Goal: Task Accomplishment & Management: Complete application form

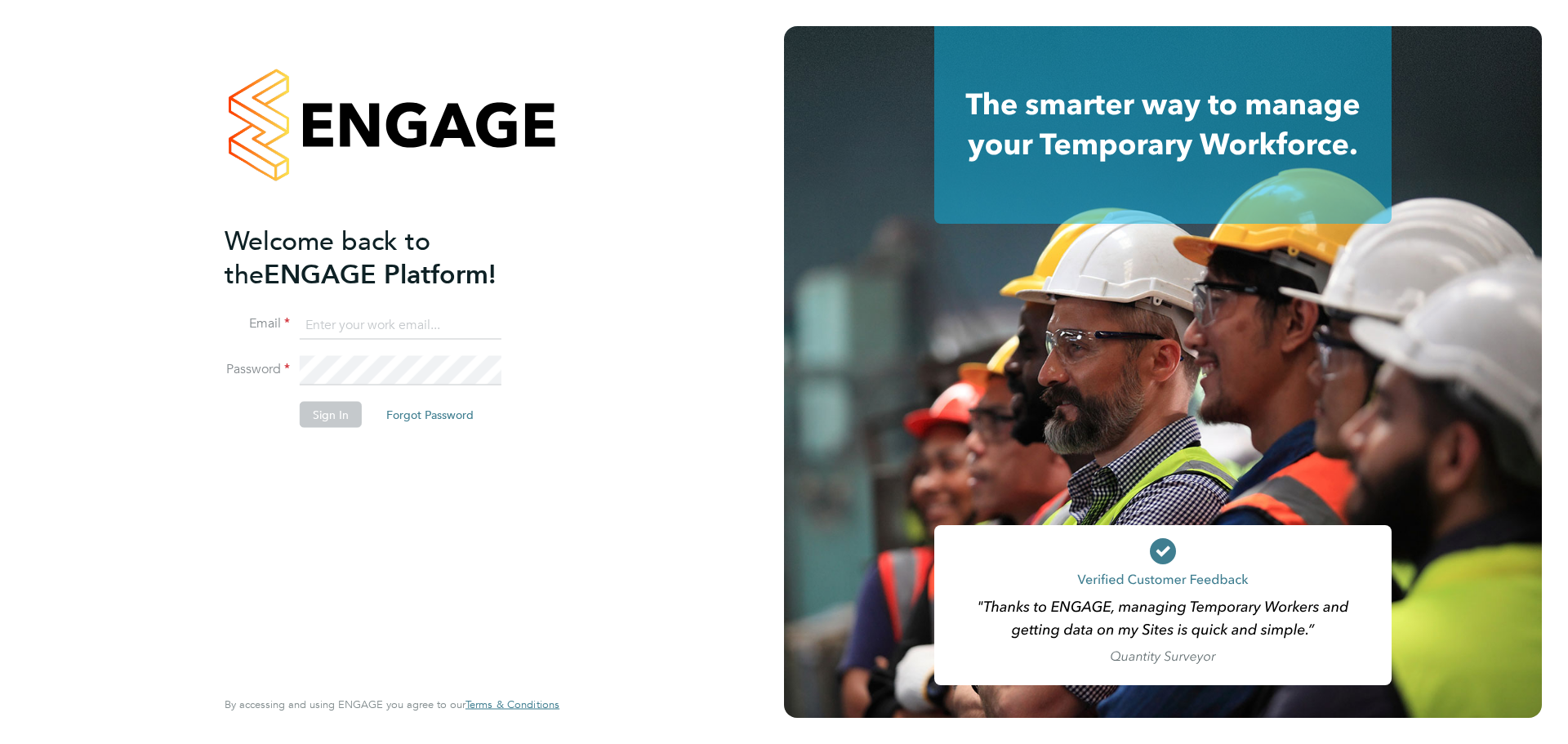
type input "lewis.saunders@randstadcpe.com"
click at [311, 422] on button "Sign In" at bounding box center [330, 414] width 62 height 26
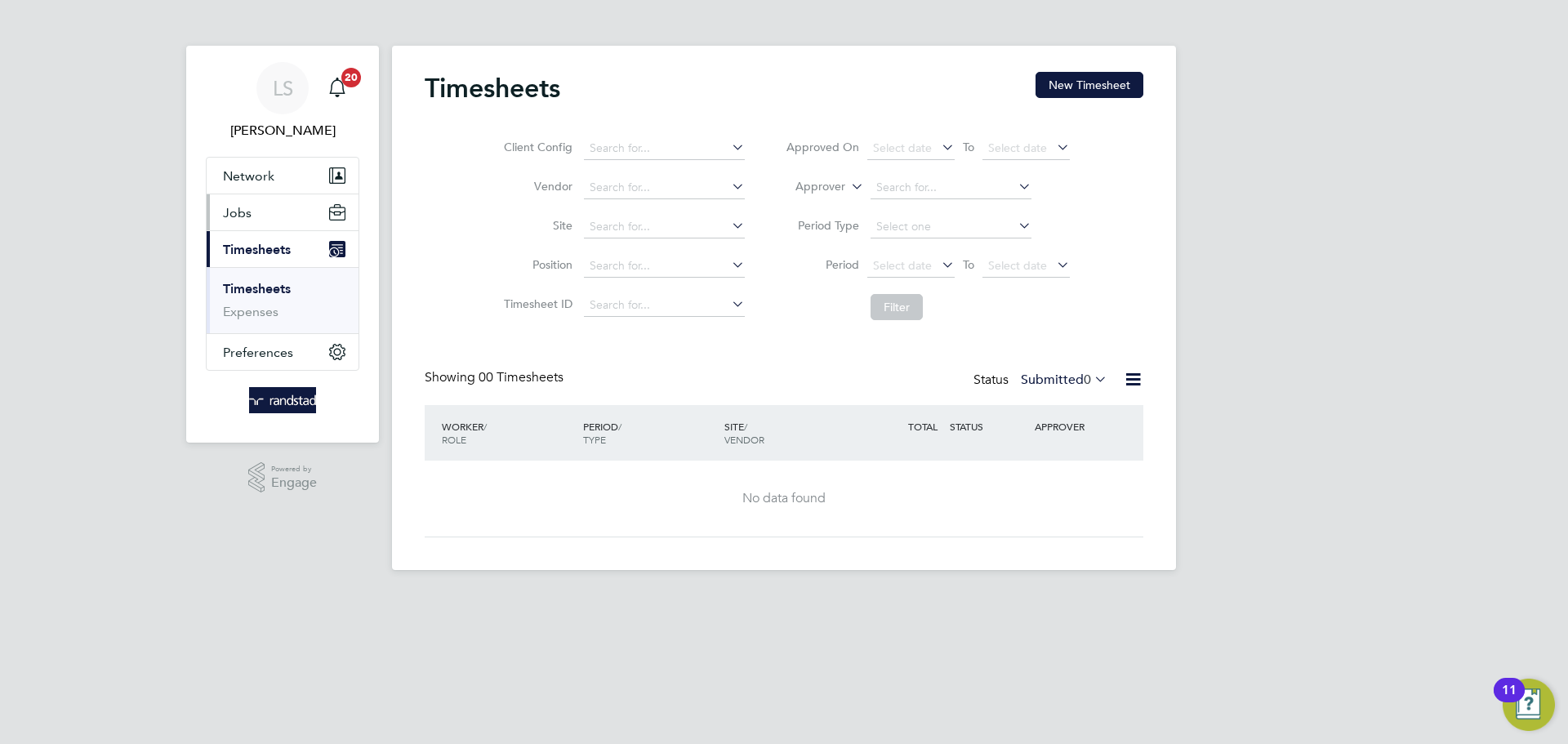
click at [223, 219] on span "Jobs" at bounding box center [237, 213] width 29 height 15
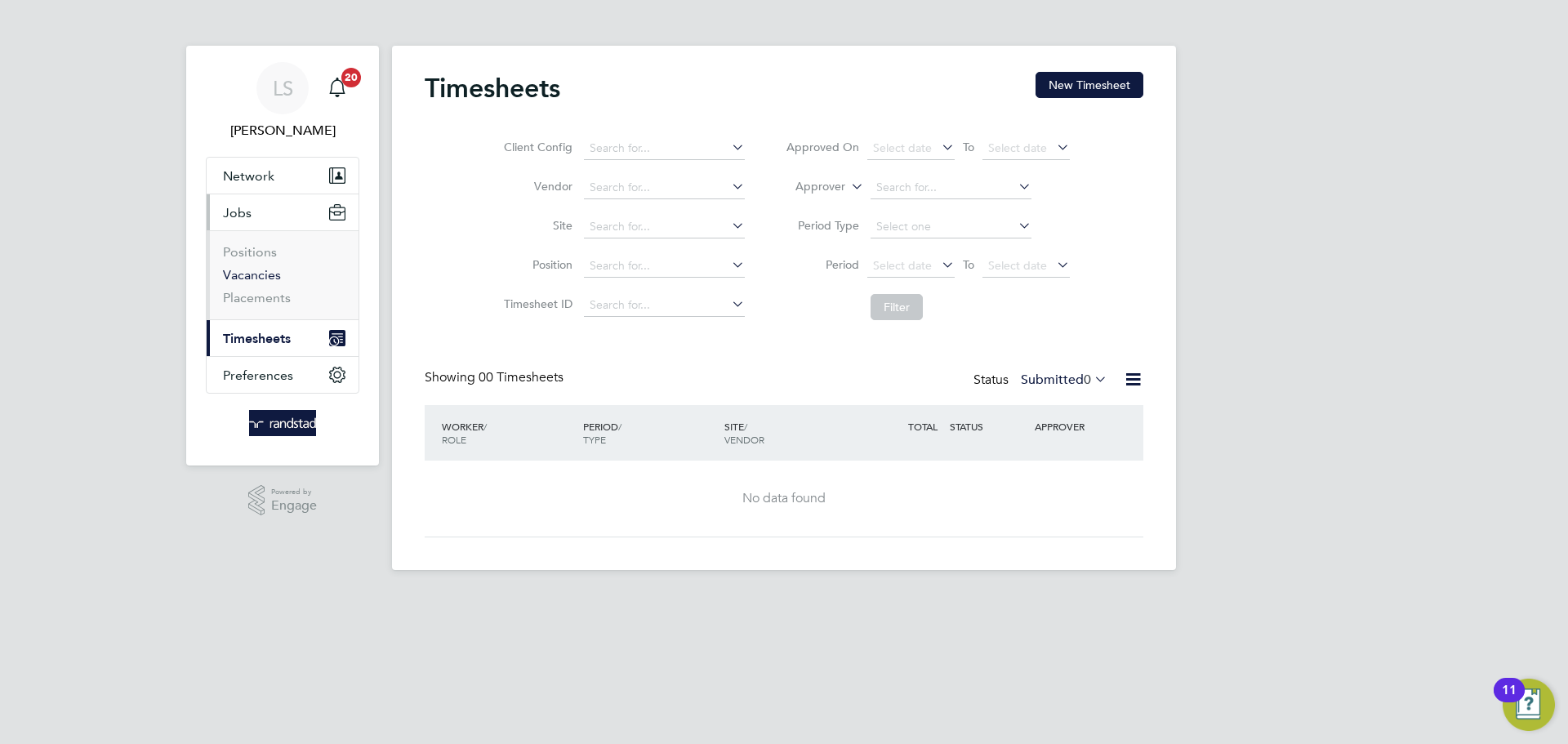
click at [245, 275] on link "Vacancies" at bounding box center [252, 275] width 58 height 15
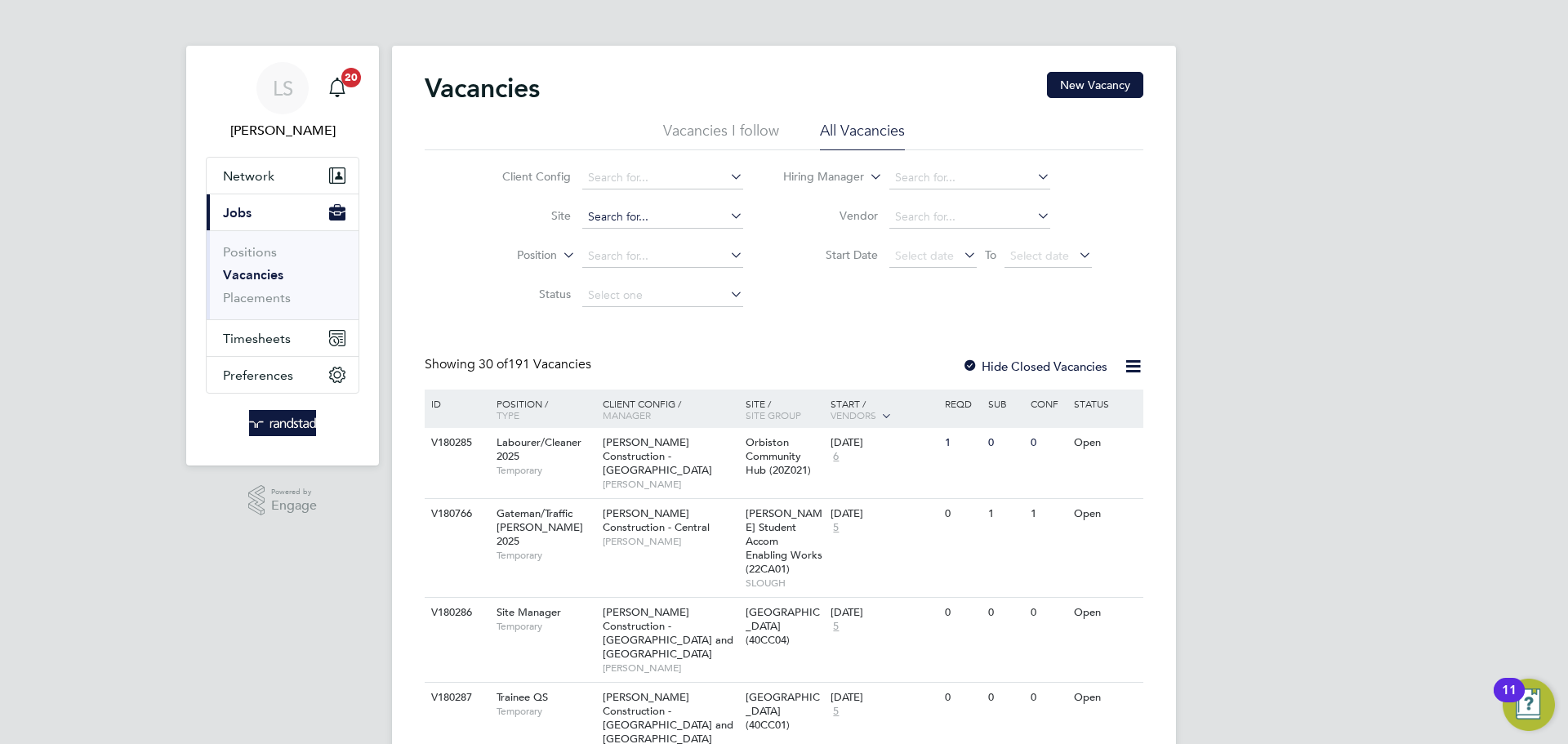
click at [600, 208] on input at bounding box center [662, 217] width 161 height 23
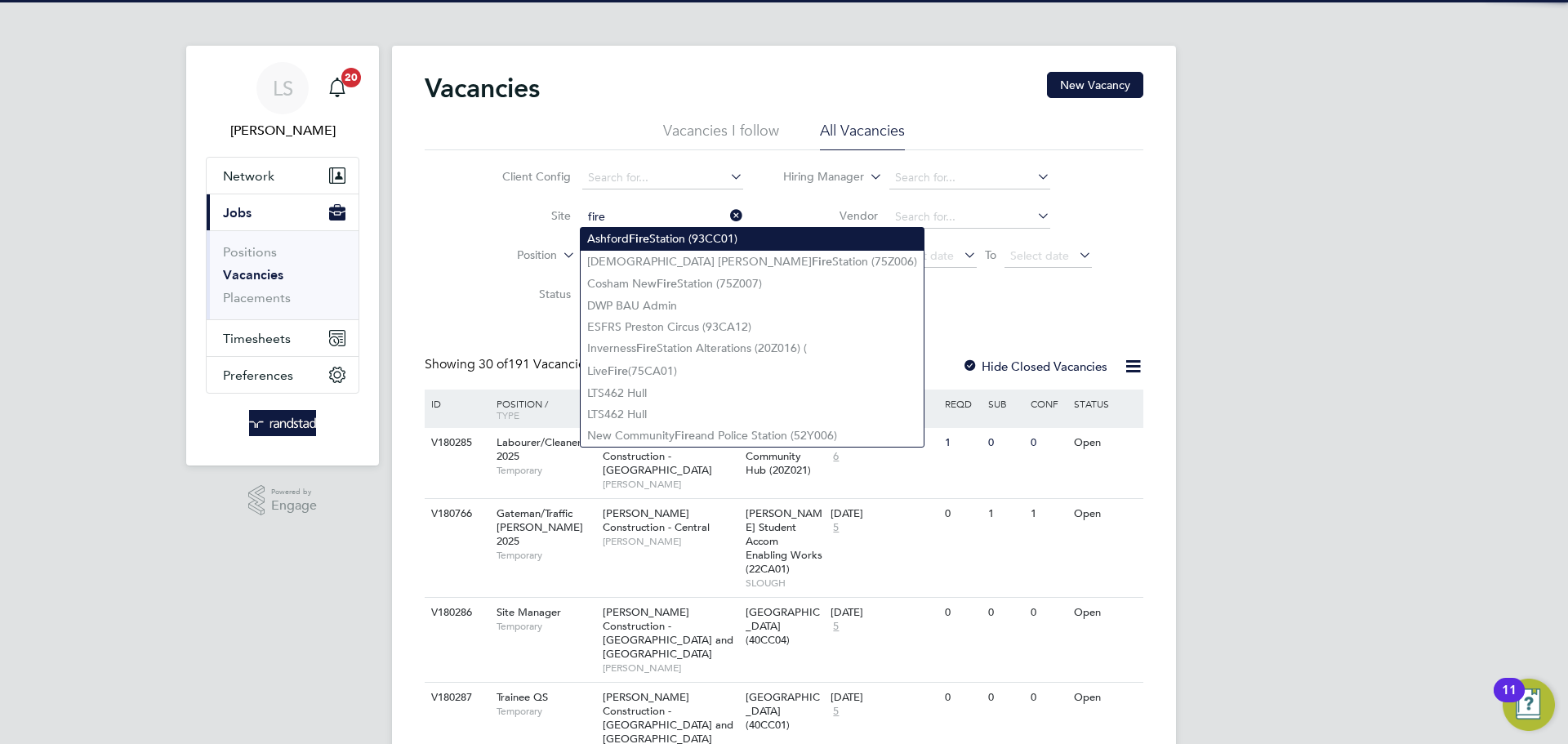
click at [602, 241] on li "Ashford Fire Station (93CC01)" at bounding box center [751, 239] width 343 height 22
type input "Ashford Fire Station (93CC01)"
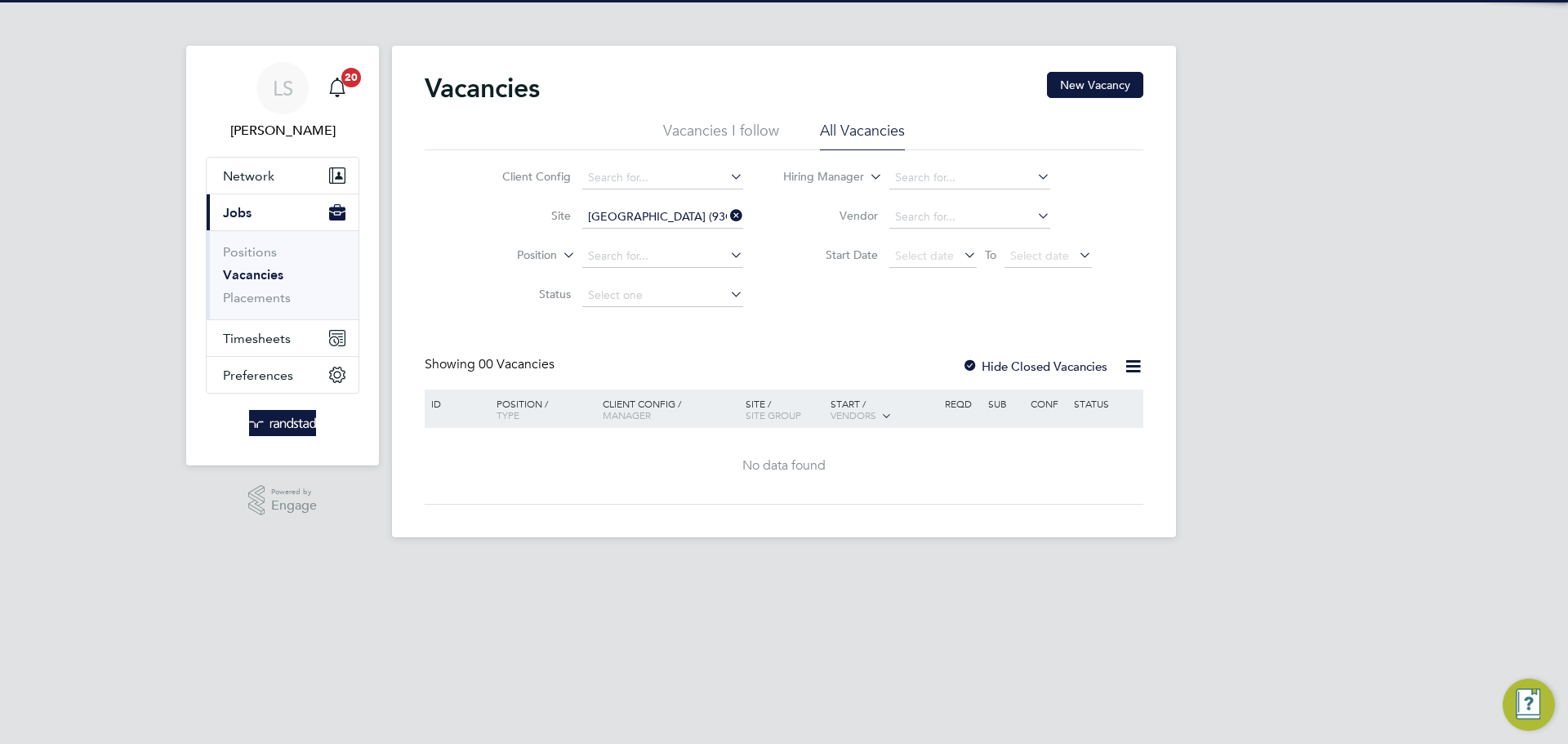
click at [964, 363] on div at bounding box center [970, 367] width 16 height 16
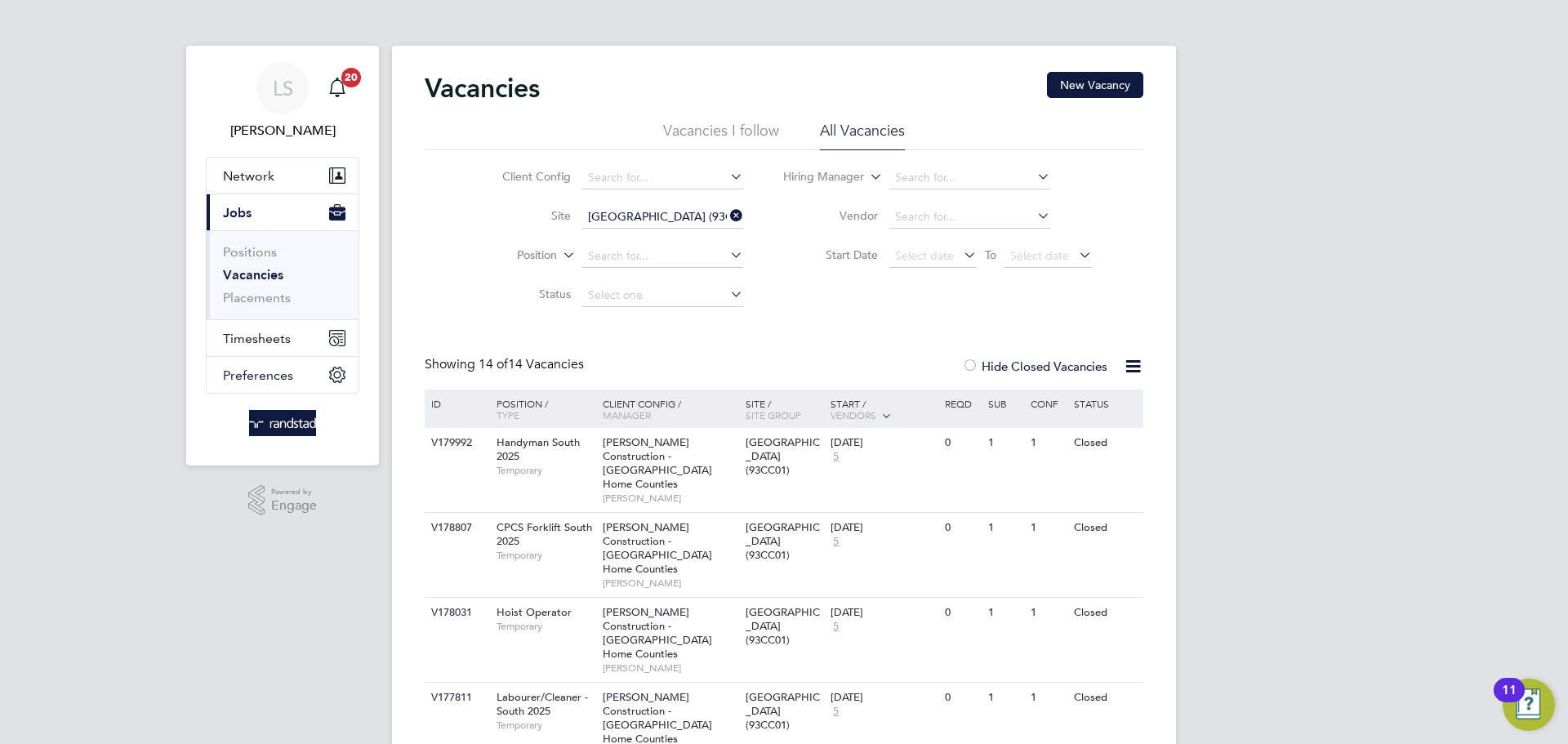
click at [616, 211] on input "Ashford Fire Station (93CC01)" at bounding box center [662, 217] width 161 height 23
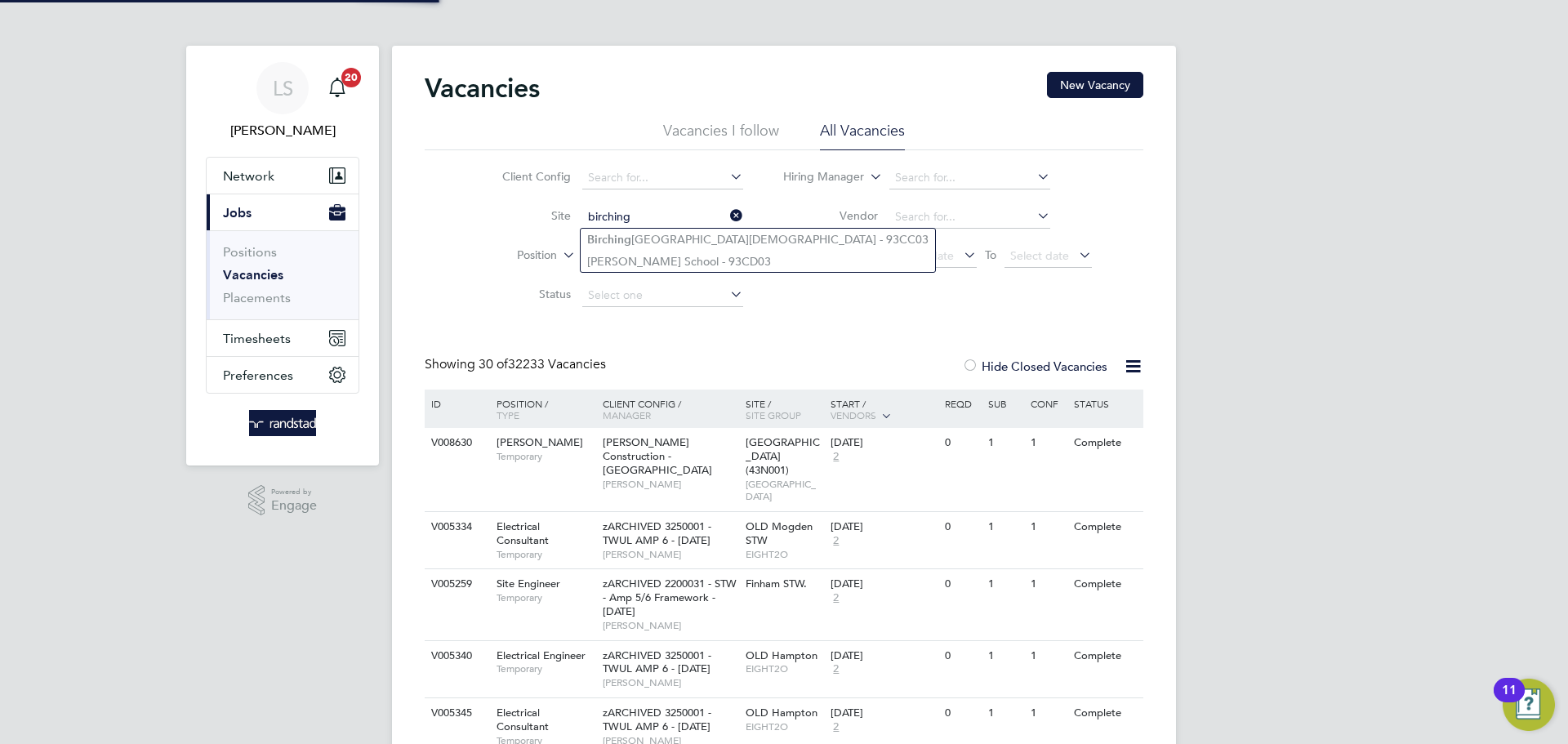
click at [616, 240] on b "Birching" at bounding box center [609, 240] width 44 height 14
type input "[GEOGRAPHIC_DATA][DEMOGRAPHIC_DATA] - 93CC03"
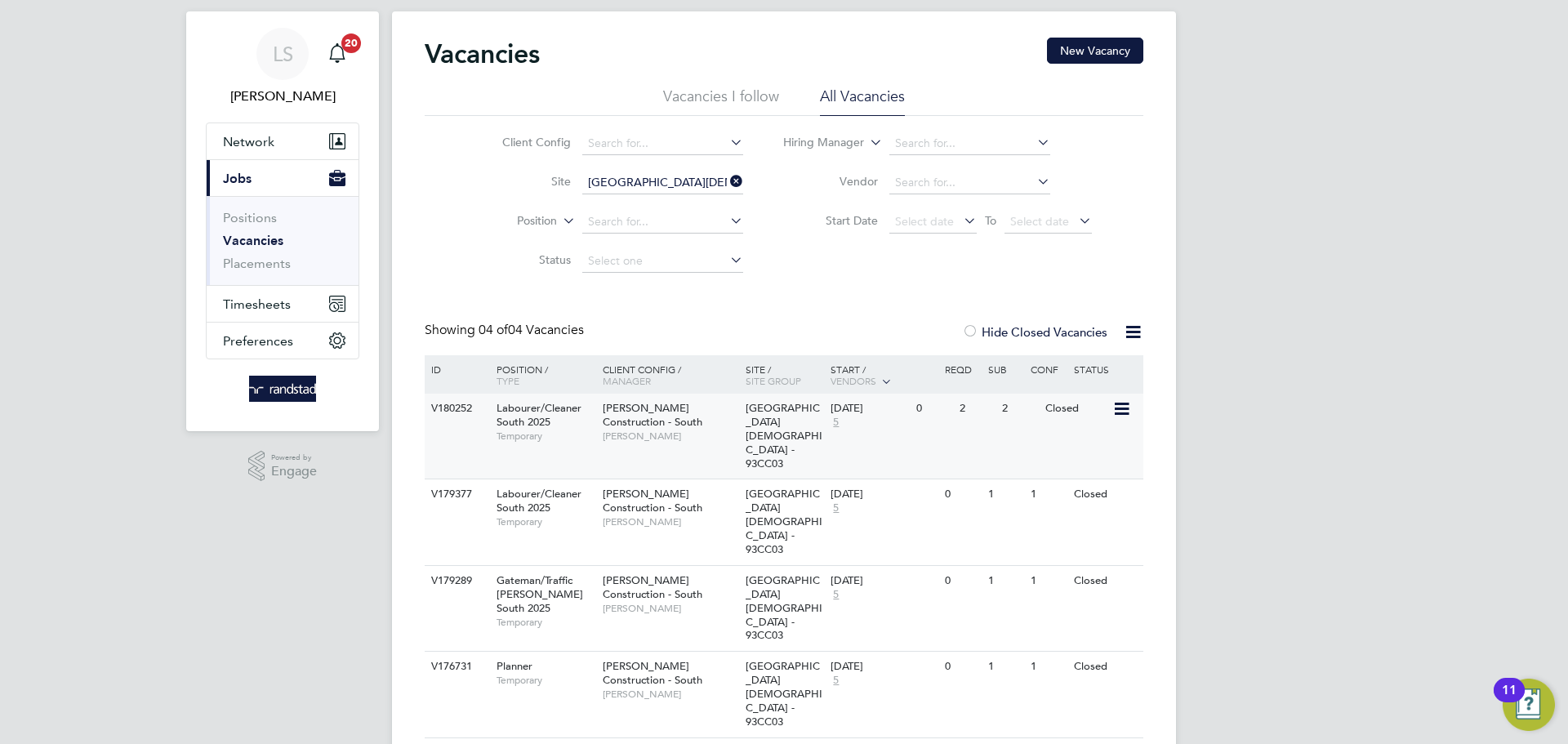
scroll to position [88, 0]
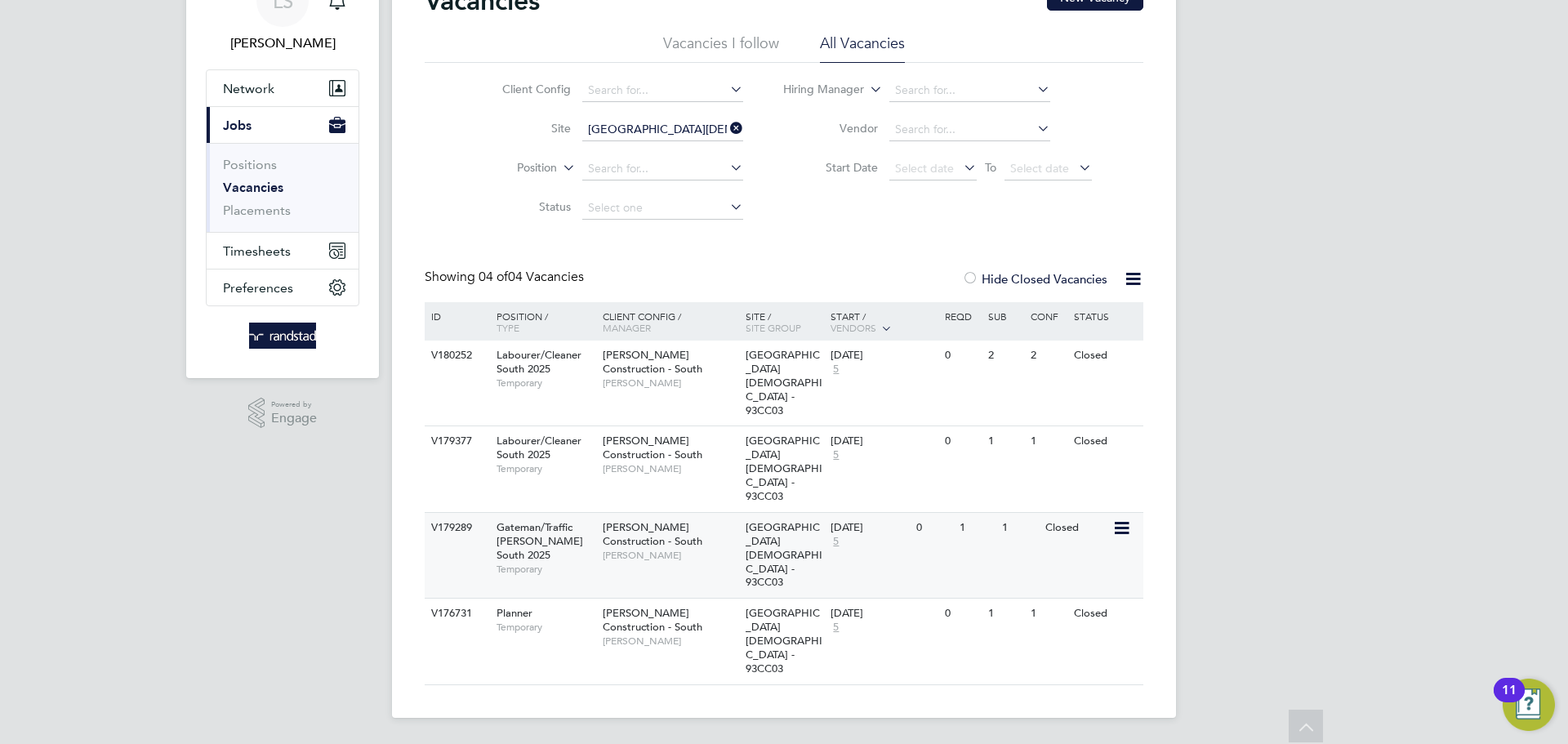
click at [635, 546] on span "[PERSON_NAME] Construction - South" at bounding box center [652, 534] width 100 height 28
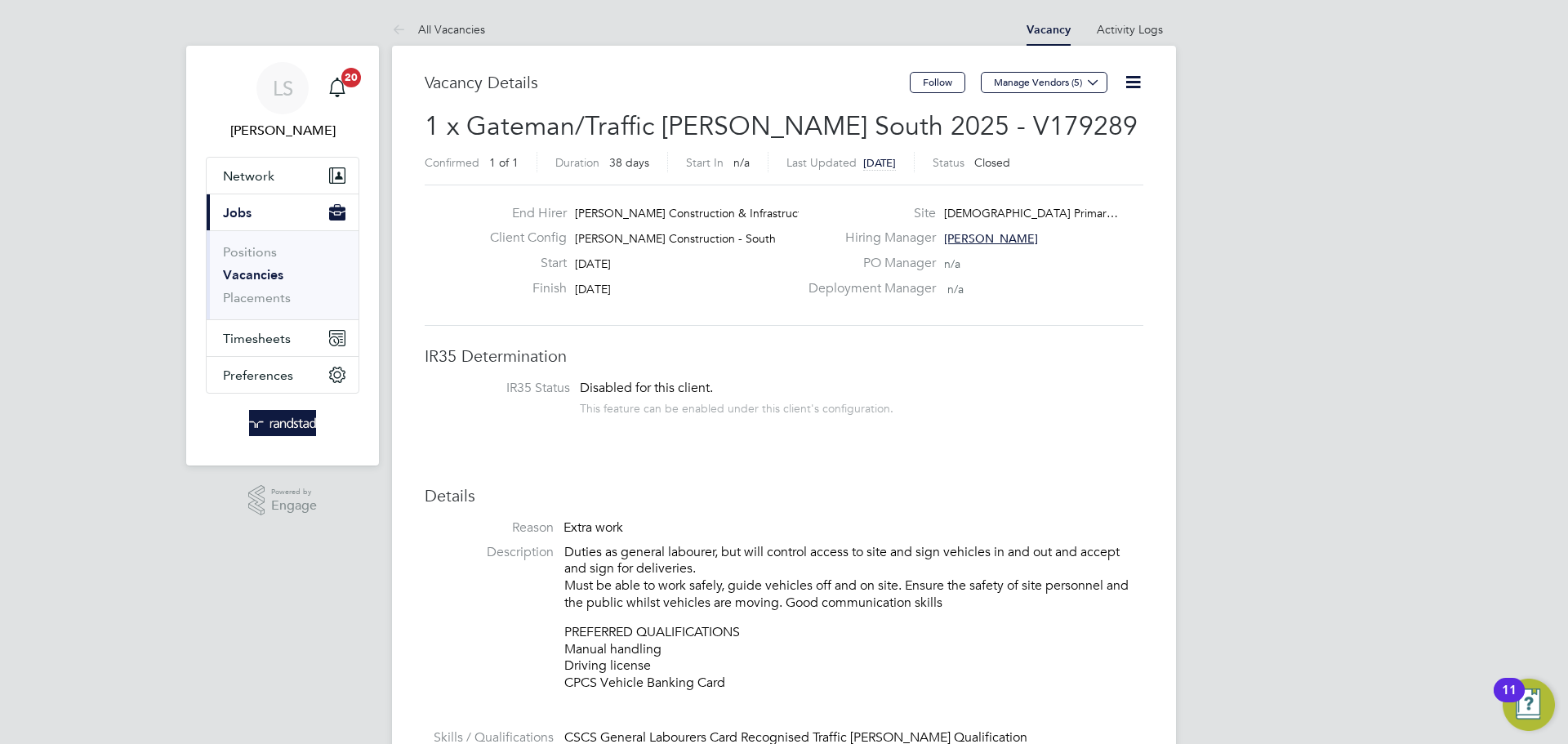
click at [1138, 72] on icon at bounding box center [1133, 82] width 20 height 20
click at [1062, 137] on li "Update Status" at bounding box center [1093, 143] width 94 height 23
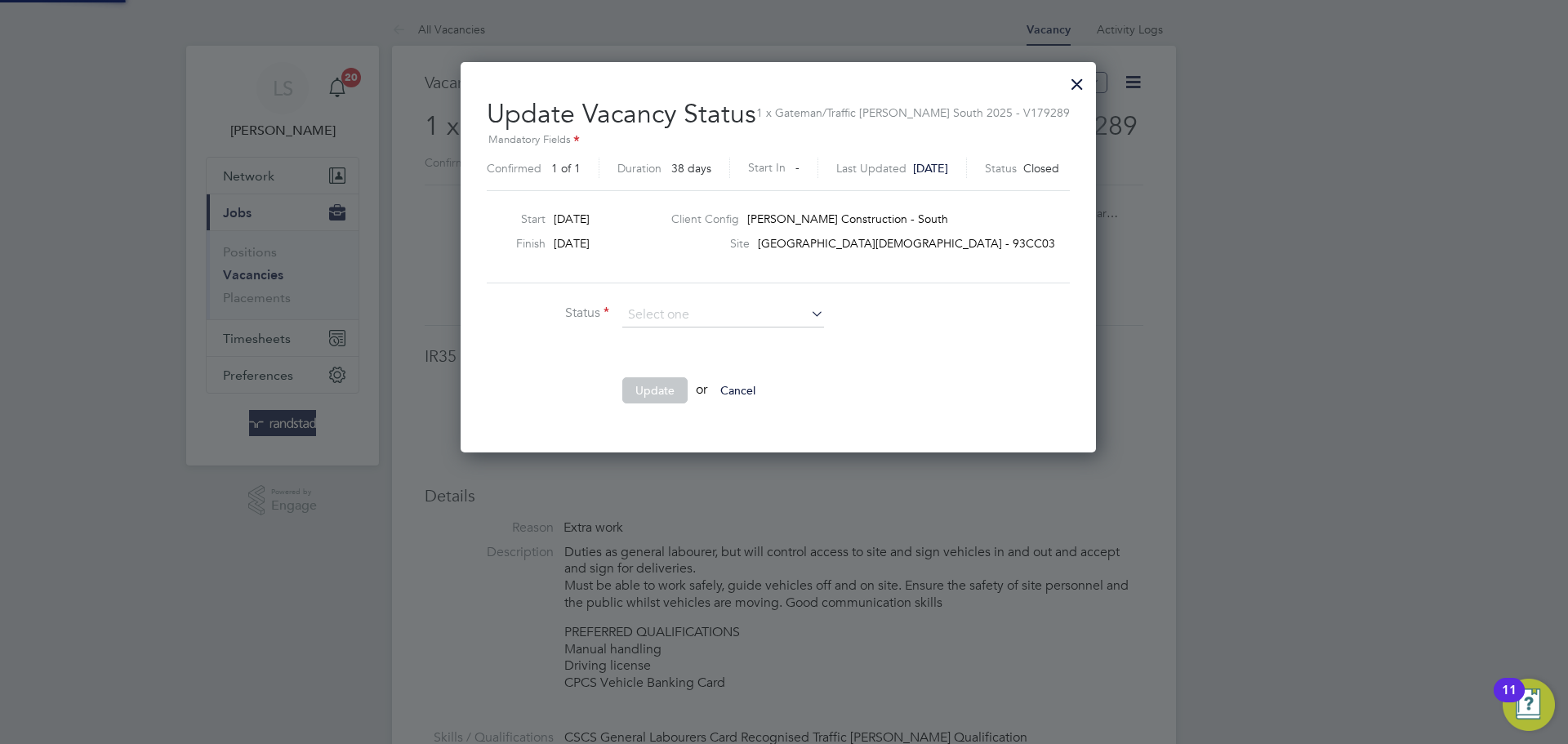
scroll to position [9, 9]
click at [663, 334] on li "Open" at bounding box center [722, 337] width 203 height 21
type input "Open"
click at [653, 390] on button "Update" at bounding box center [654, 390] width 66 height 26
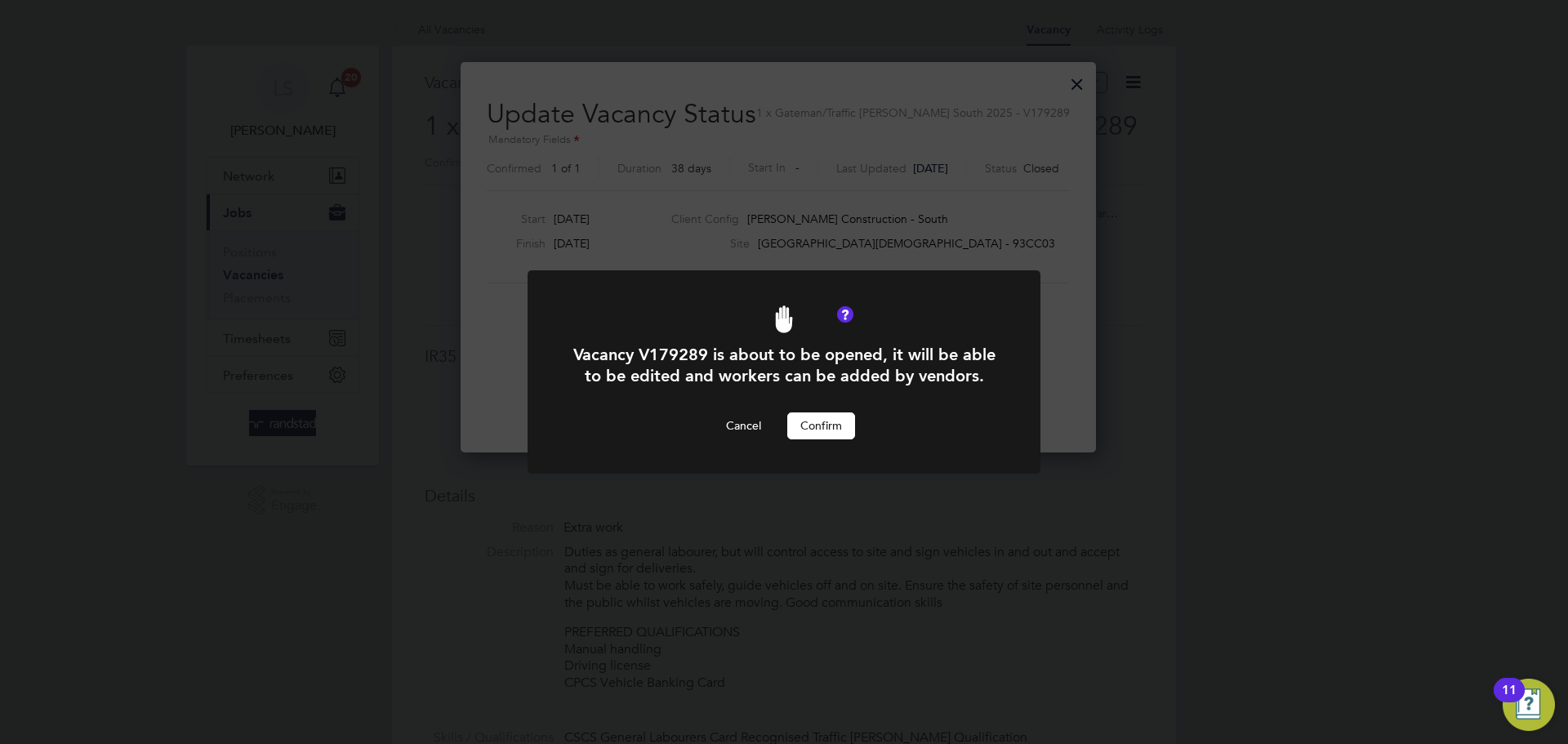
click at [847, 425] on button "Confirm" at bounding box center [821, 426] width 68 height 26
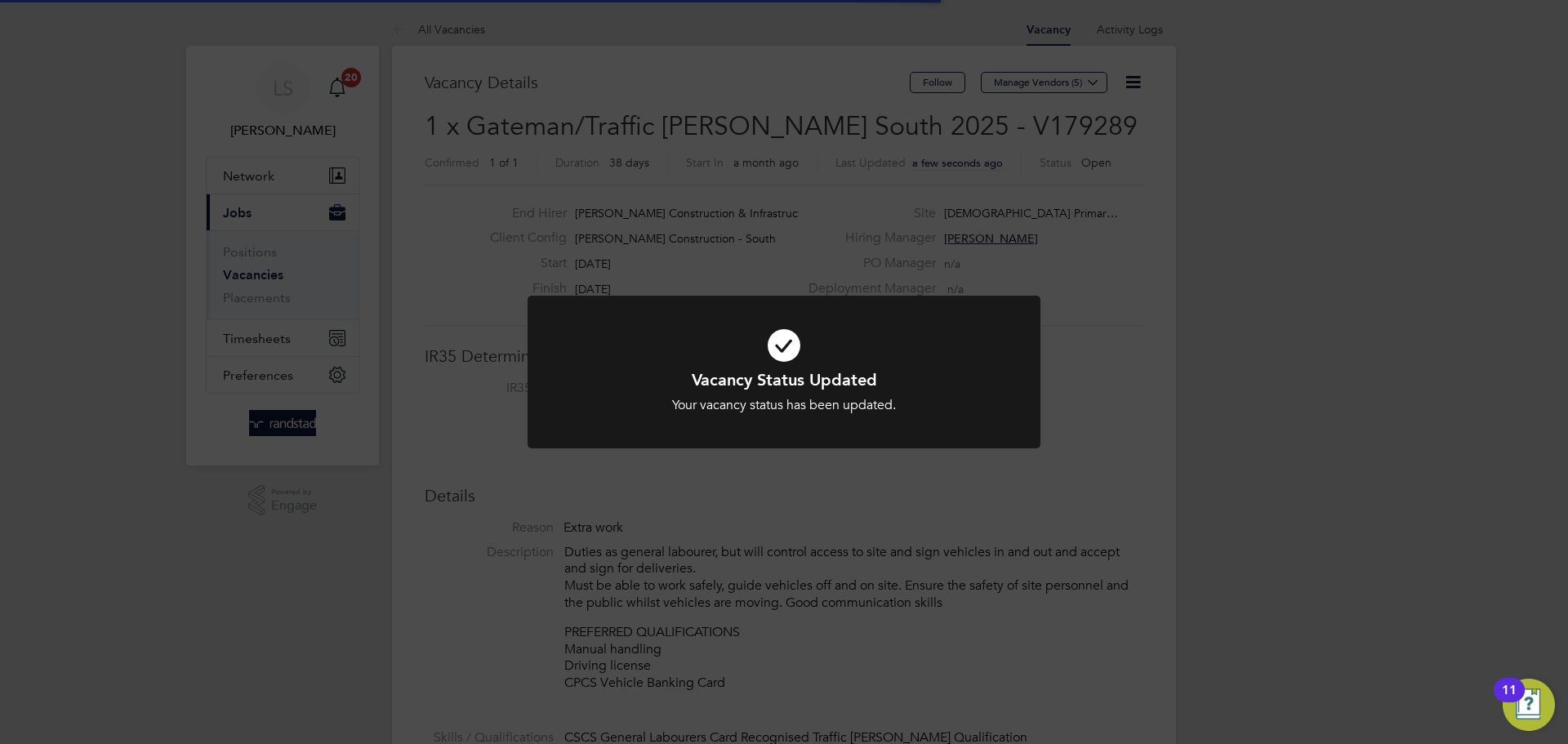
click at [847, 425] on div at bounding box center [784, 371] width 513 height 152
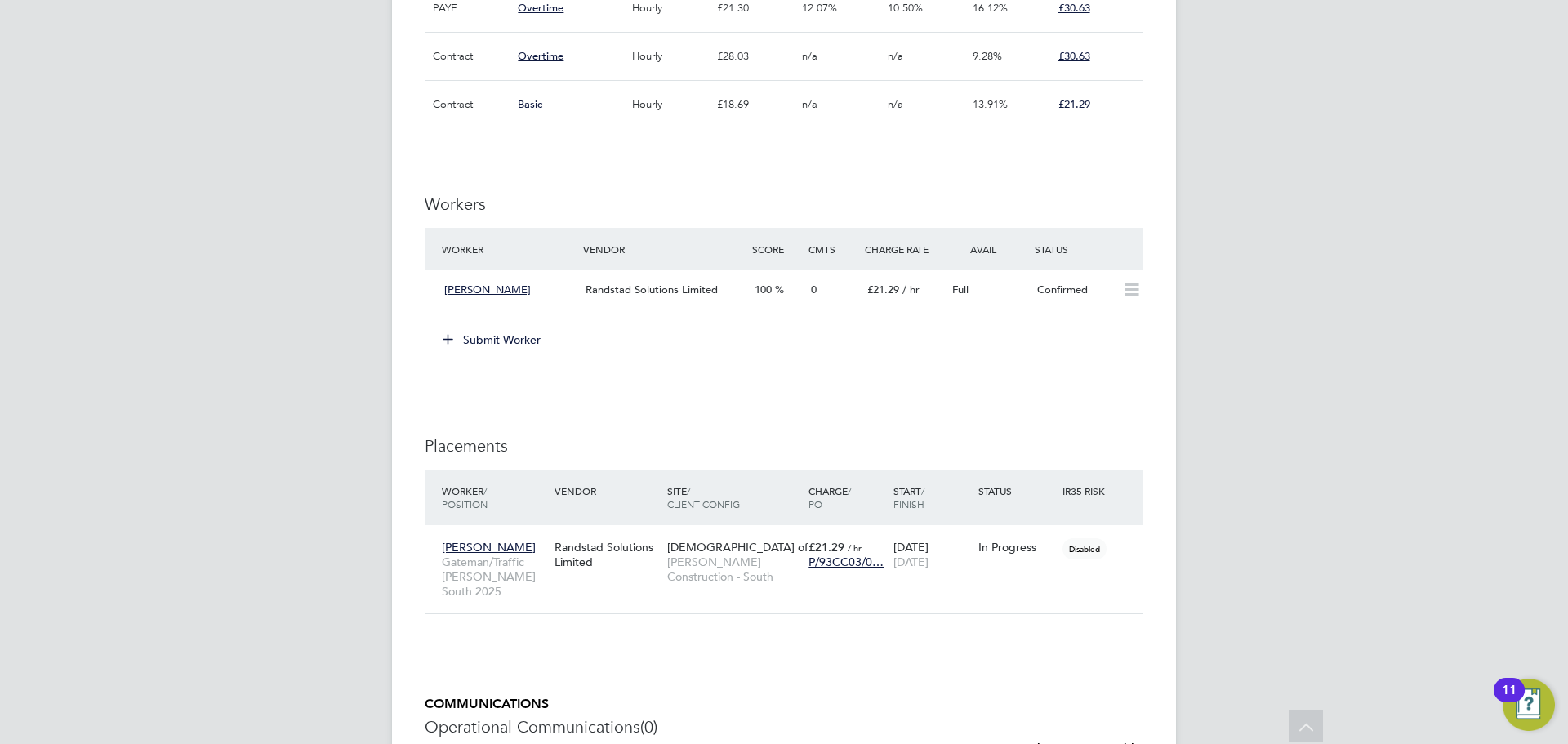
click at [499, 352] on button "Submit Worker" at bounding box center [493, 340] width 123 height 26
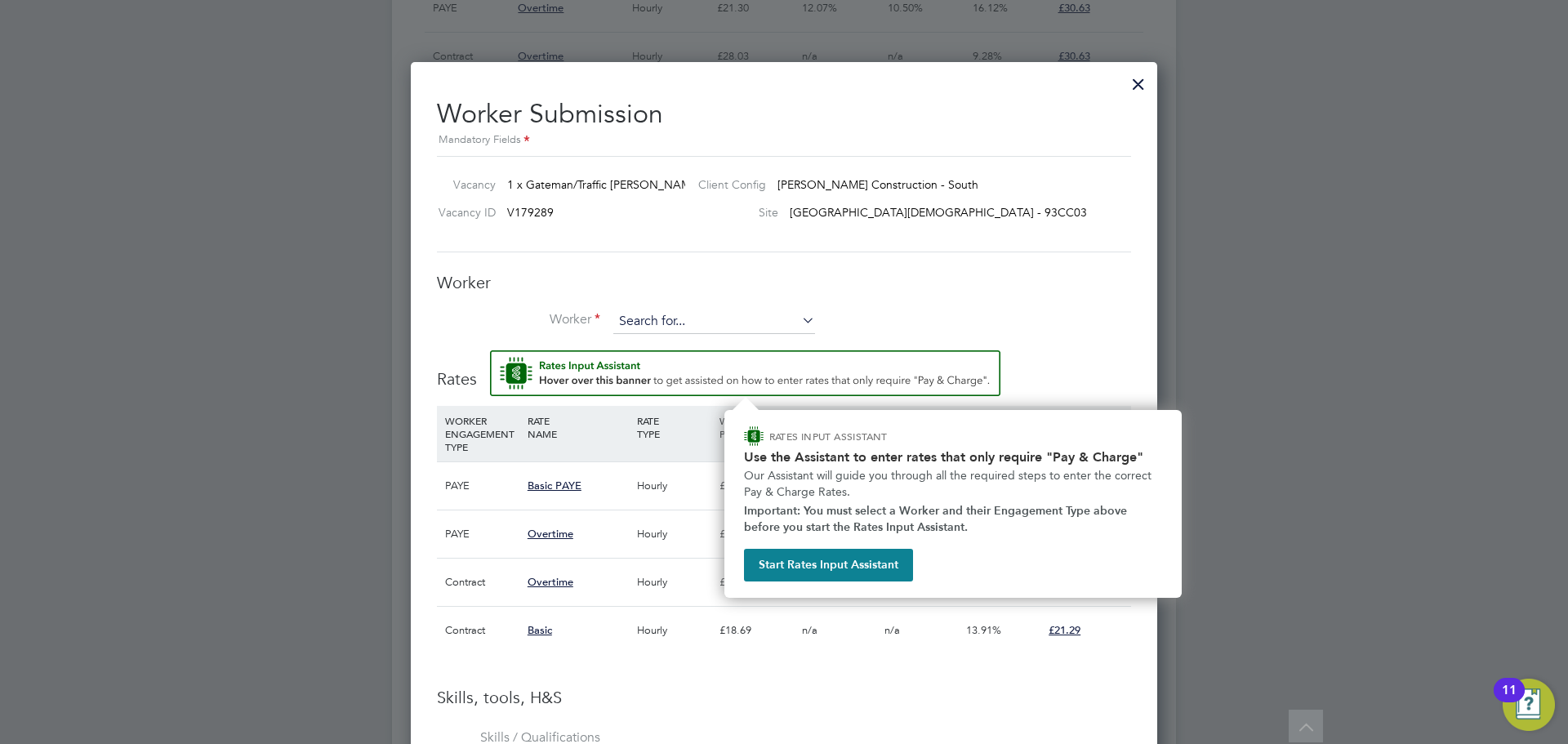
click at [628, 321] on input at bounding box center [714, 322] width 202 height 25
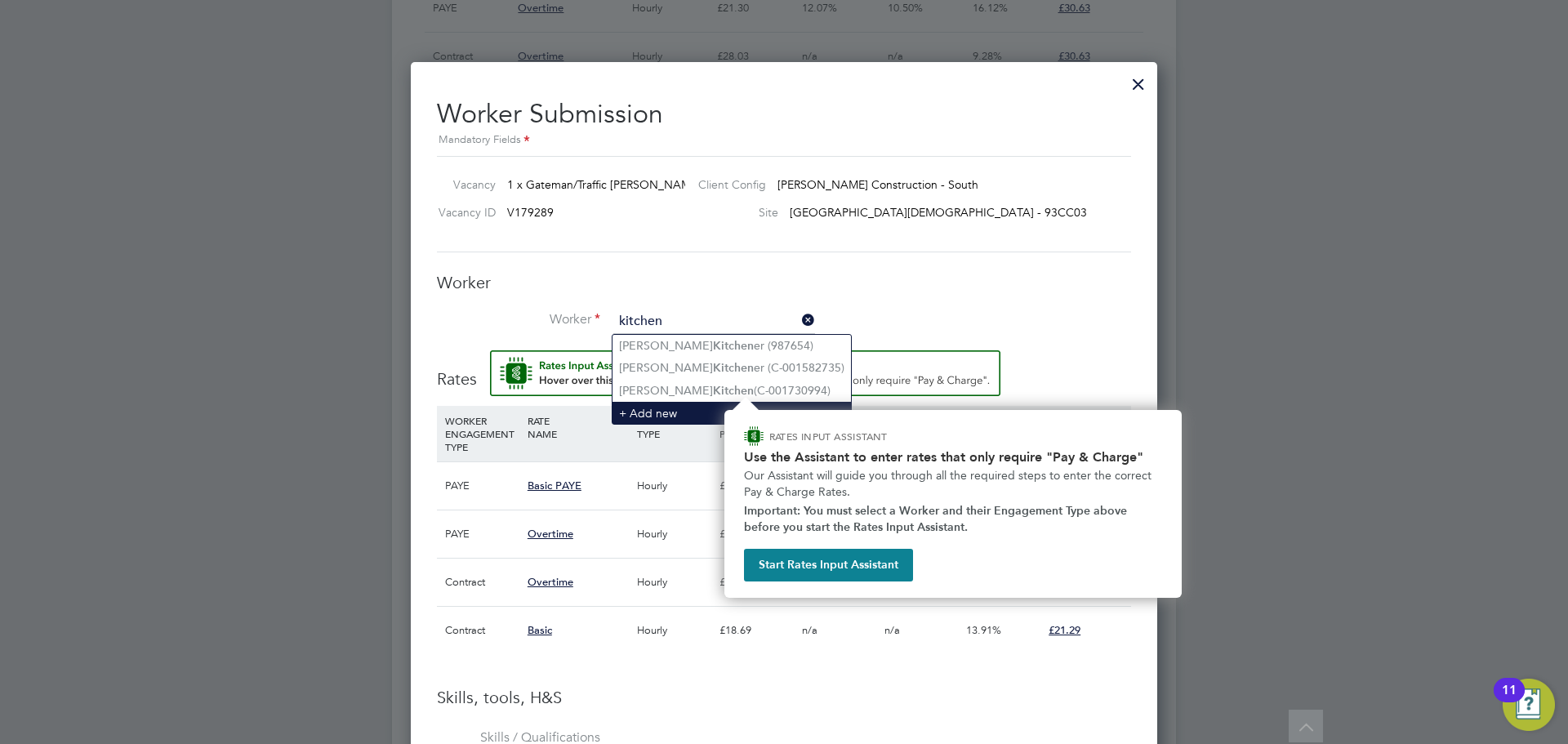
type input "kitchen"
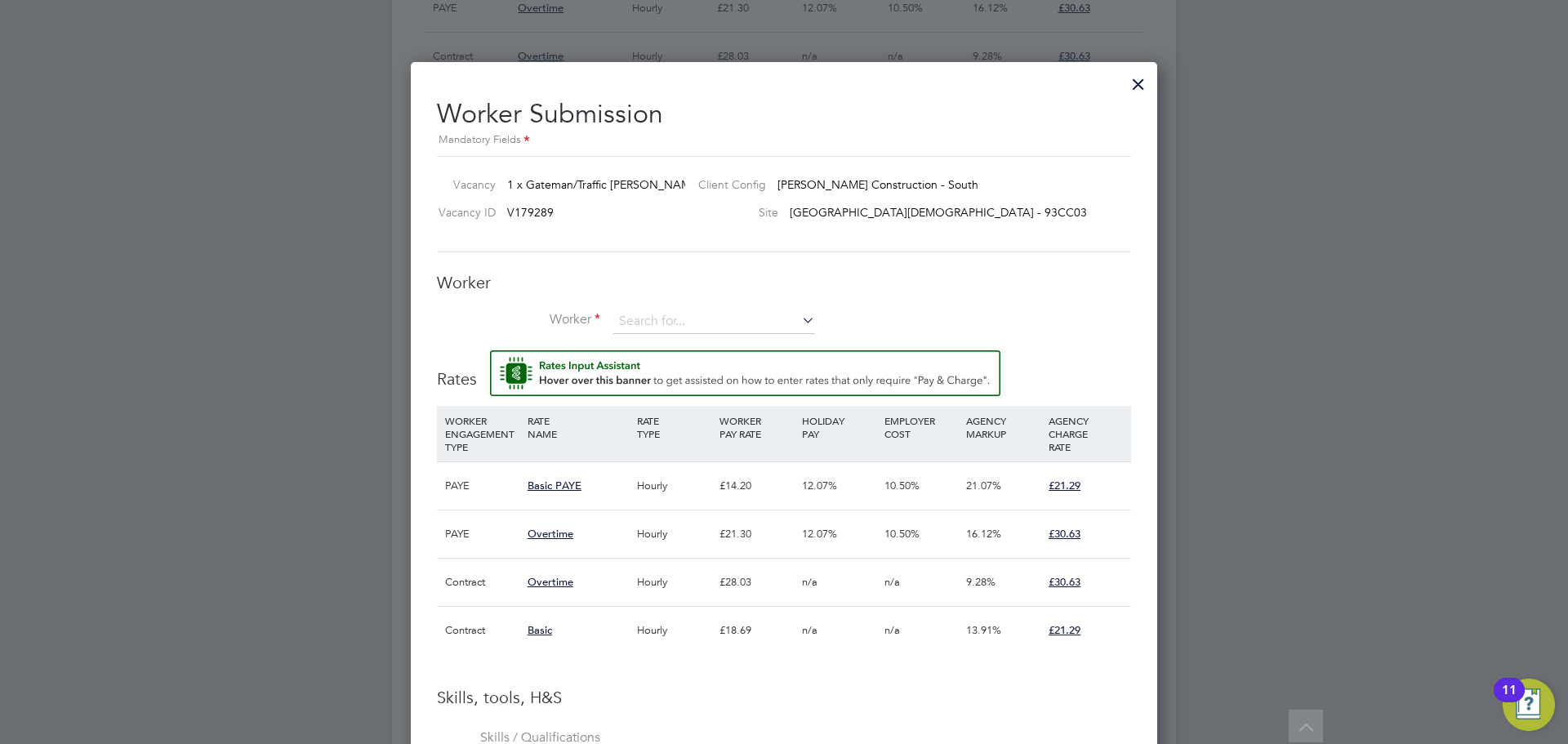
click at [619, 411] on div "RATE NAME" at bounding box center [578, 427] width 110 height 43
click at [1139, 83] on div at bounding box center [1138, 80] width 30 height 30
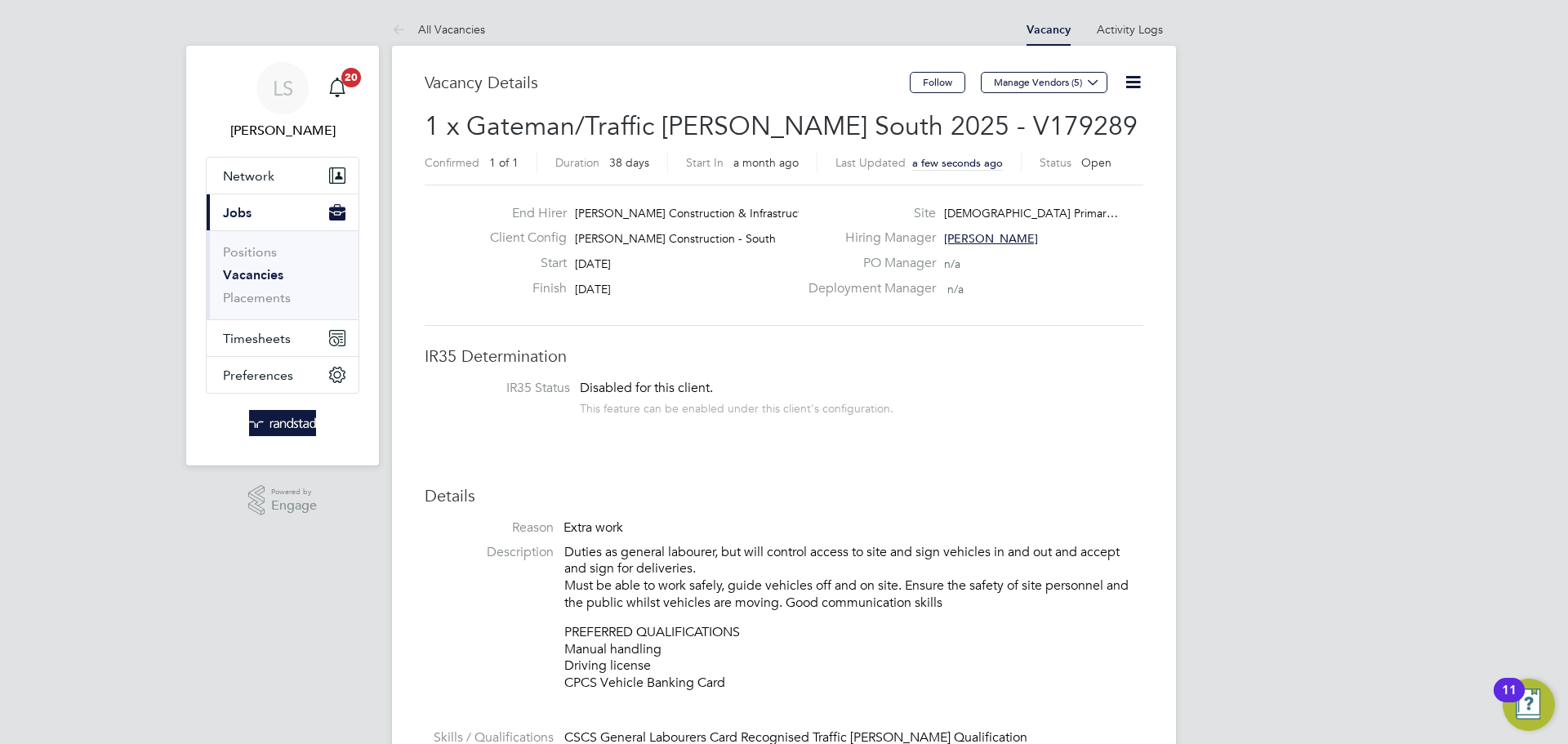
click at [254, 213] on button "Current page: Jobs" at bounding box center [282, 212] width 152 height 36
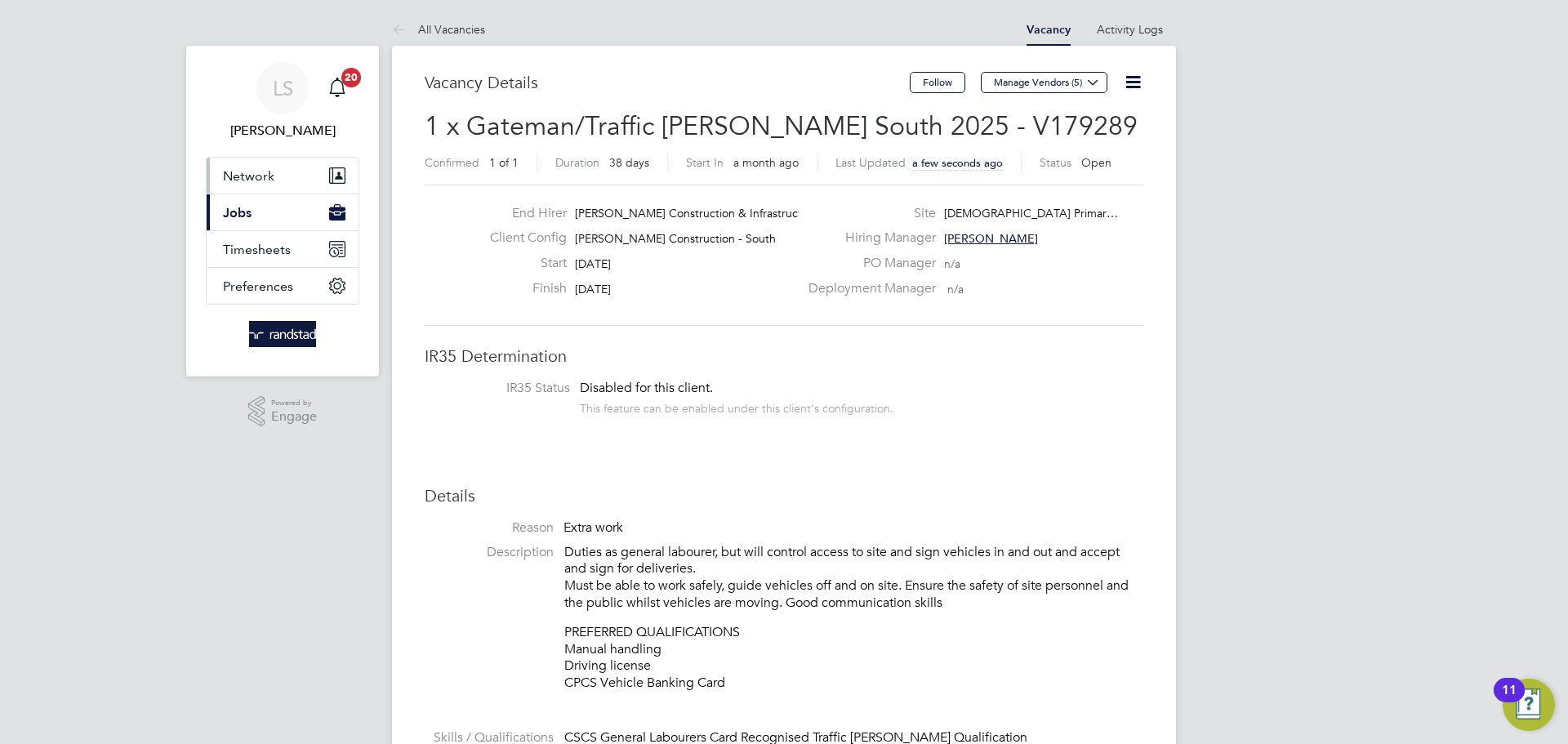
click at [252, 171] on span "Network" at bounding box center [248, 176] width 51 height 15
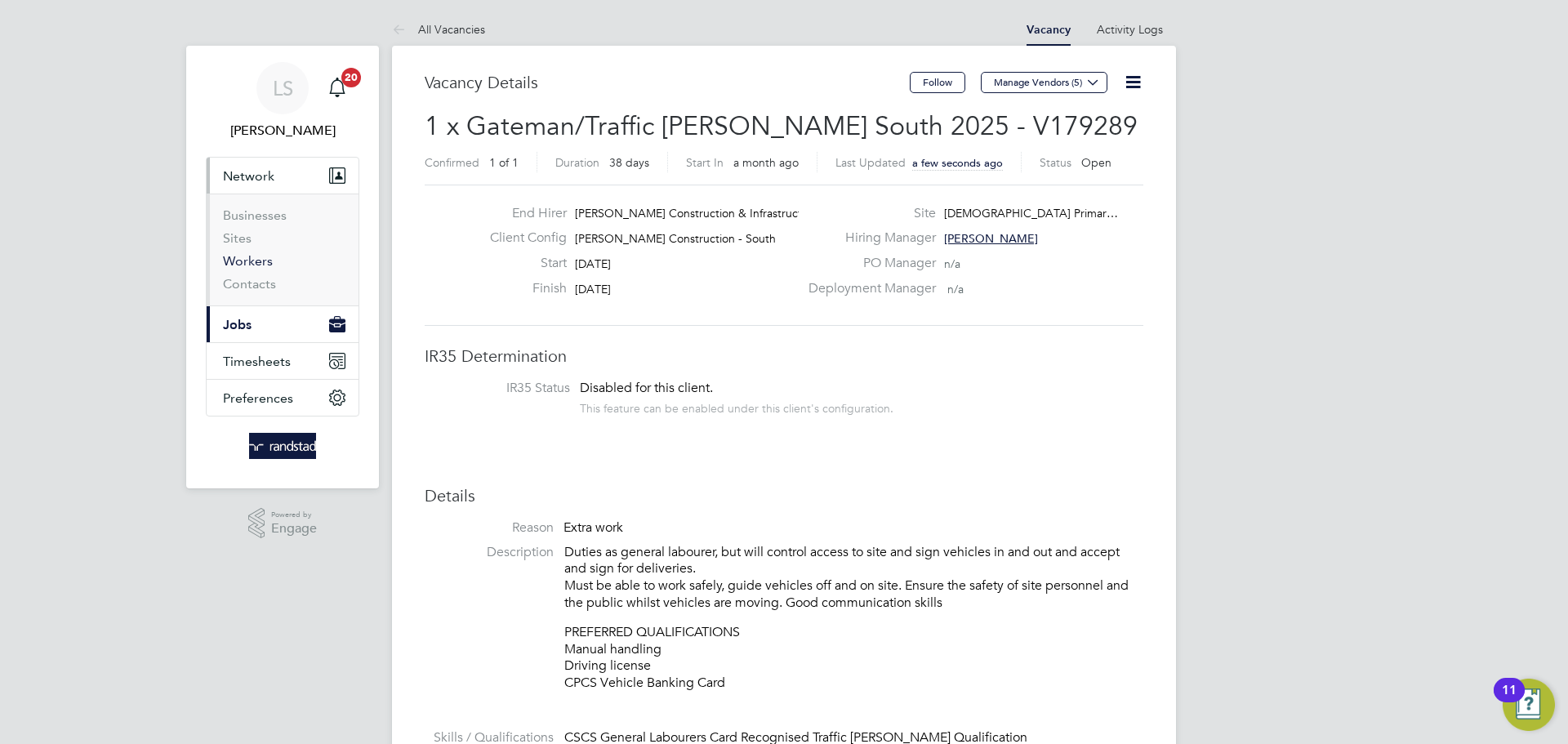
click at [241, 255] on link "Workers" at bounding box center [248, 261] width 50 height 15
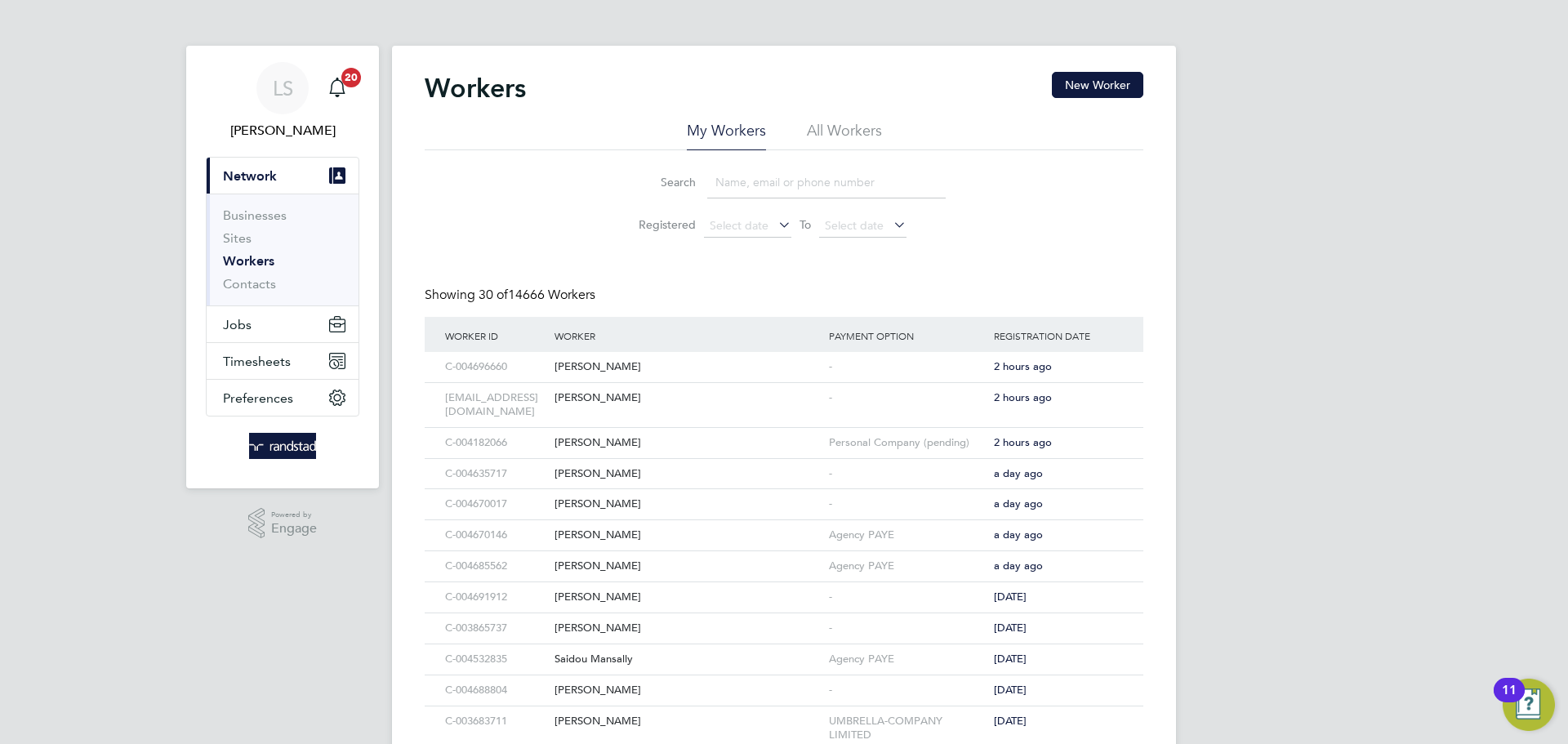
click at [746, 185] on input at bounding box center [826, 182] width 238 height 31
click at [1075, 96] on button "New Worker" at bounding box center [1097, 84] width 91 height 26
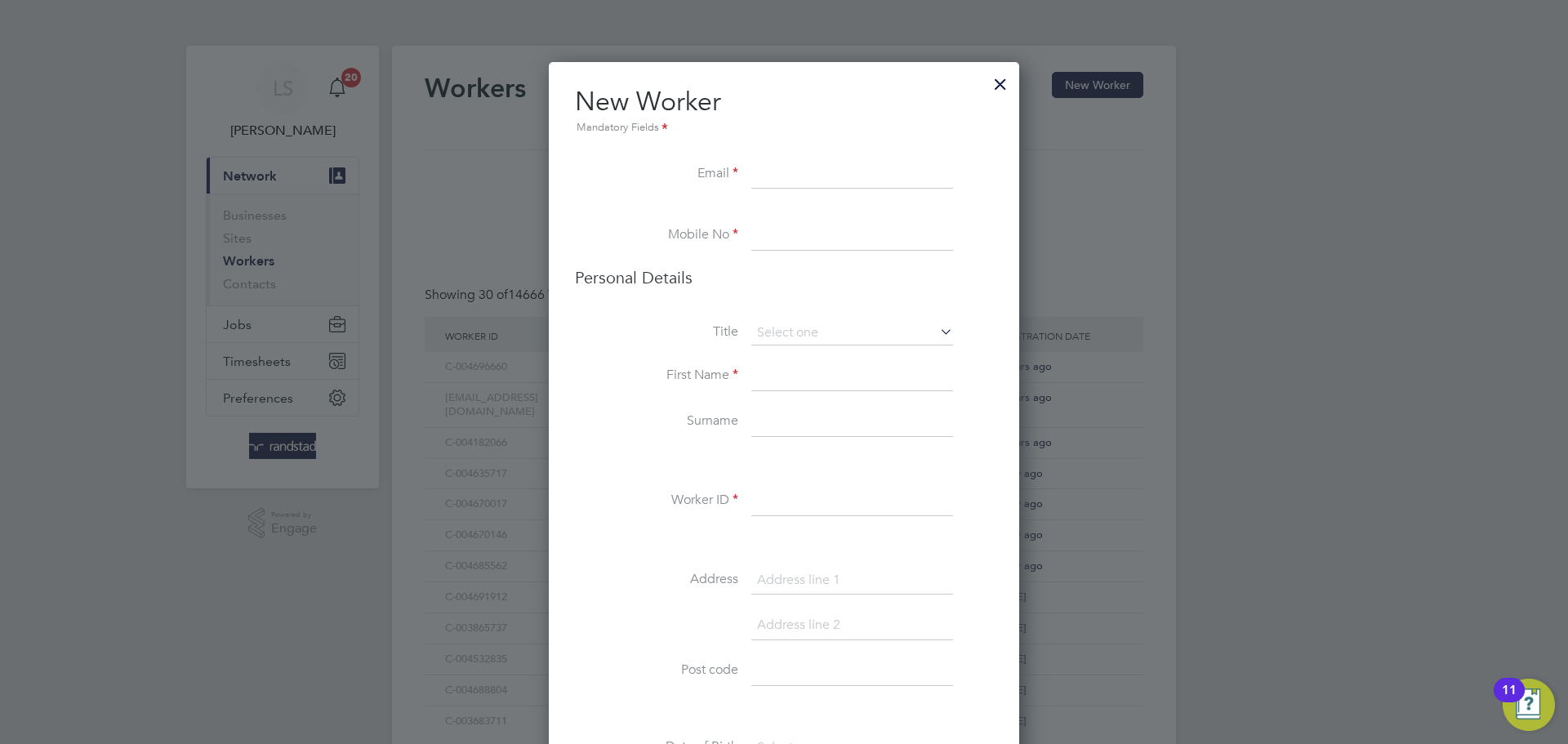
paste input "kitcg001@gmail.com"
type input "kitcg001@gmail.com"
click at [777, 232] on input at bounding box center [852, 236] width 202 height 30
paste input "07393 192 003"
type input "07393 192 003"
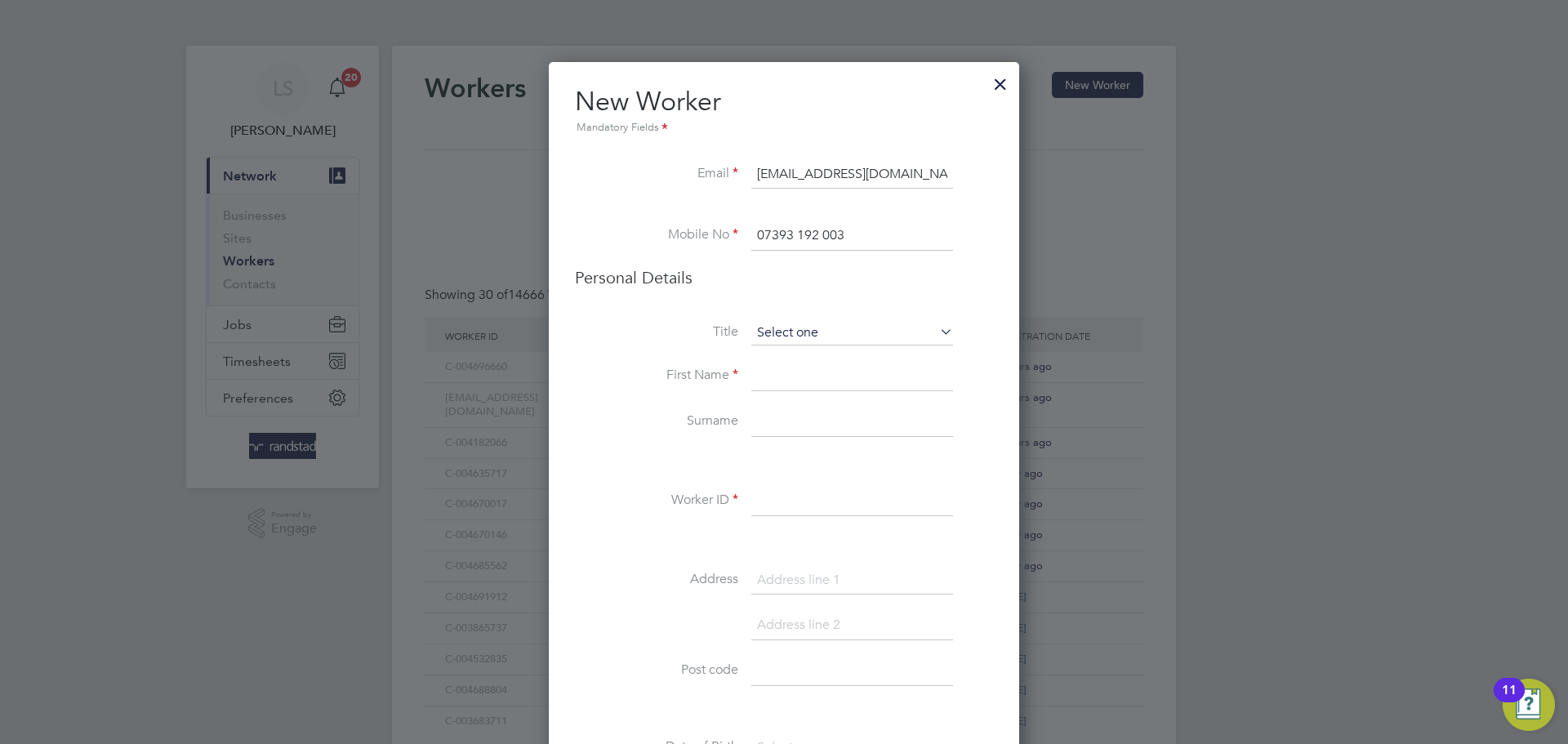
click at [761, 321] on input at bounding box center [852, 333] width 202 height 25
click at [778, 363] on li "Mr" at bounding box center [852, 356] width 203 height 21
type input "Mr"
click at [773, 373] on input at bounding box center [852, 376] width 202 height 30
type input "George"
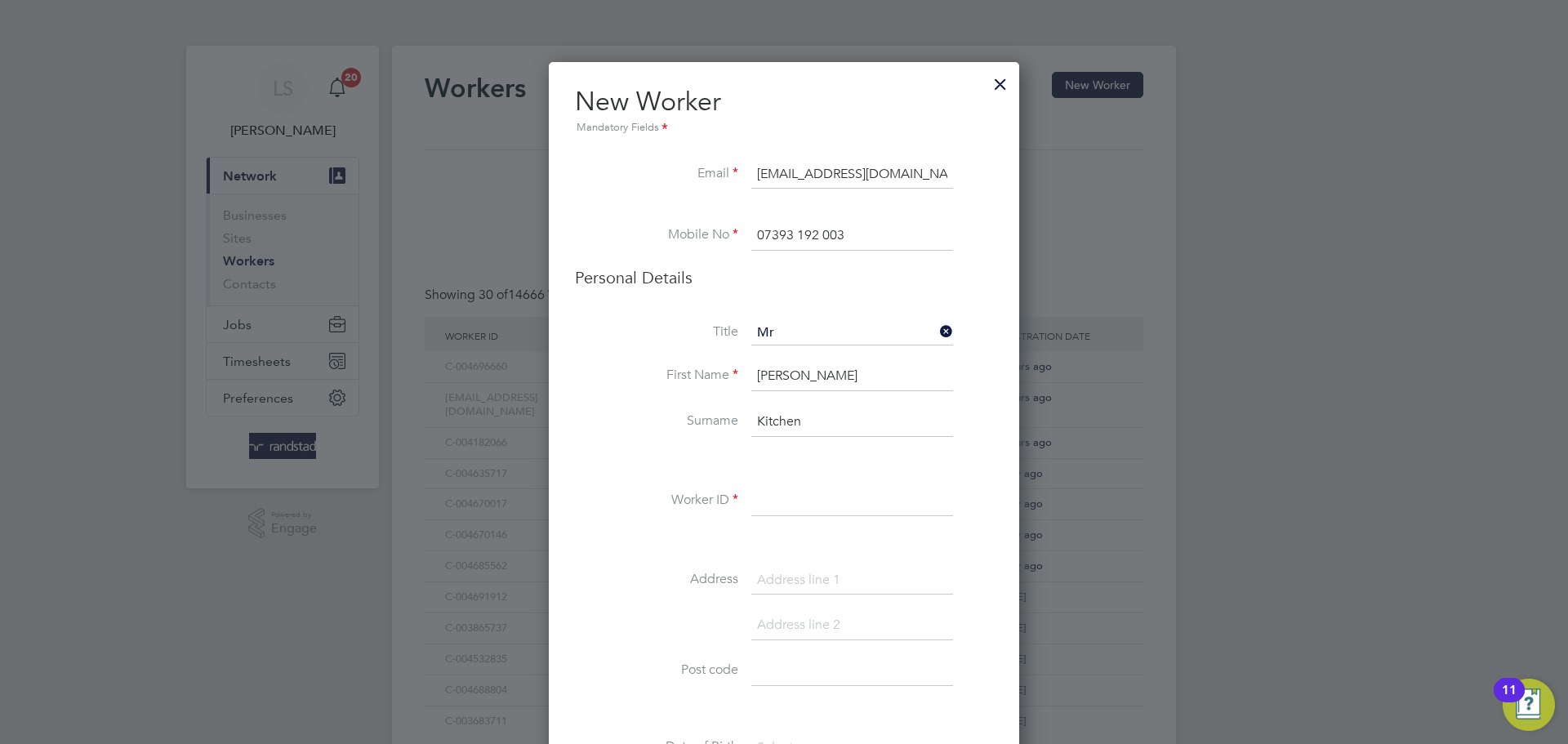
type input "Kitchen"
click at [788, 504] on input at bounding box center [852, 501] width 202 height 30
paste input "C-001818613"
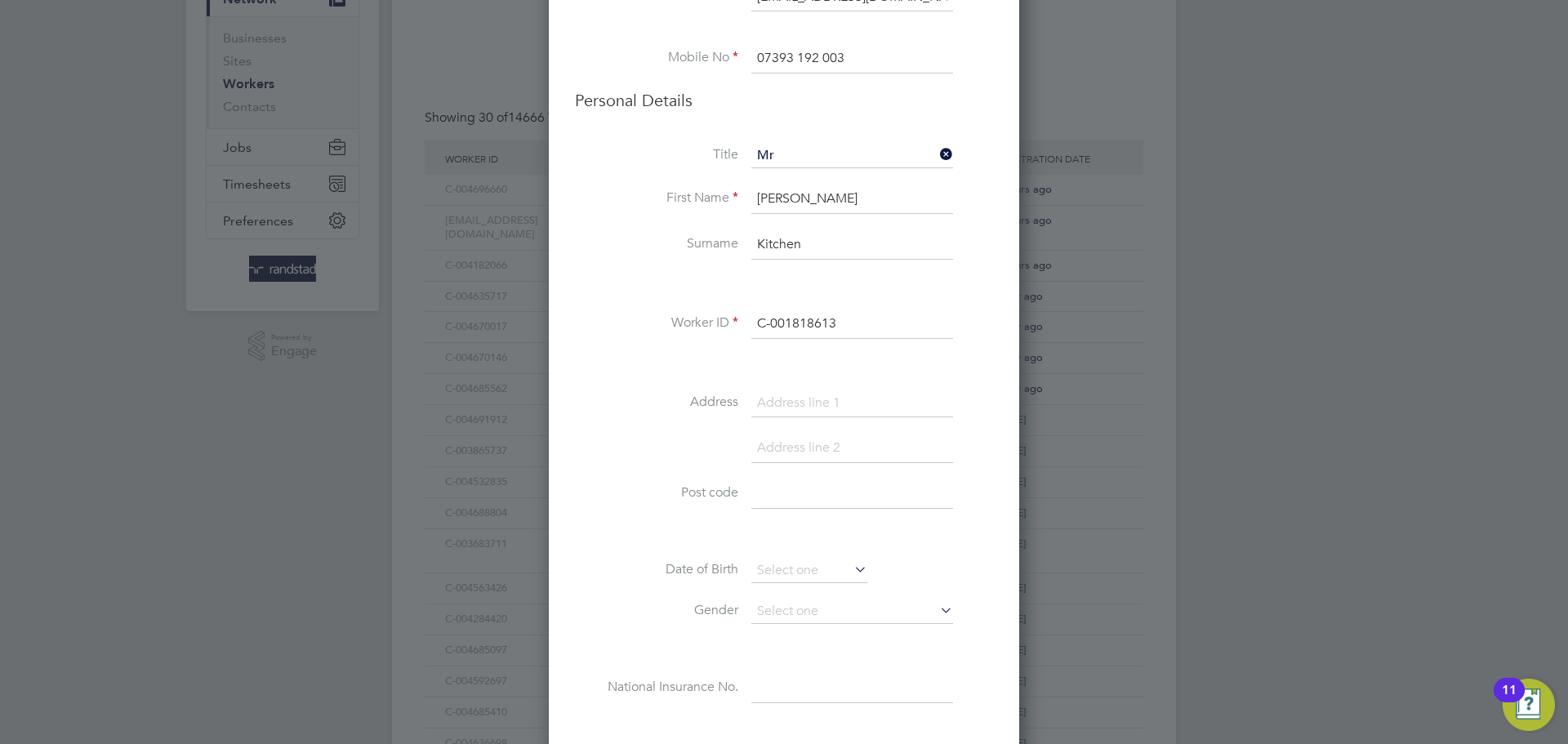
type input "C-001818613"
click at [740, 501] on li "Post code" at bounding box center [784, 502] width 418 height 46
click at [748, 498] on li "Post code" at bounding box center [784, 502] width 418 height 46
click at [774, 501] on input at bounding box center [852, 494] width 202 height 30
paste input "TN24 8PZ"
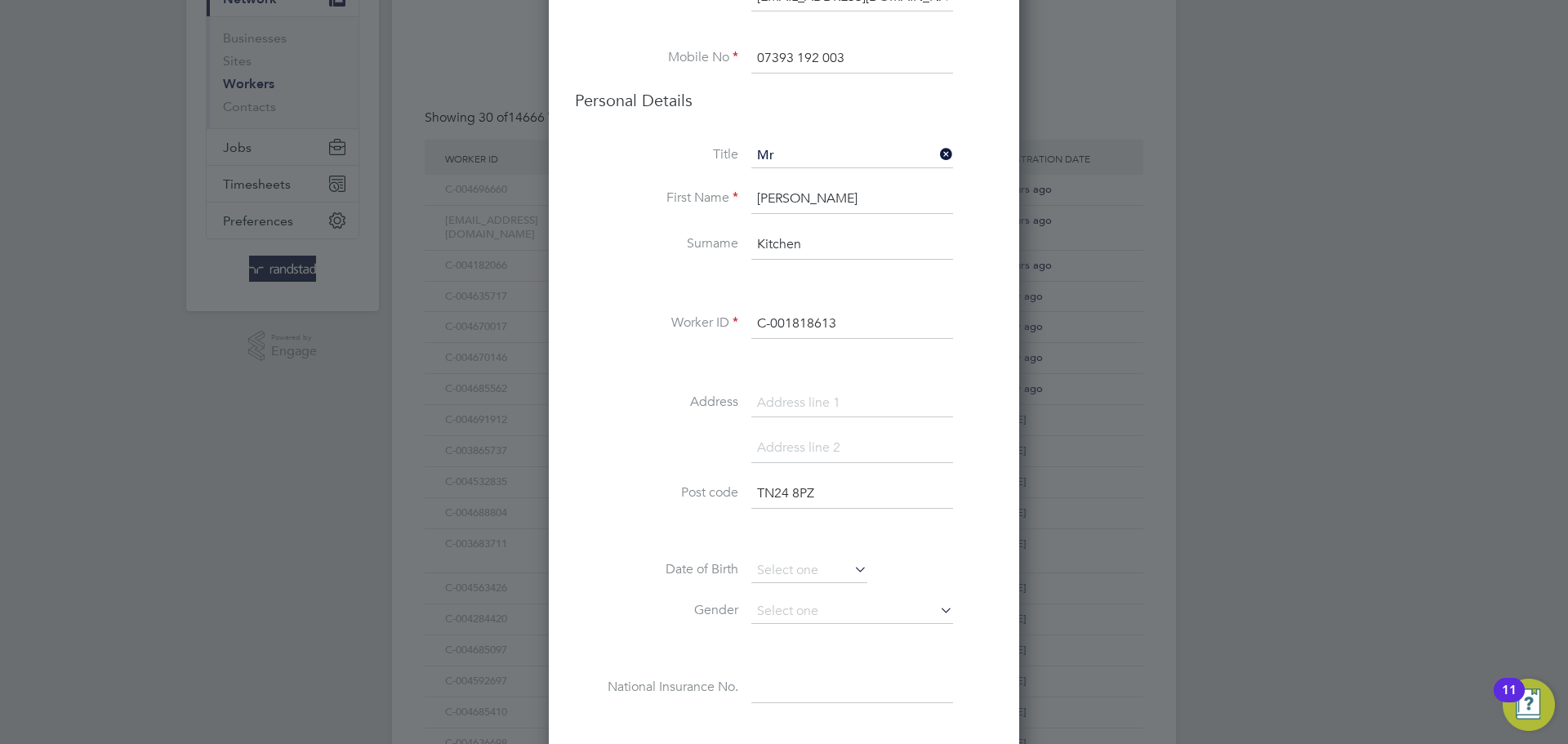
type input "TN24 8PZ"
click at [774, 407] on input at bounding box center [852, 403] width 202 height 30
type input "Copperwood"
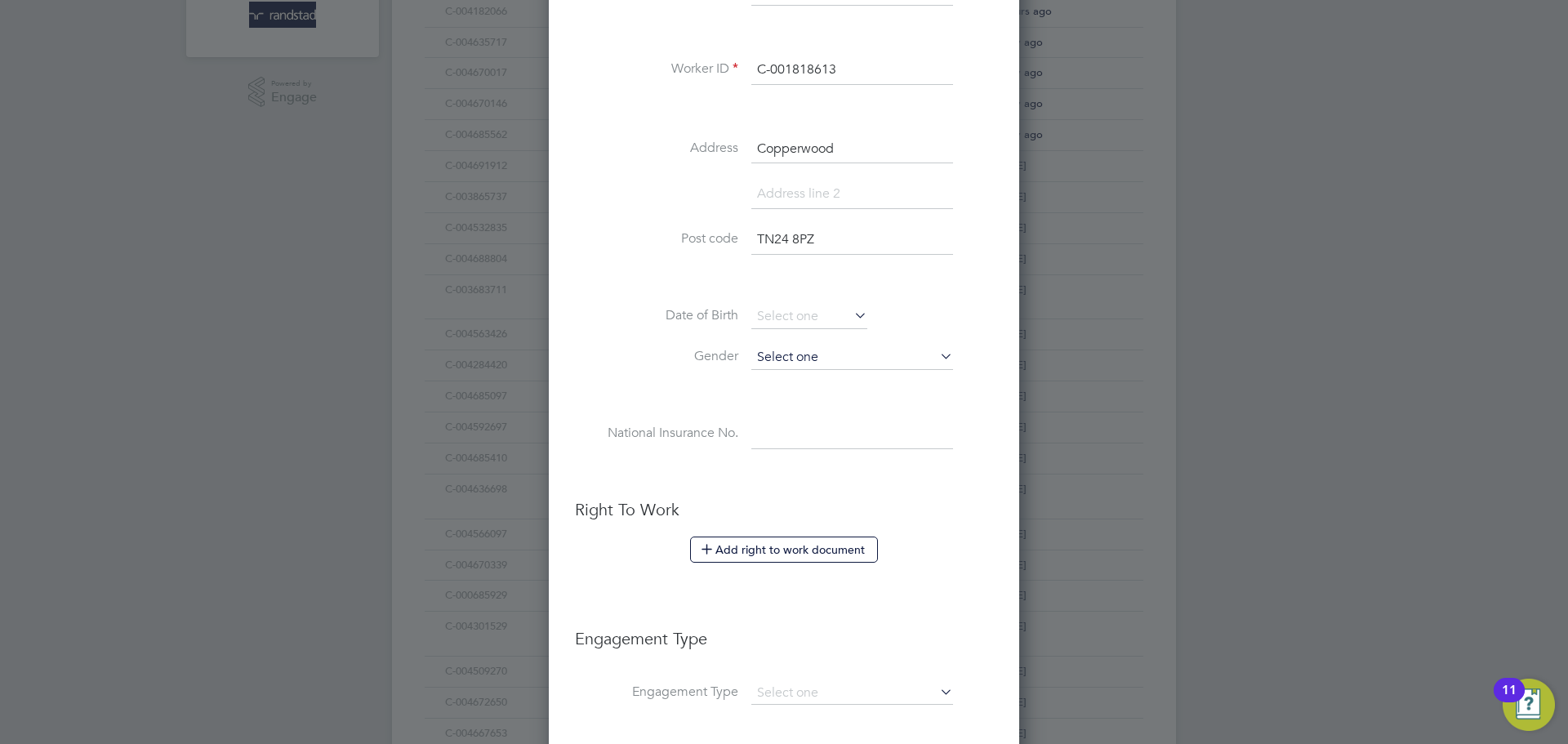
scroll to position [478, 0]
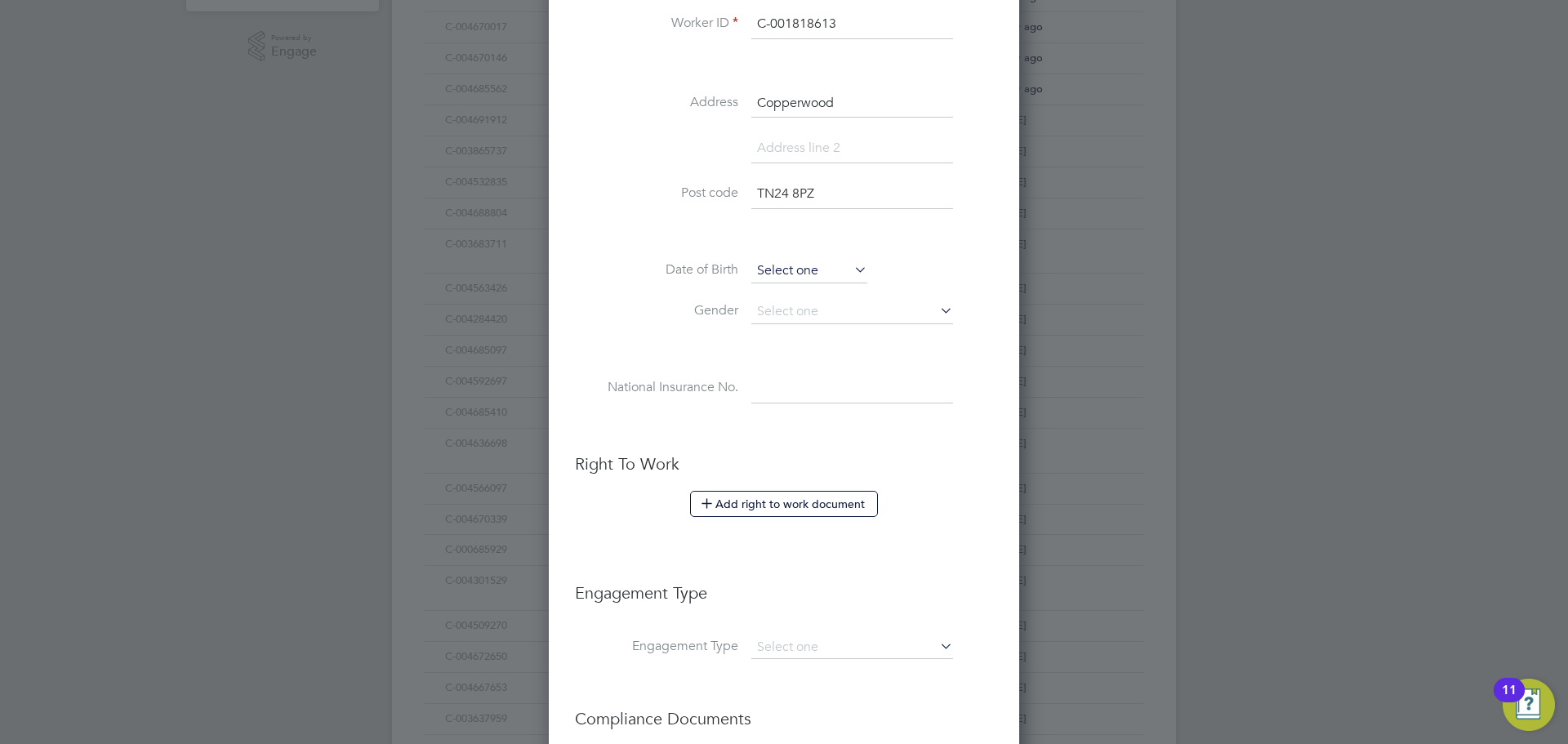
click at [785, 278] on input at bounding box center [809, 271] width 116 height 25
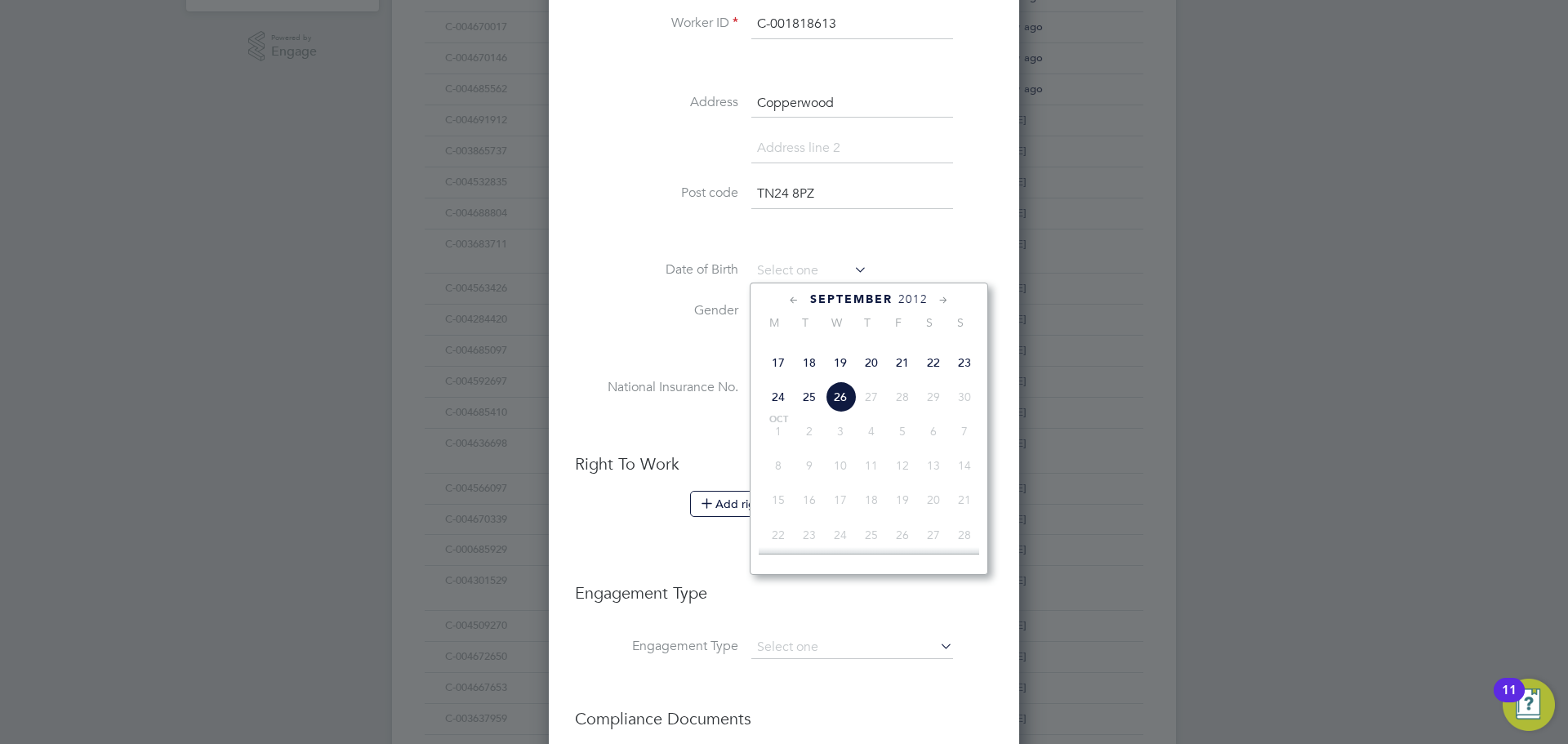
click at [913, 298] on span "2012" at bounding box center [913, 300] width 30 height 14
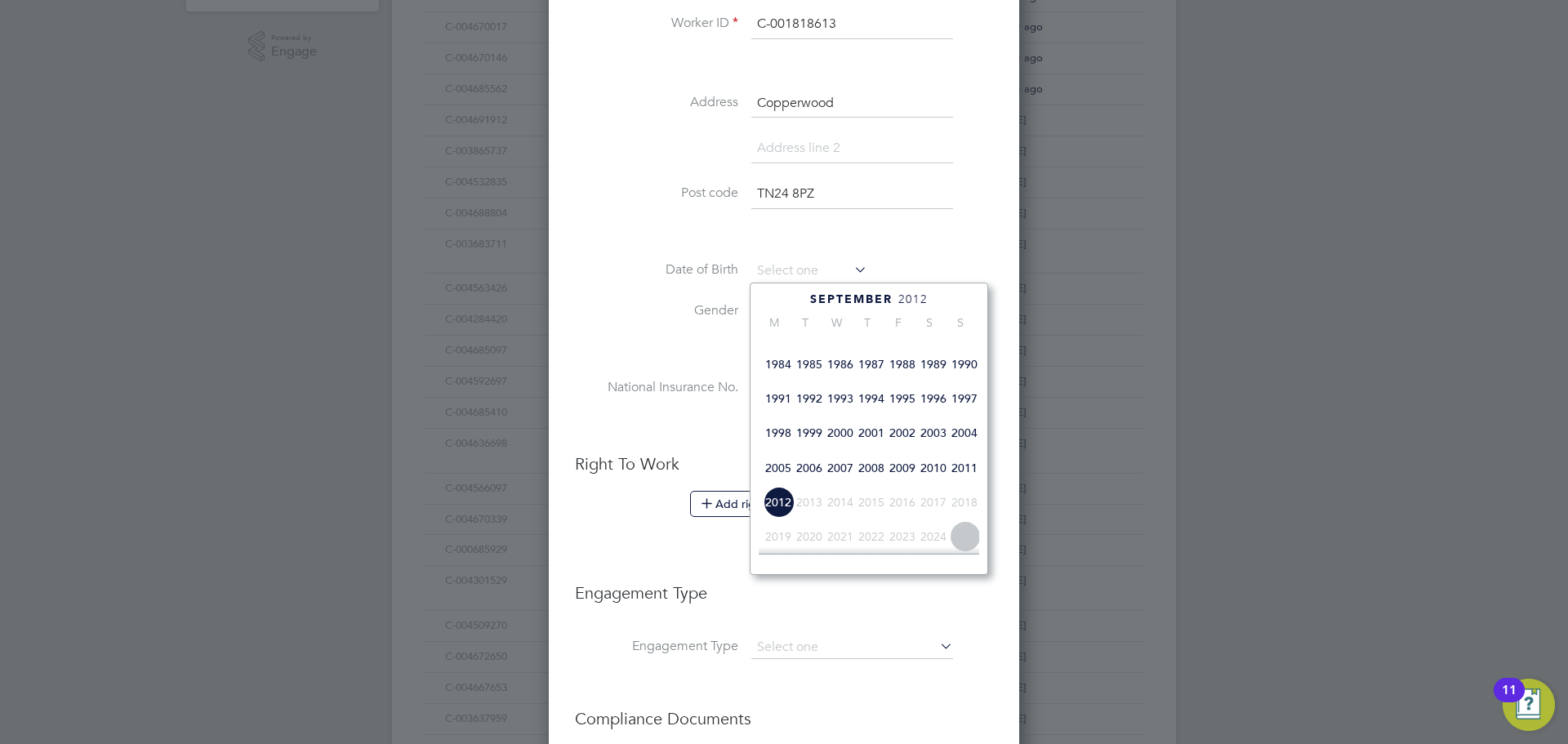
scroll to position [337, 0]
click at [908, 452] on span "1995" at bounding box center [902, 436] width 31 height 31
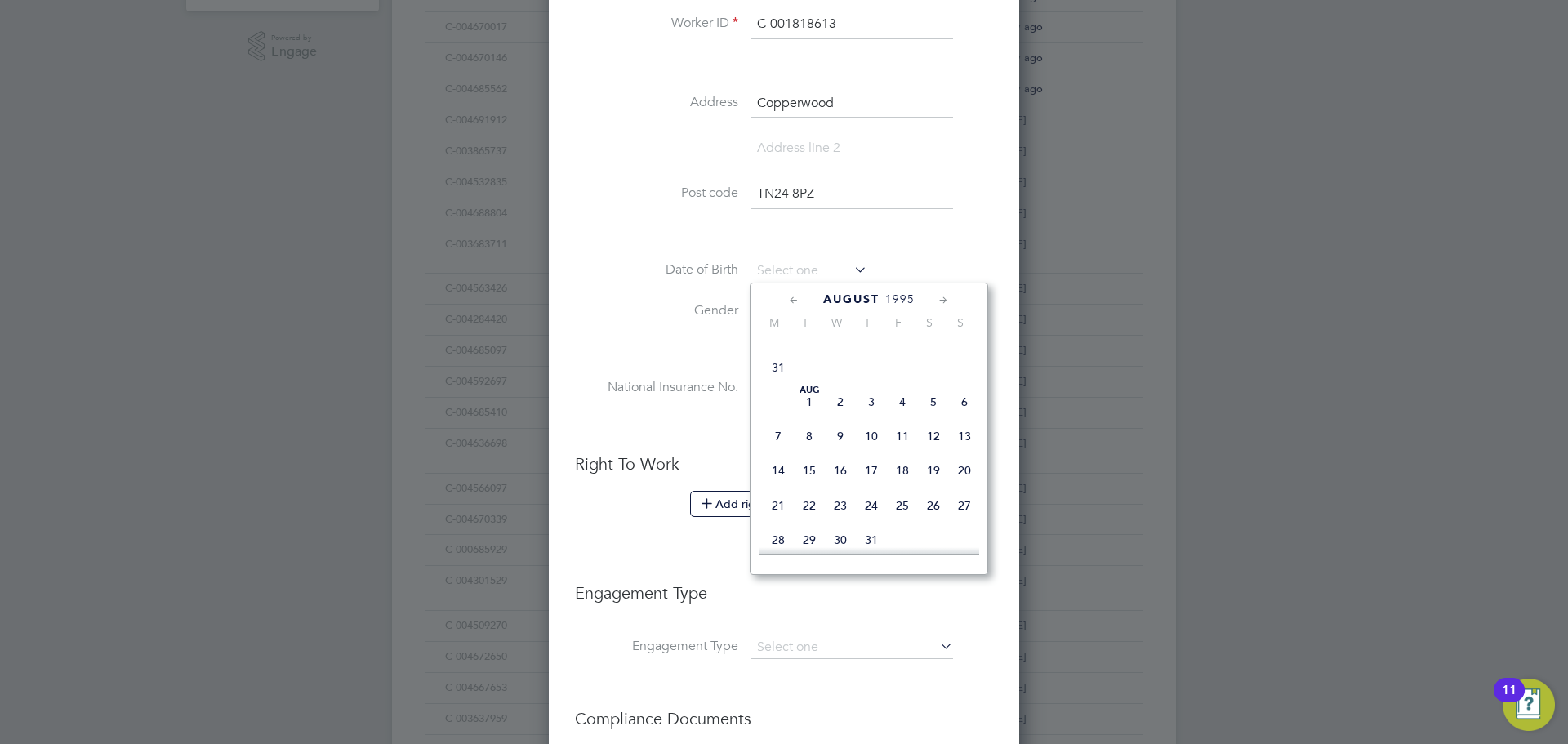
click at [786, 295] on icon at bounding box center [794, 300] width 15 height 18
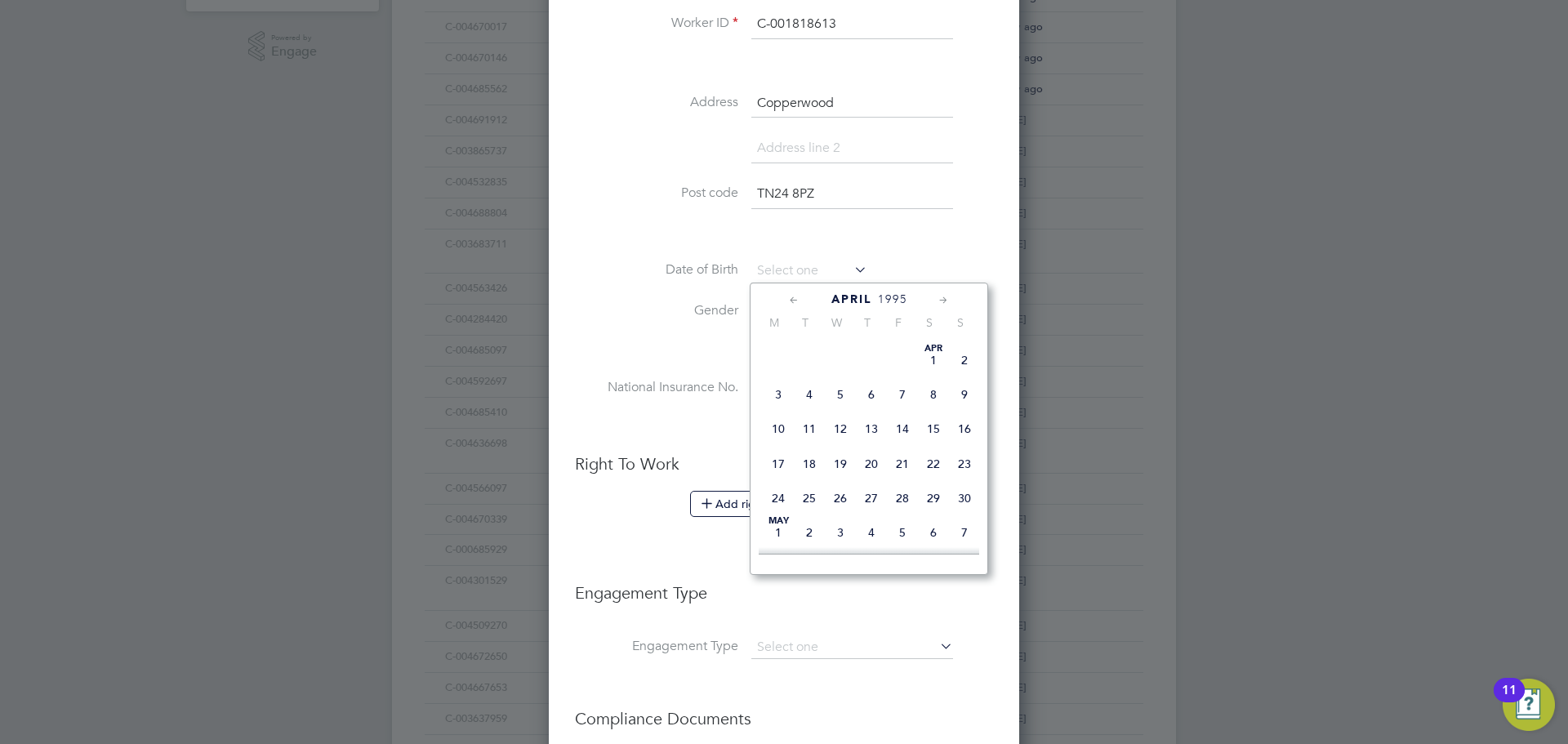
click at [786, 295] on icon at bounding box center [794, 300] width 15 height 18
click at [930, 437] on span "18" at bounding box center [933, 429] width 31 height 31
type input "18 Mar 1995"
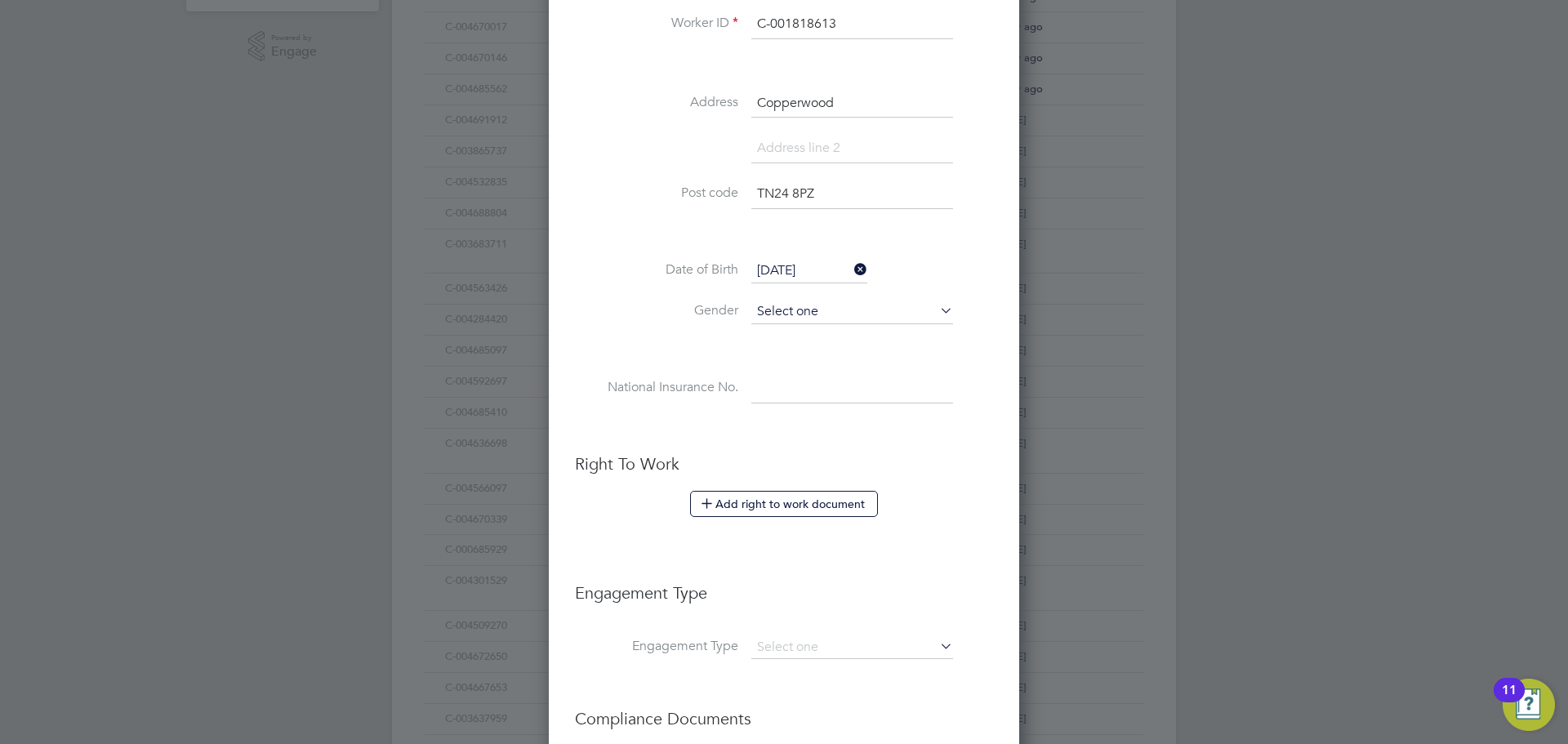
click at [801, 321] on input at bounding box center [852, 312] width 202 height 25
click at [791, 341] on li "Male" at bounding box center [852, 335] width 203 height 21
type input "Male"
click at [773, 380] on input at bounding box center [852, 389] width 202 height 30
paste input "JZ991821B"
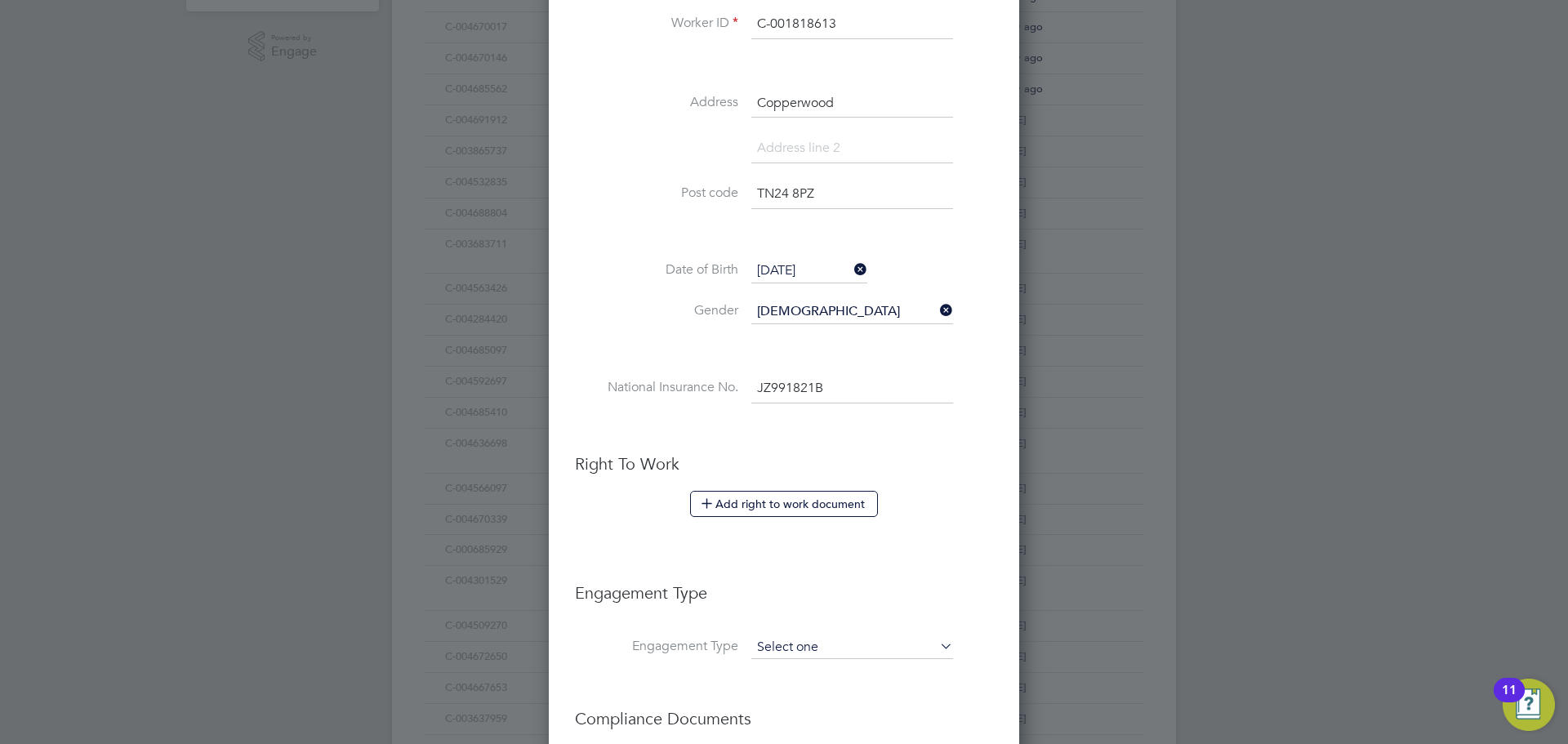
click at [797, 638] on input at bounding box center [852, 648] width 202 height 23
type input "JZ 99 18 21 B"
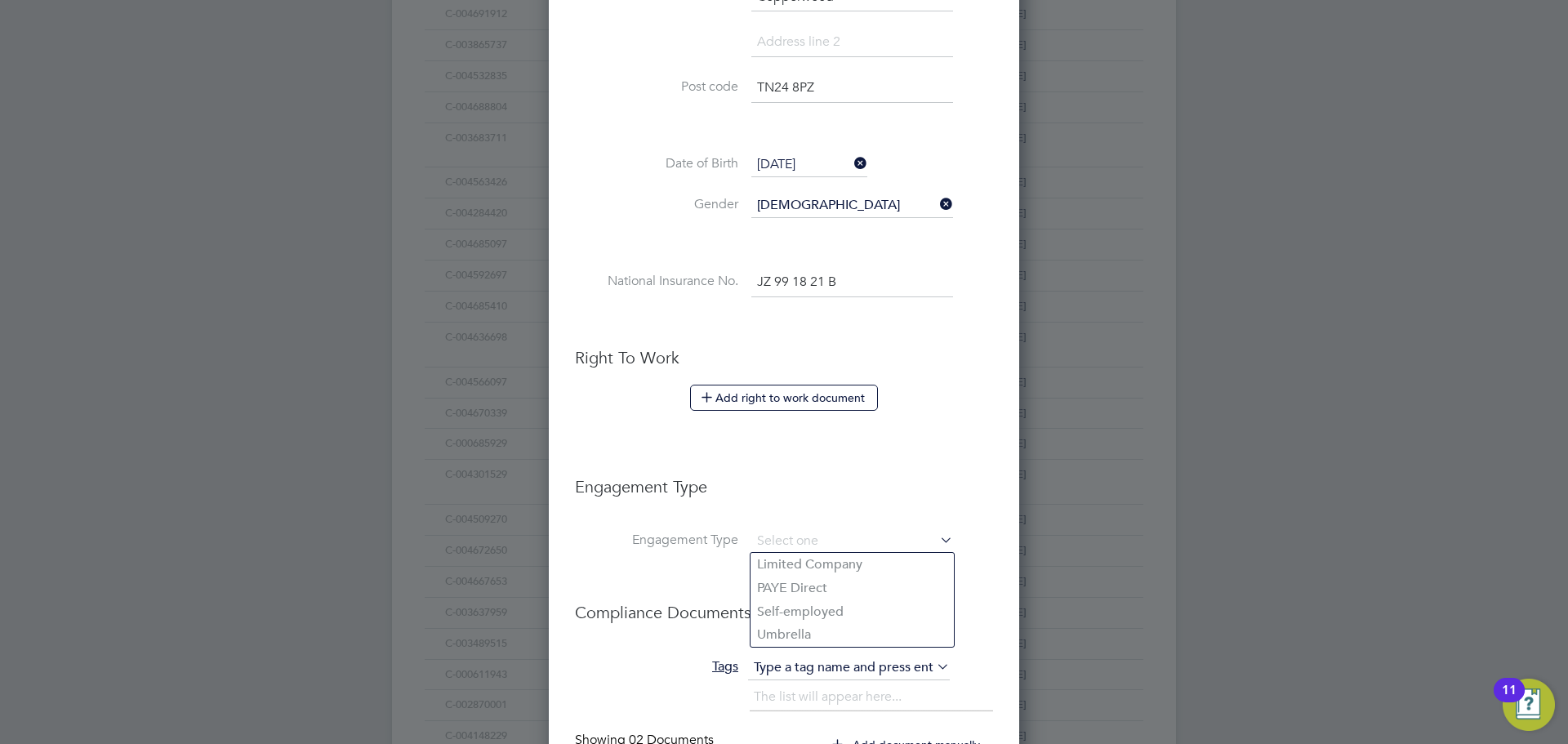
scroll to position [659, 0]
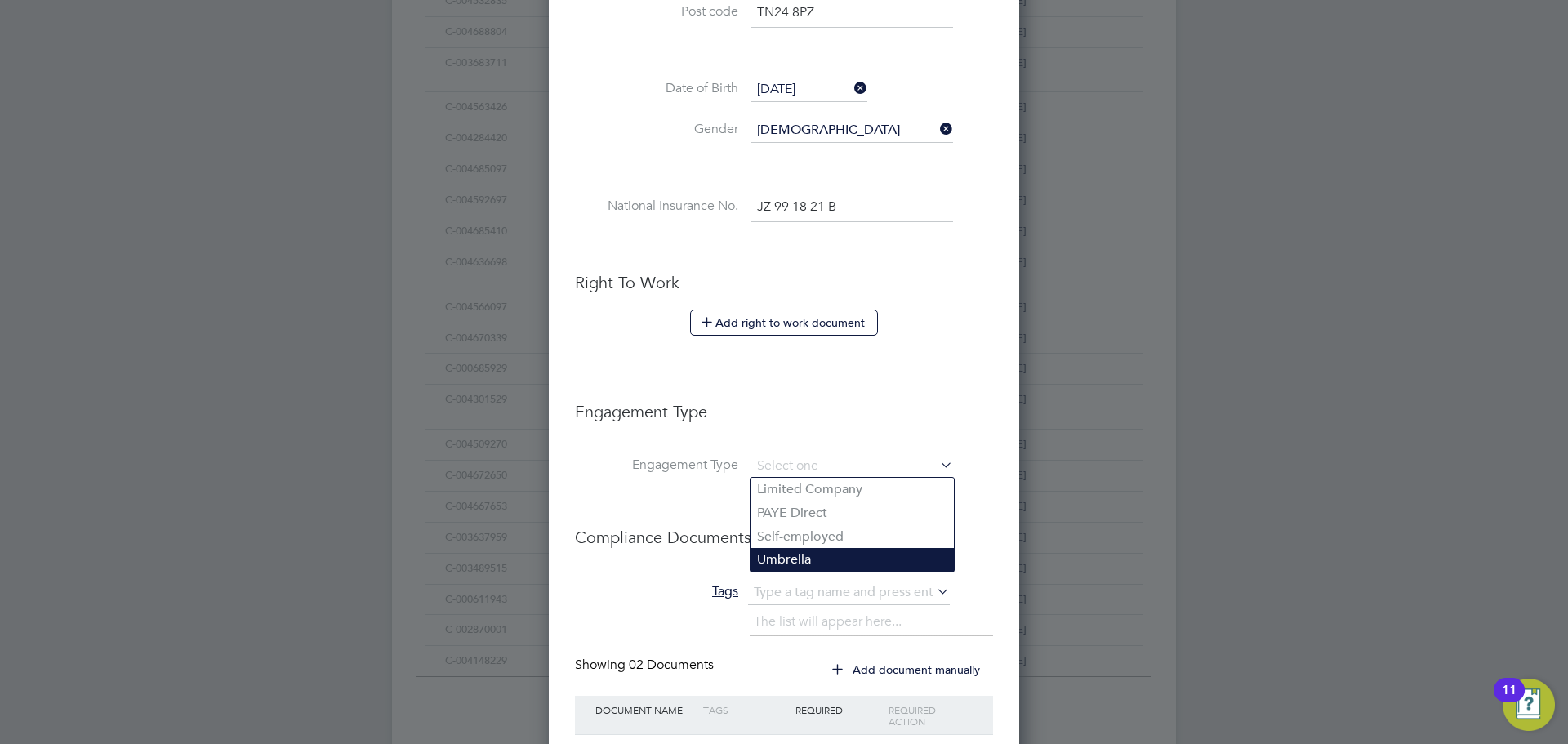
click at [808, 558] on li "Umbrella" at bounding box center [852, 560] width 203 height 24
type input "Umbrella"
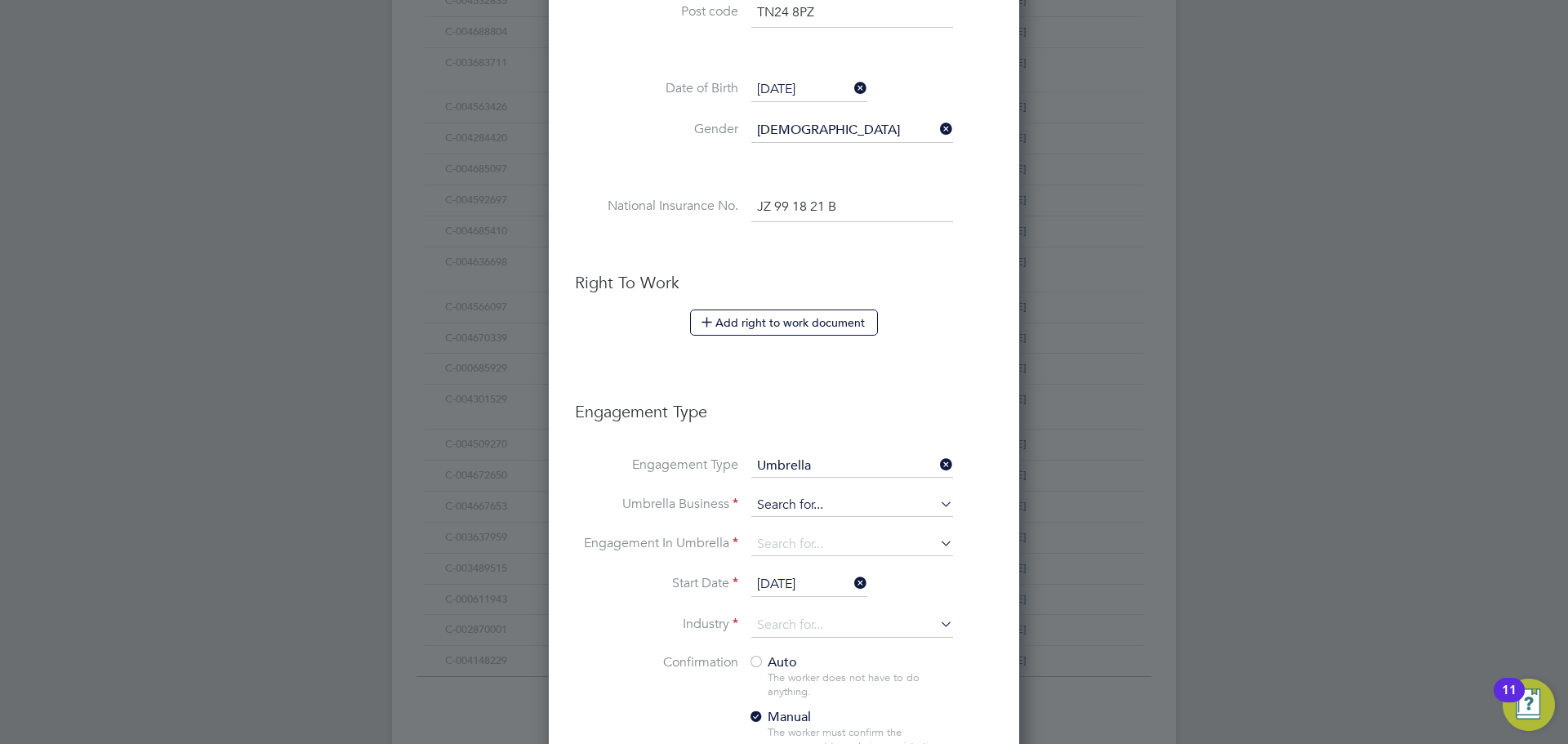
click at [796, 505] on input at bounding box center [852, 506] width 202 height 23
click at [784, 536] on li "Sap phire DNP Limited" at bounding box center [852, 529] width 203 height 24
type input "Sapphire DNP Limited"
click at [784, 538] on input at bounding box center [852, 545] width 202 height 23
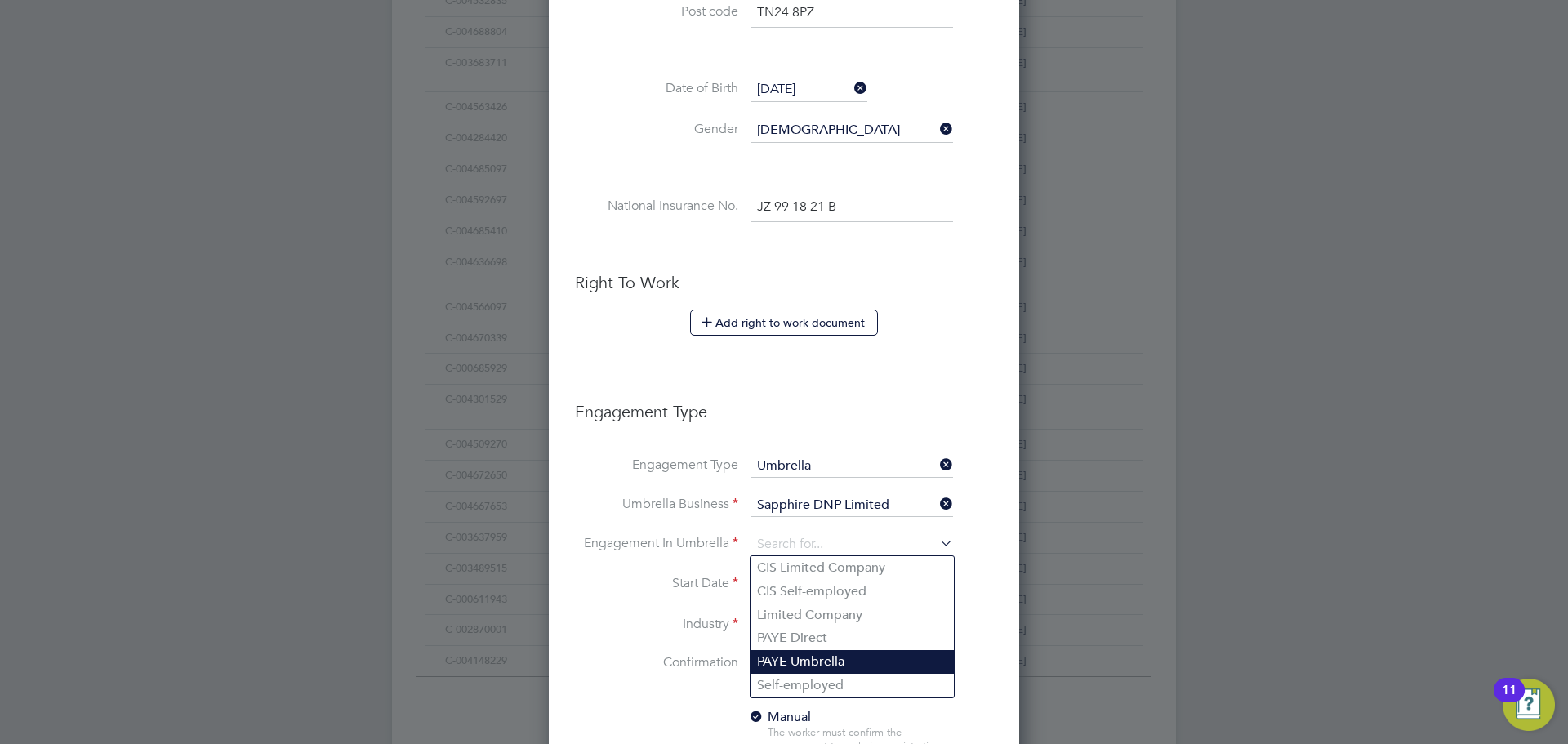
click at [804, 660] on li "PAYE Umbrella" at bounding box center [852, 662] width 203 height 24
type input "PAYE Umbrella"
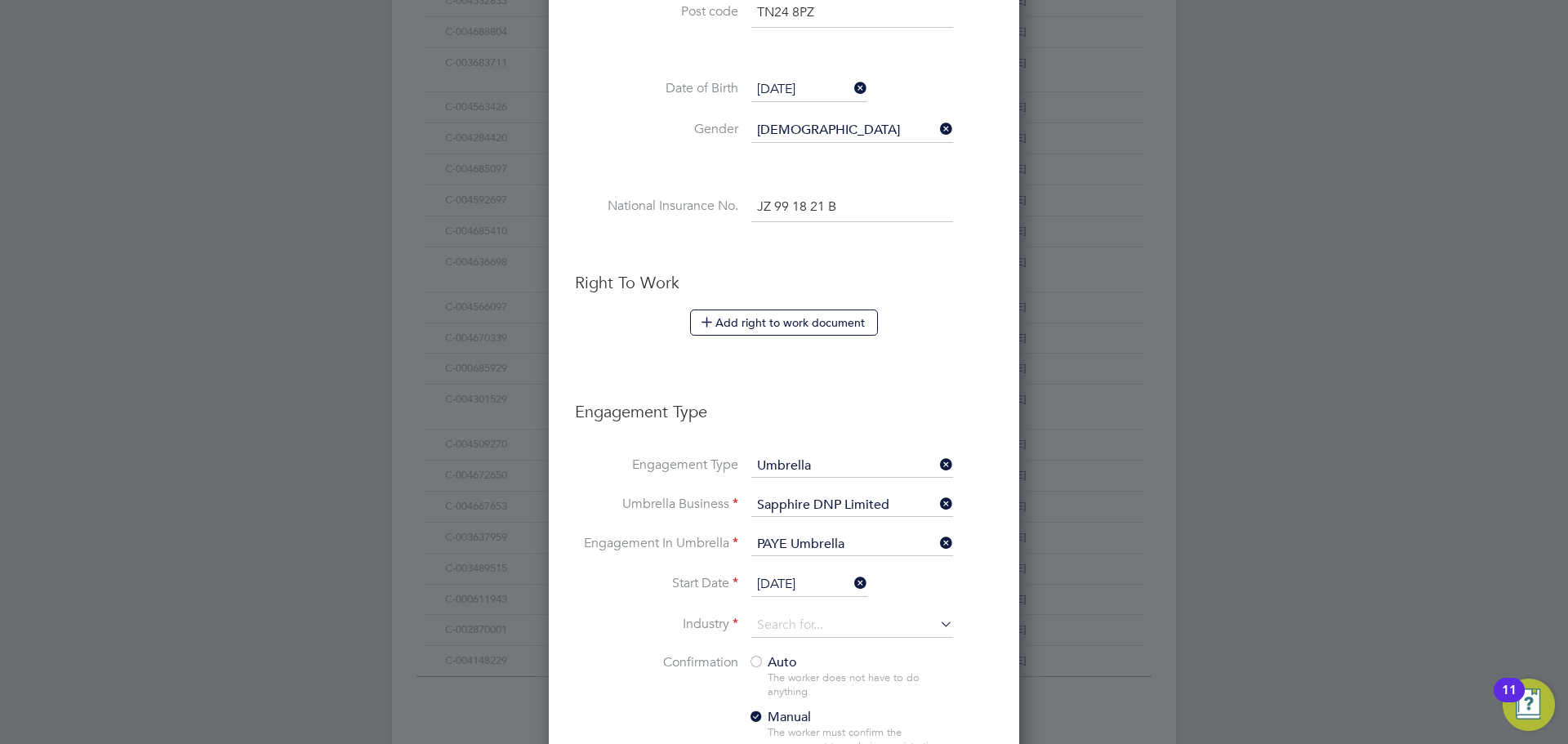
click at [770, 643] on li "Industry" at bounding box center [784, 634] width 418 height 41
click at [773, 634] on input at bounding box center [852, 626] width 202 height 25
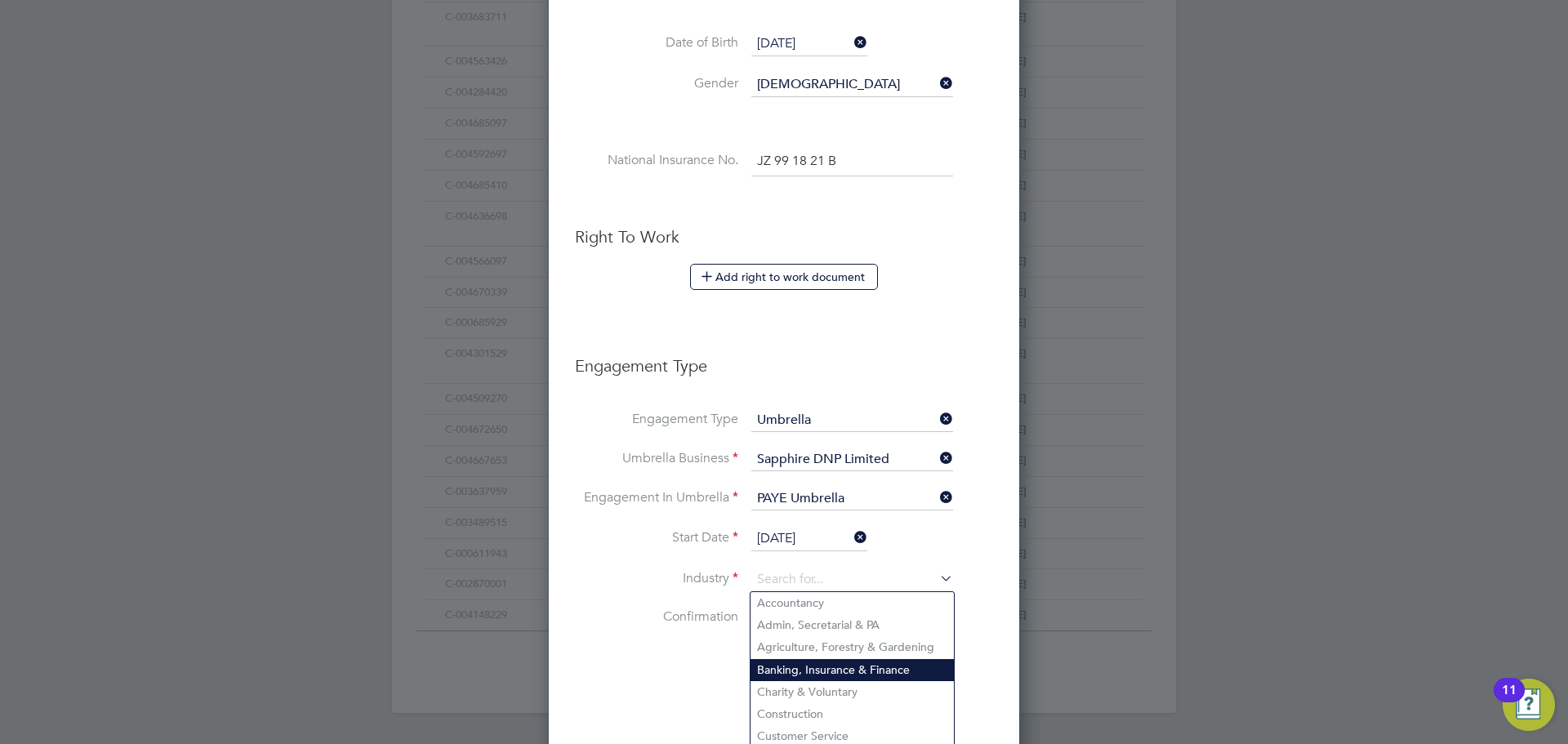
scroll to position [713, 0]
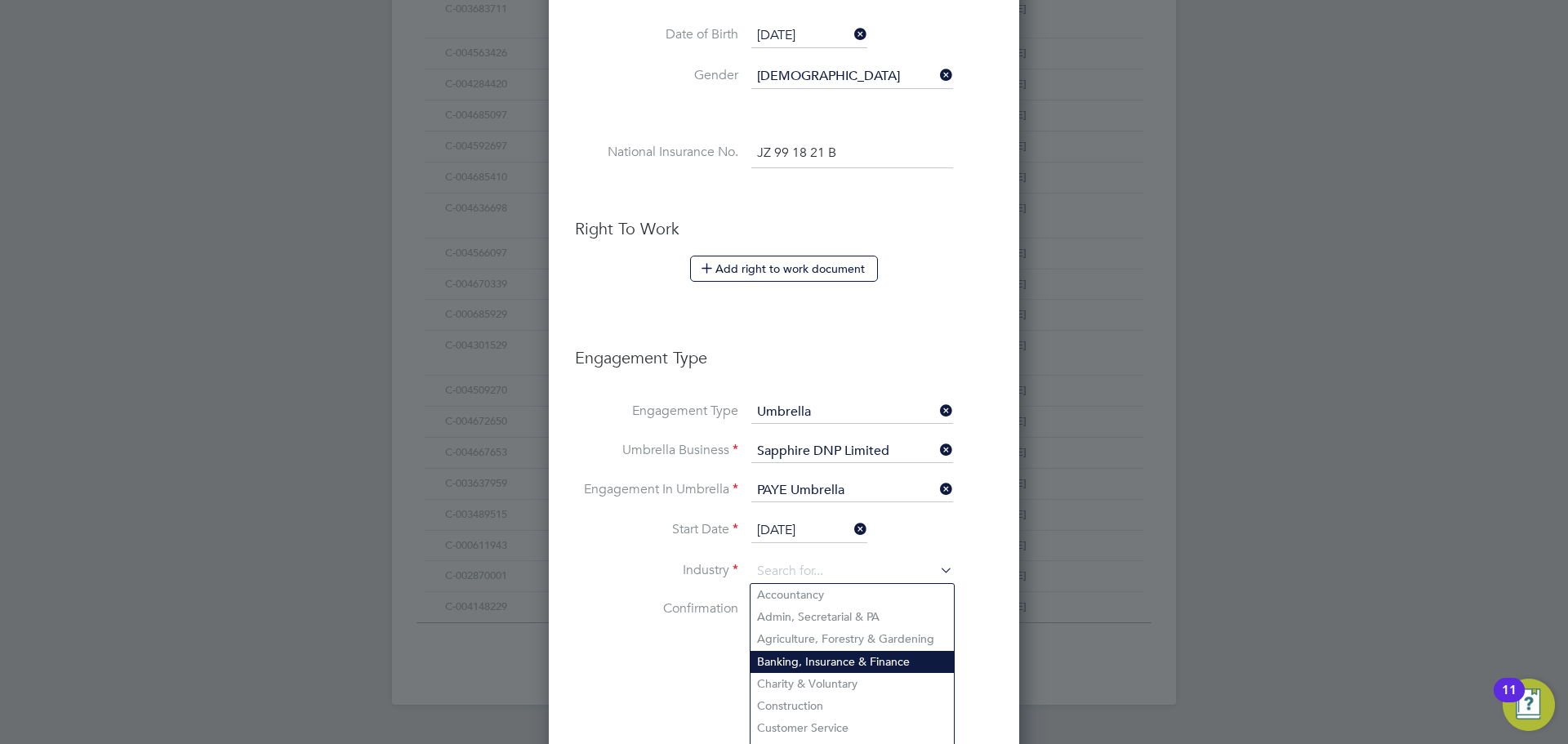
click at [792, 705] on li "Construction" at bounding box center [852, 707] width 203 height 22
type input "Construction"
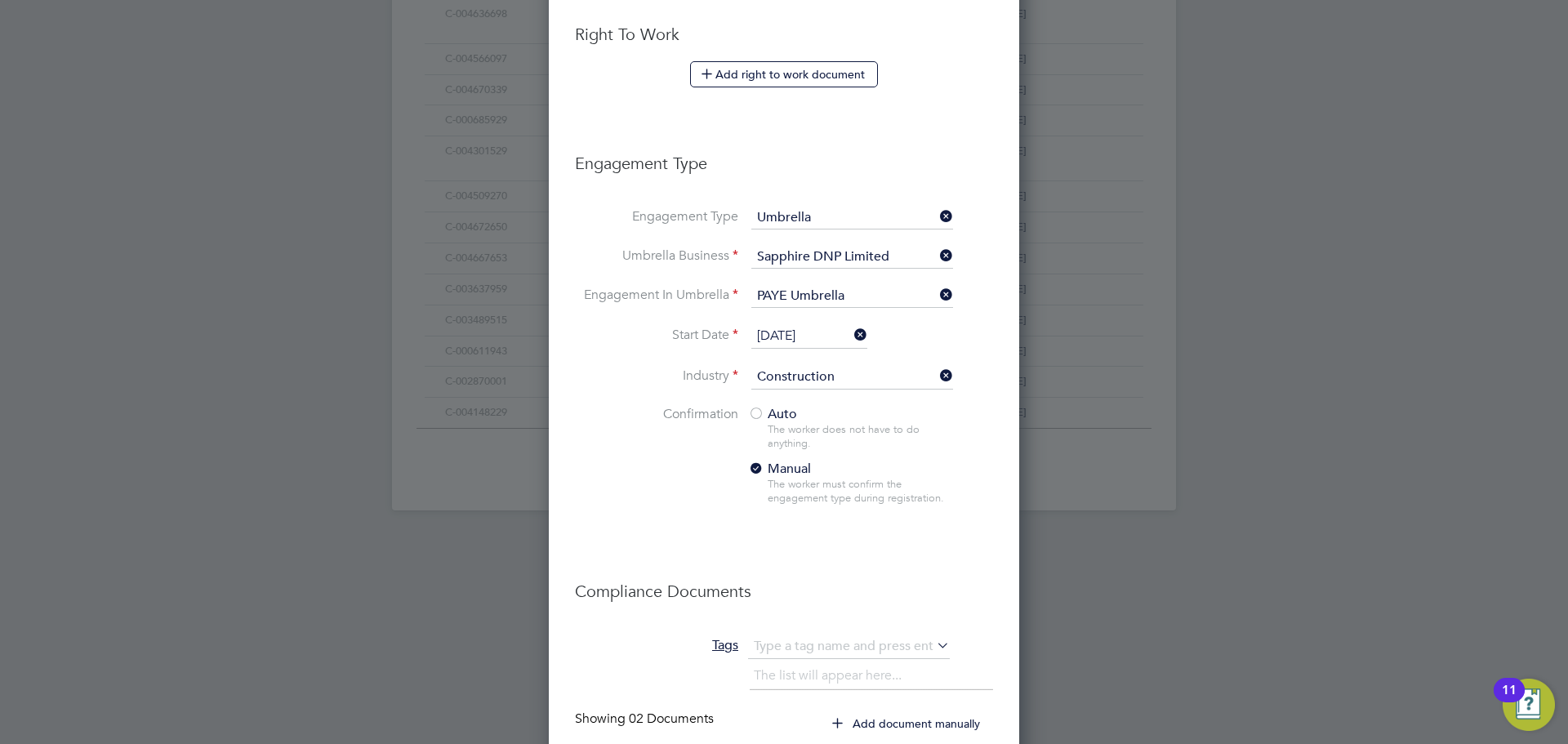
scroll to position [1077, 0]
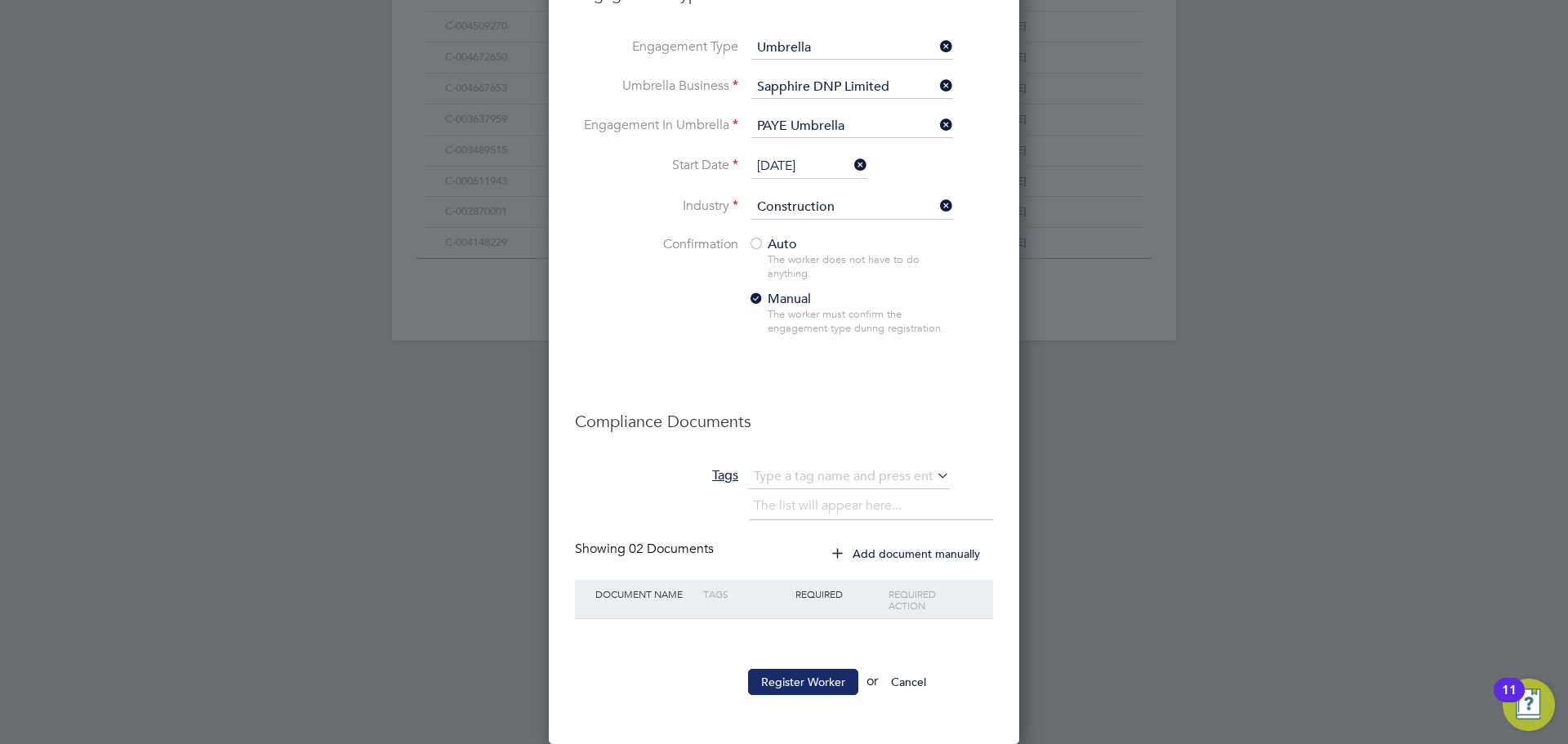
click at [799, 684] on button "Register Worker" at bounding box center [803, 682] width 111 height 26
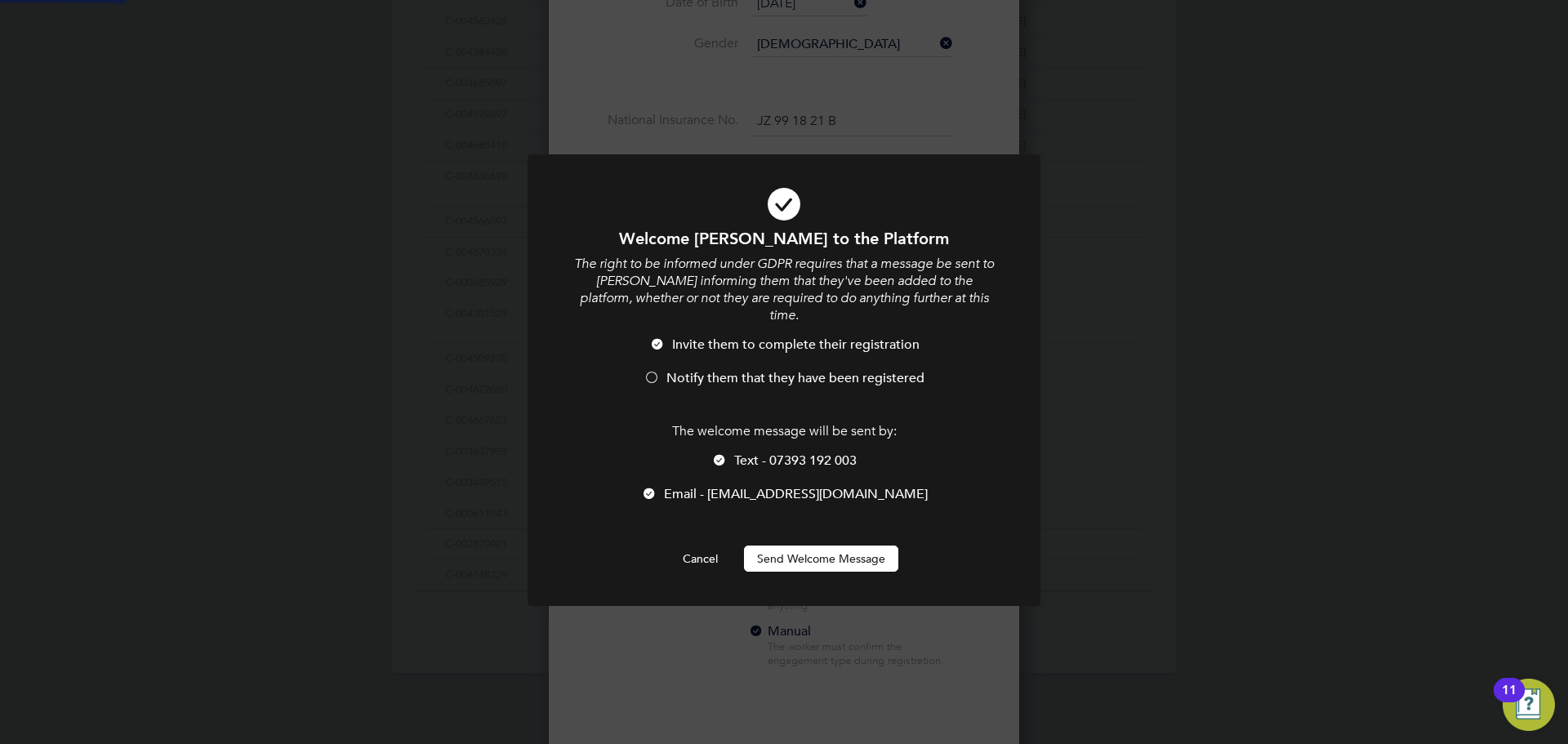
scroll to position [0, 0]
click at [791, 546] on button "Send Welcome Message" at bounding box center [820, 558] width 154 height 26
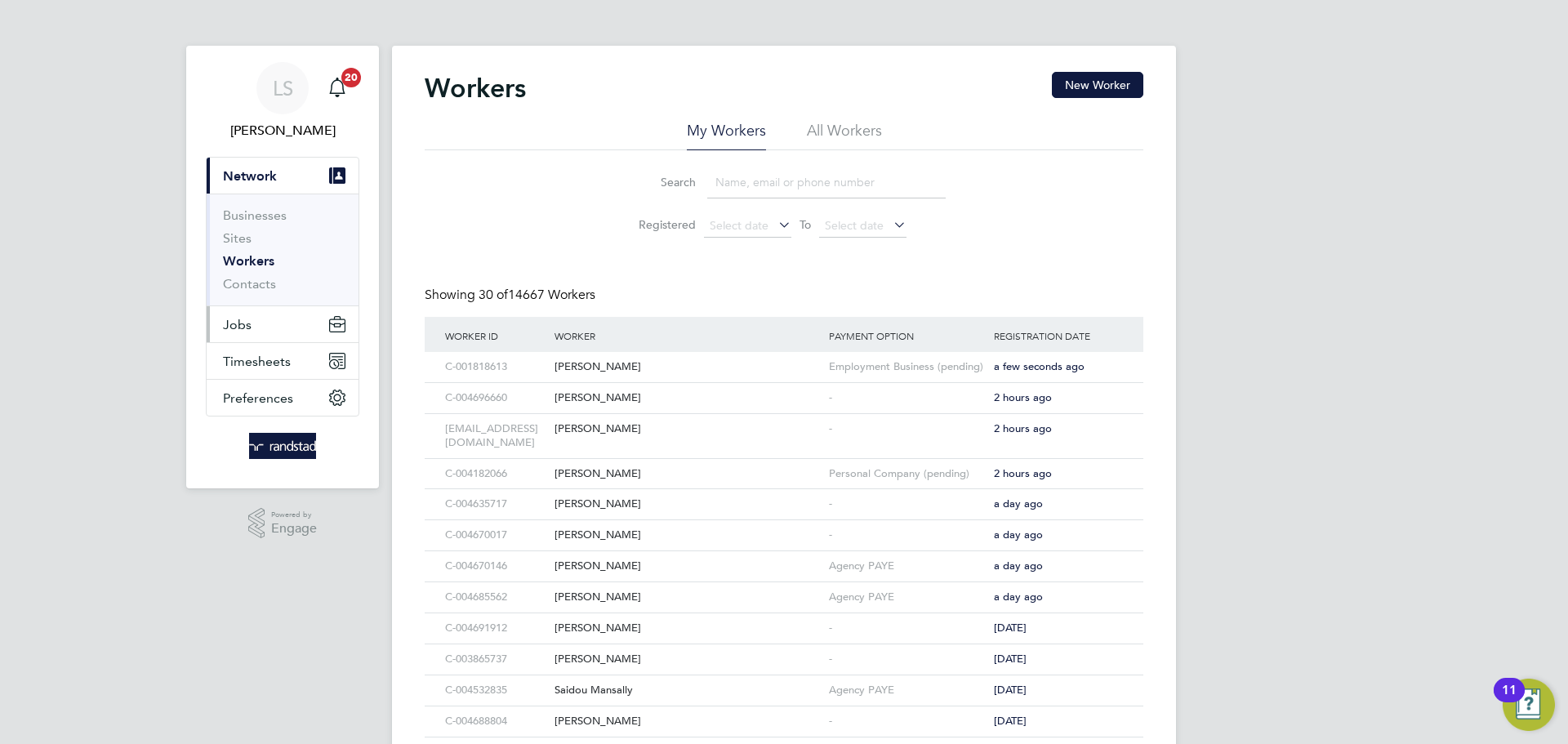
click at [242, 326] on span "Jobs" at bounding box center [237, 324] width 29 height 15
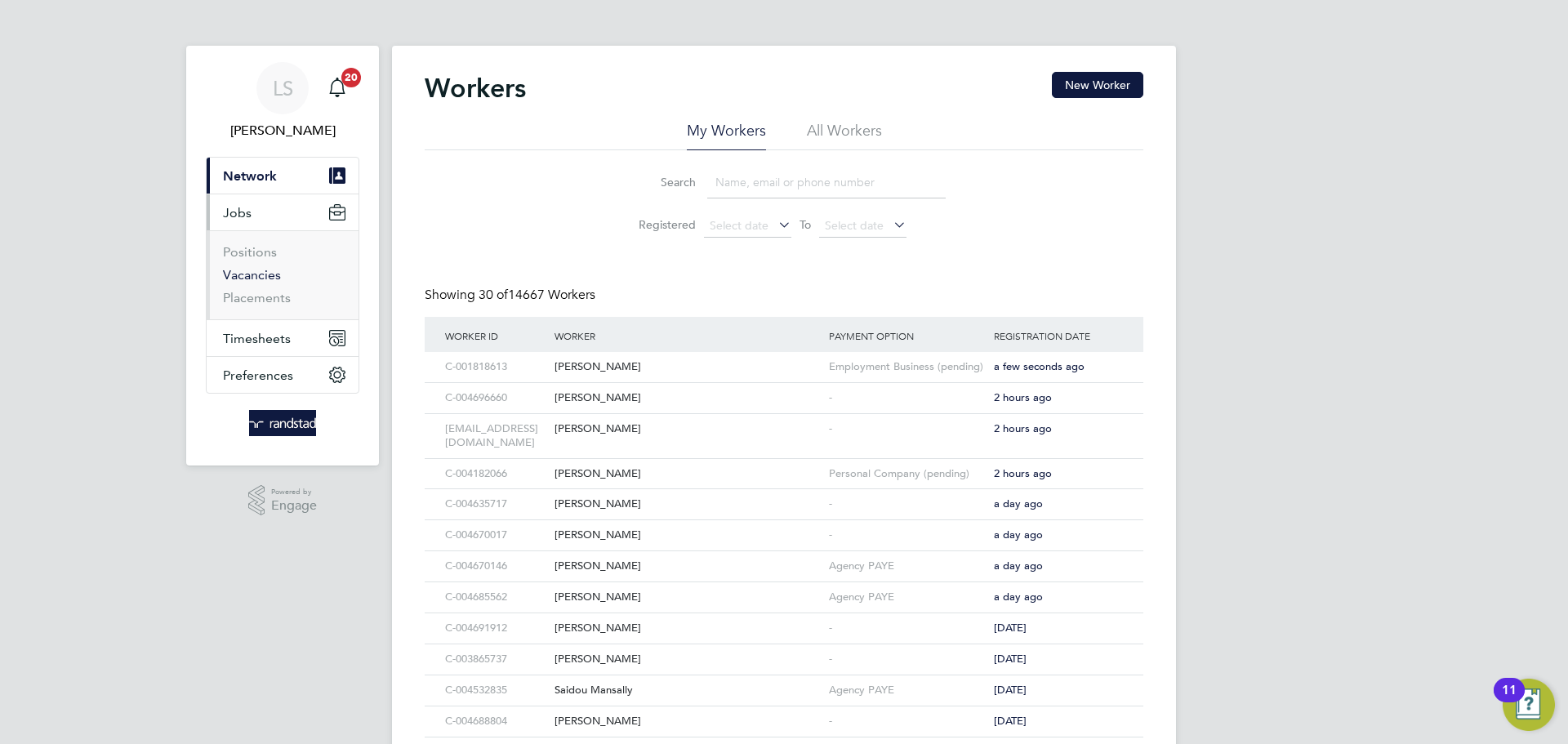
click at [251, 271] on link "Vacancies" at bounding box center [252, 275] width 58 height 15
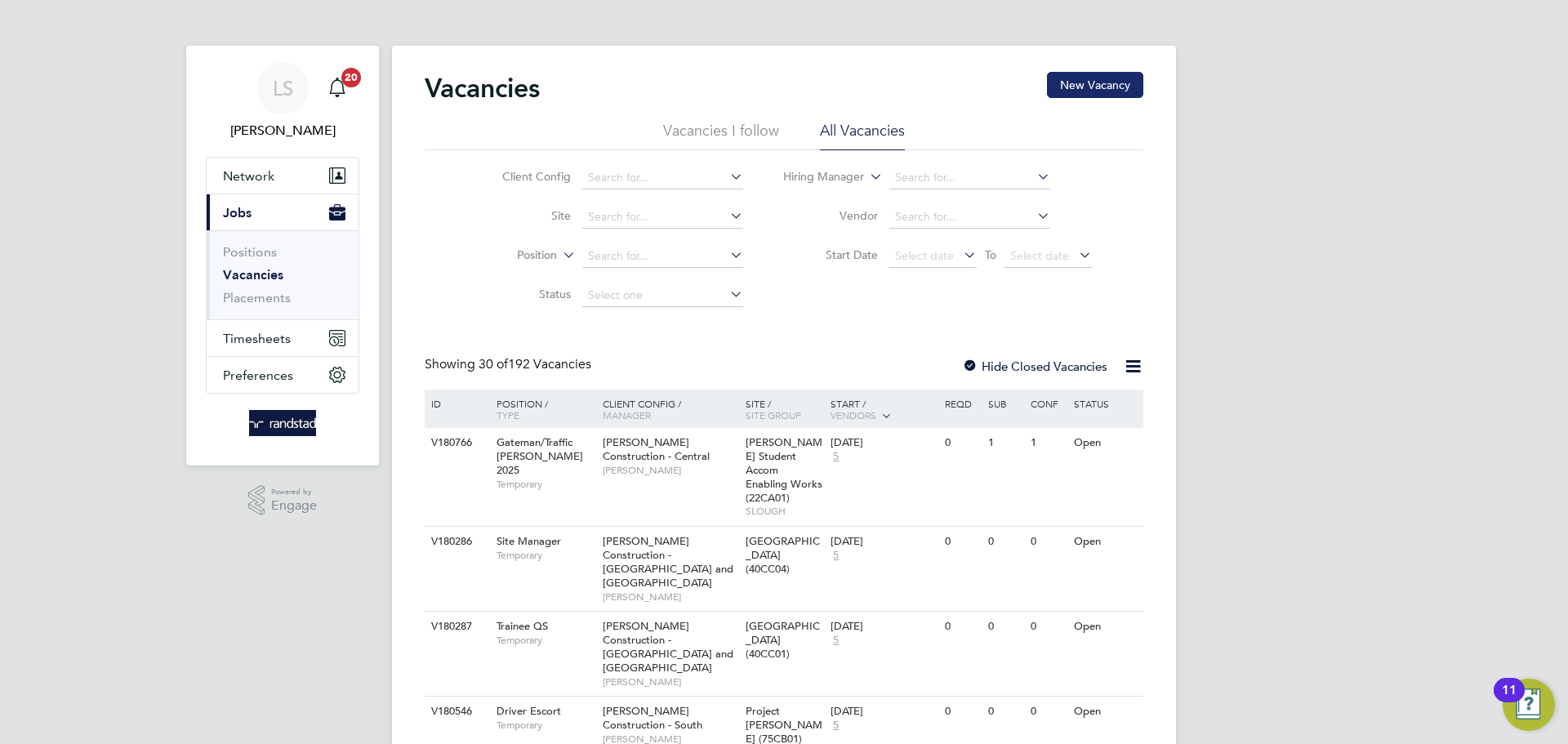
click at [1067, 90] on button "New Vacancy" at bounding box center [1094, 84] width 96 height 26
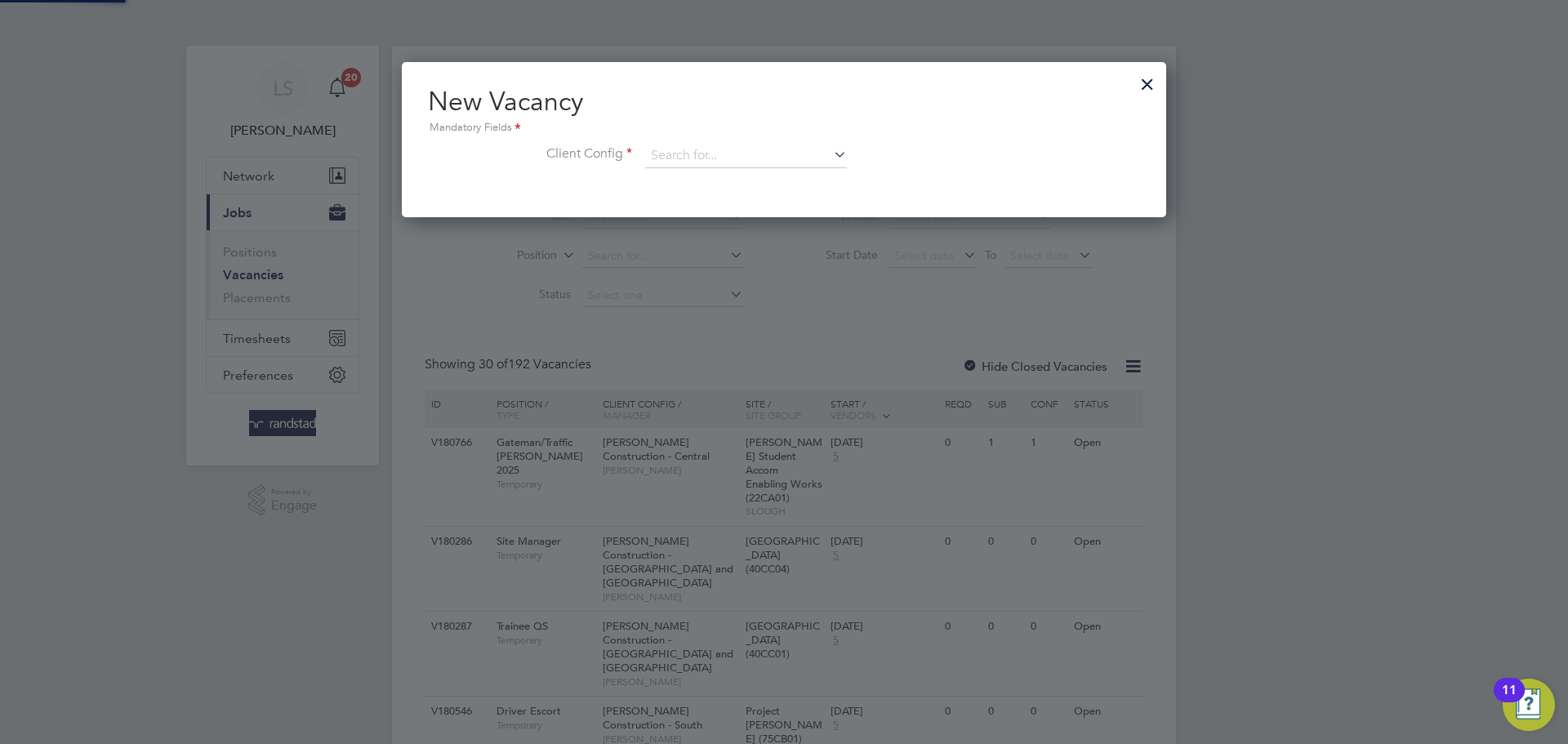
scroll to position [155, 765]
click at [1144, 87] on div at bounding box center [1147, 80] width 30 height 30
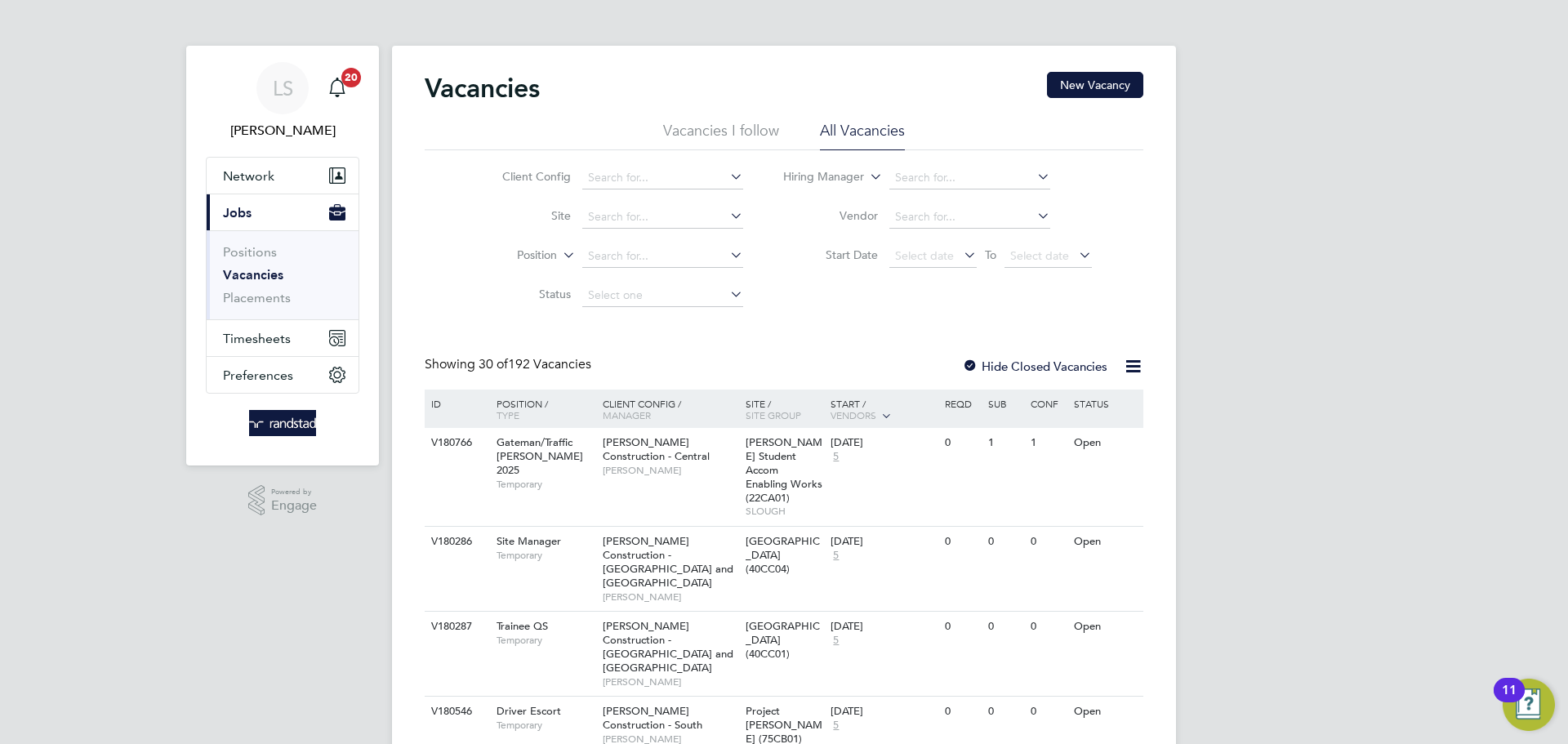
click at [633, 203] on li "Site" at bounding box center [610, 217] width 307 height 39
click at [631, 209] on input at bounding box center [662, 217] width 161 height 23
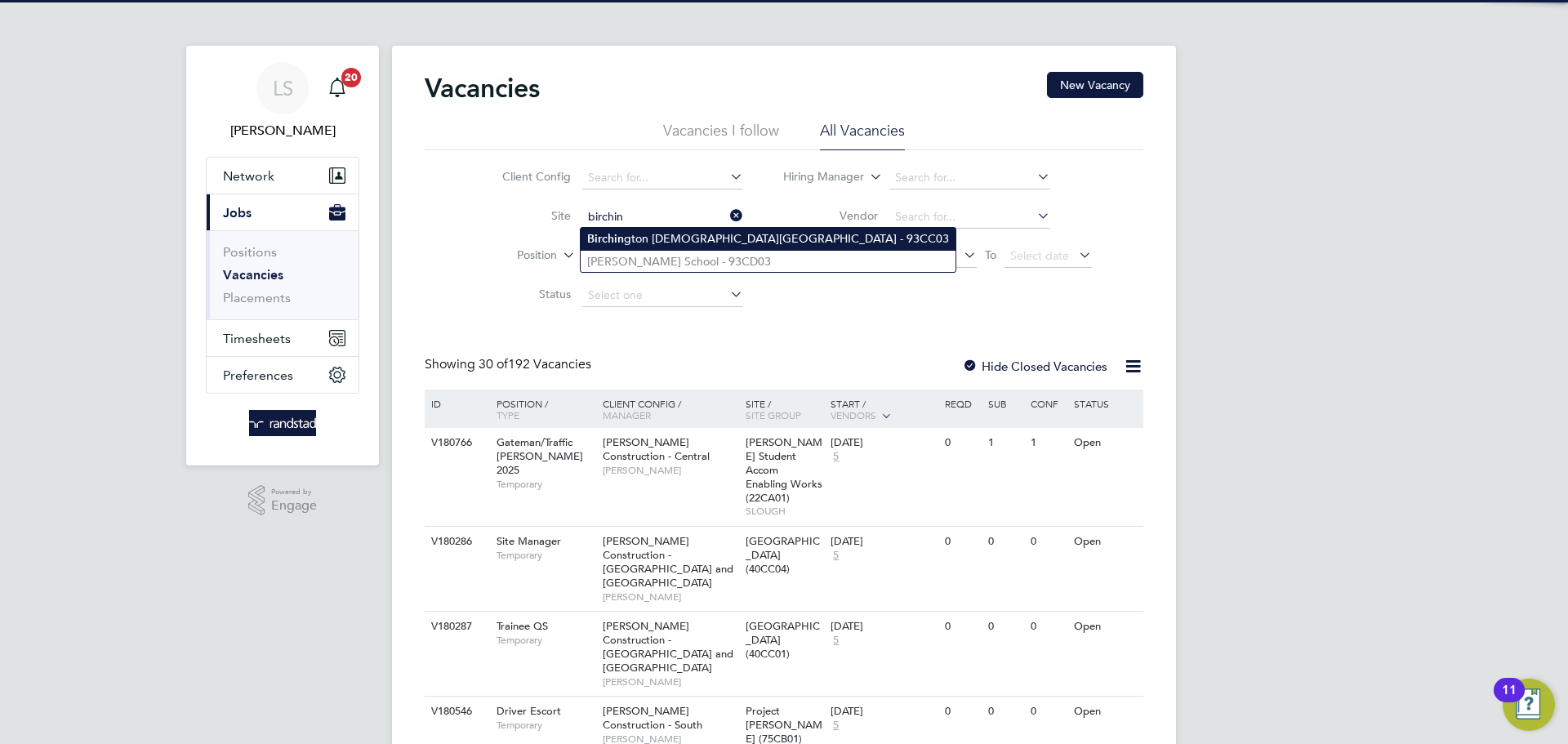
click at [611, 241] on b "Birchin" at bounding box center [605, 239] width 37 height 14
type input "[GEOGRAPHIC_DATA][DEMOGRAPHIC_DATA] - 93CC03"
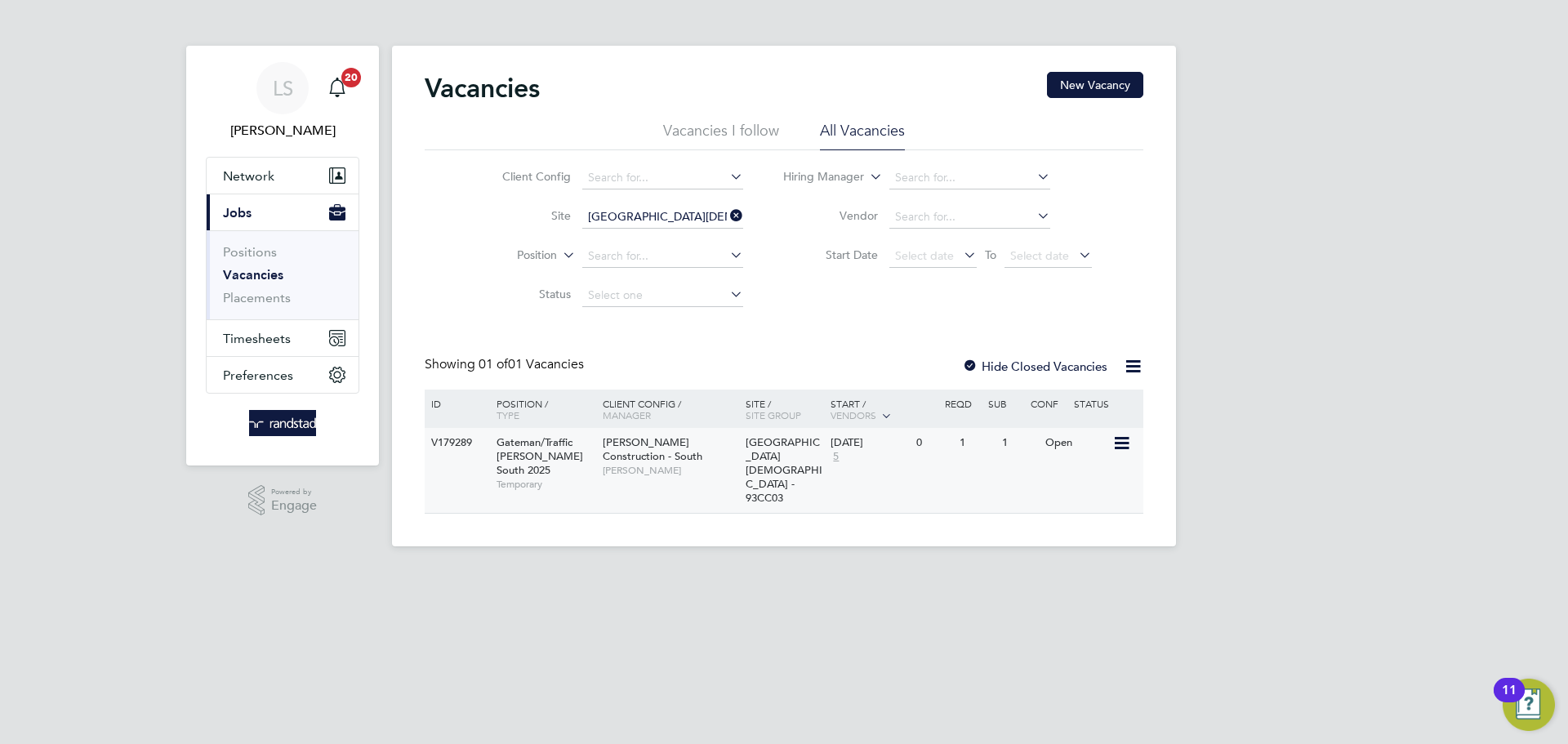
click at [932, 444] on div "0" at bounding box center [933, 444] width 43 height 31
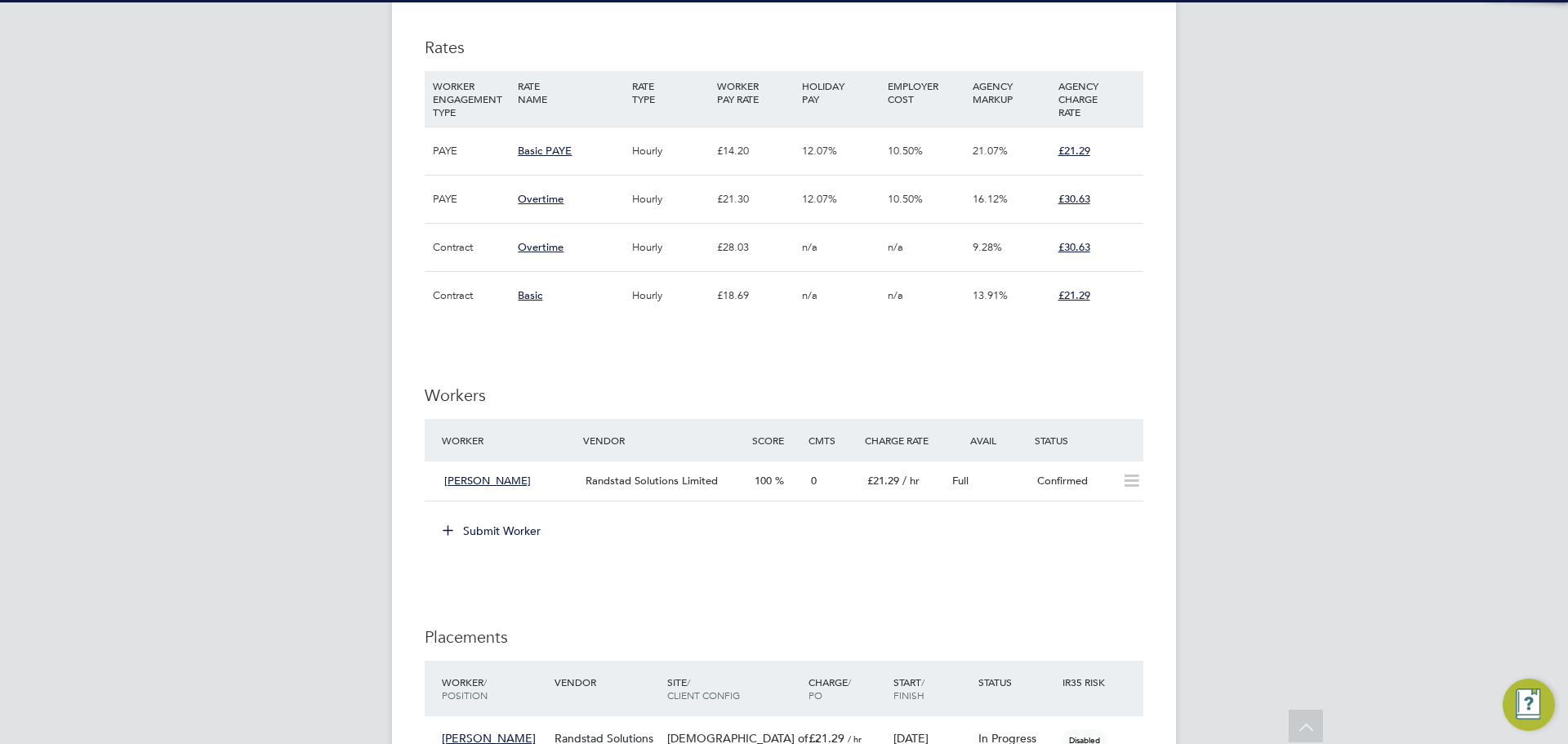
click at [500, 534] on button "Submit Worker" at bounding box center [493, 531] width 123 height 26
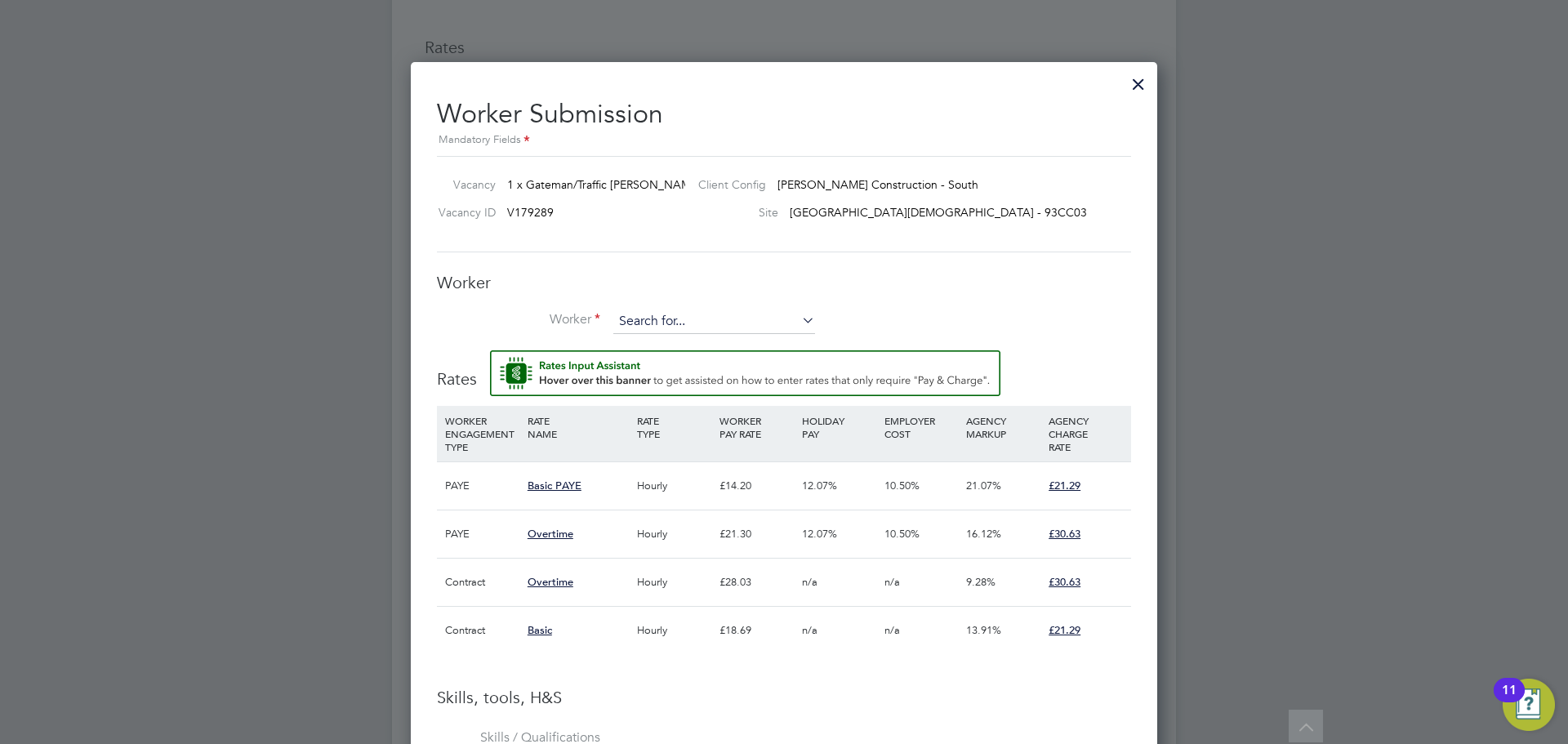
click at [634, 317] on input at bounding box center [714, 322] width 202 height 25
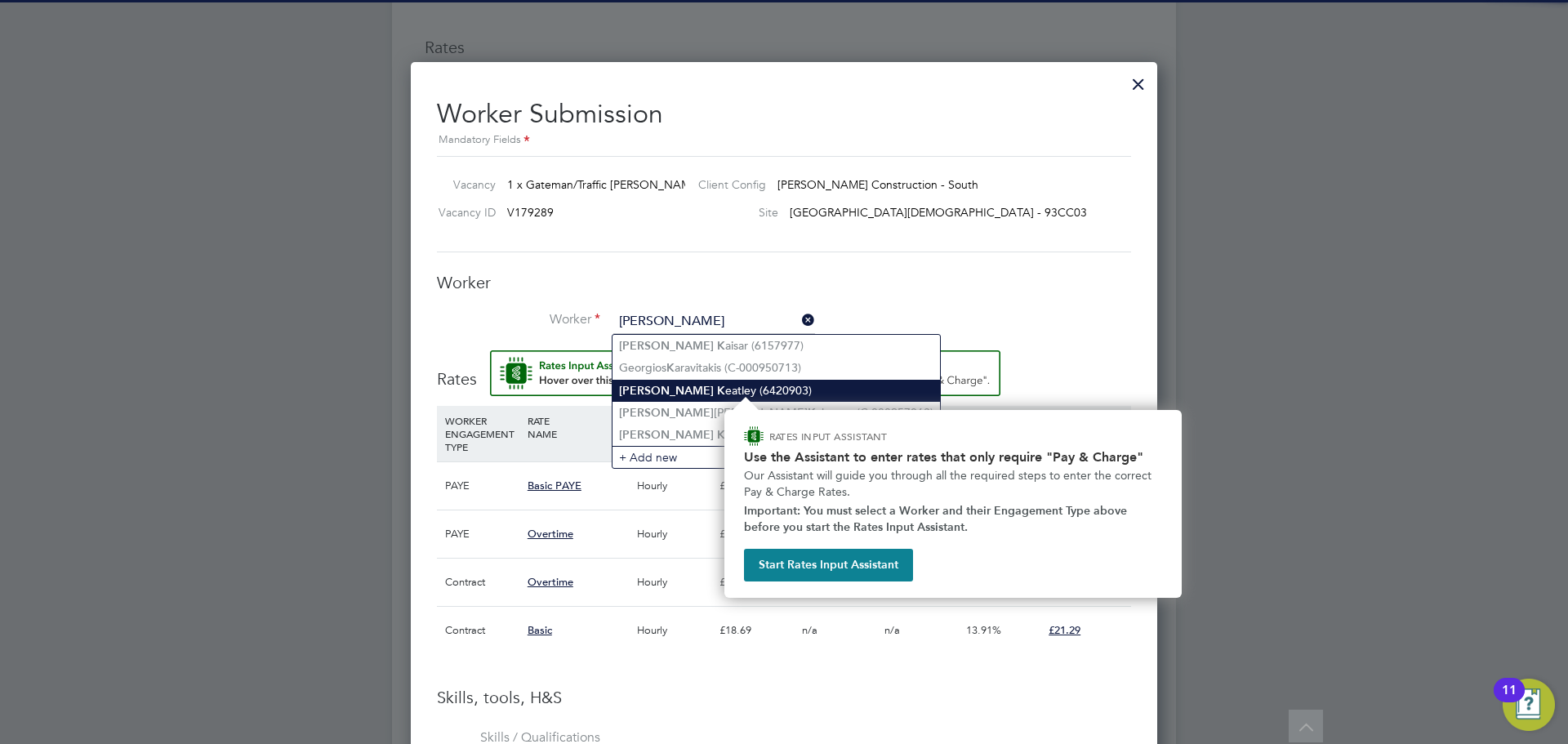
type input "george k"
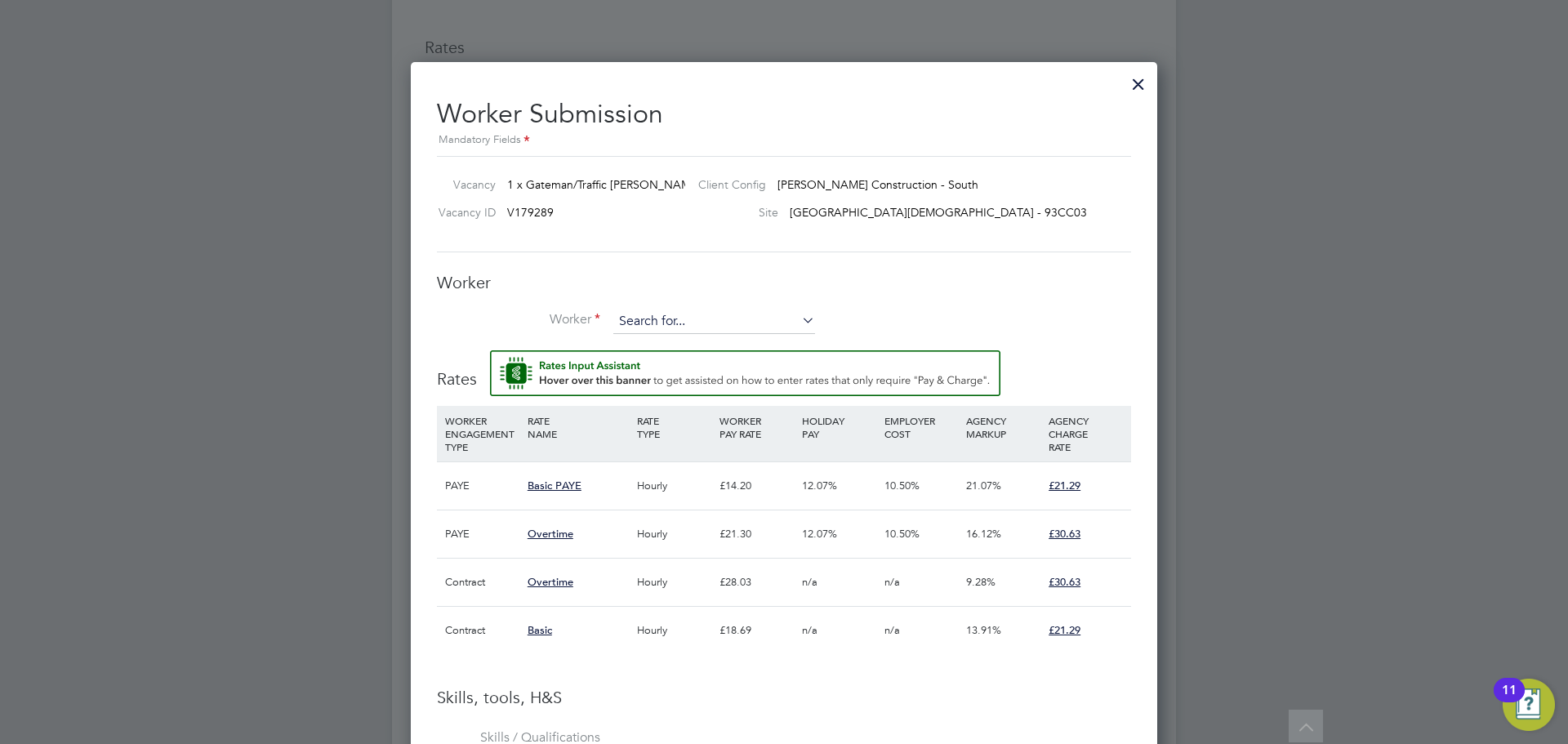
click at [650, 327] on input at bounding box center [714, 322] width 202 height 25
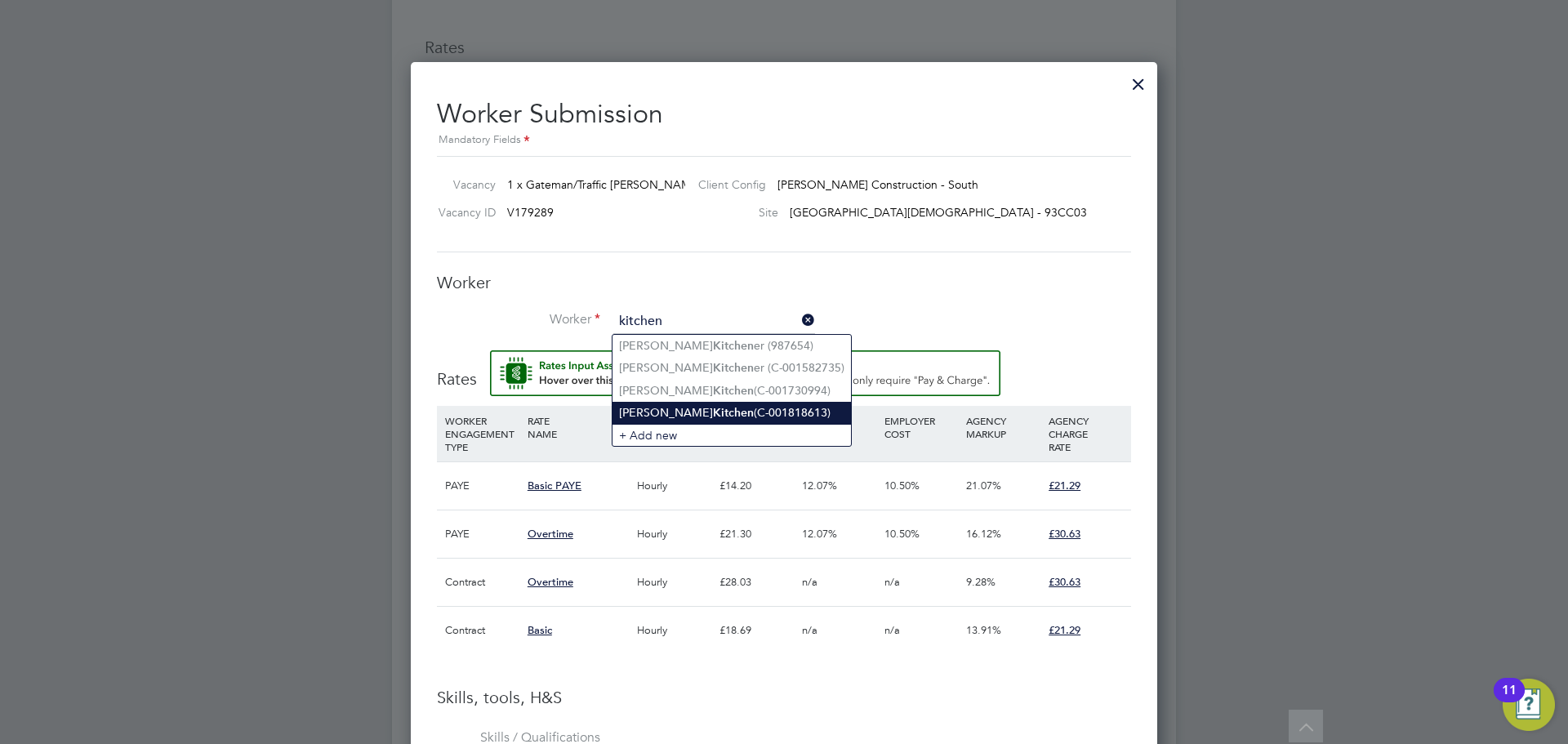
click at [641, 403] on li "George Kitchen (C-001818613)" at bounding box center [732, 413] width 238 height 22
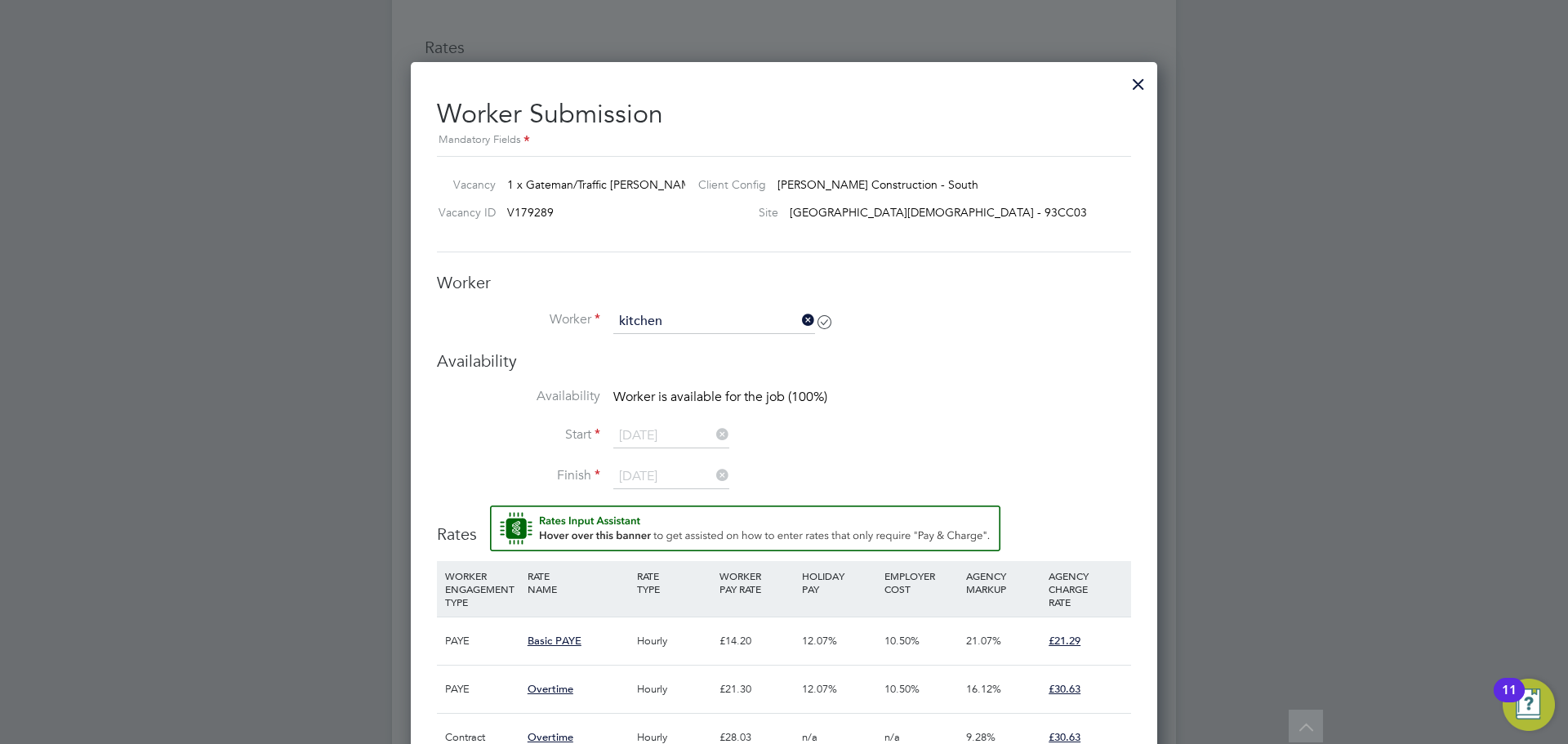
type input "George Kitchen (C-001818613)"
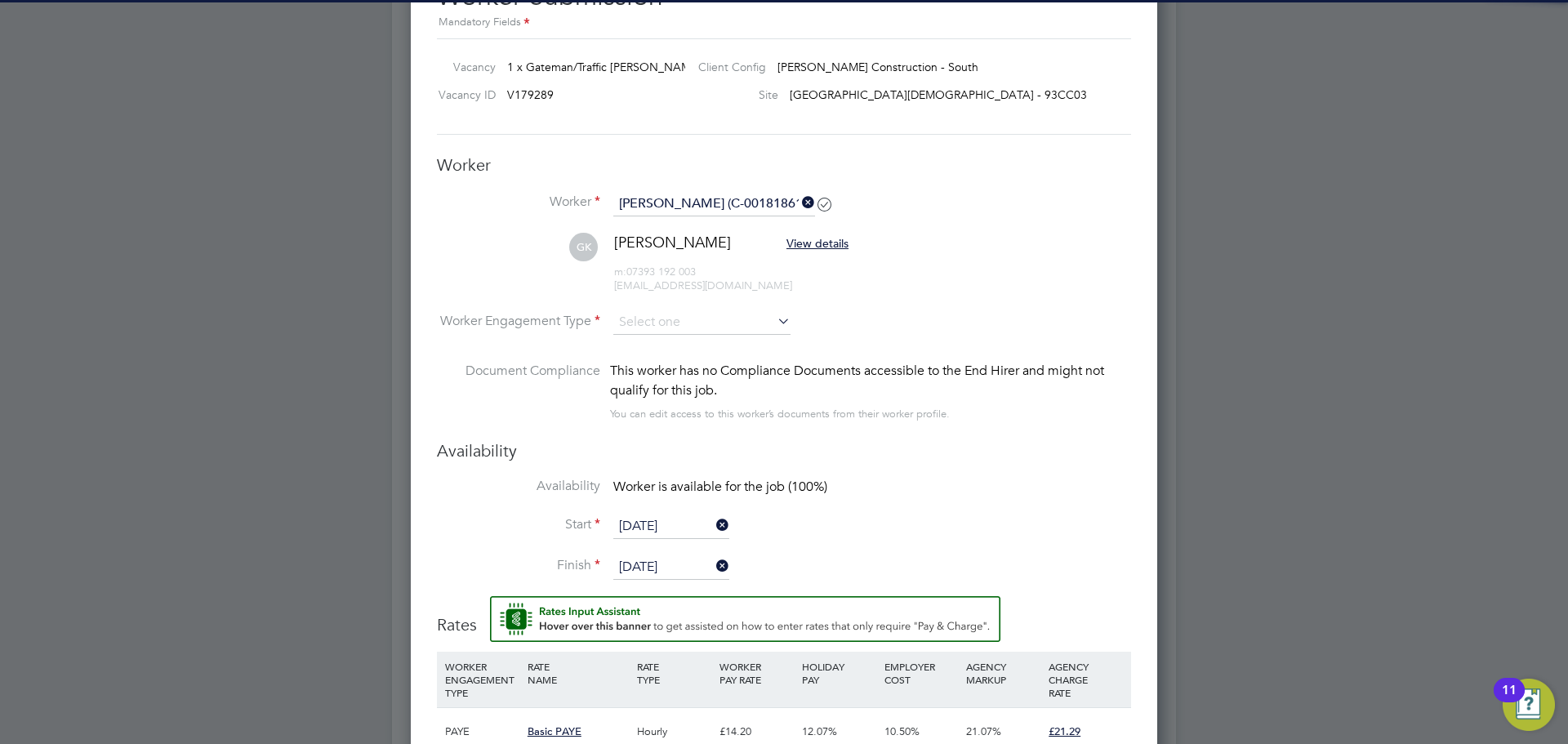
click at [647, 566] on input "[DATE]" at bounding box center [671, 568] width 116 height 25
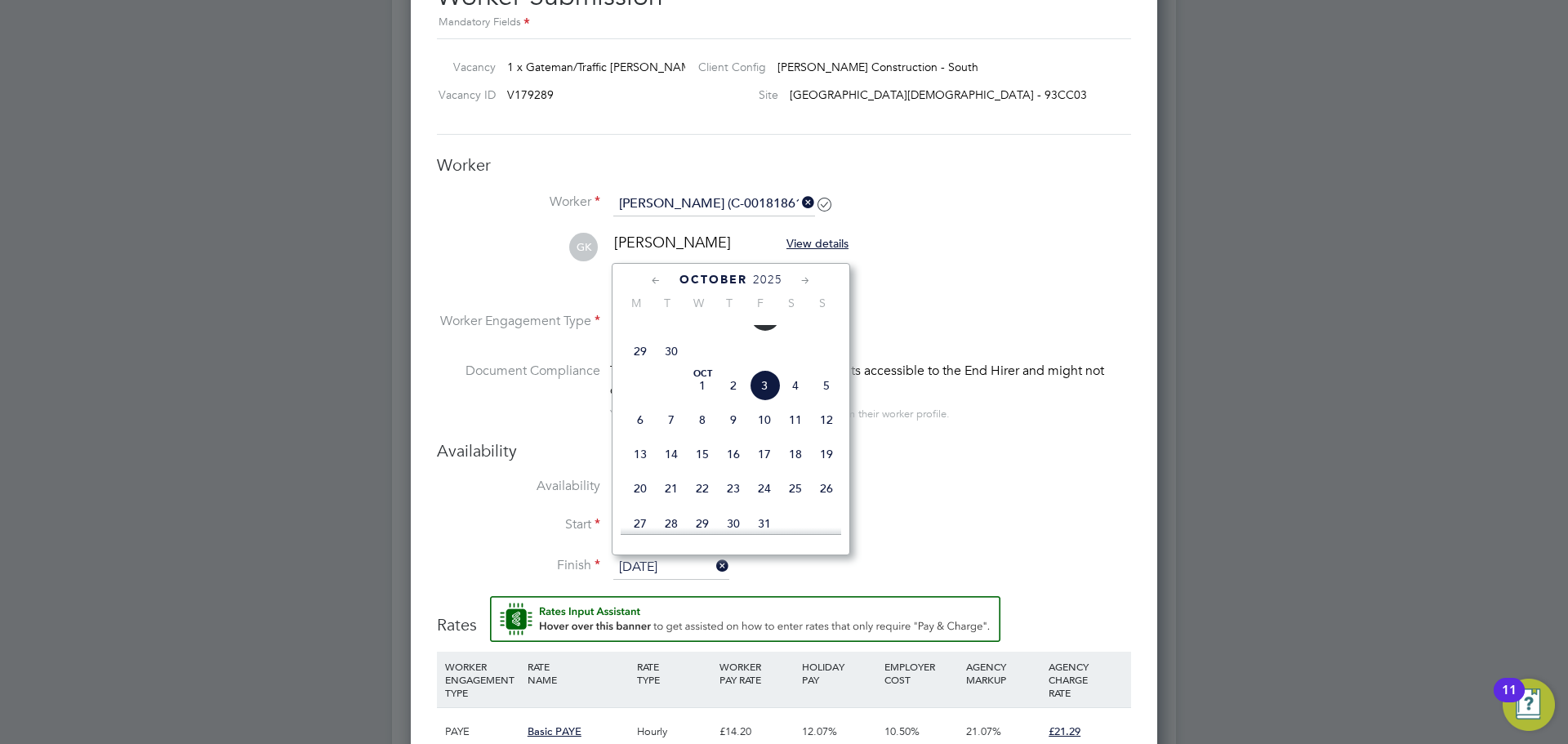
click at [824, 504] on span "26" at bounding box center [826, 489] width 31 height 31
type input "26 Oct 2025"
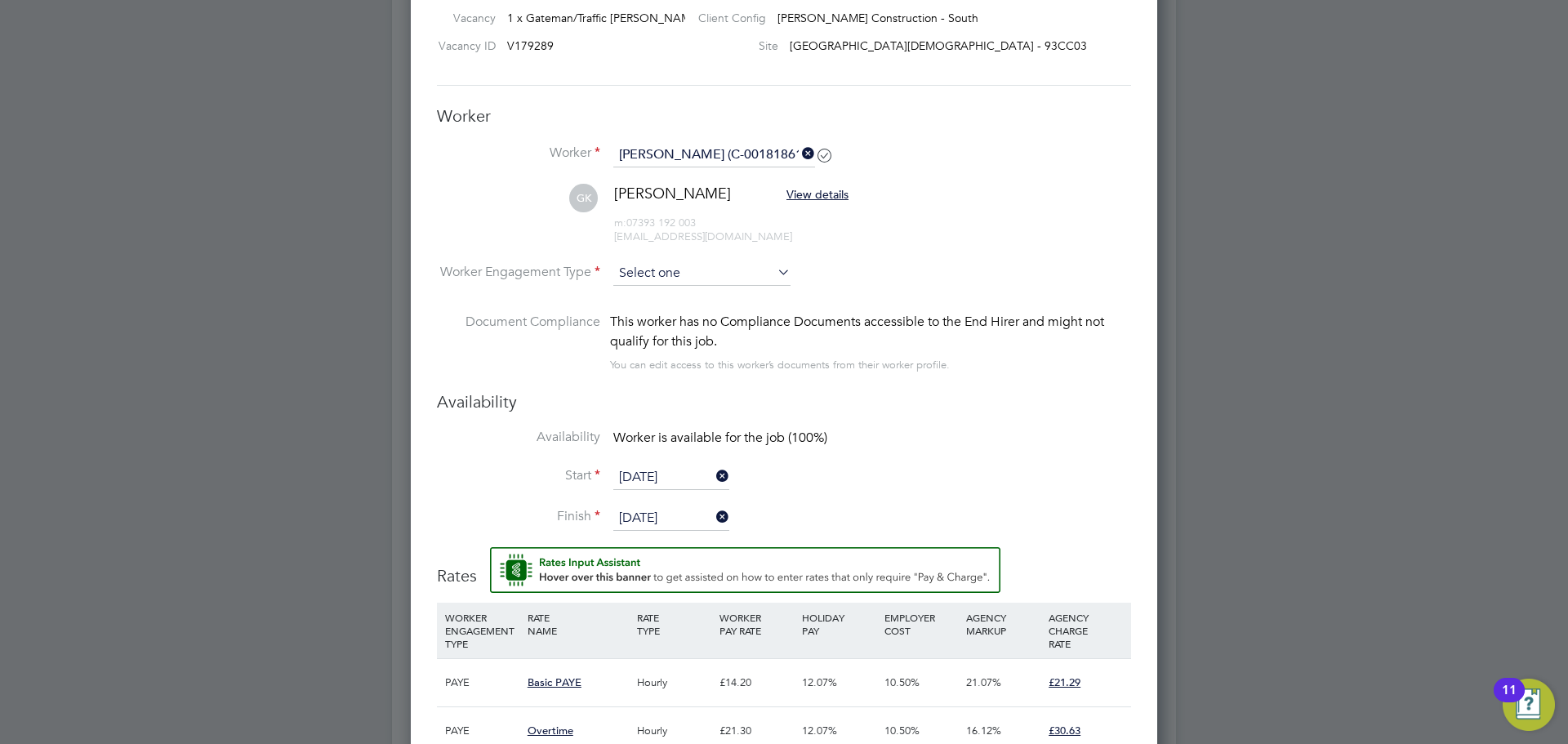
click at [642, 268] on input at bounding box center [702, 273] width 177 height 25
click at [647, 297] on li "Contract" at bounding box center [702, 297] width 179 height 21
type input "Contract"
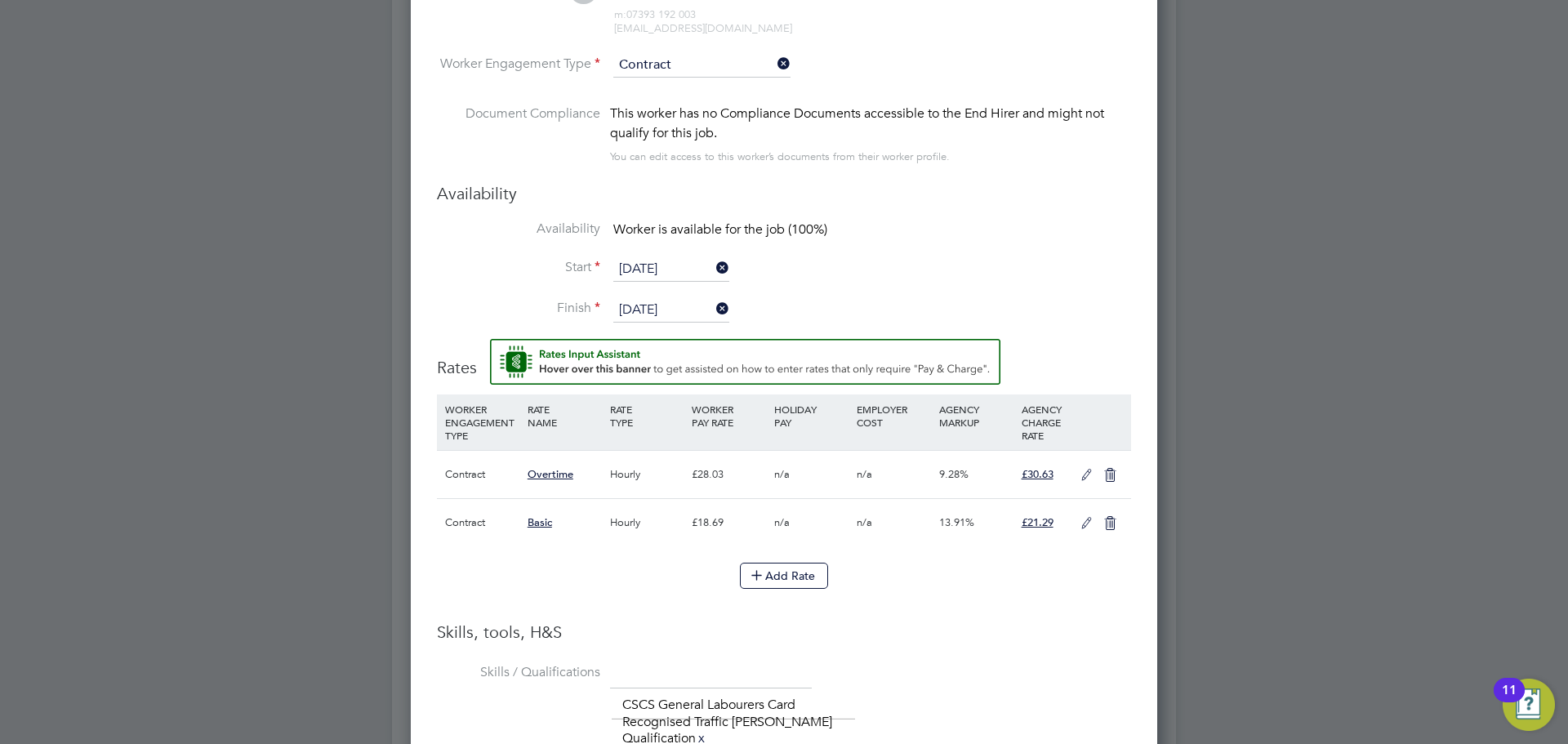
click at [1083, 524] on icon at bounding box center [1086, 524] width 20 height 13
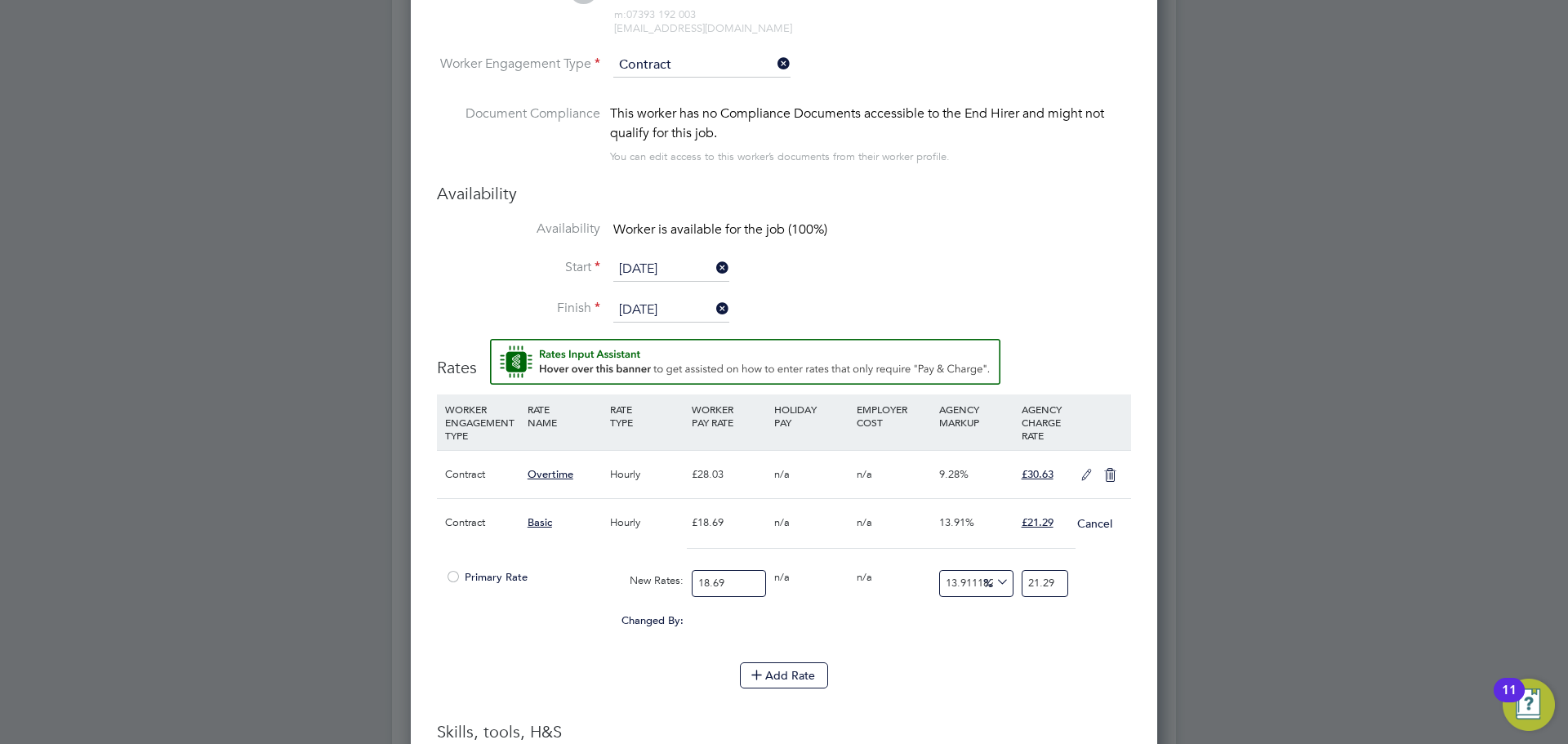
click at [465, 580] on span "Primary Rate" at bounding box center [486, 577] width 83 height 14
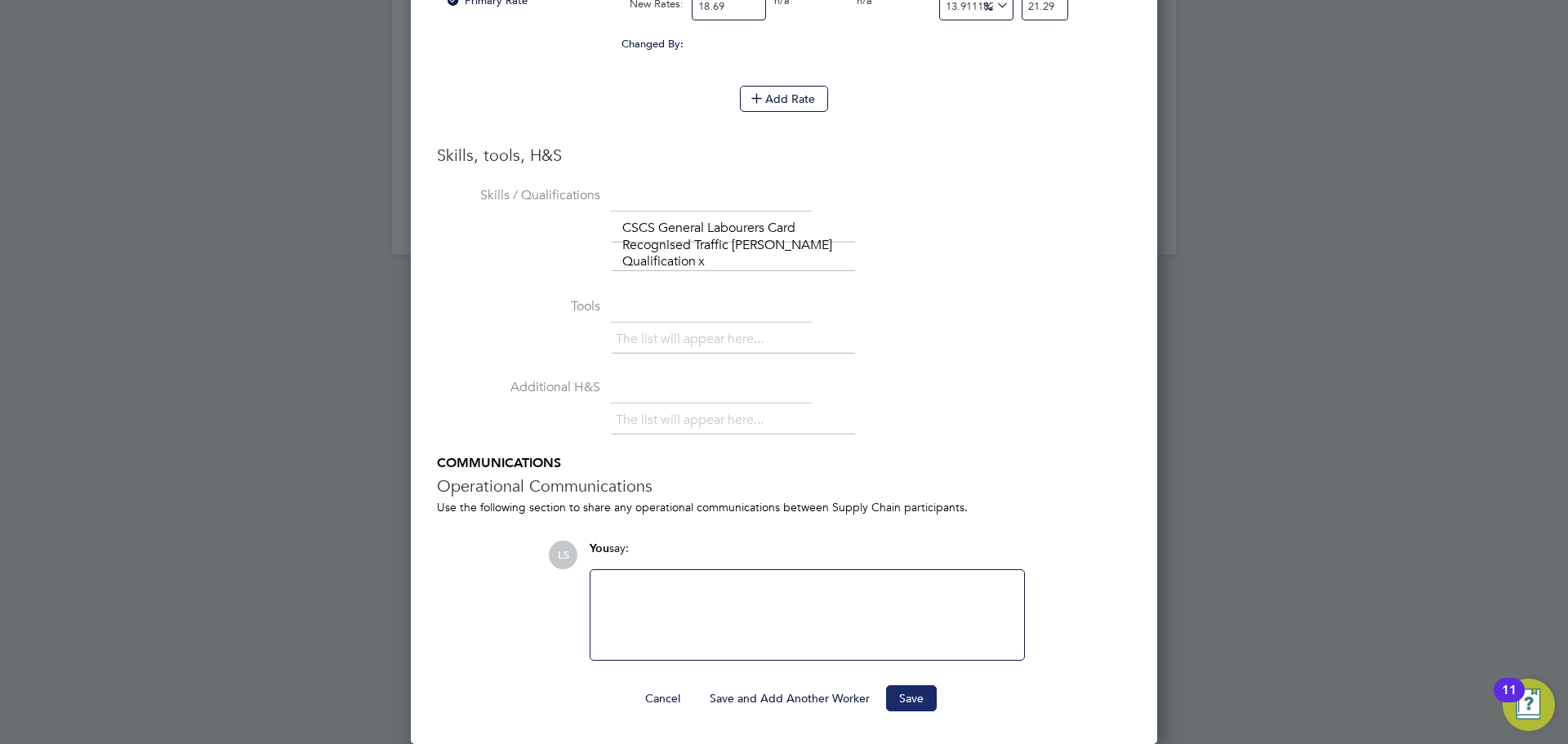
click at [900, 687] on button "Save" at bounding box center [911, 698] width 51 height 26
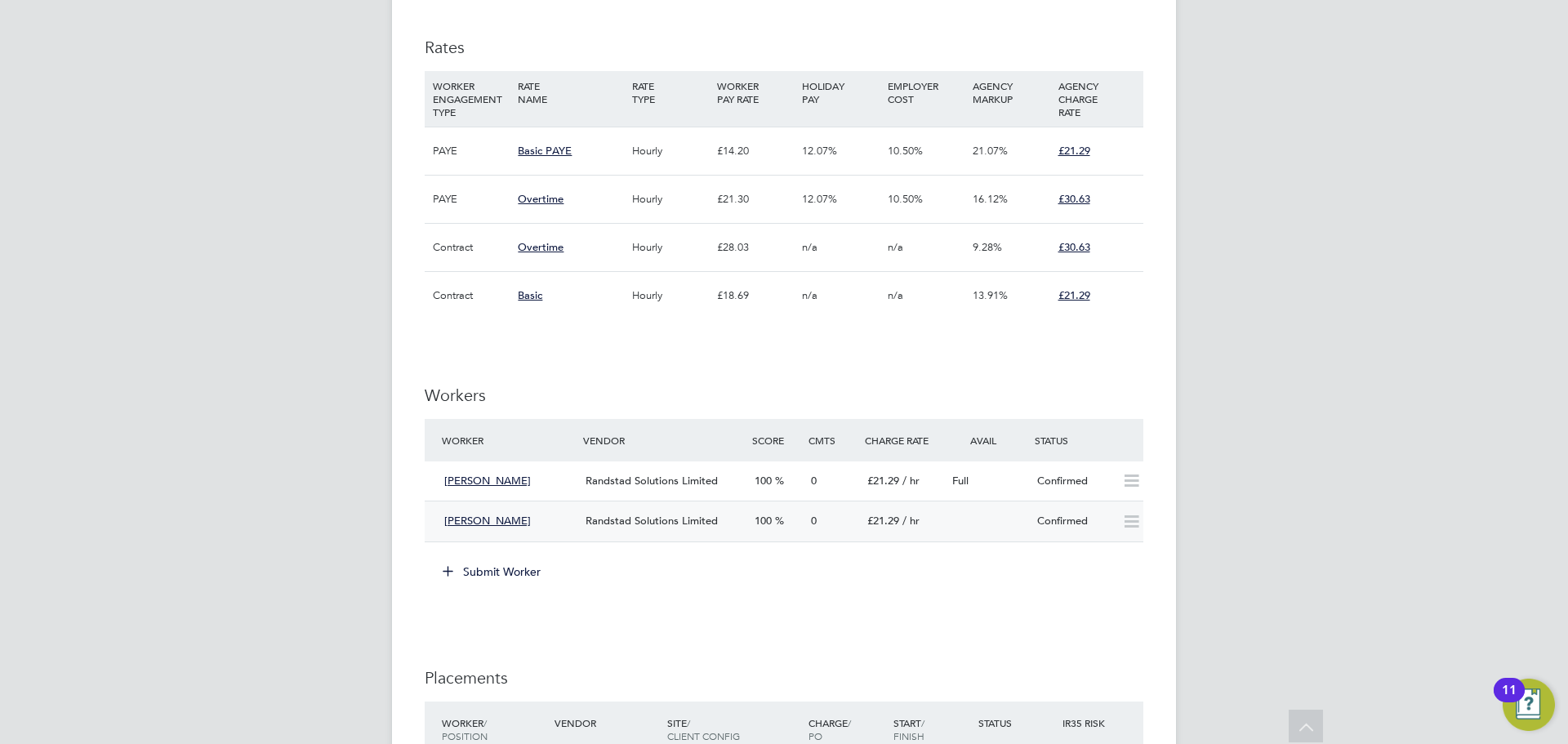
click at [618, 524] on span "Randstad Solutions Limited" at bounding box center [651, 521] width 132 height 14
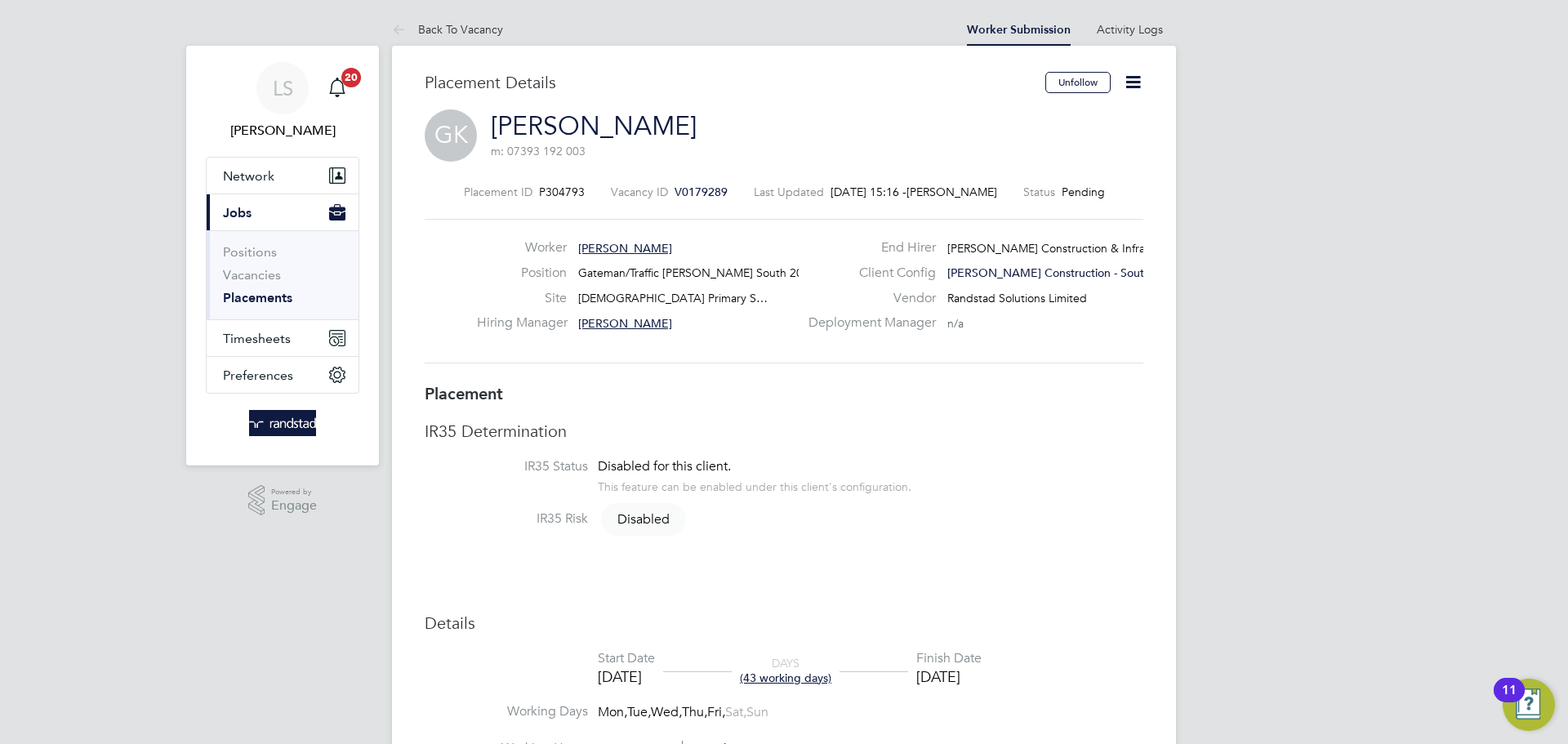
click at [1132, 72] on icon at bounding box center [1133, 82] width 20 height 20
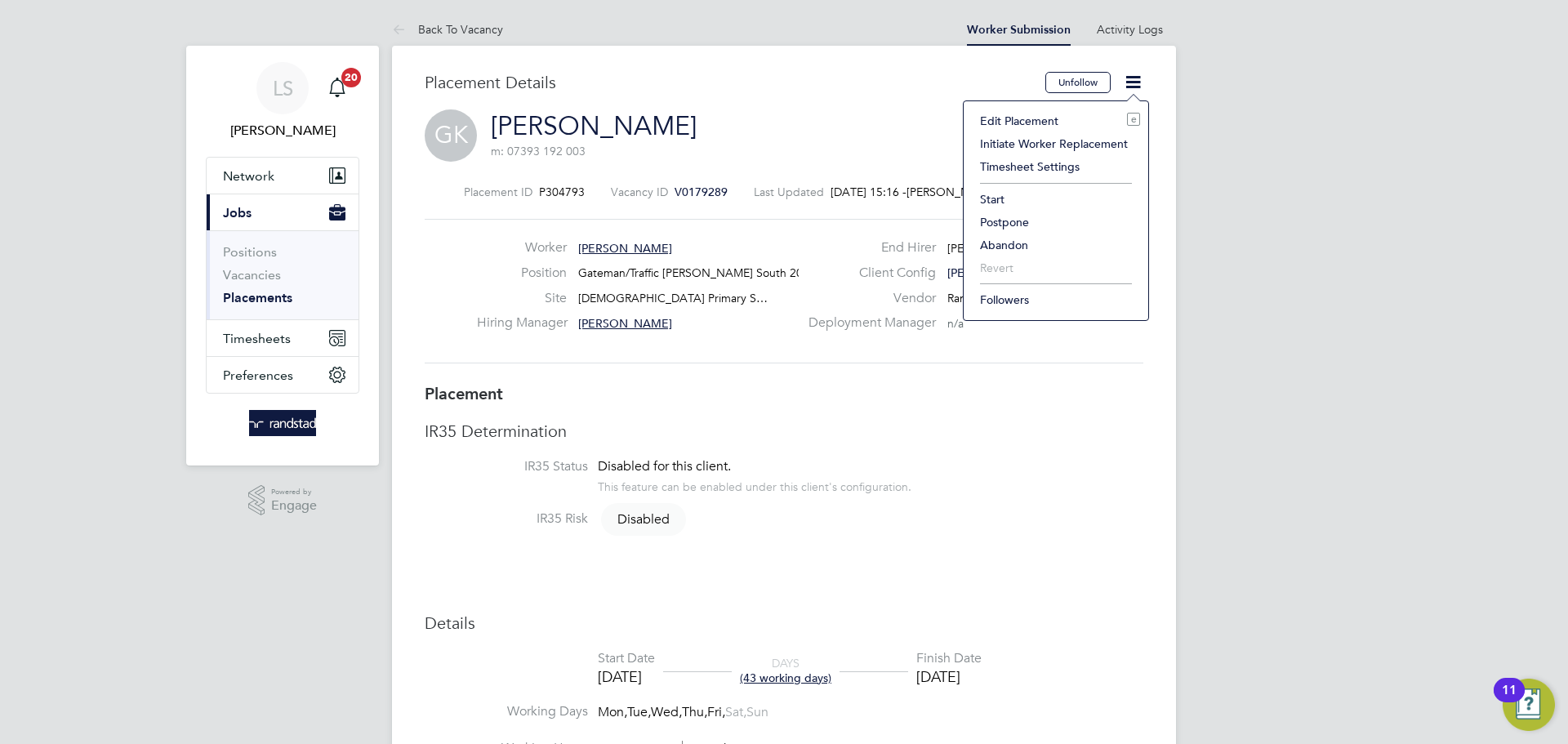
click at [1007, 193] on li "Start" at bounding box center [1056, 199] width 168 height 23
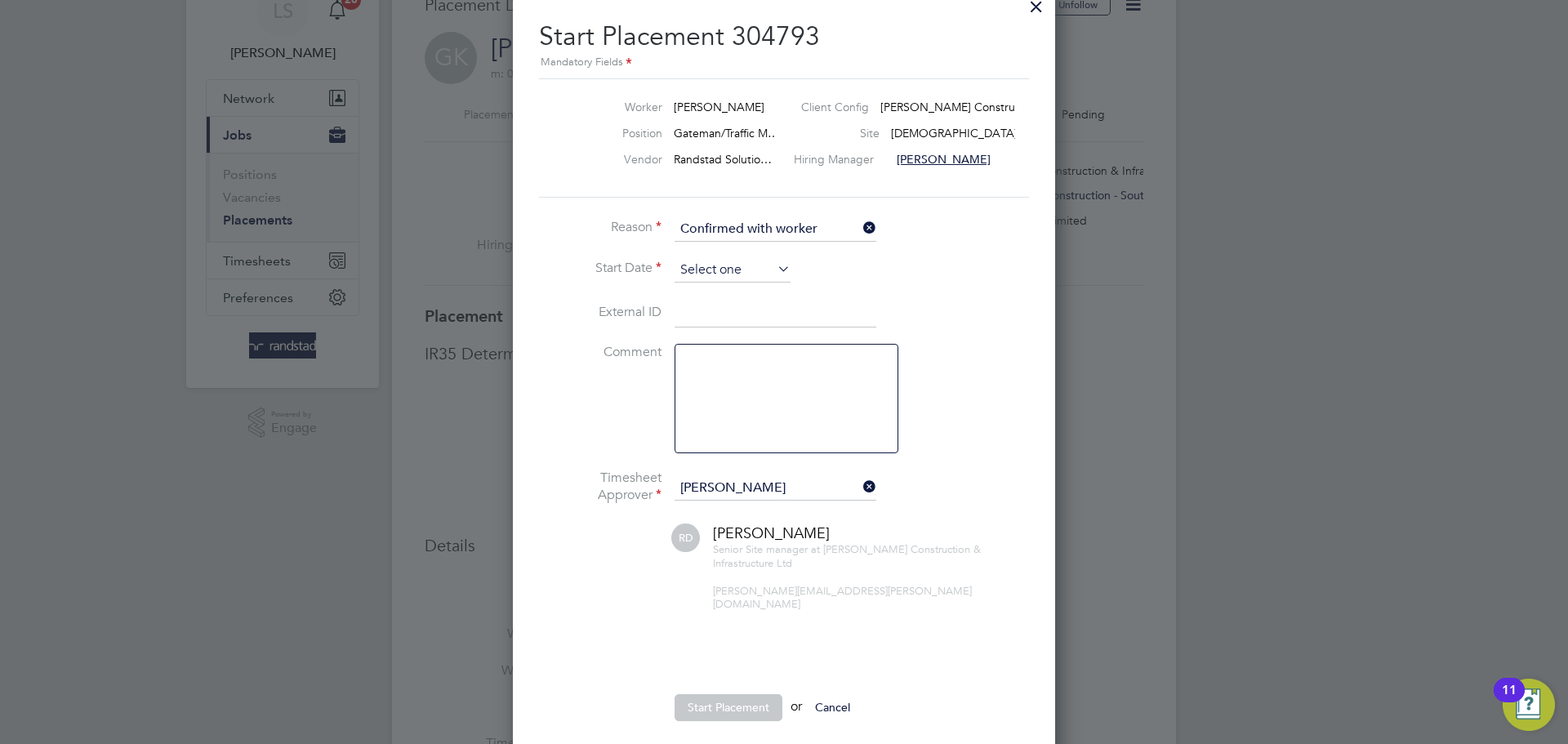
click at [699, 266] on input at bounding box center [733, 270] width 116 height 25
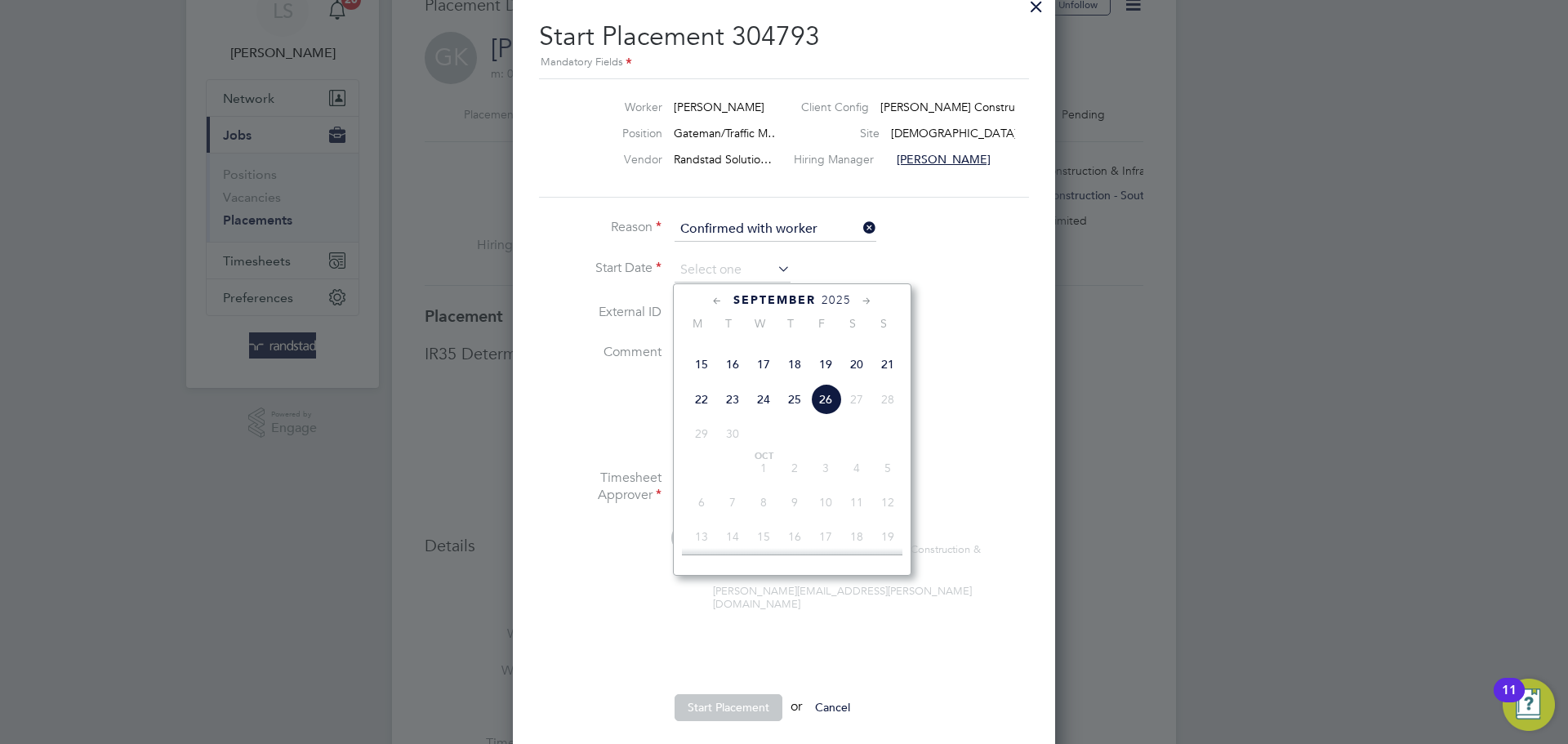
click at [775, 415] on span "24" at bounding box center [763, 399] width 31 height 31
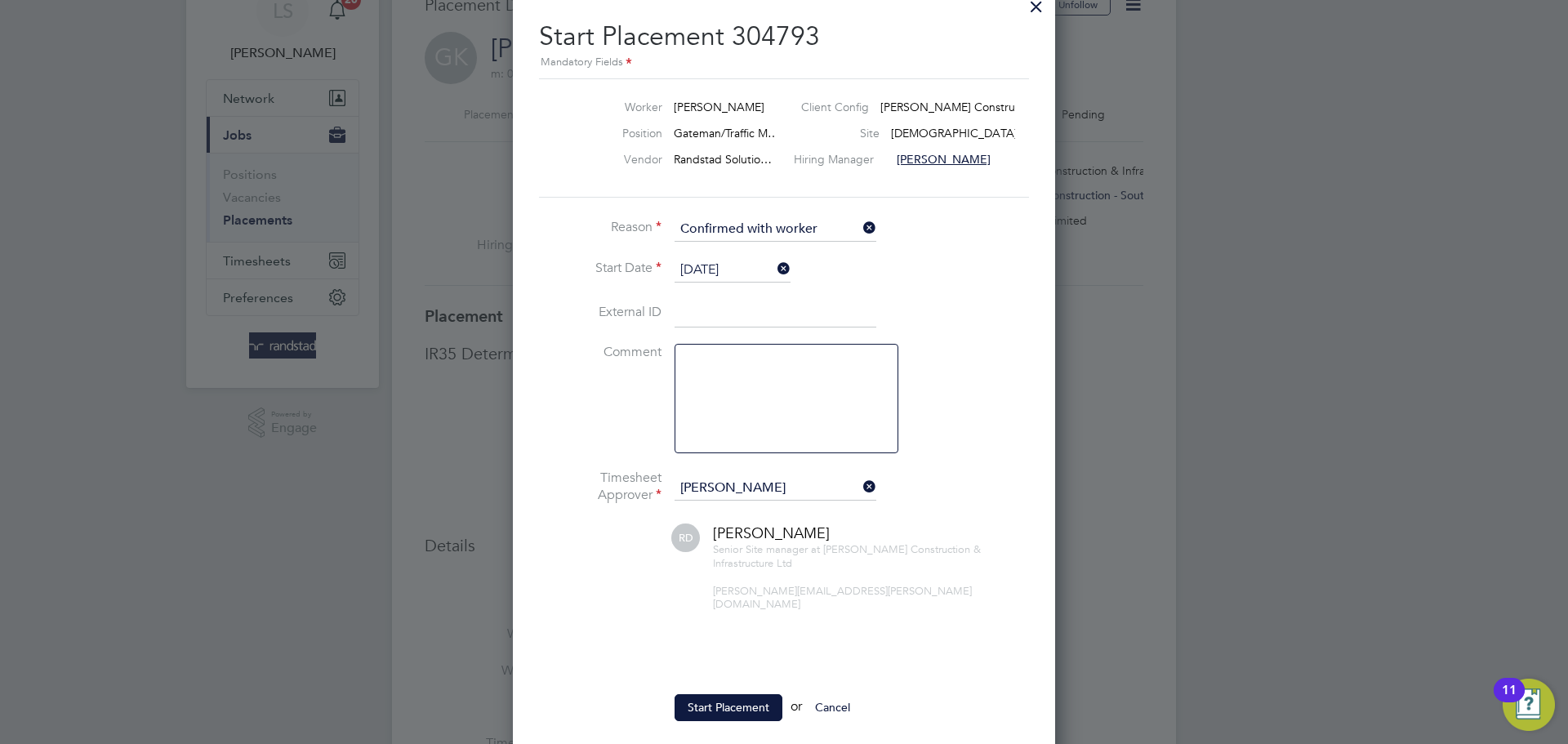
click at [693, 681] on ul "Reason Confirmed with worker Start Date 24 Sep 2025 External ID Comment Timeshe…" at bounding box center [784, 477] width 490 height 520
click at [742, 278] on input "24 Sep 2025" at bounding box center [733, 270] width 116 height 25
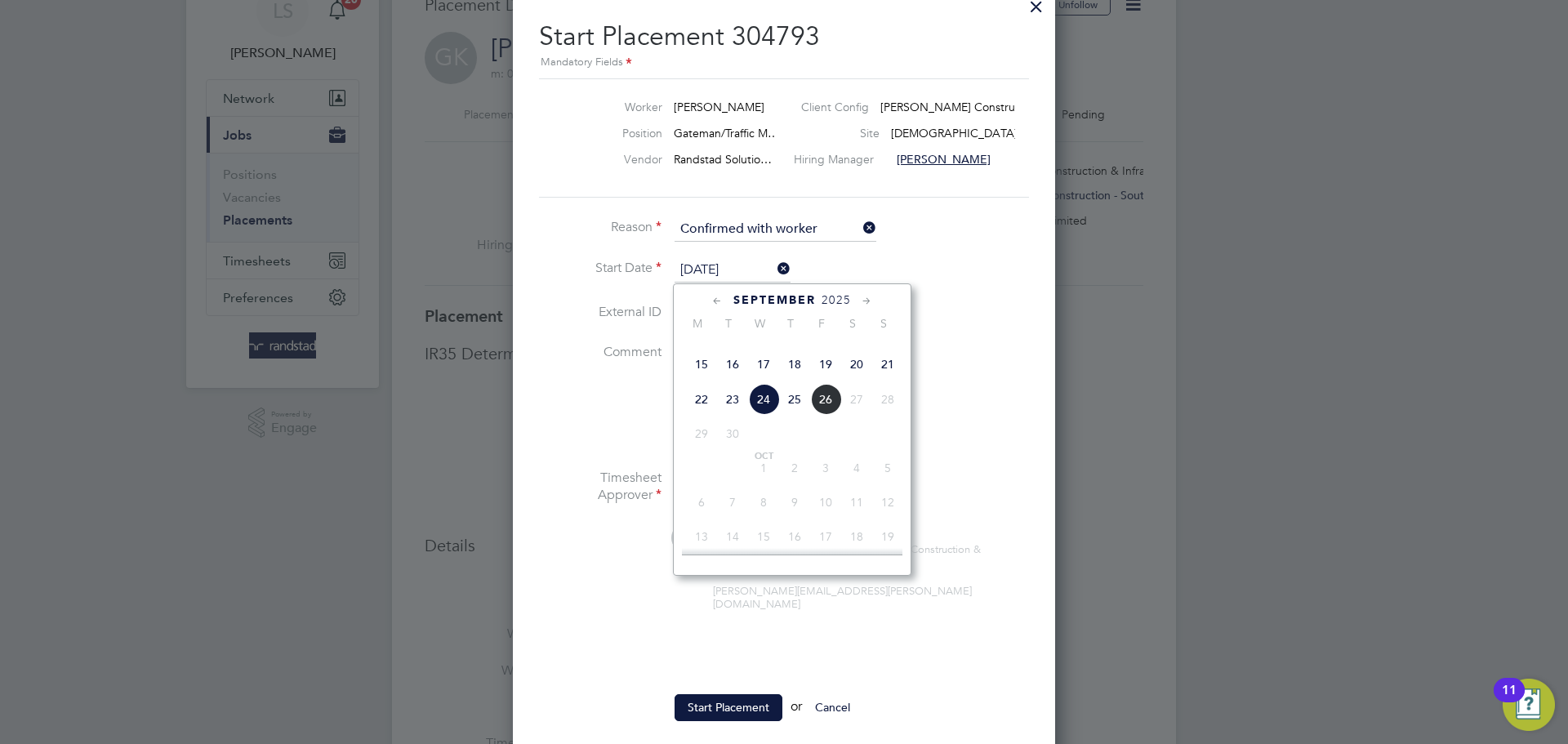
click at [743, 415] on span "23" at bounding box center [733, 399] width 31 height 31
type input "23 Sep 2025"
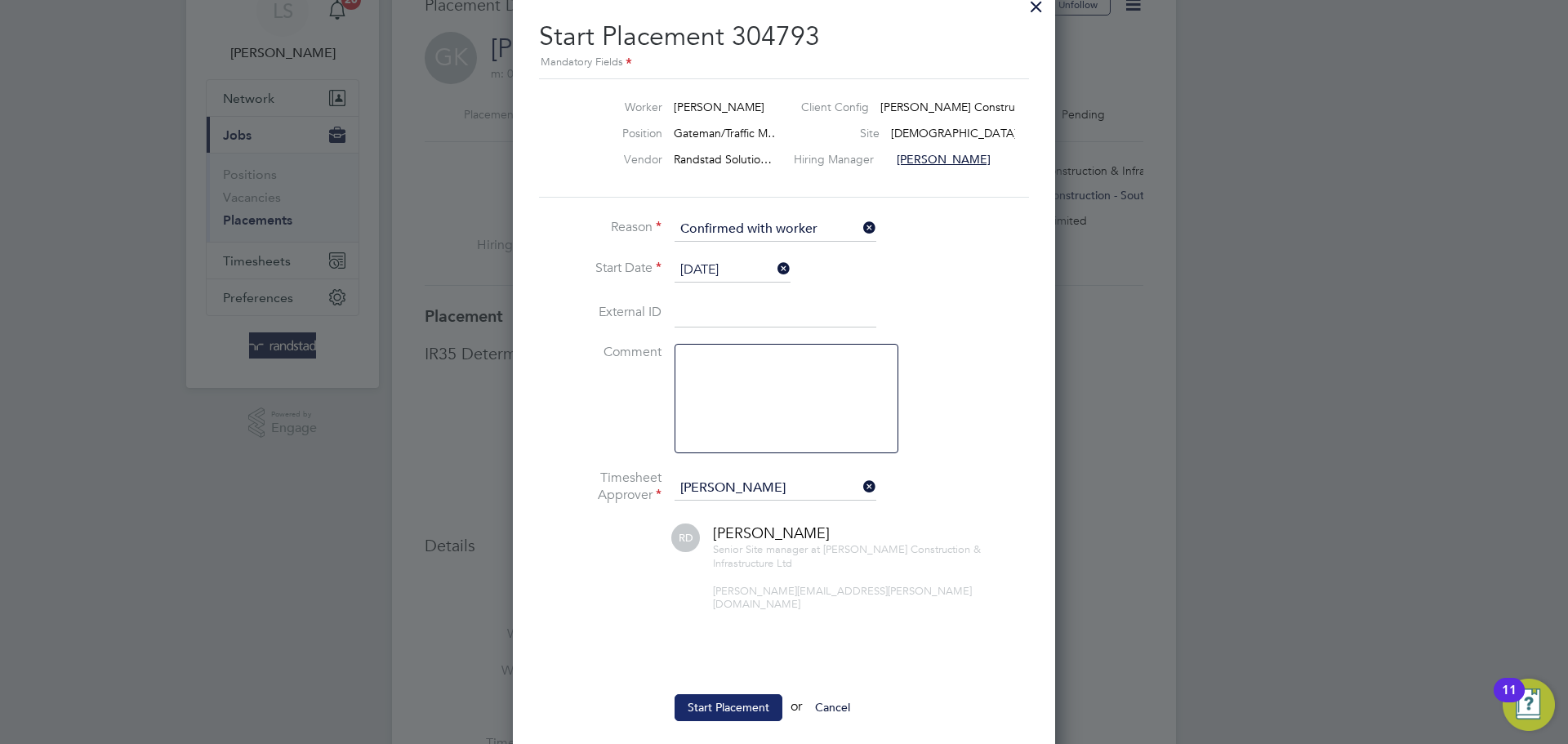
click at [736, 695] on button "Start Placement" at bounding box center [728, 707] width 108 height 26
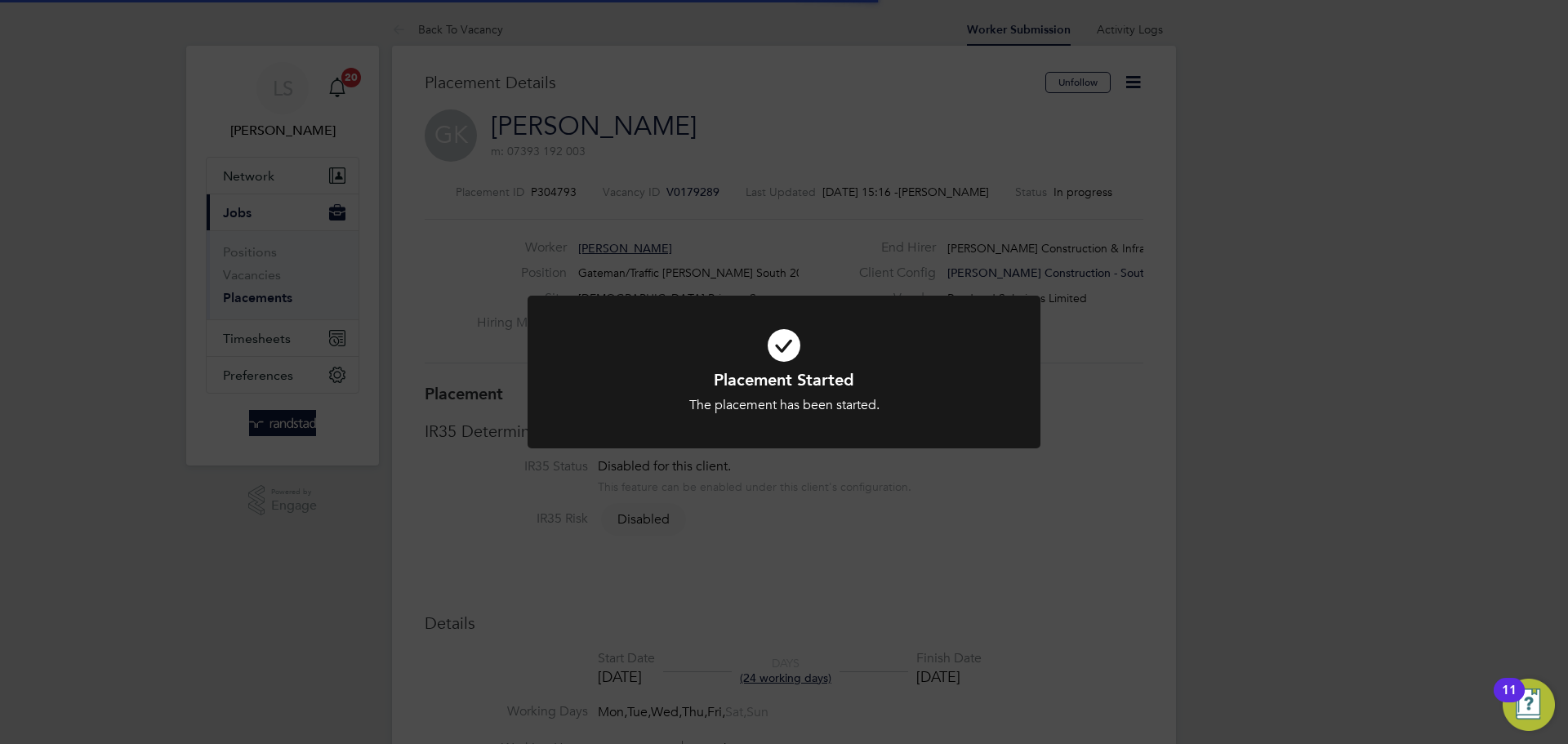
scroll to position [49, 114]
click at [689, 353] on icon at bounding box center [784, 346] width 425 height 64
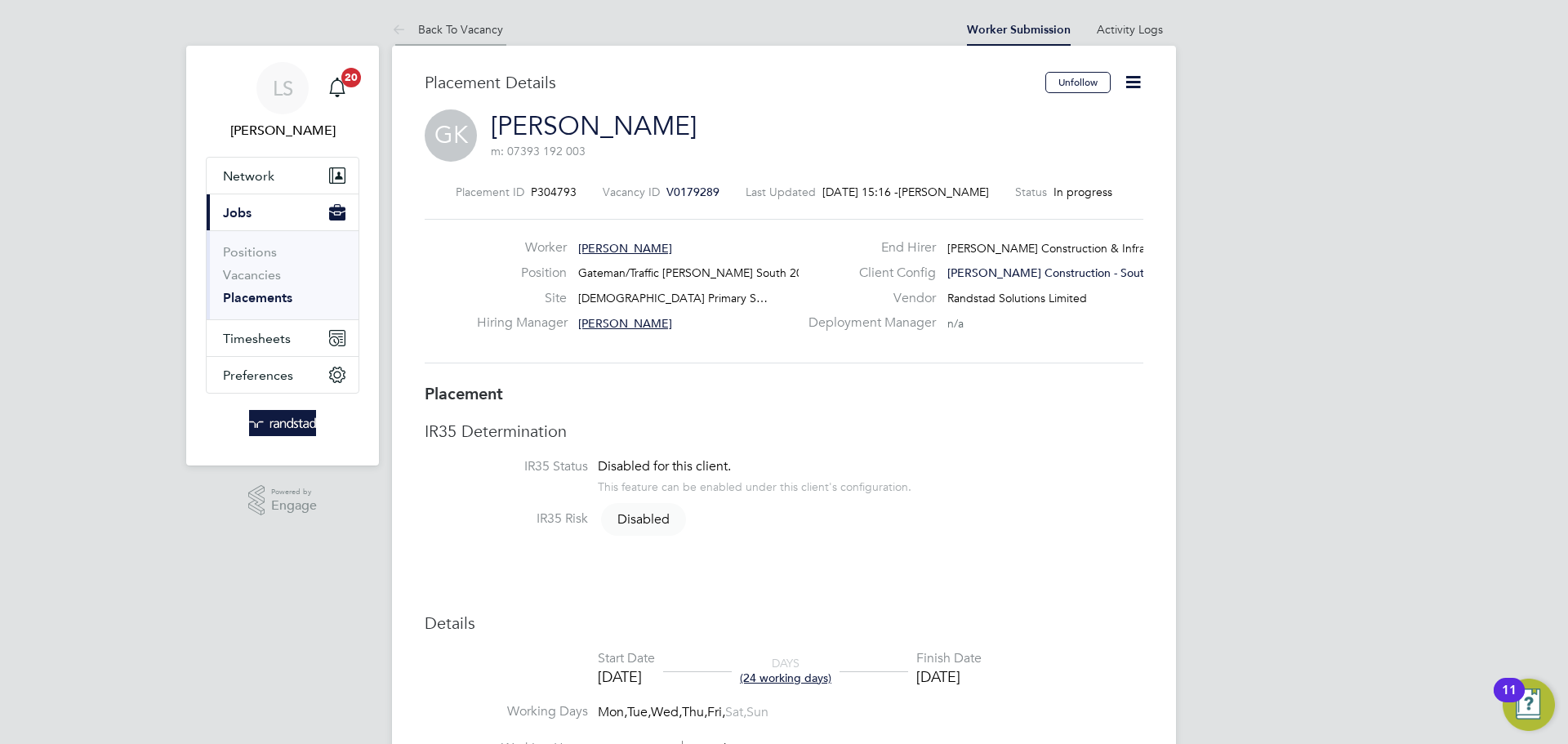
click at [398, 29] on icon at bounding box center [402, 31] width 20 height 20
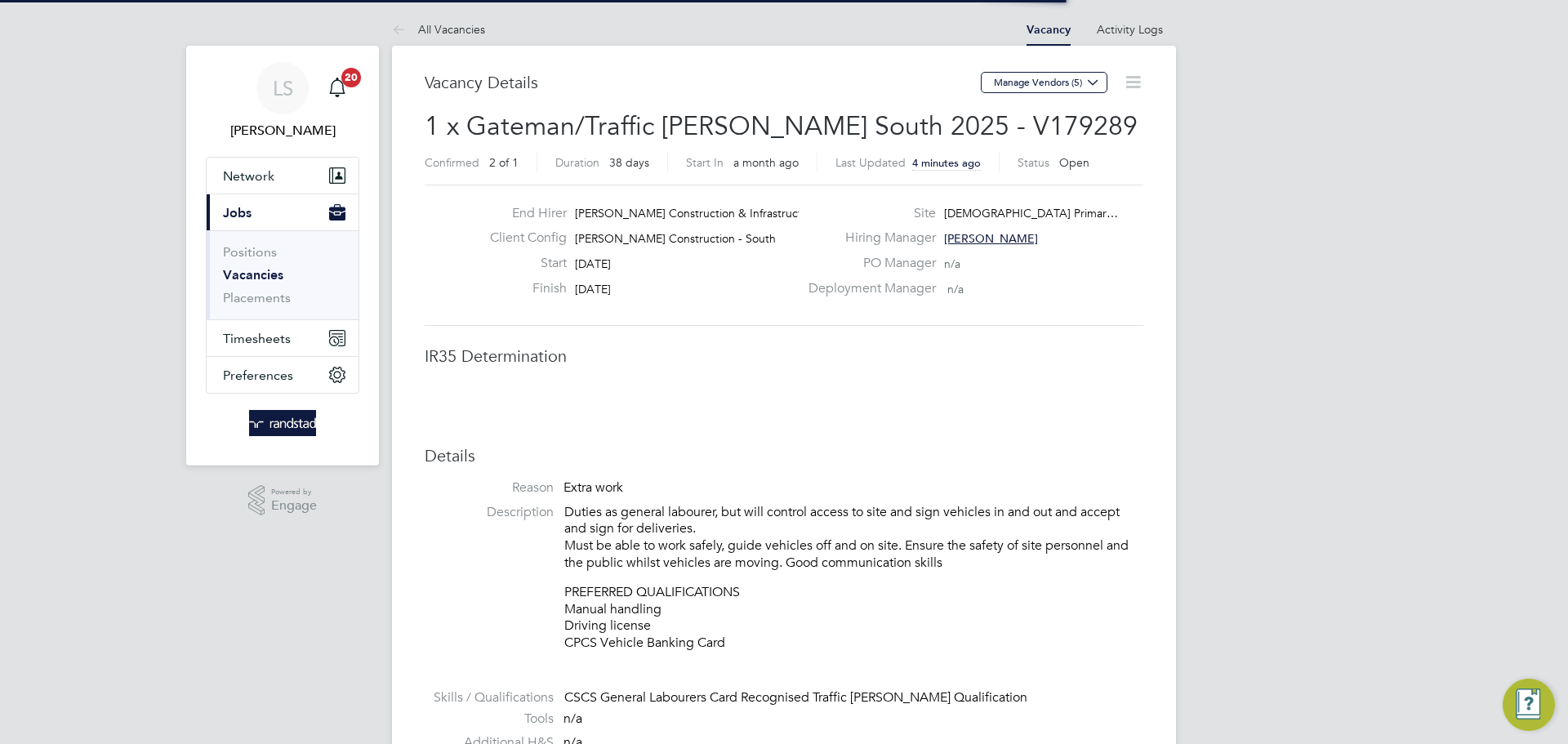
scroll to position [49, 114]
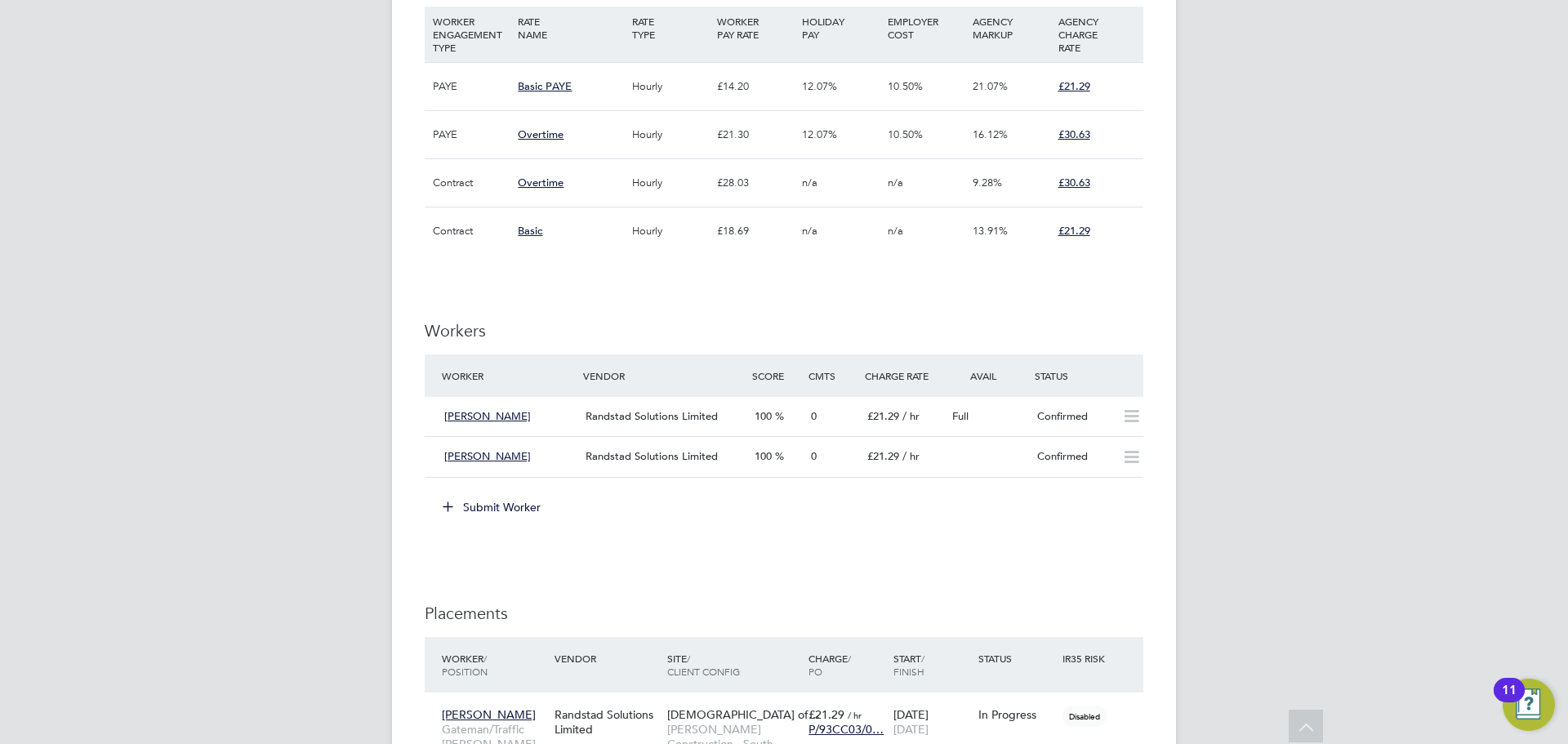
click at [442, 512] on icon at bounding box center [448, 506] width 12 height 12
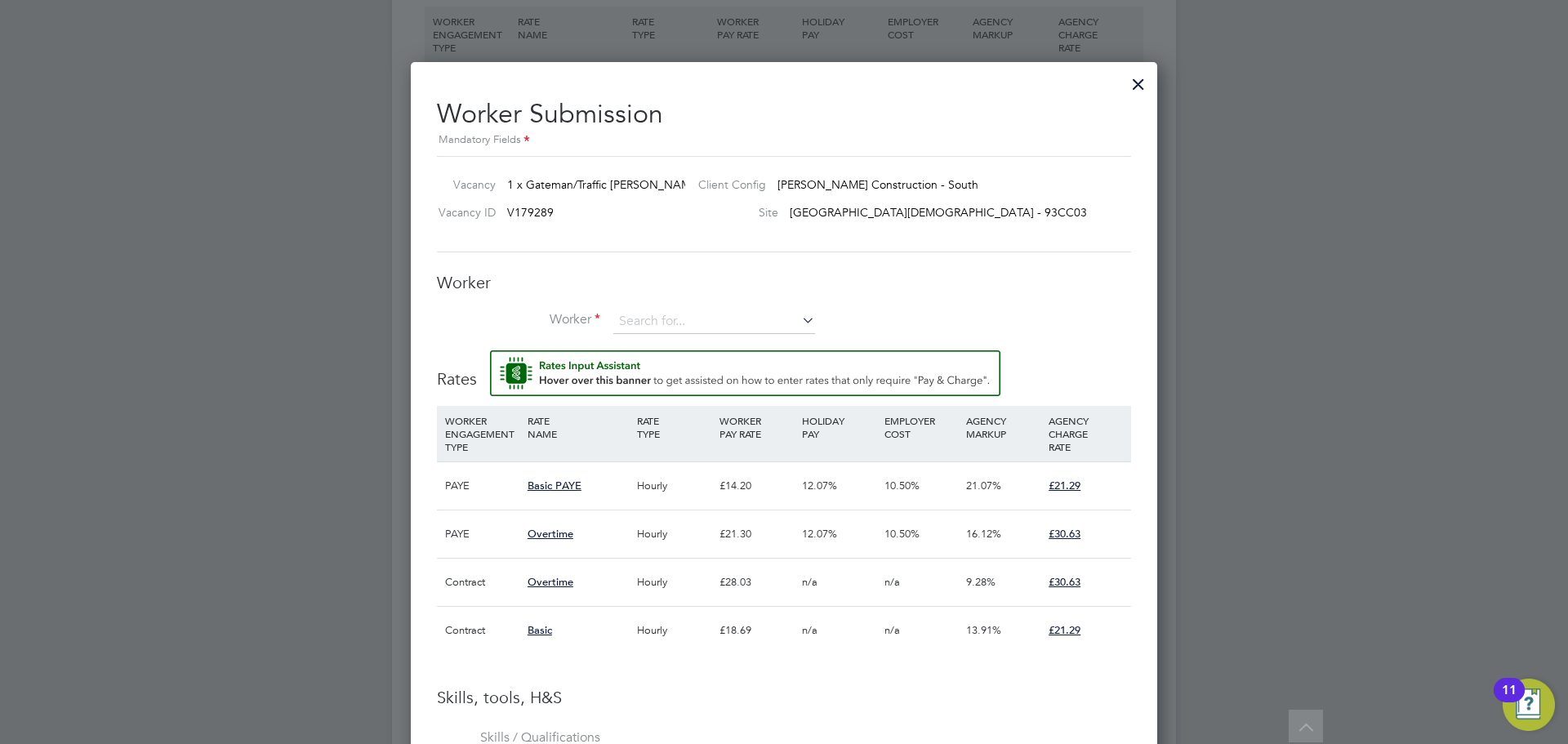
click at [1125, 85] on div at bounding box center [1138, 80] width 30 height 30
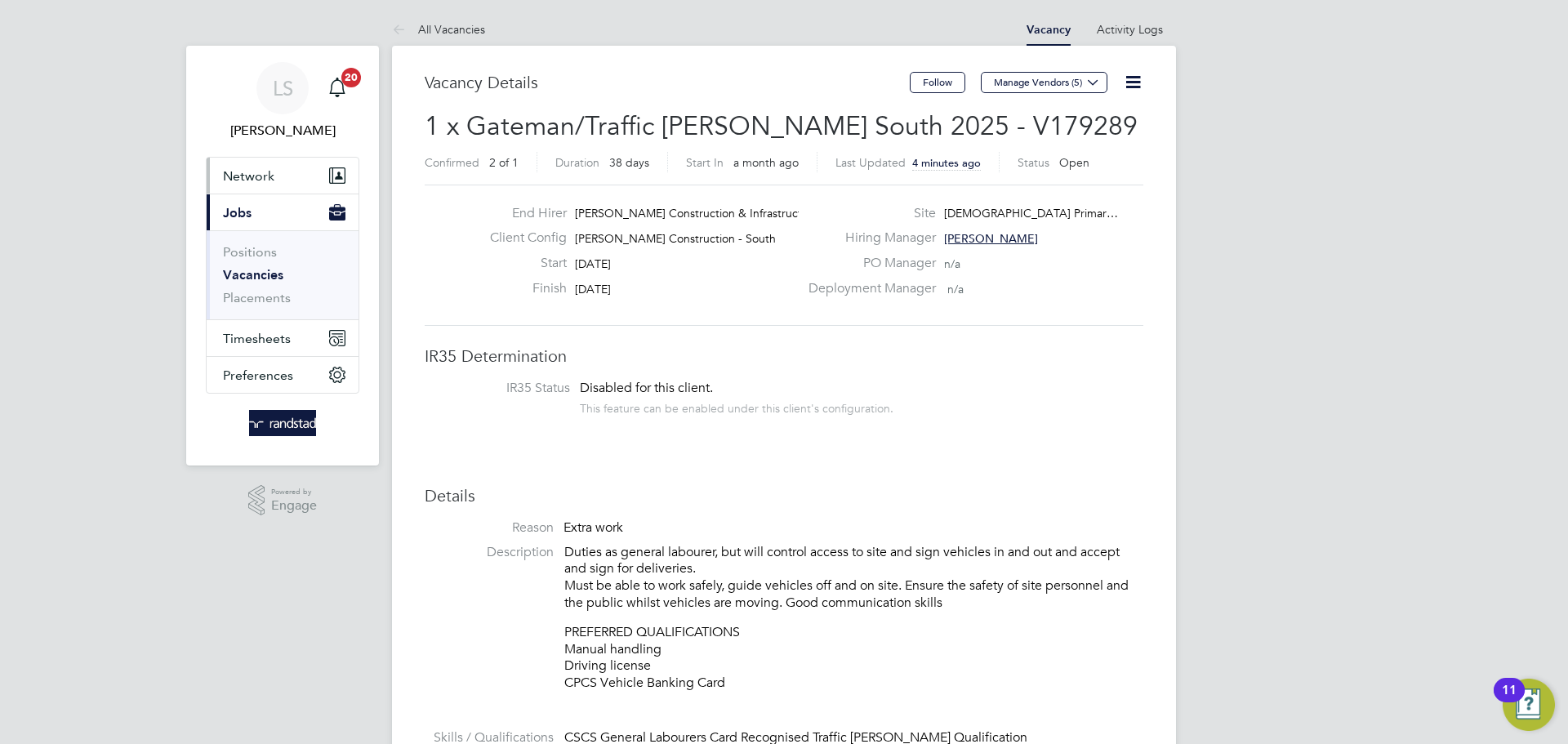
click at [265, 176] on span "Network" at bounding box center [248, 176] width 51 height 15
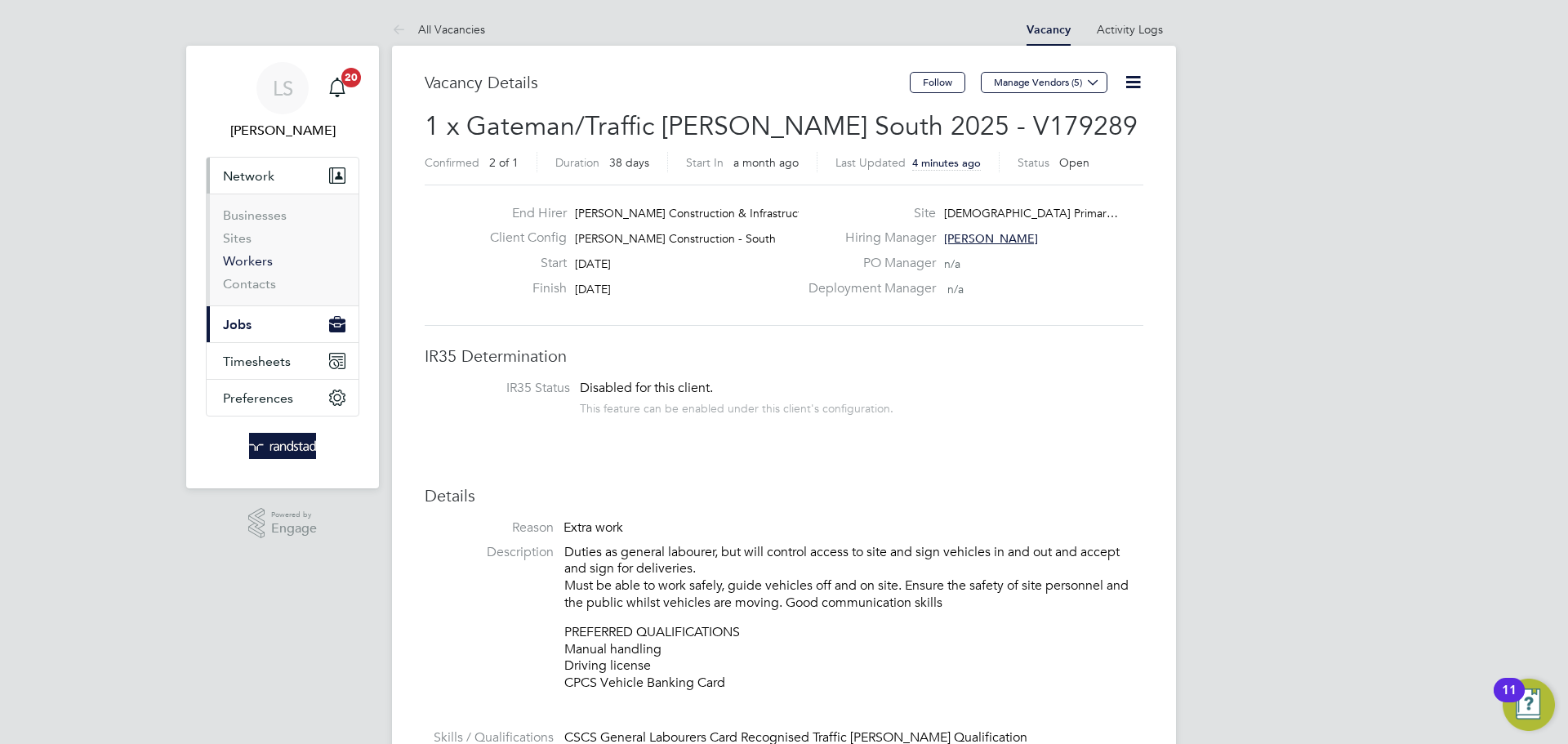
click at [243, 257] on link "Workers" at bounding box center [248, 261] width 50 height 15
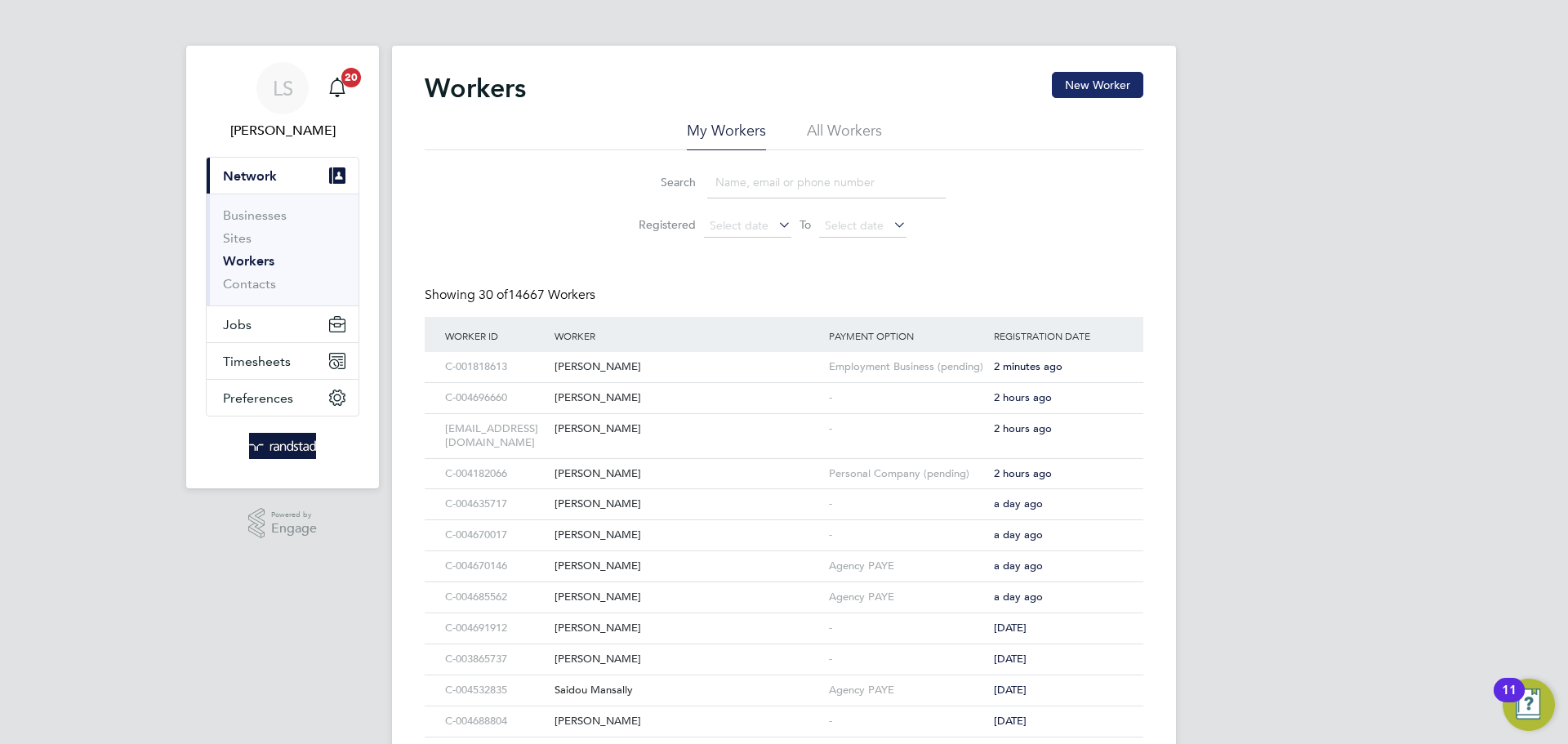
click at [1081, 88] on button "New Worker" at bounding box center [1097, 84] width 91 height 26
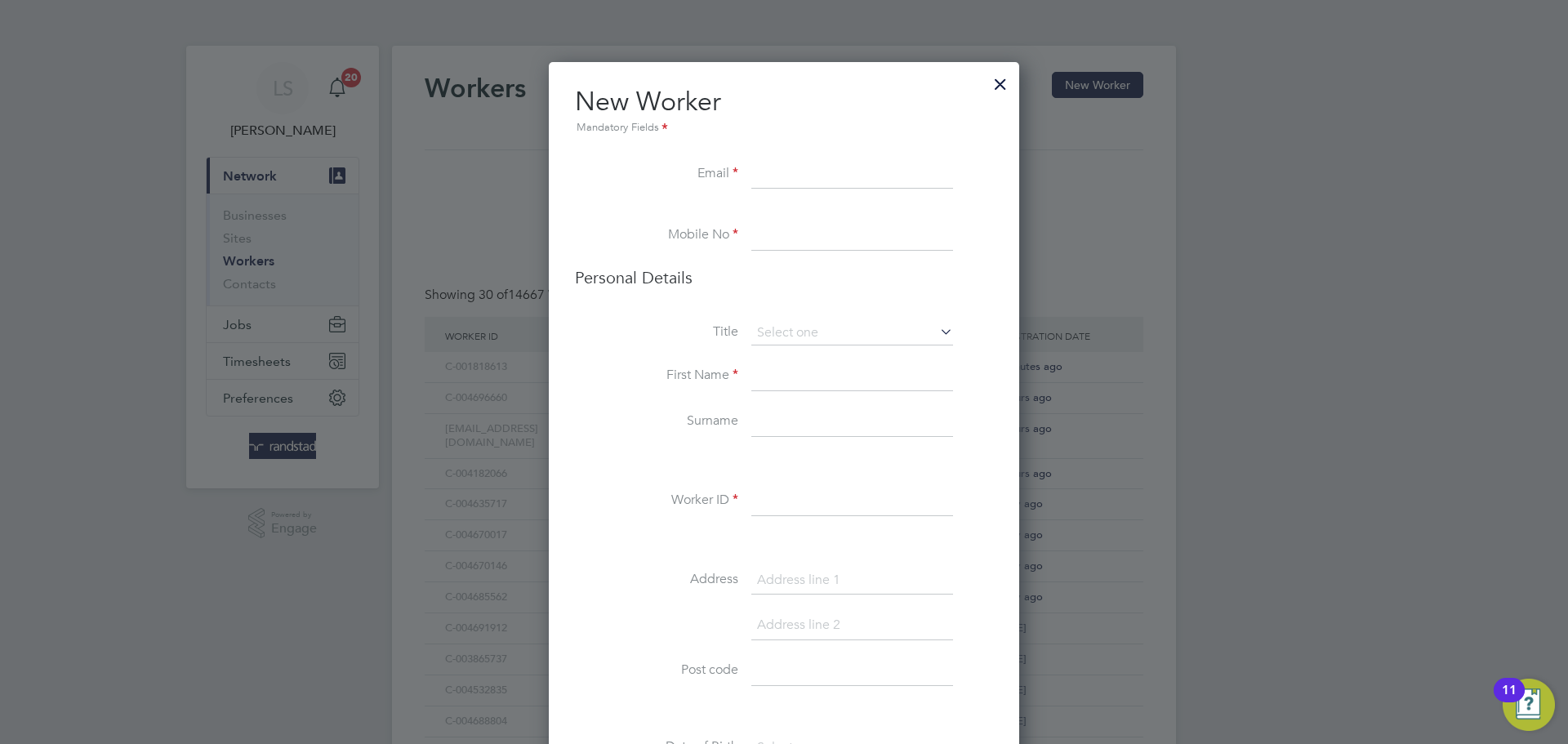
click at [776, 163] on input at bounding box center [852, 175] width 202 height 30
paste input "nicholas.ugwu1@gmail.com"
type input "nicholas.ugwu1@gmail.com"
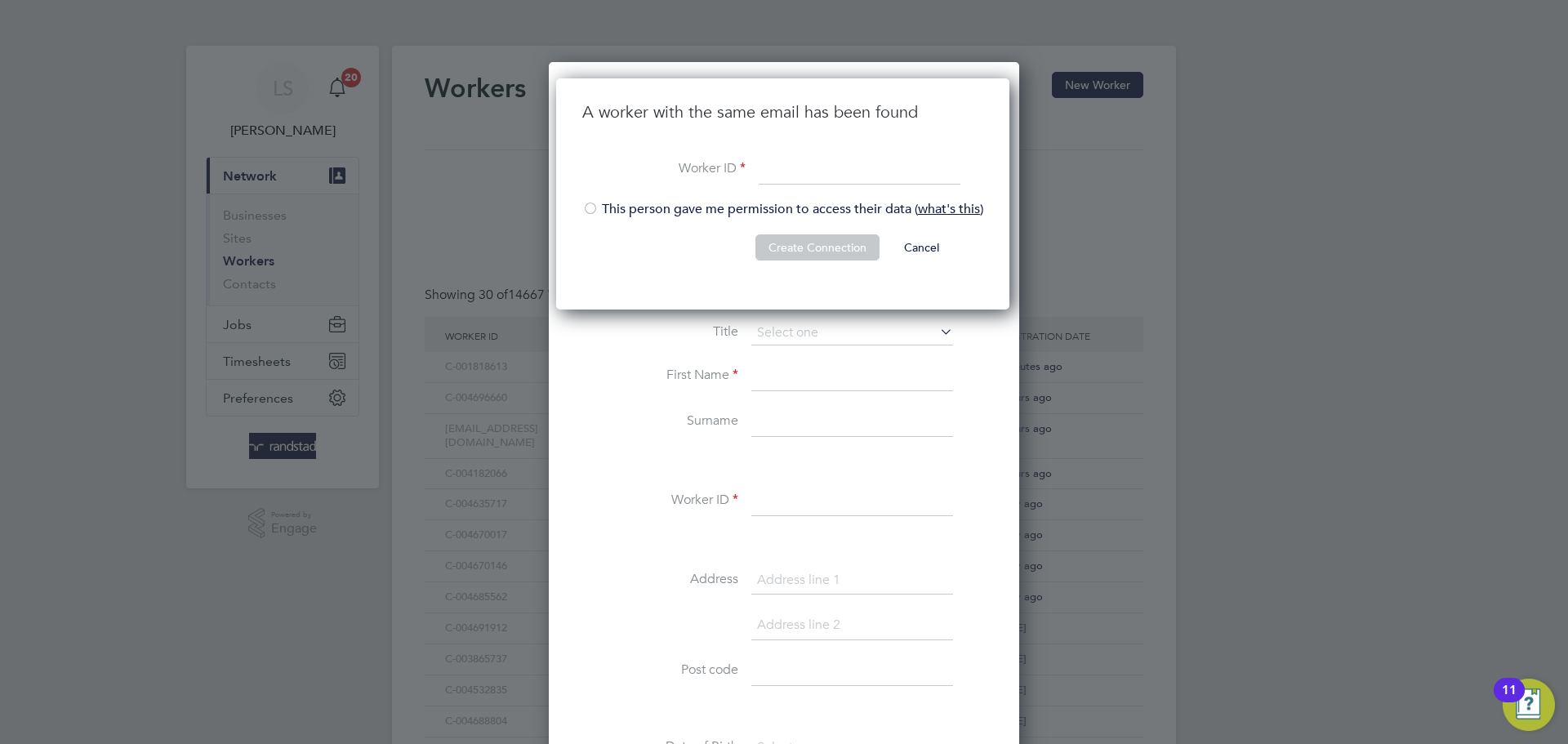
click at [829, 187] on li "Worker ID" at bounding box center [782, 178] width 401 height 46
click at [782, 168] on input at bounding box center [859, 169] width 202 height 30
paste input "C-001471541"
type input "C-001471541"
click at [795, 256] on button "Create Connection" at bounding box center [818, 247] width 124 height 26
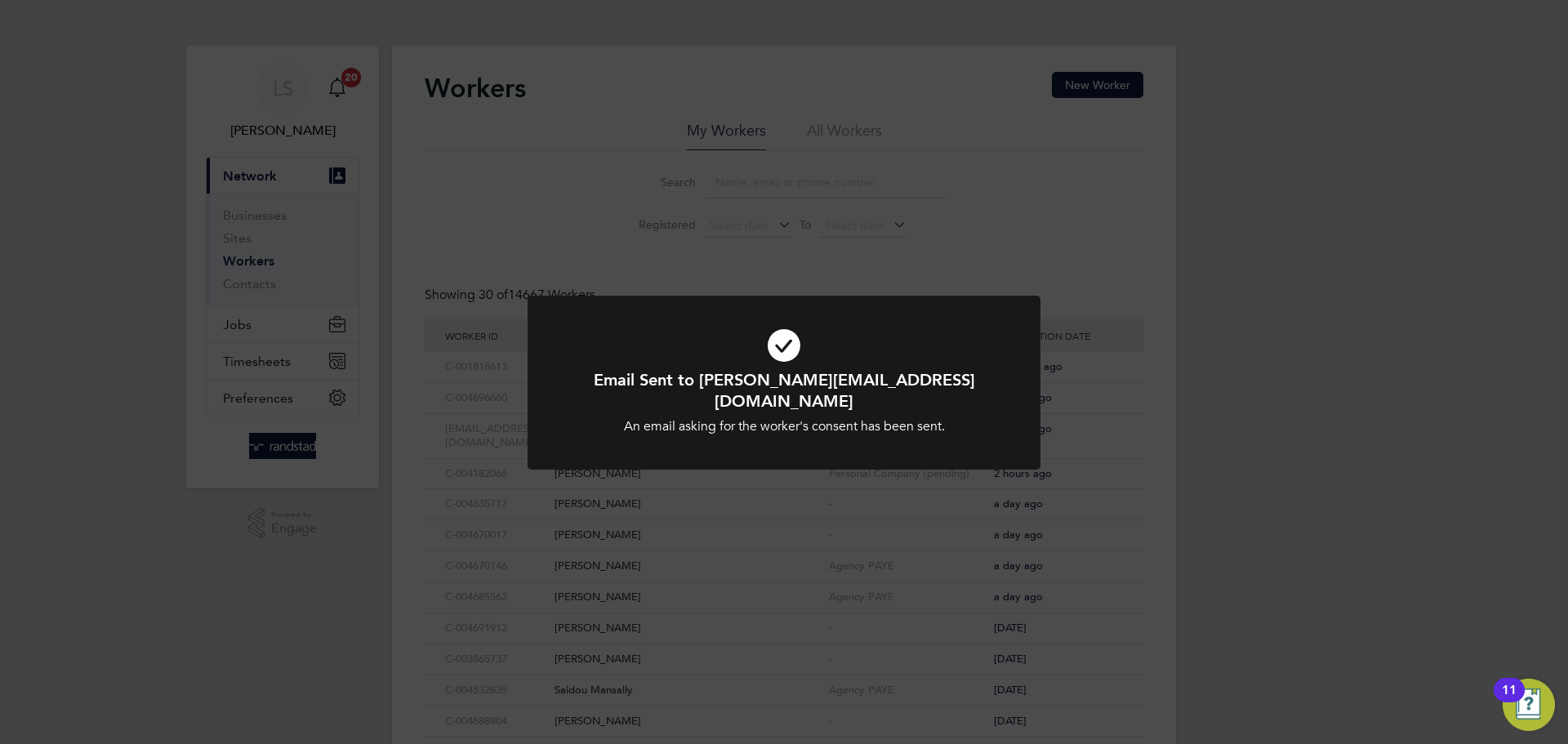
click at [784, 385] on h1 "Email Sent to nicholas.ugwu1@gmail.com" at bounding box center [784, 391] width 425 height 43
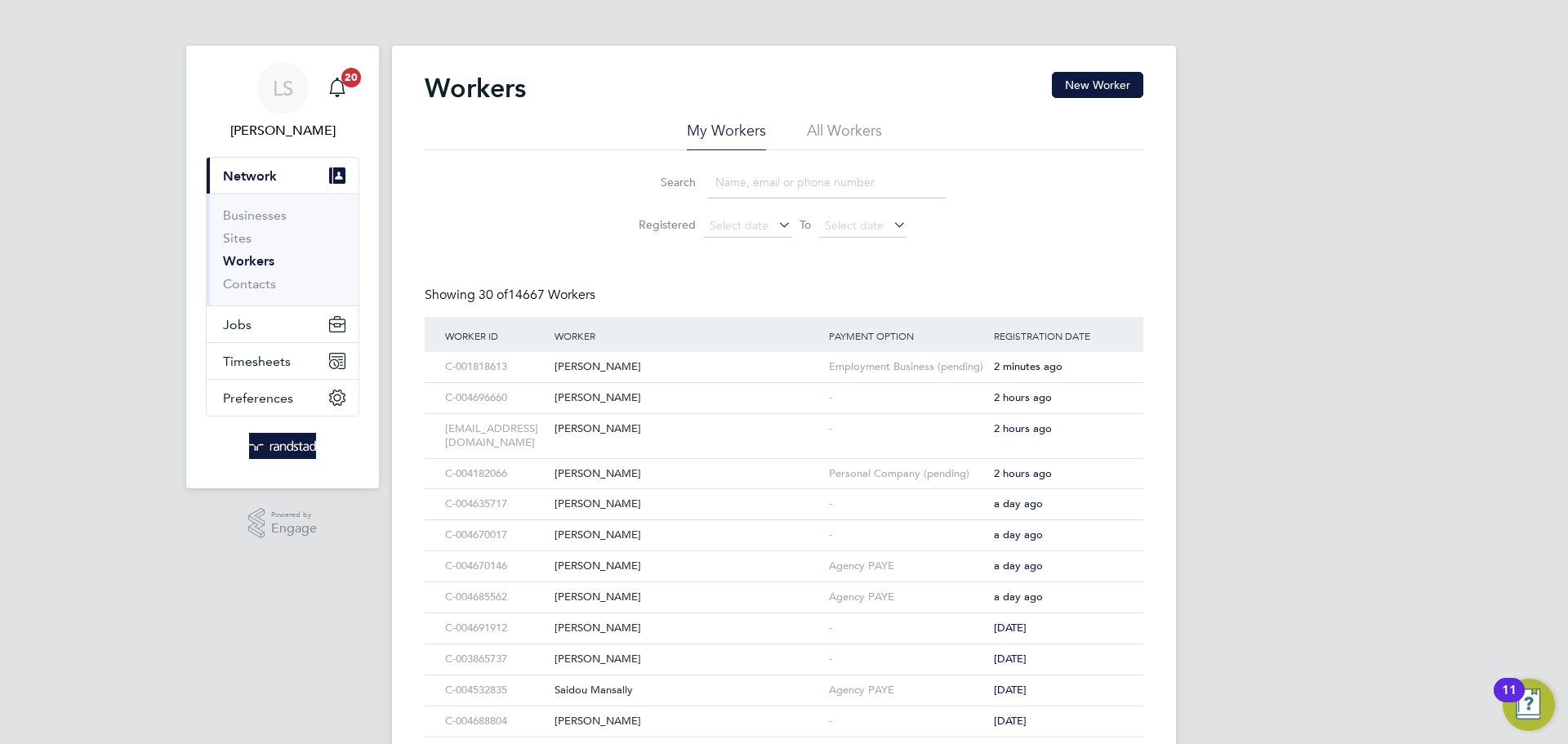
click at [744, 172] on input at bounding box center [826, 182] width 238 height 31
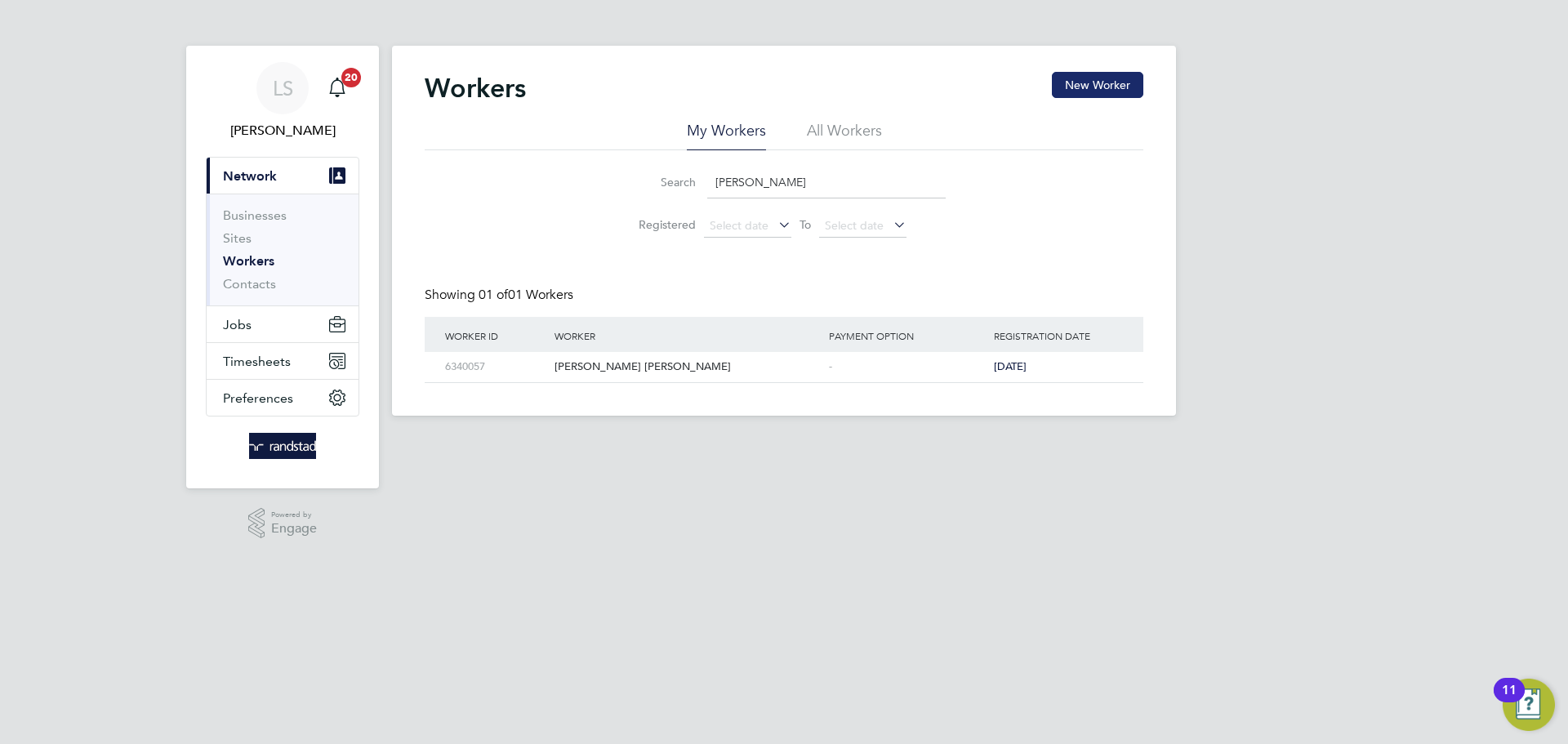
type input "nicholas u"
click at [1071, 94] on button "New Worker" at bounding box center [1097, 84] width 91 height 26
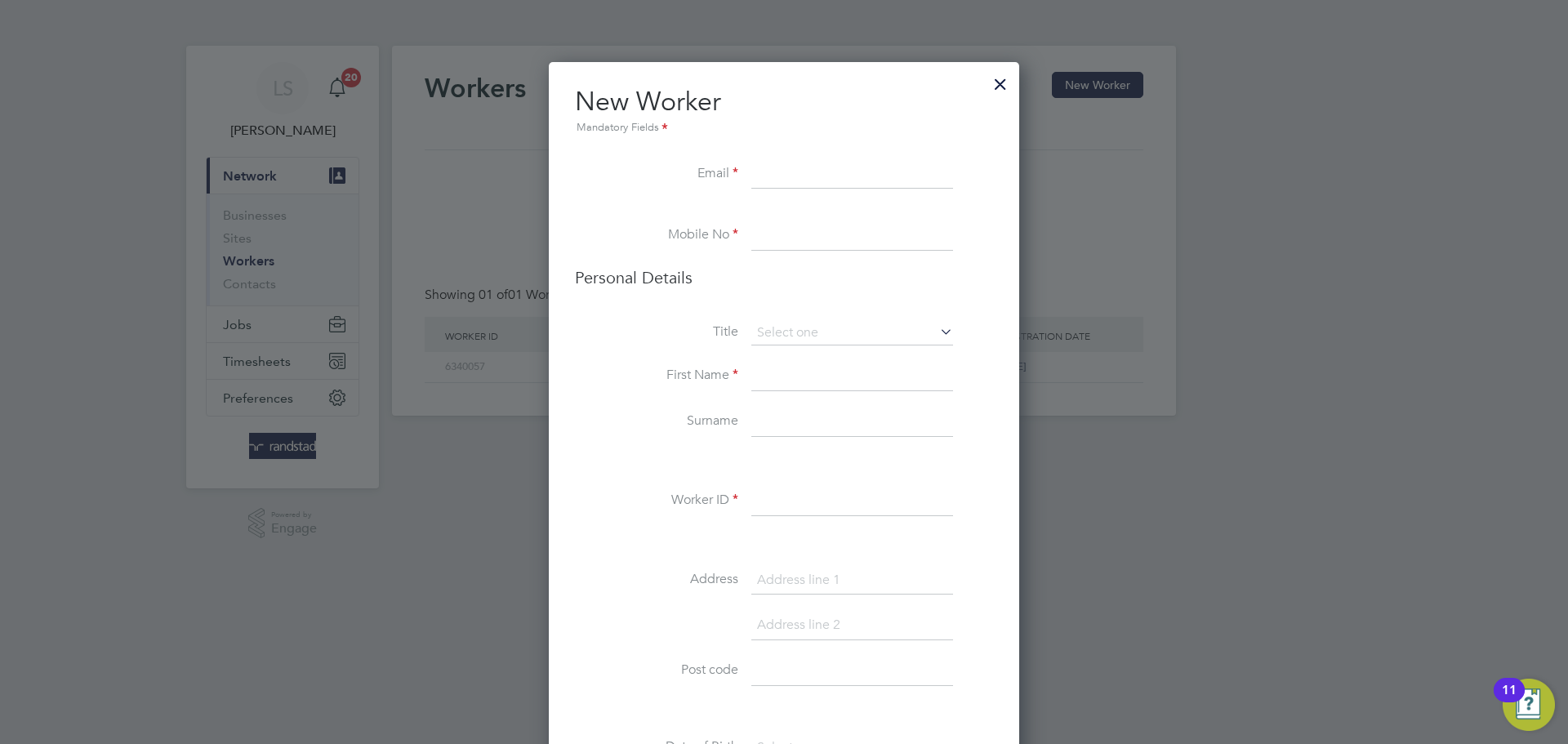
click at [761, 499] on input at bounding box center [852, 501] width 202 height 30
paste input "C-001471541"
type input "C-001471541"
click at [673, 477] on div "Title First Name Surname Worker ID C-001471541 Address Post code Date of Birth …" at bounding box center [784, 617] width 418 height 593
click at [777, 182] on input at bounding box center [852, 175] width 202 height 30
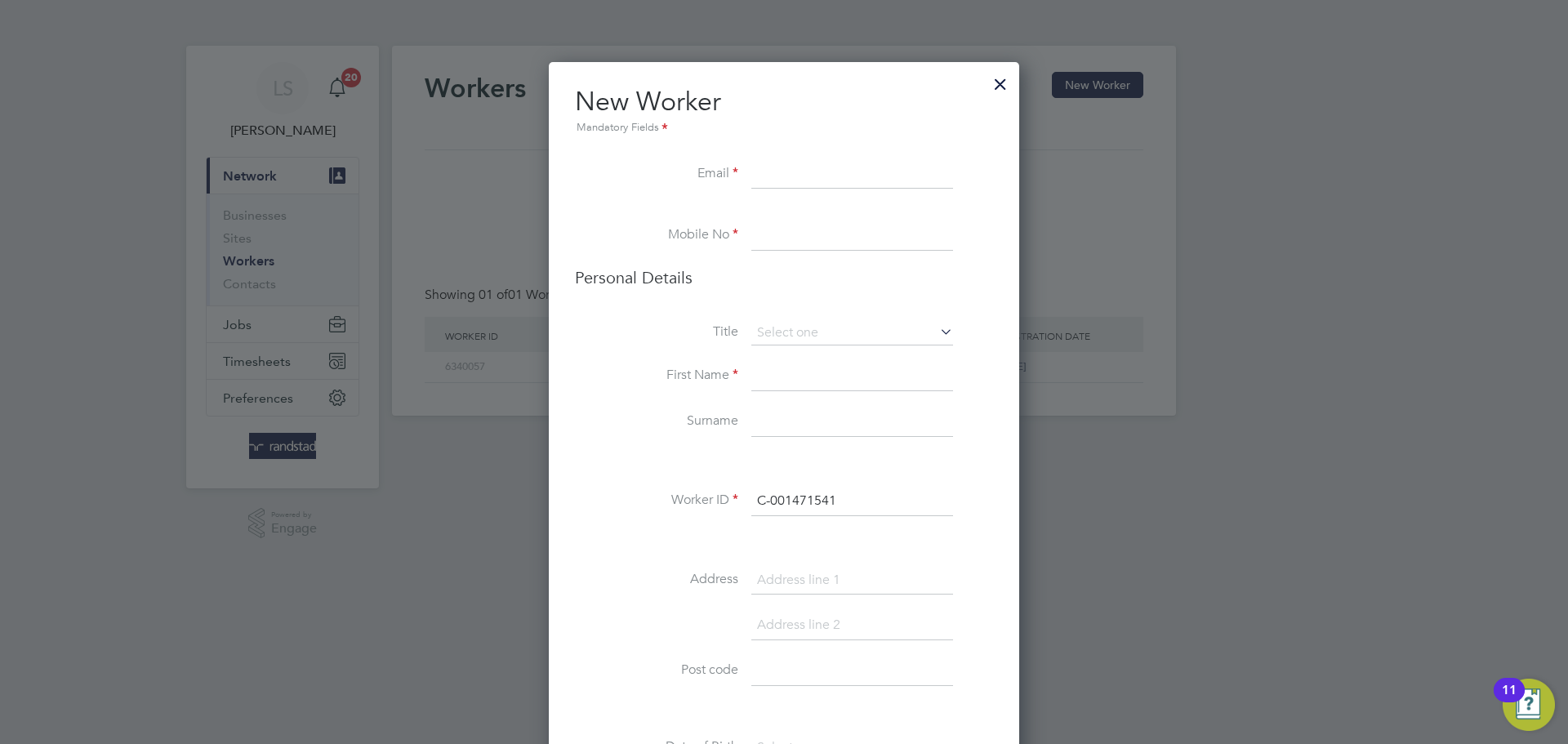
paste input "nicholas.ugwu1@gmail.com"
type input "nicholas.ugwu1@gmail.com"
click at [807, 227] on input at bounding box center [852, 236] width 202 height 30
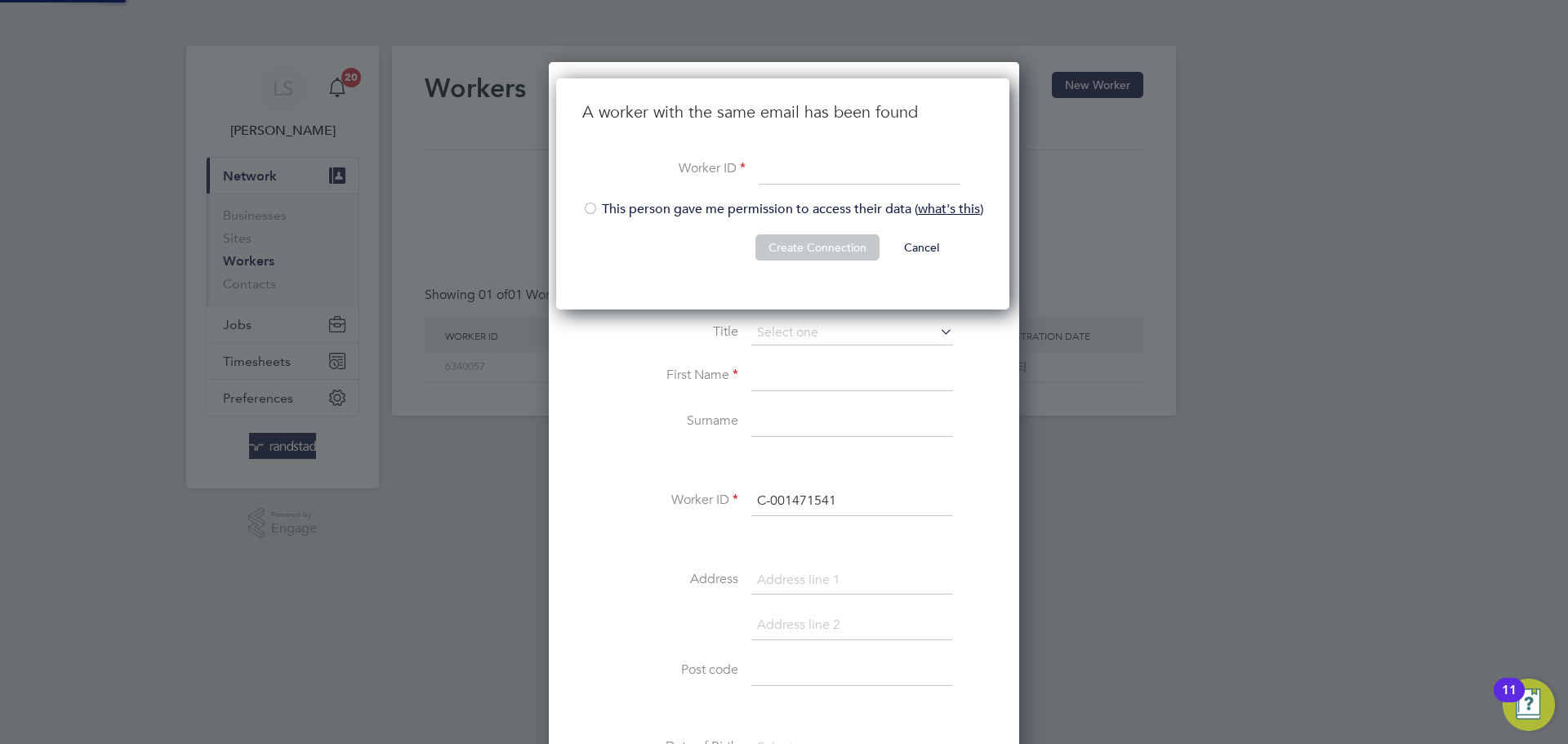
scroll to position [232, 456]
click at [697, 209] on li "This person gave me permission to access their data ( what's this )" at bounding box center [782, 217] width 401 height 33
click at [802, 173] on input at bounding box center [859, 169] width 202 height 30
paste input "nicholas.ugwu1@gmail.com"
type input "nicholas.ugwu1@gmail.com"
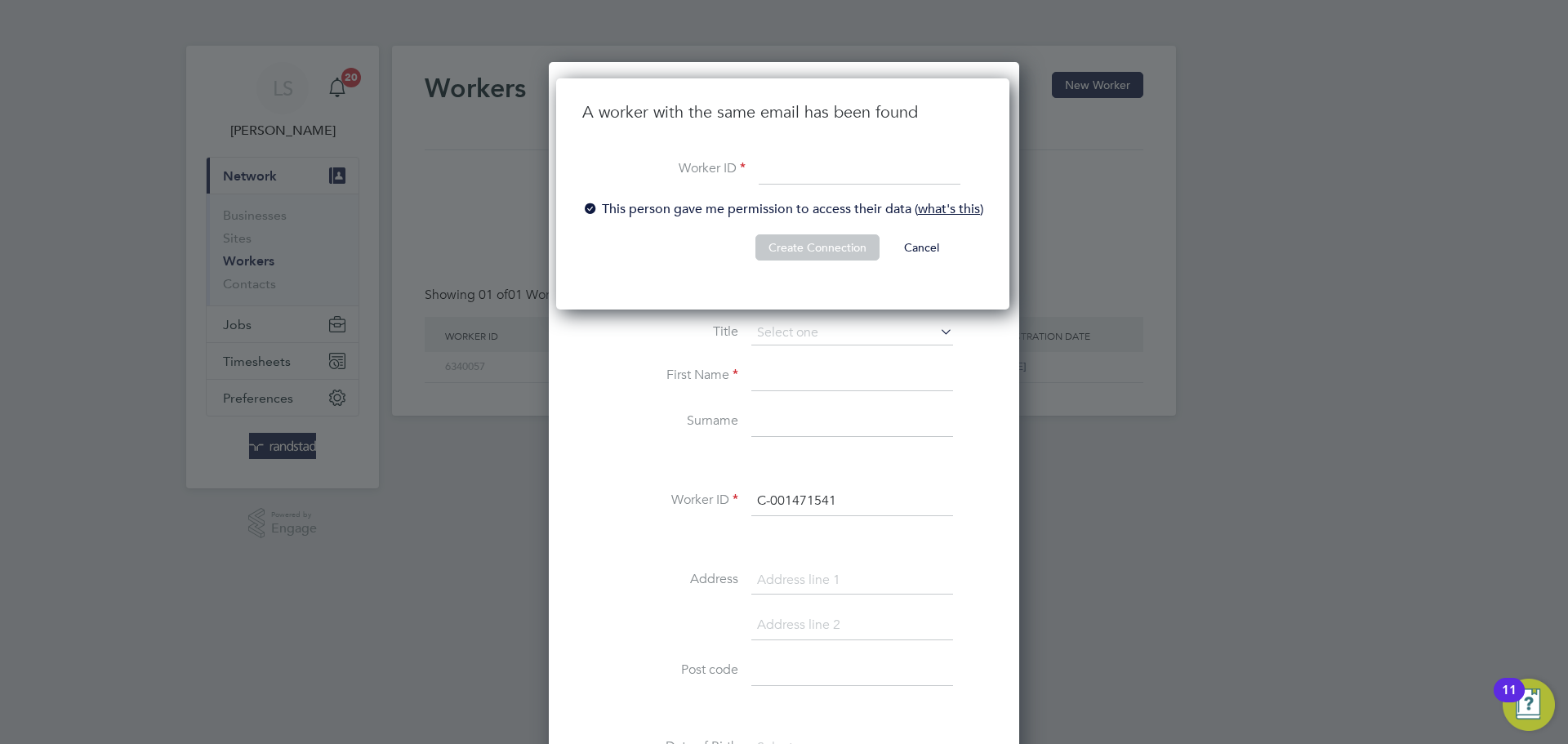
paste input "C-001471541"
type input "C-001471541"
click at [826, 255] on button "Create Connection" at bounding box center [818, 247] width 124 height 26
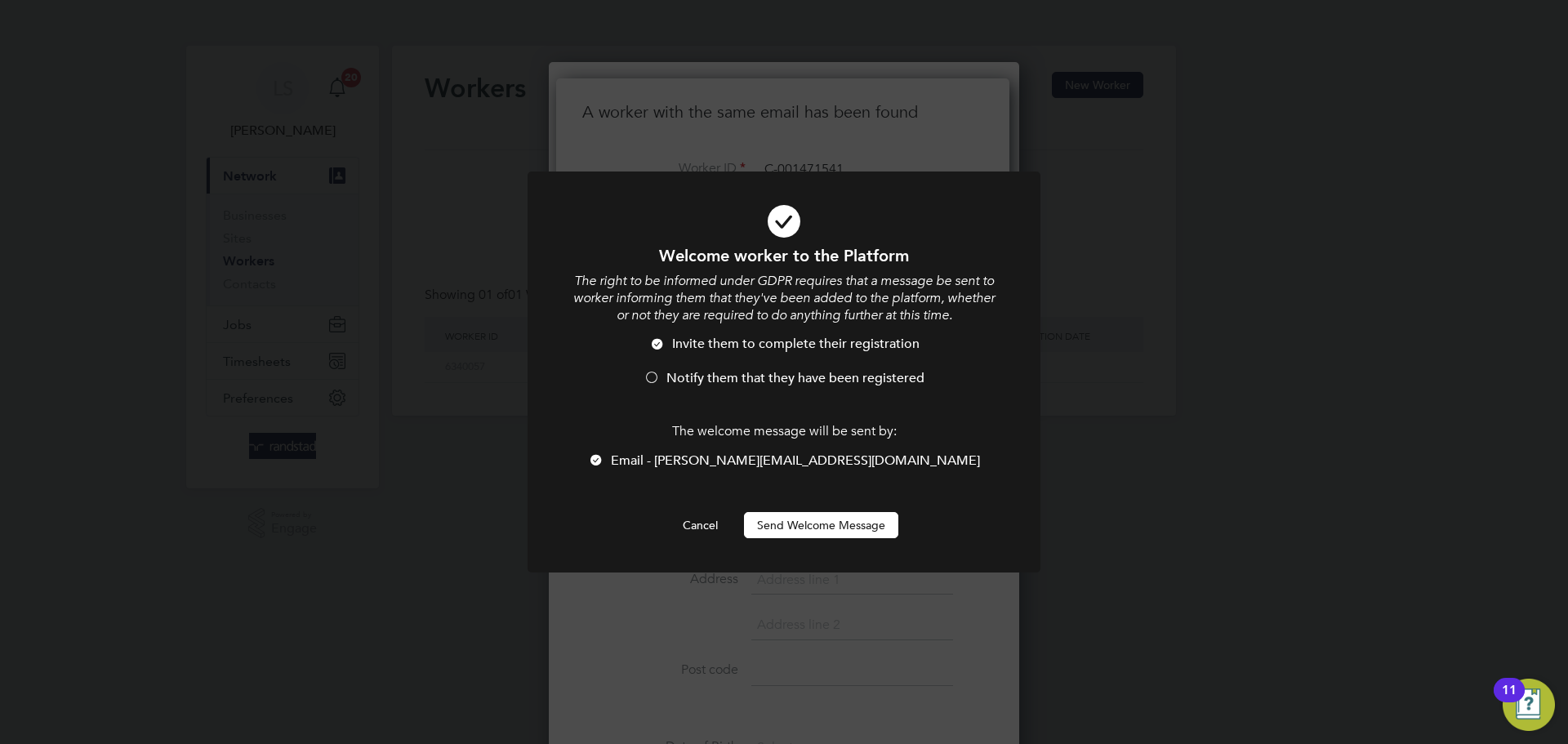
click at [860, 529] on button "Send Welcome Message" at bounding box center [820, 525] width 154 height 26
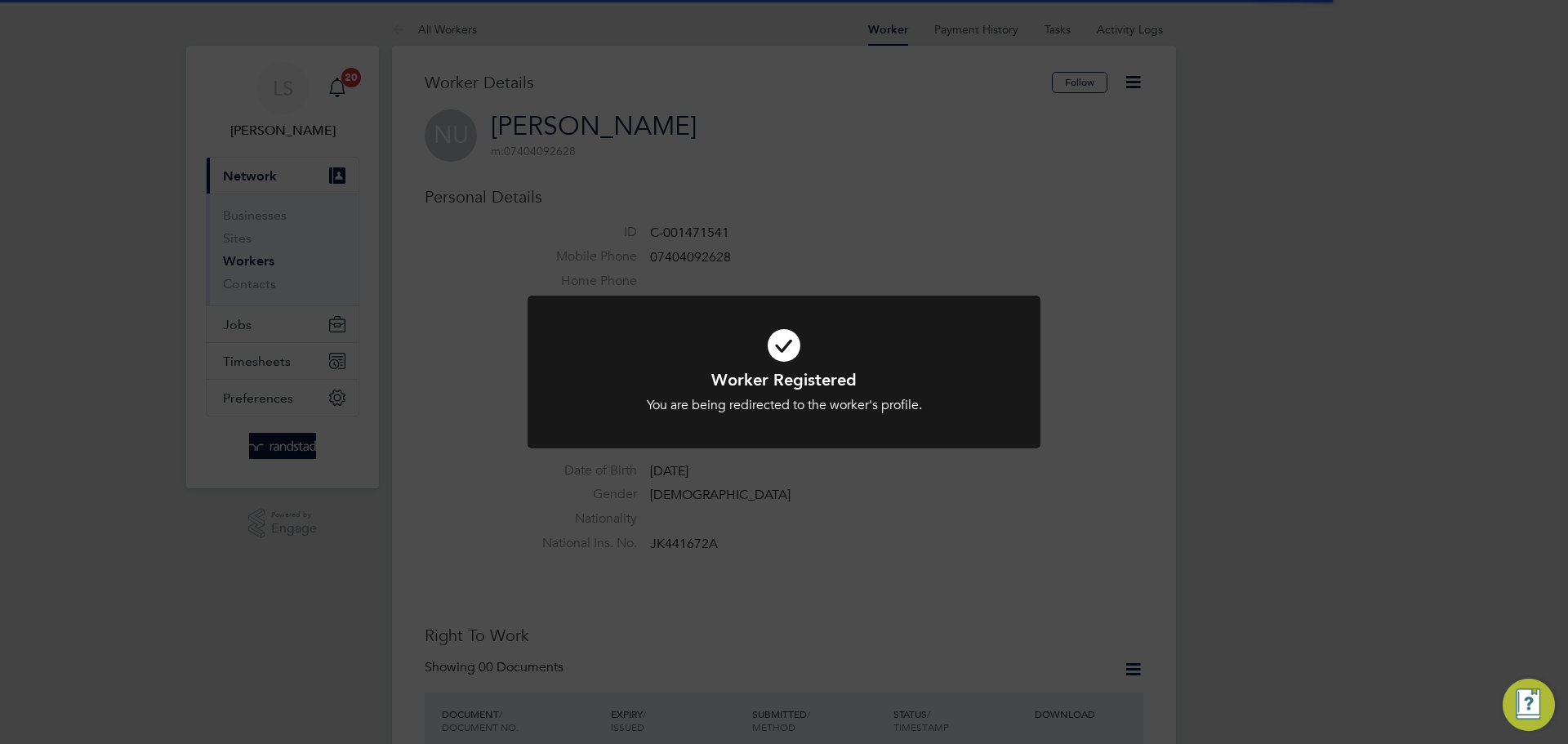
click at [822, 372] on h1 "Worker Registered" at bounding box center [784, 380] width 425 height 21
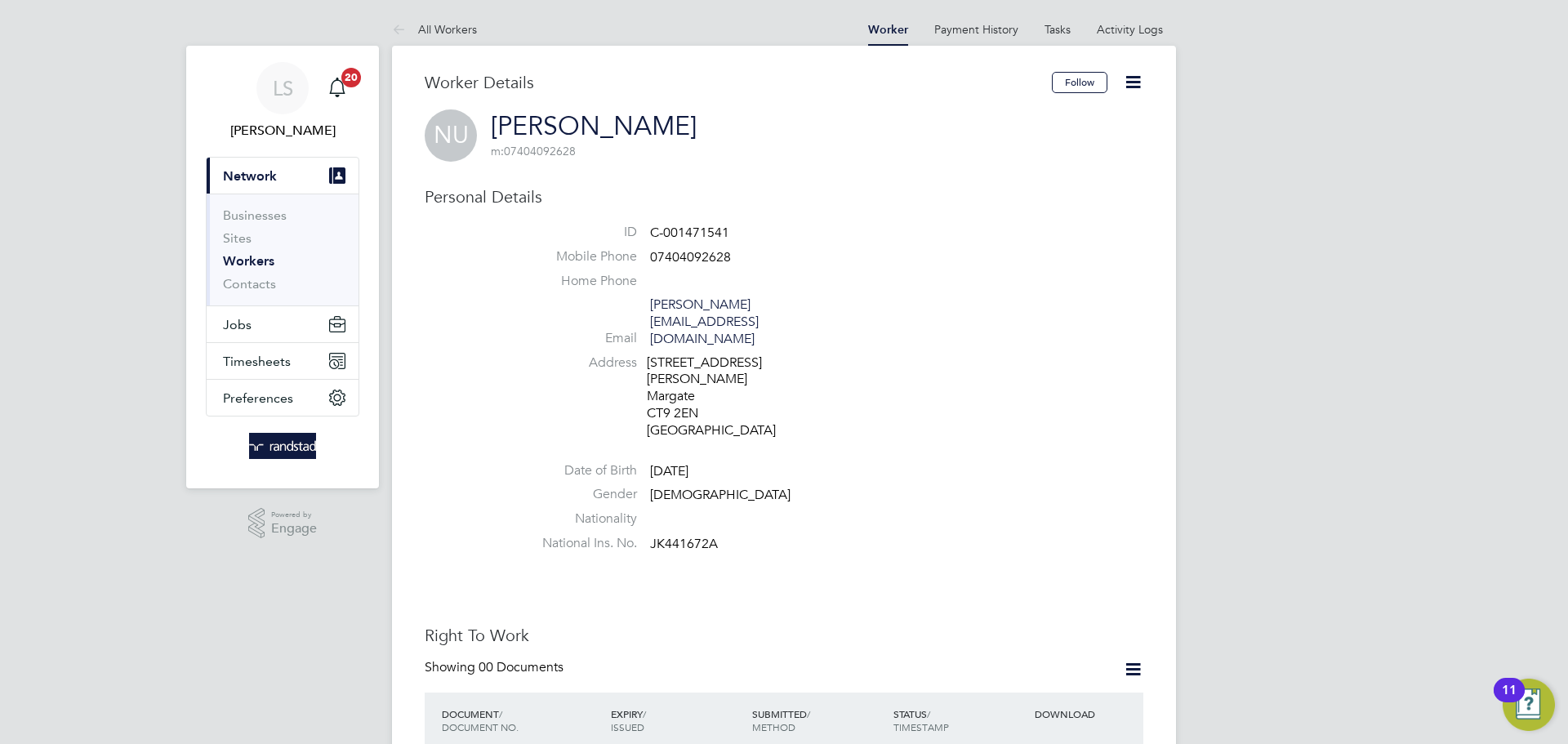
click at [1123, 89] on icon at bounding box center [1133, 82] width 20 height 20
click at [980, 196] on li "Edit Personal Details e" at bounding box center [1041, 190] width 204 height 23
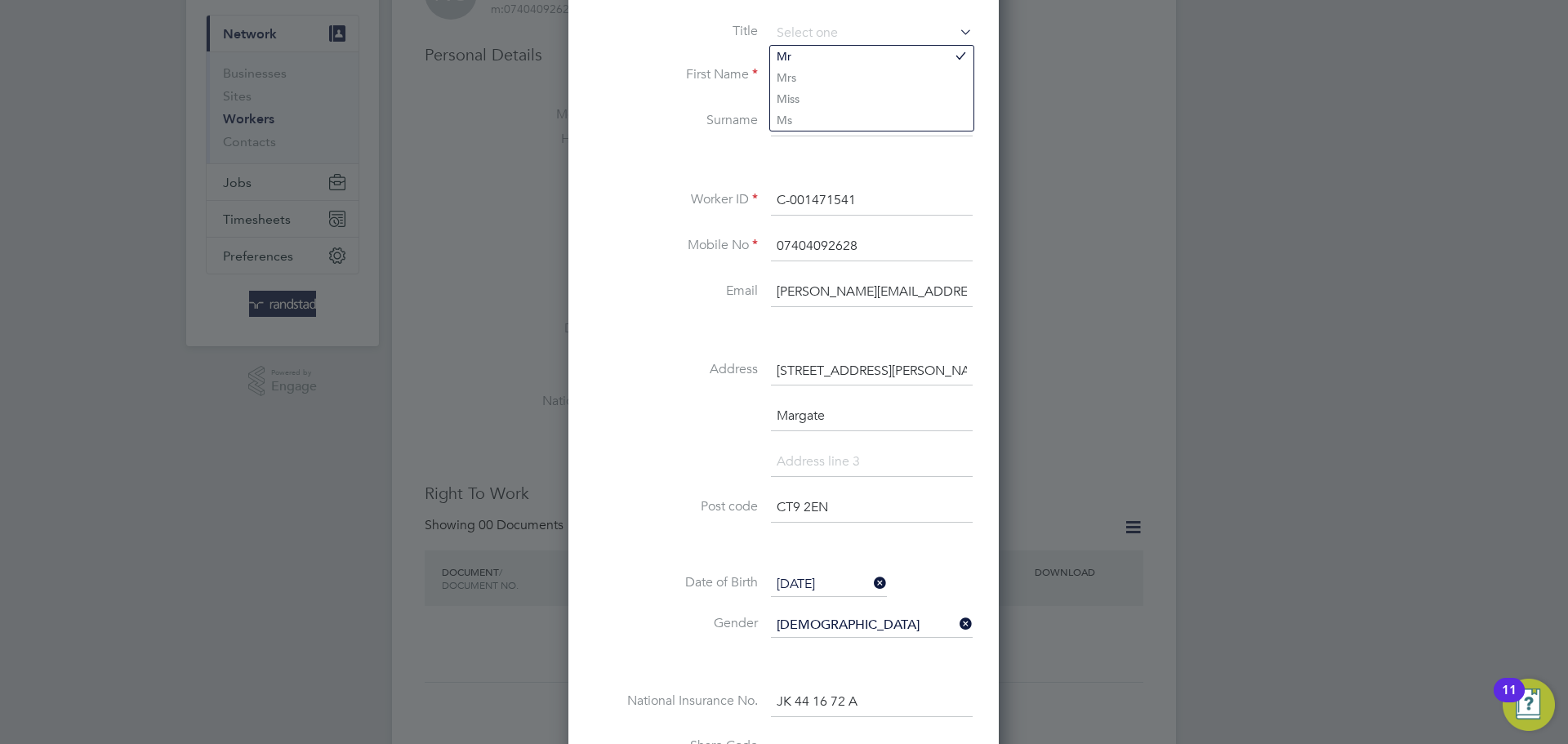
scroll to position [101, 0]
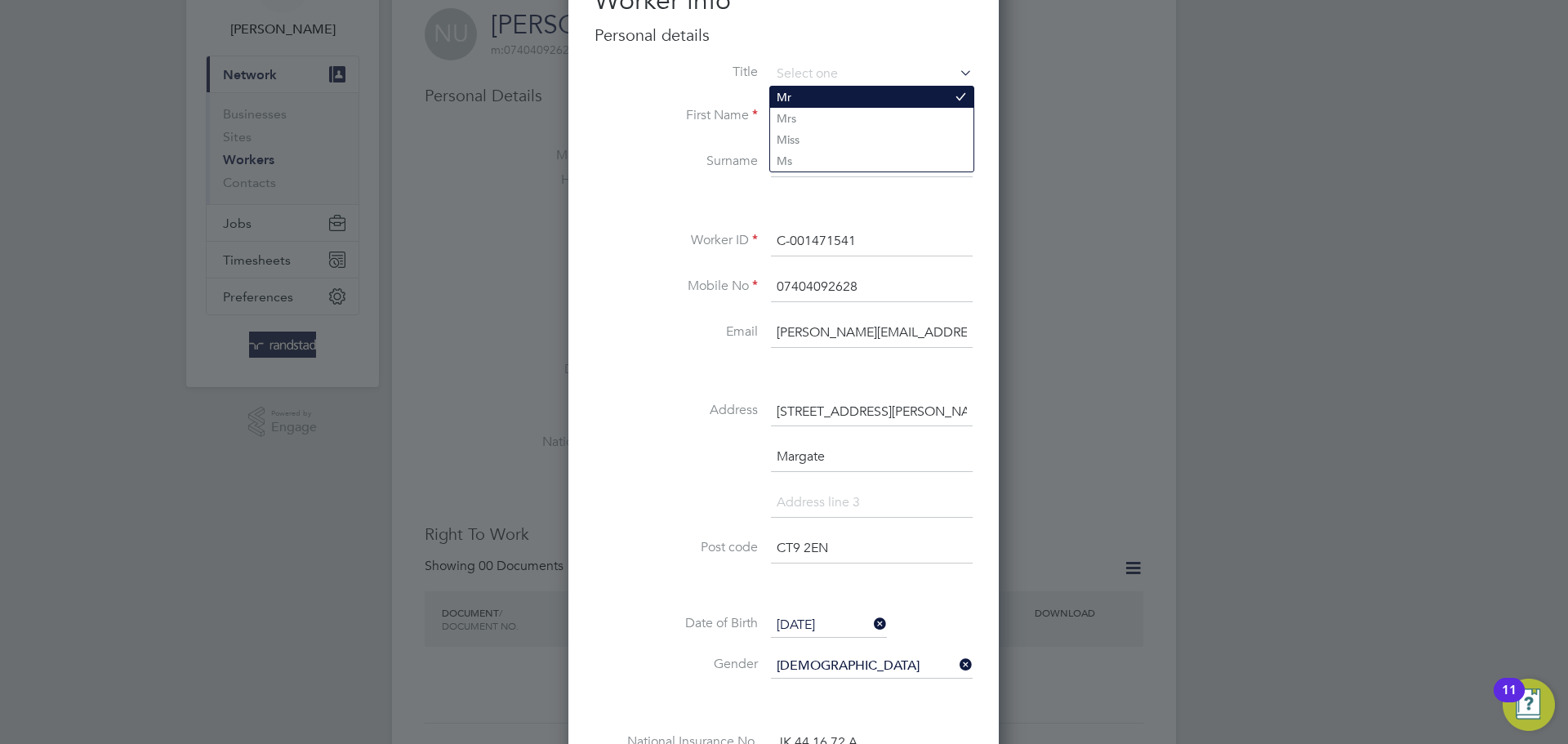
click at [792, 94] on li "Mr" at bounding box center [871, 97] width 203 height 21
type input "Mr"
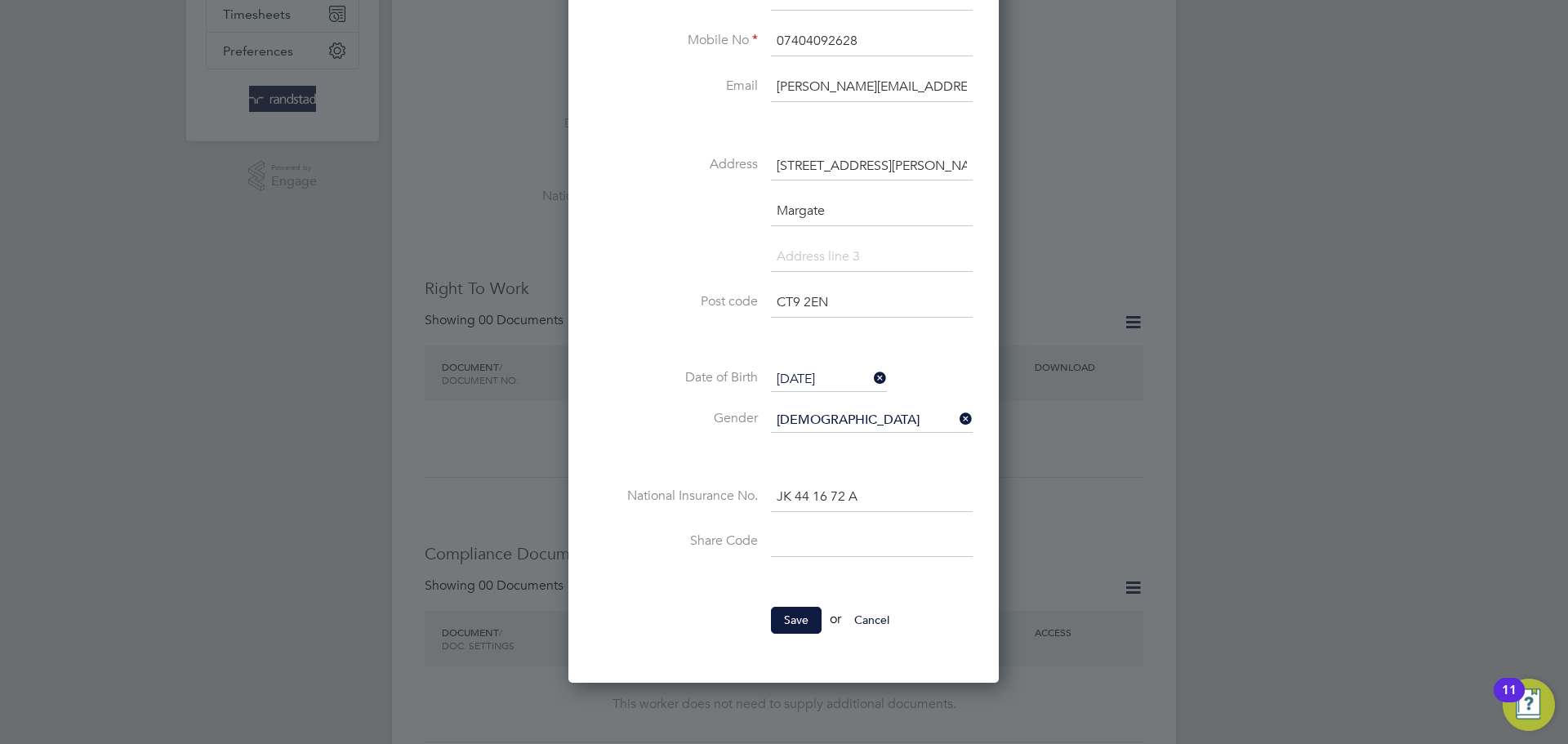
scroll to position [366, 0]
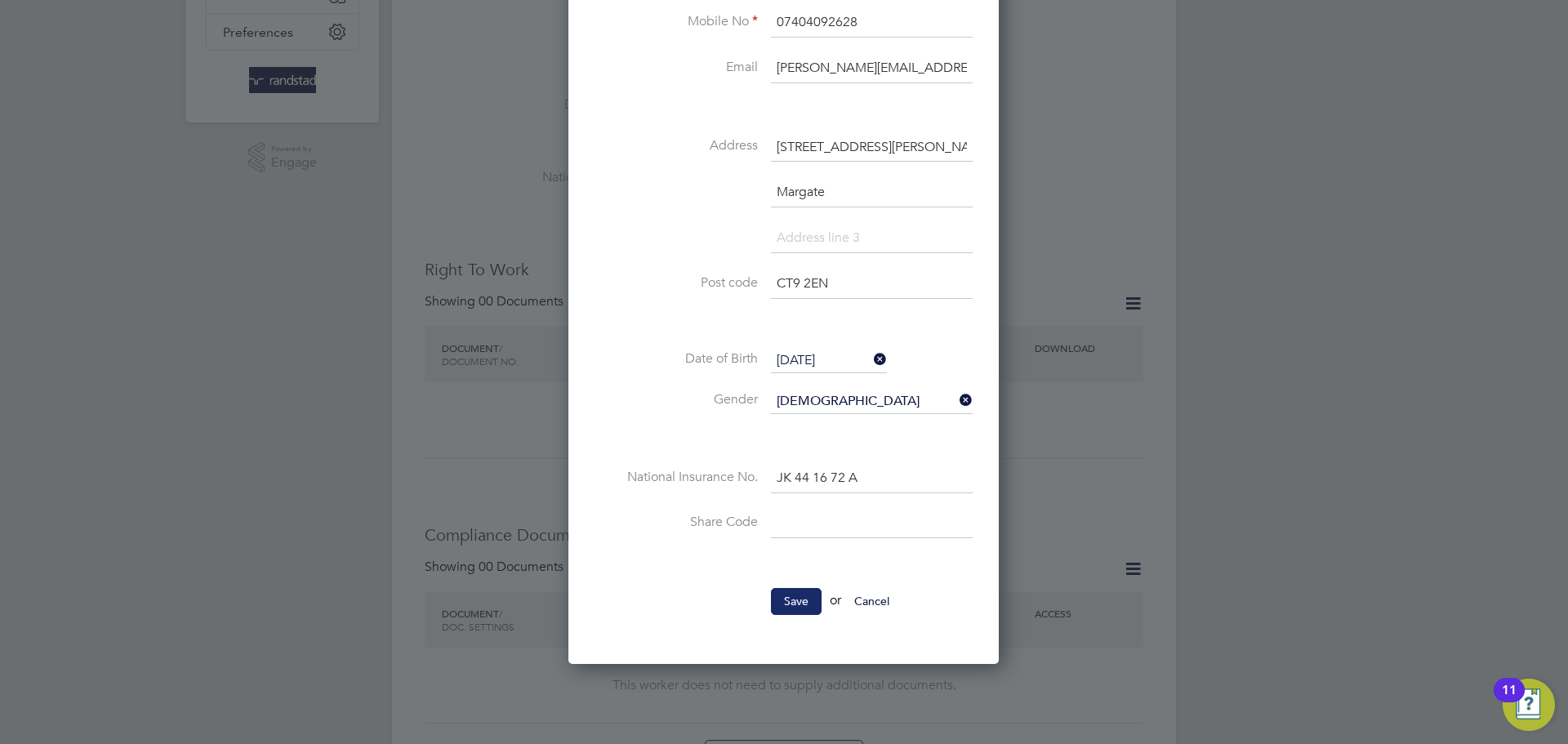
click at [773, 603] on button "Save" at bounding box center [796, 601] width 51 height 26
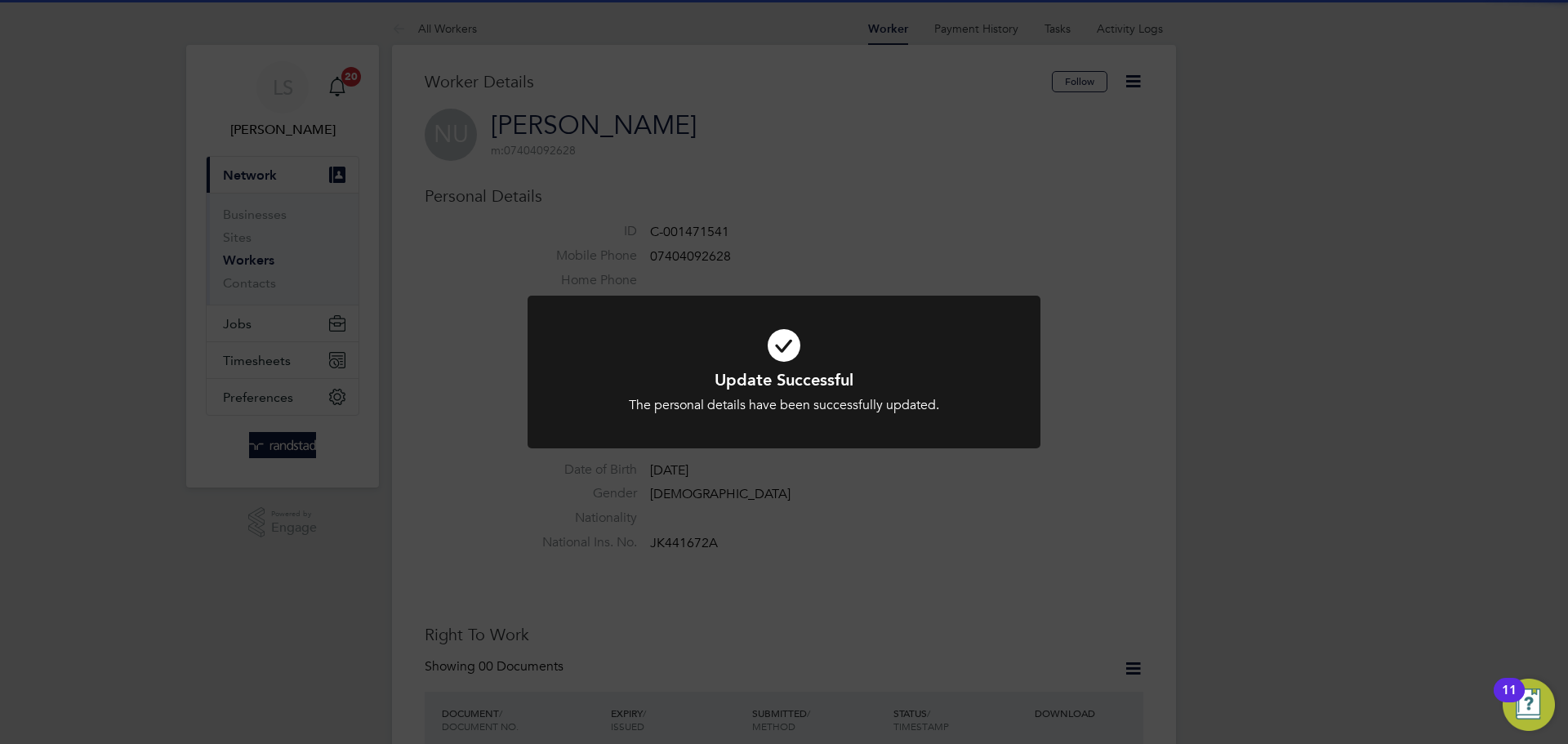
scroll to position [0, 0]
click at [464, 433] on div "Update Successful The personal details have been successfully updated. Cancel O…" at bounding box center [784, 372] width 1568 height 744
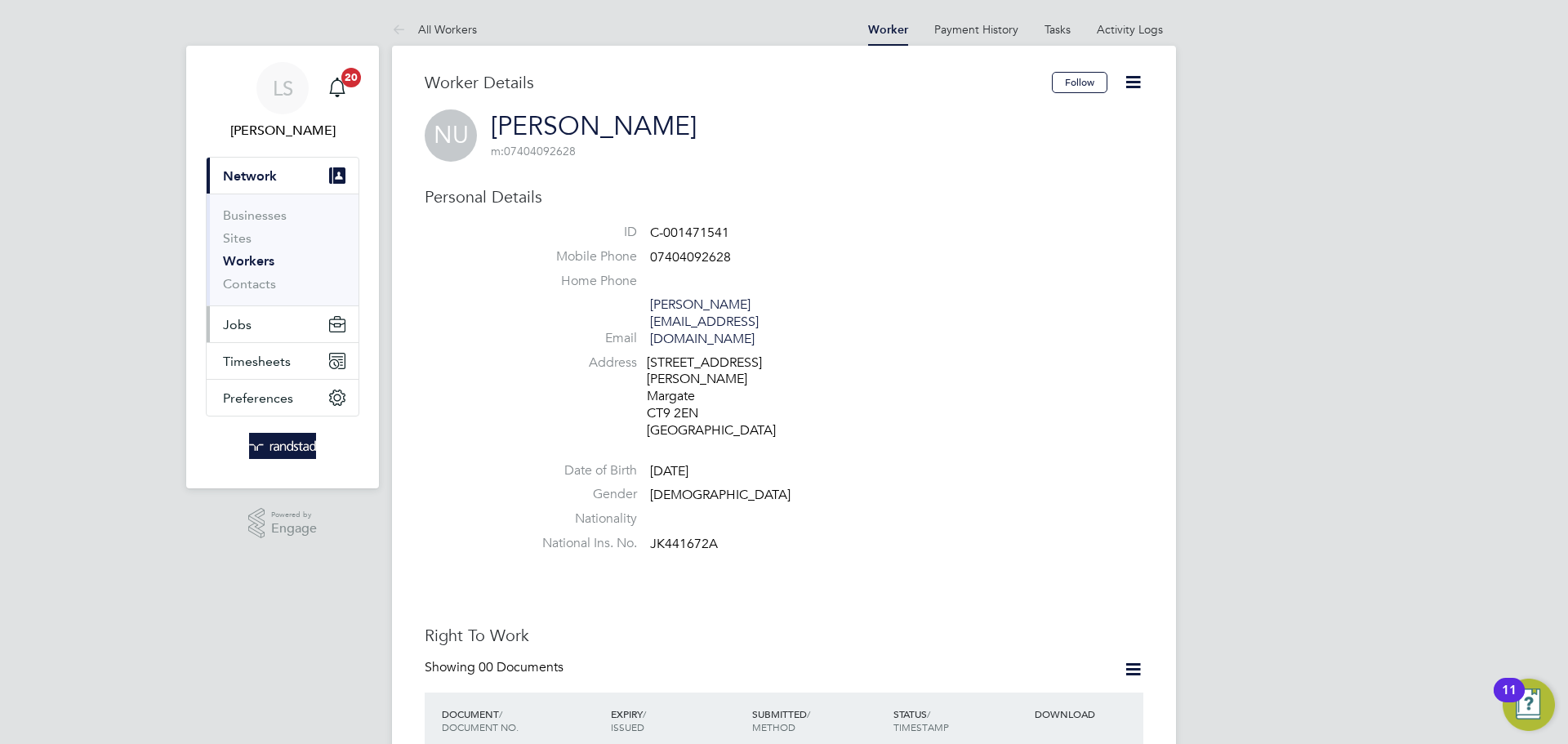
click at [224, 322] on span "Jobs" at bounding box center [237, 324] width 29 height 15
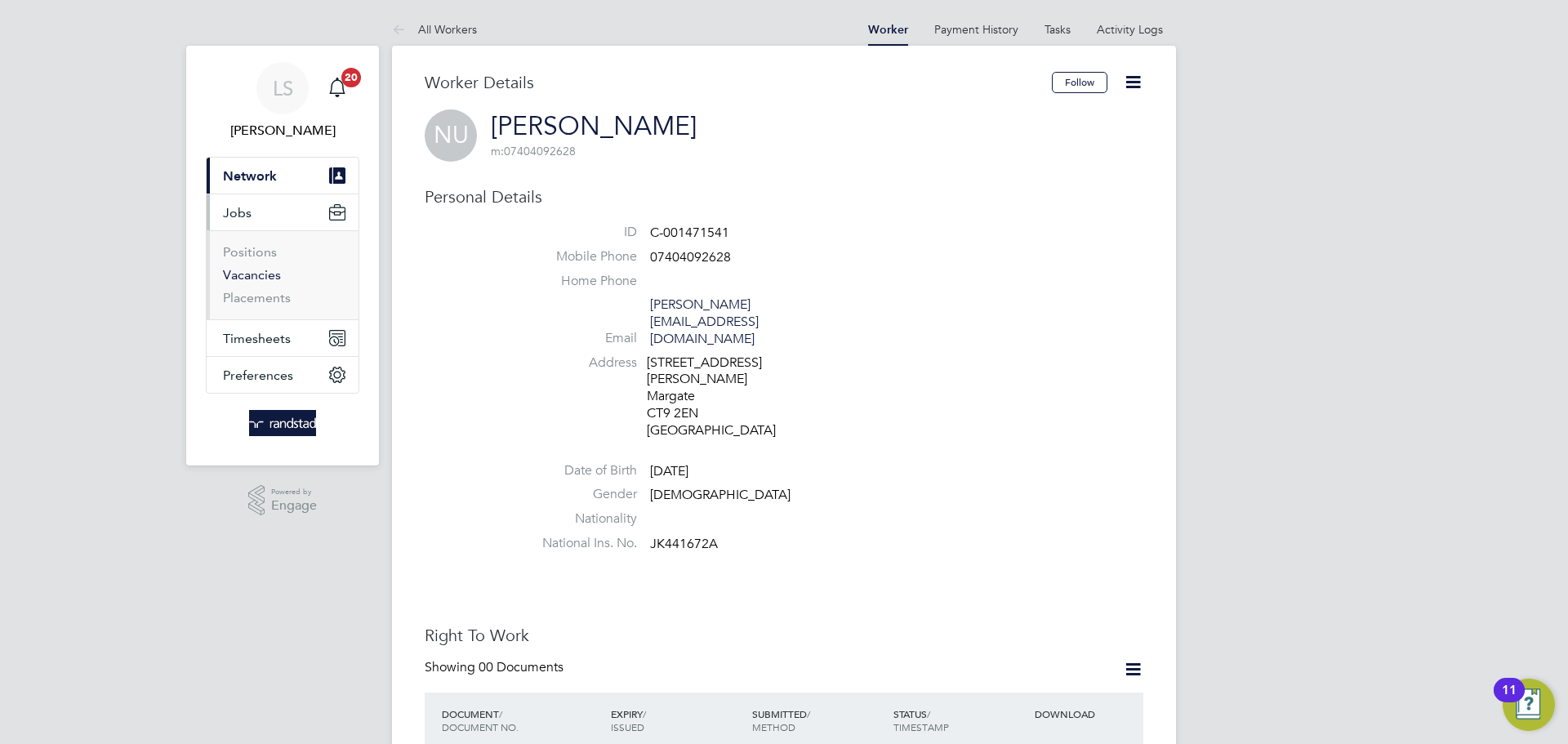
click at [246, 279] on link "Vacancies" at bounding box center [252, 275] width 58 height 15
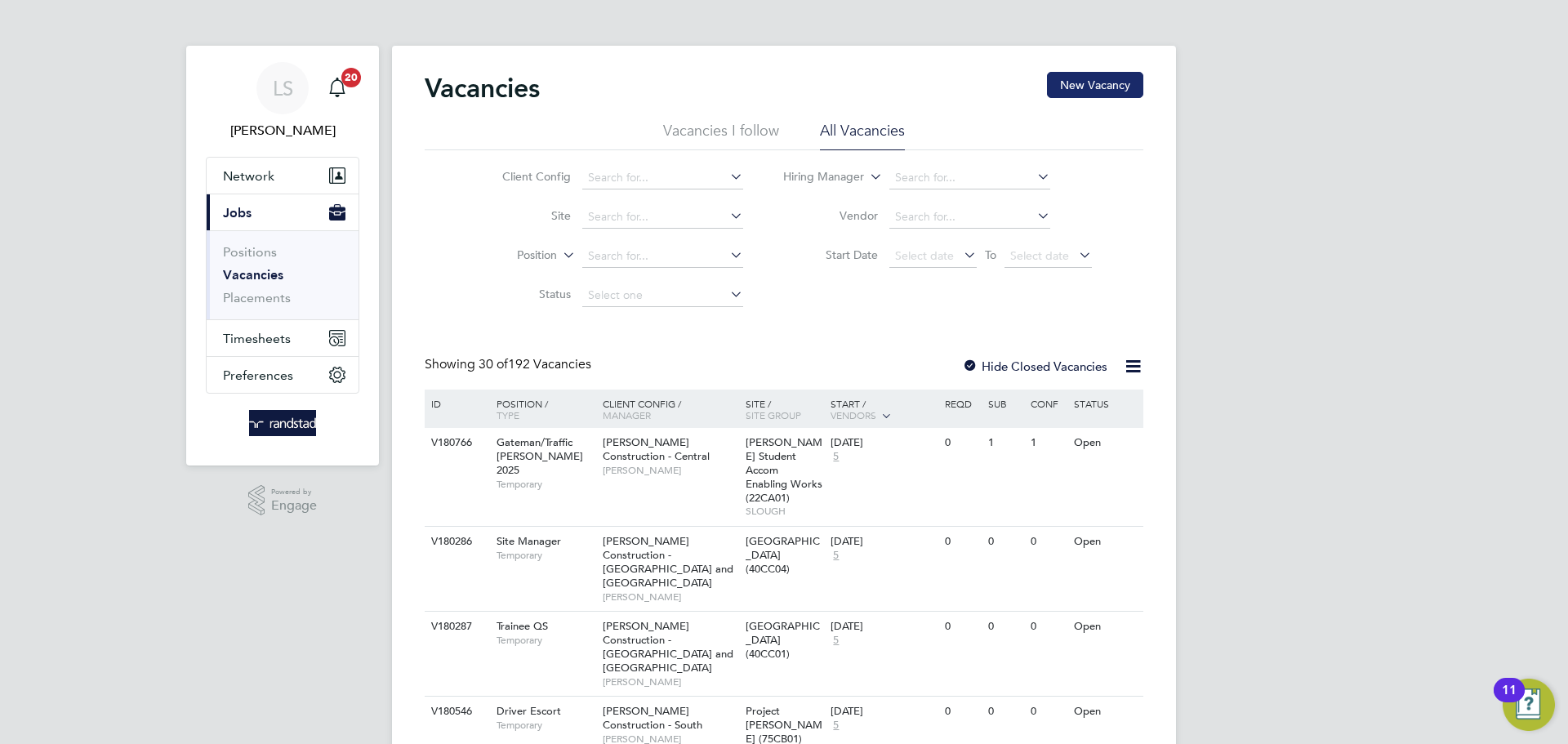
click at [1079, 94] on button "New Vacancy" at bounding box center [1094, 84] width 96 height 26
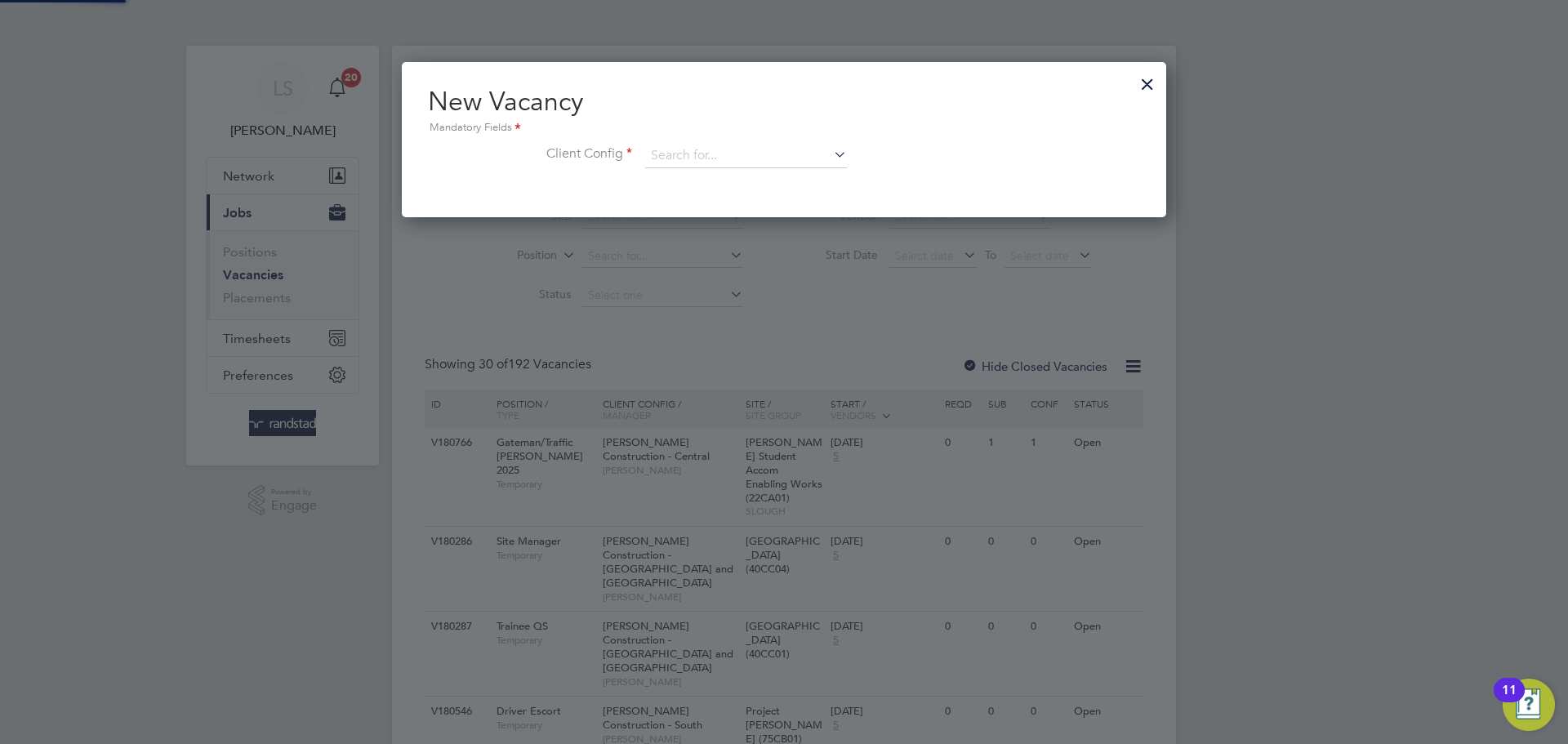
scroll to position [155, 765]
drag, startPoint x: 1149, startPoint y: 76, endPoint x: 1104, endPoint y: 94, distance: 48.5
click at [1150, 76] on div at bounding box center [1147, 80] width 30 height 30
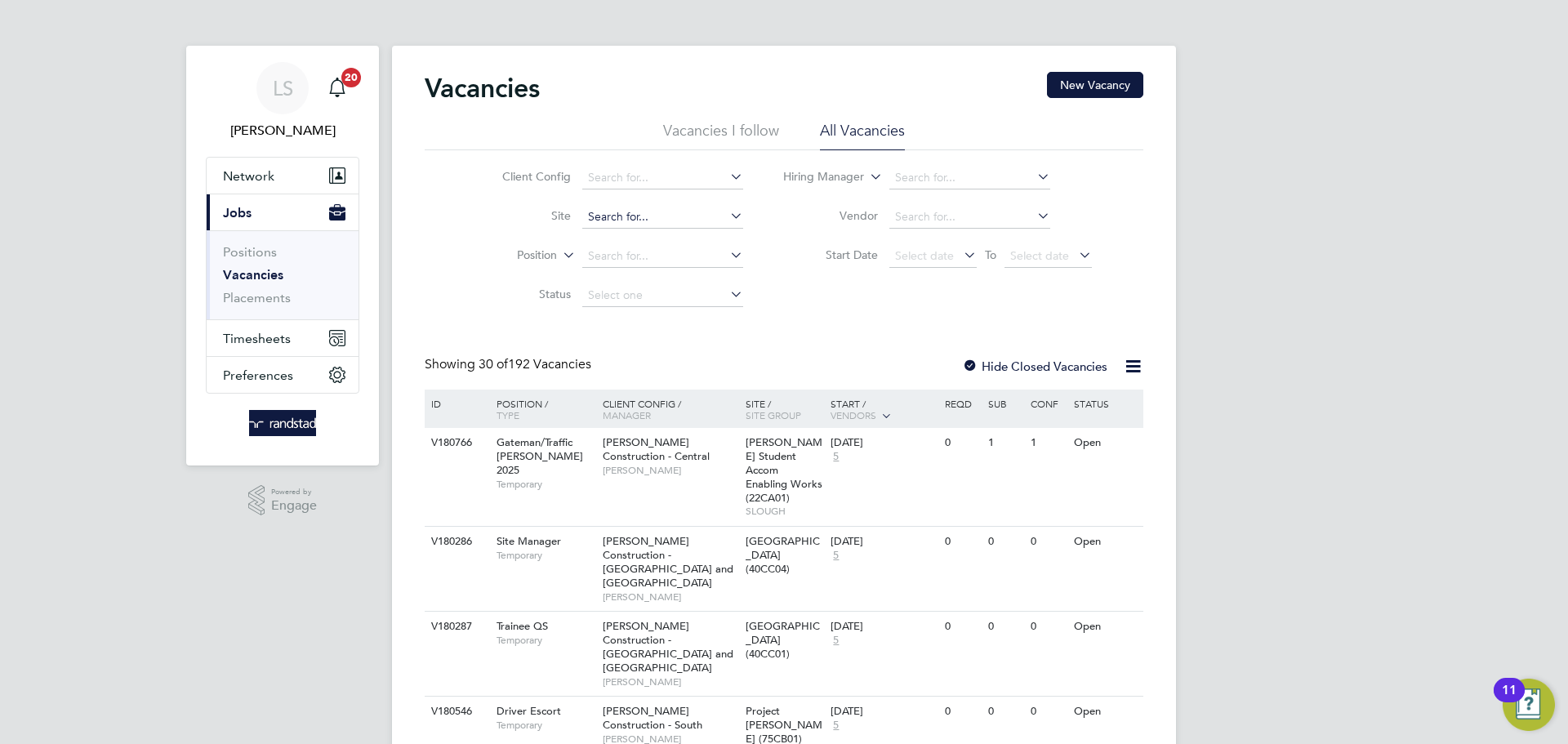
click at [658, 215] on input at bounding box center [662, 217] width 161 height 23
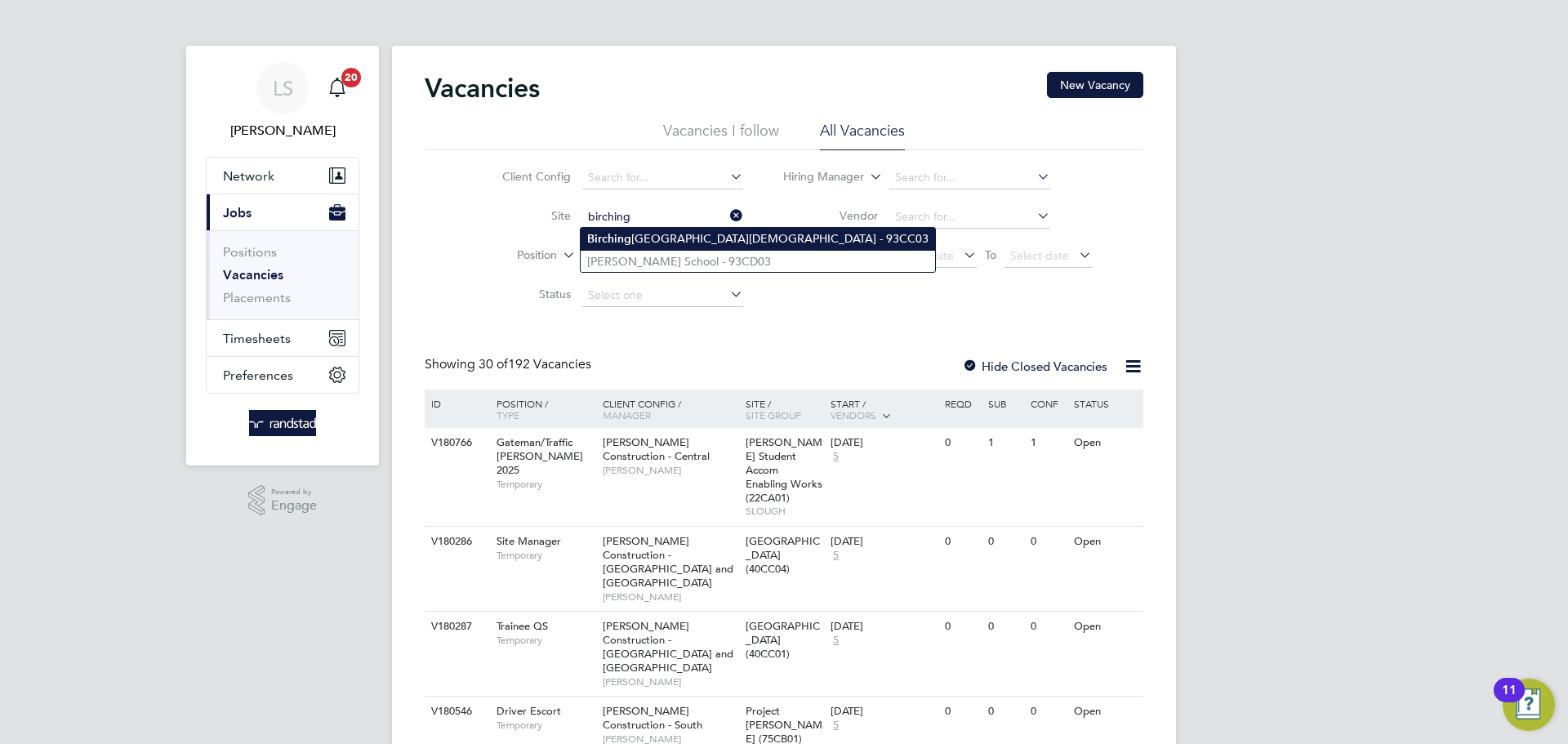
click at [653, 241] on li "Birching ton Church of England Primary School - 93CC03" at bounding box center [757, 239] width 355 height 22
type input "[GEOGRAPHIC_DATA][DEMOGRAPHIC_DATA] - 93CC03"
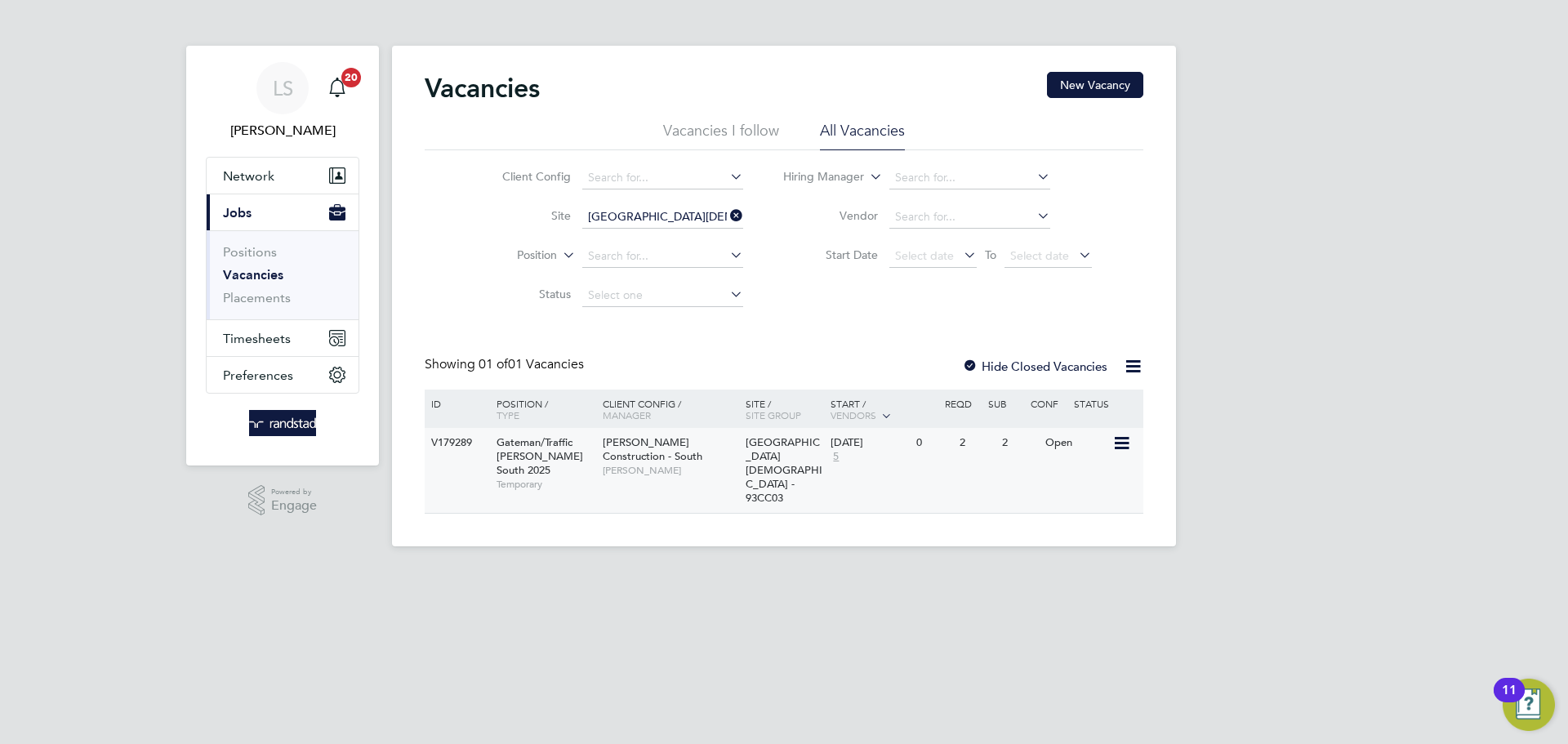
click at [966, 458] on div "V179289 Gateman/Traffic Marshall South 2025 Temporary Morgan Sindall Constructi…" at bounding box center [784, 471] width 719 height 85
click at [281, 170] on button "Network" at bounding box center [282, 175] width 152 height 36
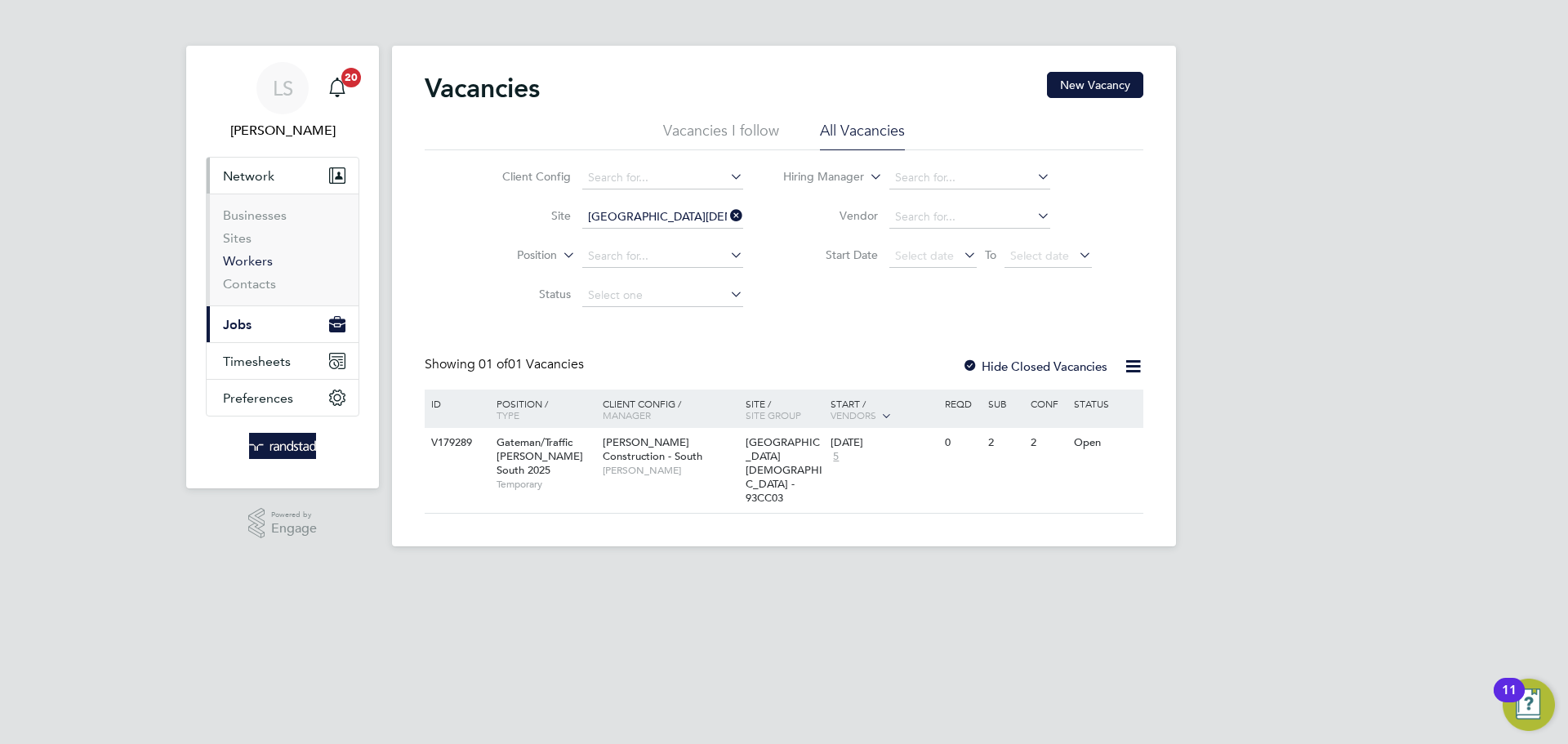
click at [245, 257] on link "Workers" at bounding box center [248, 261] width 50 height 15
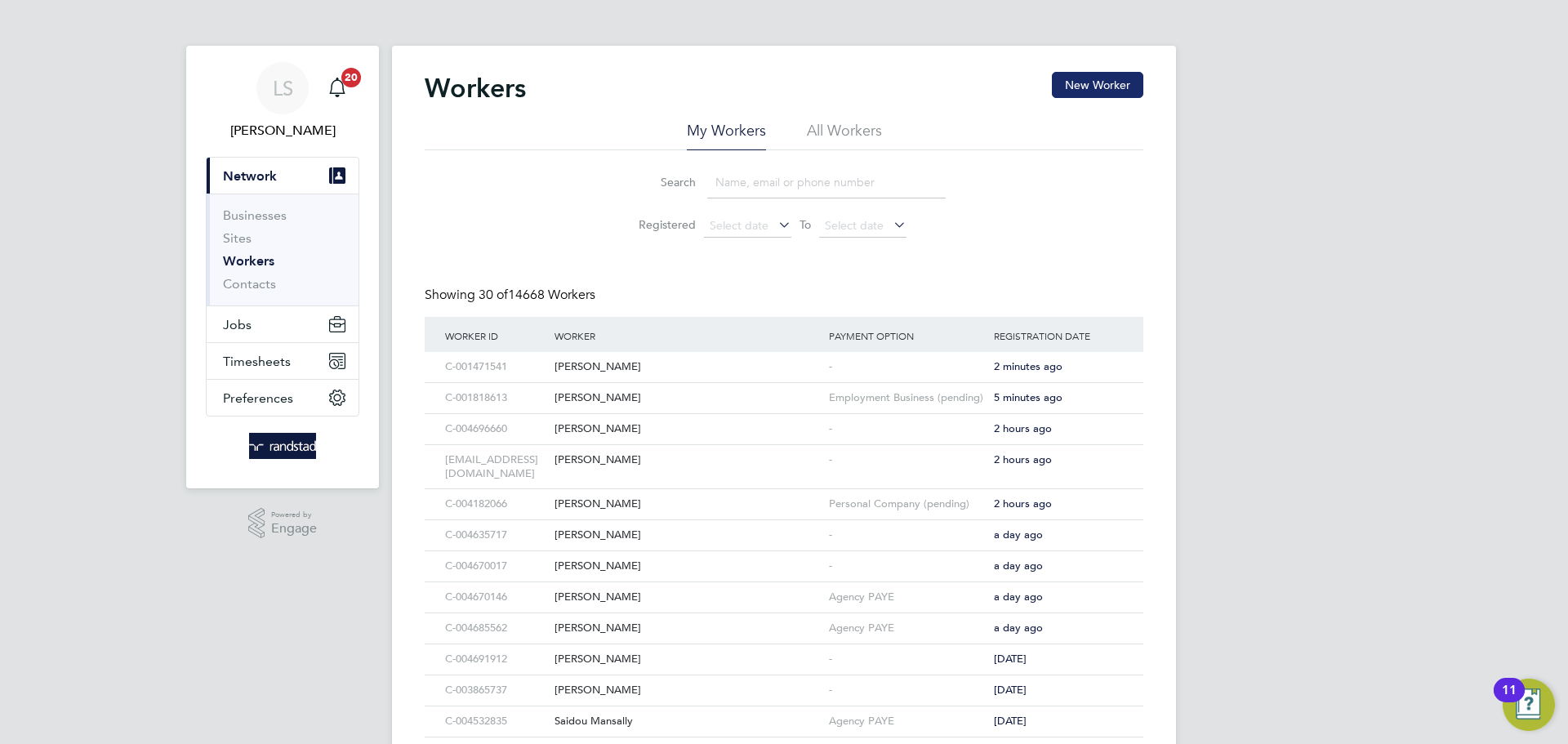
click at [1097, 89] on button "New Worker" at bounding box center [1097, 84] width 91 height 26
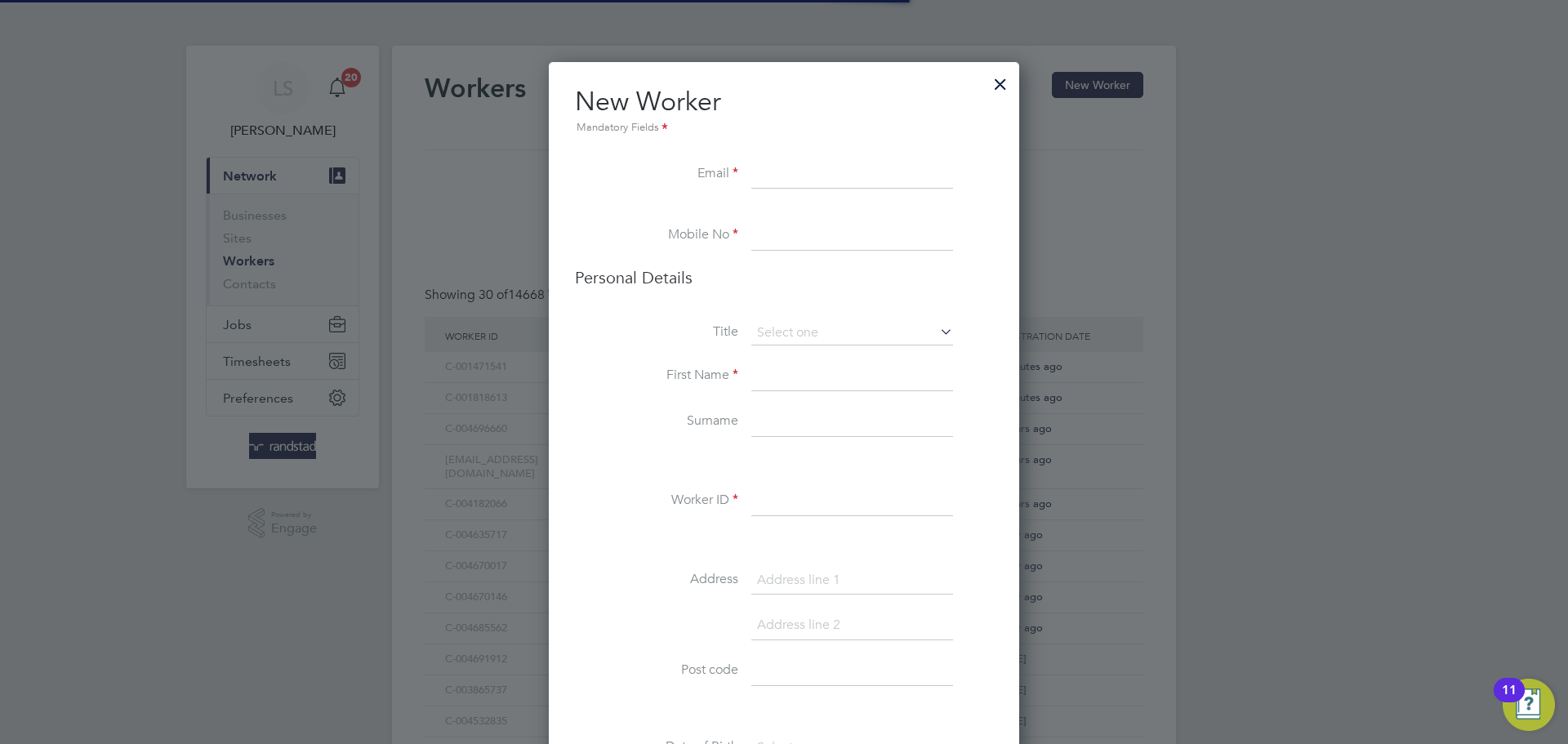
scroll to position [1458, 471]
paste input "graham020360@yahoo.com"
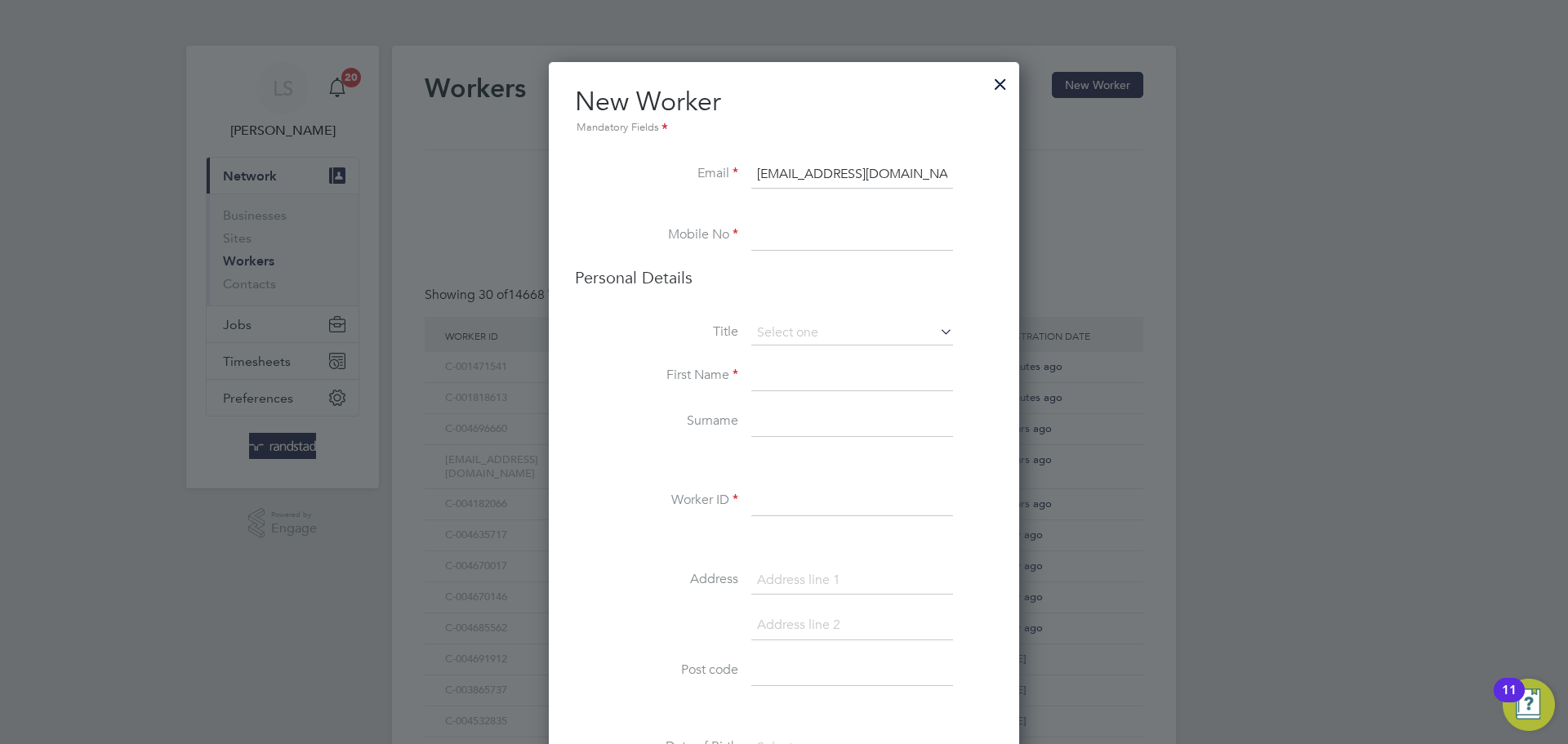
type input "graham020360@yahoo.com"
click at [827, 238] on input at bounding box center [852, 236] width 202 height 30
paste input "07892481211"
type input "07892481211"
click at [767, 335] on input at bounding box center [852, 333] width 202 height 25
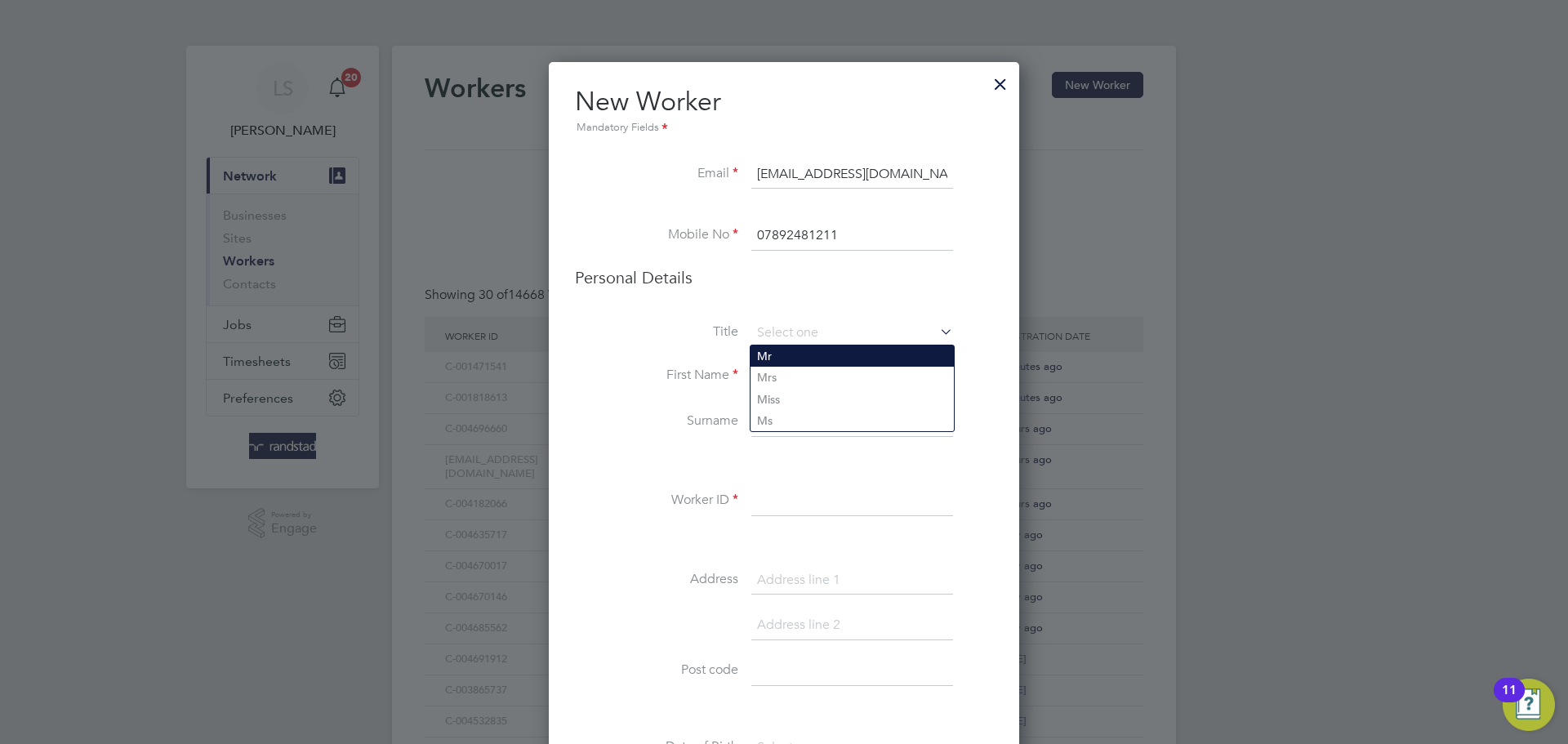
click at [769, 352] on li "Mr" at bounding box center [852, 356] width 203 height 21
type input "Mr"
click at [776, 375] on input at bounding box center [852, 376] width 202 height 30
type input "Graham"
type input "Hanna"
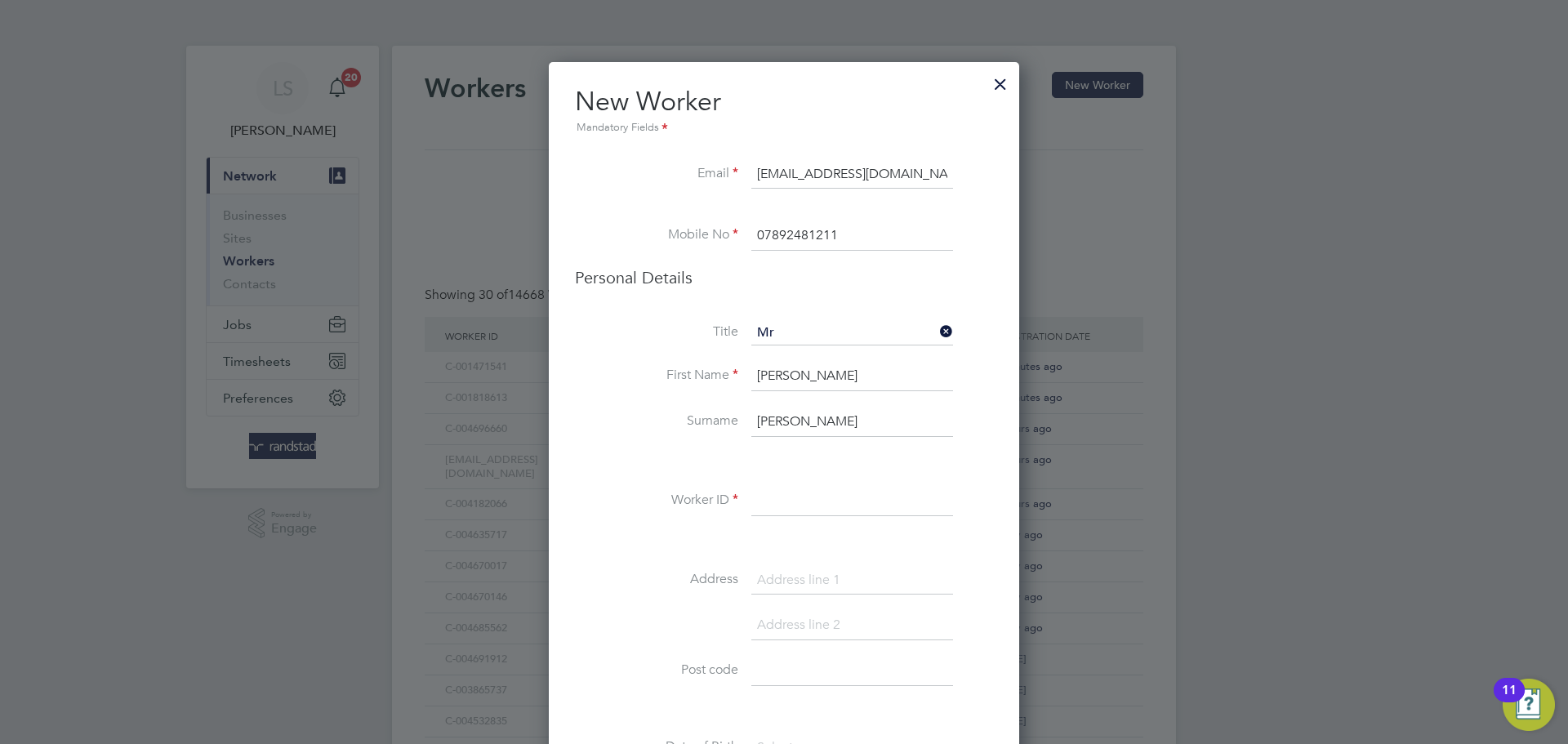
click at [777, 509] on input at bounding box center [852, 501] width 202 height 30
paste input "C-003923071"
type input "C-003923071"
click at [790, 559] on div "Title Mr First Name Graham Surname Hanna Worker ID C-003923071 Address Post cod…" at bounding box center [784, 617] width 418 height 593
click at [795, 568] on input at bounding box center [852, 581] width 202 height 30
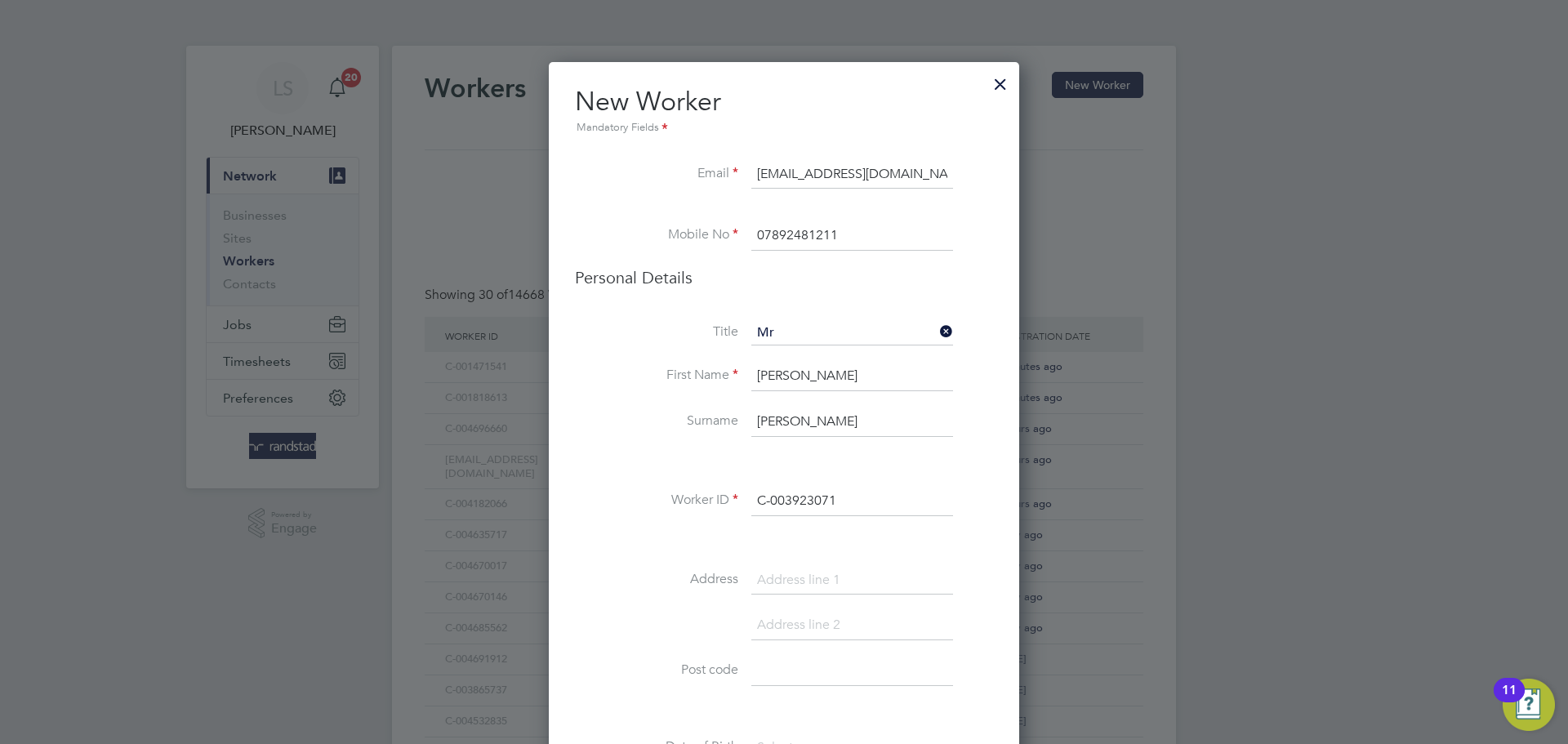
paste input "93 Naseby Avenue"
type input "93 Naseby Avenue"
click at [781, 672] on input at bounding box center [852, 672] width 202 height 30
paste input "CT20 3SJ"
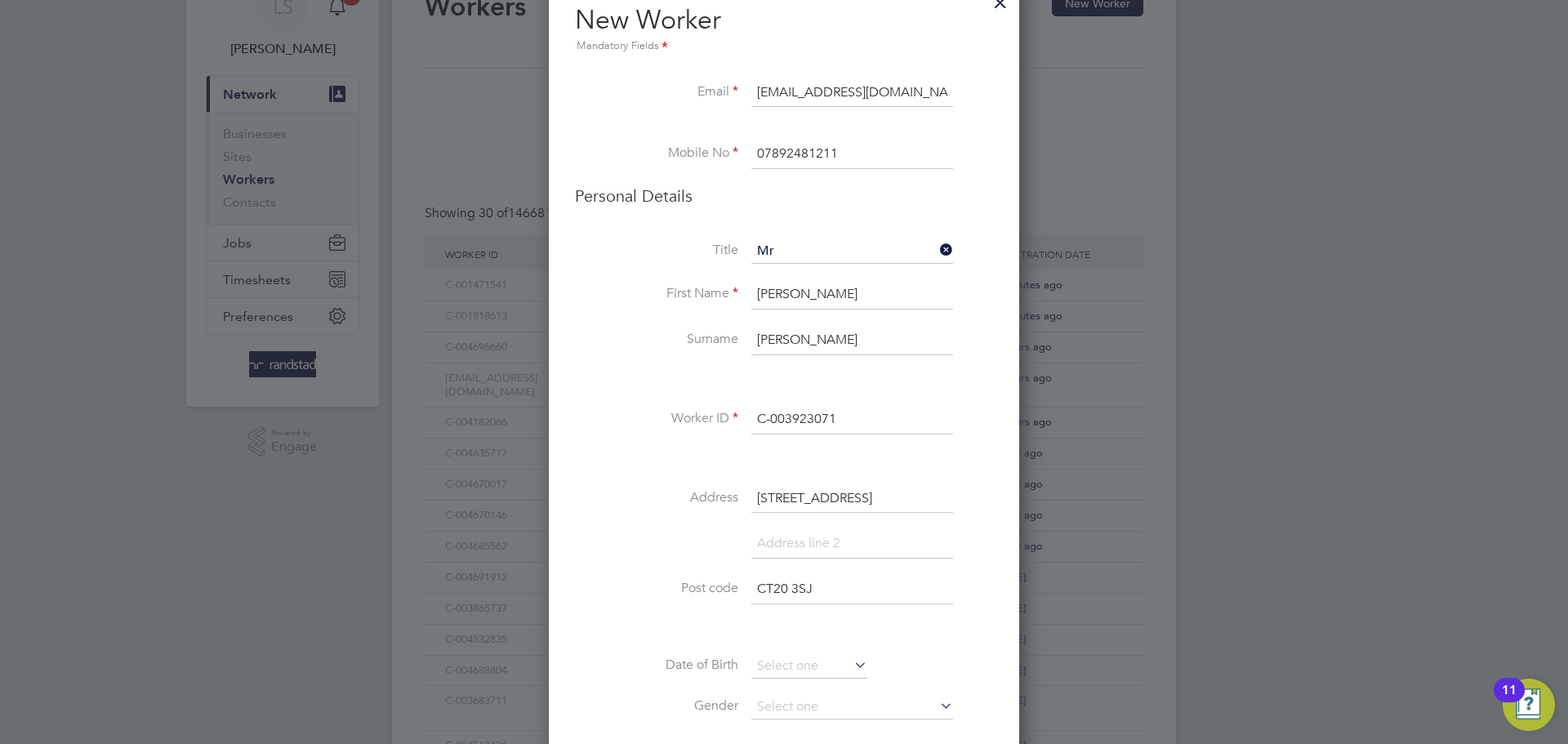
scroll to position [307, 0]
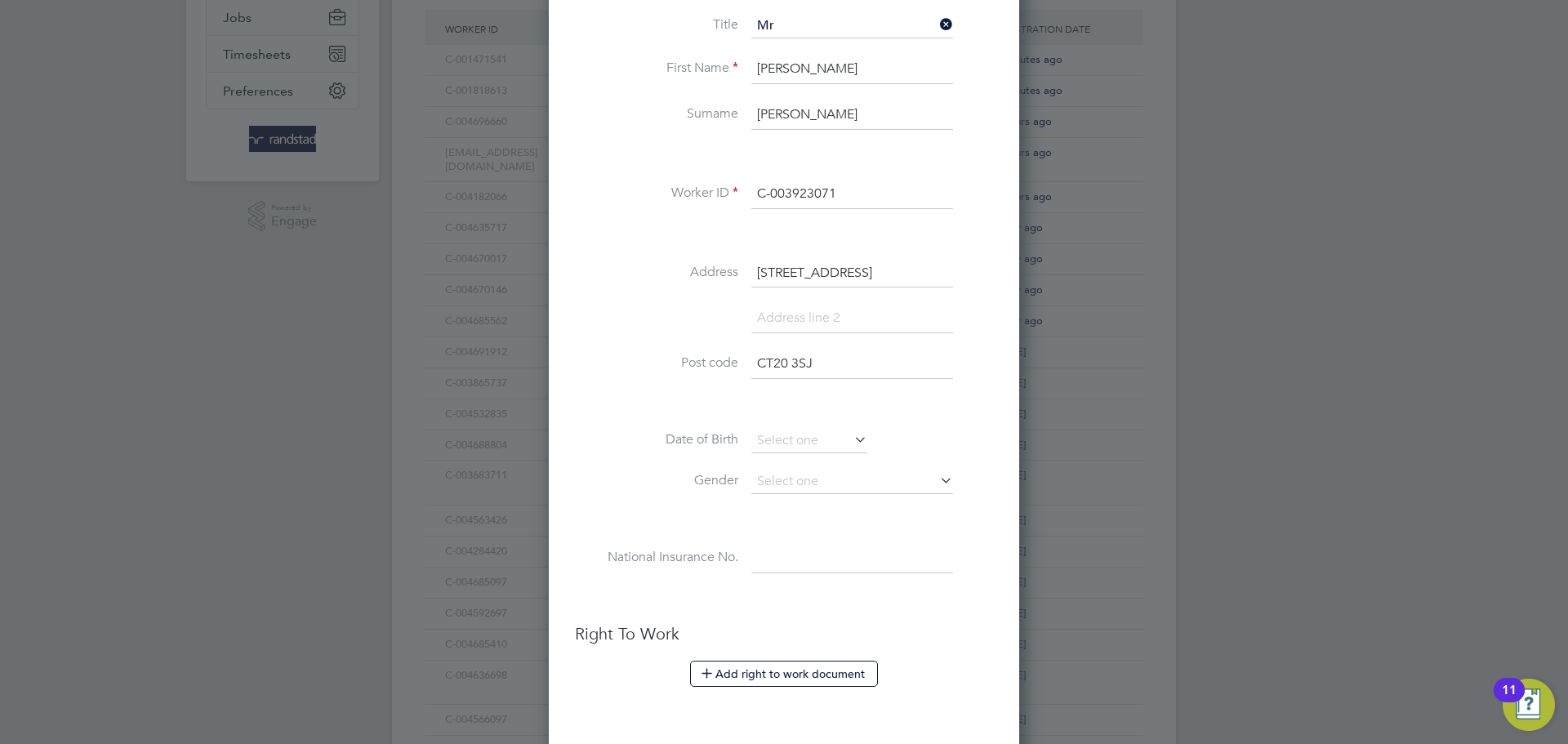
type input "CT20 3SJ"
click at [761, 442] on input at bounding box center [809, 441] width 116 height 25
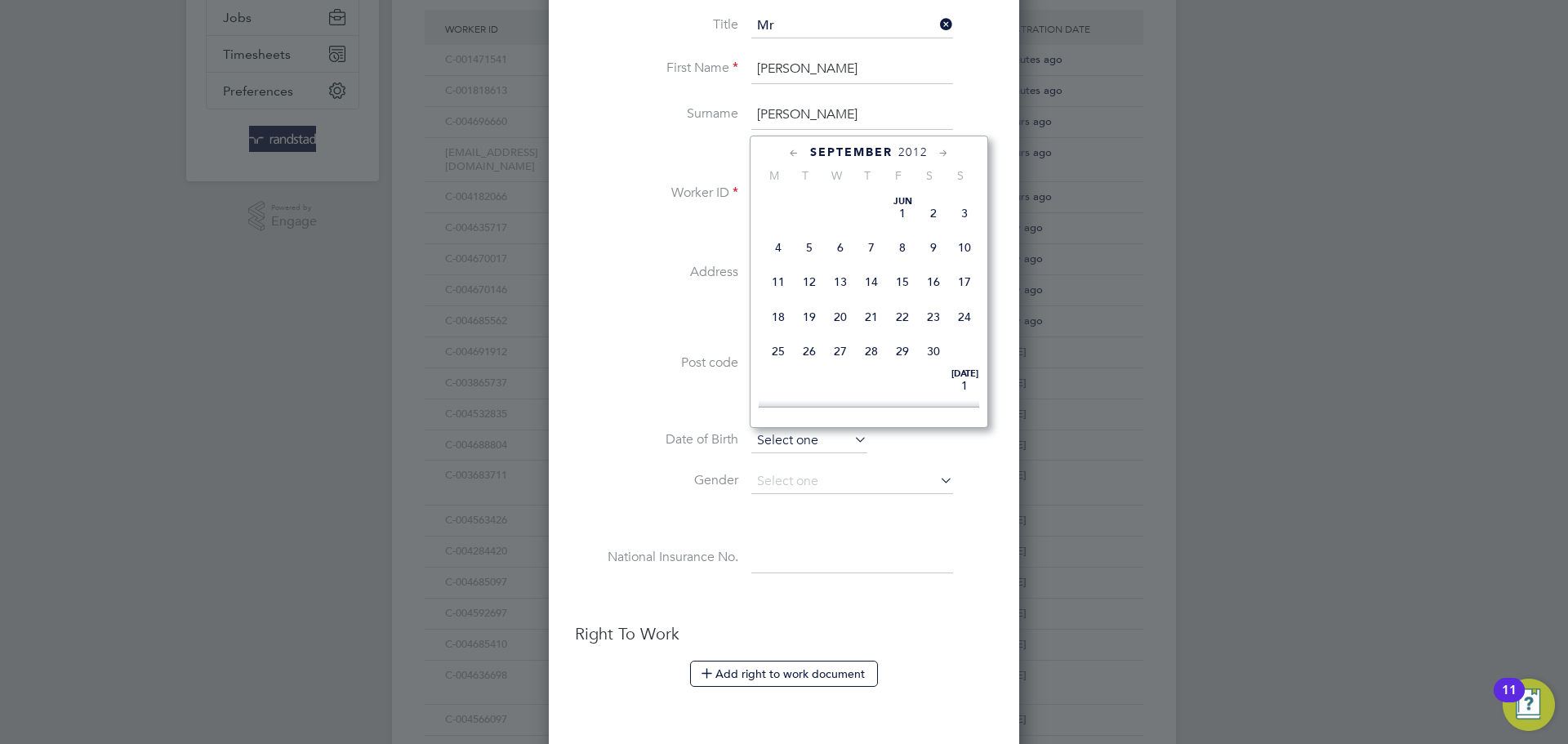
scroll to position [653, 0]
click at [787, 152] on icon at bounding box center [794, 153] width 15 height 18
click at [886, 153] on span "2012" at bounding box center [888, 152] width 30 height 14
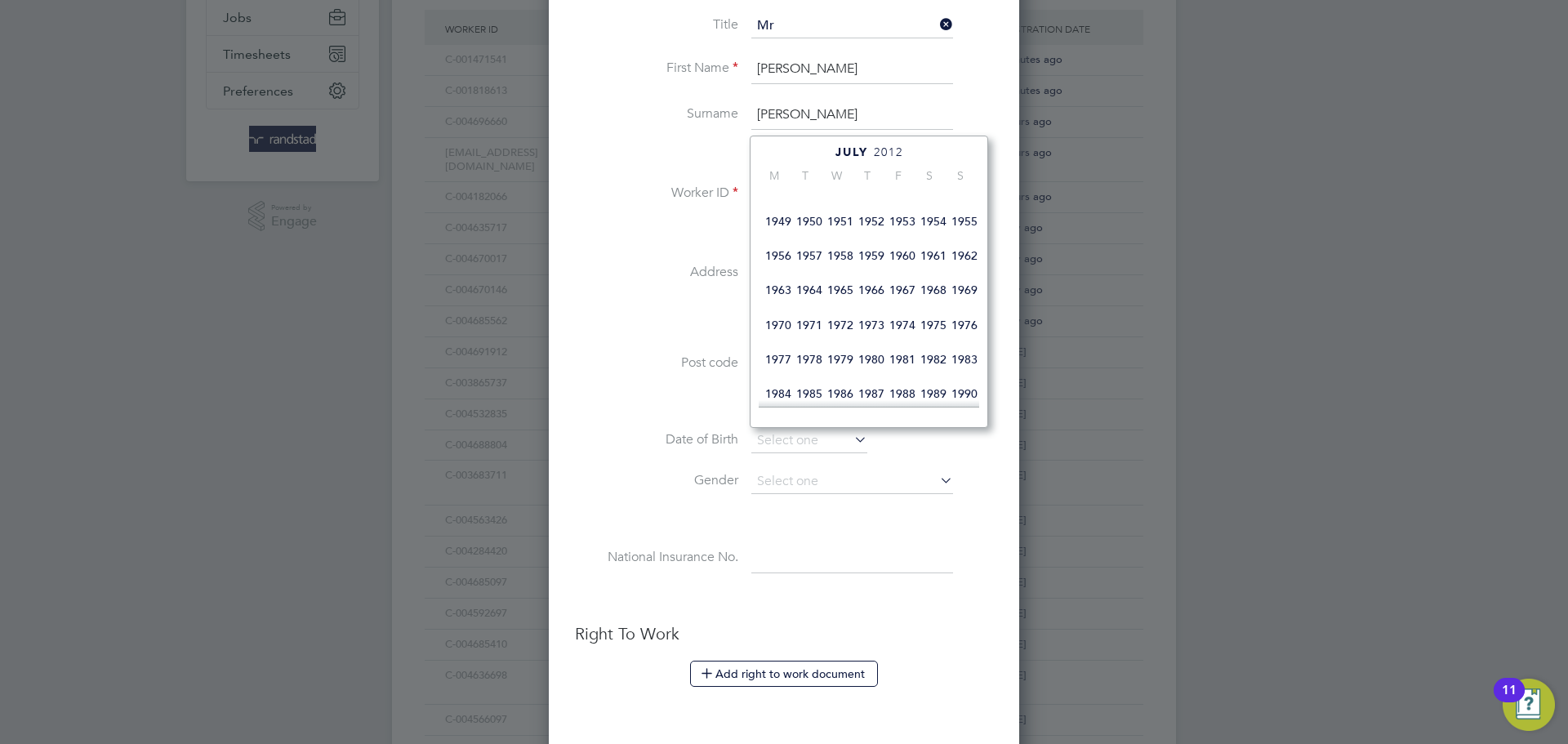
scroll to position [351, 0]
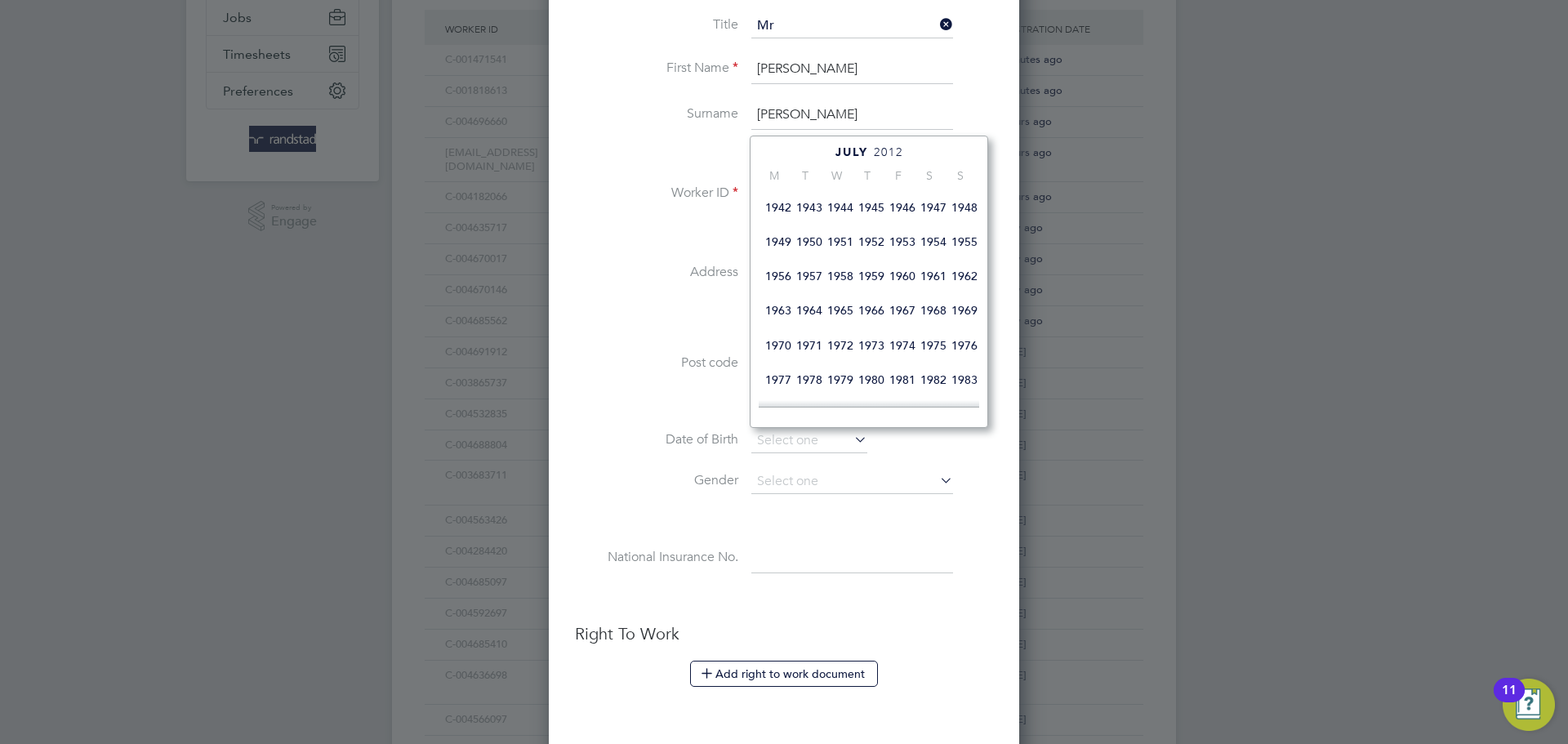
click at [901, 292] on span "1960" at bounding box center [902, 276] width 31 height 31
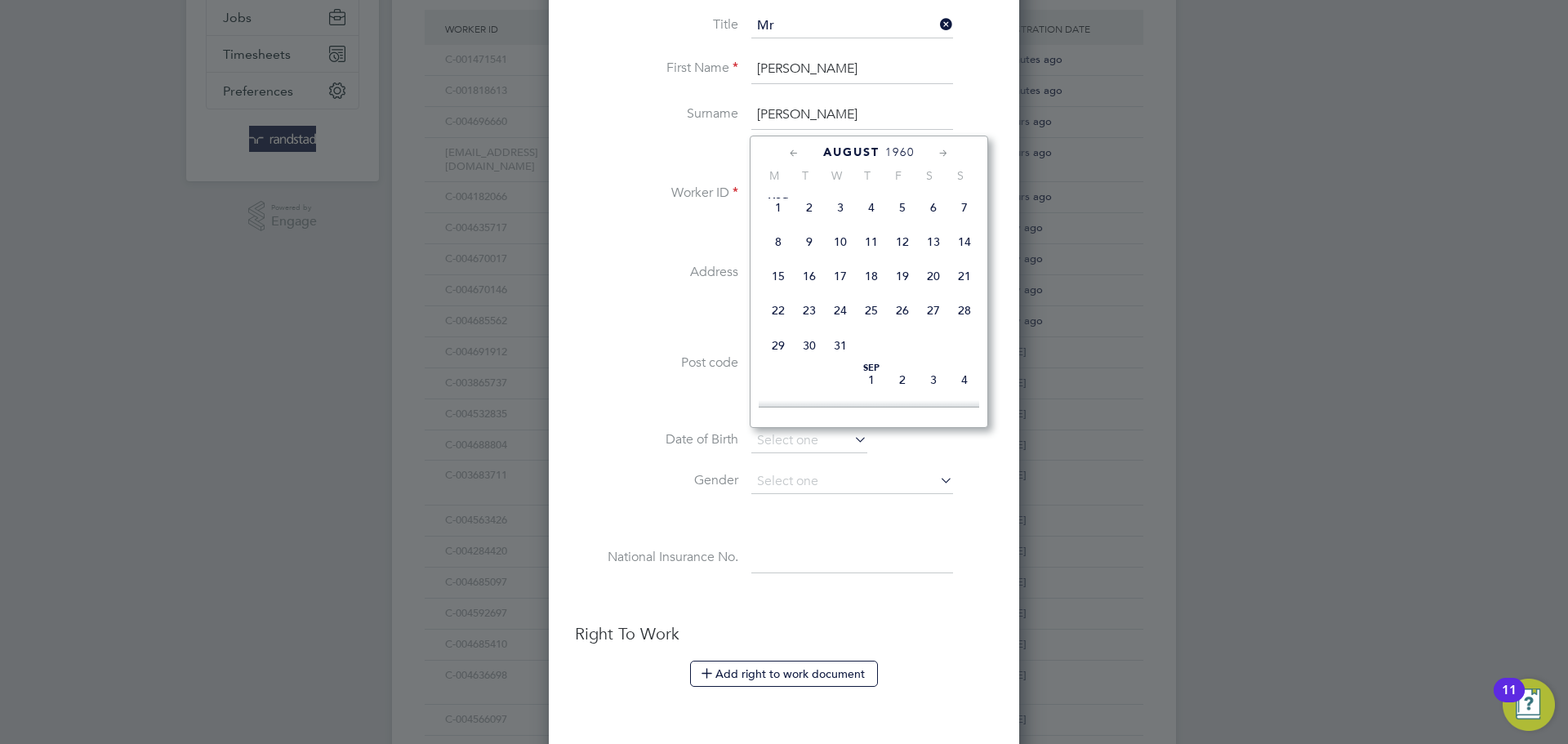
click at [789, 149] on icon at bounding box center [794, 153] width 15 height 18
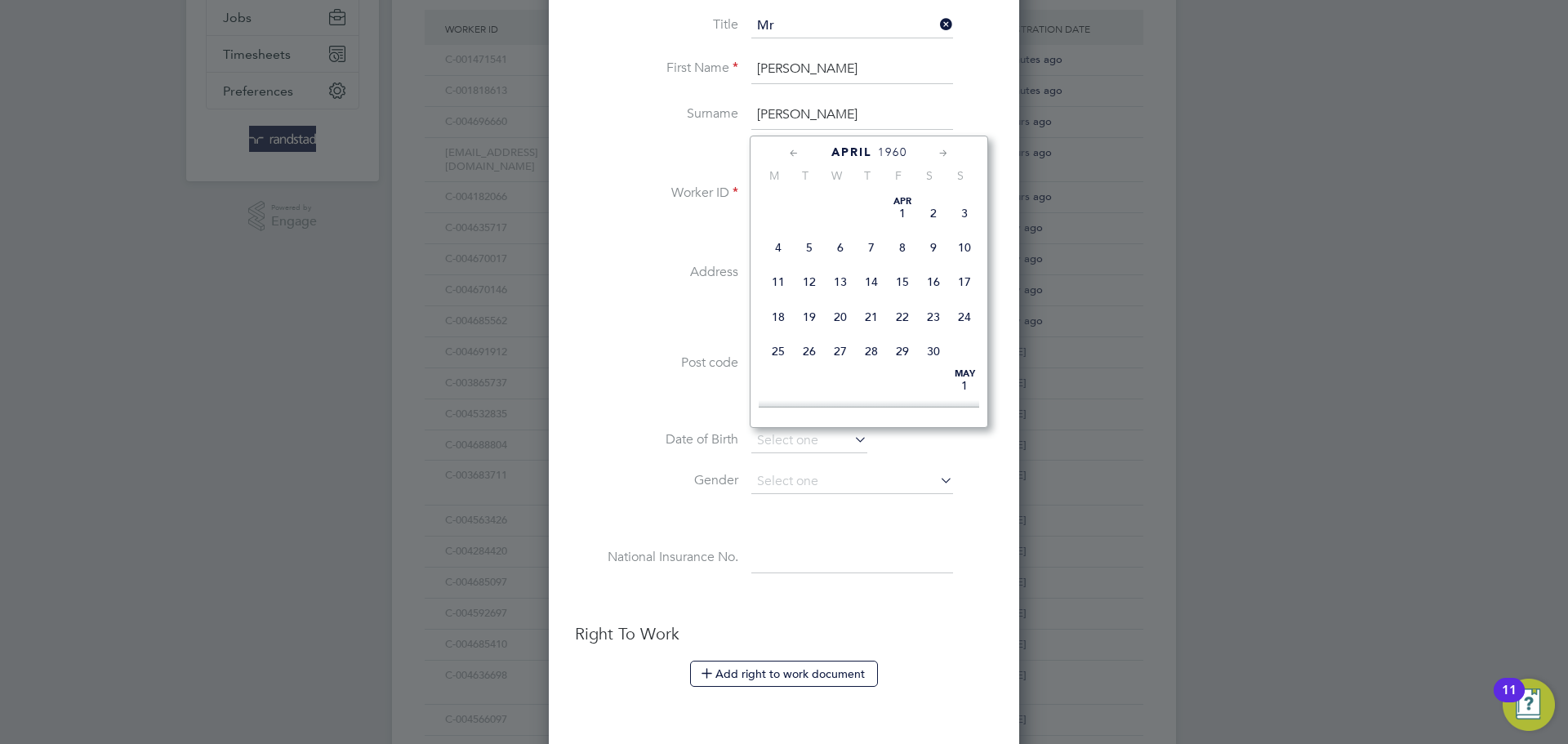
click at [789, 149] on icon at bounding box center [794, 153] width 15 height 18
click at [839, 210] on span "2" at bounding box center [840, 213] width 31 height 31
type input "02 Mar 1960"
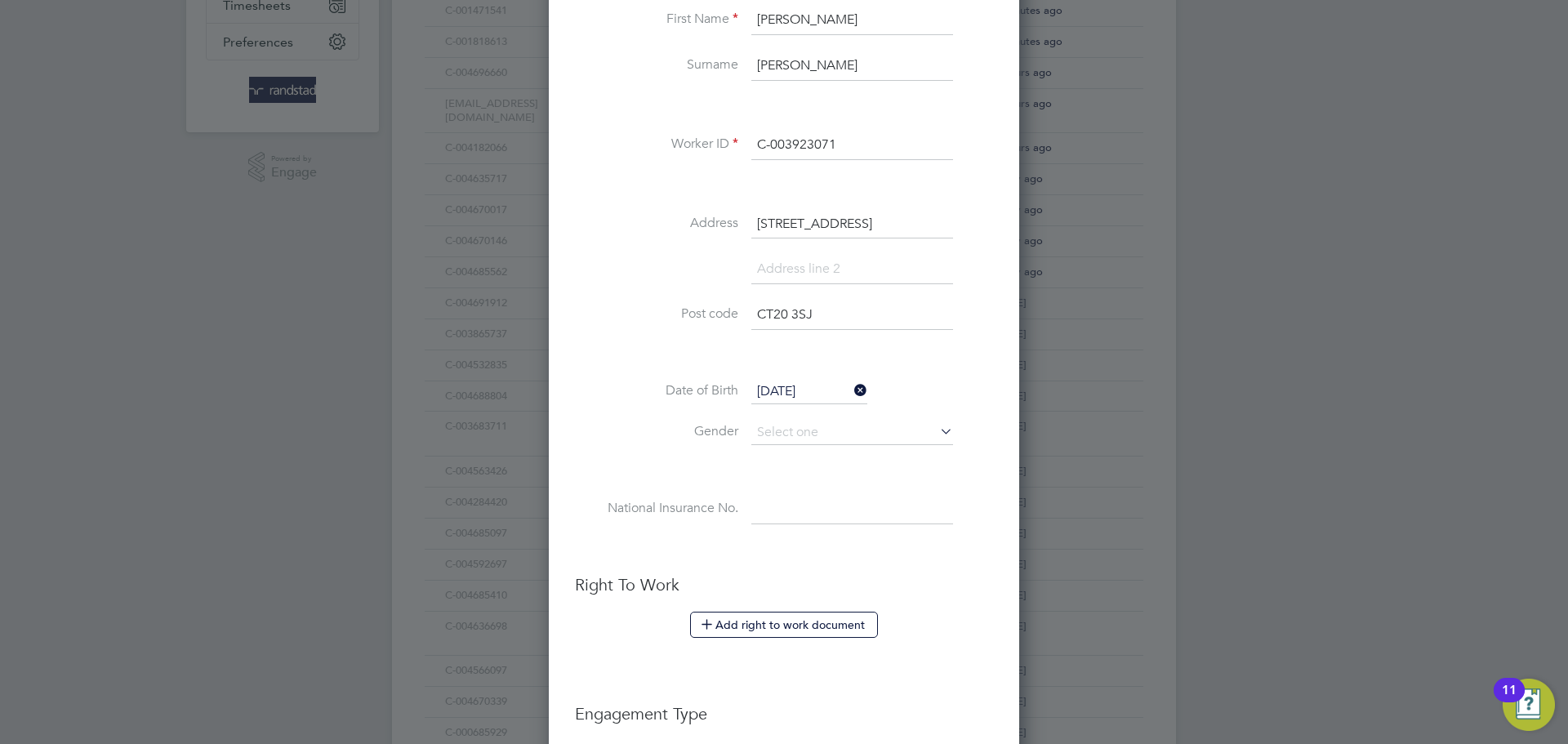
scroll to position [369, 0]
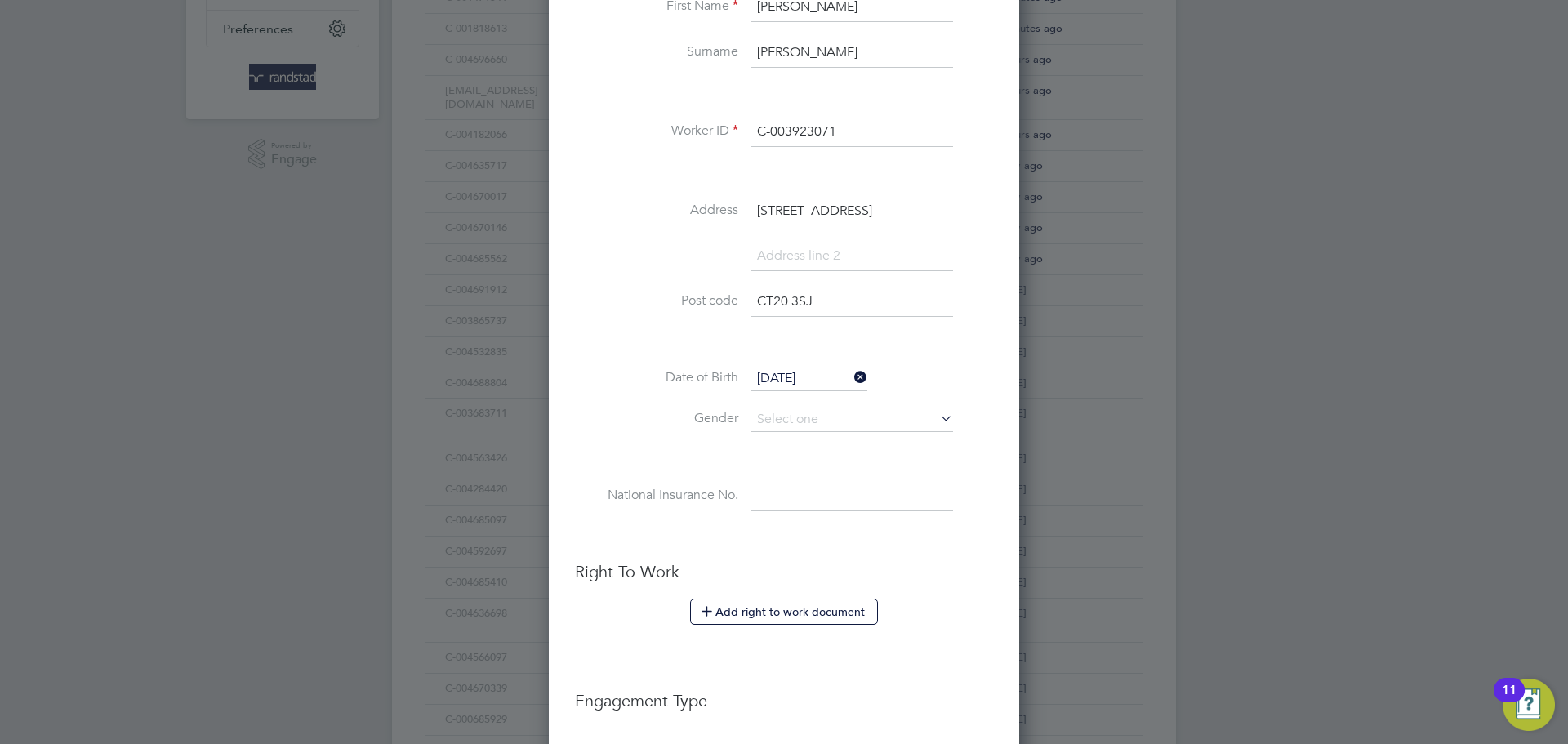
click at [772, 433] on li "Gender" at bounding box center [784, 428] width 418 height 41
click at [771, 428] on input at bounding box center [852, 420] width 202 height 25
click at [782, 446] on li "[DEMOGRAPHIC_DATA]" at bounding box center [852, 443] width 203 height 21
type input "[DEMOGRAPHIC_DATA]"
click at [807, 512] on li "National Insurance No." at bounding box center [784, 505] width 418 height 46
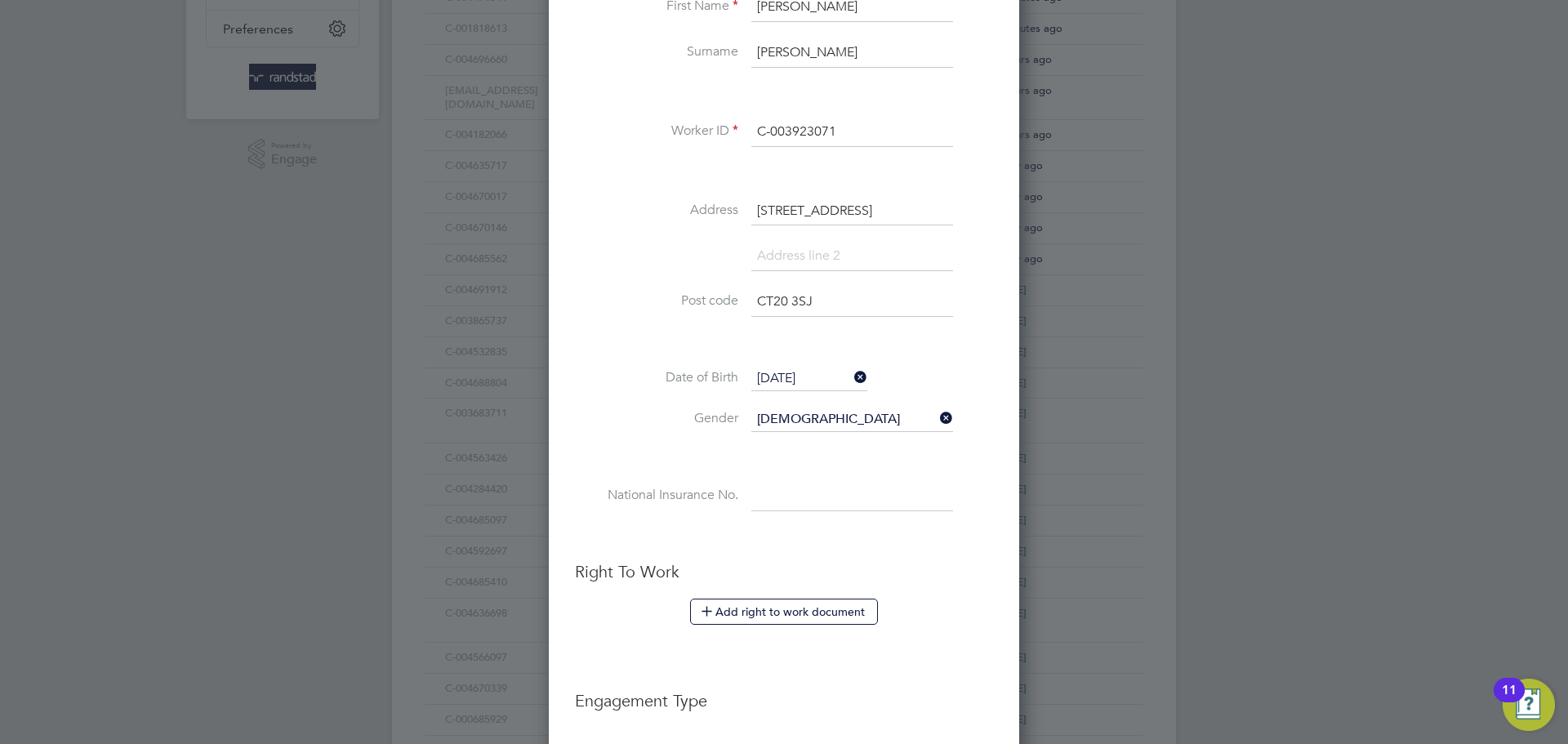
click at [796, 500] on input at bounding box center [852, 496] width 202 height 30
paste input "WK348450D"
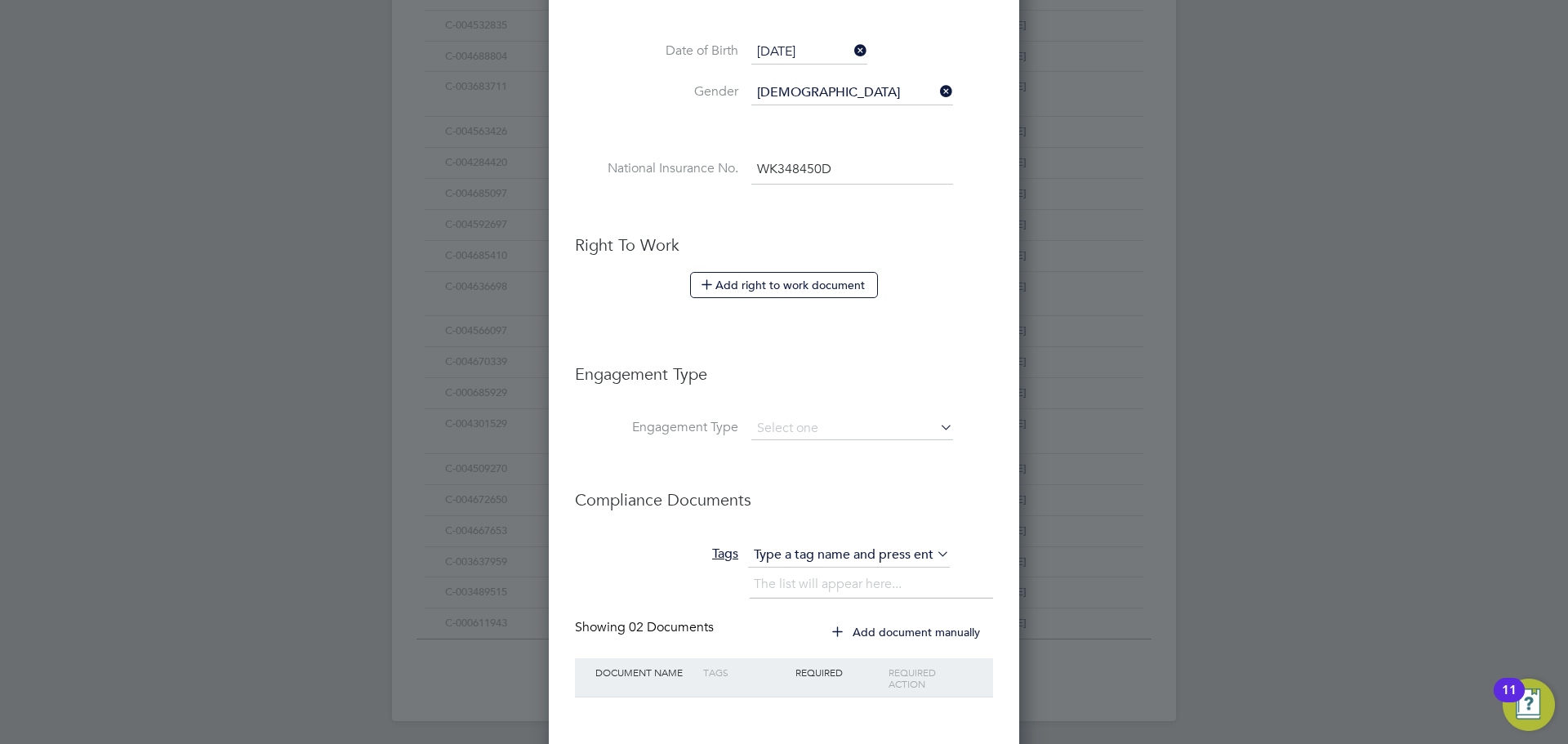
scroll to position [775, 0]
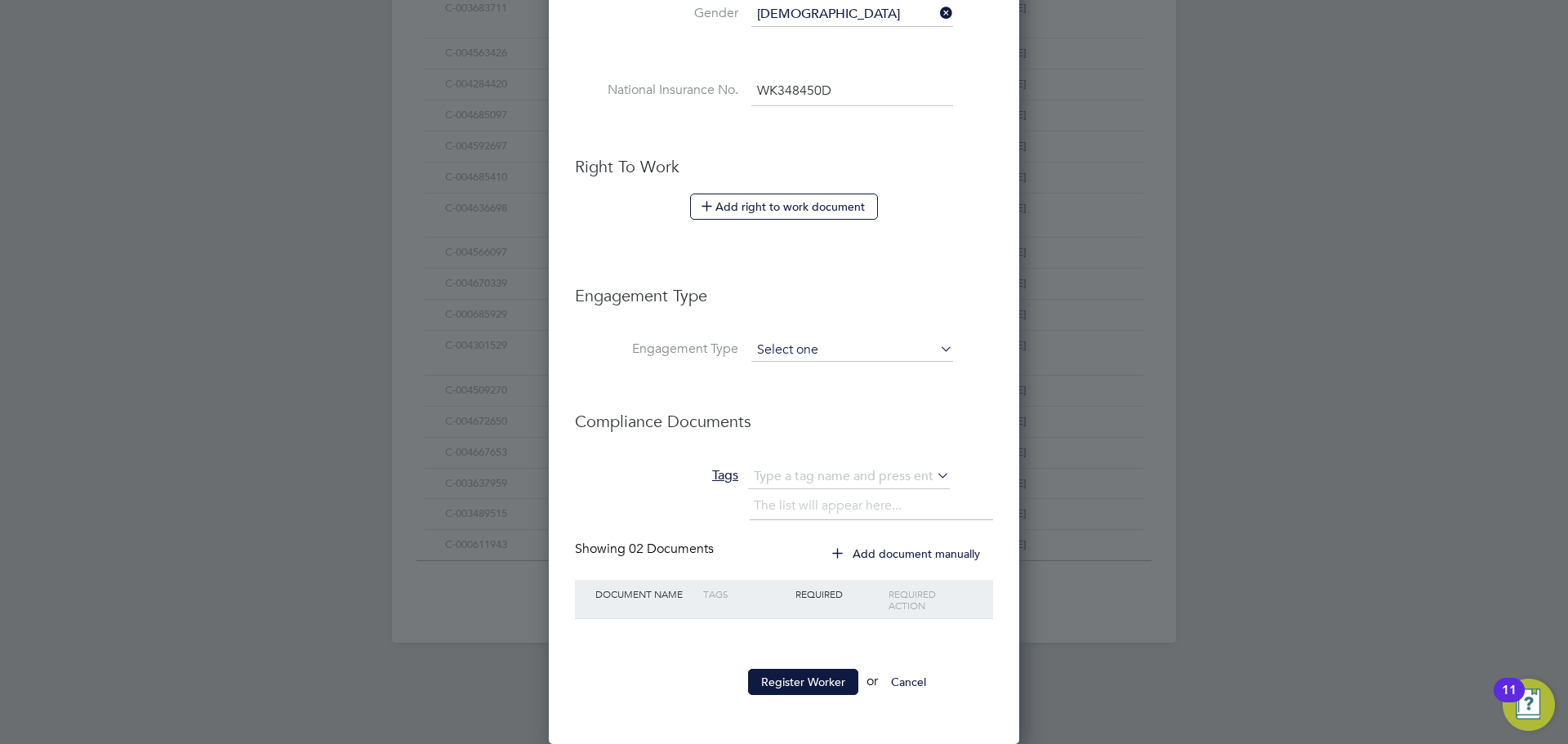
click at [776, 340] on input at bounding box center [852, 350] width 202 height 23
type input "WK 34 84 50 D"
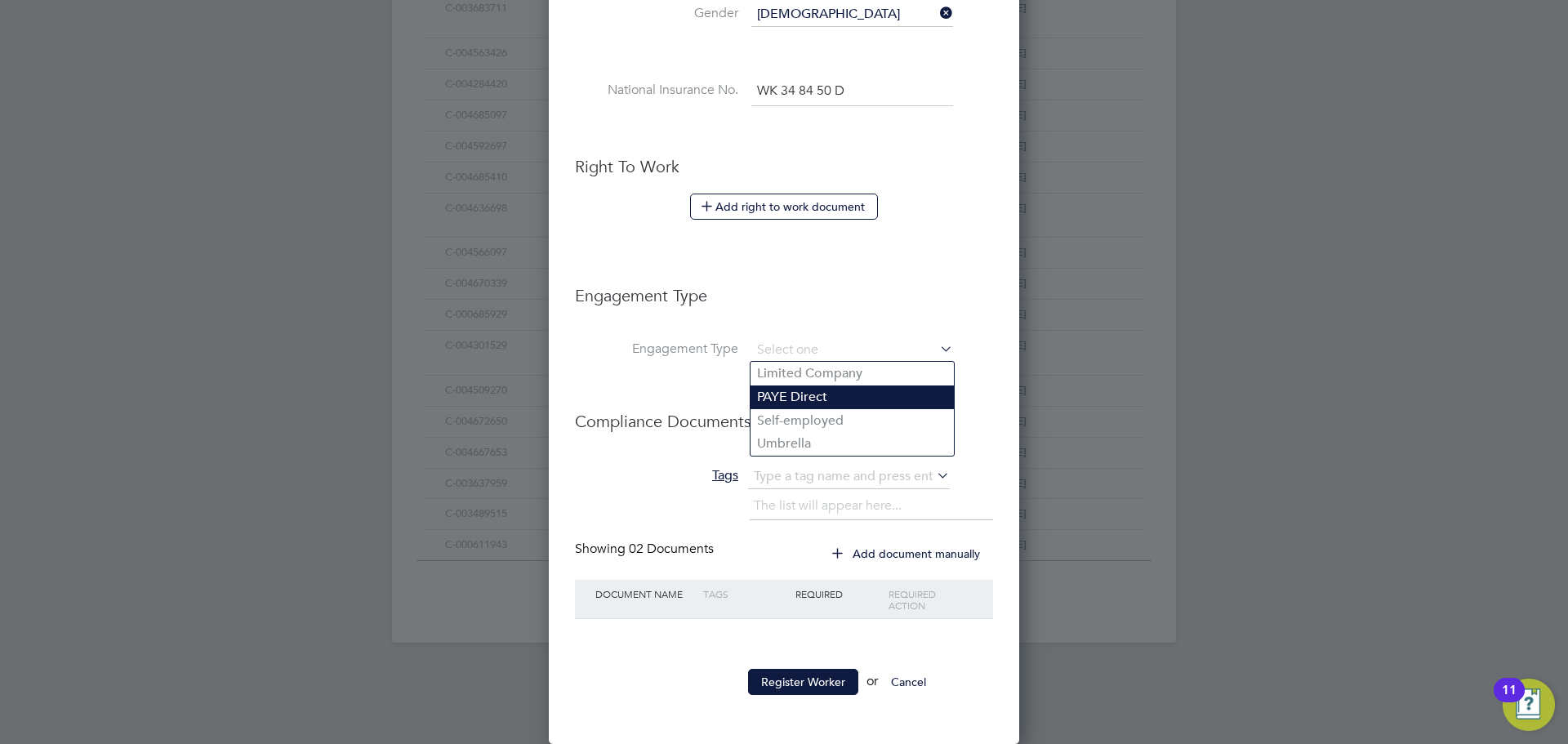
click at [779, 398] on li "PAYE Direct" at bounding box center [852, 398] width 203 height 24
type input "PAYE Direct"
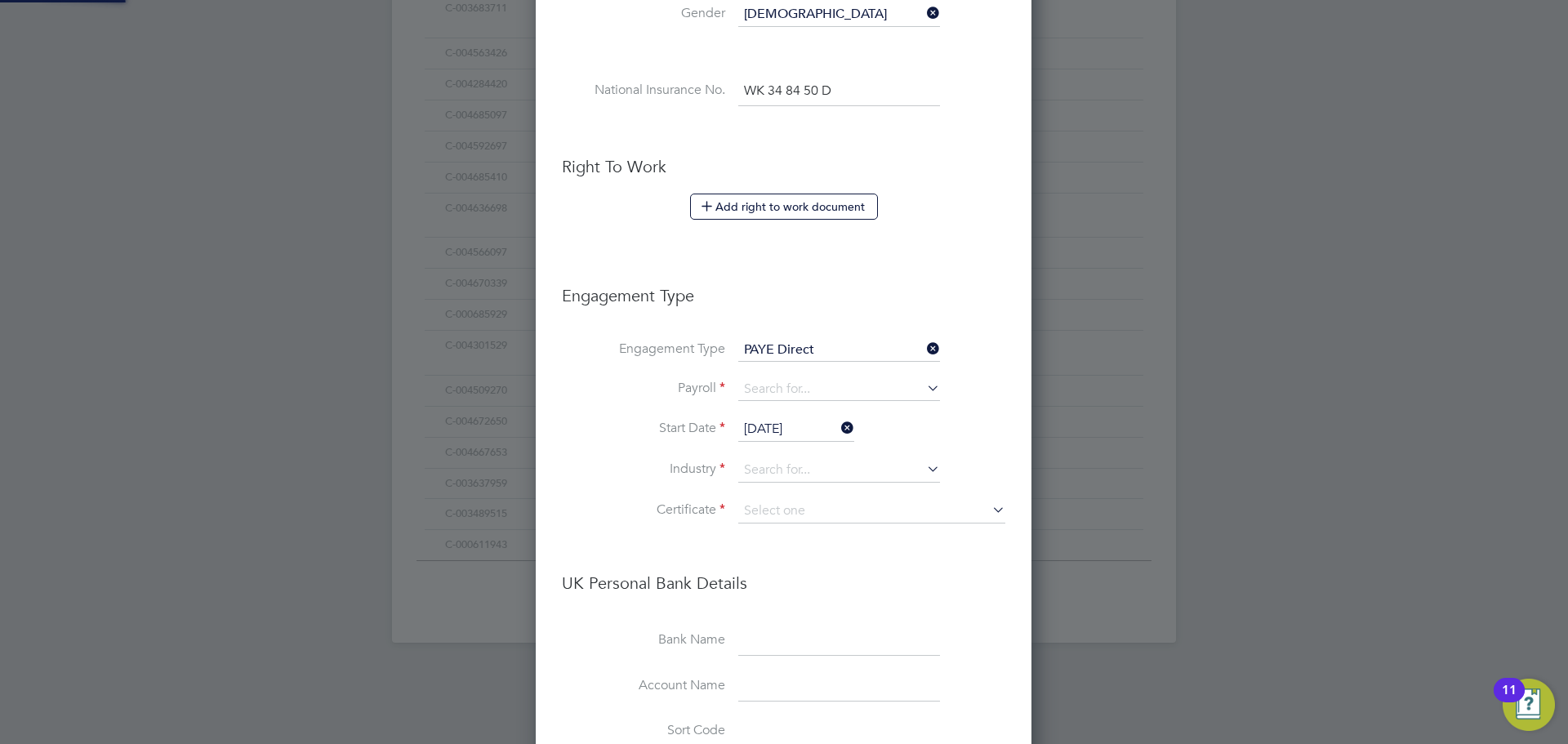
scroll to position [1935, 498]
click at [757, 466] on input at bounding box center [839, 470] width 202 height 25
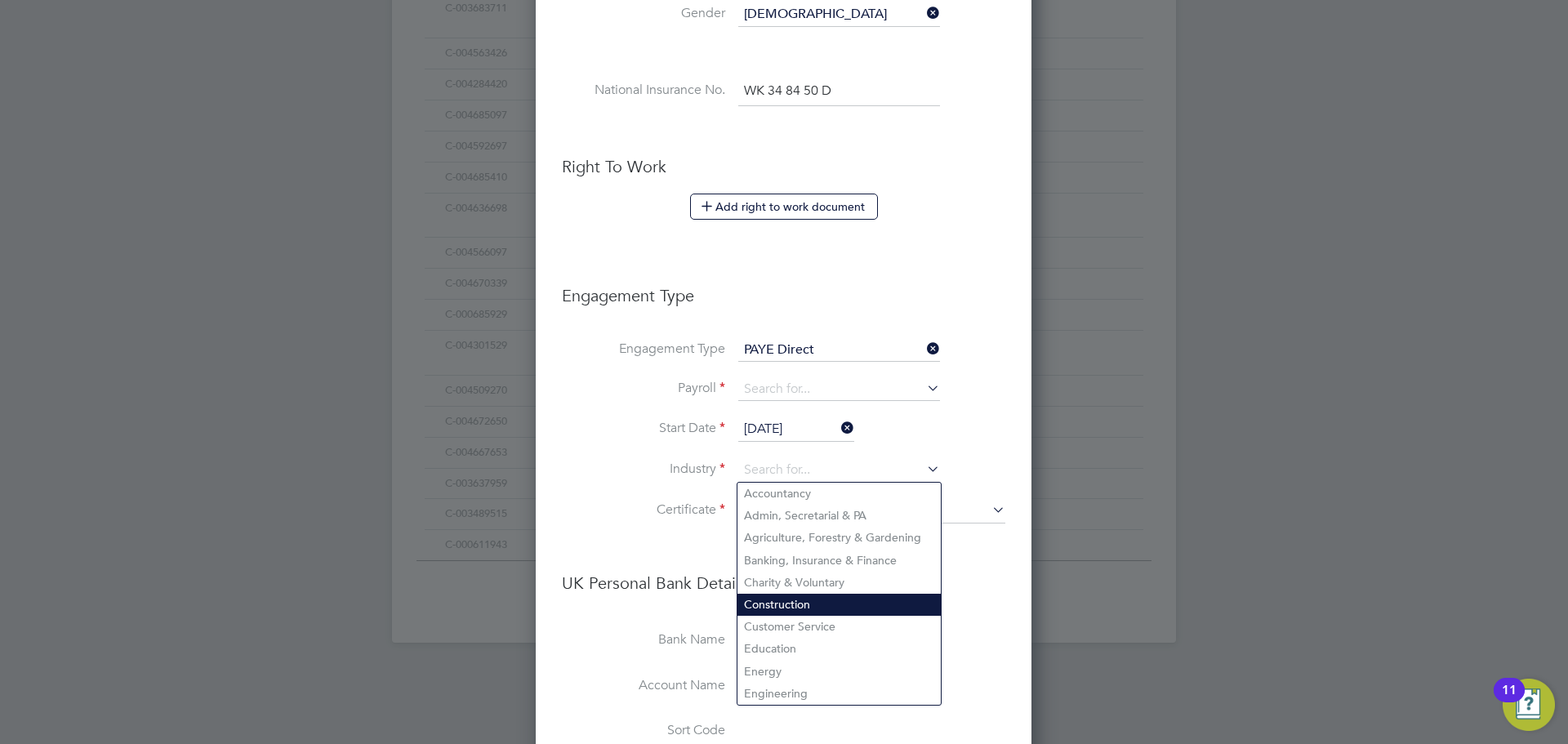
click at [796, 594] on li "Construction" at bounding box center [839, 605] width 203 height 22
type input "Construction"
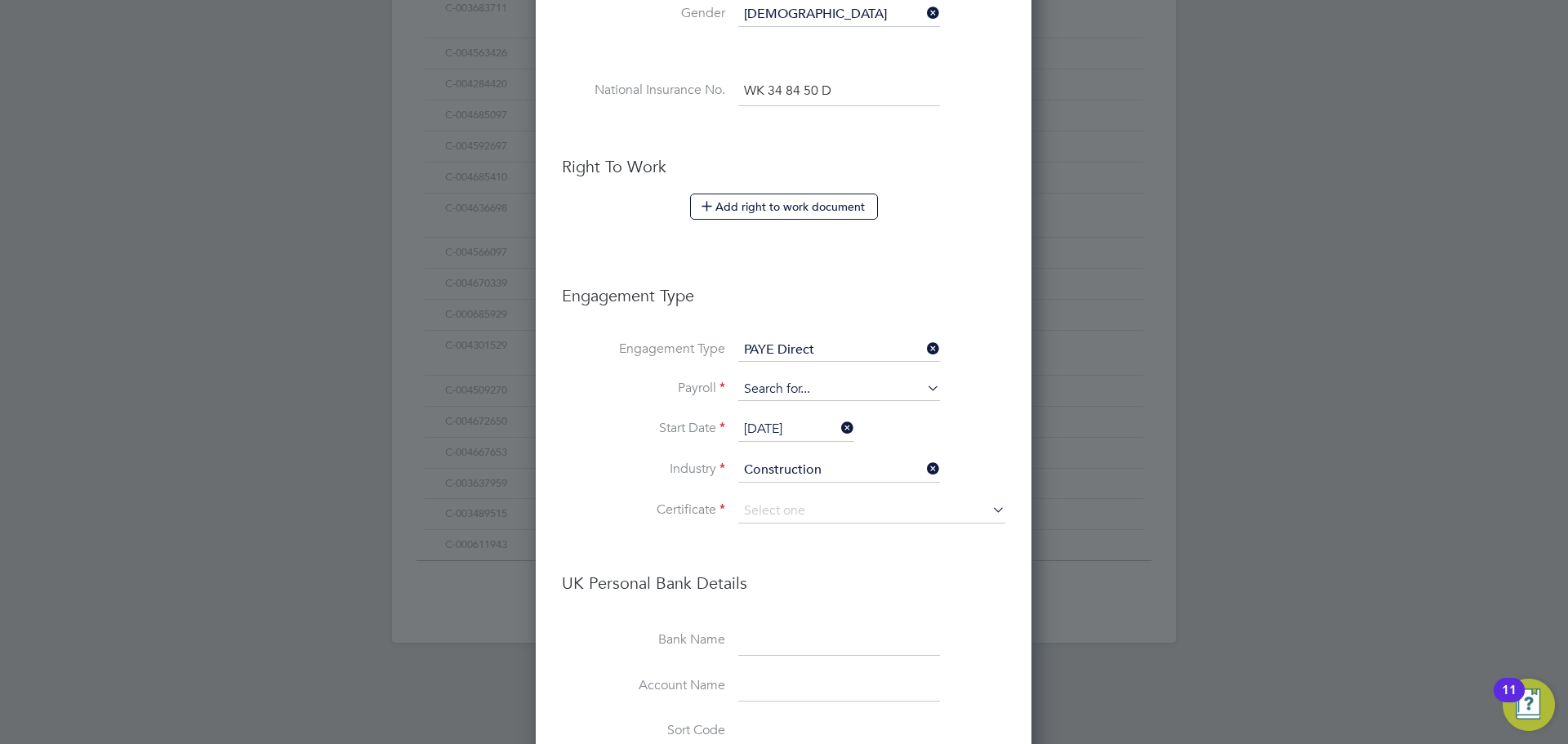
click at [755, 385] on input at bounding box center [839, 389] width 202 height 23
click at [762, 409] on li "Agency PAYE" at bounding box center [839, 413] width 203 height 24
type input "Agency PAYE"
click at [776, 518] on input at bounding box center [872, 511] width 267 height 25
click at [784, 573] on li "Don't know" at bounding box center [872, 576] width 269 height 21
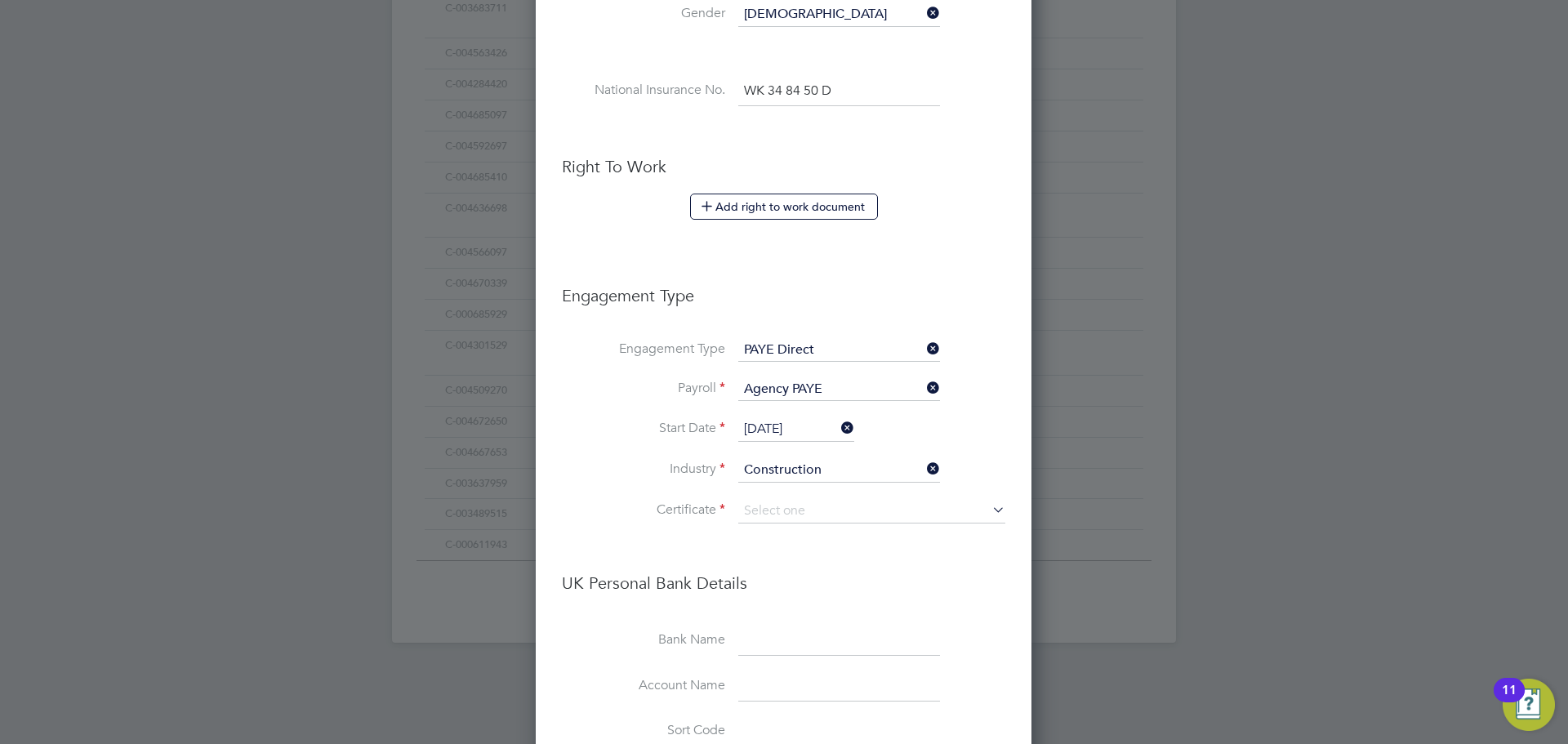
type input "Don't know"
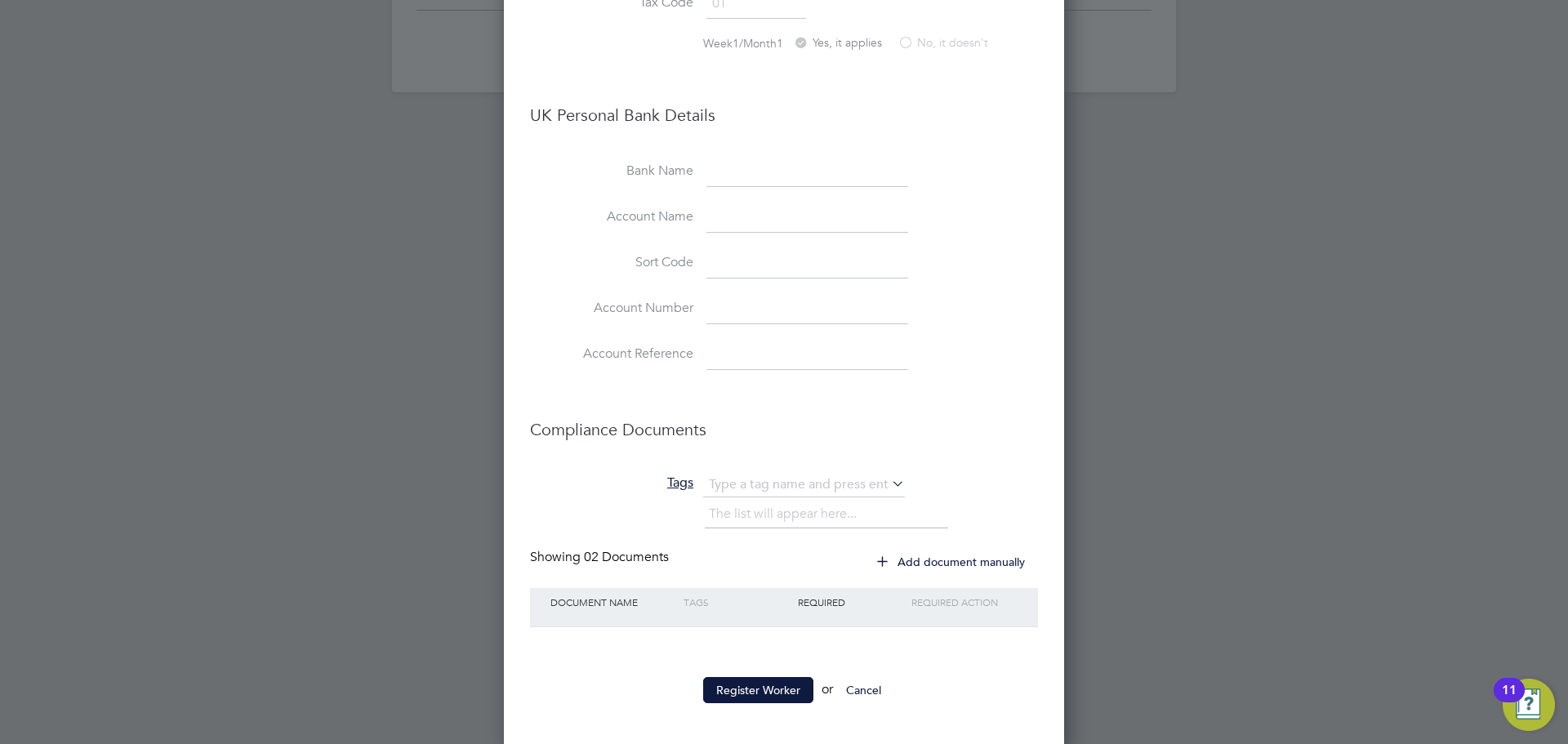
scroll to position [1332, 0]
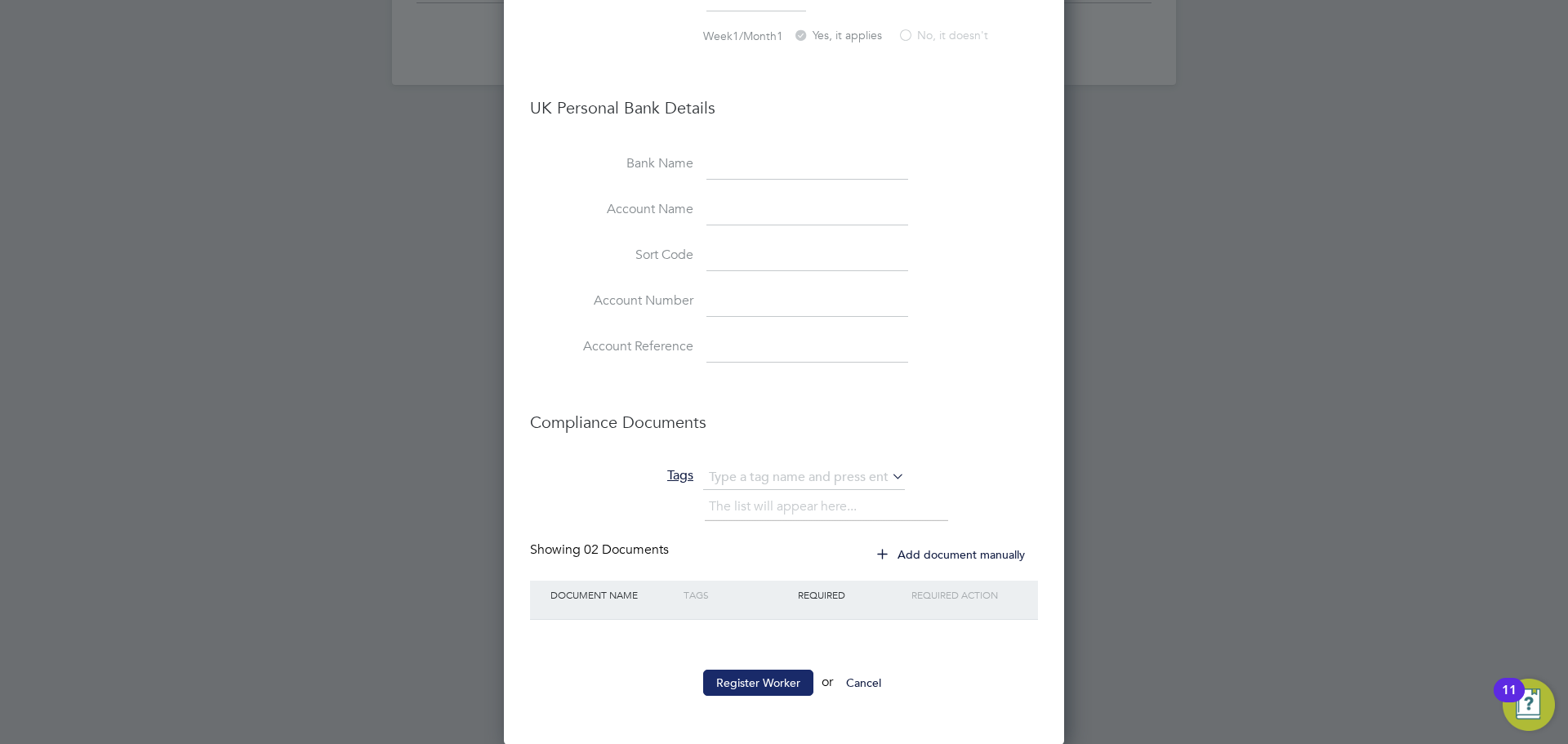
click at [731, 690] on button "Register Worker" at bounding box center [758, 683] width 111 height 26
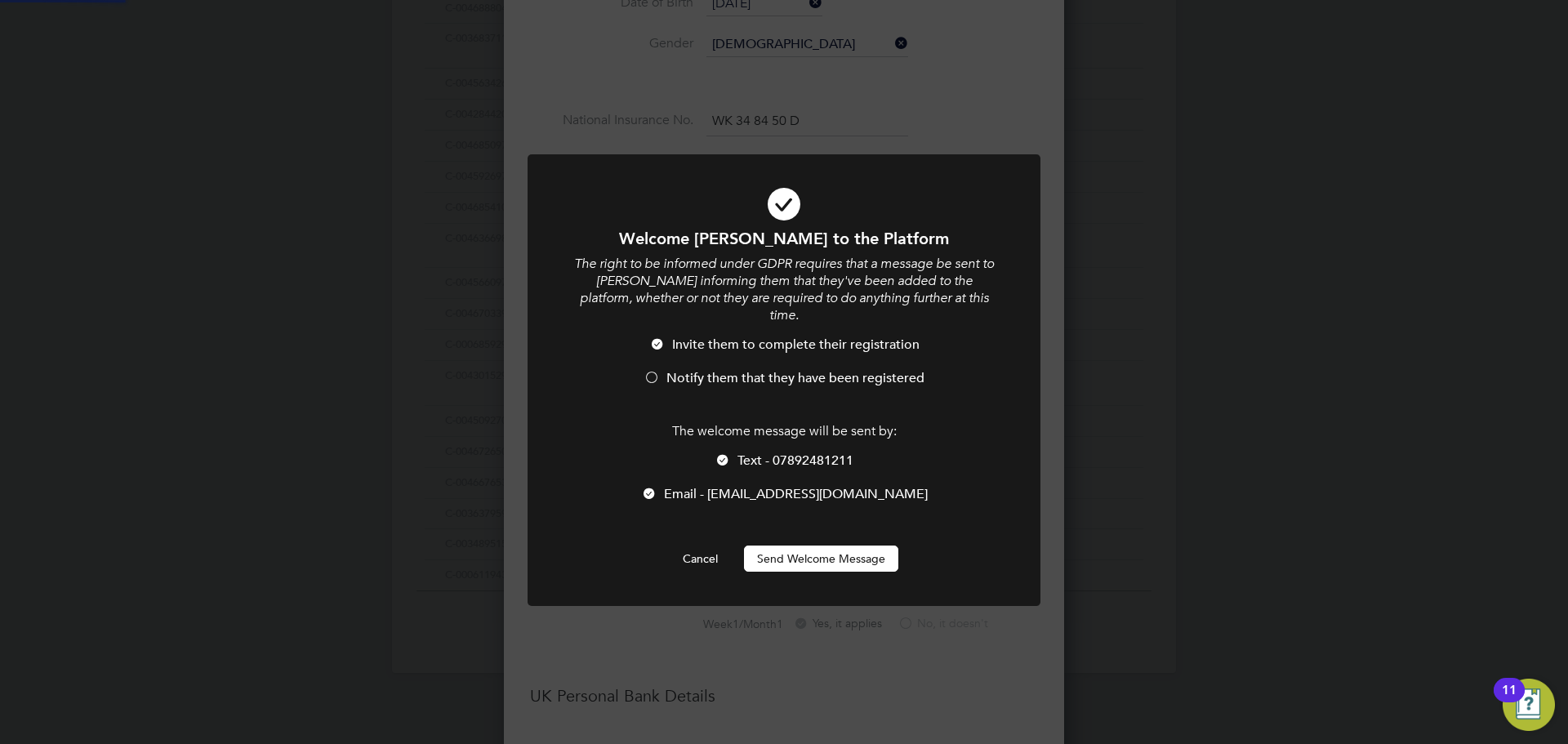
scroll to position [0, 0]
click at [757, 553] on button "Send Welcome Message" at bounding box center [820, 558] width 154 height 26
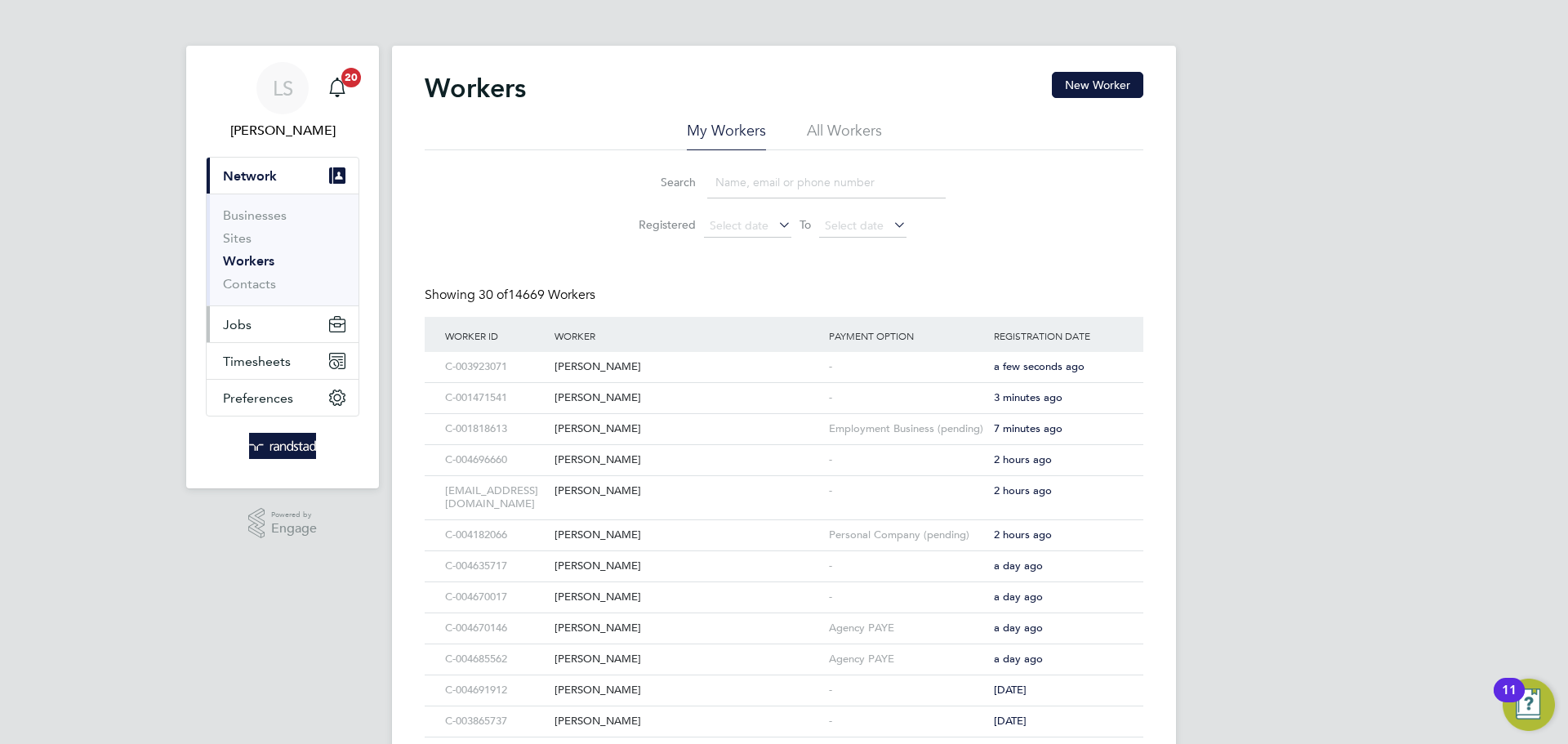
click at [248, 323] on span "Jobs" at bounding box center [237, 324] width 29 height 15
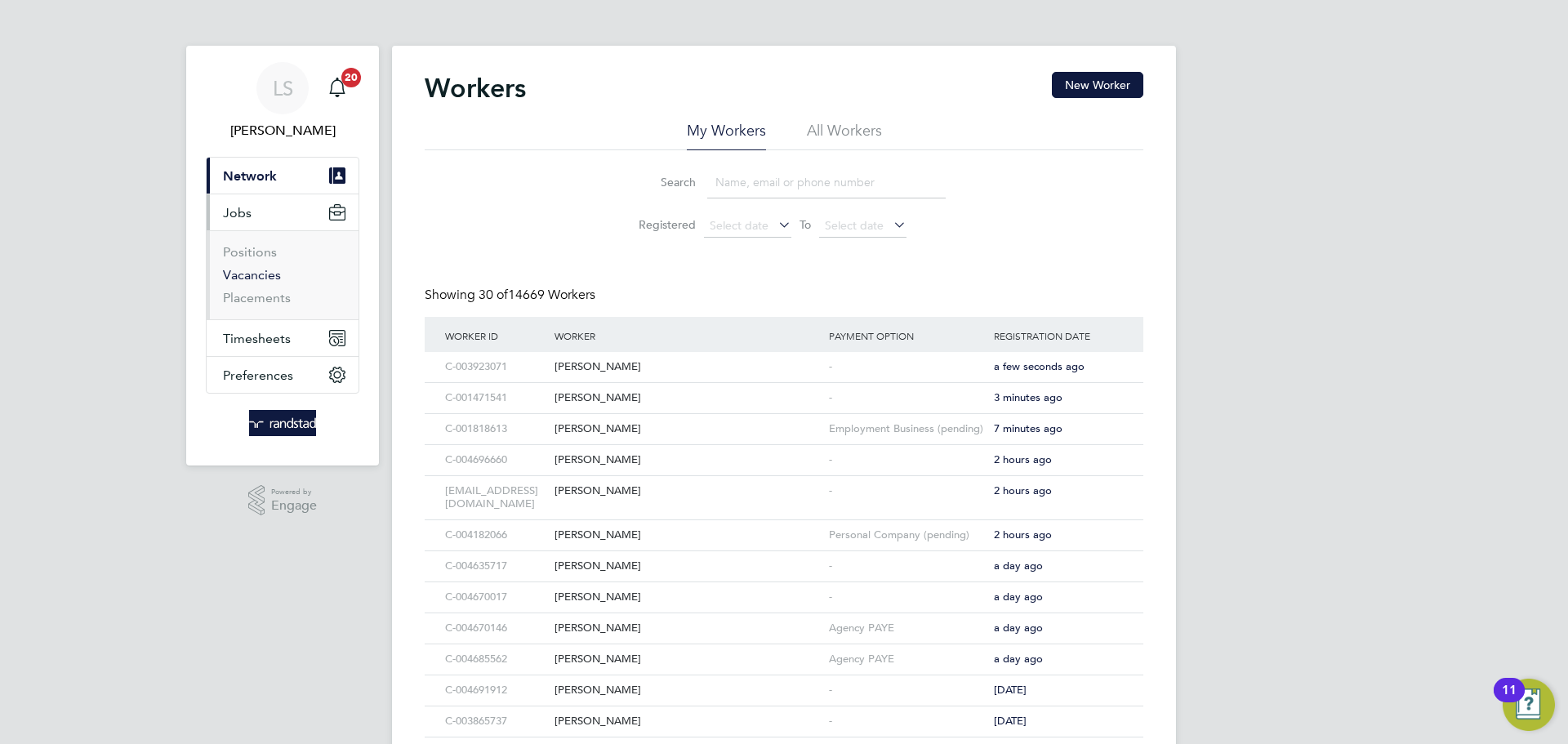
click at [236, 269] on link "Vacancies" at bounding box center [252, 275] width 58 height 15
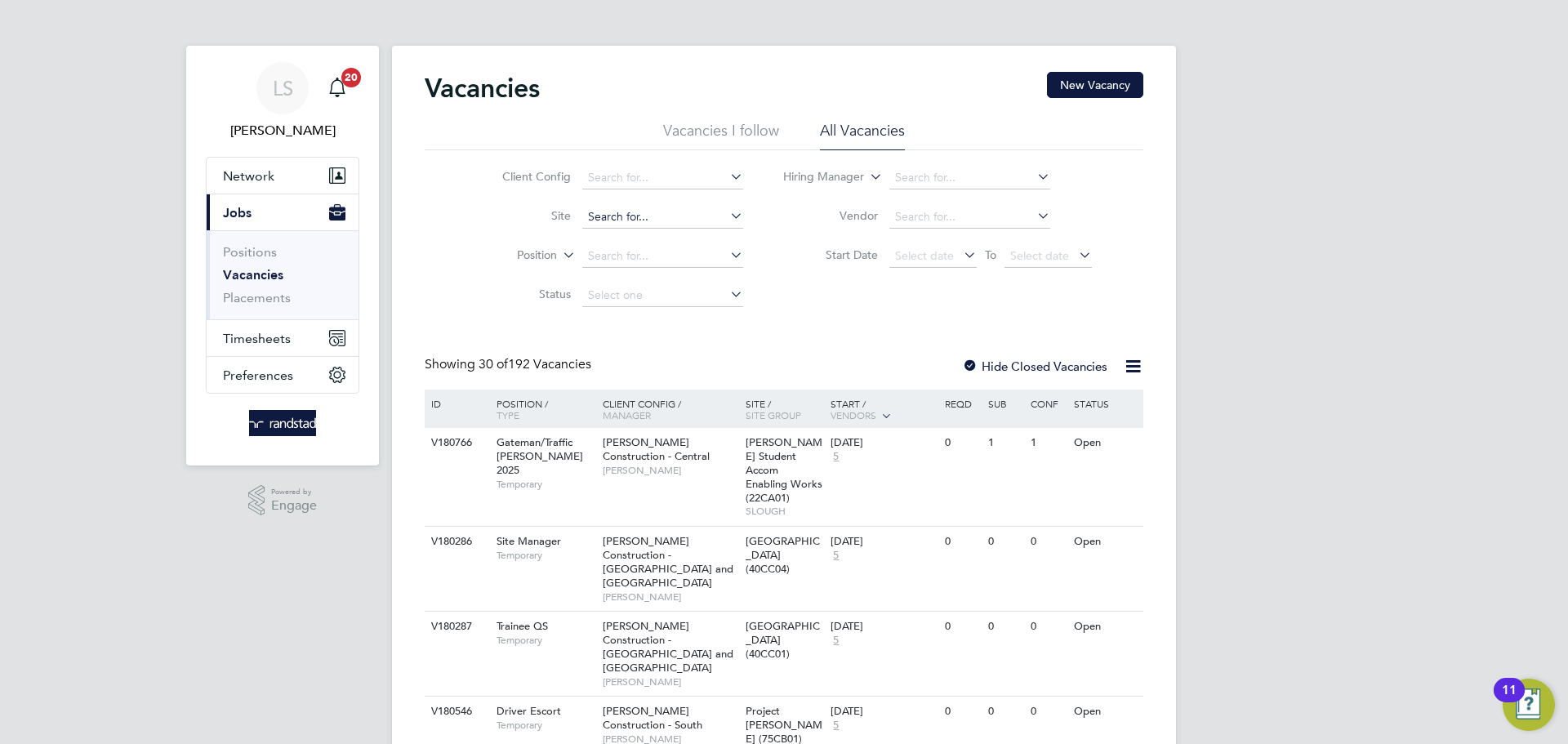
click at [628, 225] on input at bounding box center [662, 217] width 161 height 23
click at [629, 254] on li "Martello Lakes" at bounding box center [693, 260] width 225 height 21
type input "Martello Lakes"
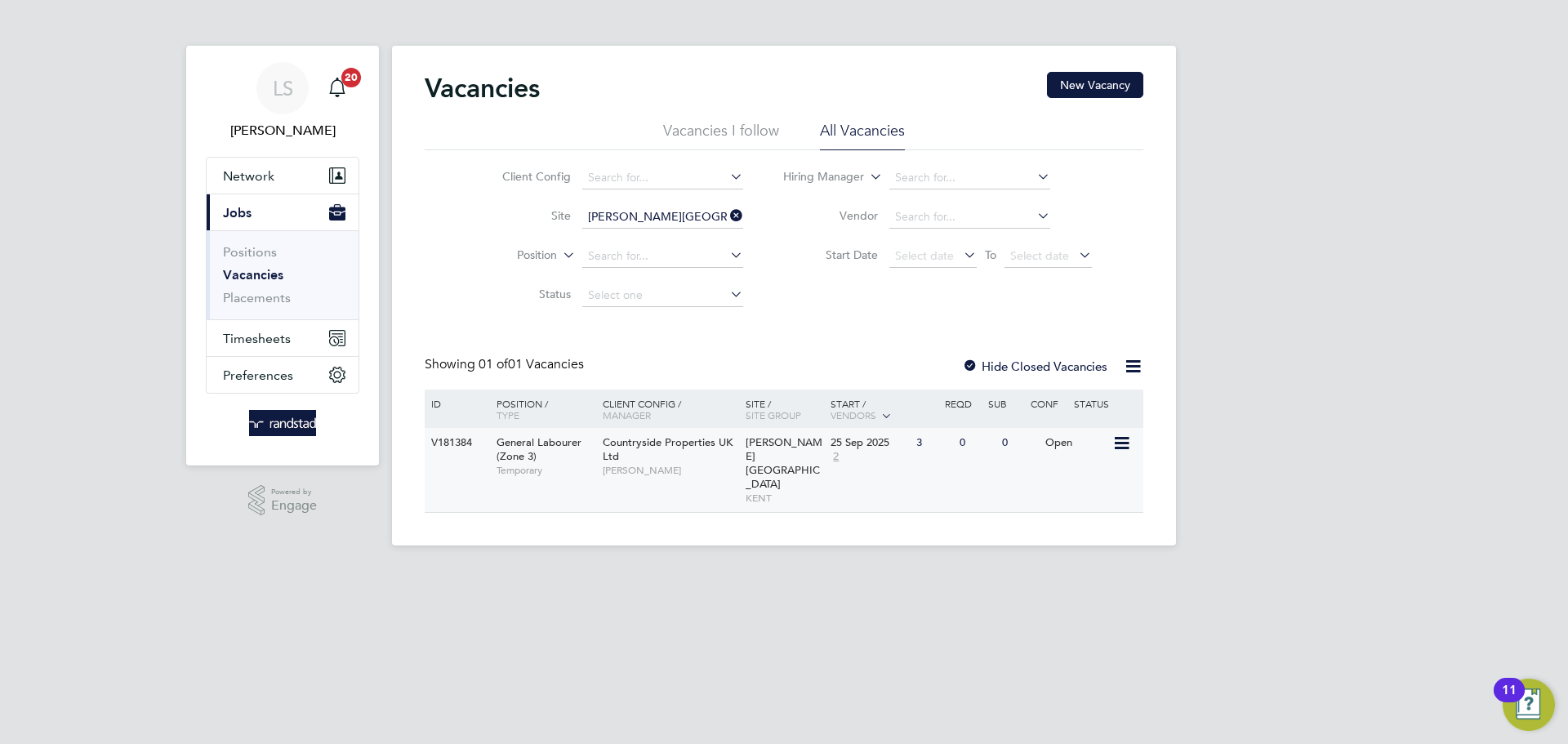
click at [687, 444] on span "Countryside Properties UK Ltd" at bounding box center [667, 449] width 130 height 28
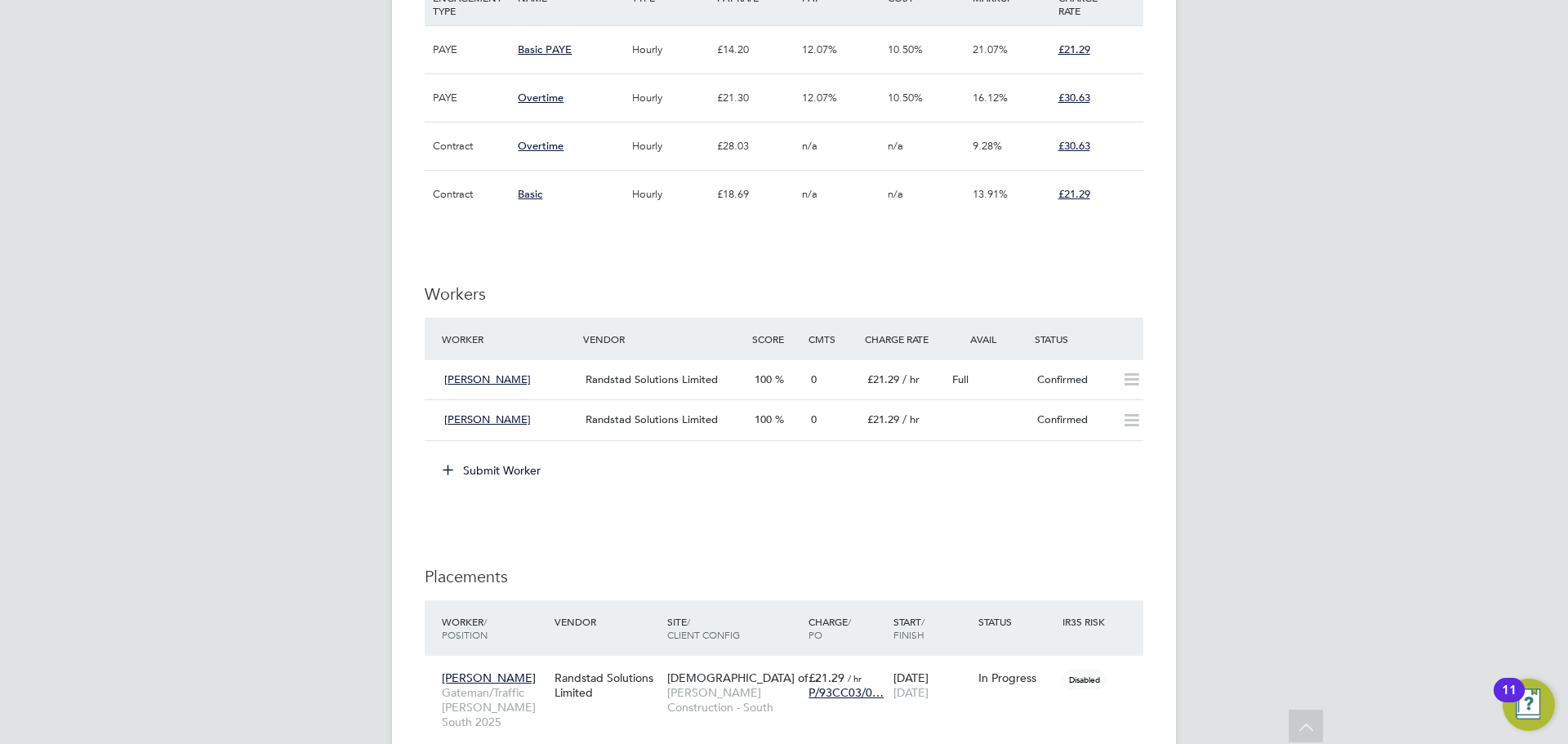
click at [476, 464] on button "Submit Worker" at bounding box center [493, 470] width 123 height 26
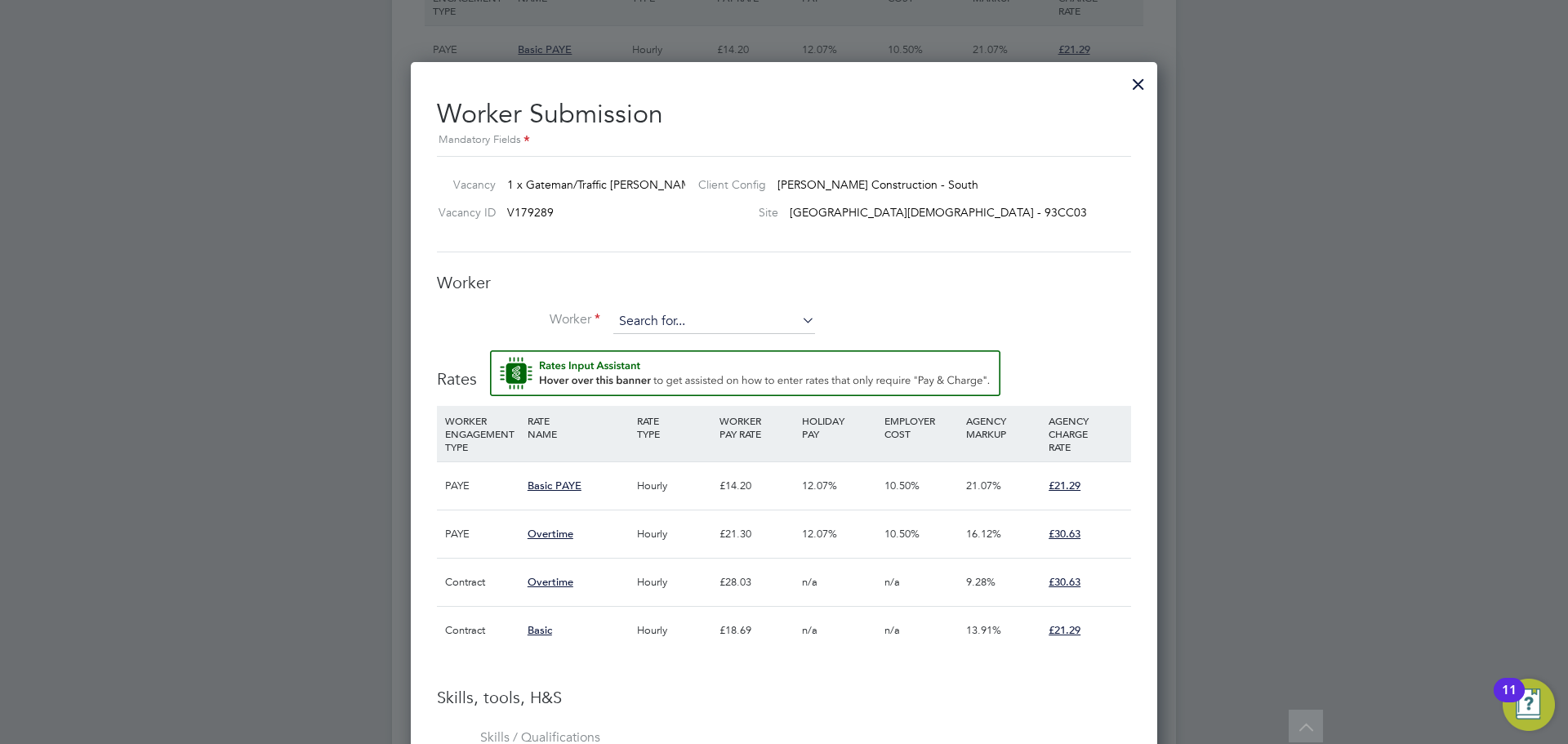
click at [623, 322] on input at bounding box center [714, 322] width 202 height 25
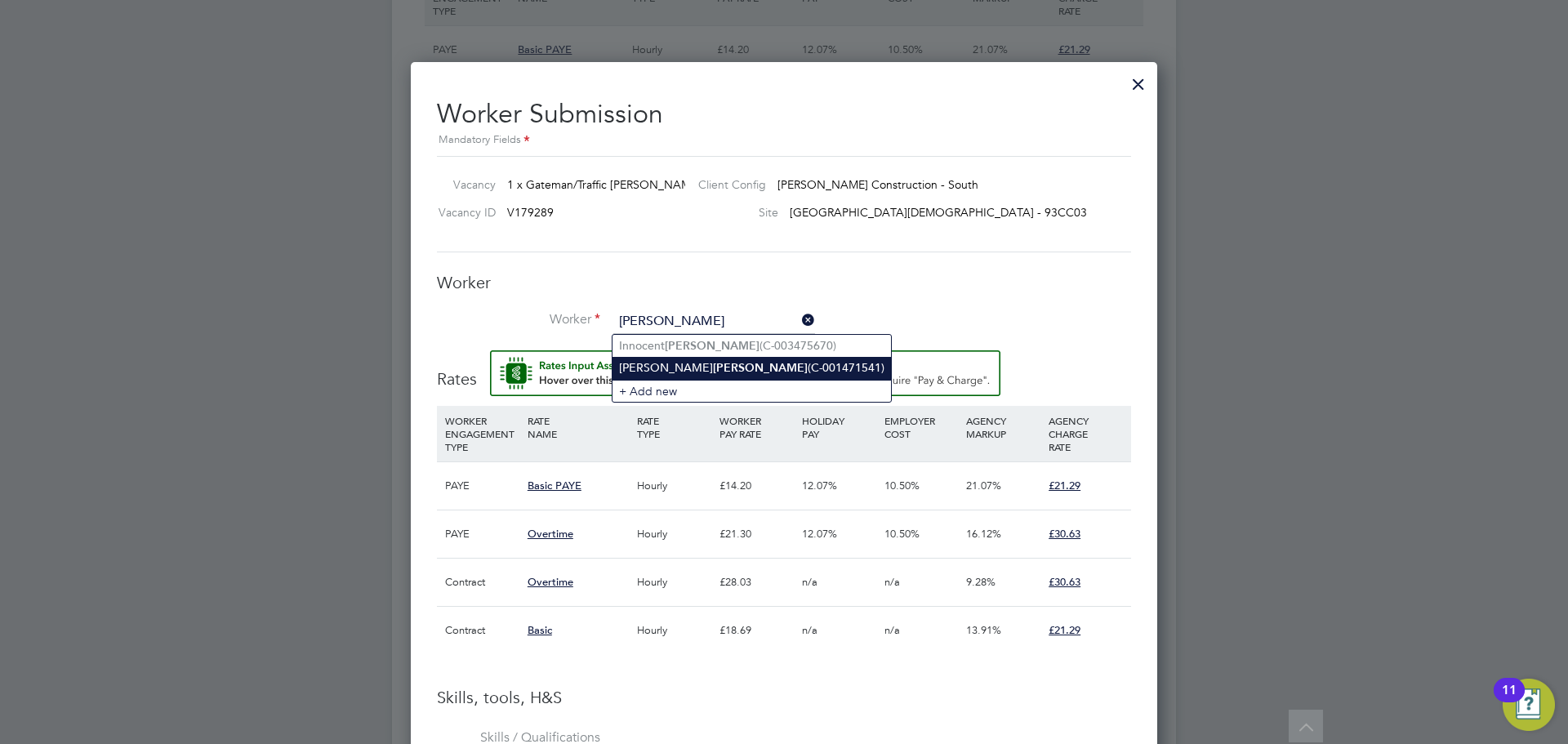
click at [630, 374] on li "[PERSON_NAME] (C-001471541)" at bounding box center [751, 368] width 278 height 22
type input "[PERSON_NAME] (C-001471541)"
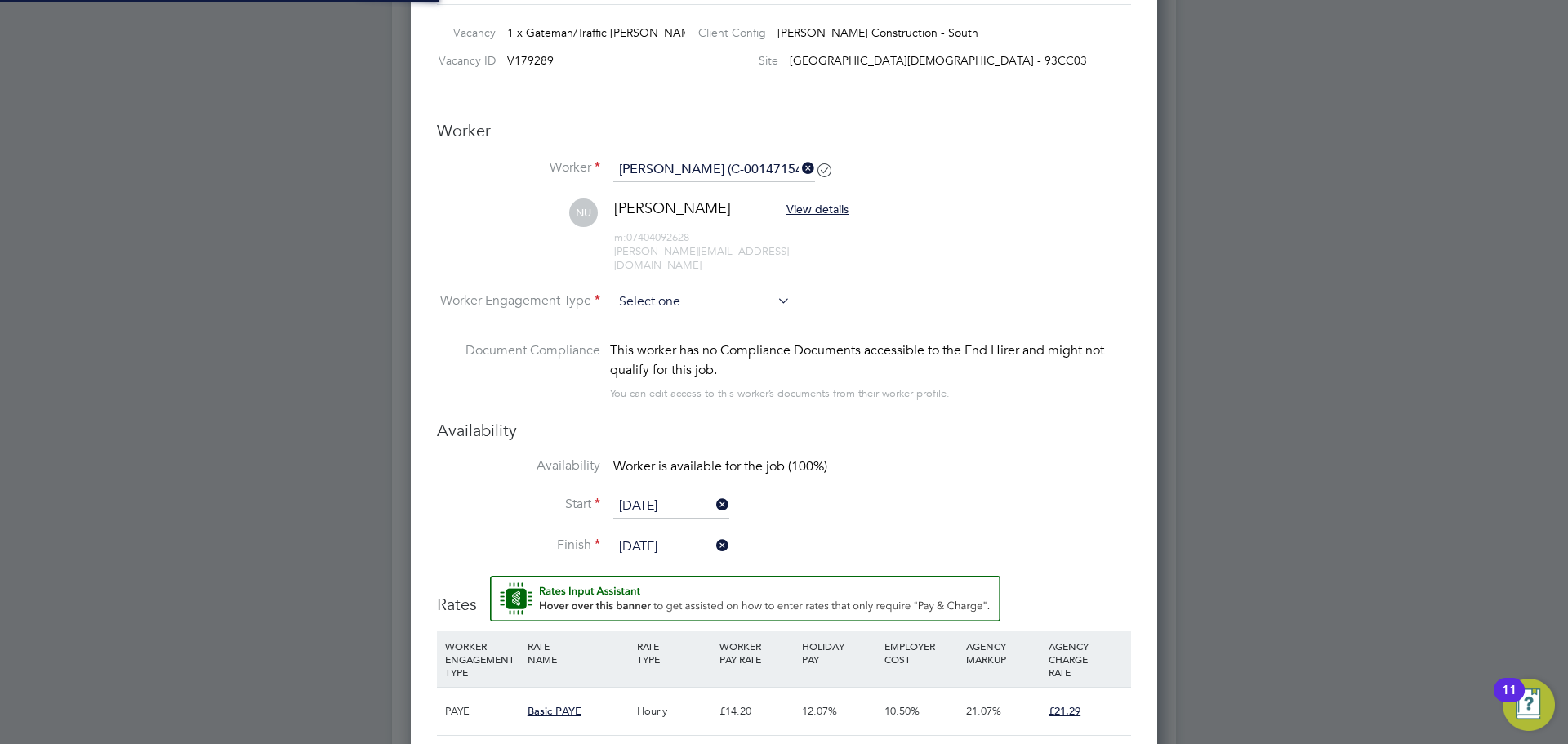
click at [620, 290] on input at bounding box center [702, 302] width 177 height 25
click at [638, 316] on li "Contract" at bounding box center [702, 312] width 179 height 21
type input "Contract"
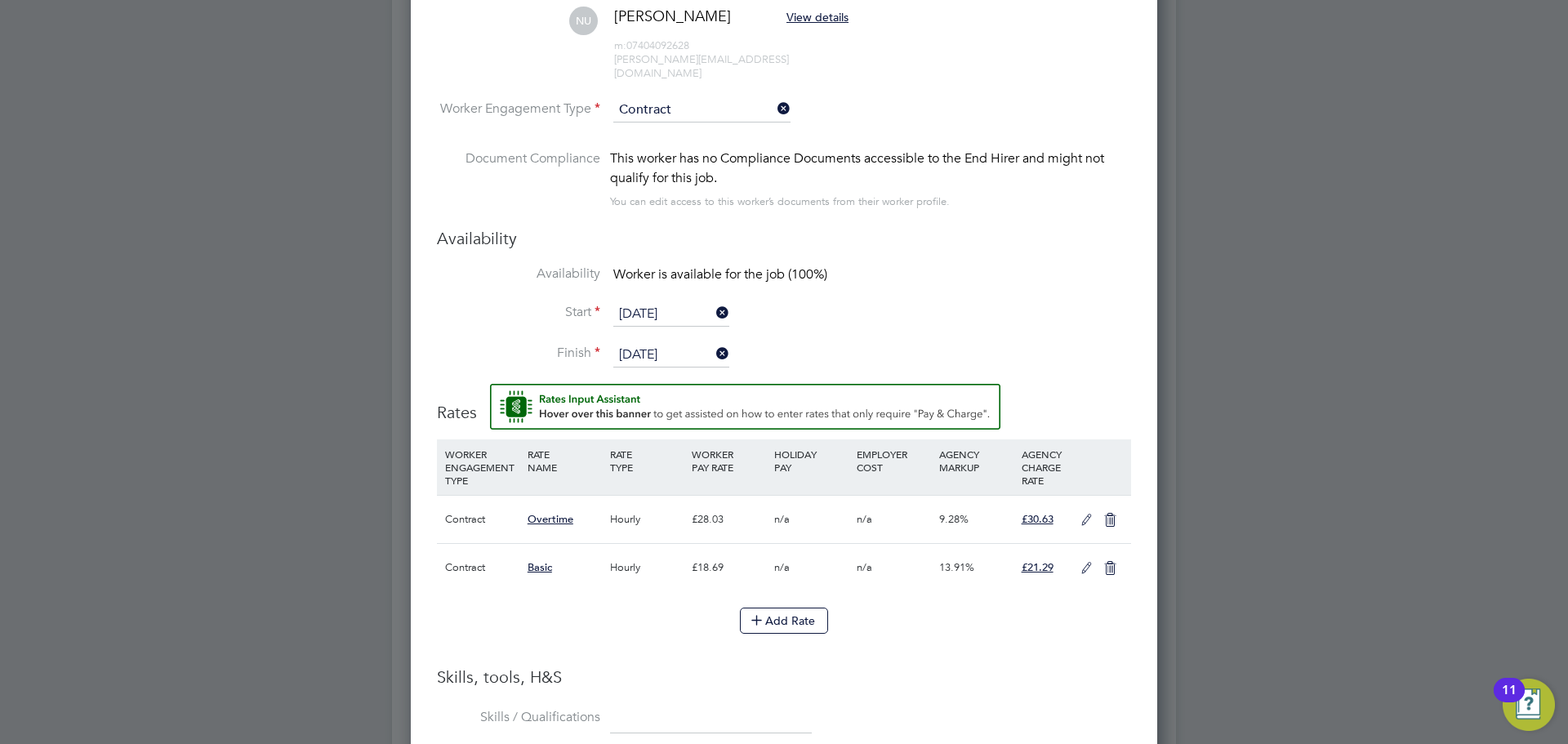
click at [1089, 562] on icon at bounding box center [1086, 568] width 20 height 13
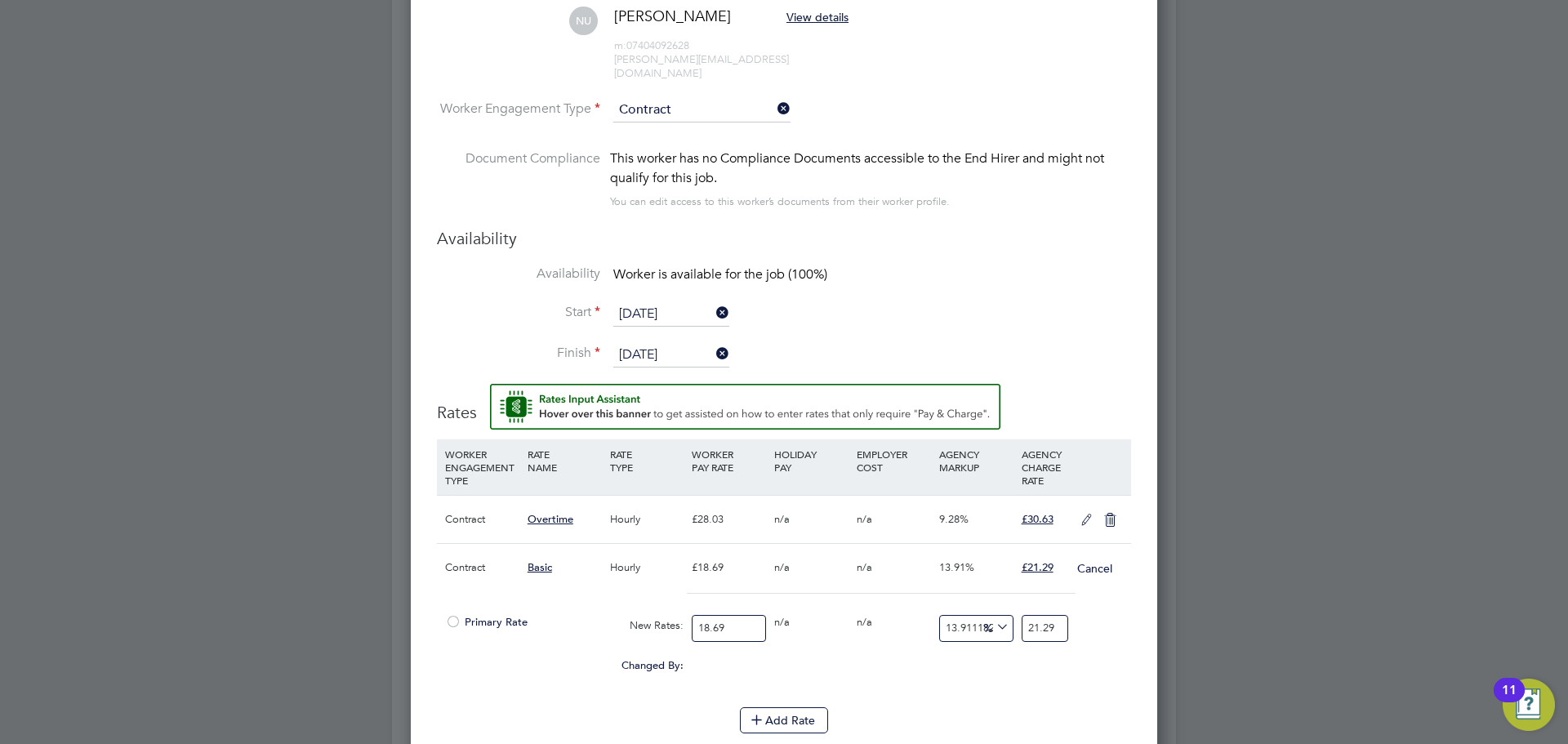
click at [486, 615] on span "Primary Rate" at bounding box center [486, 622] width 83 height 14
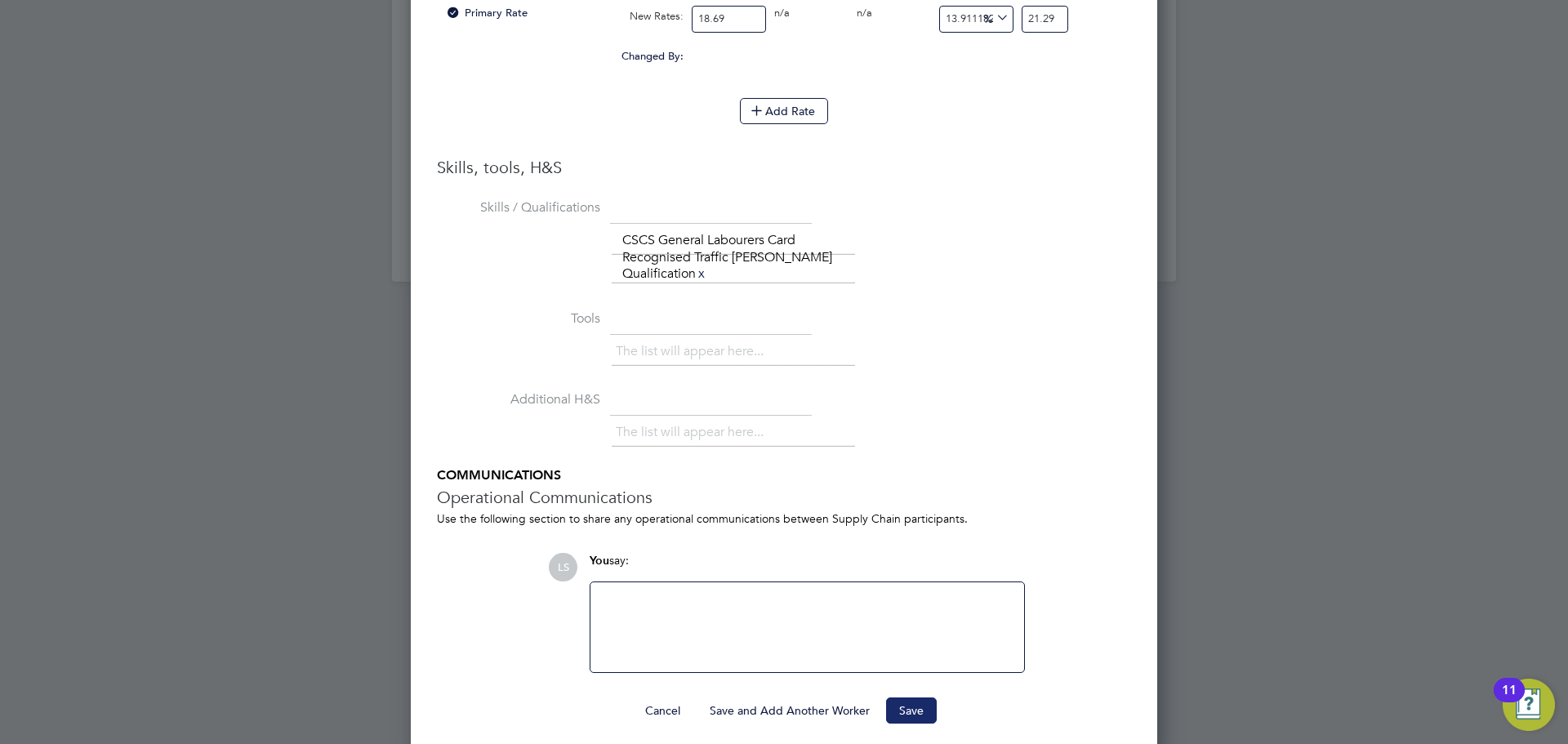
click at [924, 699] on button "Save" at bounding box center [911, 711] width 51 height 26
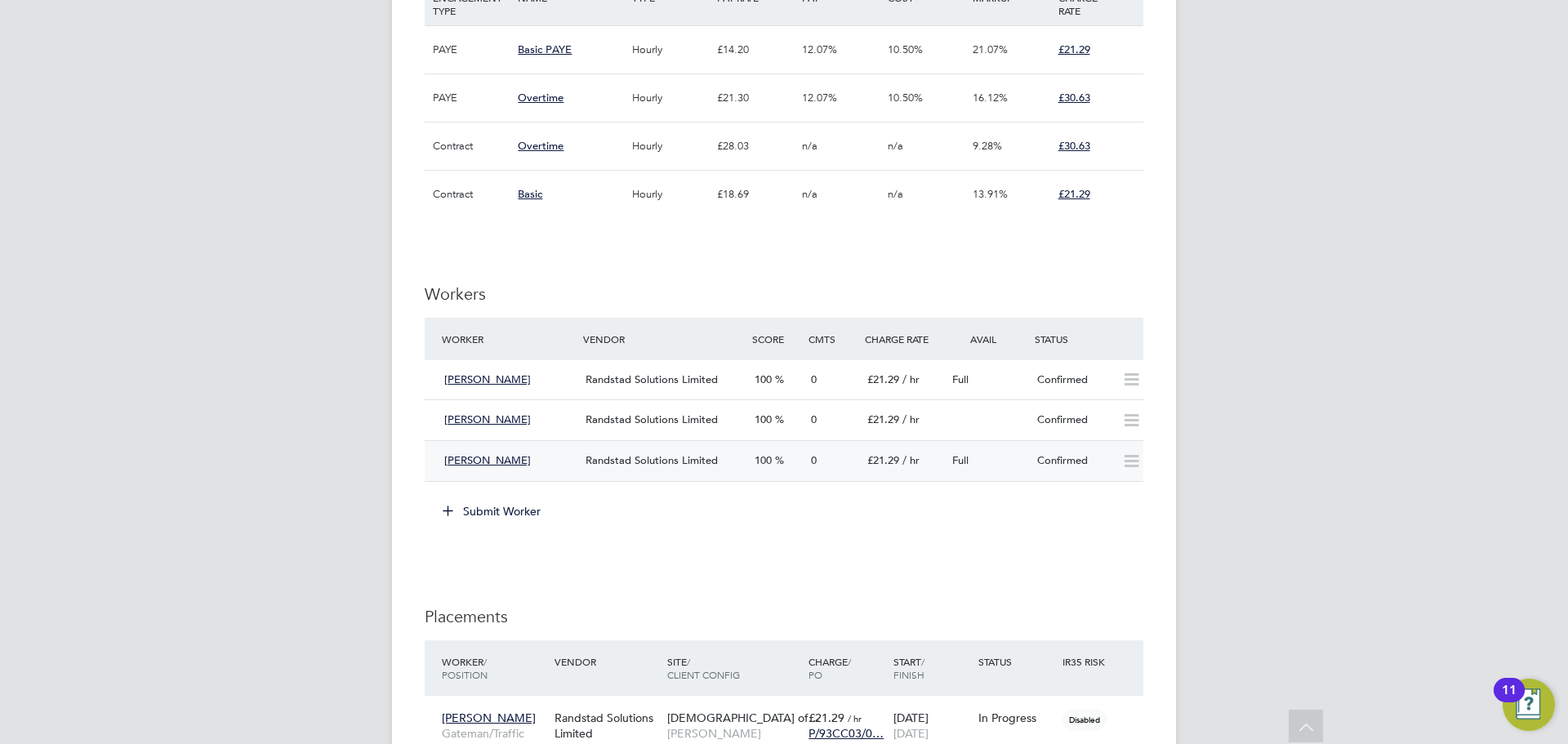
click at [653, 476] on div "[PERSON_NAME] Randstad Solutions Limited 100 0 £21.29 / hr Full Confirmed" at bounding box center [784, 461] width 719 height 41
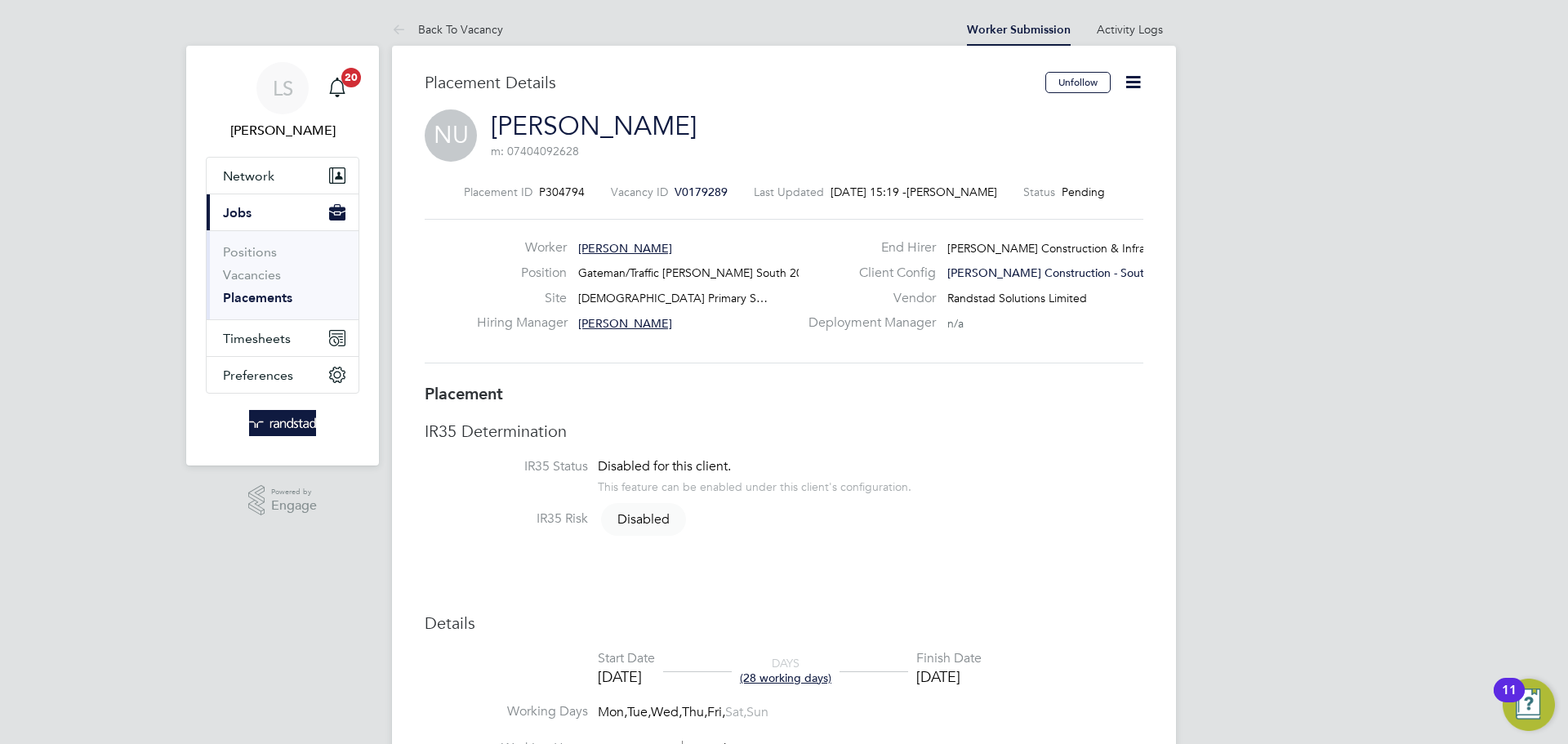
click at [1125, 77] on icon at bounding box center [1133, 82] width 20 height 20
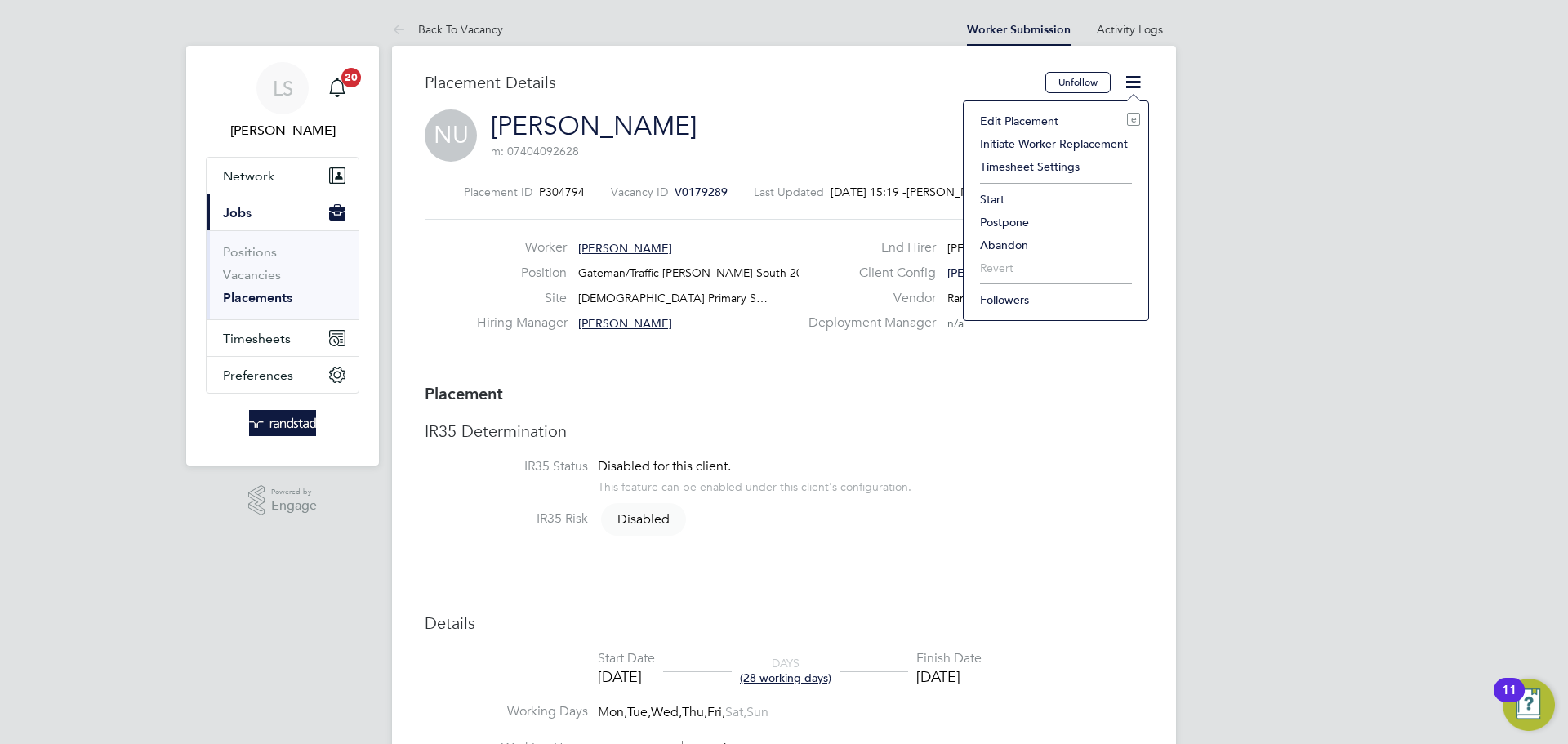
click at [987, 205] on li "Start" at bounding box center [1056, 199] width 168 height 23
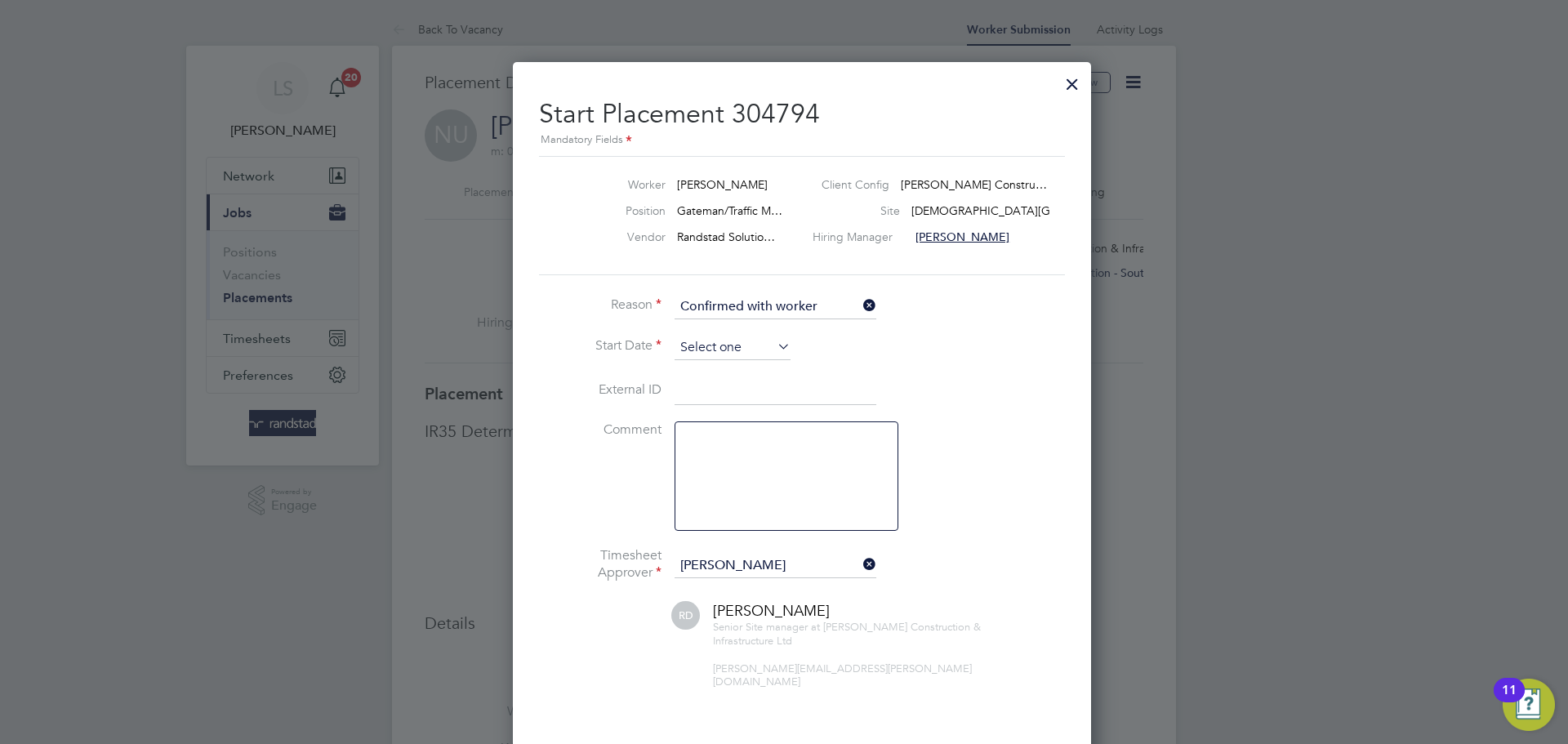
click at [723, 338] on input at bounding box center [733, 347] width 116 height 25
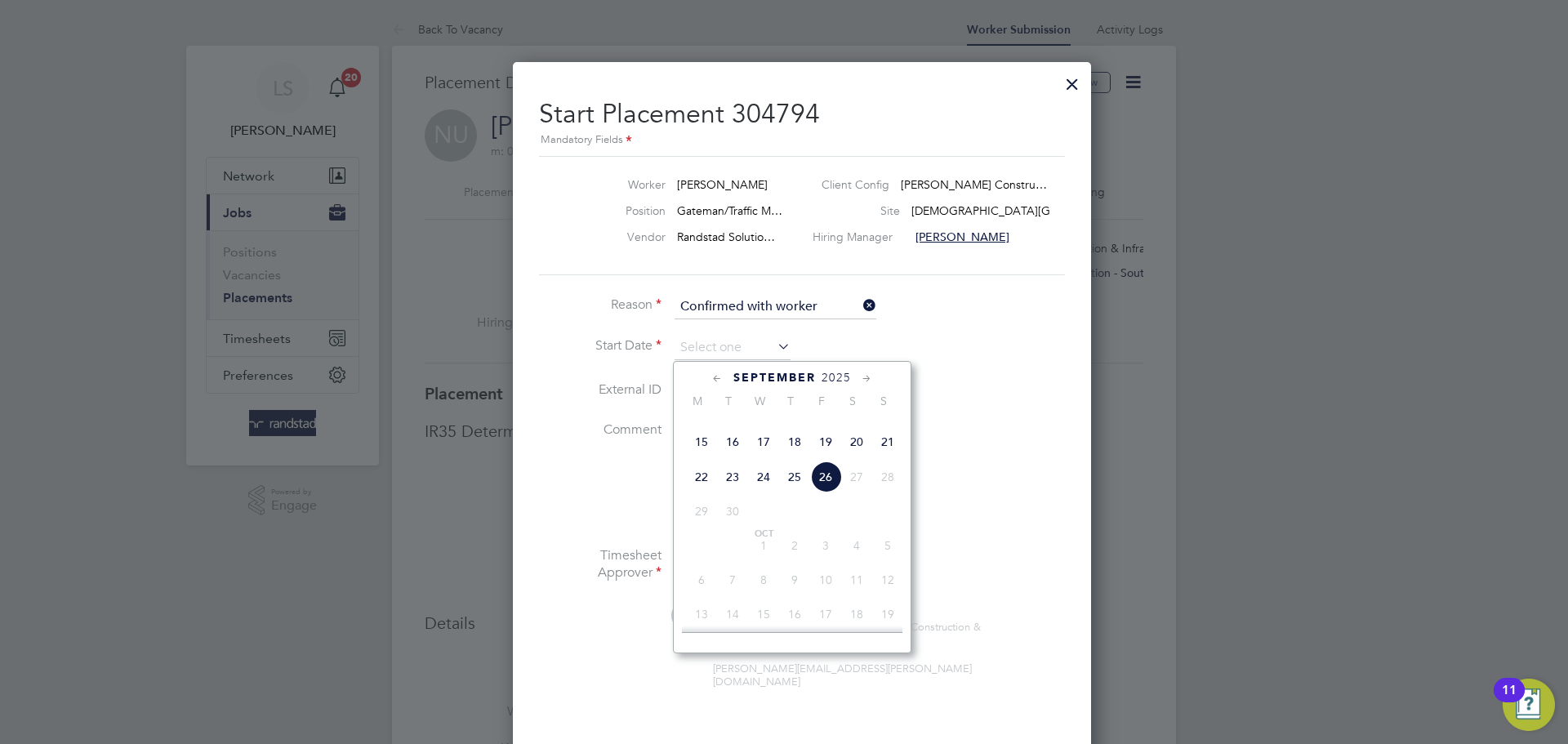
click at [742, 493] on span "23" at bounding box center [733, 477] width 31 height 31
type input "23 Sep 2025"
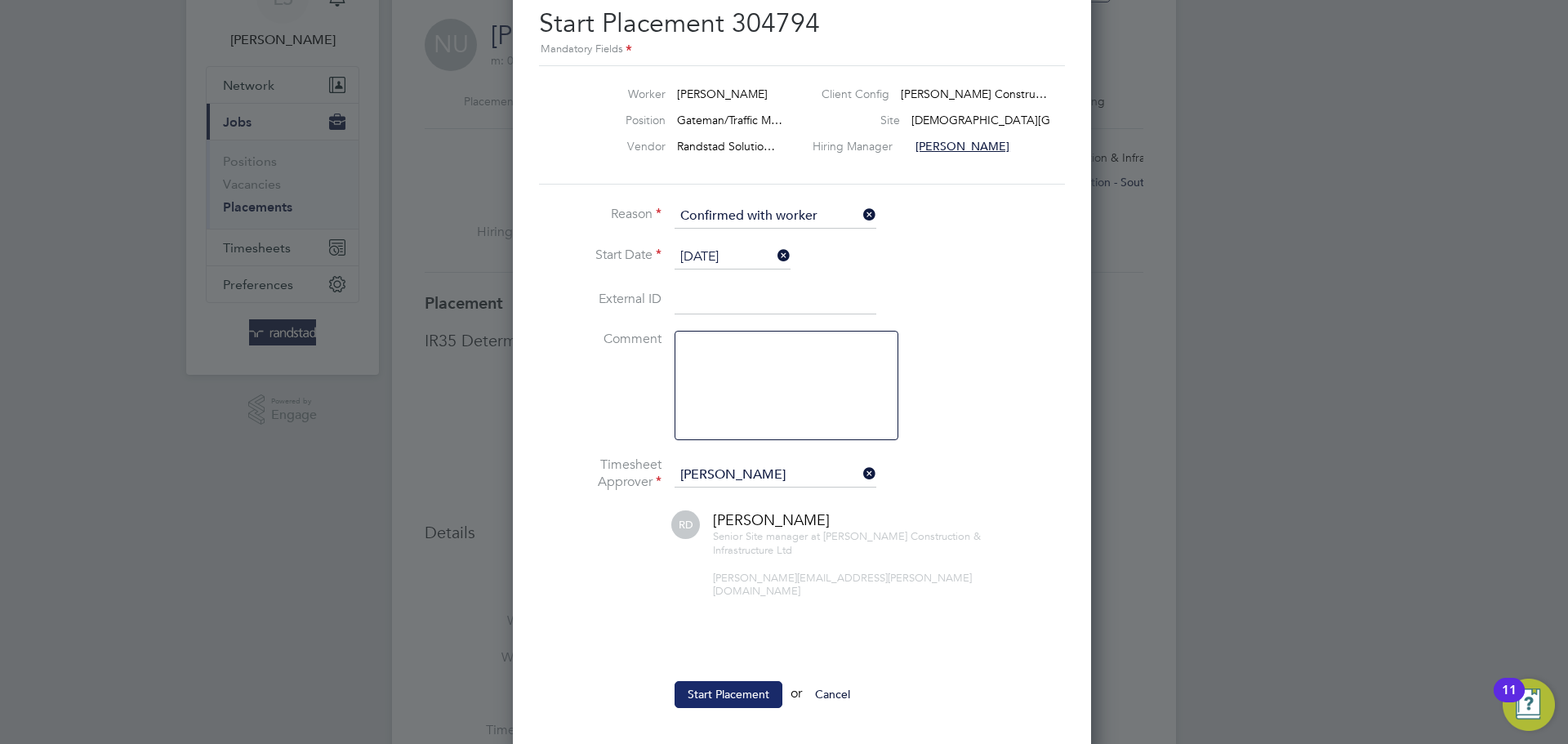
click at [757, 694] on button "Start Placement" at bounding box center [728, 694] width 108 height 26
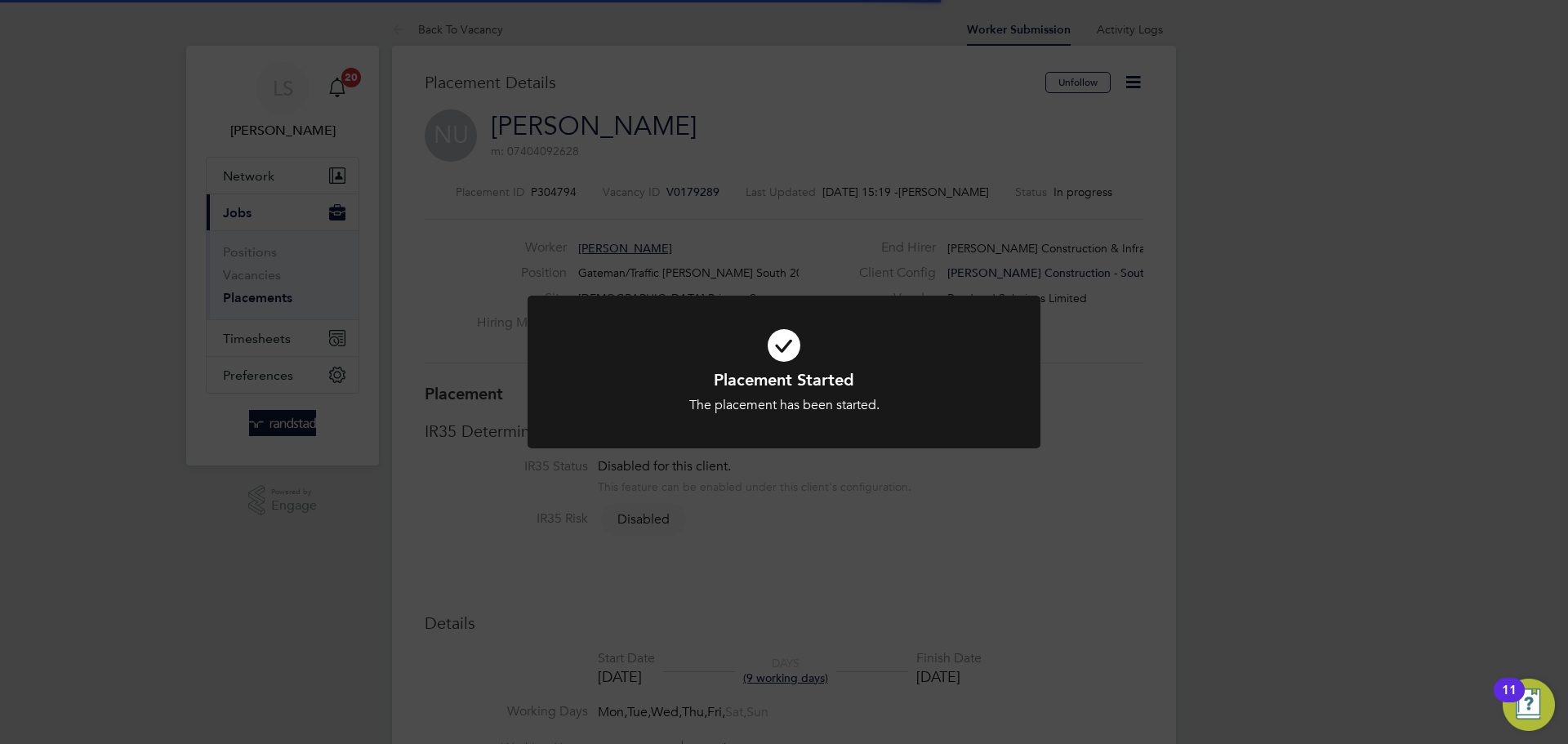
click at [986, 261] on div "Placement Started The placement has been started. Cancel Okay" at bounding box center [784, 372] width 1568 height 744
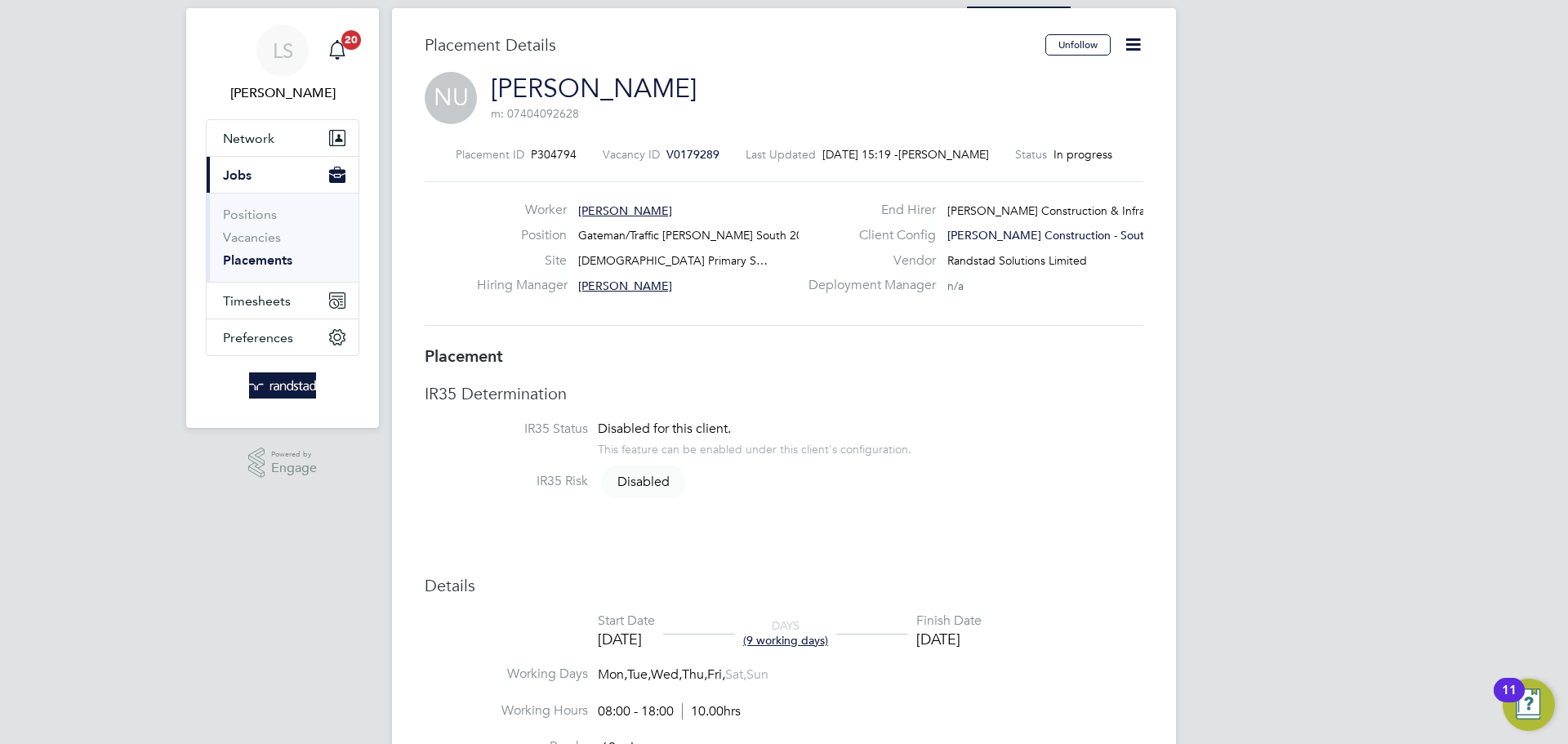
click at [1128, 50] on icon at bounding box center [1133, 44] width 20 height 20
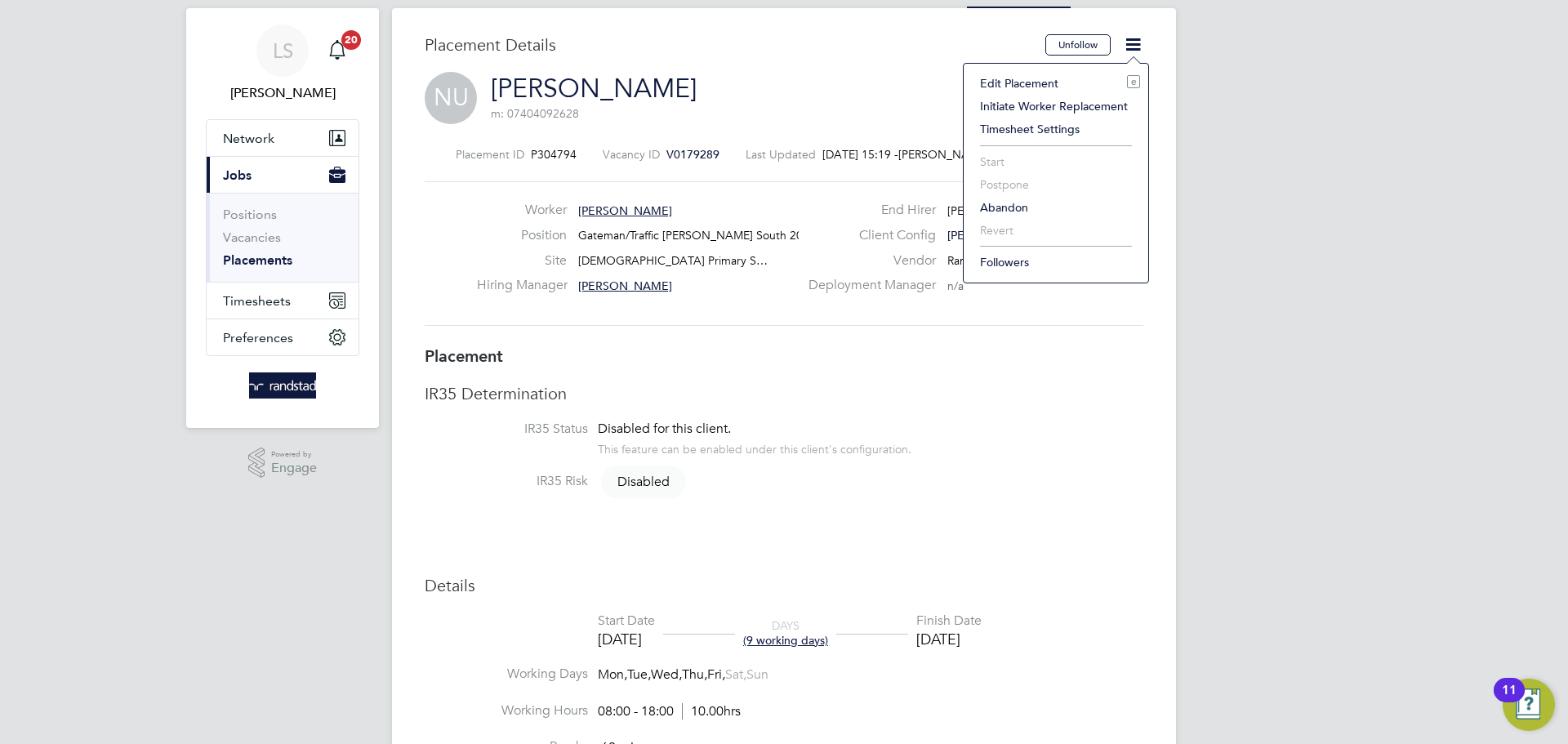
click at [1043, 84] on li "Edit Placement e" at bounding box center [1056, 83] width 168 height 23
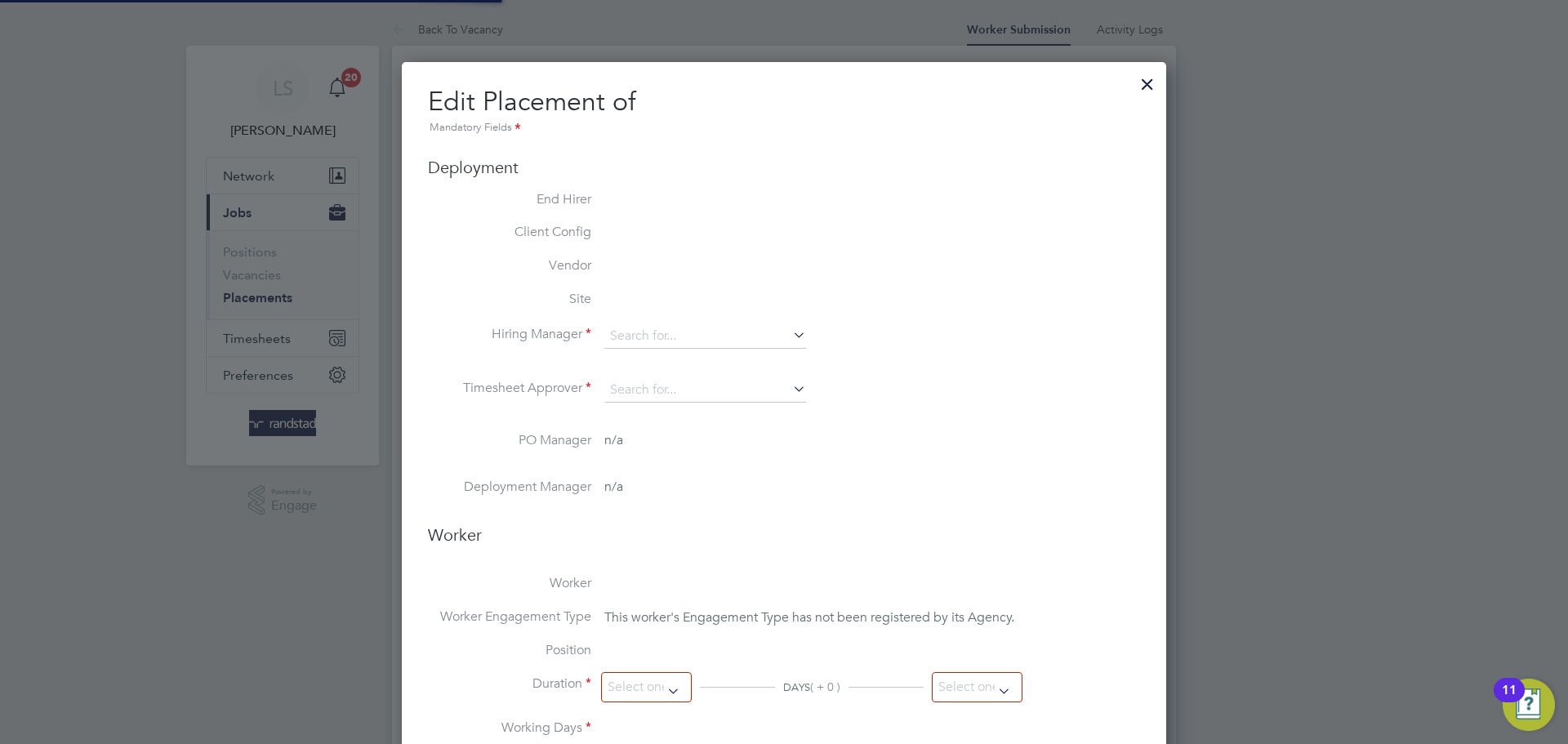
type input "[PERSON_NAME]"
type input "23 Sep 2025"
type input "03 Oct 2025"
type input "08:00"
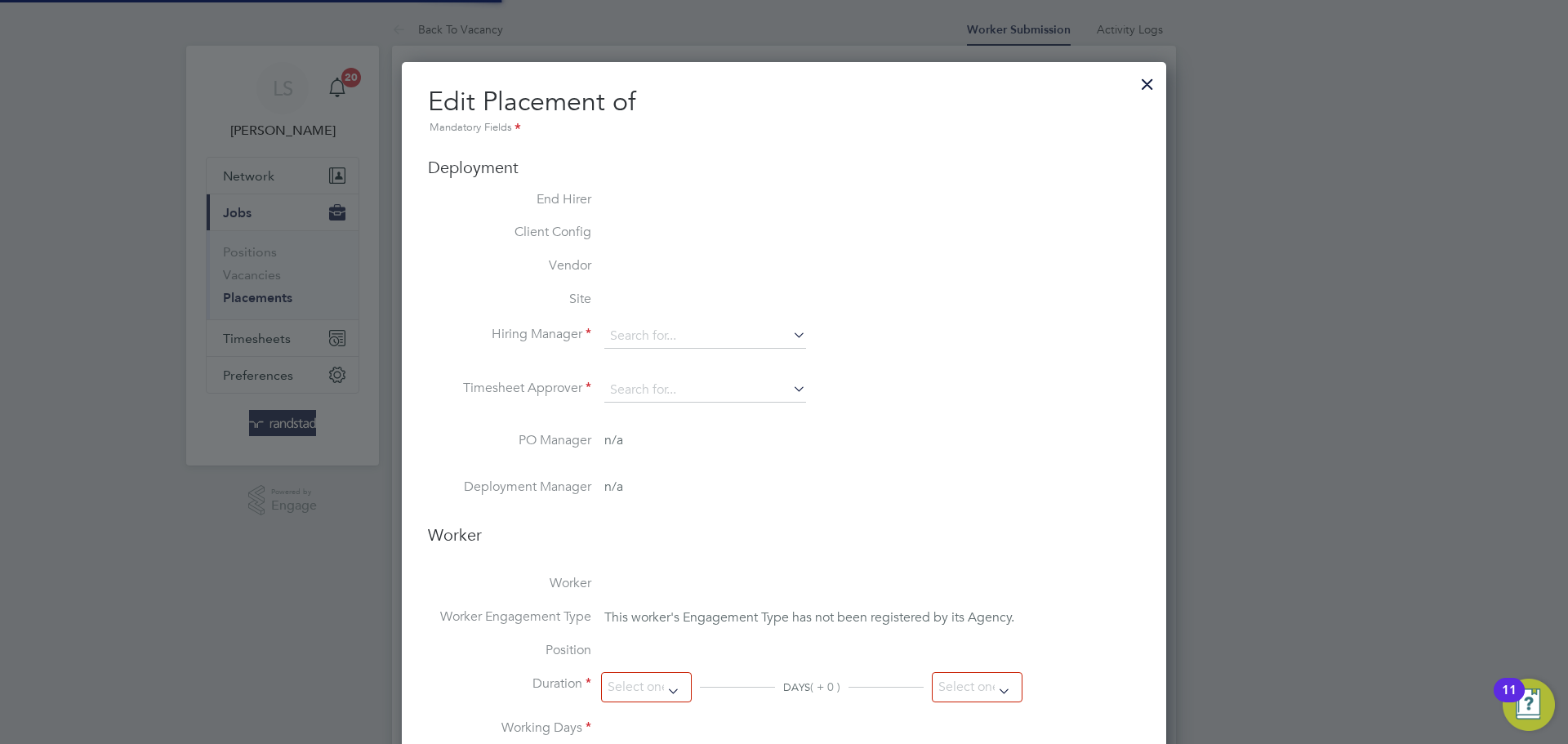
type input "18:00"
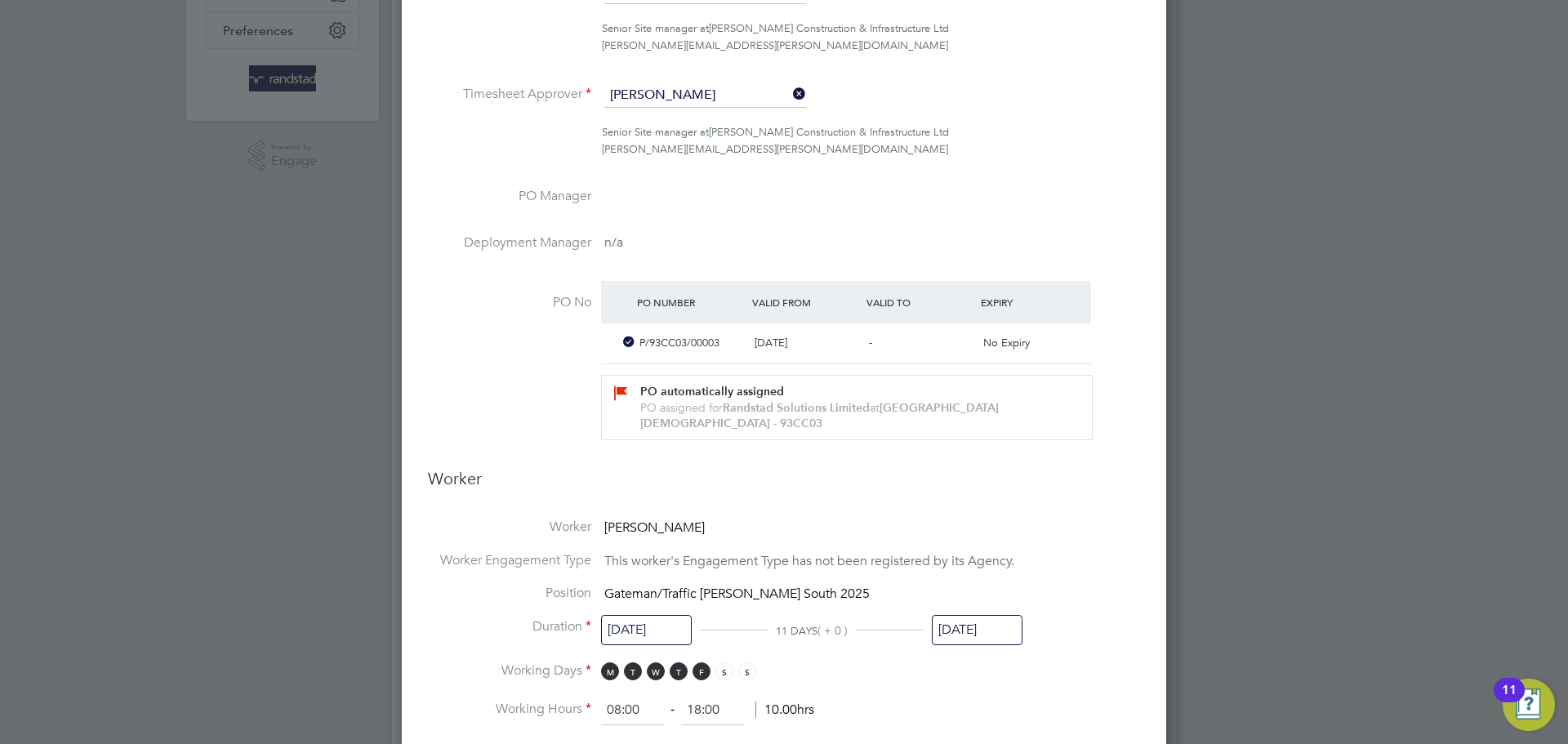
click at [965, 630] on input "03 Oct 2025" at bounding box center [977, 631] width 91 height 31
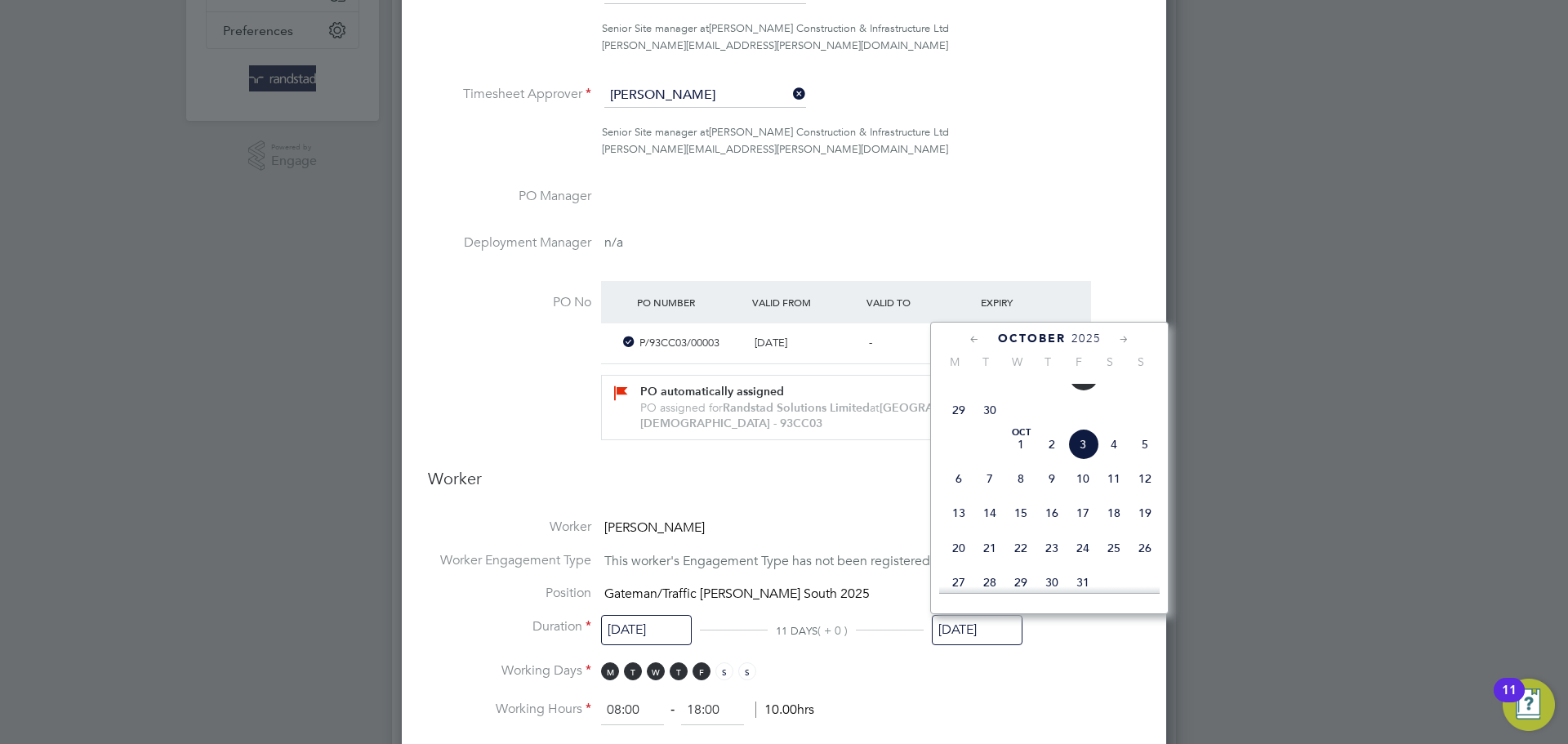
click at [1092, 392] on span "26" at bounding box center [1082, 375] width 31 height 31
type input "[DATE]"
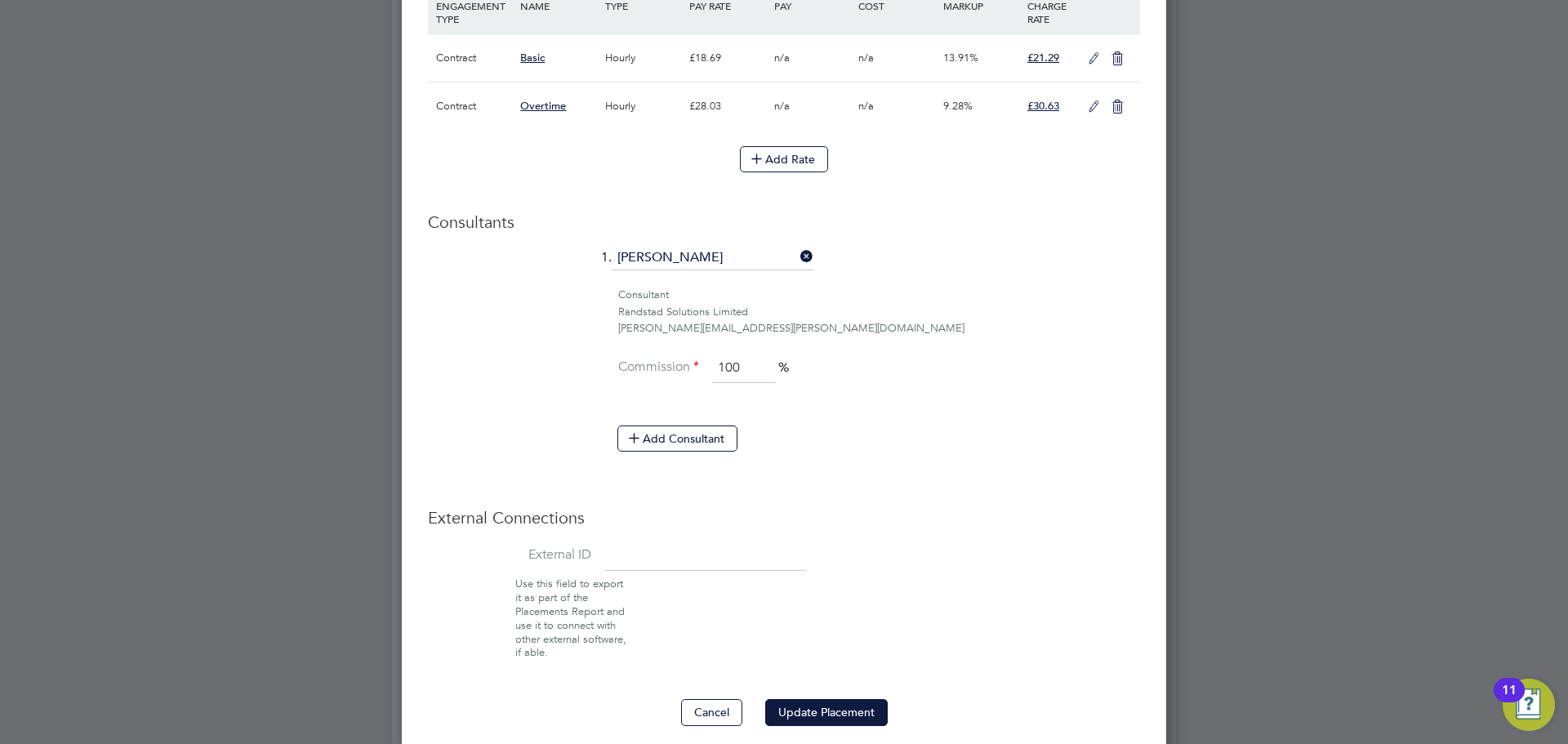
click at [828, 700] on button "Update Placement" at bounding box center [826, 713] width 123 height 26
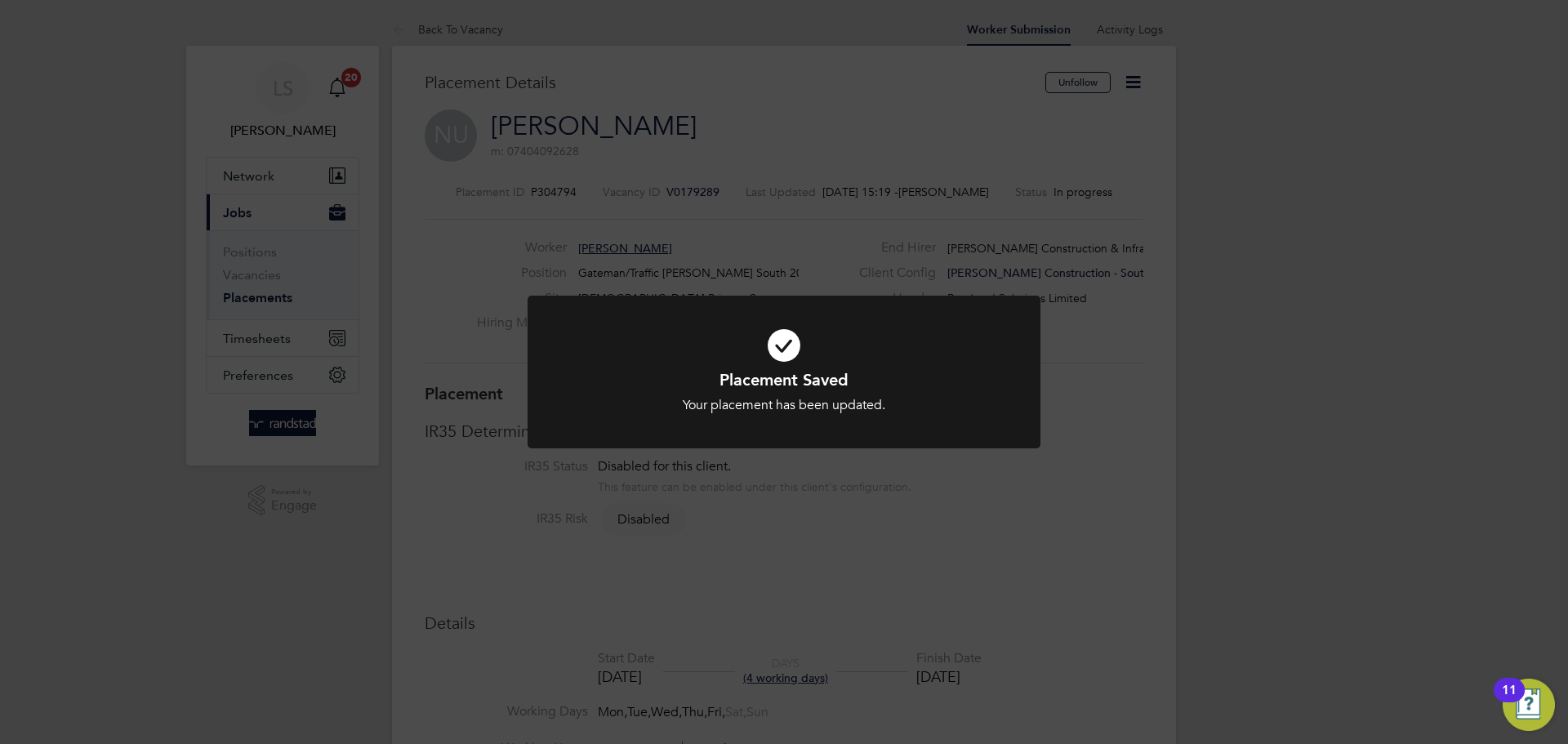
click at [834, 335] on icon at bounding box center [784, 346] width 425 height 64
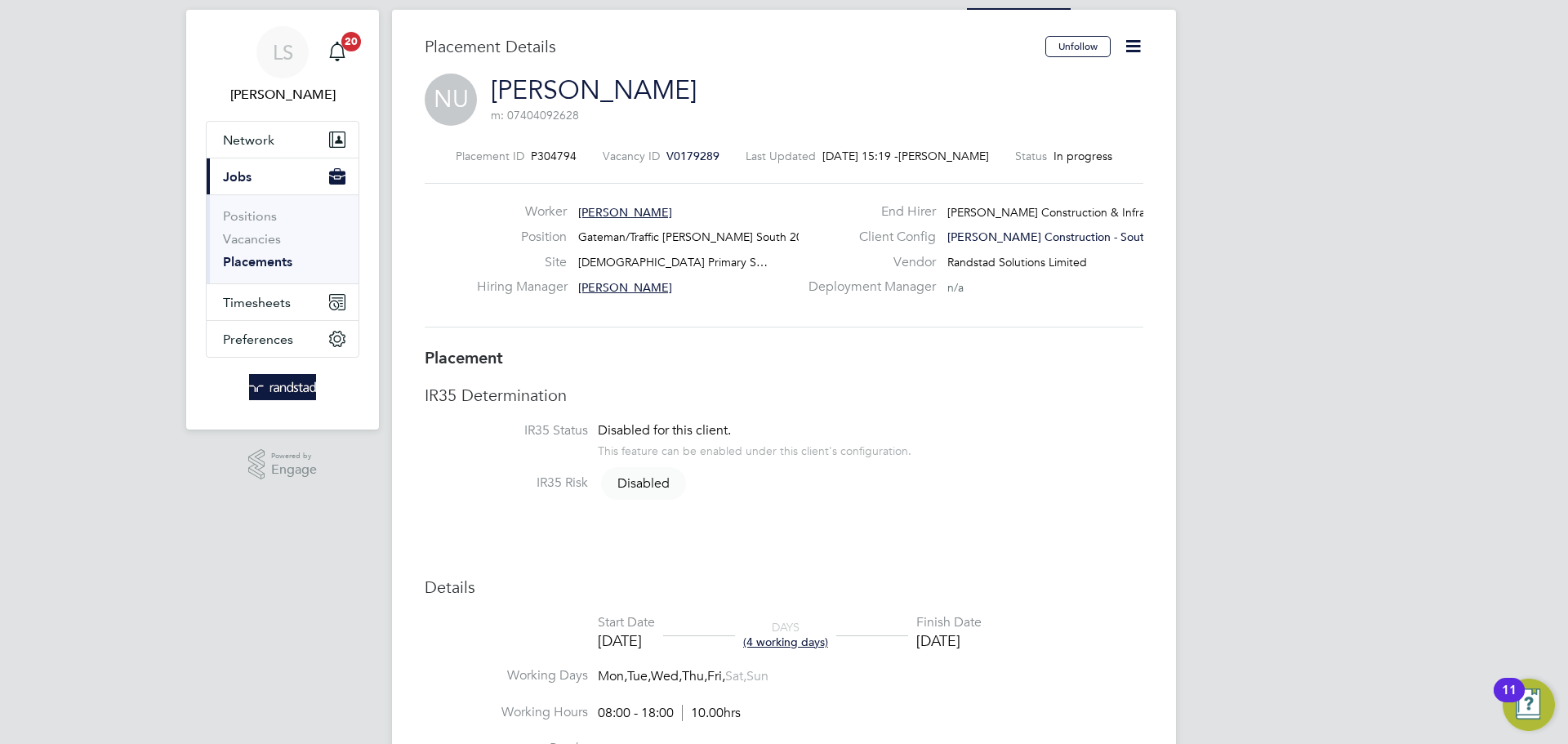
click at [1132, 50] on icon at bounding box center [1133, 46] width 20 height 20
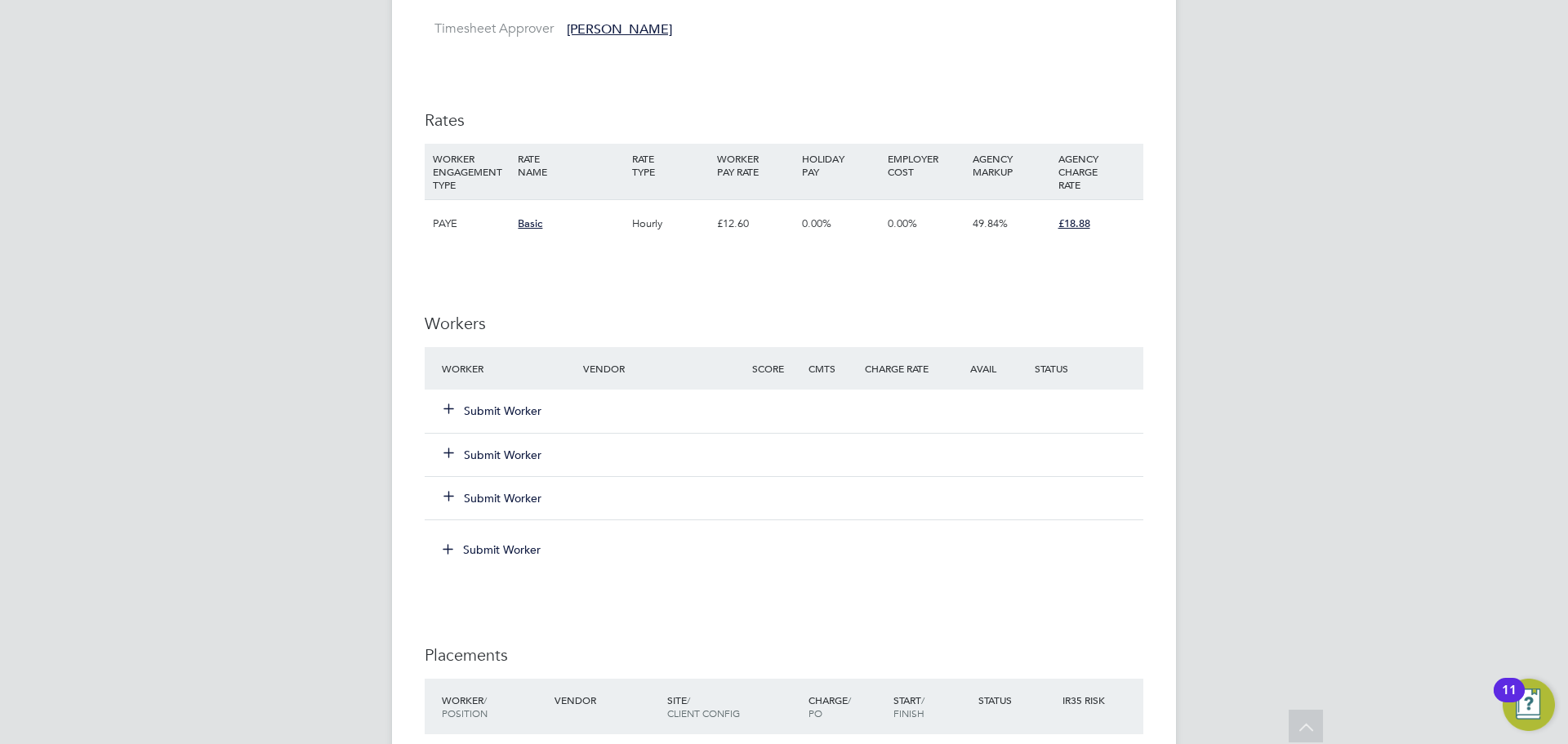
click at [474, 415] on button "Submit Worker" at bounding box center [493, 410] width 98 height 16
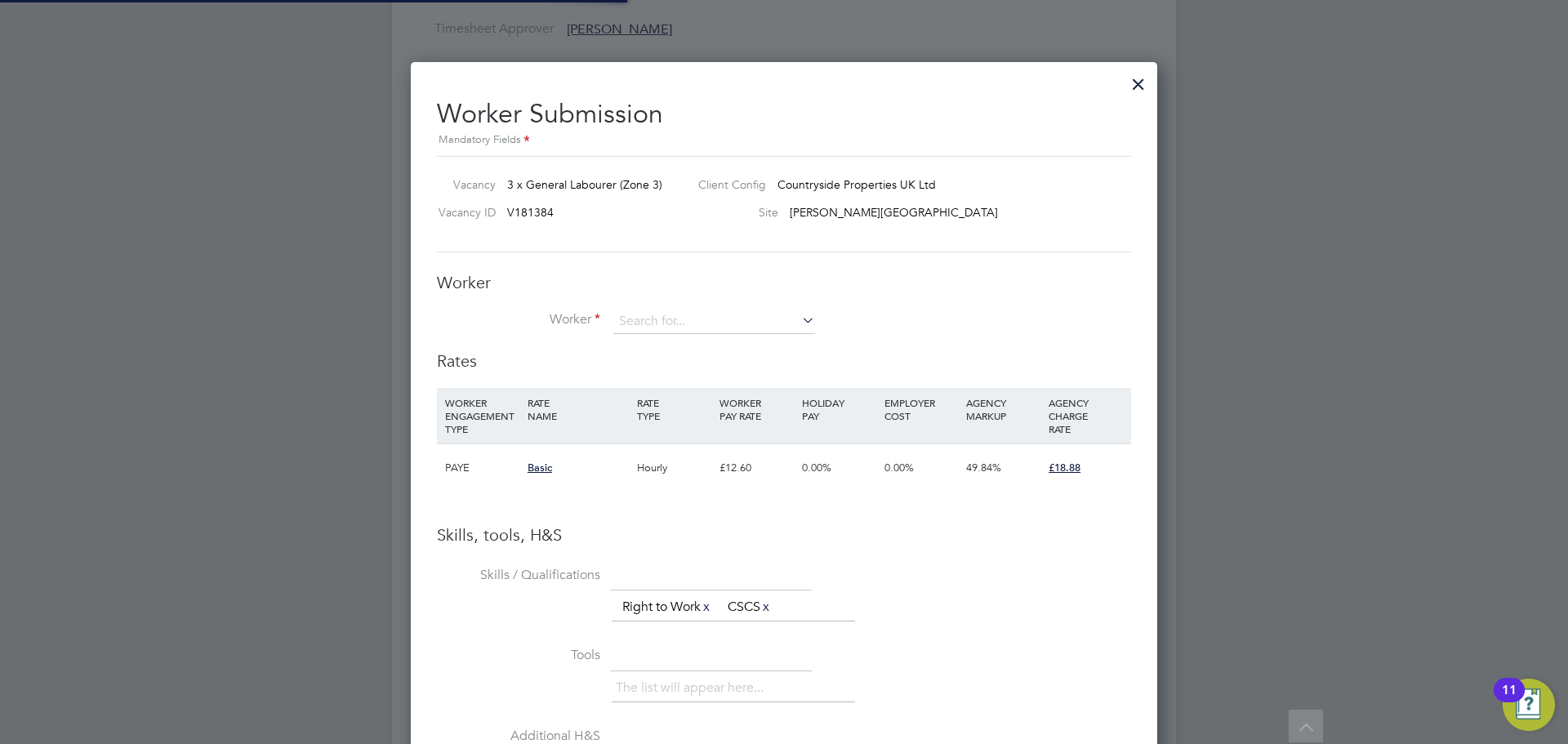
scroll to position [1033, 747]
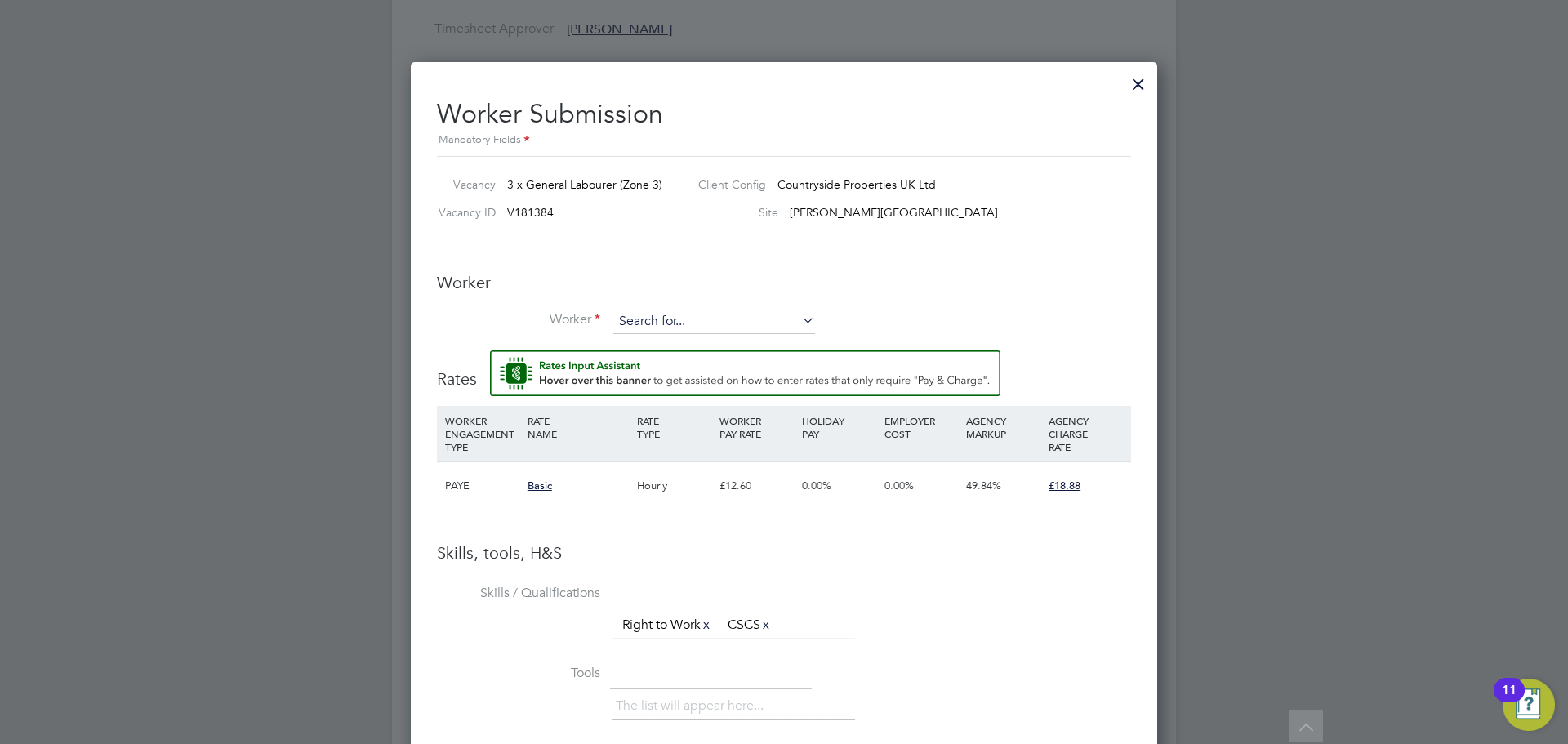
click at [755, 318] on input at bounding box center [714, 322] width 202 height 25
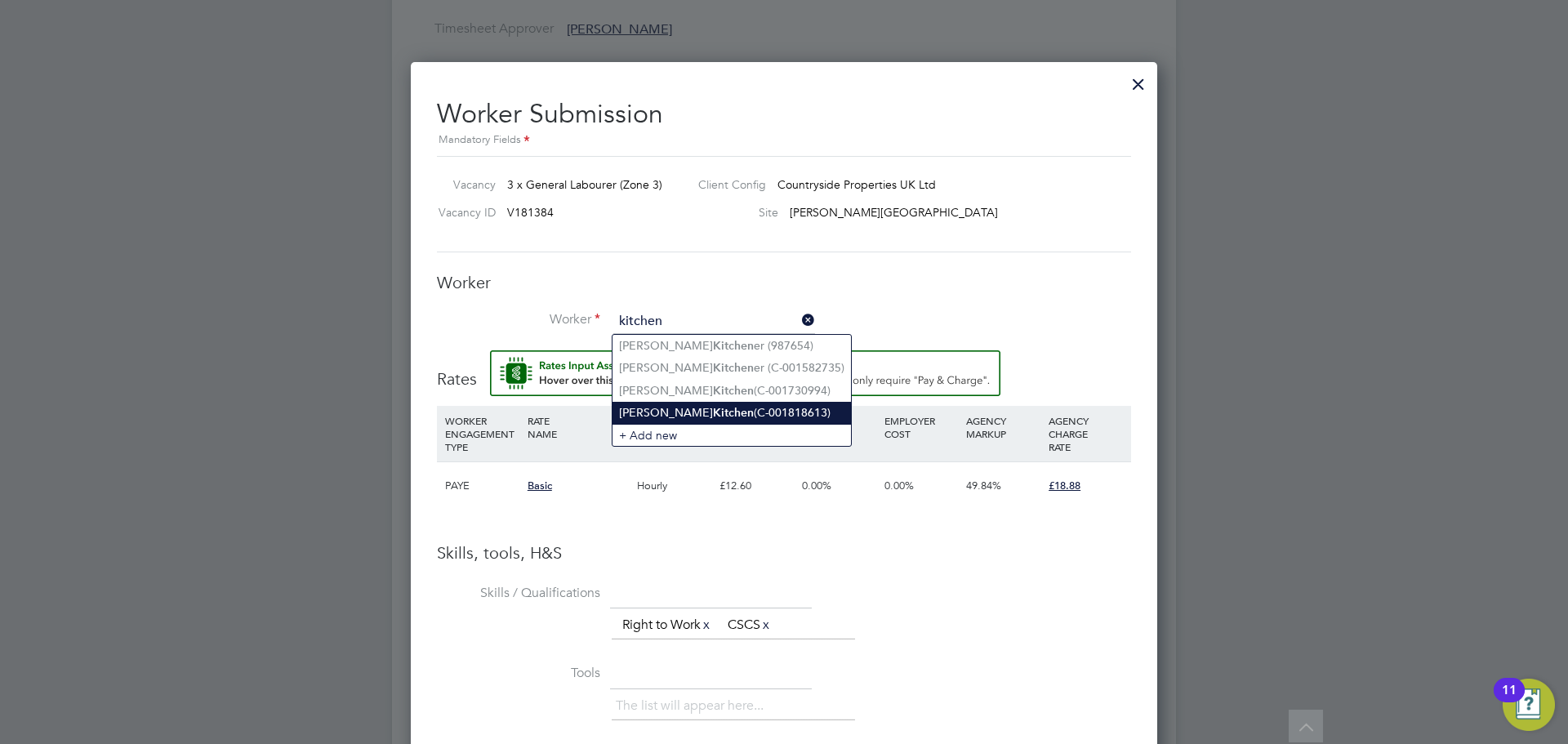
click at [713, 415] on b "Kitchen" at bounding box center [733, 413] width 41 height 14
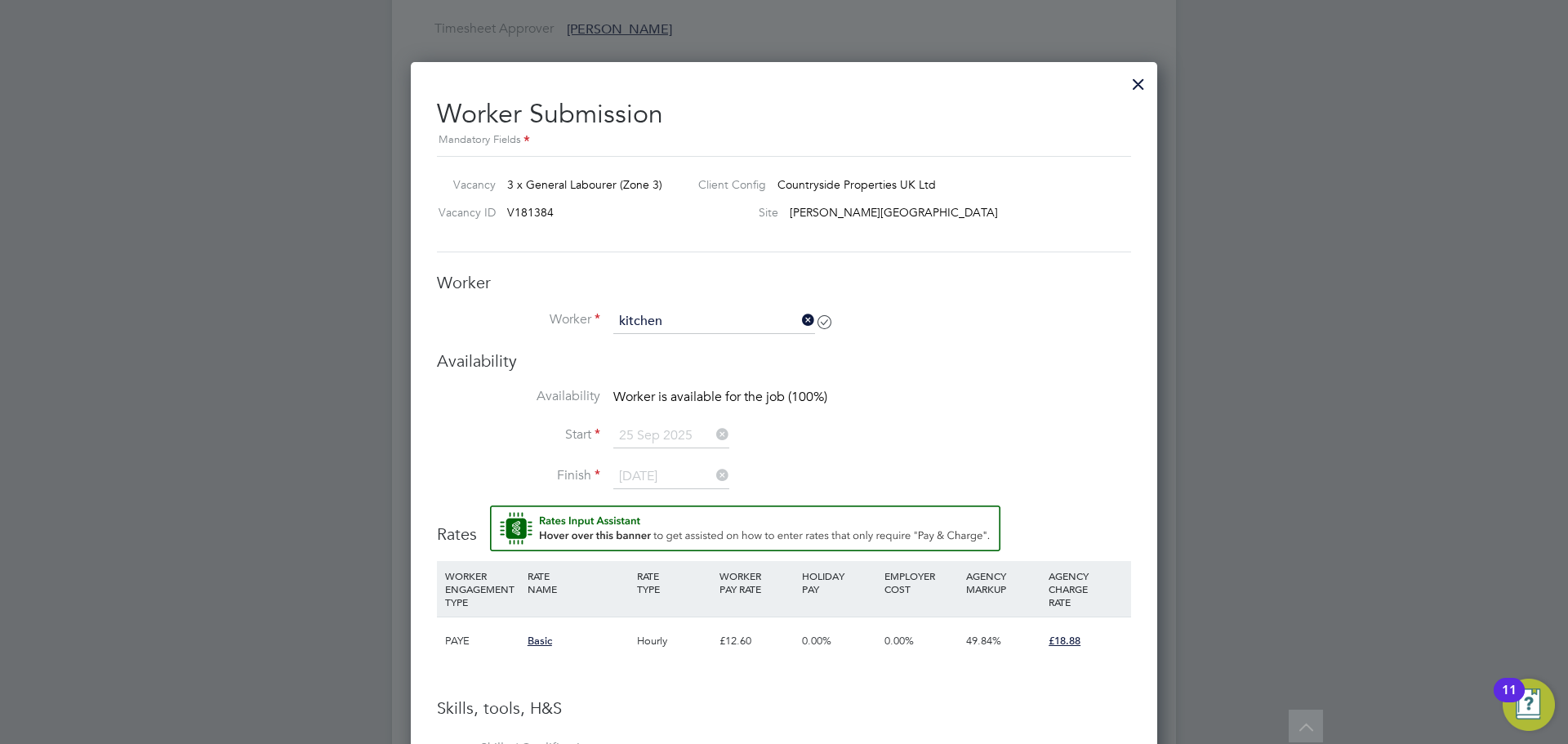
type input "[PERSON_NAME] (C-001818613)"
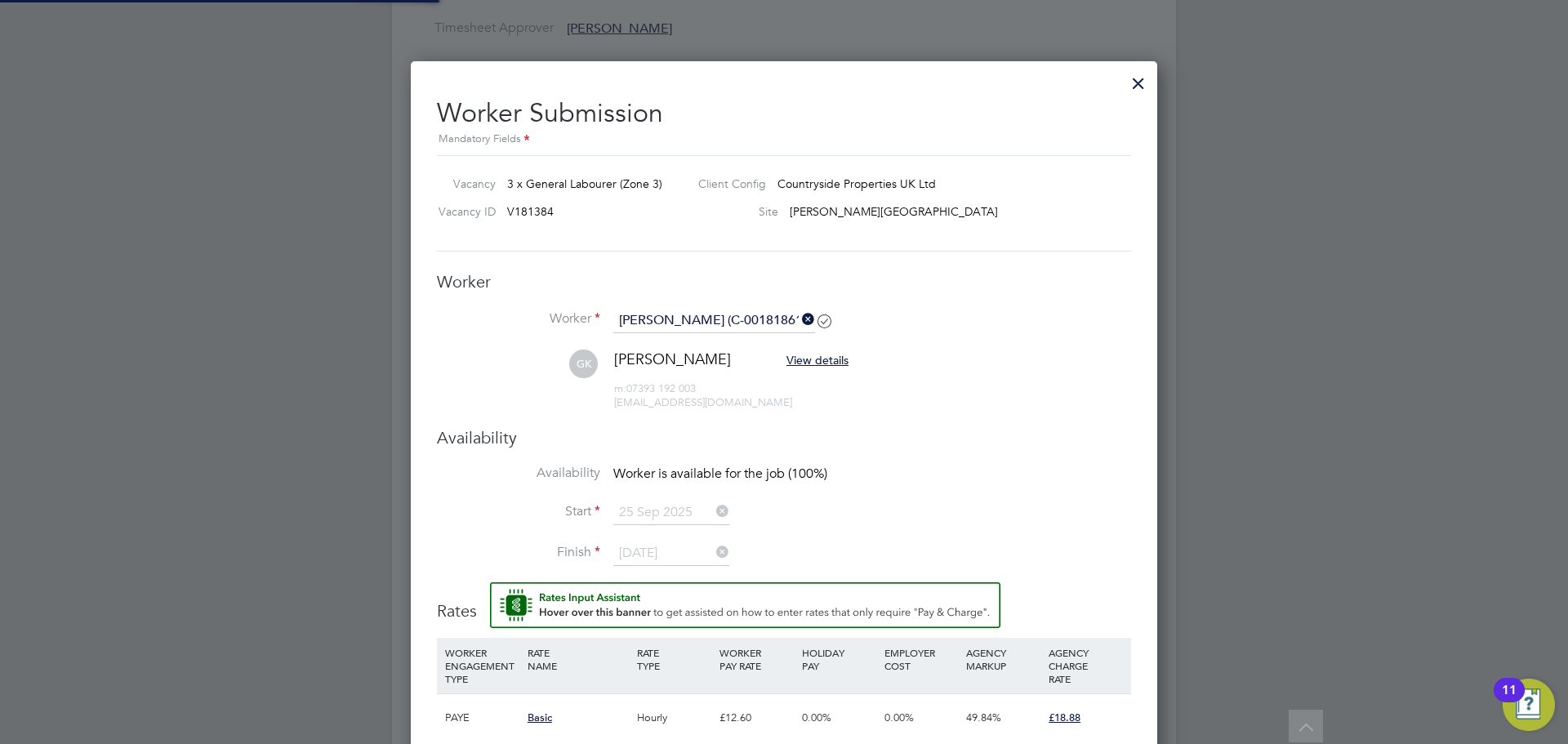
scroll to position [1001, 0]
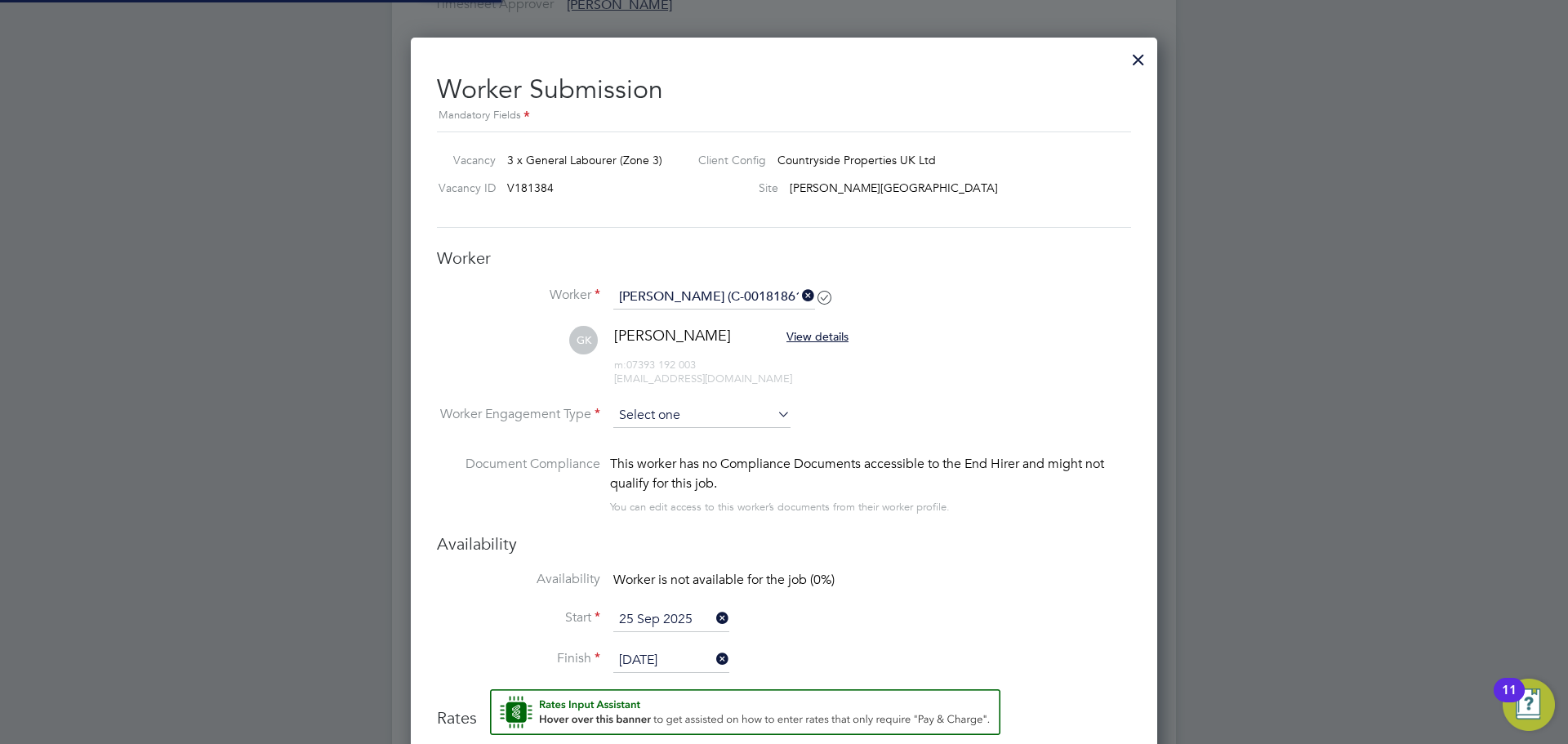
click at [660, 417] on input at bounding box center [702, 415] width 177 height 25
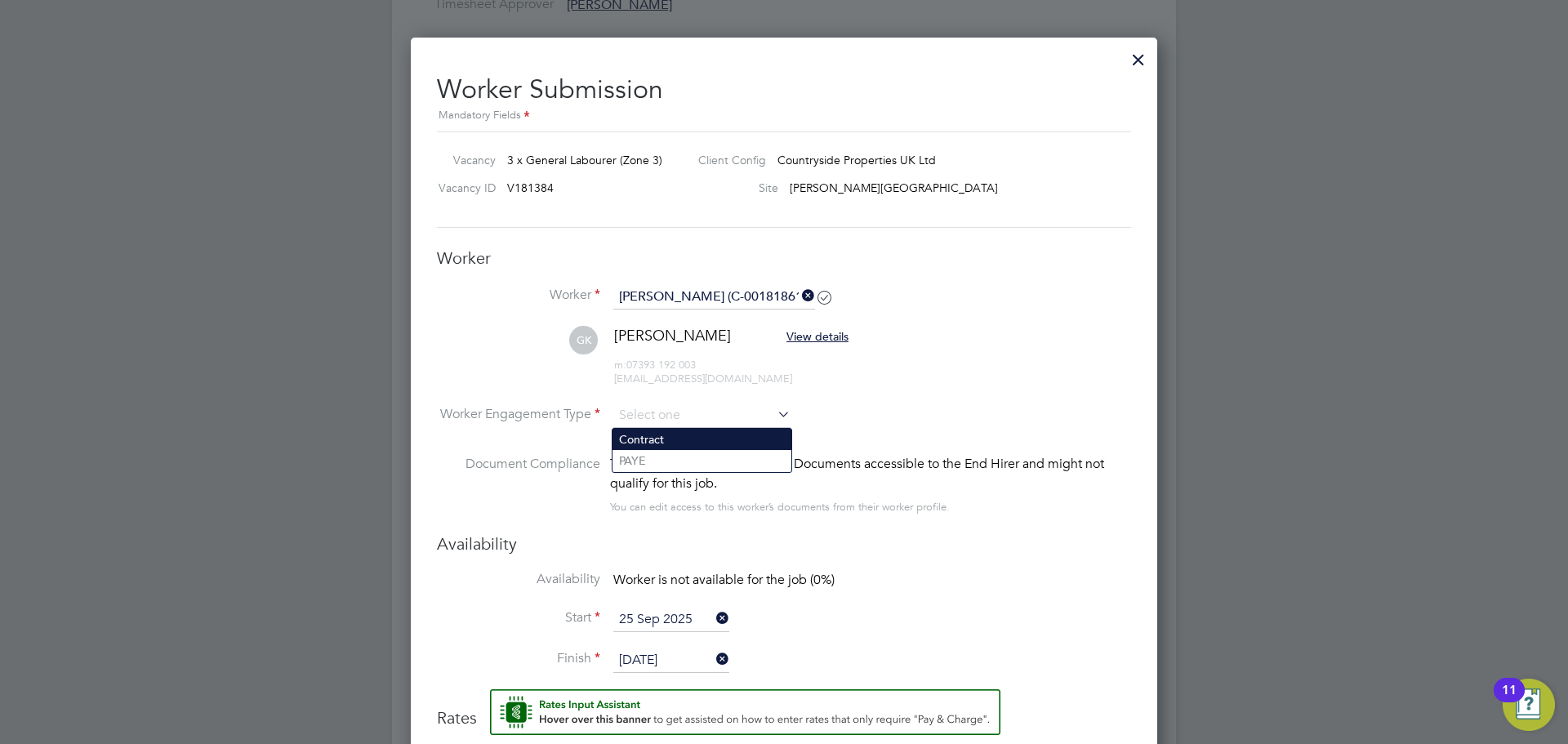
click at [645, 440] on li "Contract" at bounding box center [702, 439] width 179 height 21
type input "Contract"
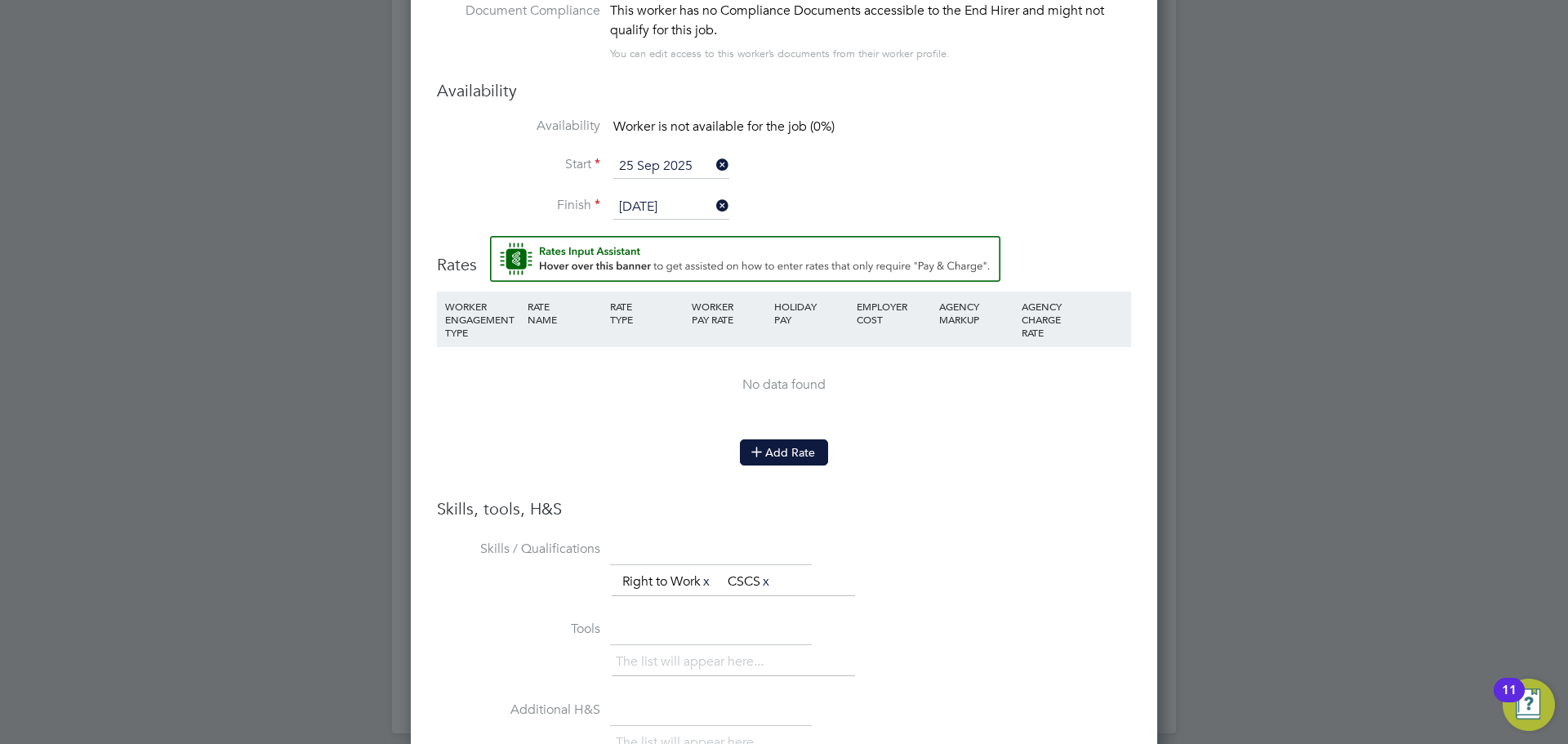
click at [787, 466] on button "Add Rate" at bounding box center [784, 452] width 88 height 26
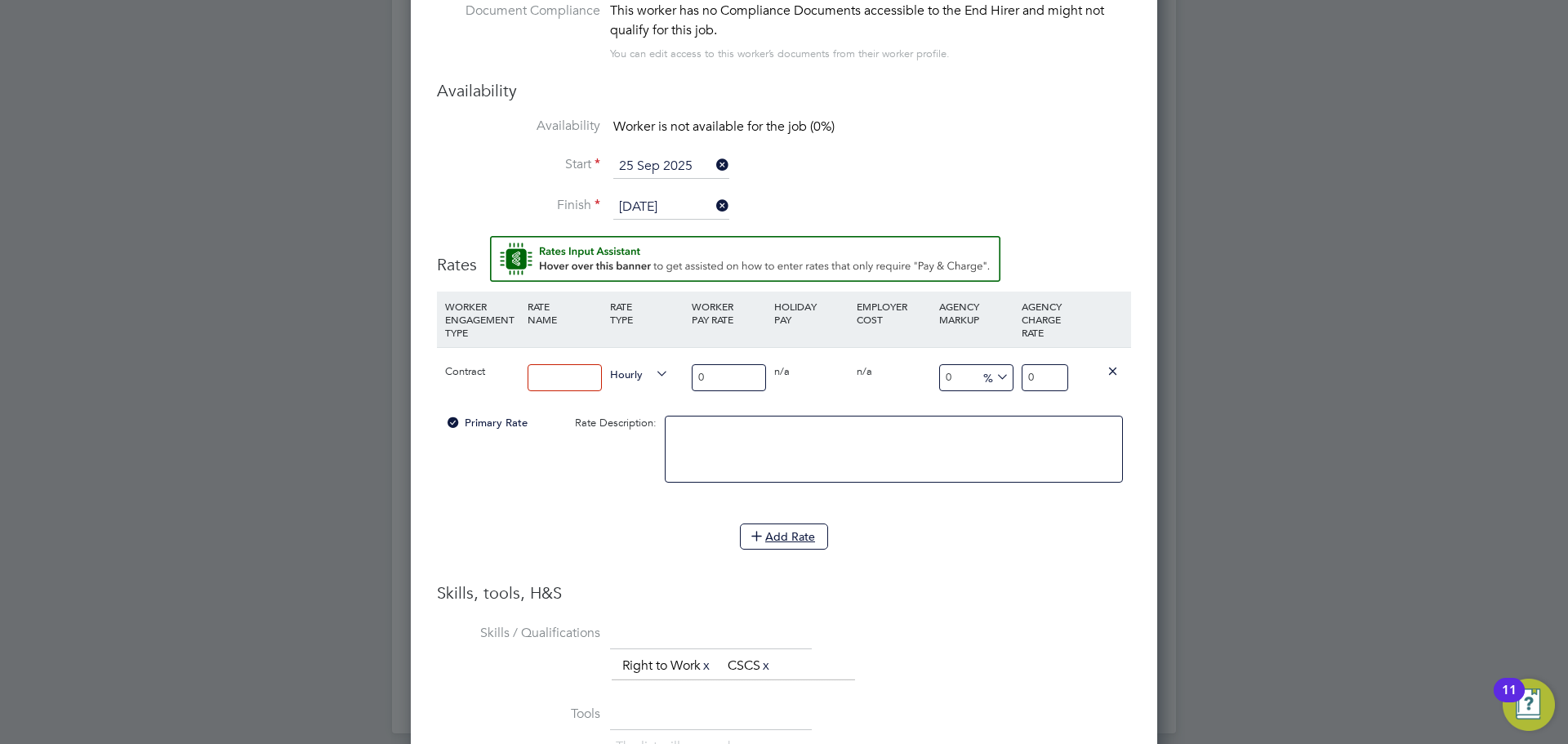
click at [1044, 383] on input "0" at bounding box center [1045, 378] width 47 height 27
click at [1032, 382] on input "0" at bounding box center [1045, 378] width 47 height 27
type input "18.88"
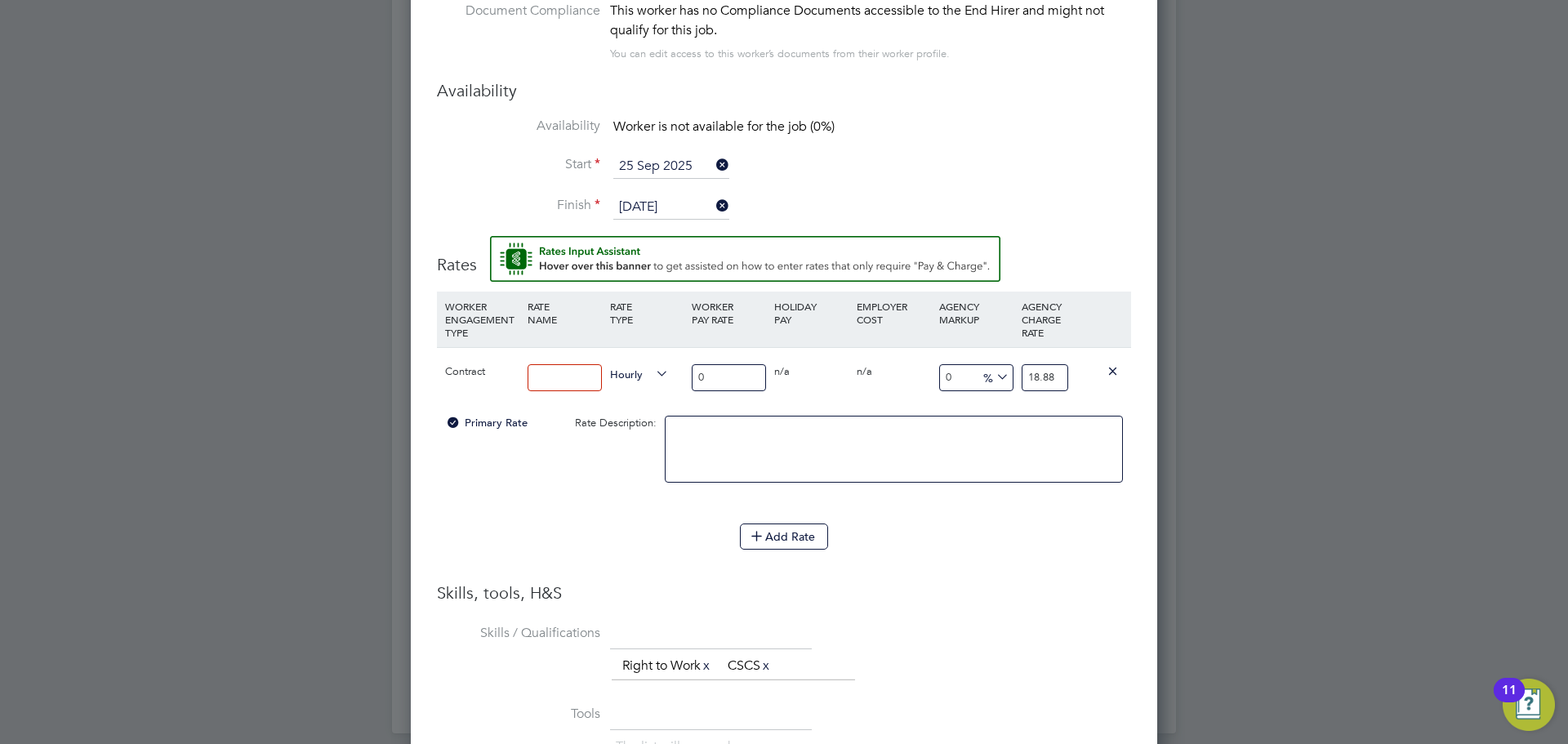
click at [594, 370] on input at bounding box center [564, 378] width 74 height 27
type input "16"
click at [785, 396] on div "0 n/a" at bounding box center [811, 372] width 83 height 48
click at [1012, 590] on h3 "Skills, tools, H&S" at bounding box center [784, 592] width 694 height 21
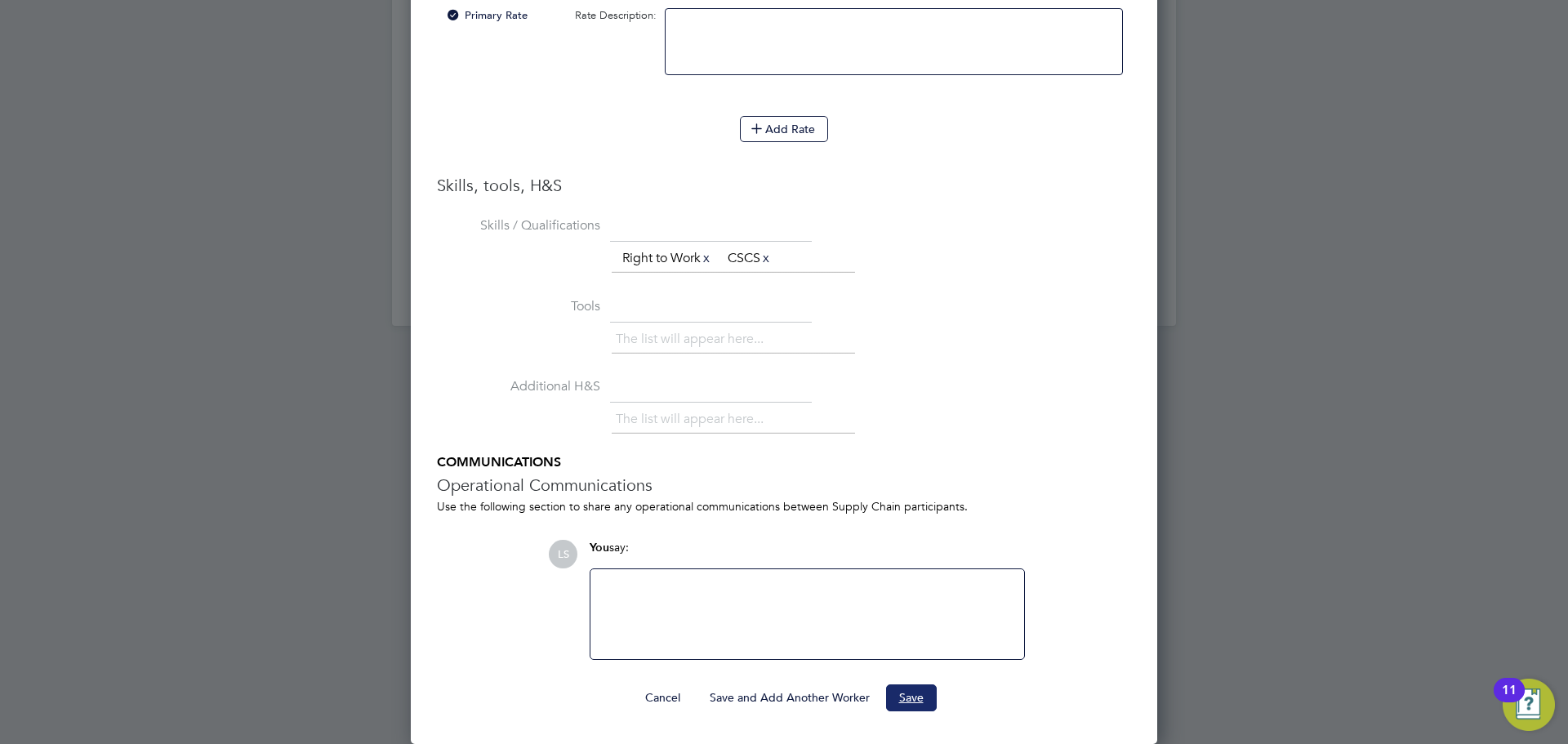
click at [907, 687] on button "Save" at bounding box center [911, 697] width 51 height 26
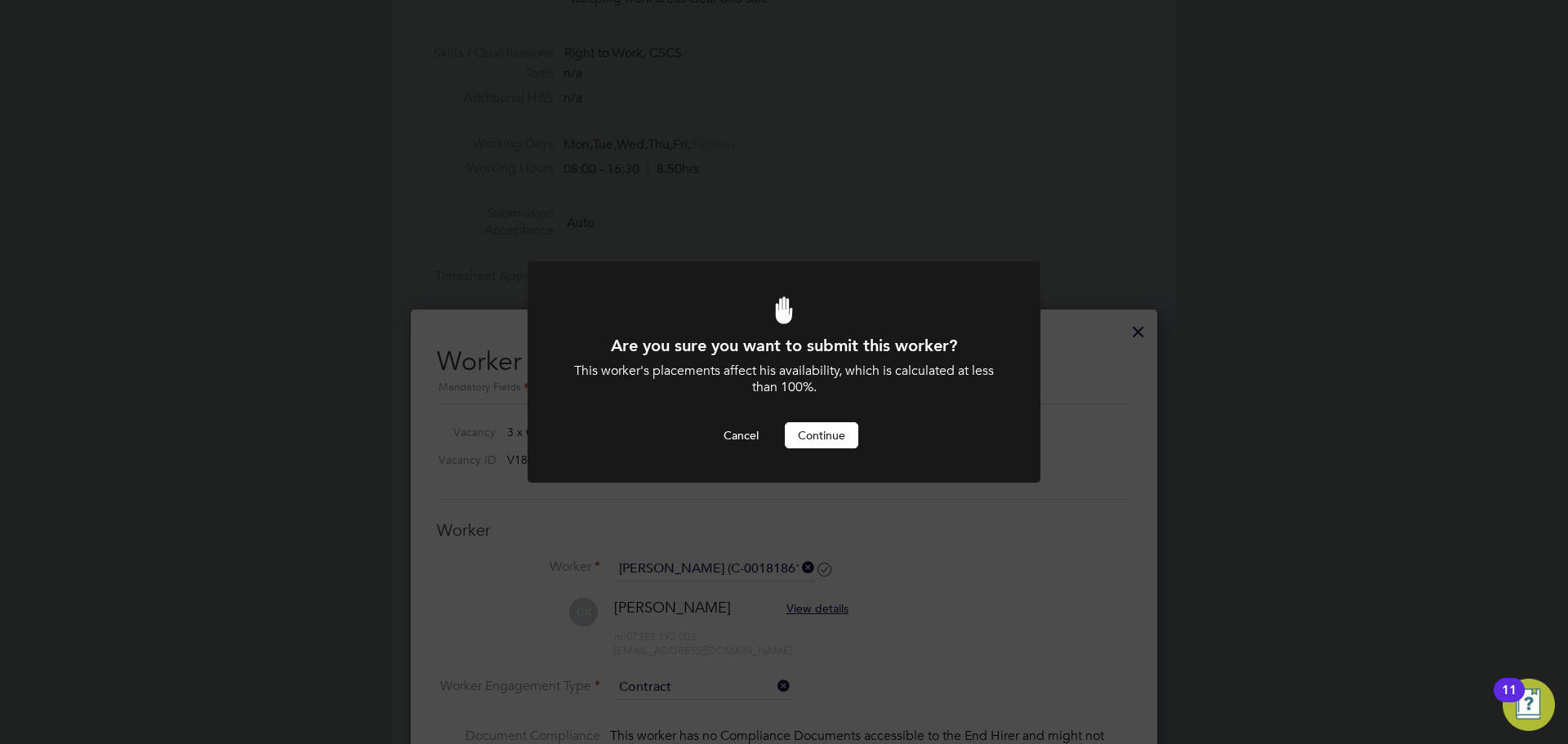
click at [848, 432] on button "Continue" at bounding box center [821, 435] width 73 height 26
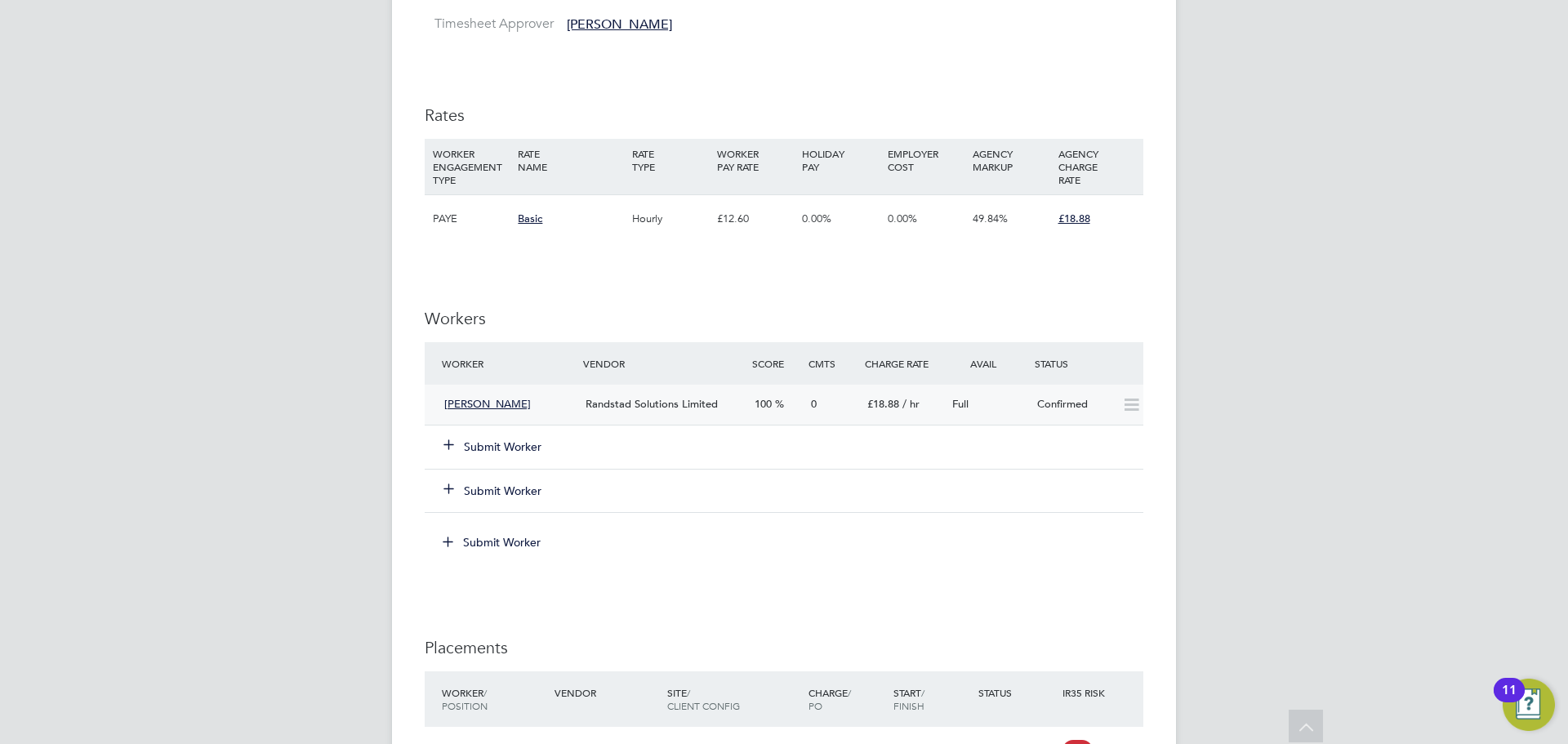
click at [551, 406] on div "[PERSON_NAME]" at bounding box center [508, 405] width 141 height 27
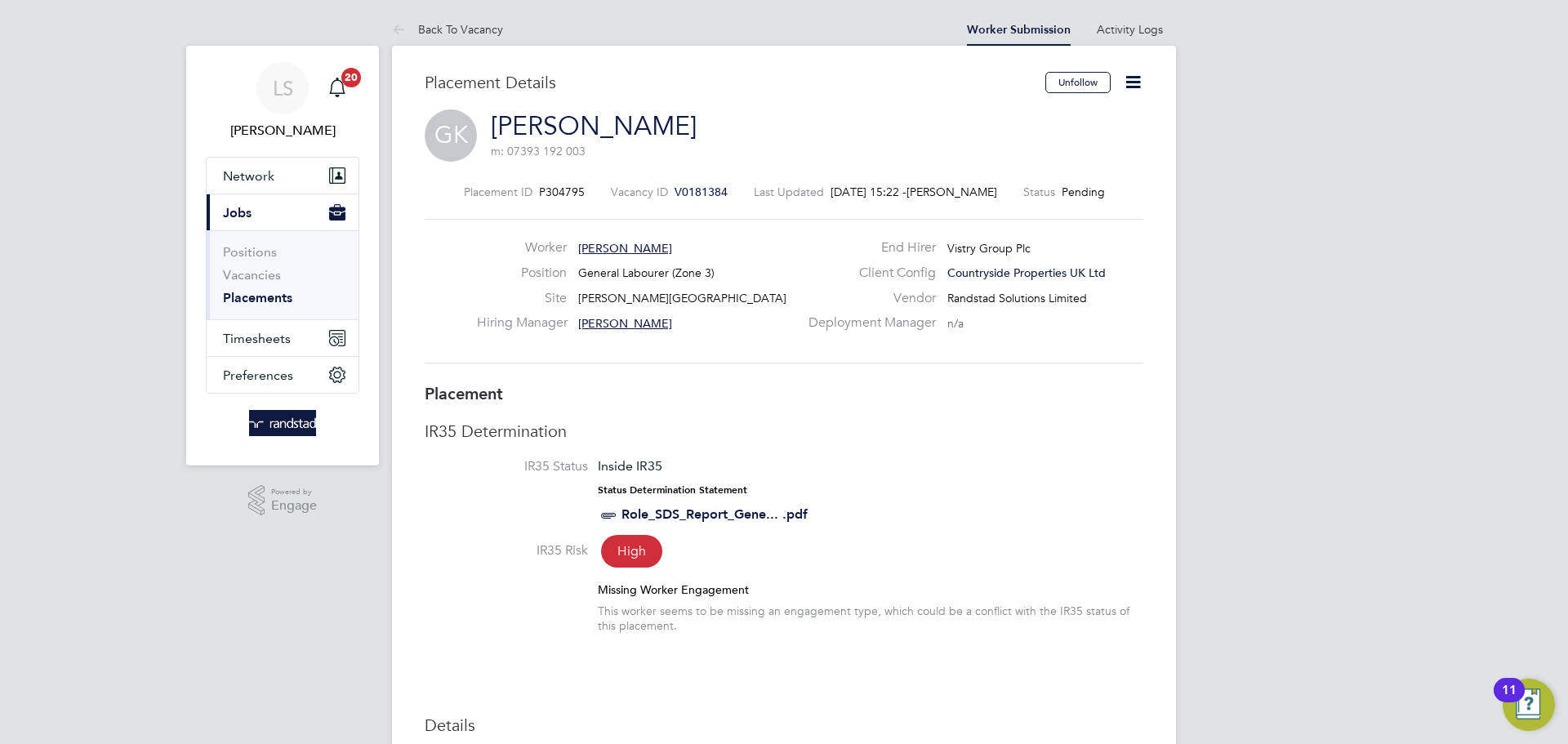
click at [1132, 92] on icon at bounding box center [1133, 82] width 20 height 20
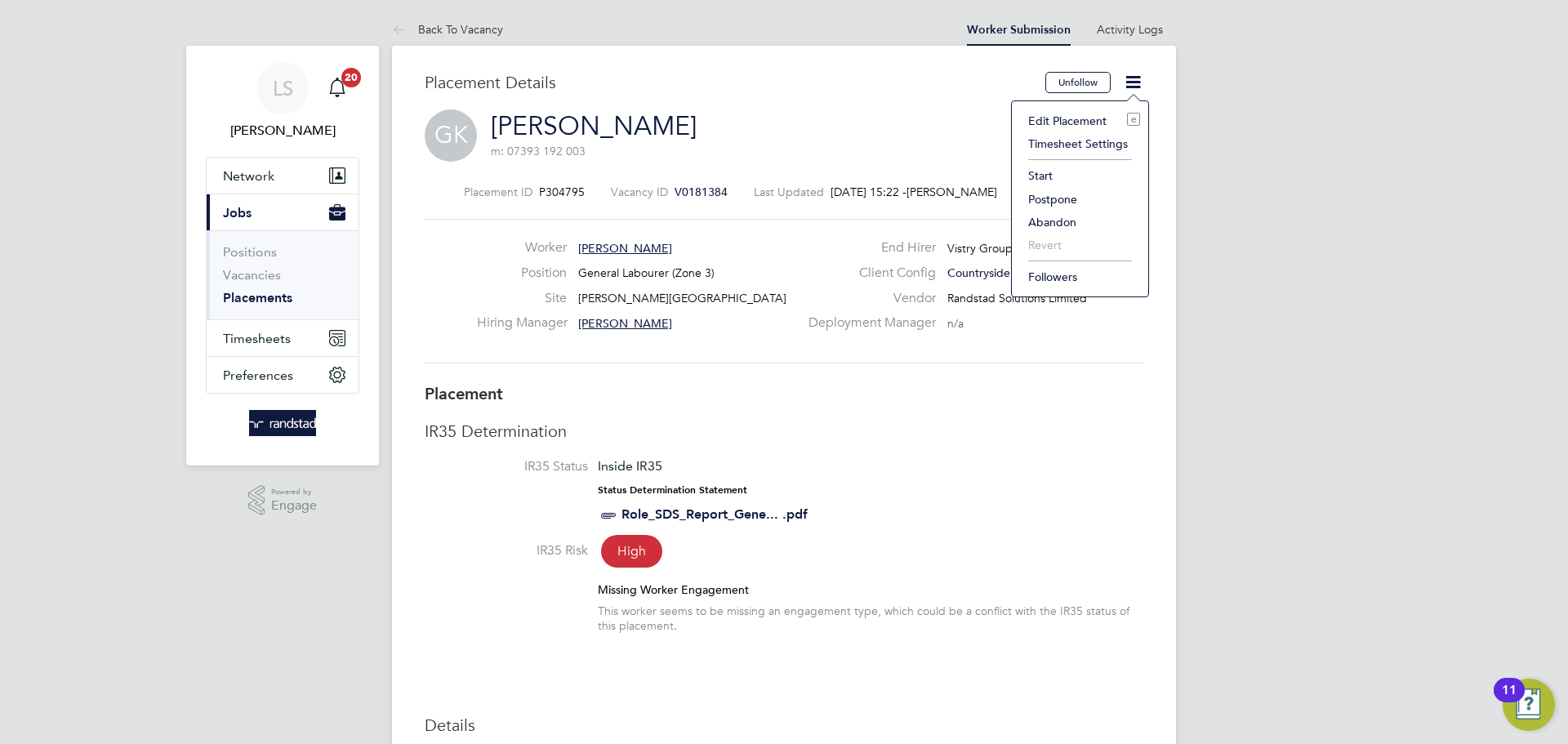
click at [1045, 122] on li "Edit Placement e" at bounding box center [1080, 121] width 120 height 23
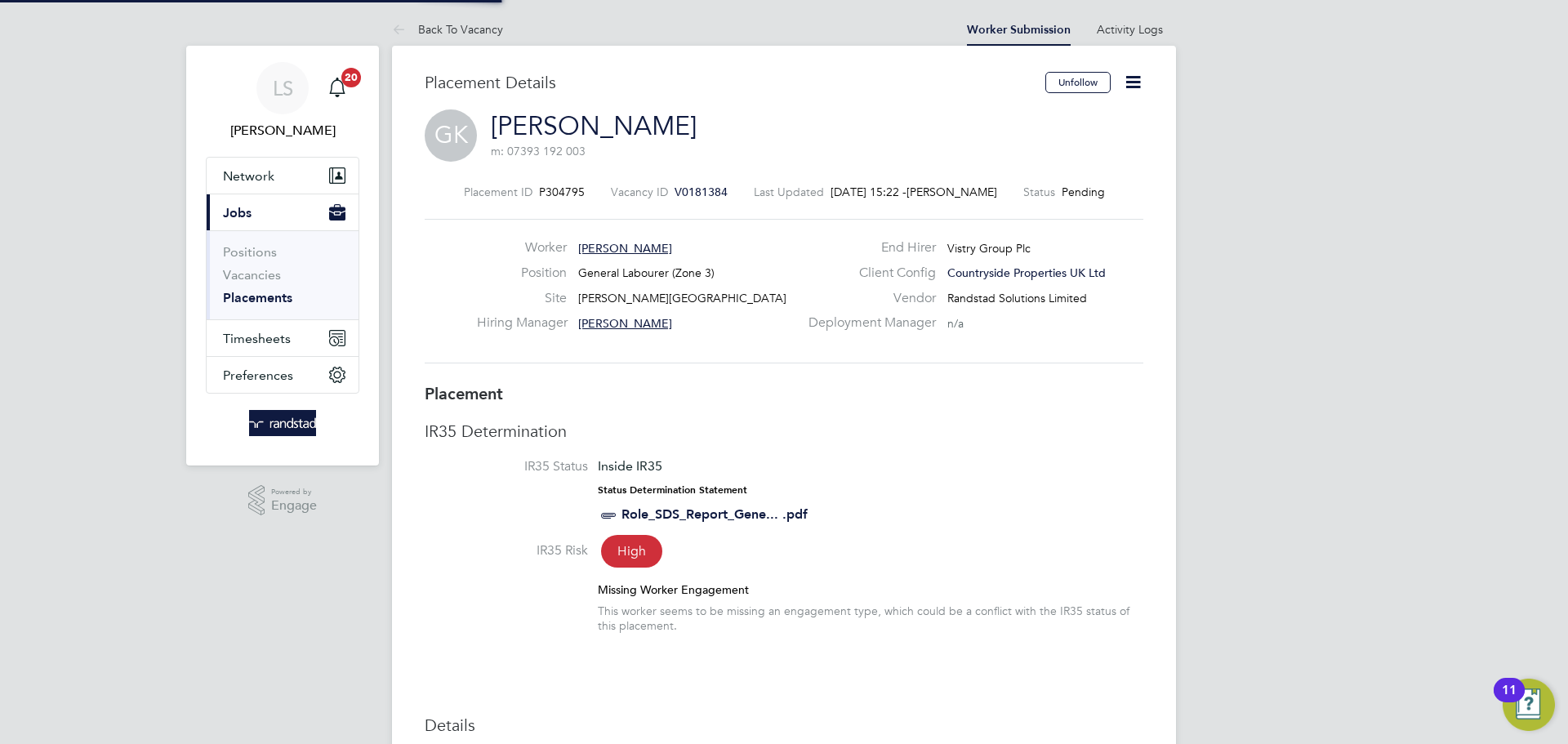
type input "[PERSON_NAME]"
type input "25 Sep 2025"
type input "[DATE]"
type input "08:00"
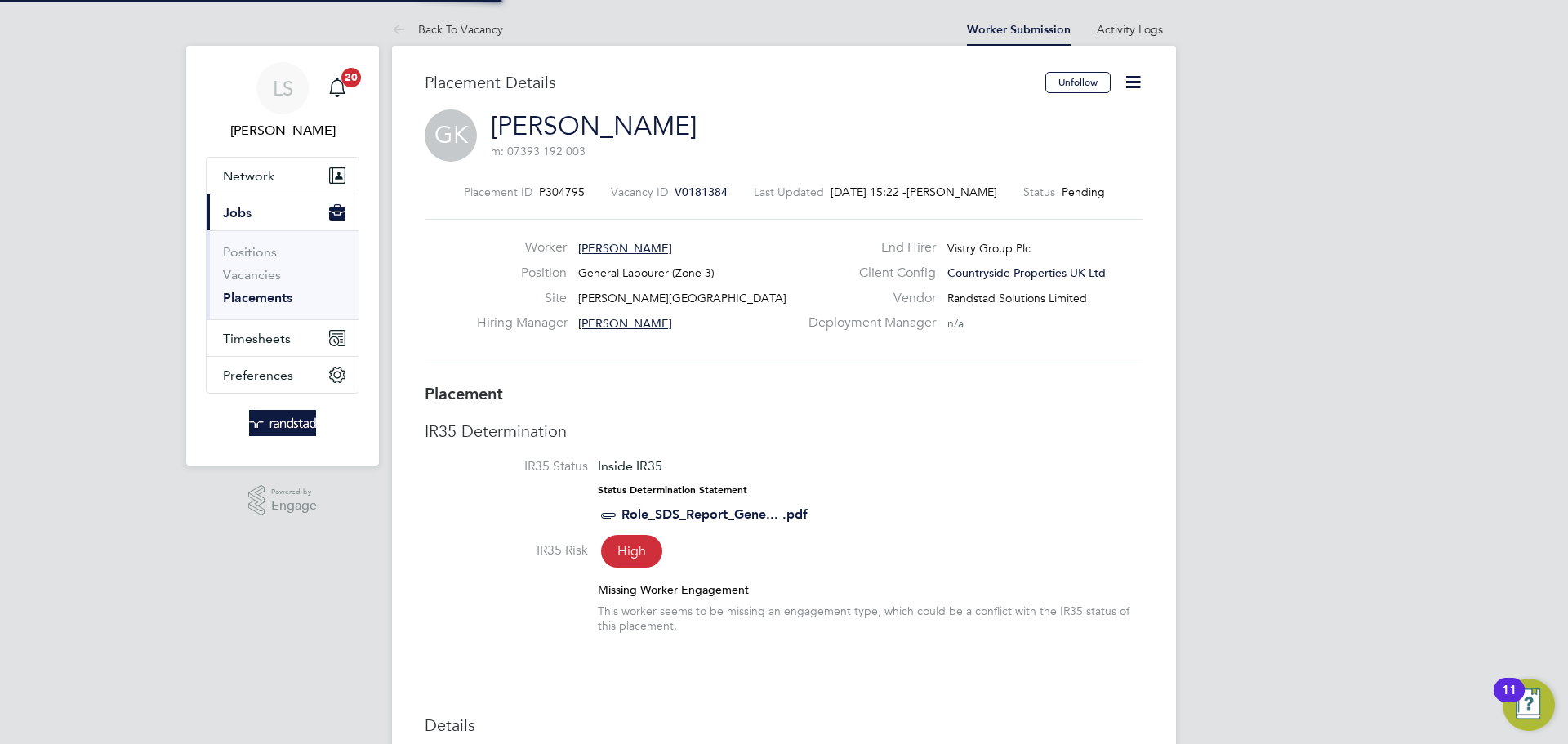
type input "16:30"
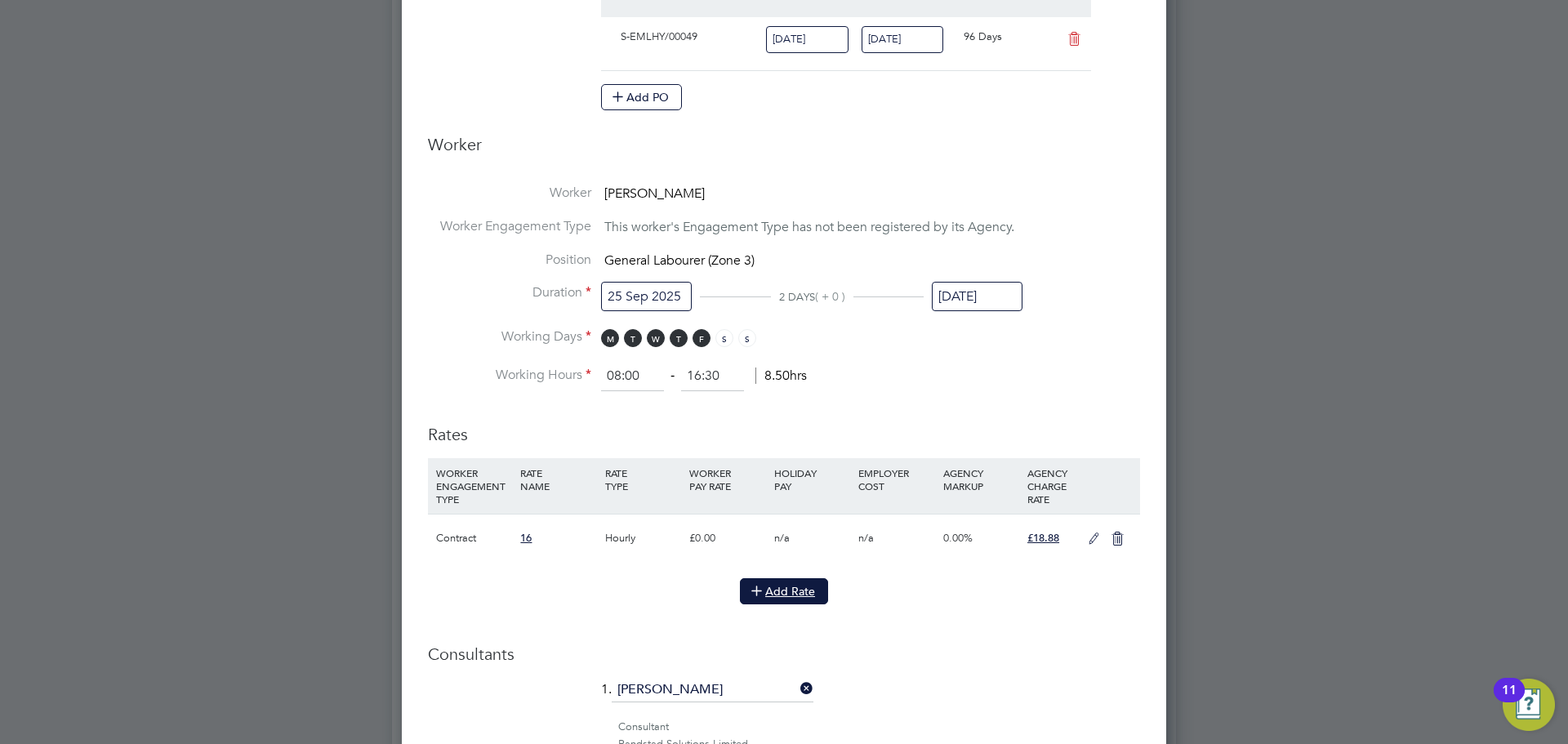
click at [755, 596] on icon at bounding box center [756, 590] width 12 height 12
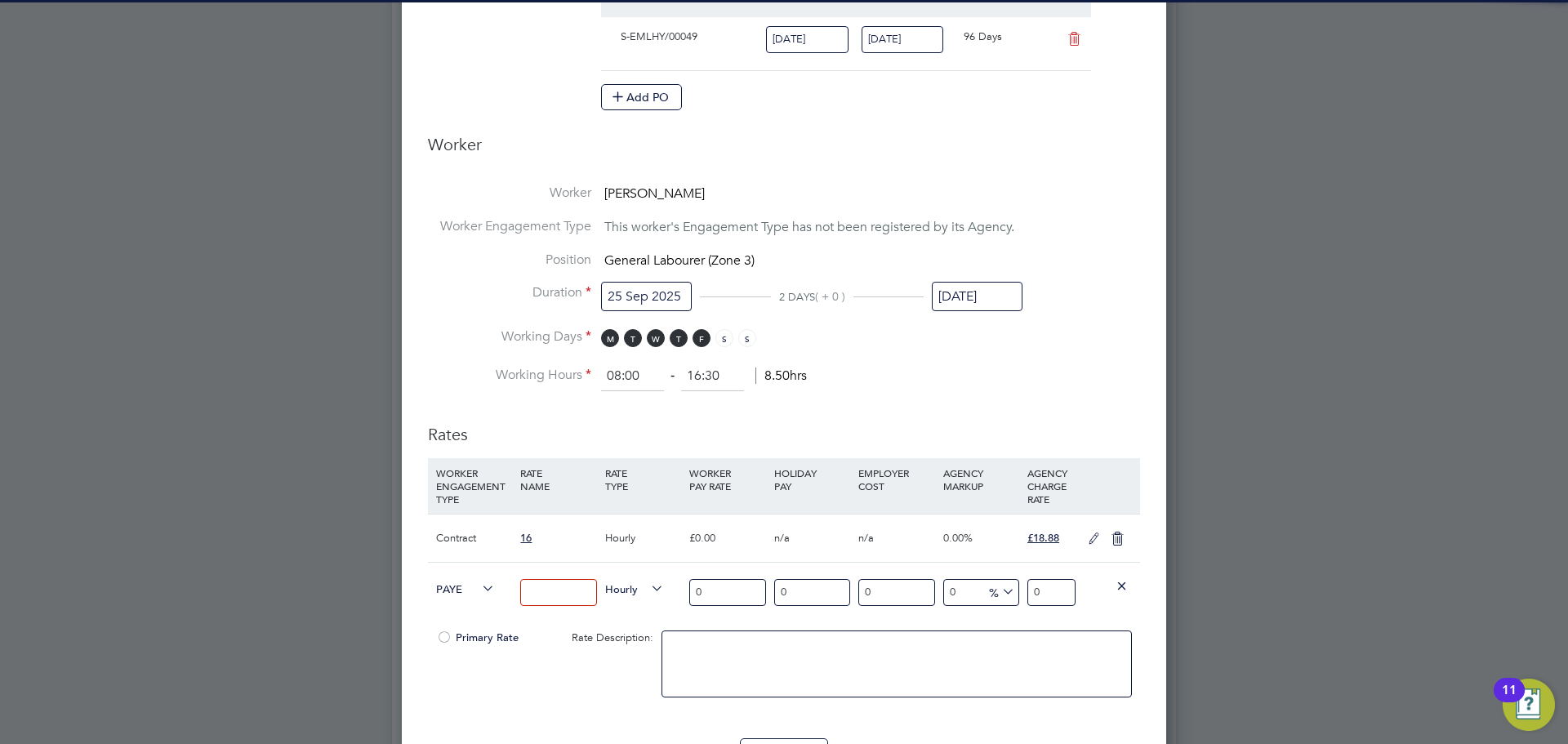
click at [698, 582] on input "0" at bounding box center [727, 593] width 76 height 27
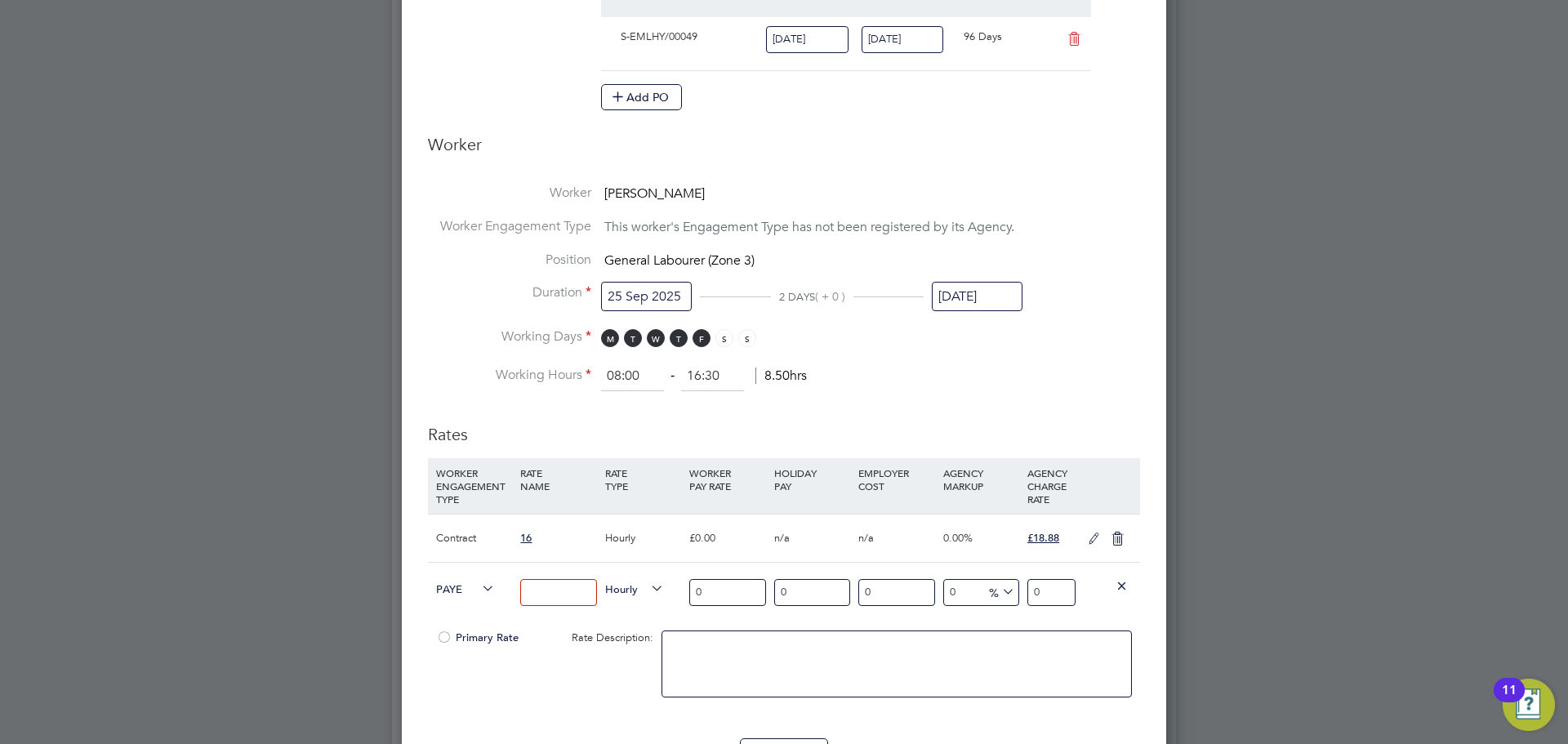
click at [698, 582] on input "0" at bounding box center [727, 593] width 76 height 27
type input "1"
type input "16"
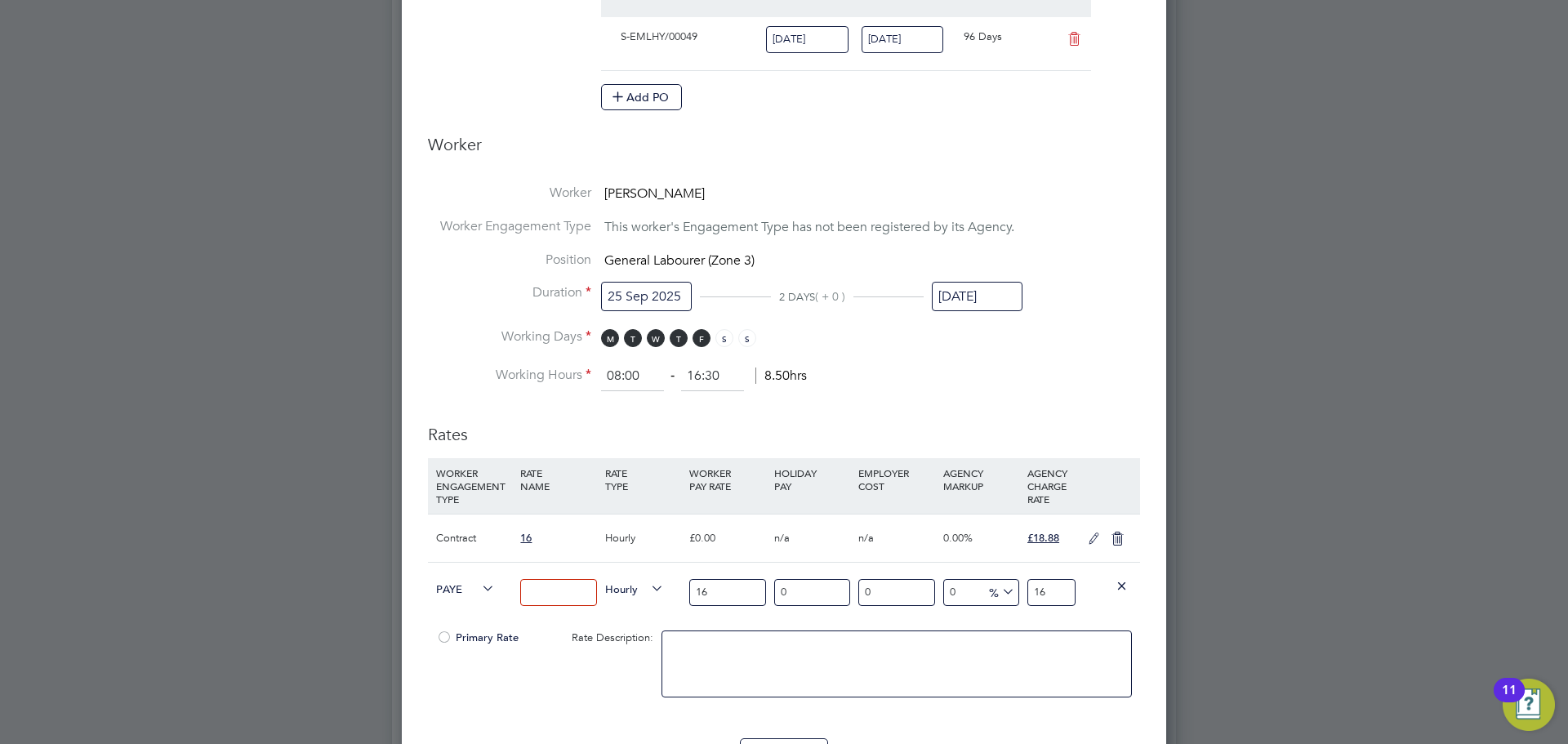
type input "16"
click at [588, 588] on input at bounding box center [557, 593] width 76 height 27
click at [1127, 581] on icon at bounding box center [1121, 586] width 12 height 12
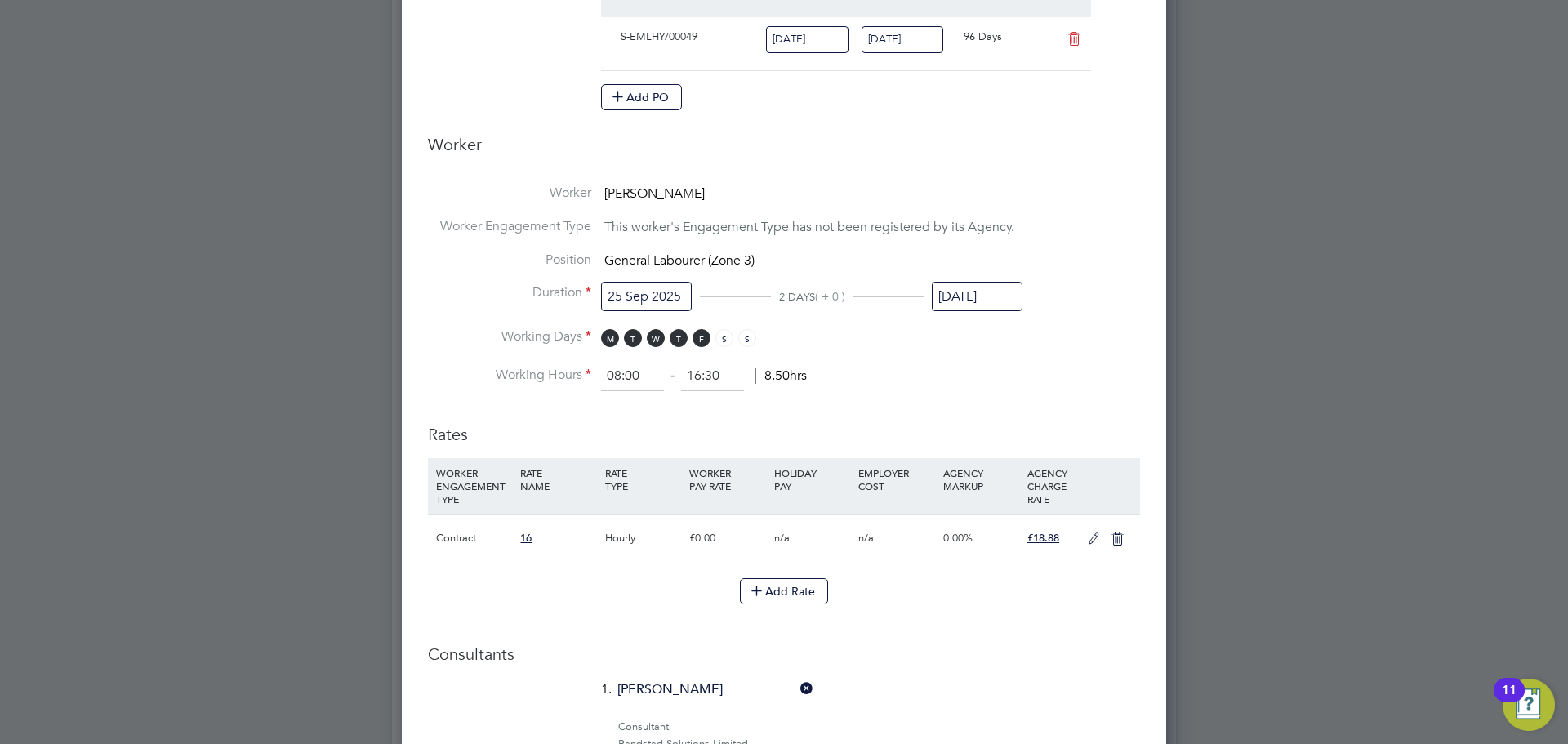
click at [1086, 539] on icon at bounding box center [1094, 539] width 20 height 13
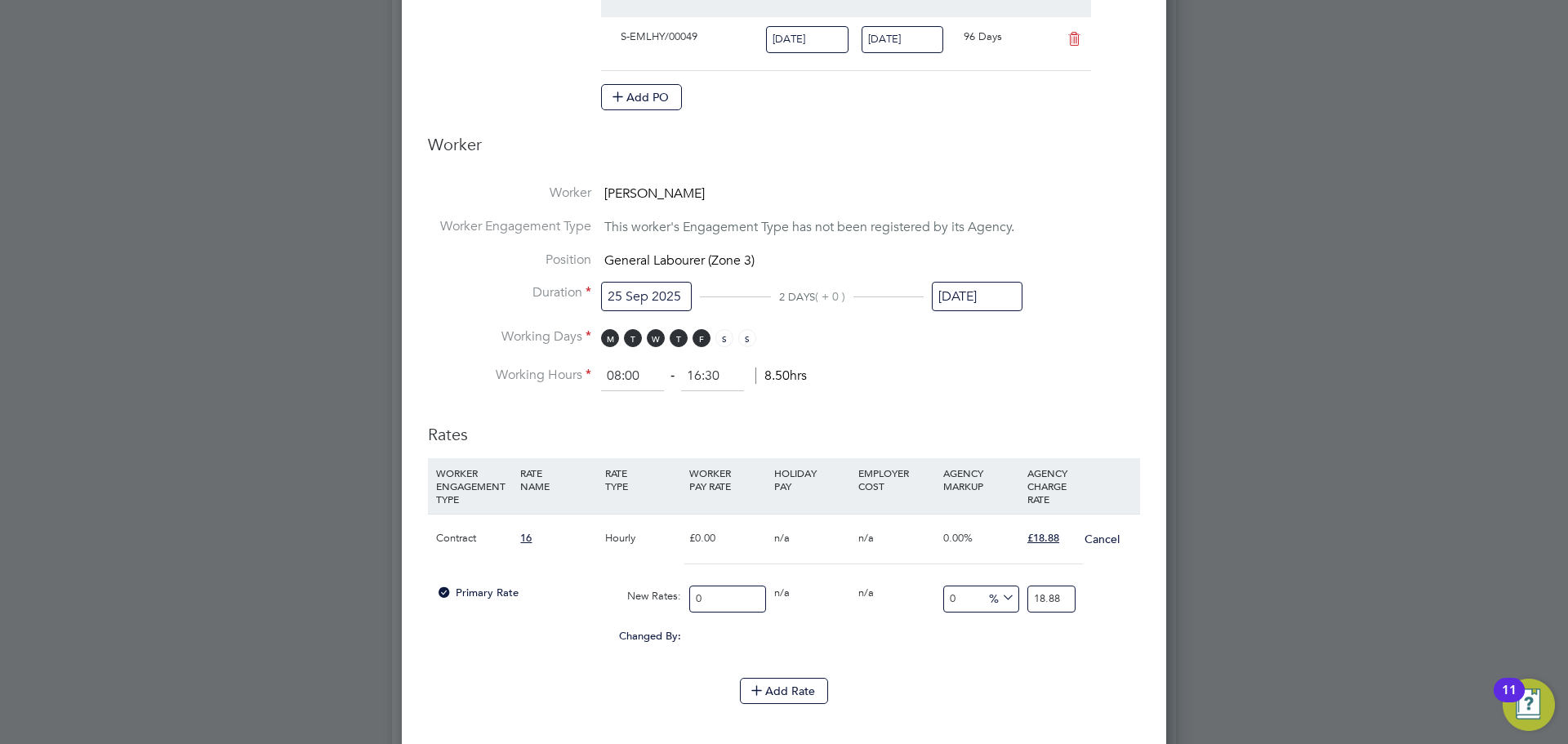
click at [691, 597] on input "0" at bounding box center [727, 599] width 76 height 27
type input "1"
type input "16"
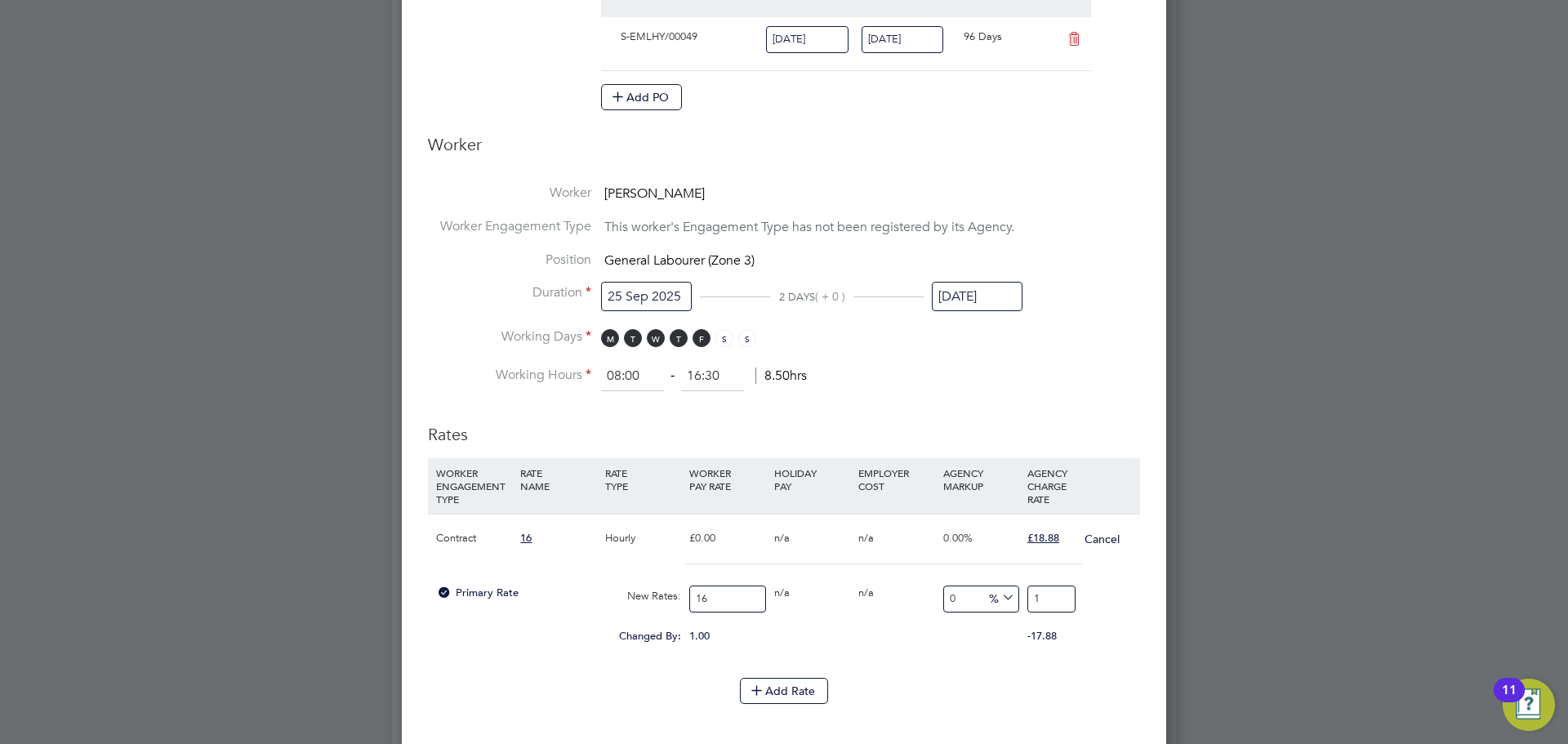
type input "16"
click at [1063, 586] on input "16" at bounding box center [1051, 599] width 48 height 27
type input "161"
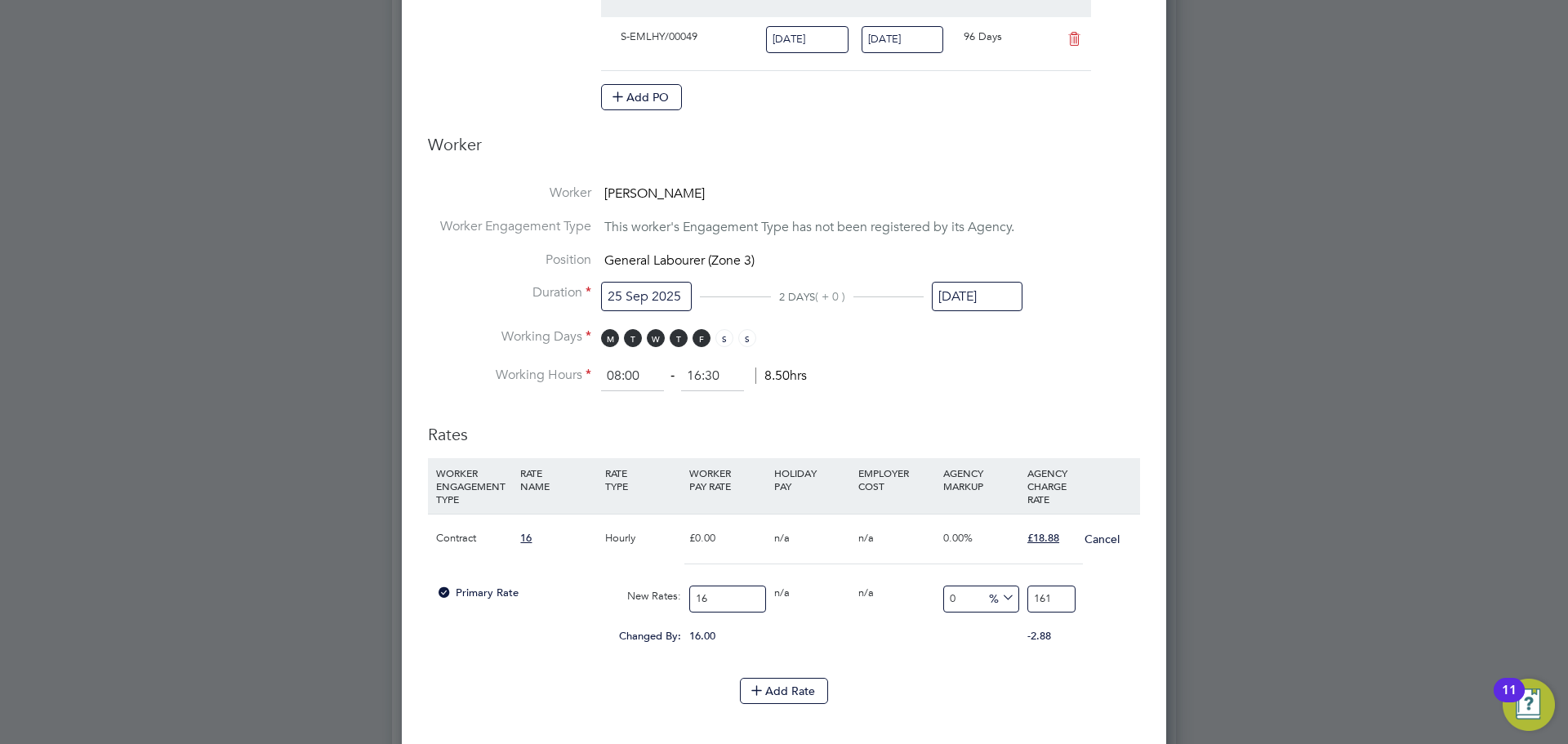
type input "906.25"
type input "1618"
type input "10012.5"
type input "1618.8"
type input "10018"
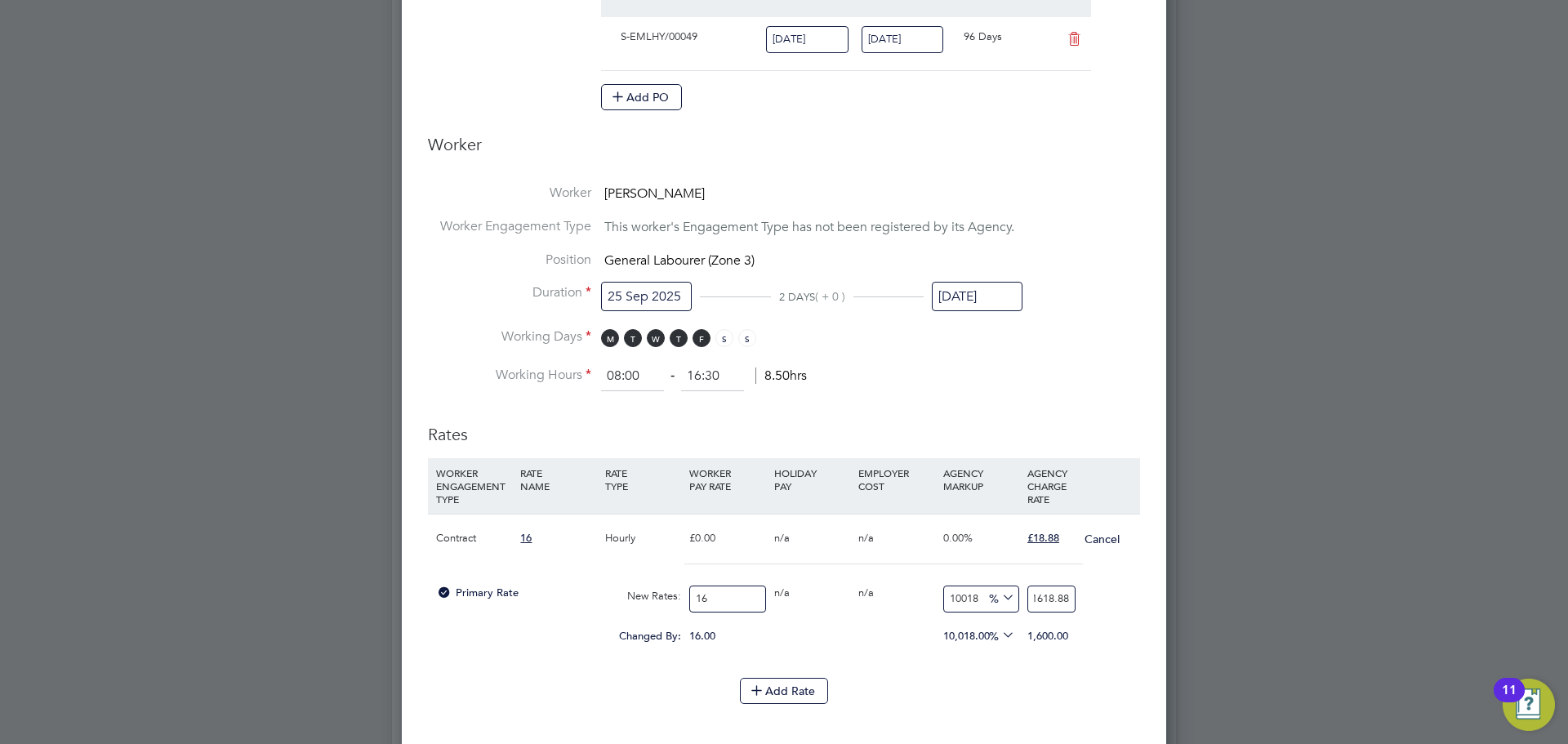
click at [1037, 600] on input "1618.88" at bounding box center [1051, 599] width 48 height 27
type input "1"
type input "-93.75"
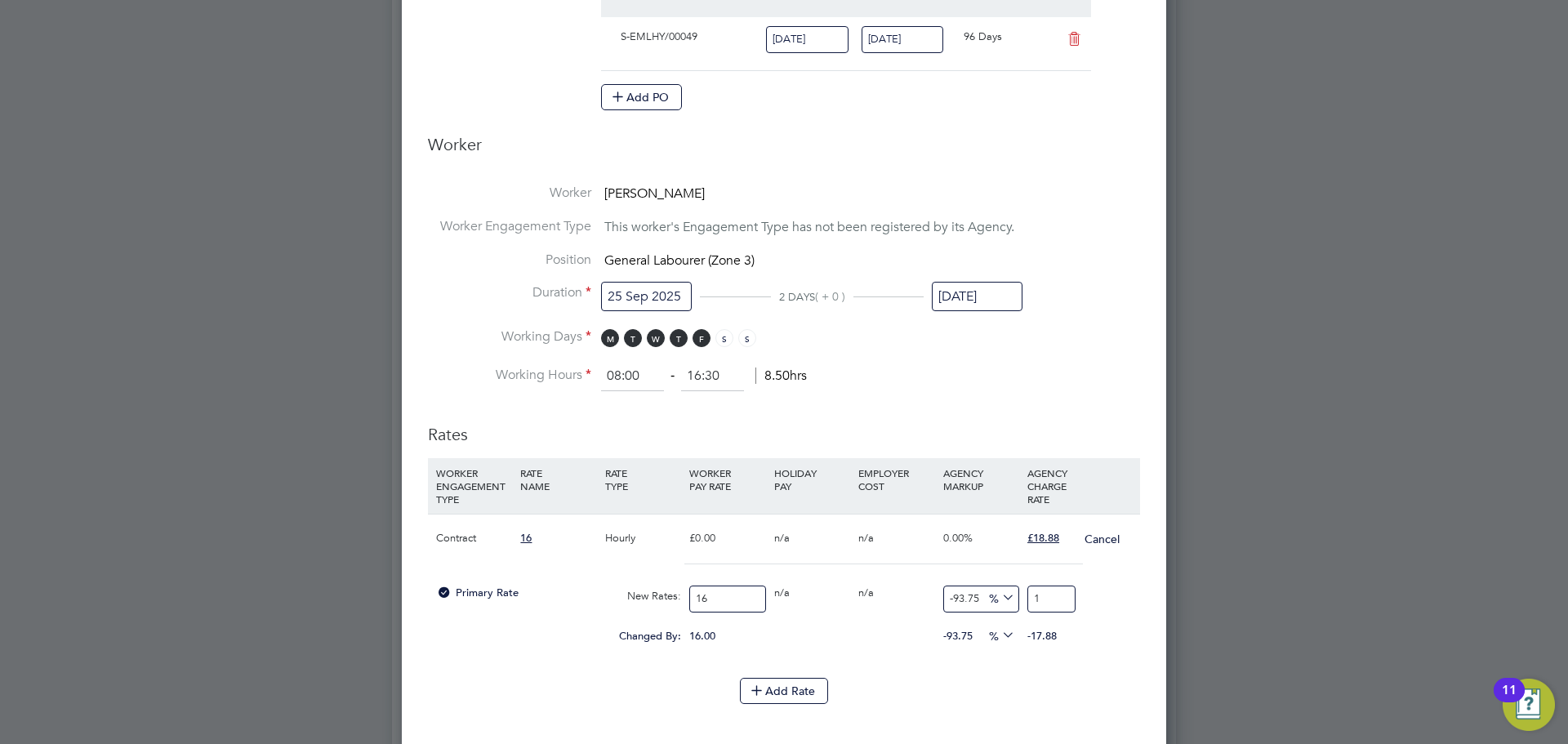
type input "18"
type input "17.5"
type input "18.88"
type input "18"
type input "18.88"
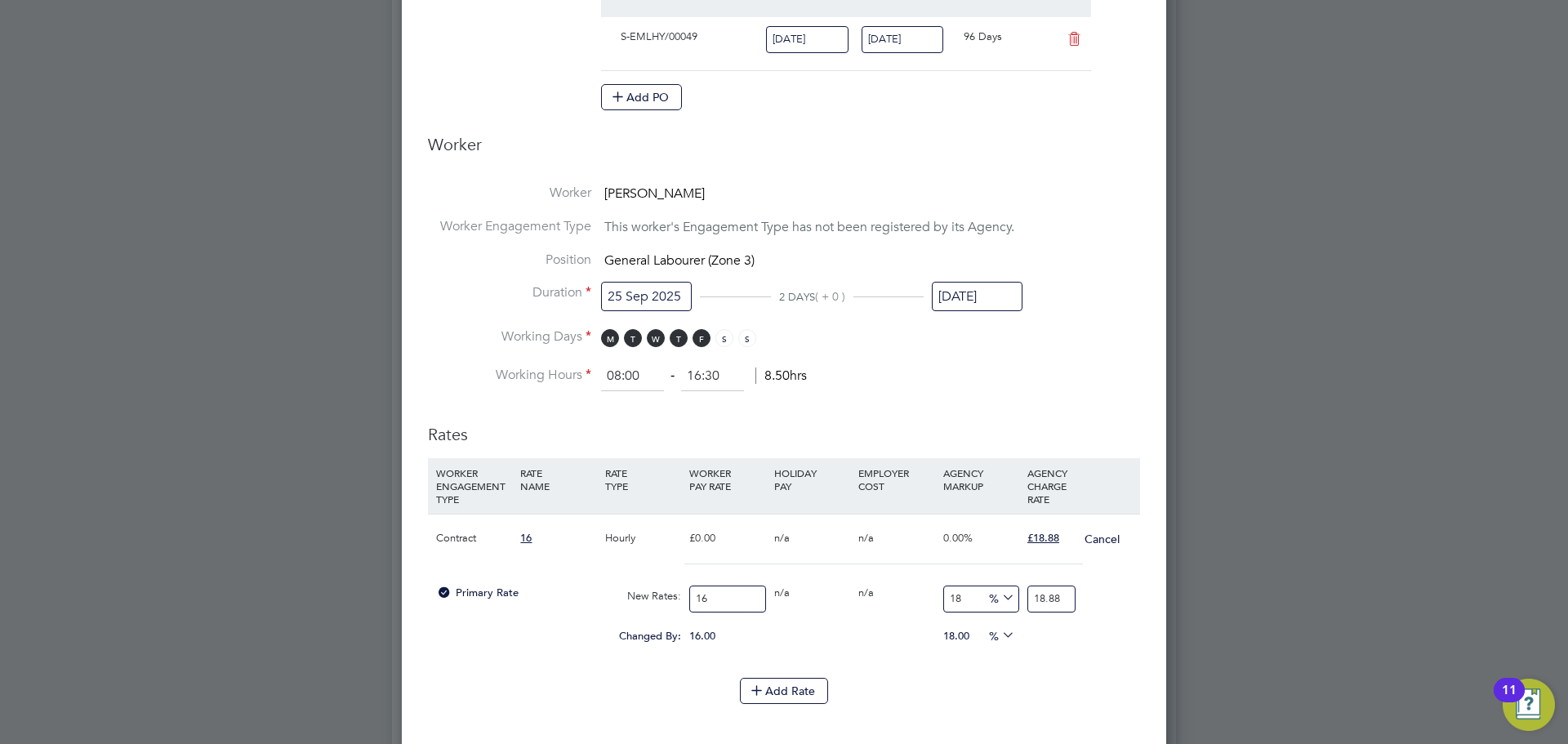
click at [1040, 686] on div "Add Rate" at bounding box center [784, 691] width 712 height 26
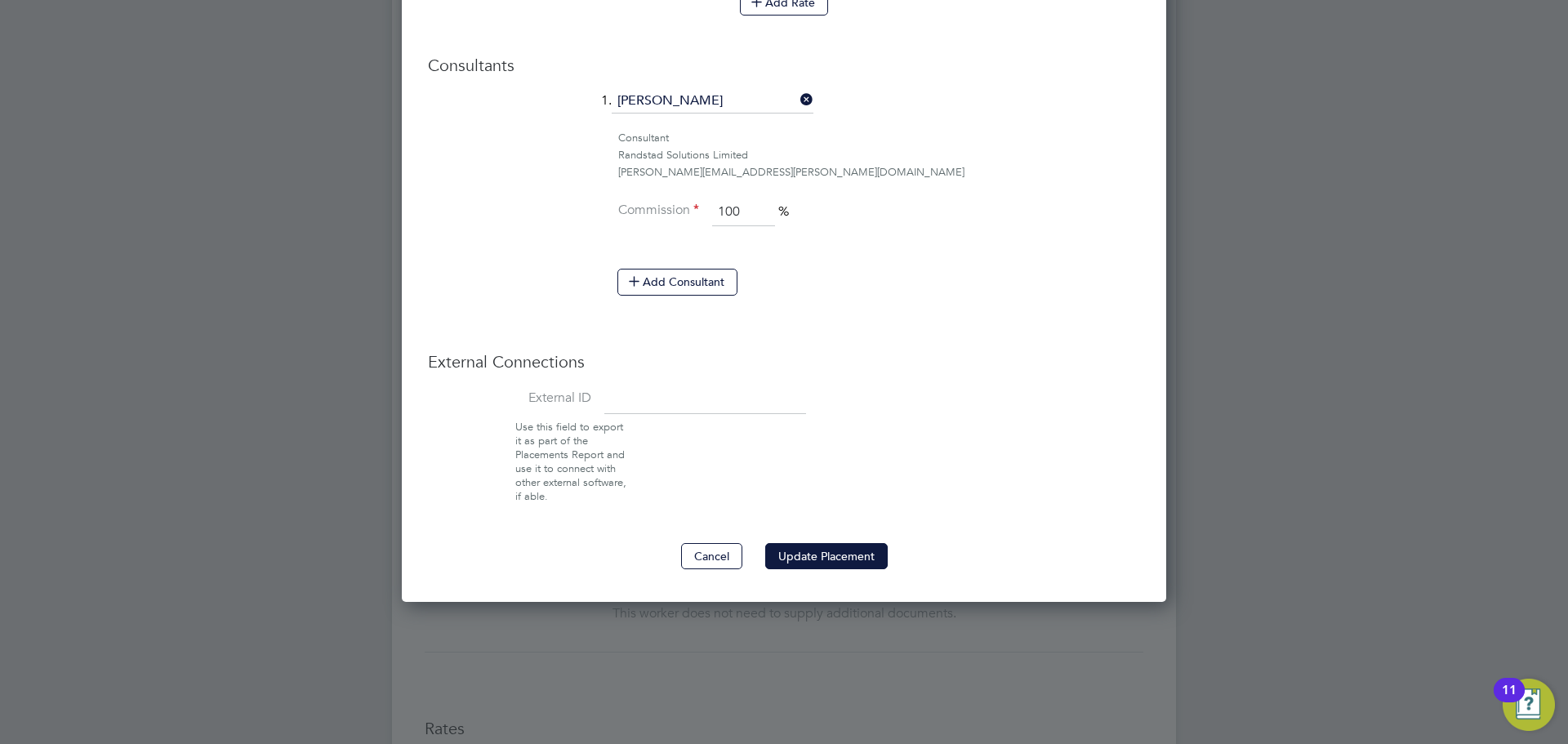
click at [816, 564] on button "Update Placement" at bounding box center [826, 556] width 123 height 26
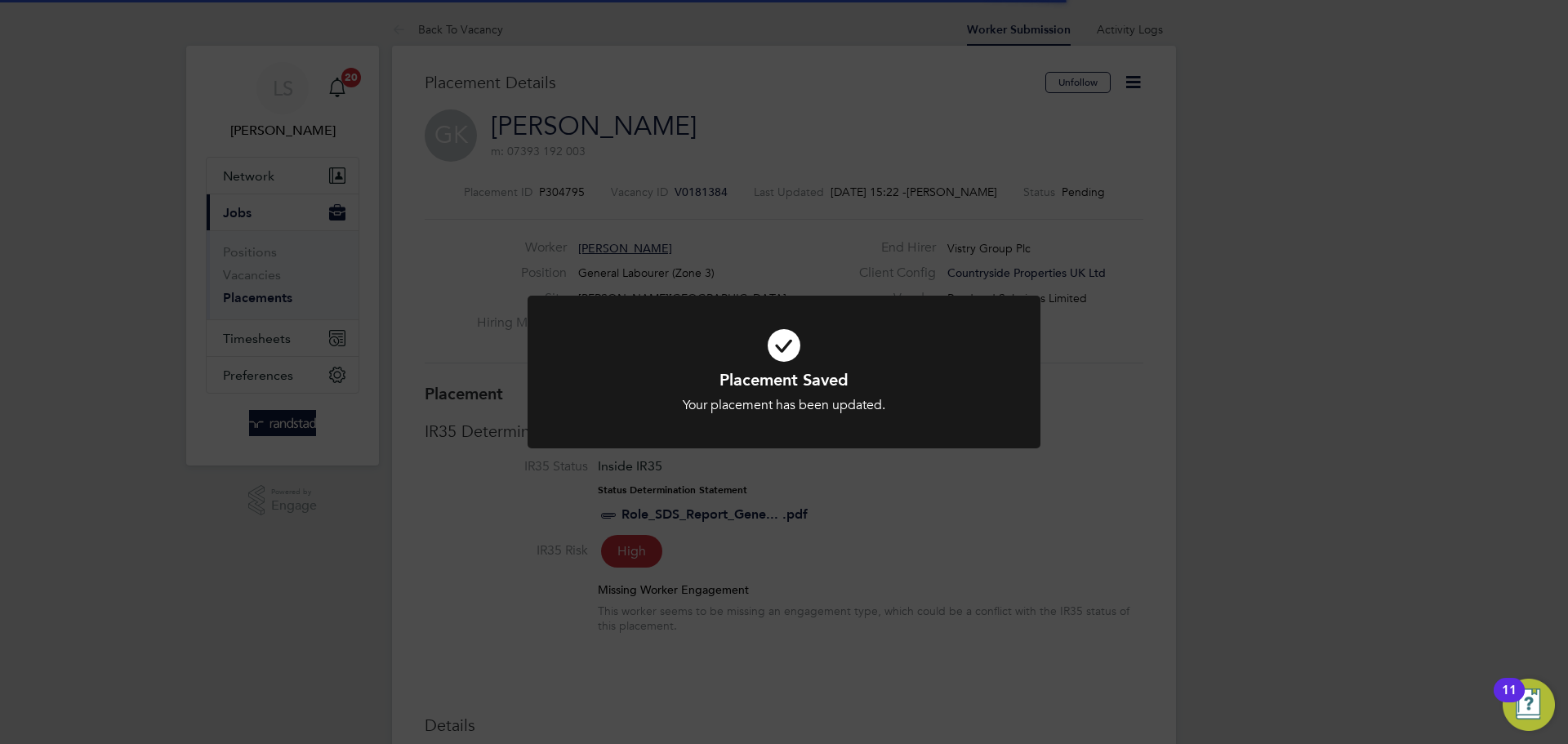
click at [816, 564] on div "Placement Saved Your placement has been updated. Cancel Okay" at bounding box center [784, 372] width 1568 height 744
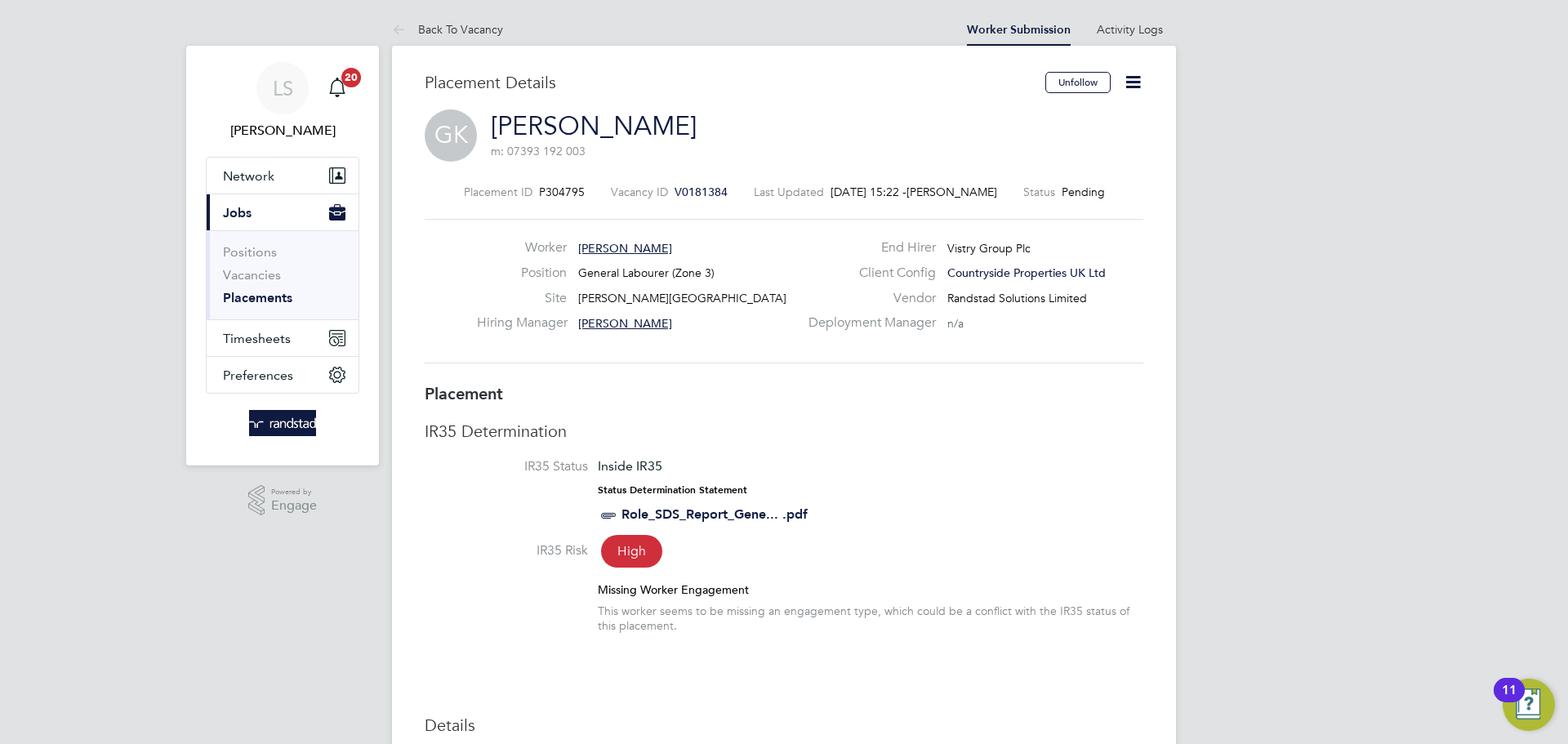
click at [1137, 75] on icon at bounding box center [1133, 82] width 20 height 20
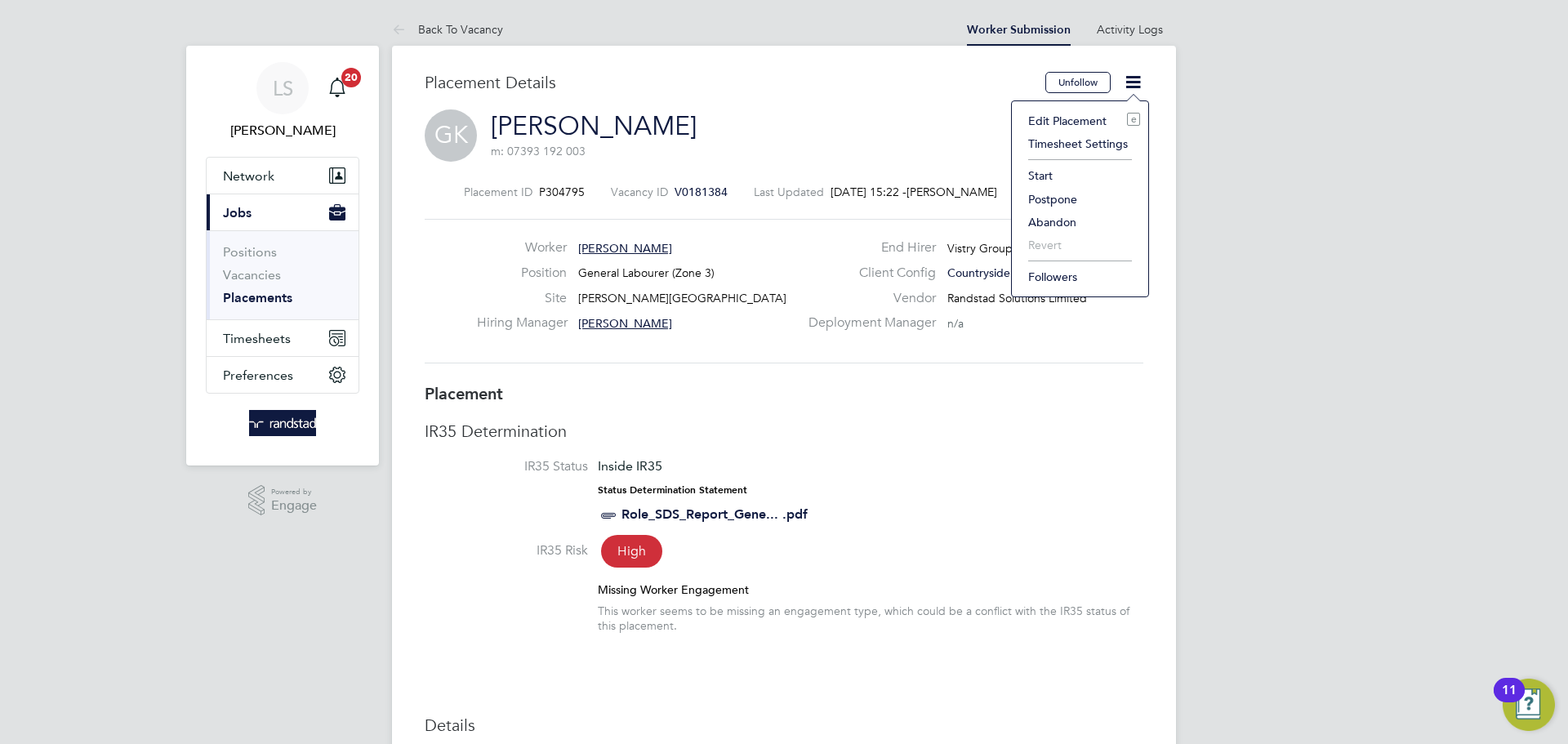
click at [1046, 179] on li "Start" at bounding box center [1080, 175] width 120 height 23
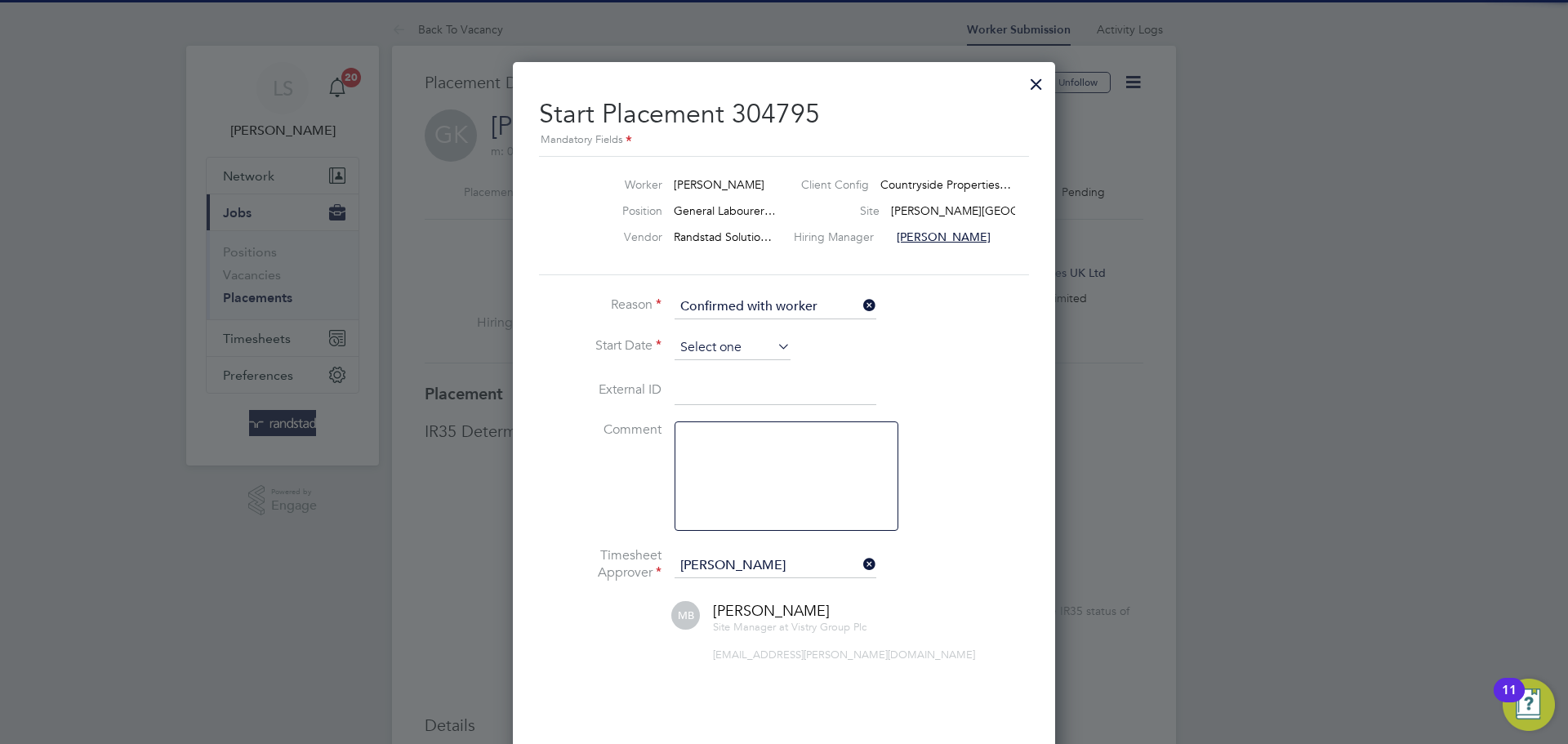
click at [731, 352] on input at bounding box center [733, 347] width 116 height 25
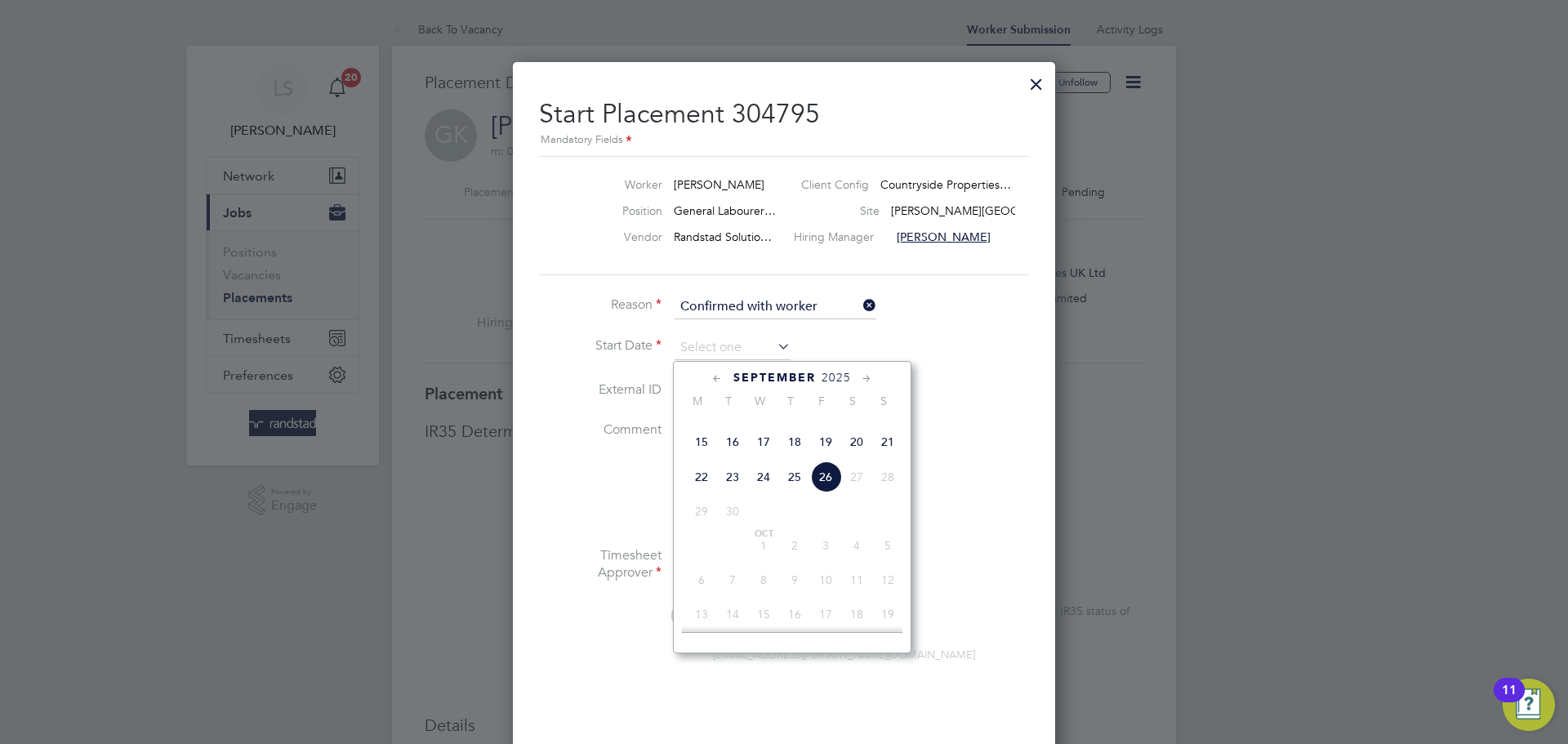
click at [801, 493] on span "25" at bounding box center [795, 477] width 31 height 31
type input "25 Sep 2025"
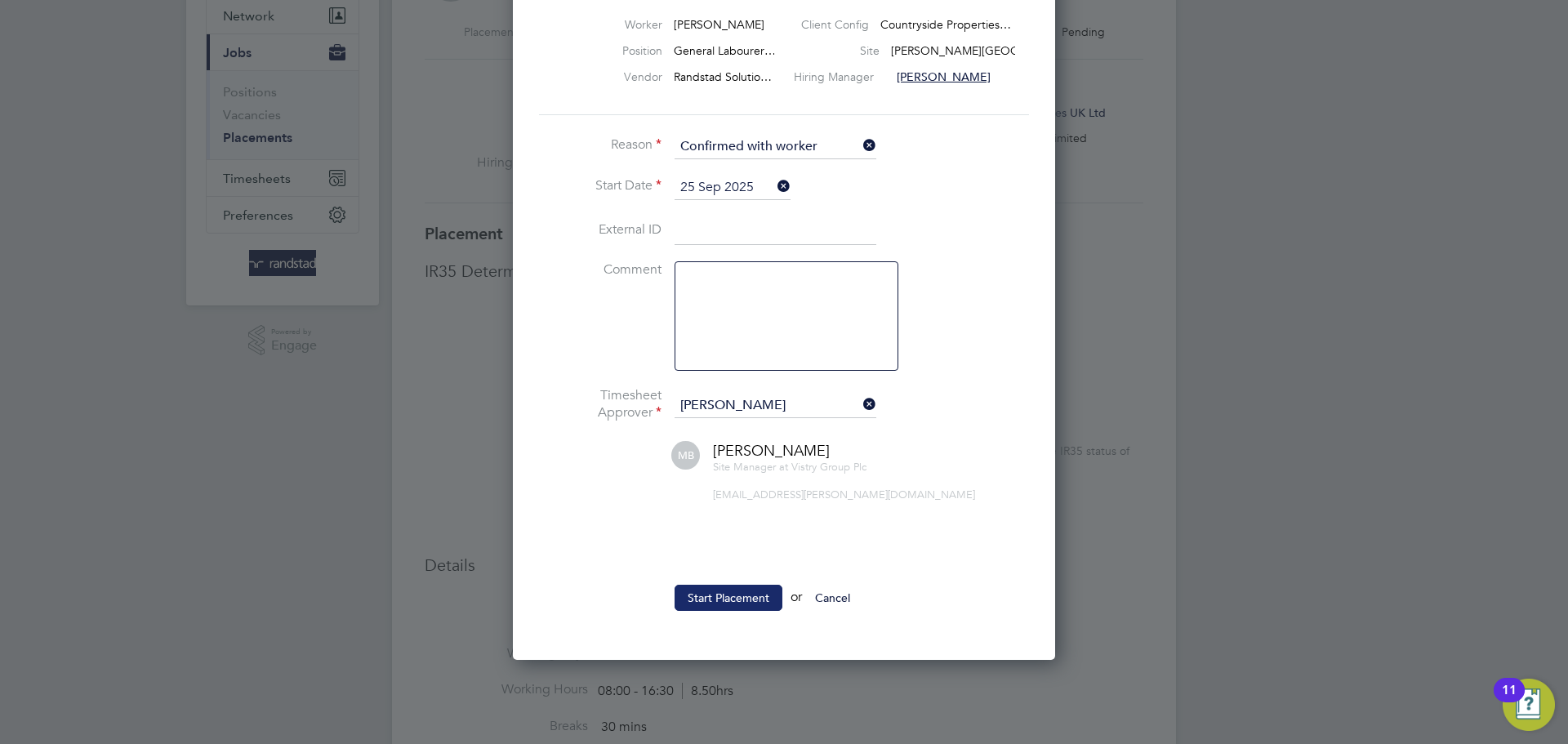
click at [738, 593] on button "Start Placement" at bounding box center [728, 598] width 108 height 26
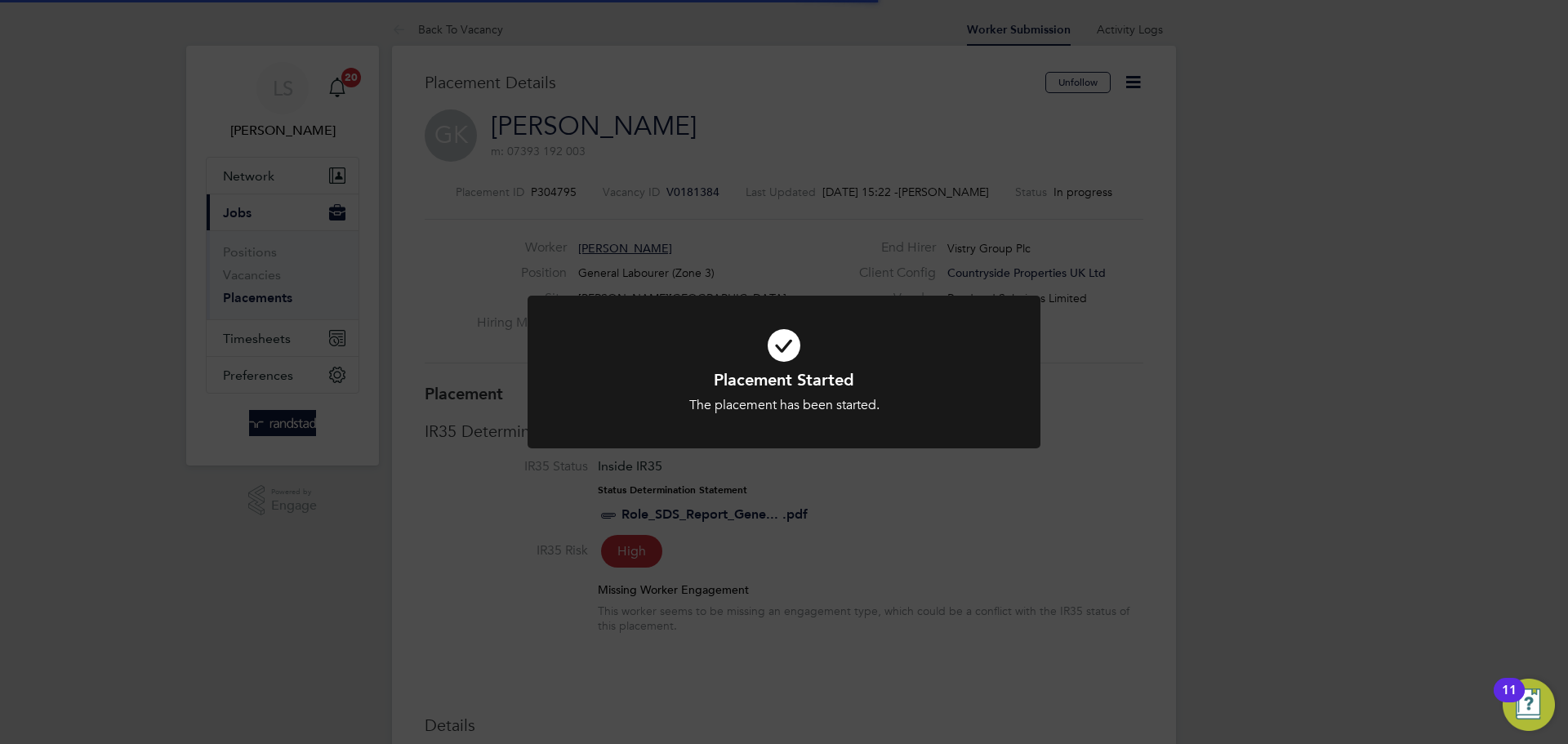
click at [619, 290] on div "Placement Started The placement has been started. Cancel Okay" at bounding box center [784, 372] width 1568 height 744
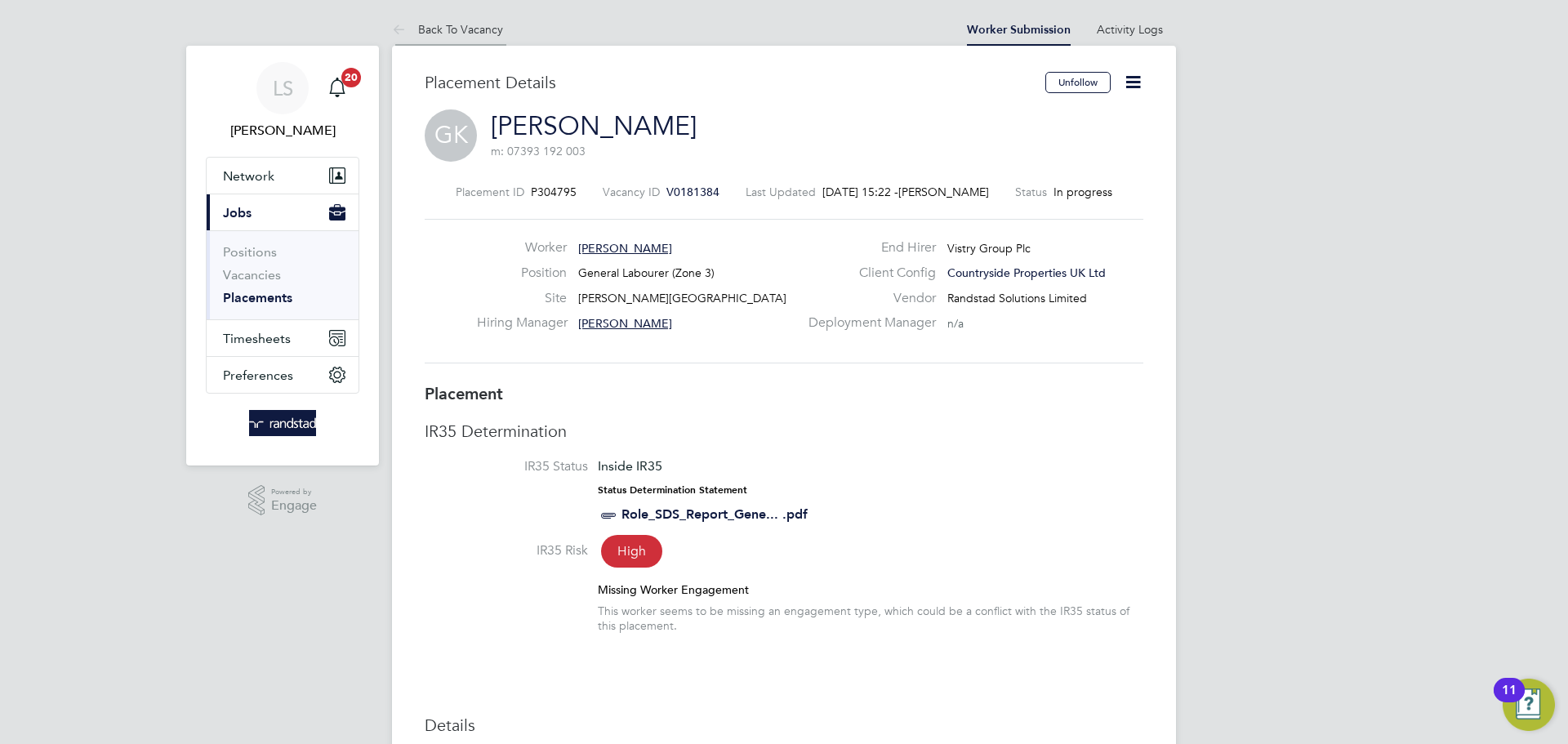
click at [431, 31] on link "Back To Vacancy" at bounding box center [448, 29] width 111 height 14
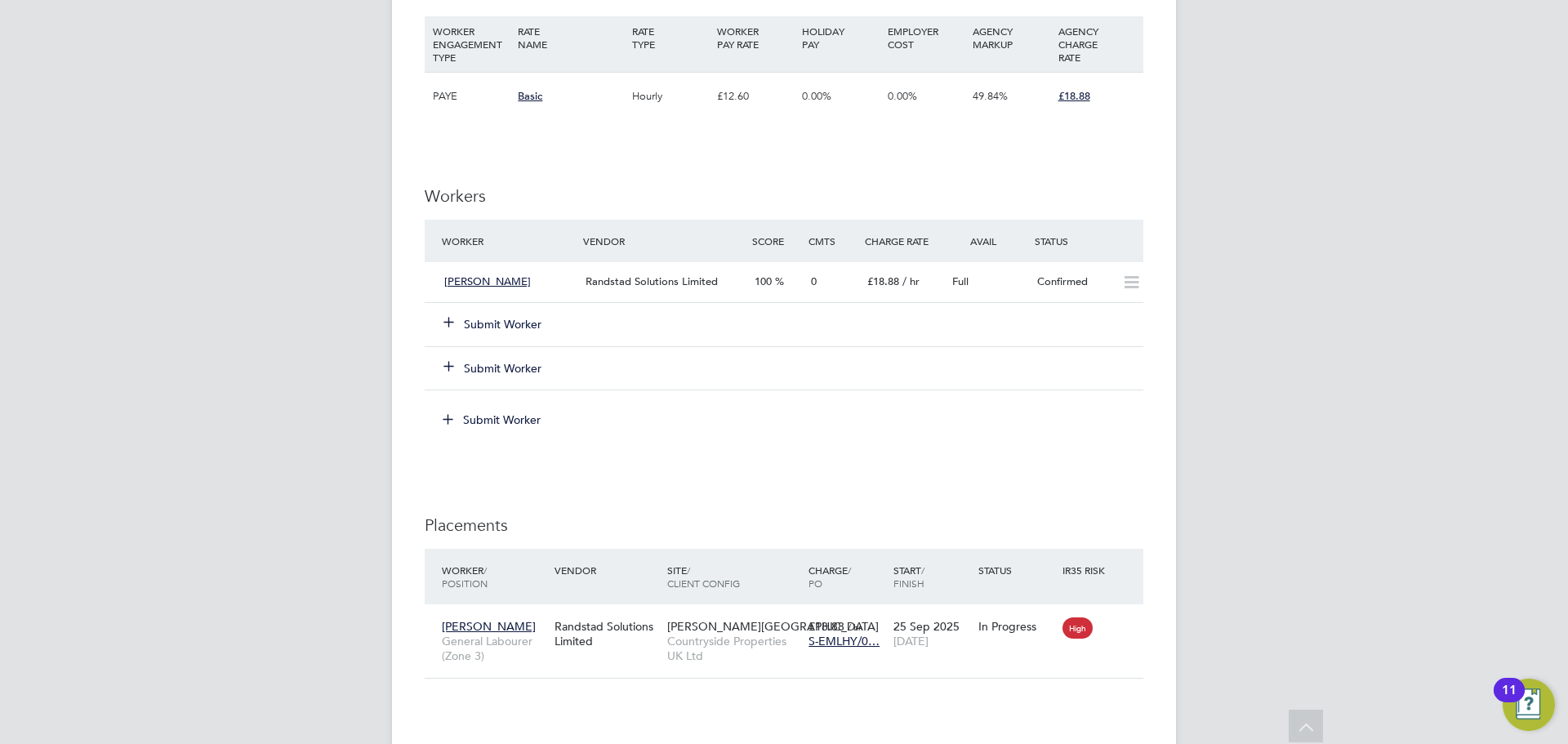
click at [535, 335] on div "Submit Worker" at bounding box center [522, 324] width 169 height 30
click at [522, 328] on button "Submit Worker" at bounding box center [493, 323] width 98 height 16
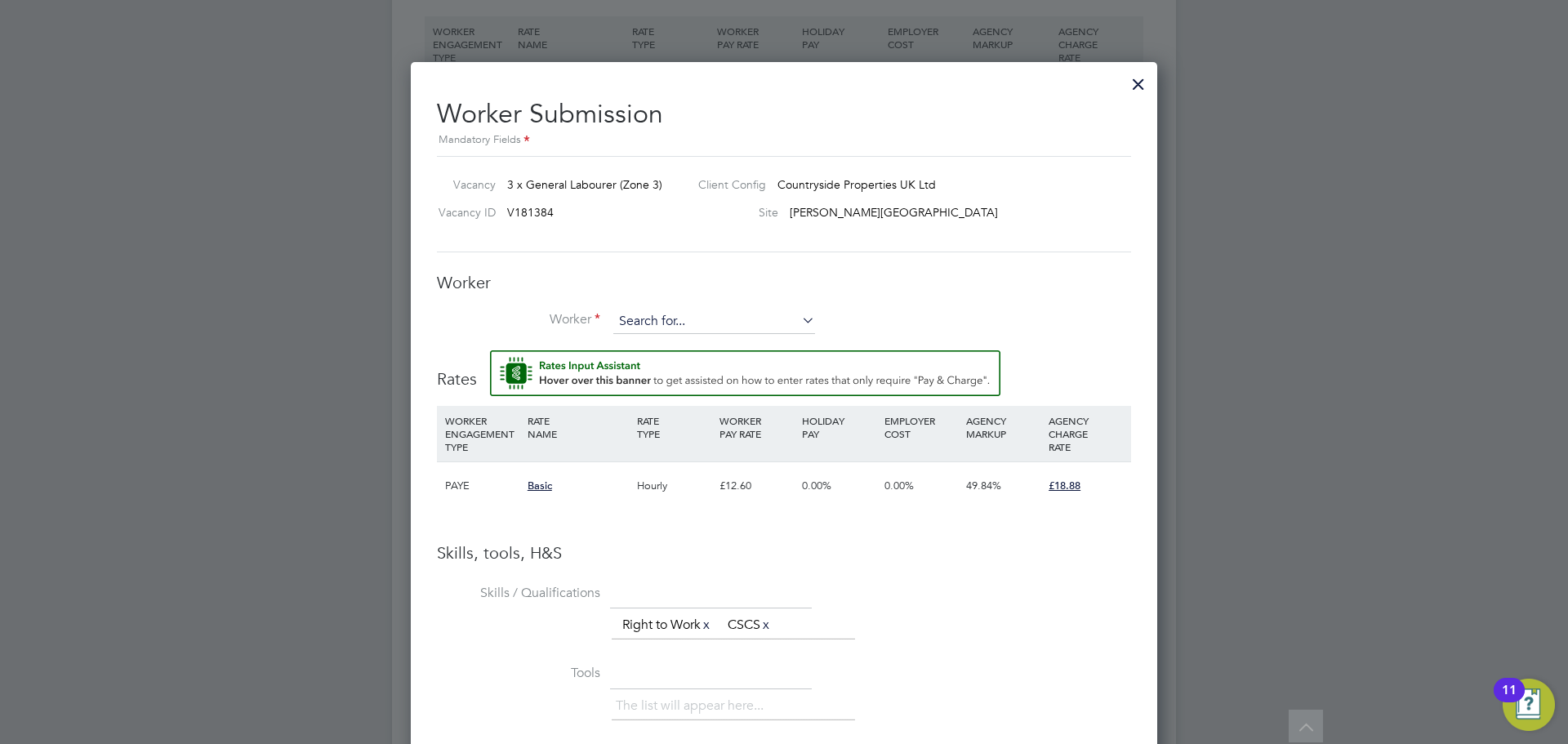
click at [660, 333] on input at bounding box center [714, 322] width 202 height 25
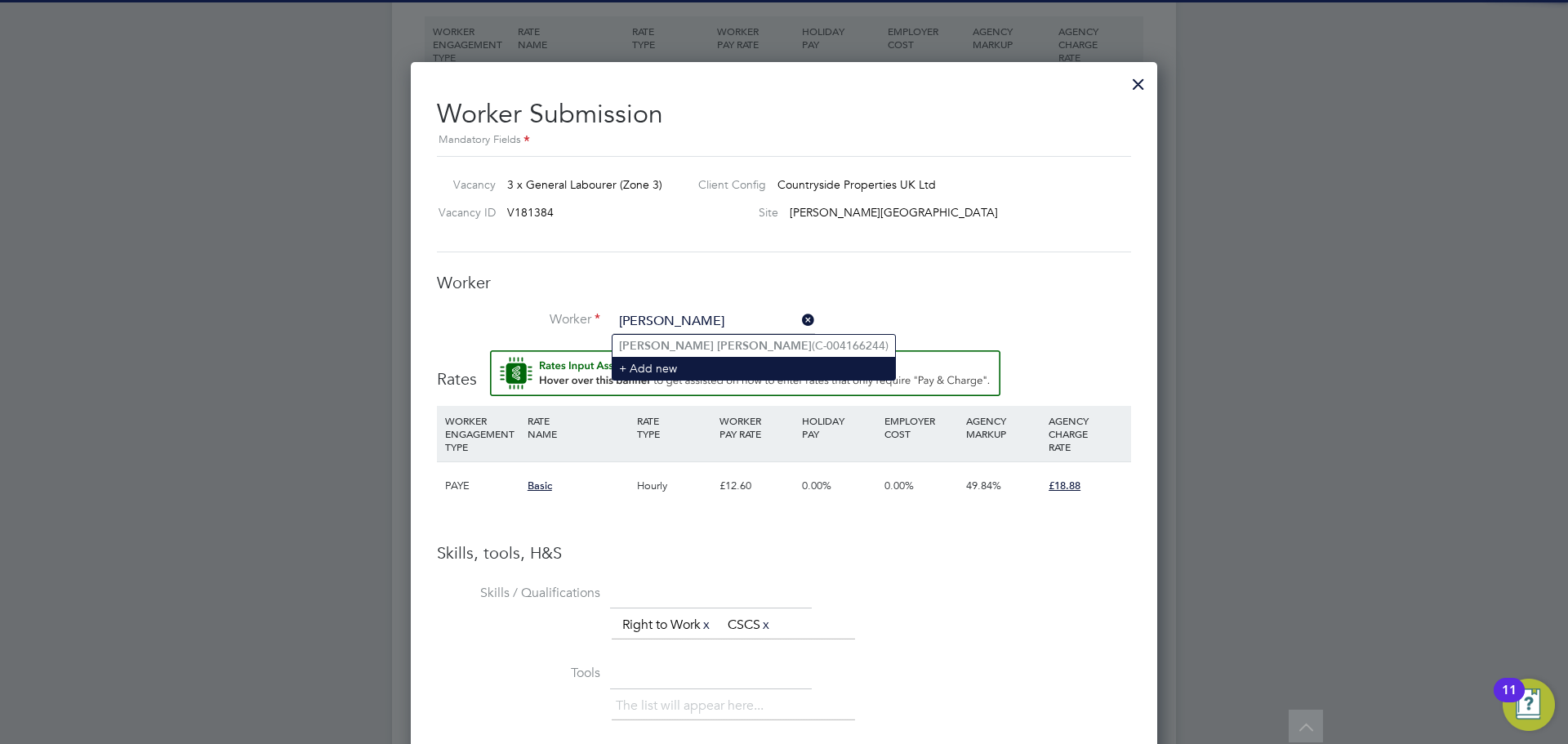
type input "gary lewis"
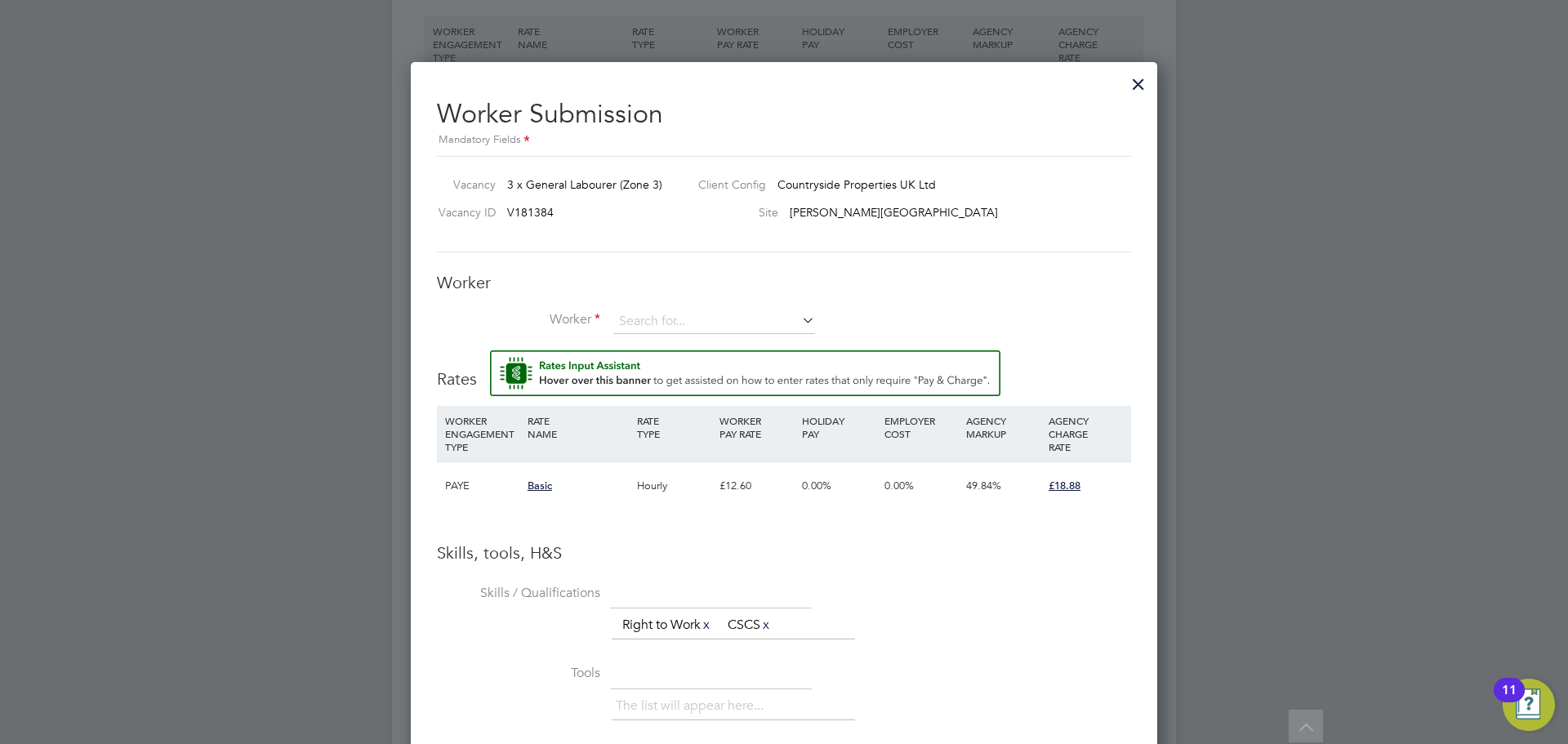
click at [662, 344] on li "Worker" at bounding box center [784, 330] width 694 height 41
click at [658, 315] on input at bounding box center [714, 322] width 202 height 25
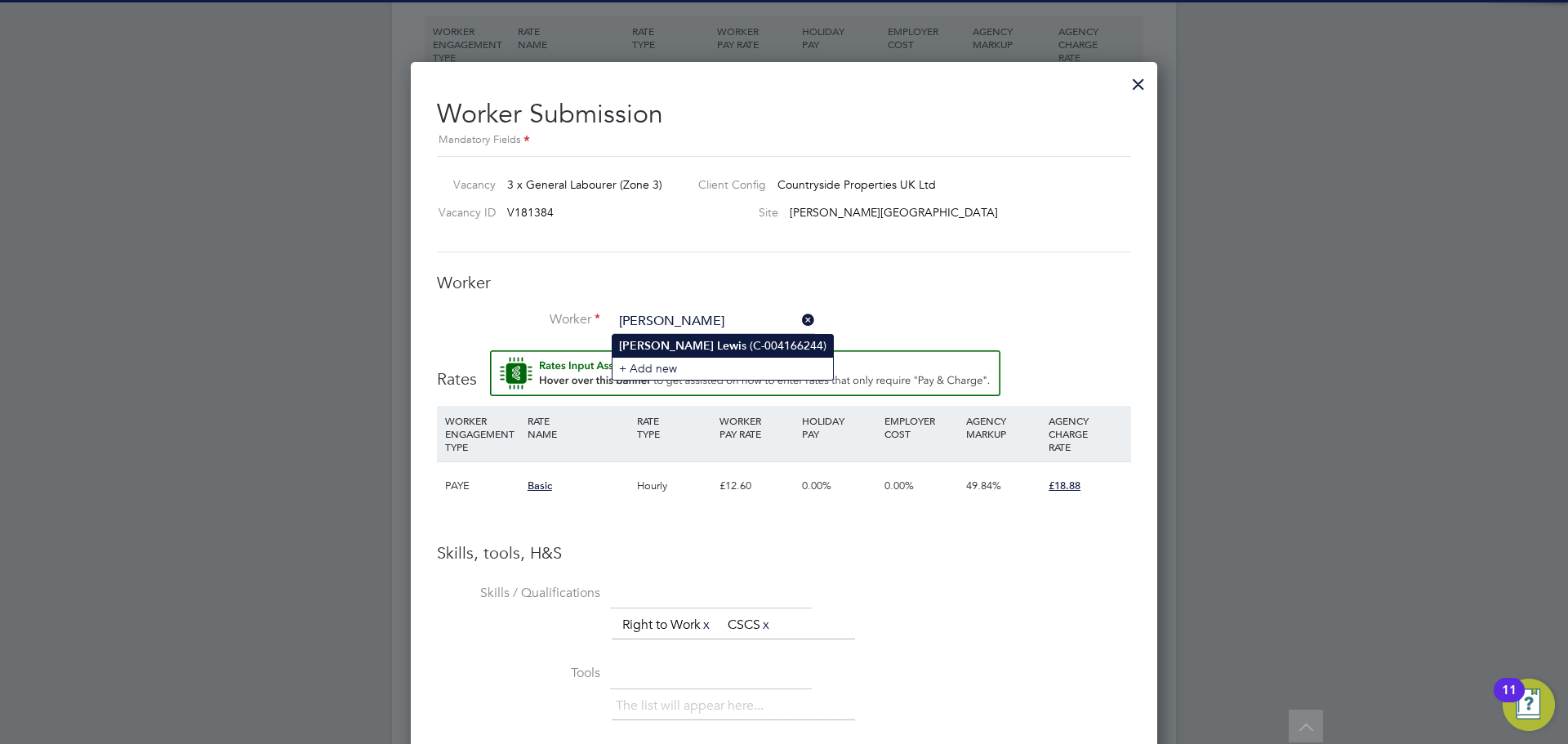
click at [717, 339] on b "Lewi" at bounding box center [729, 346] width 25 height 14
type input "Gary Lewis (C-004166244)"
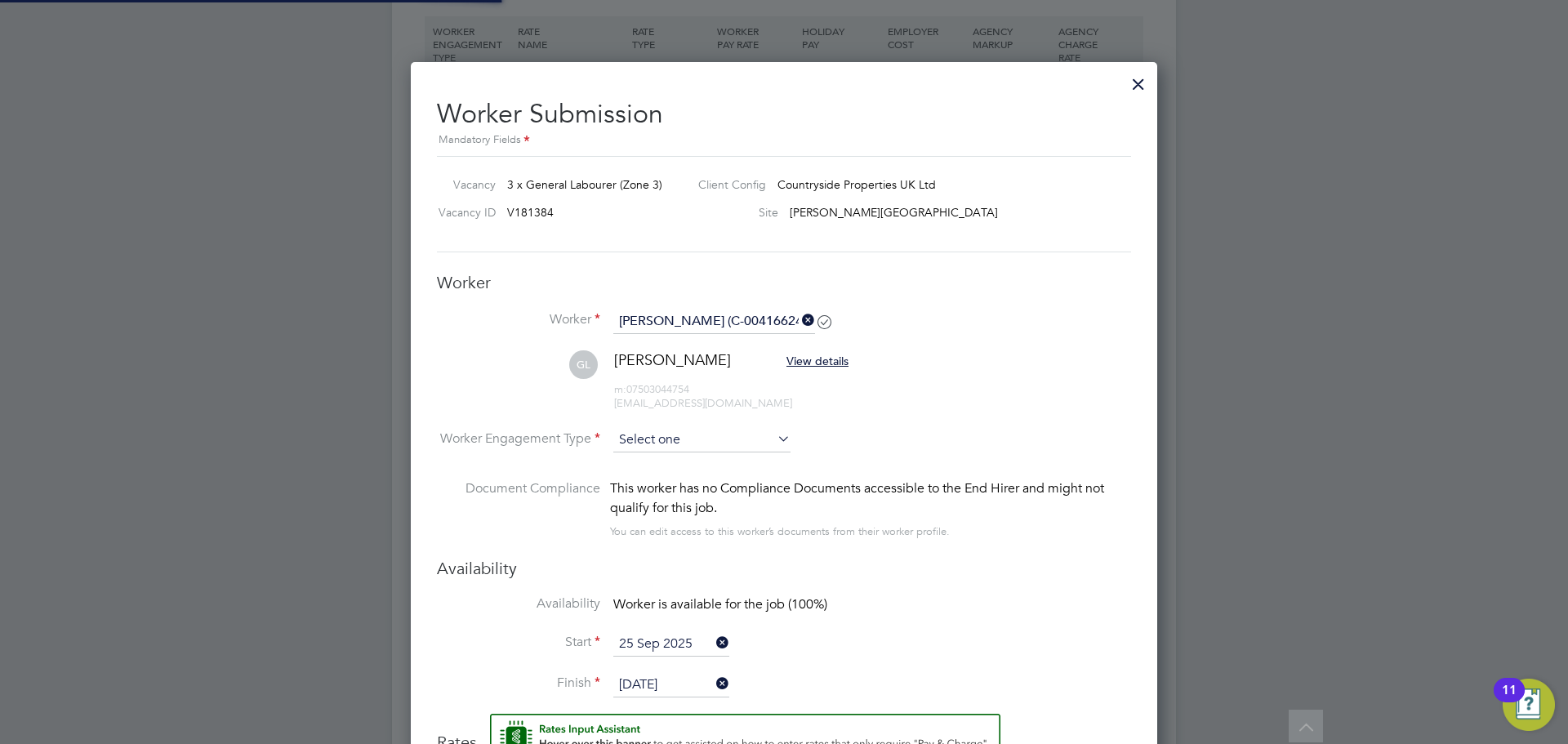
click at [640, 435] on input at bounding box center [702, 440] width 177 height 25
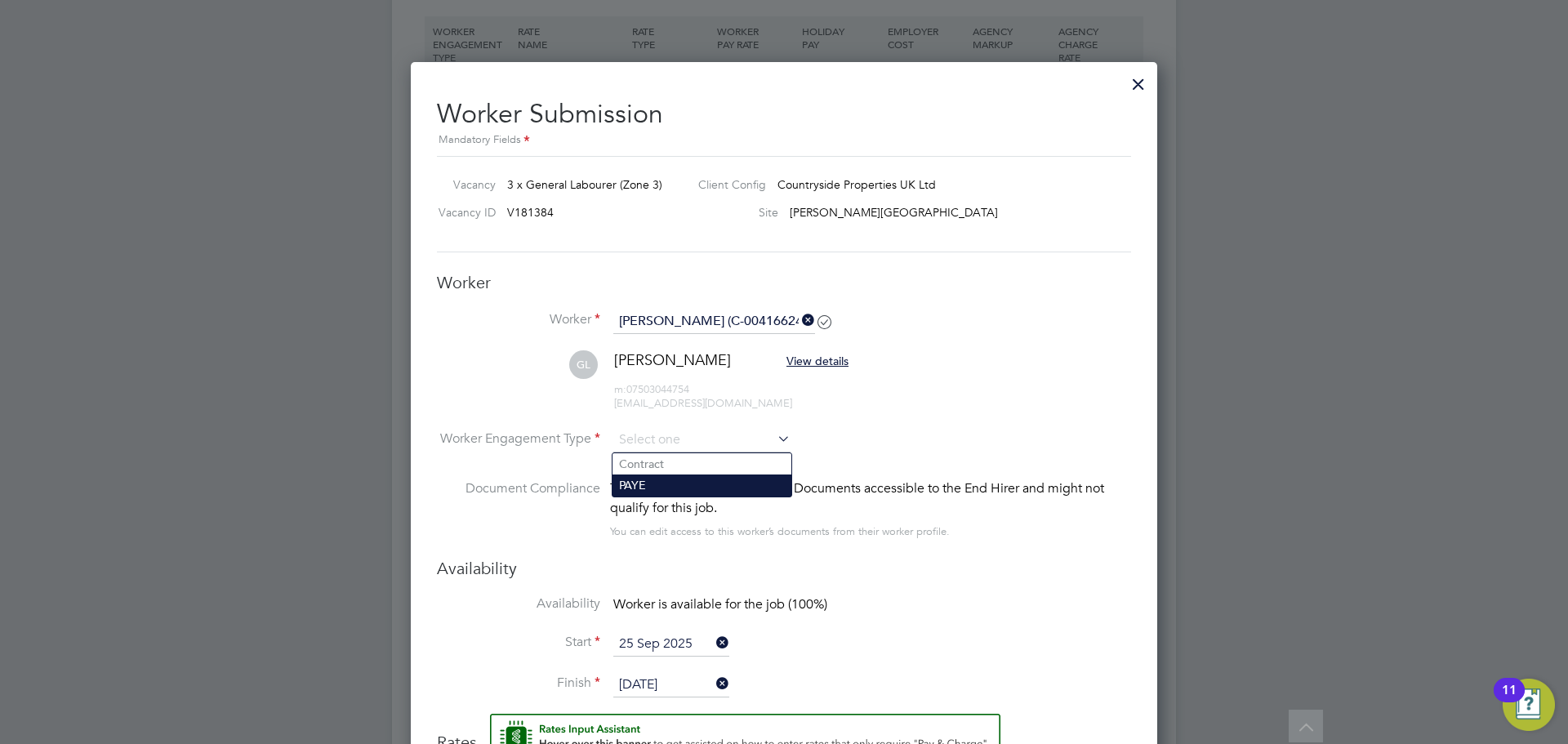
click at [657, 475] on li "PAYE" at bounding box center [702, 485] width 179 height 21
type input "PAYE"
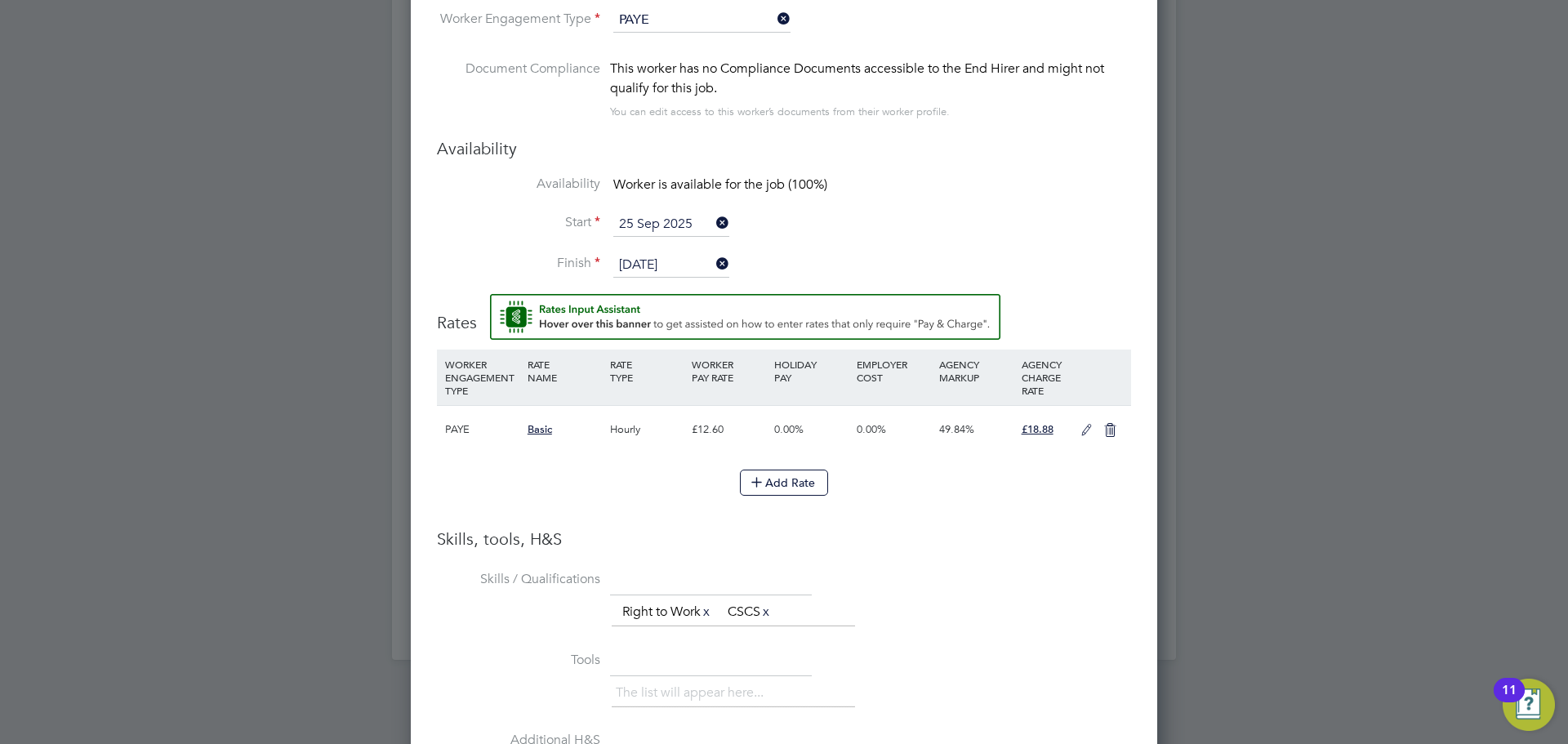
click at [1081, 435] on icon at bounding box center [1086, 430] width 20 height 13
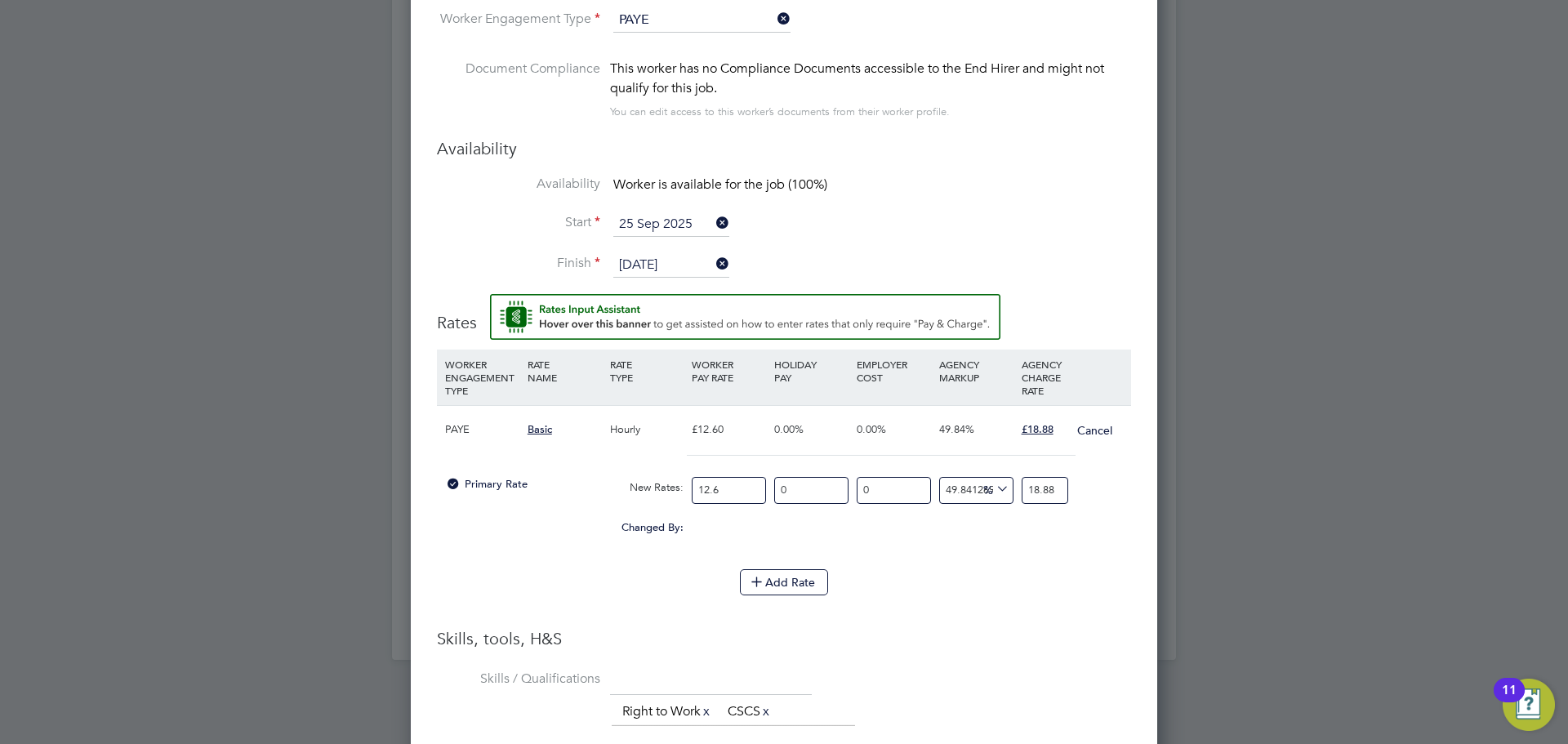
click at [723, 486] on input "12.6" at bounding box center [728, 491] width 74 height 27
type input "1"
type input "1.4984126984126984"
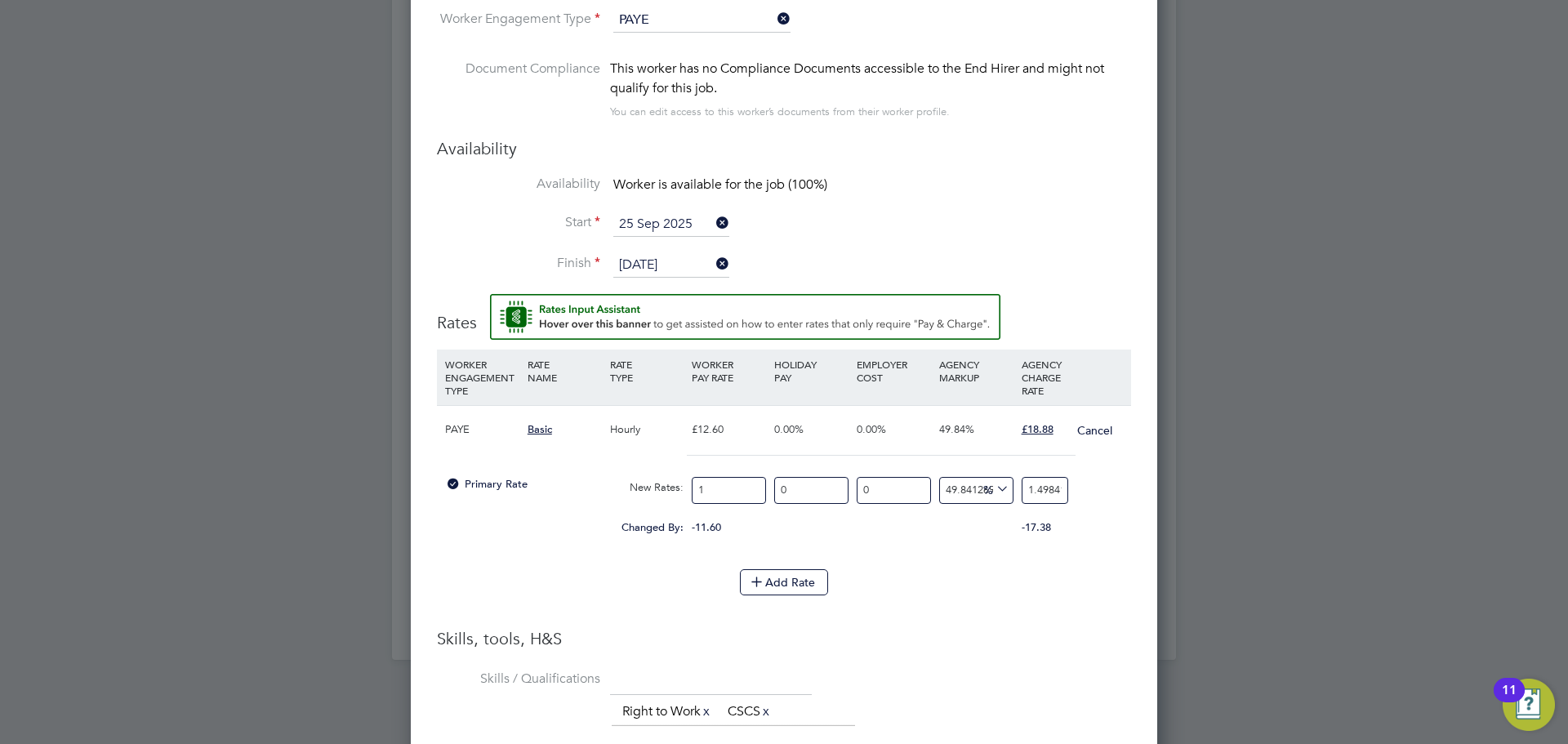
type input "13"
type input "19.479365079365078"
type input "13.6"
type input "20.3784126984127"
type input "13.68"
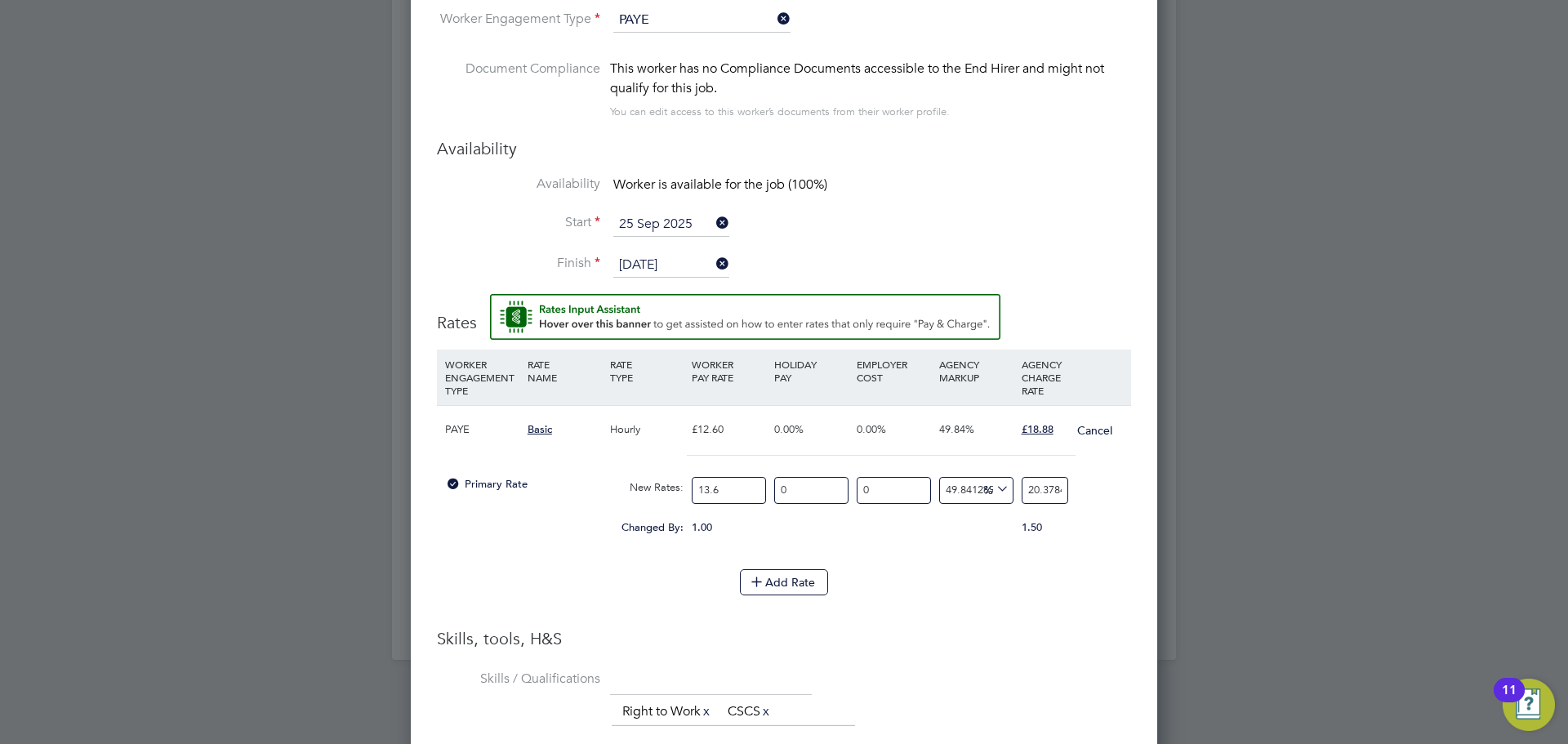
type input "20.498285714285714"
type input "13.68"
click at [901, 539] on div "Changed By: 1.08 0.00 0.00 0.00 0.538285714285714 1.62" at bounding box center [784, 533] width 694 height 41
click at [944, 622] on li "WORKER ENGAGEMENT TYPE RATE NAME RATE TYPE WORKER PAY RATE HOLIDAY PAY EMPLOYER…" at bounding box center [784, 489] width 694 height 278
click at [1029, 506] on div "20.498285714285714" at bounding box center [1045, 490] width 54 height 43
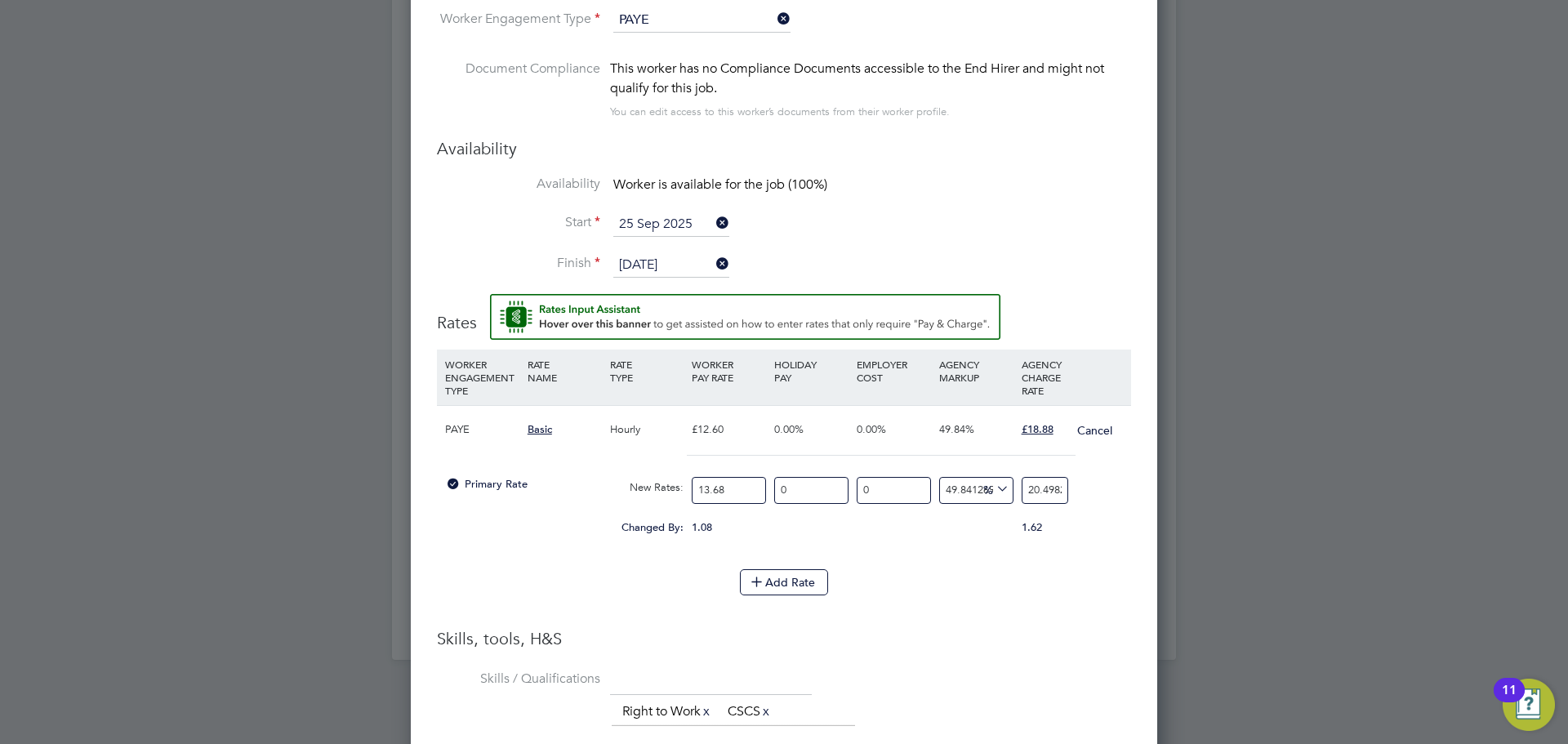
click at [1030, 491] on input "20.498285714285714" at bounding box center [1045, 491] width 47 height 27
type input "-92.69005847953217"
type input "1"
type input "31.57894736842105"
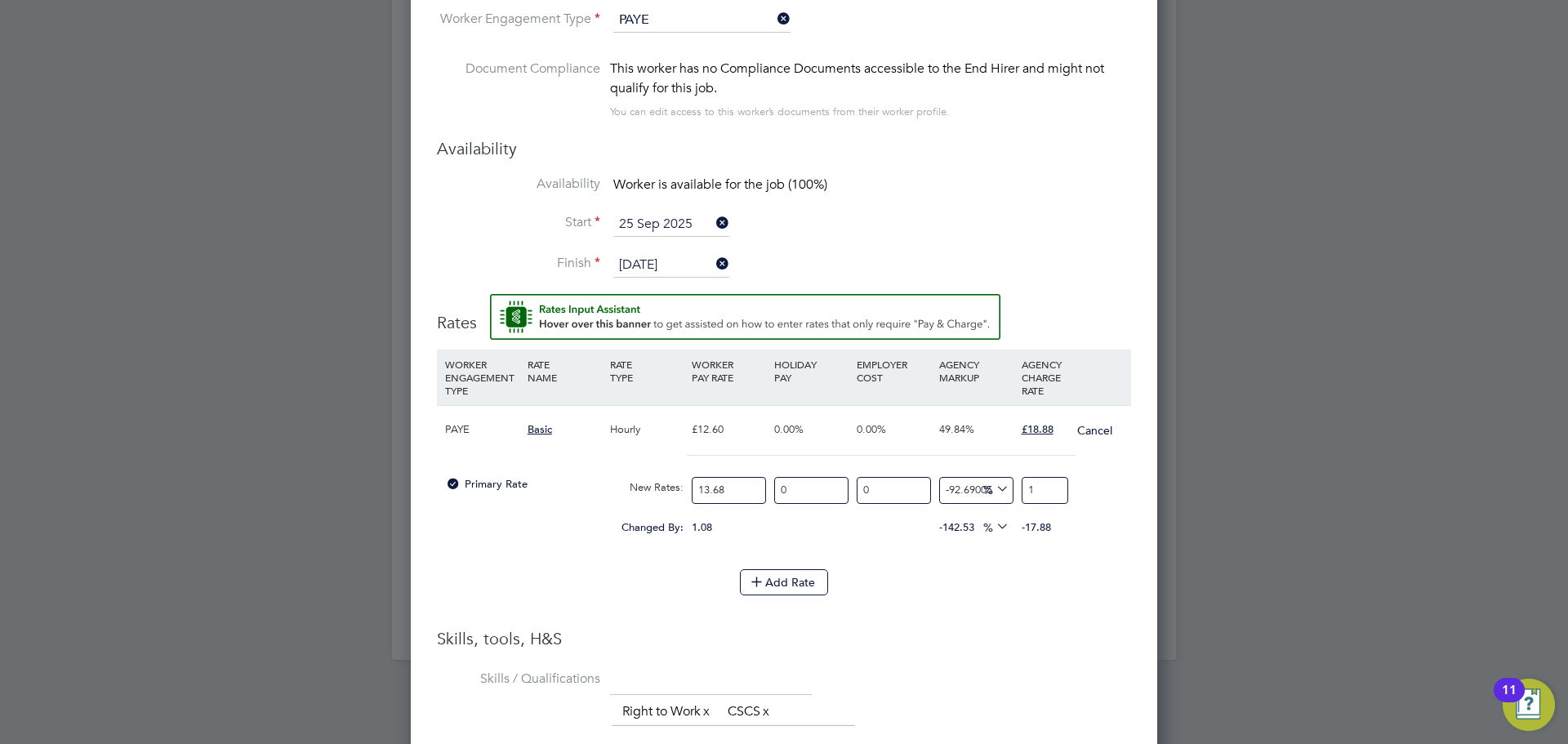
type input "18"
type input "37.42690058479532"
type input "18.8"
type input "38.01169590643275"
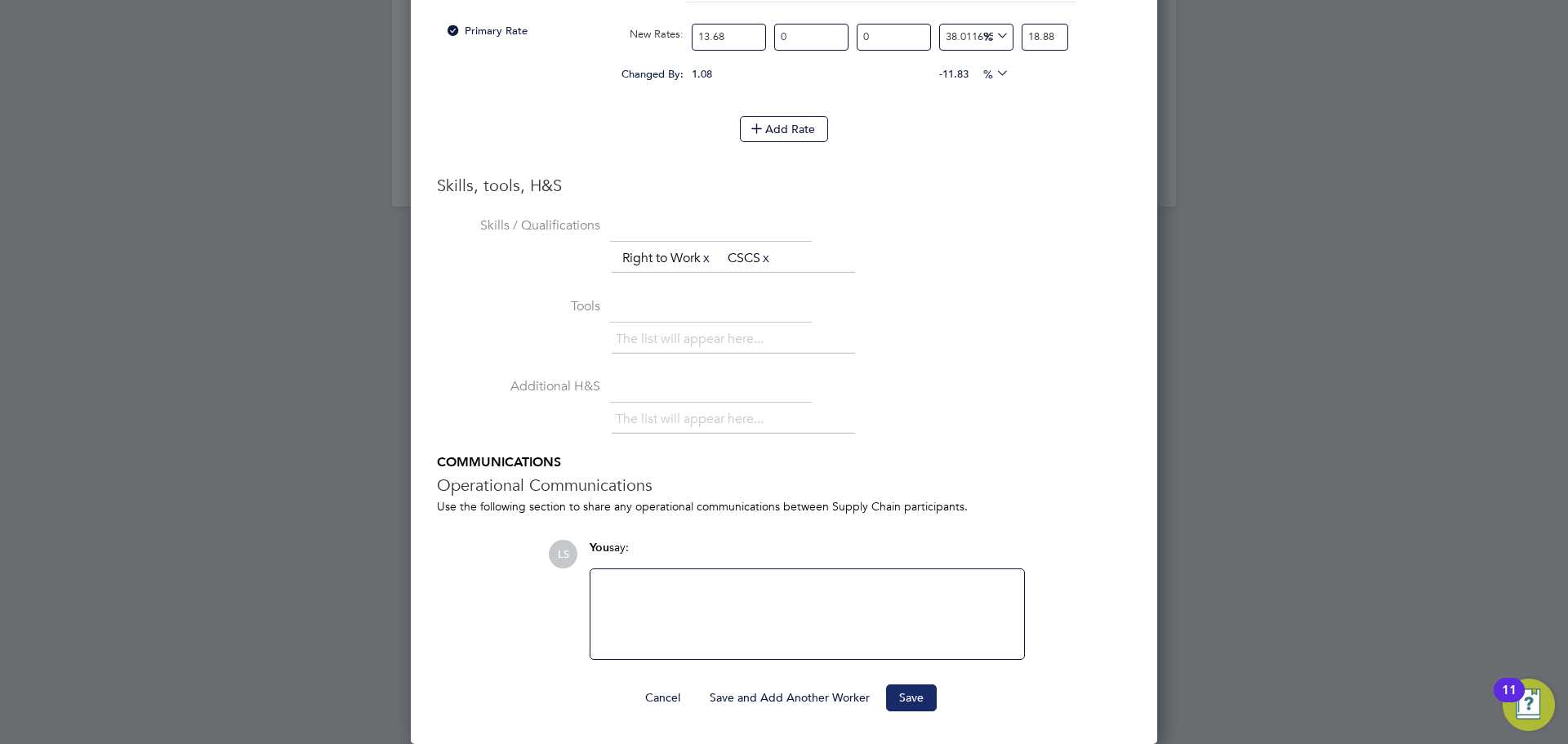
type input "18.88"
click at [891, 691] on button "Save" at bounding box center [911, 697] width 51 height 26
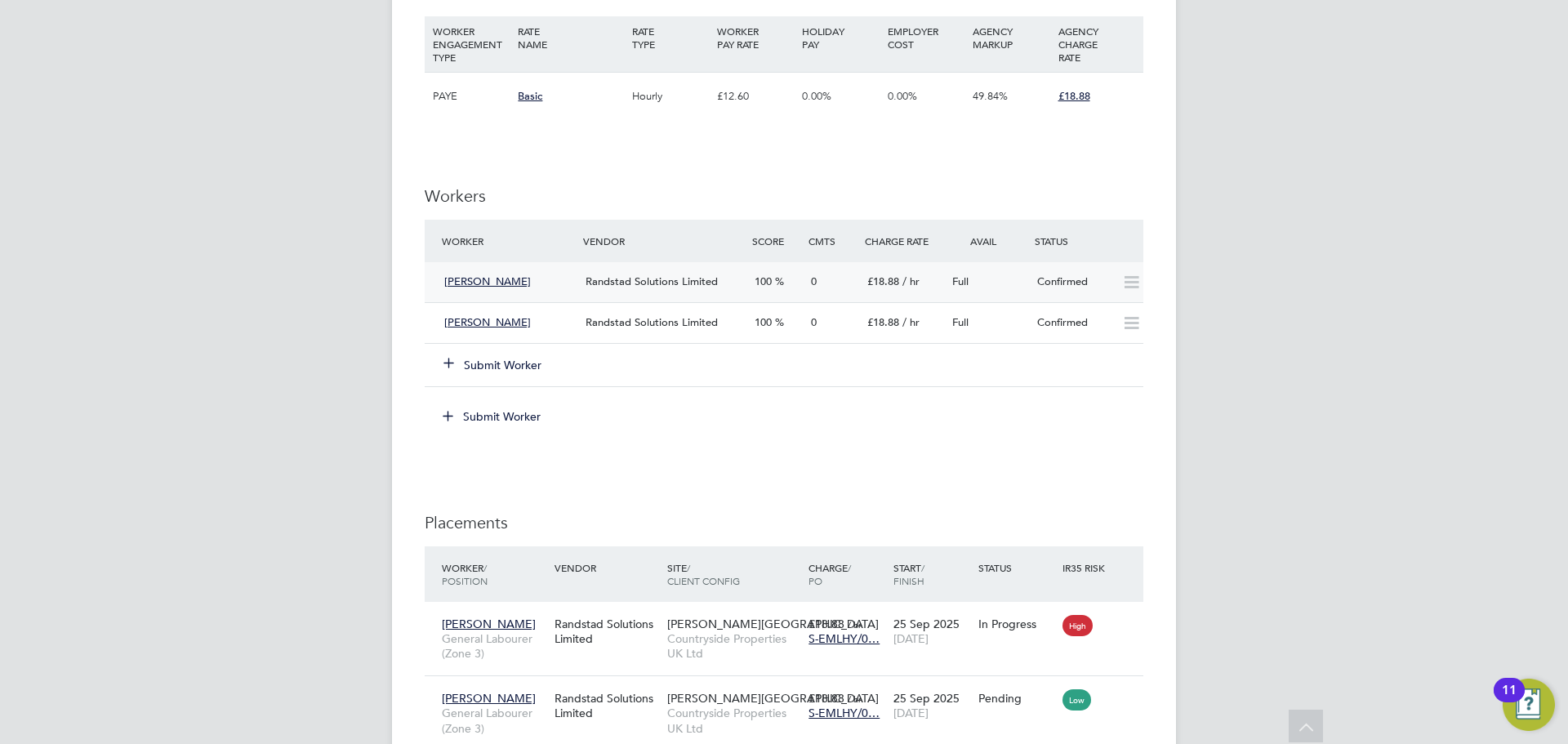
click at [574, 270] on div "Gary Lewis" at bounding box center [508, 283] width 141 height 27
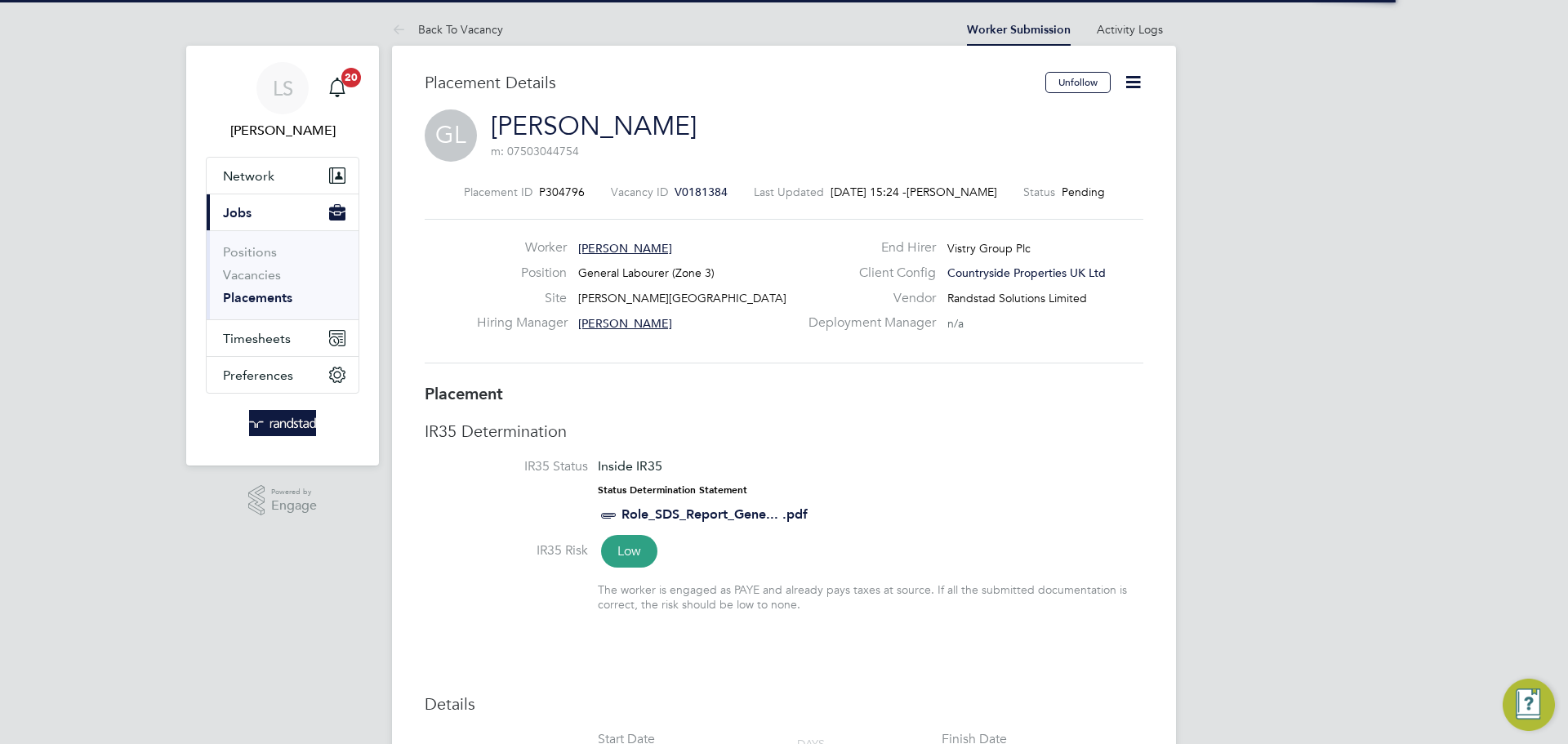
click at [1135, 76] on icon at bounding box center [1133, 82] width 20 height 20
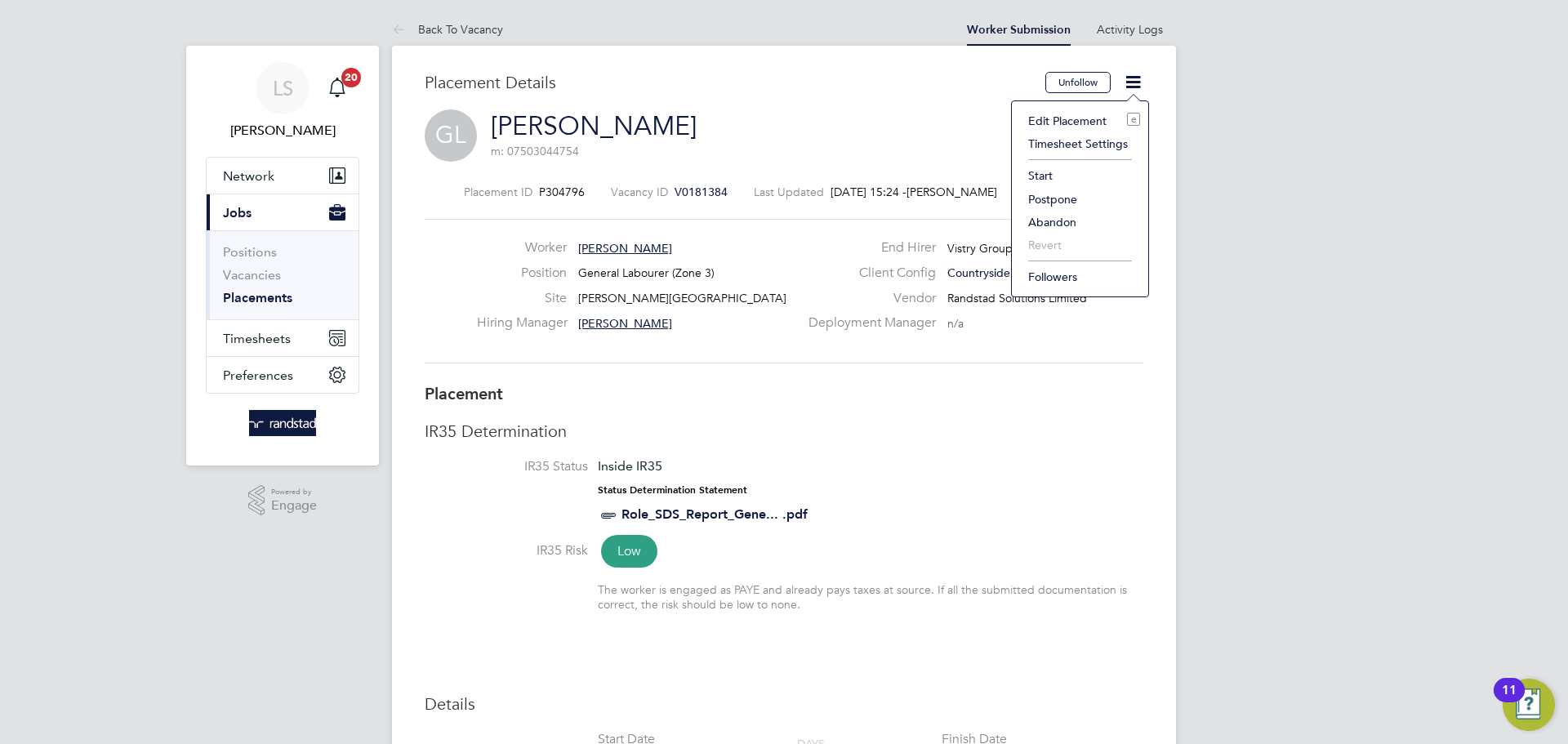
click at [1049, 173] on li "Start" at bounding box center [1080, 175] width 120 height 23
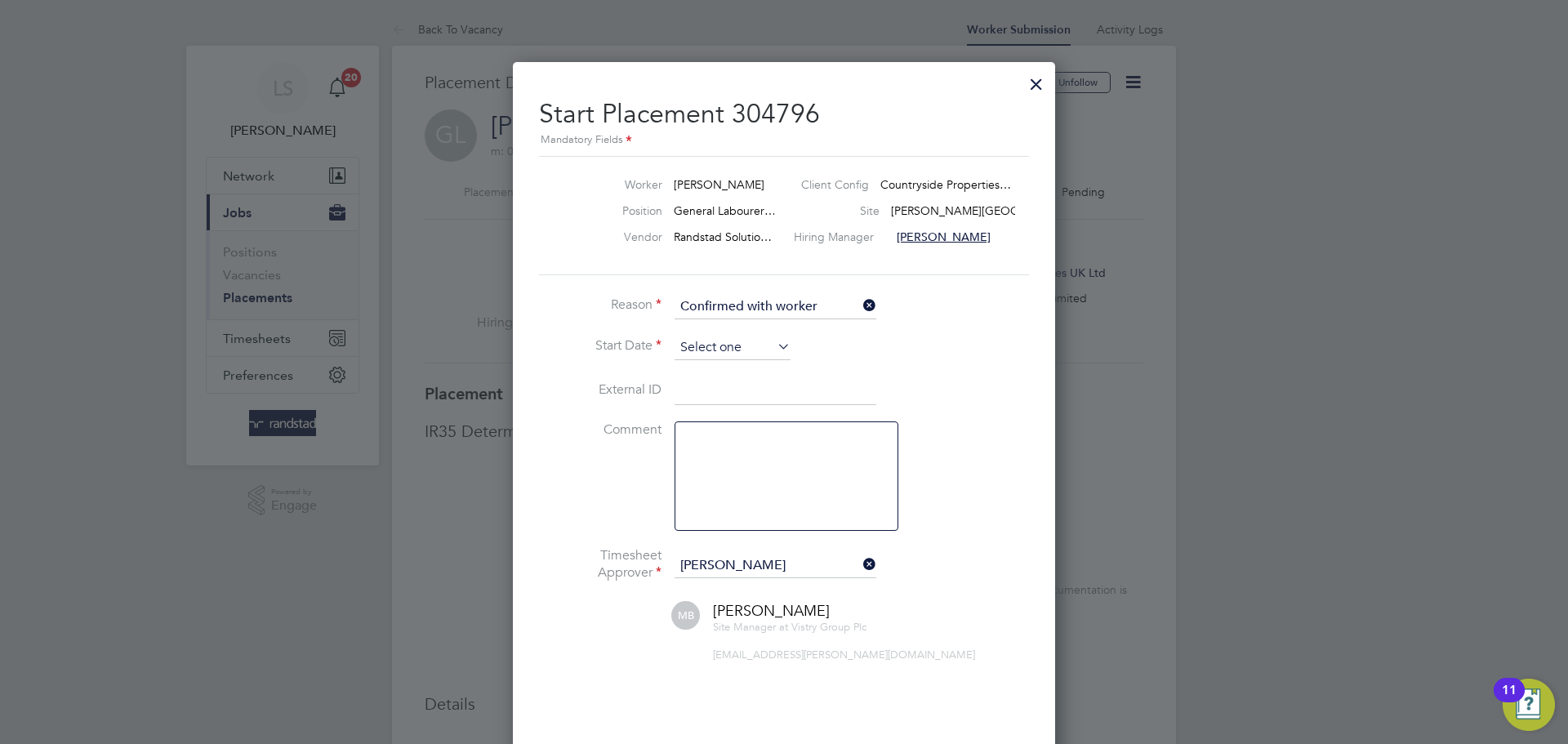
click at [748, 338] on input at bounding box center [733, 347] width 116 height 25
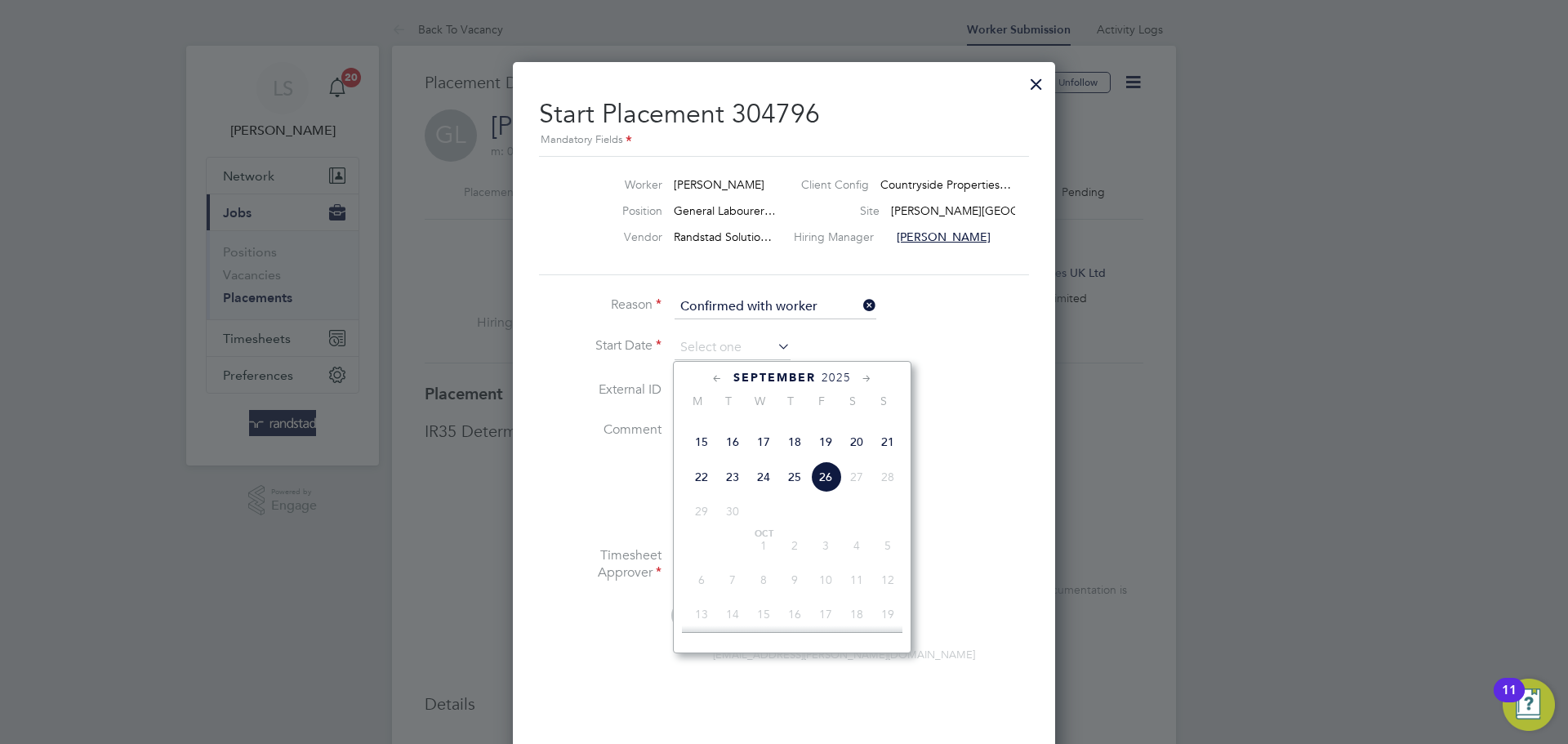
click at [795, 493] on span "25" at bounding box center [795, 477] width 31 height 31
type input "25 Sep 2025"
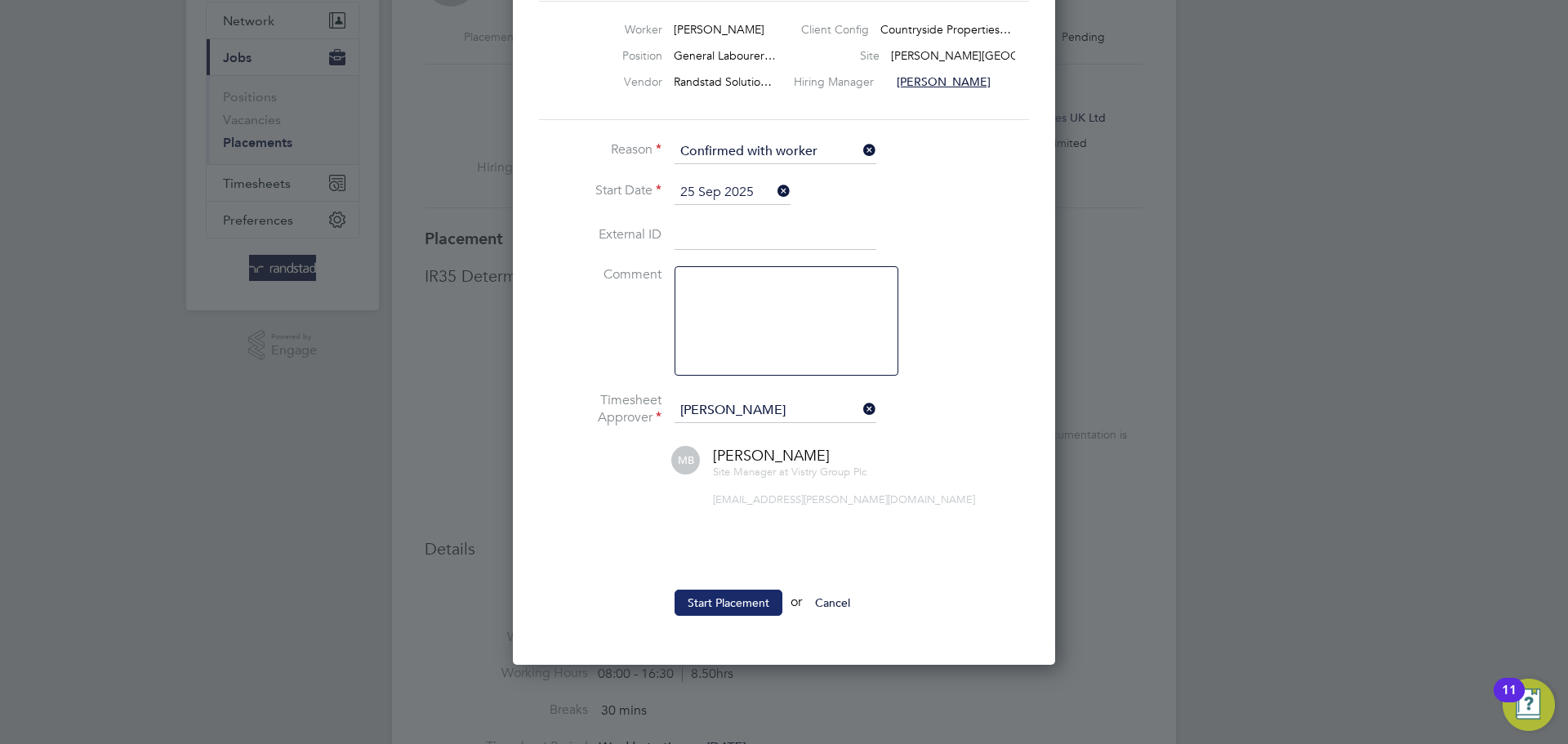
click at [711, 590] on ul "Reason Confirmed with worker Start Date 25 Sep 2025 External ID Comment Timeshe…" at bounding box center [784, 386] width 490 height 493
click at [721, 603] on button "Start Placement" at bounding box center [728, 603] width 108 height 26
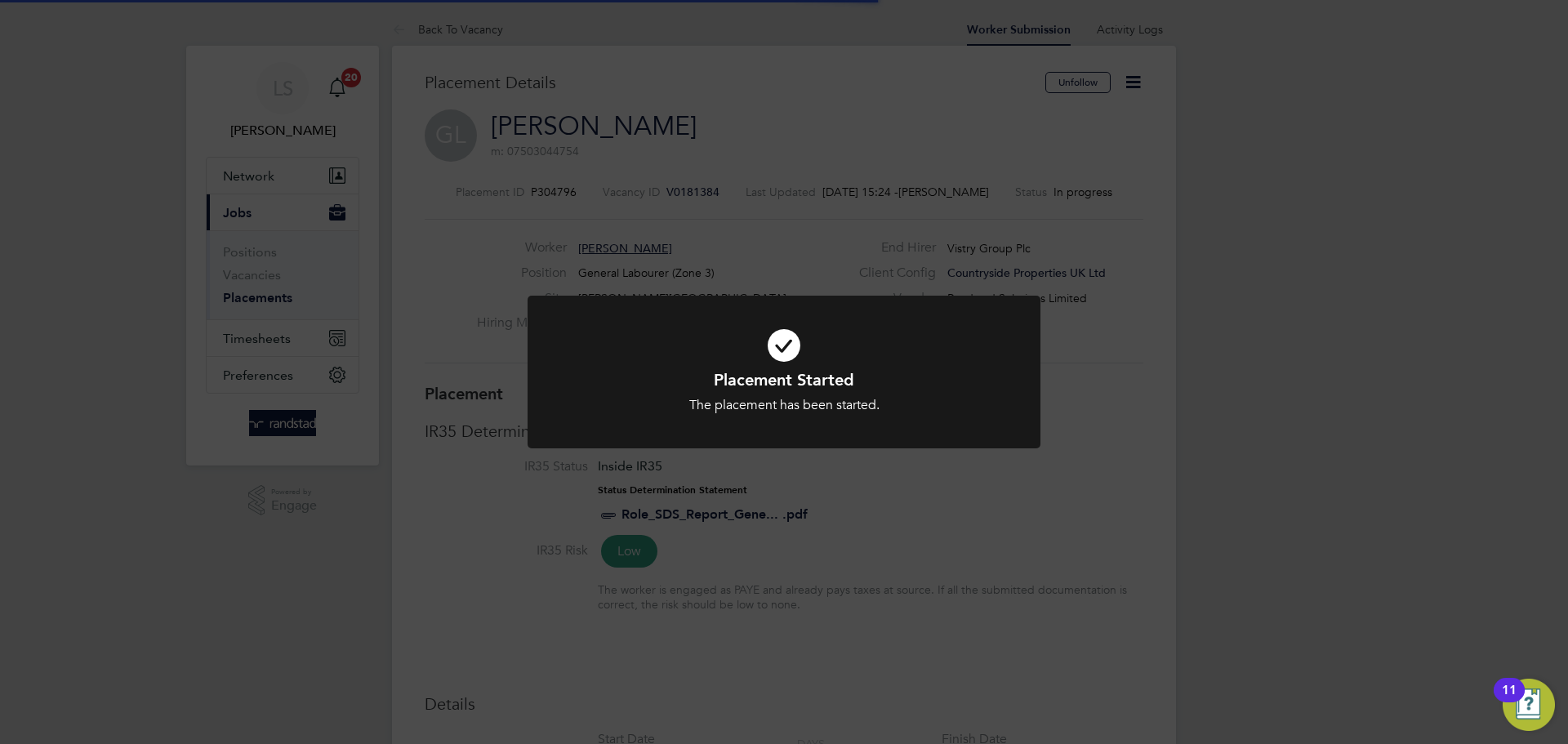
click at [796, 356] on icon at bounding box center [784, 346] width 425 height 64
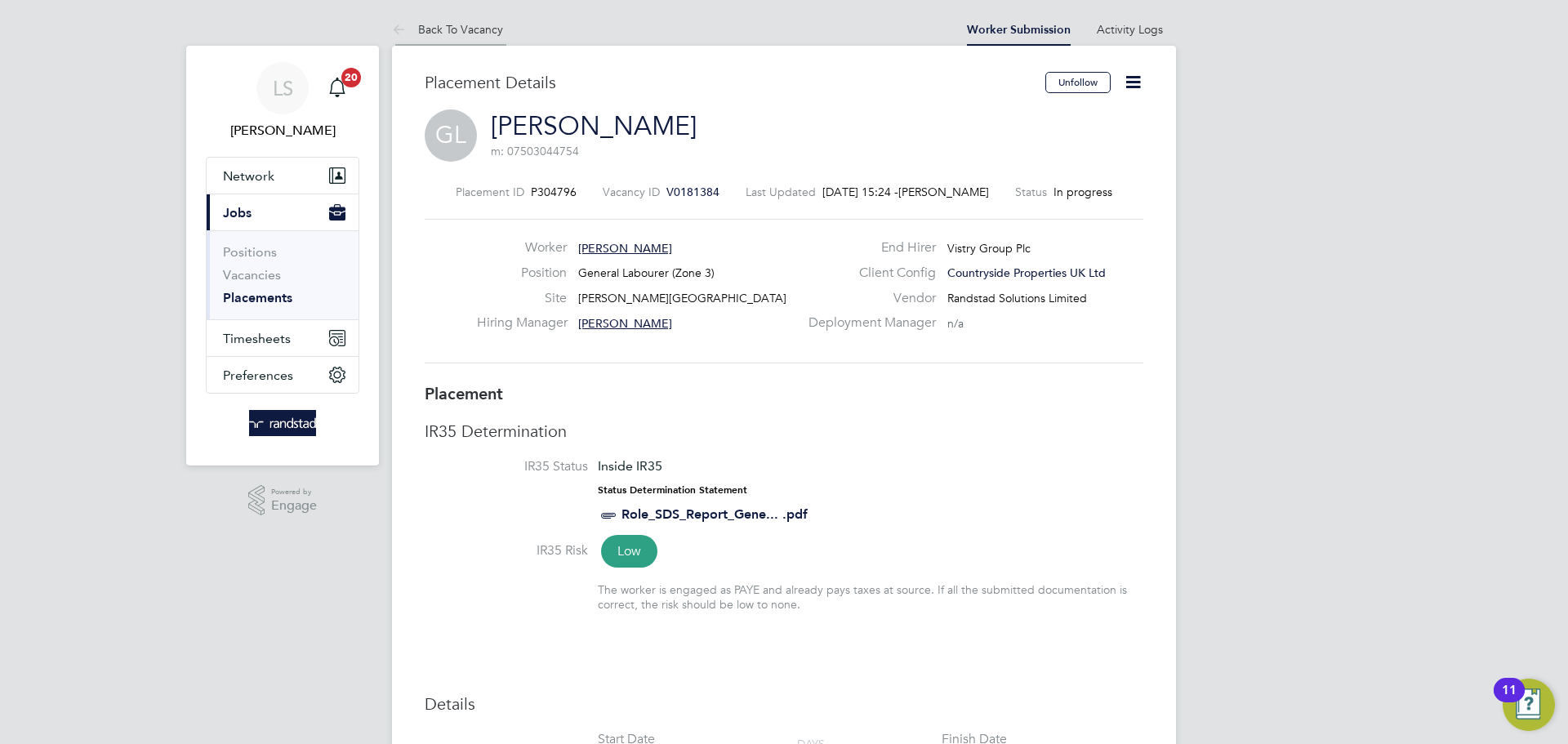
click at [441, 39] on li "Back To Vacancy" at bounding box center [448, 29] width 111 height 32
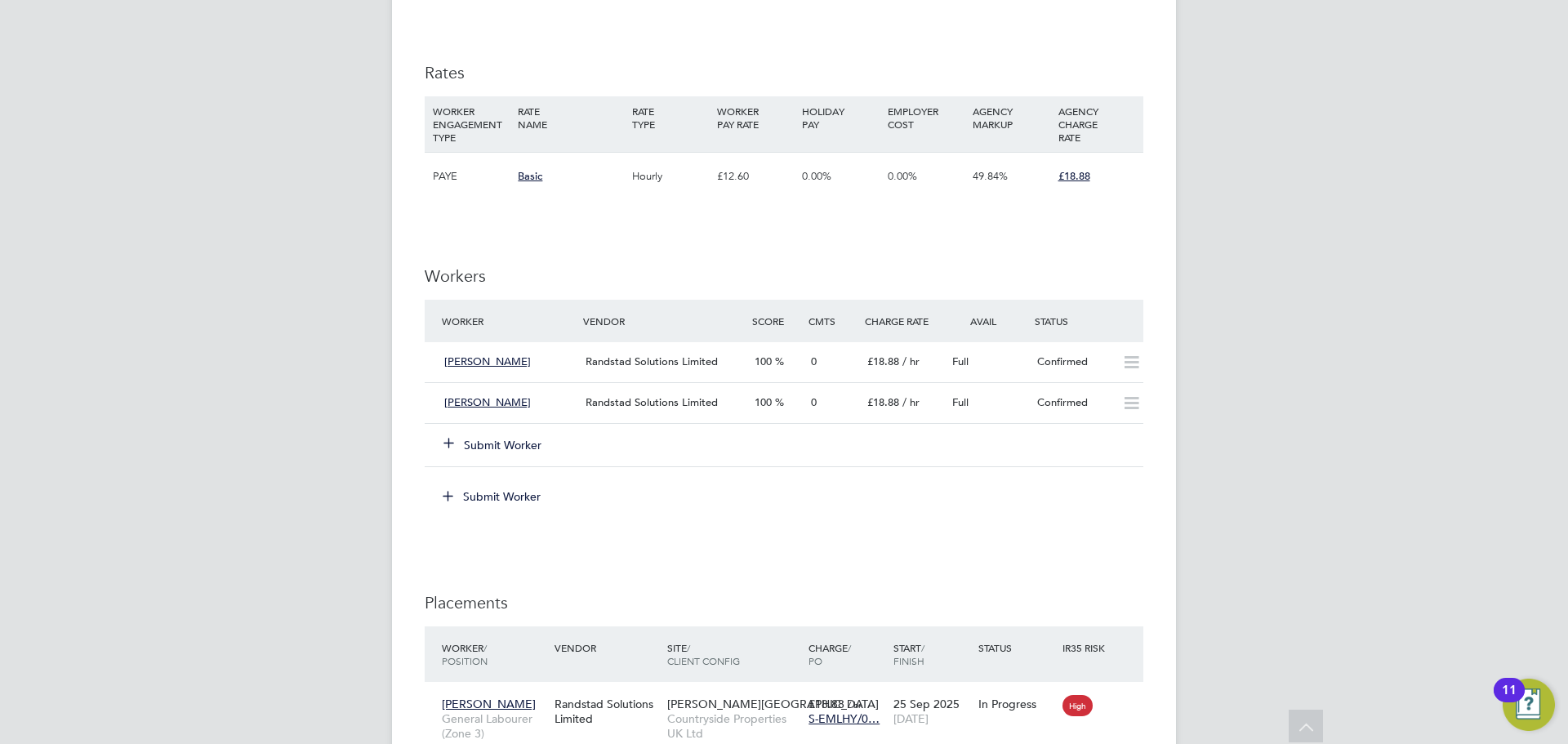
click at [472, 455] on div "Submit Worker" at bounding box center [522, 445] width 169 height 30
click at [471, 444] on button "Submit Worker" at bounding box center [493, 444] width 98 height 16
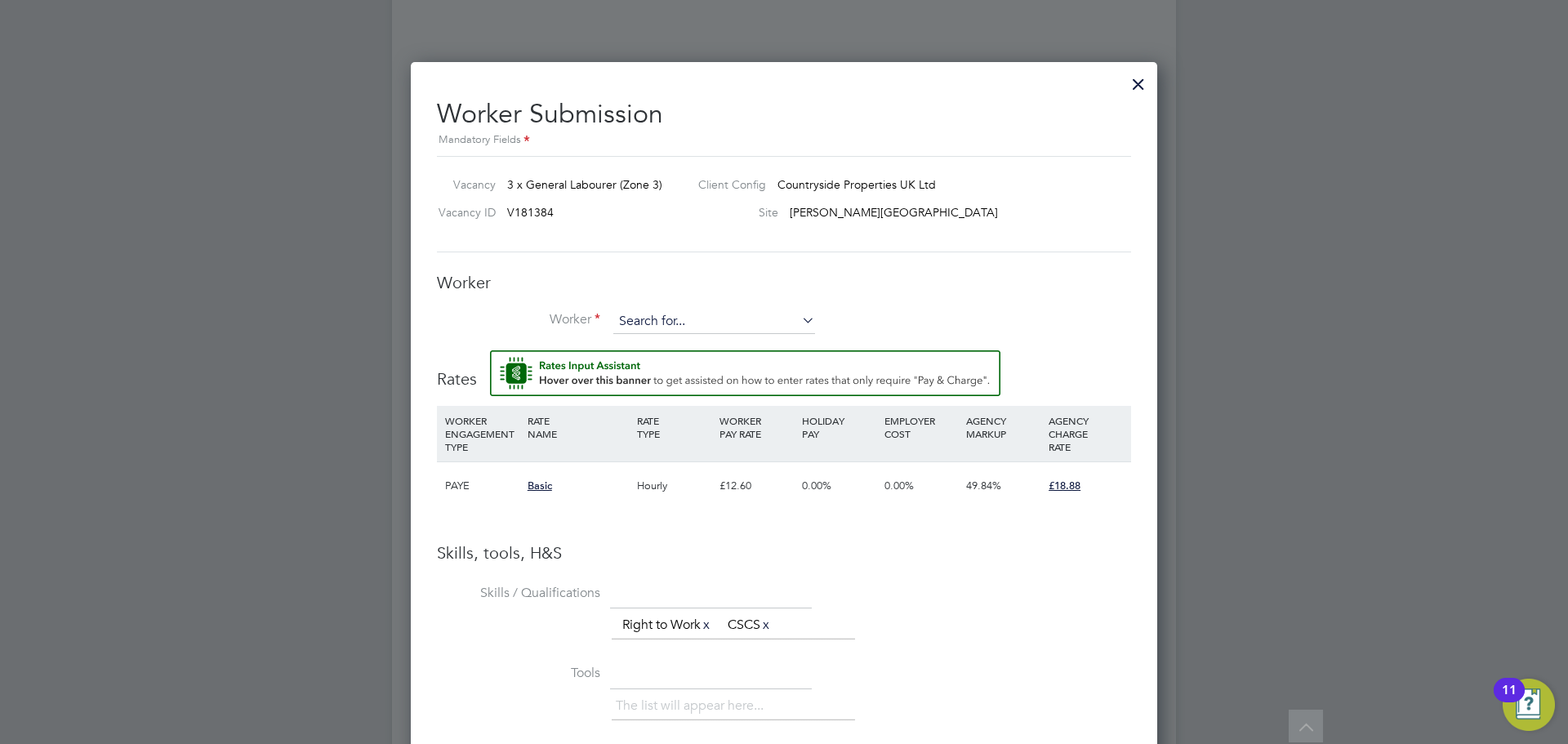
click at [671, 314] on input at bounding box center [714, 322] width 202 height 25
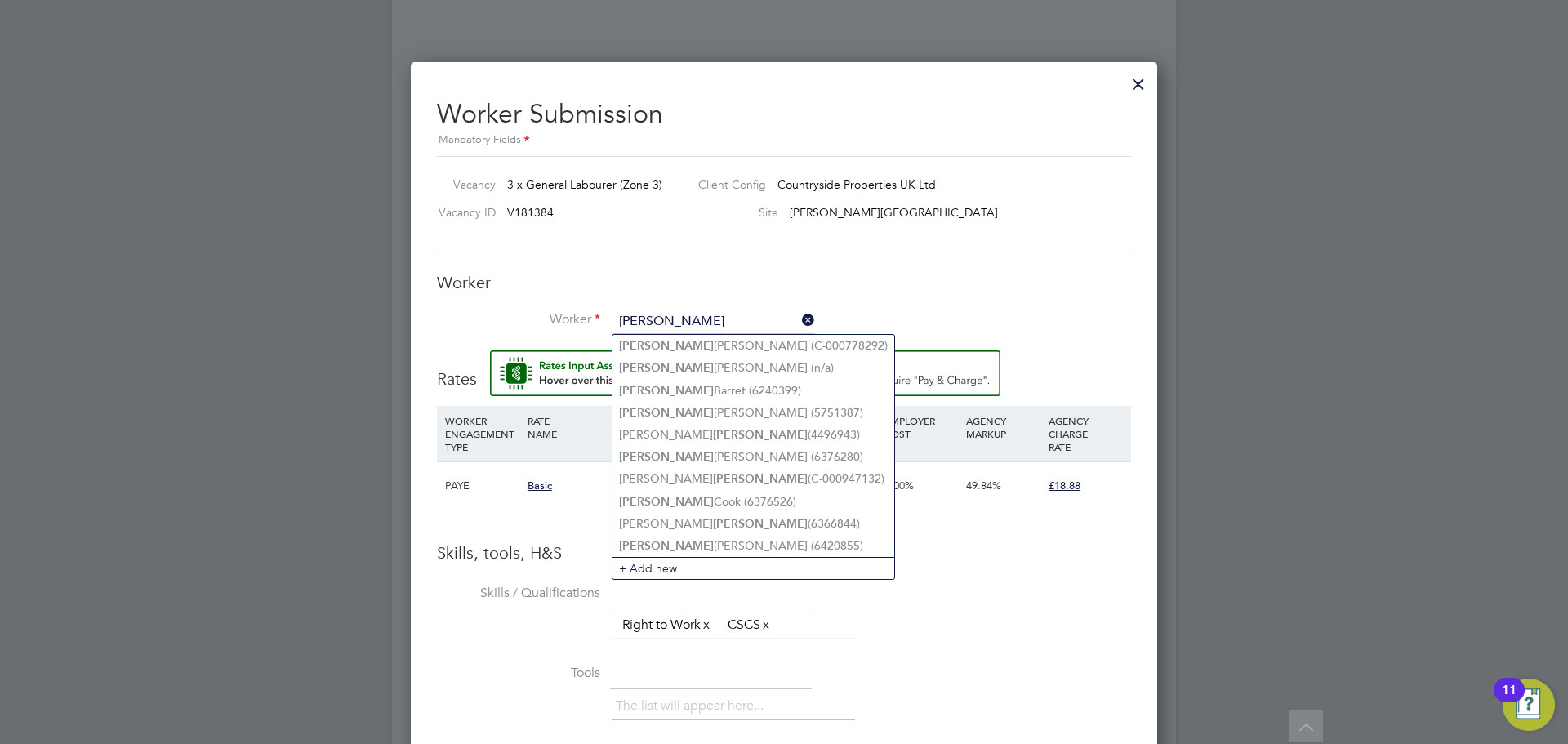
type input "graham"
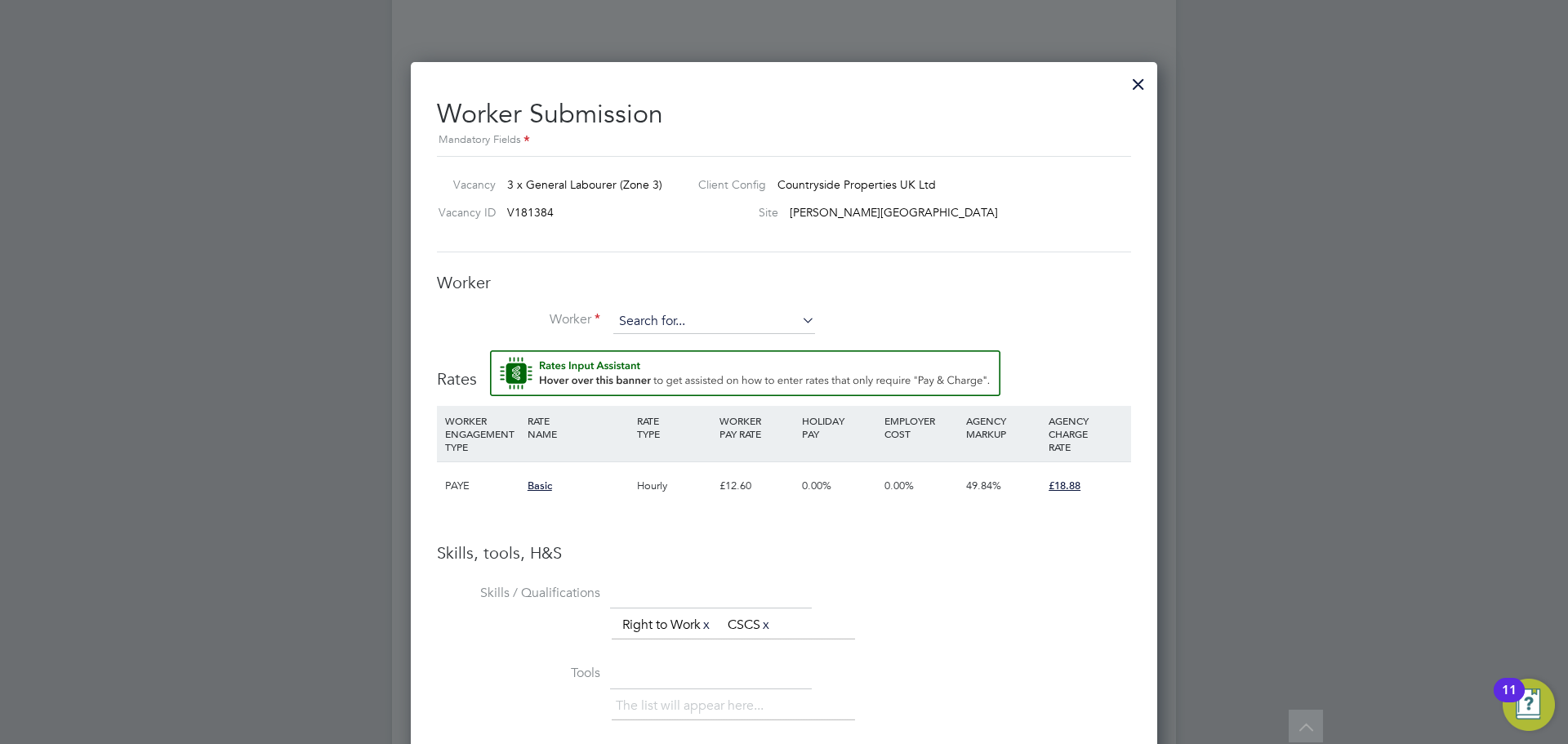
click at [729, 329] on input at bounding box center [714, 322] width 202 height 25
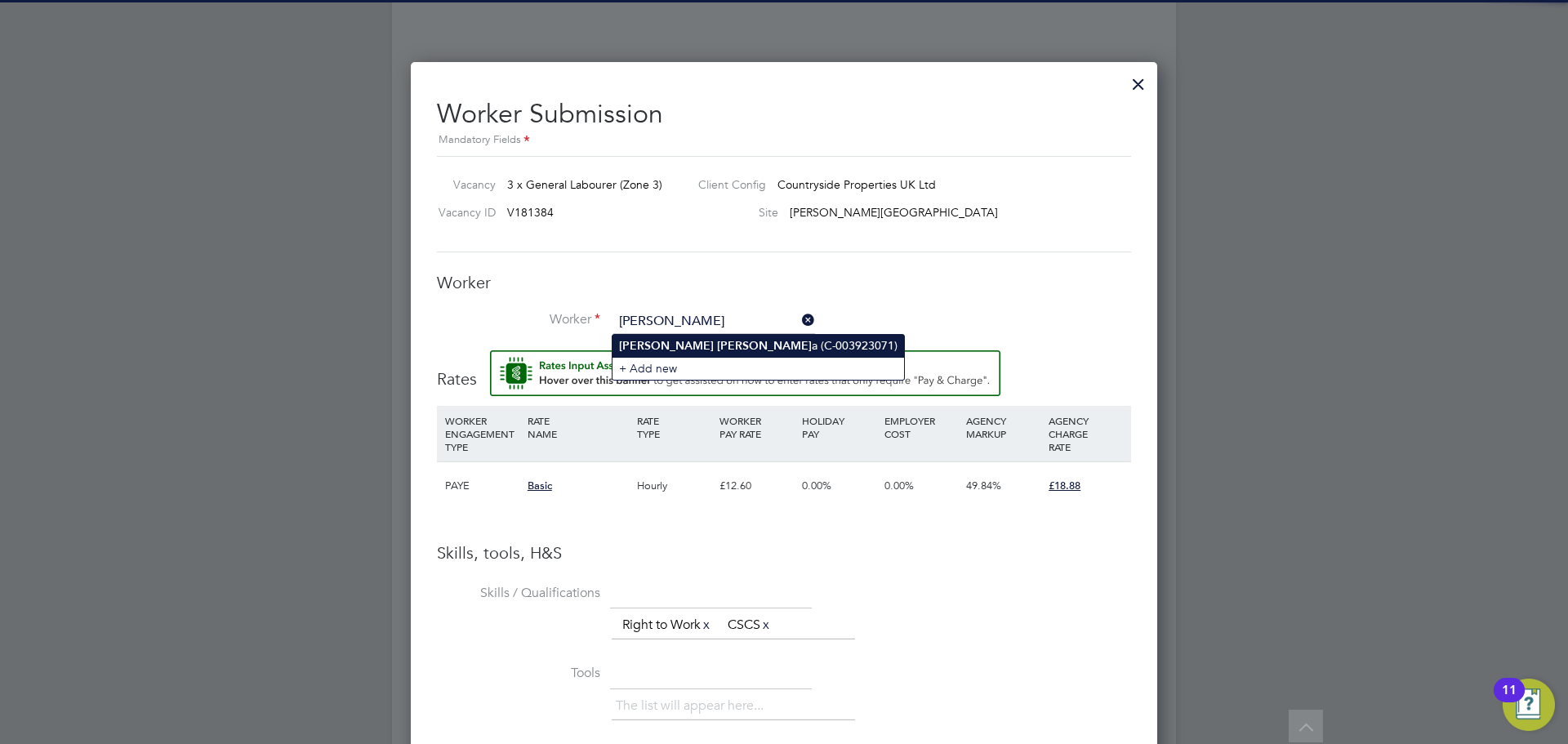
click at [716, 347] on li "Graham Hann a (C-003923071)" at bounding box center [758, 346] width 292 height 22
type input "Graham Hanna (C-003923071)"
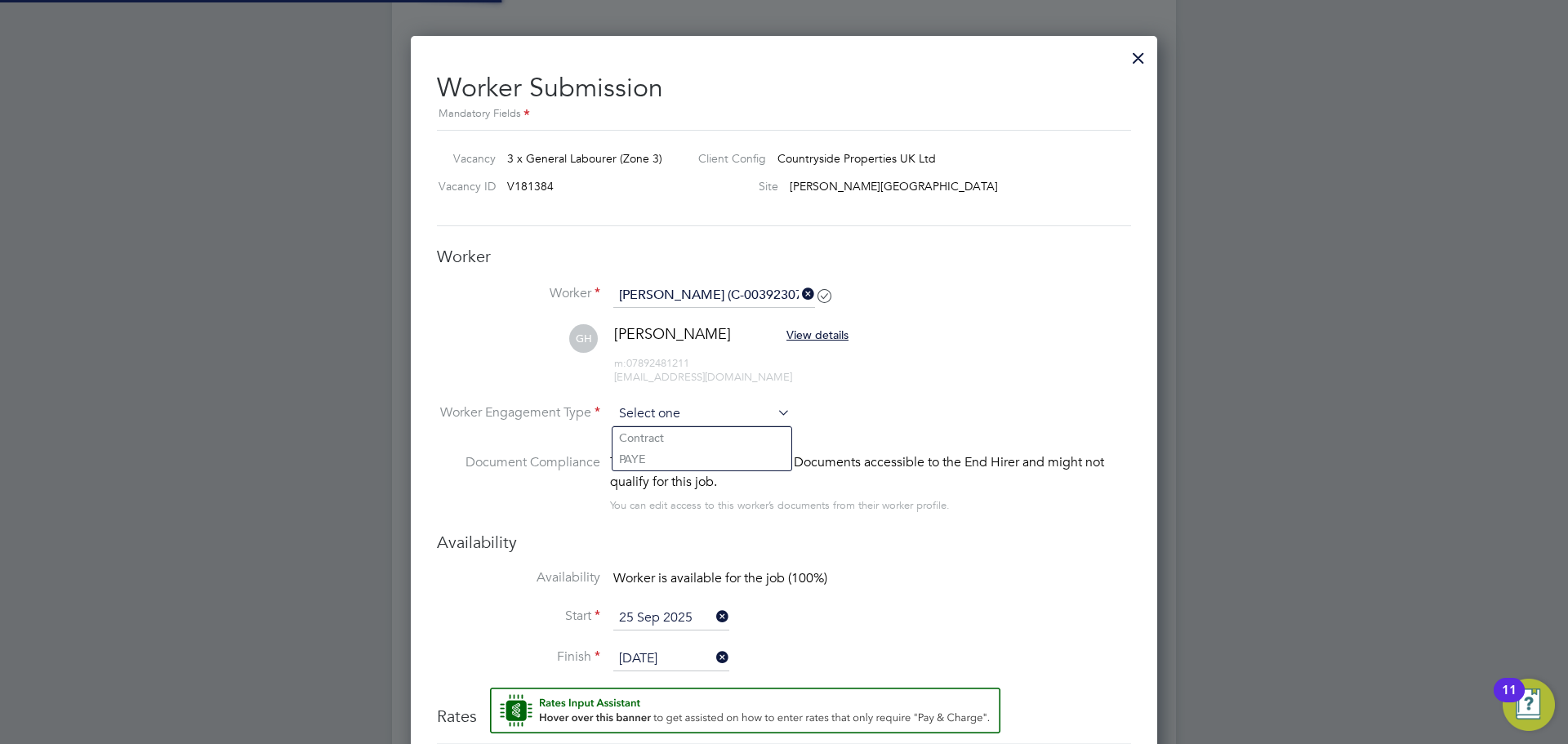
click at [624, 412] on input at bounding box center [702, 414] width 177 height 25
click at [659, 461] on li "PAYE" at bounding box center [702, 459] width 179 height 21
type input "PAYE"
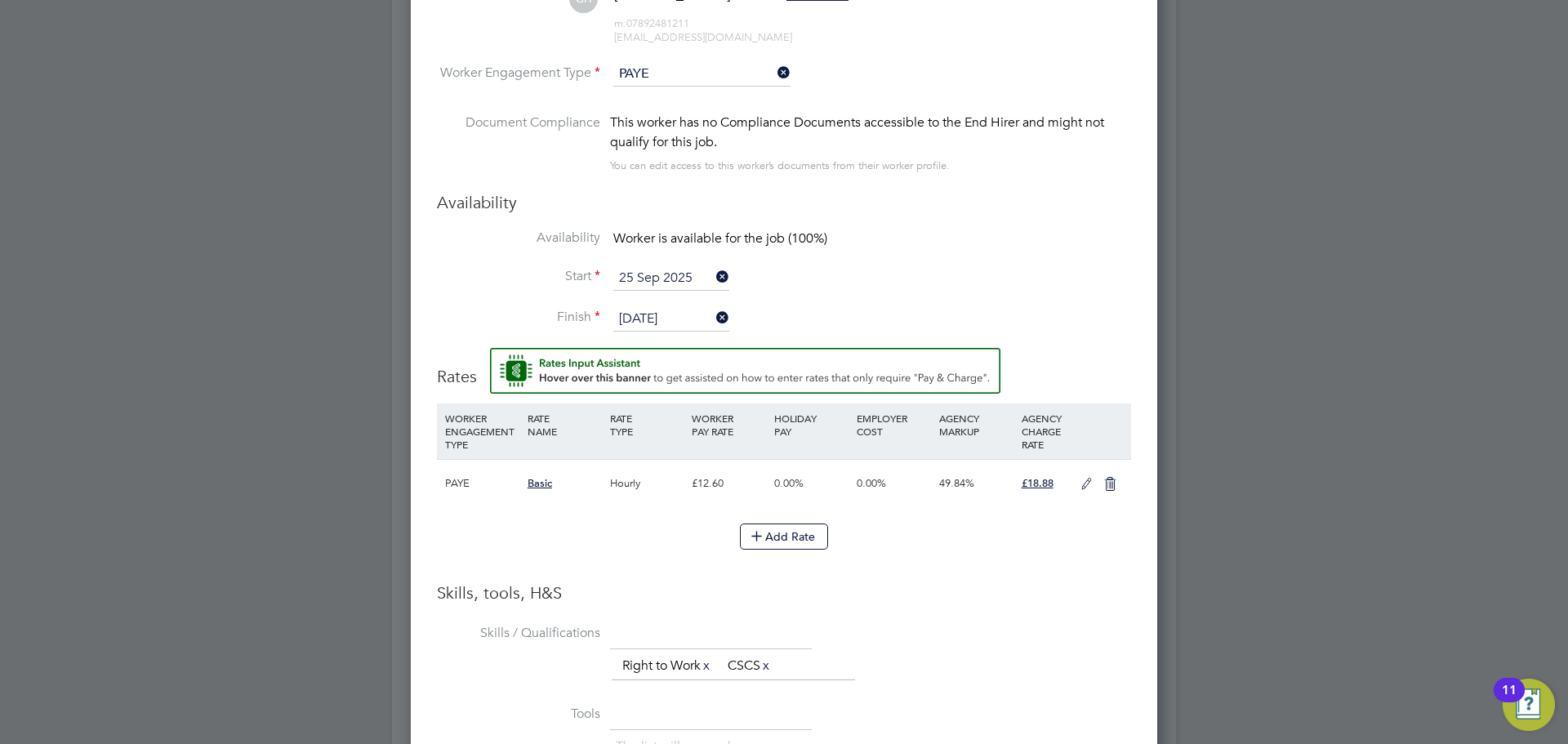
click at [1076, 489] on icon at bounding box center [1086, 484] width 20 height 13
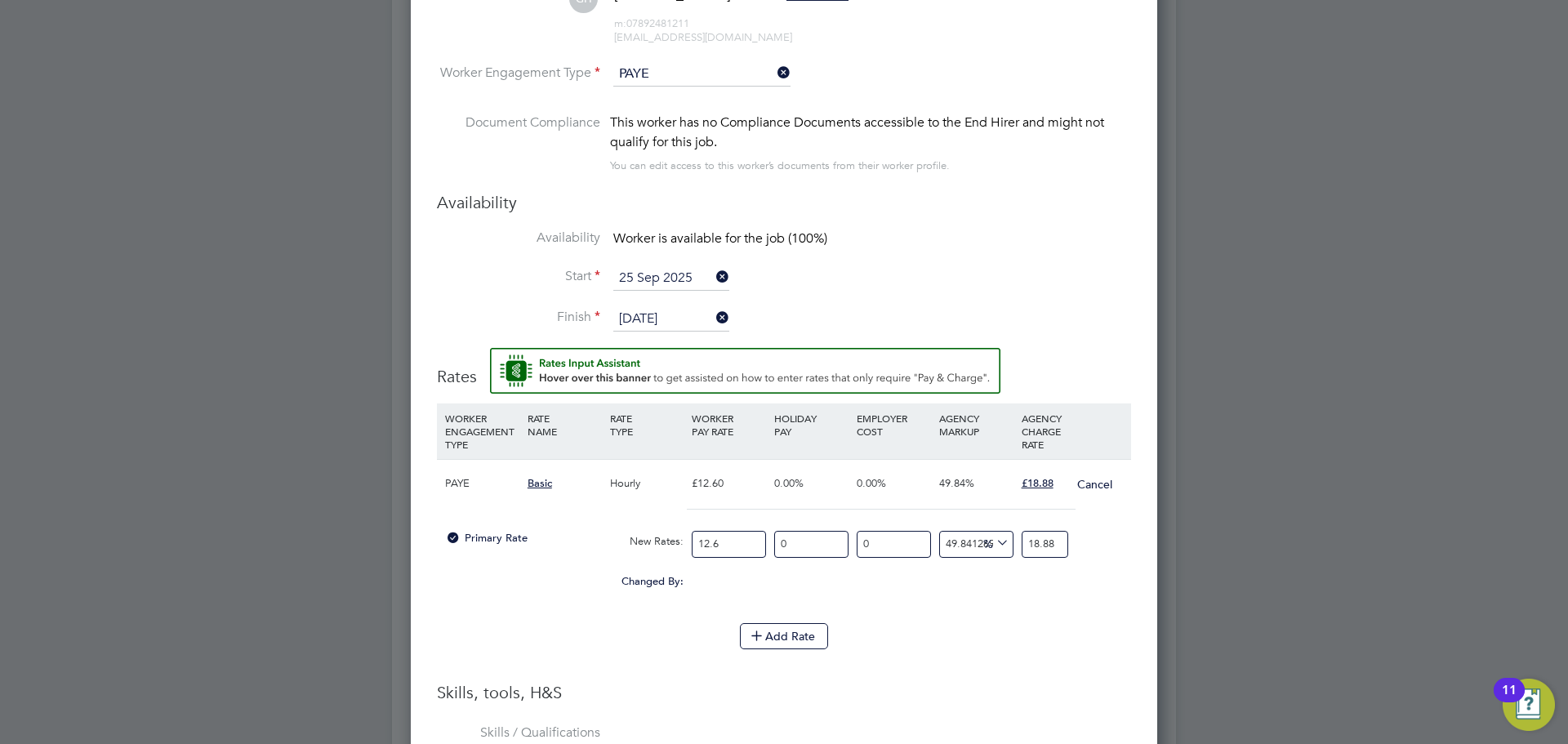
click at [764, 539] on input "12.6" at bounding box center [728, 545] width 74 height 27
click at [763, 538] on input "12.6" at bounding box center [728, 545] width 74 height 27
click at [724, 538] on input "12.6" at bounding box center [728, 545] width 74 height 27
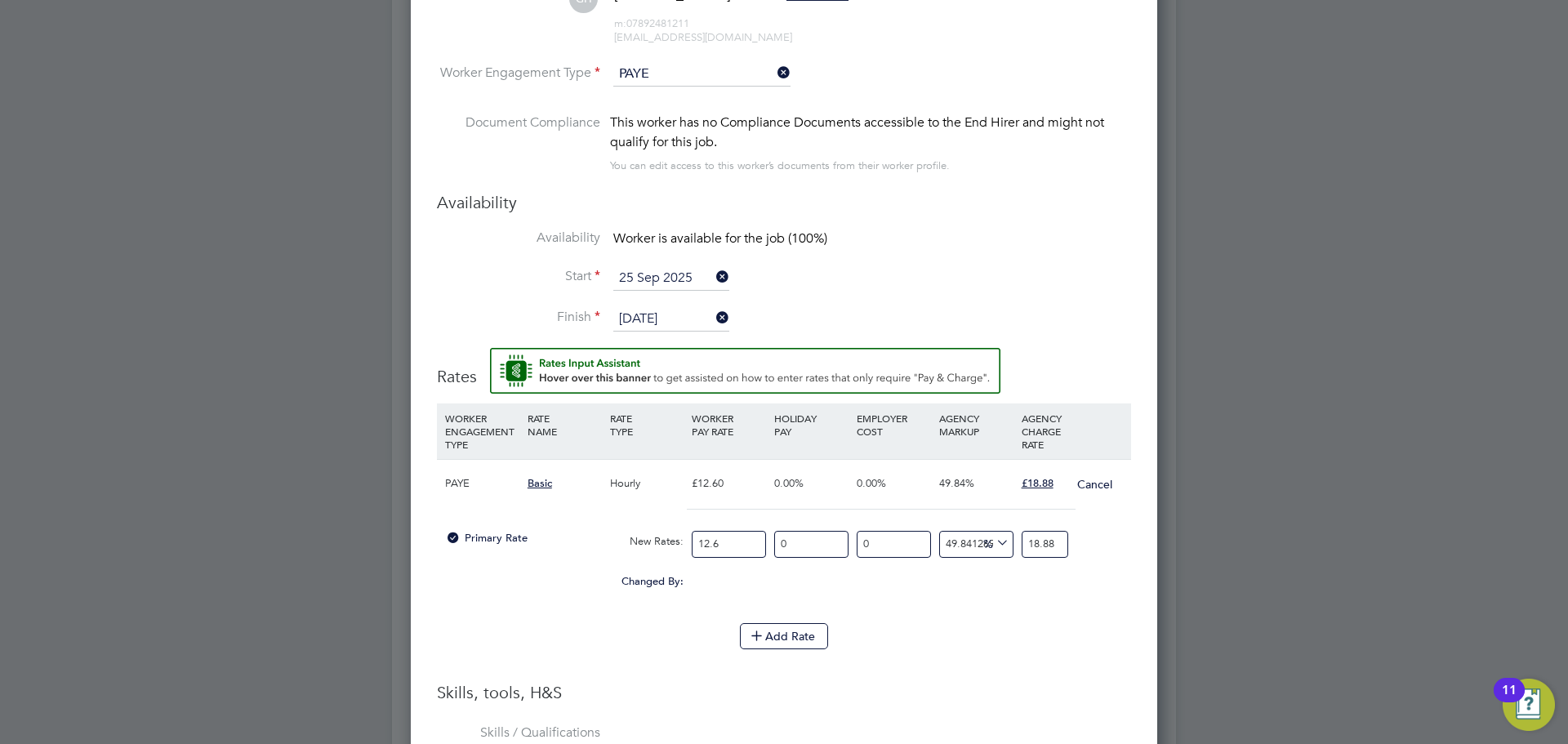
type input "1"
type input "1.4984126984126984"
type input "13"
type input "19.479365079365078"
type input "13.6"
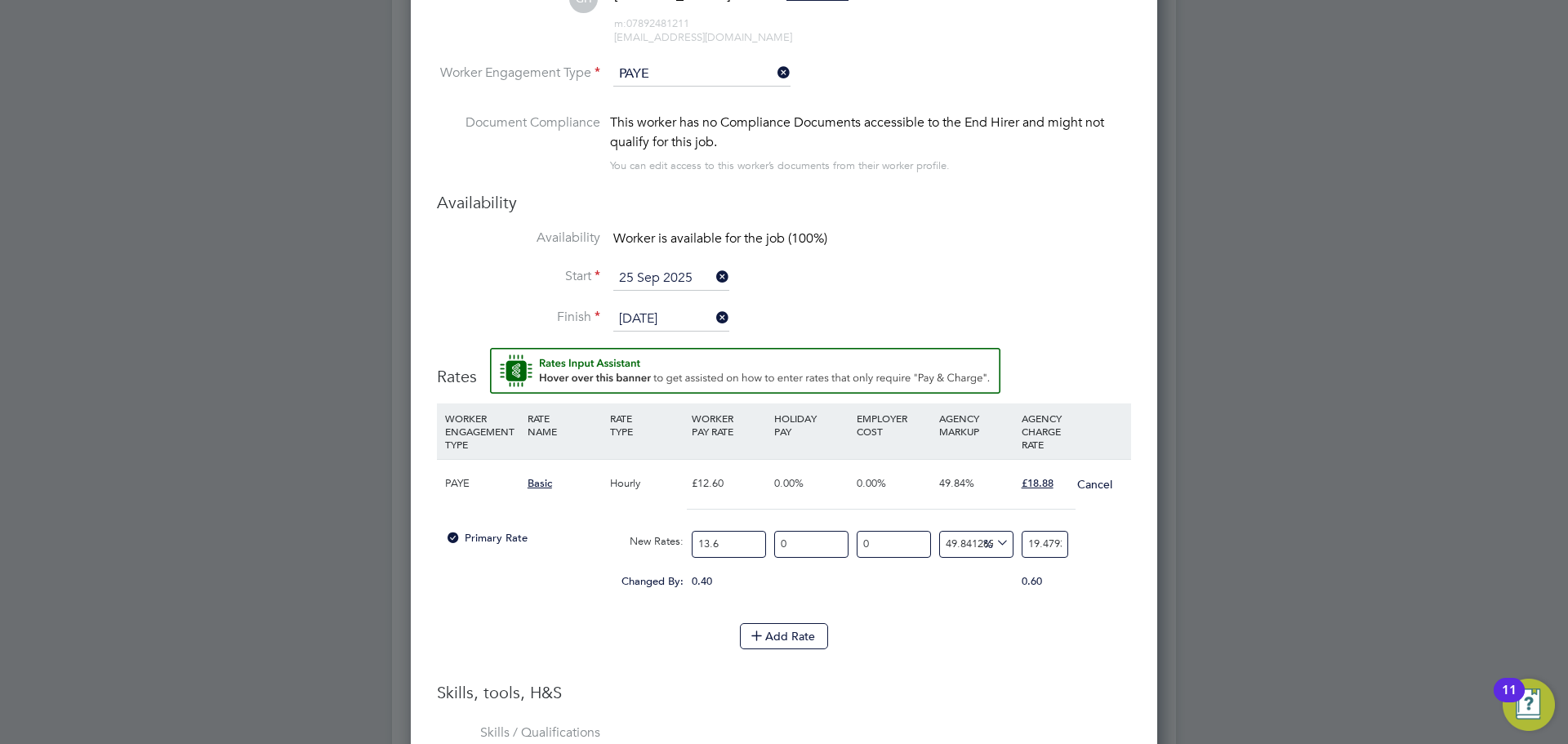
type input "20.3784126984127"
type input "13.68"
type input "20.498285714285714"
type input "13.68"
click at [1035, 552] on input "20.498285714285714" at bounding box center [1045, 545] width 47 height 27
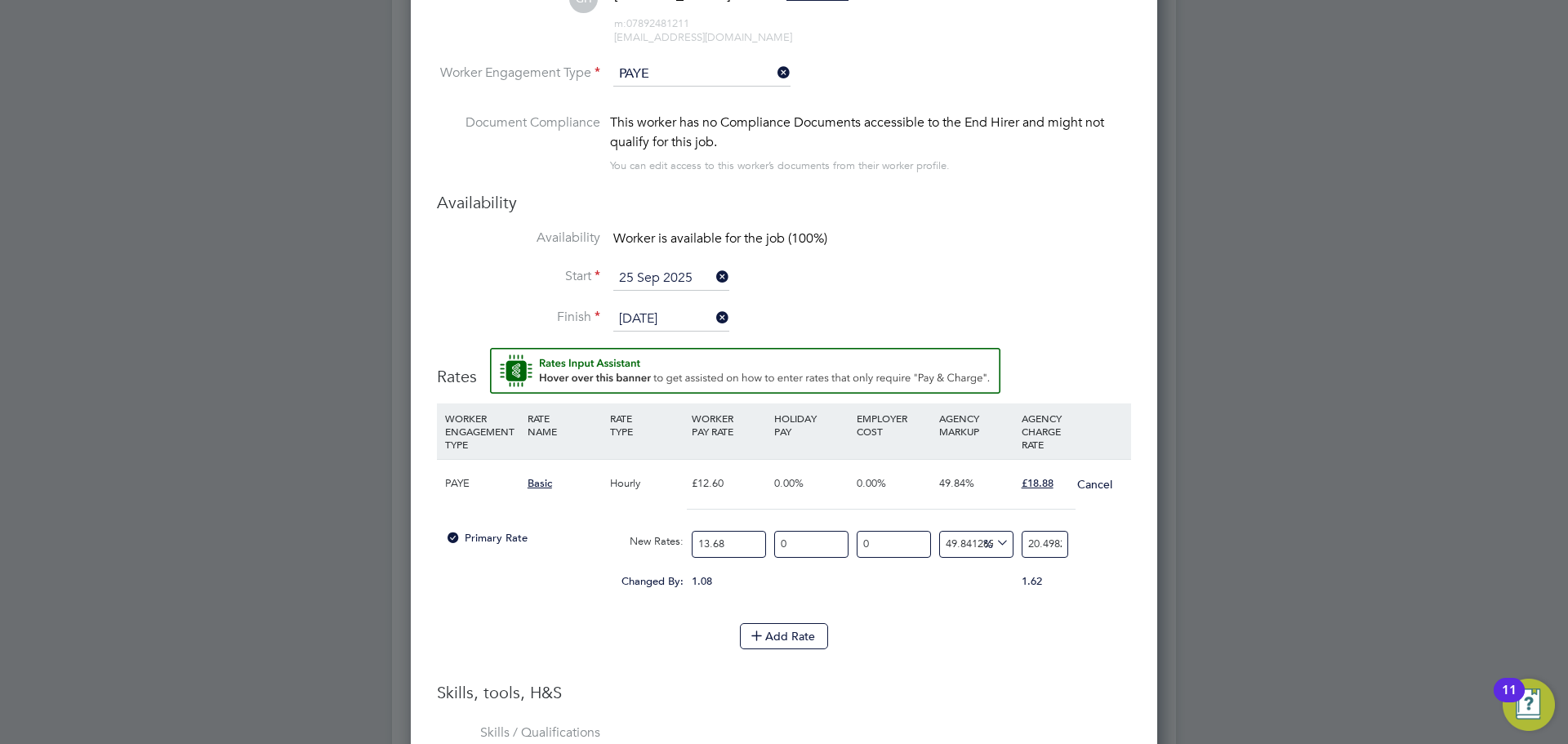
click at [1035, 552] on input "20.498285714285714" at bounding box center [1045, 545] width 47 height 27
type input "1"
type input "31.57894736842105"
type input "18.8"
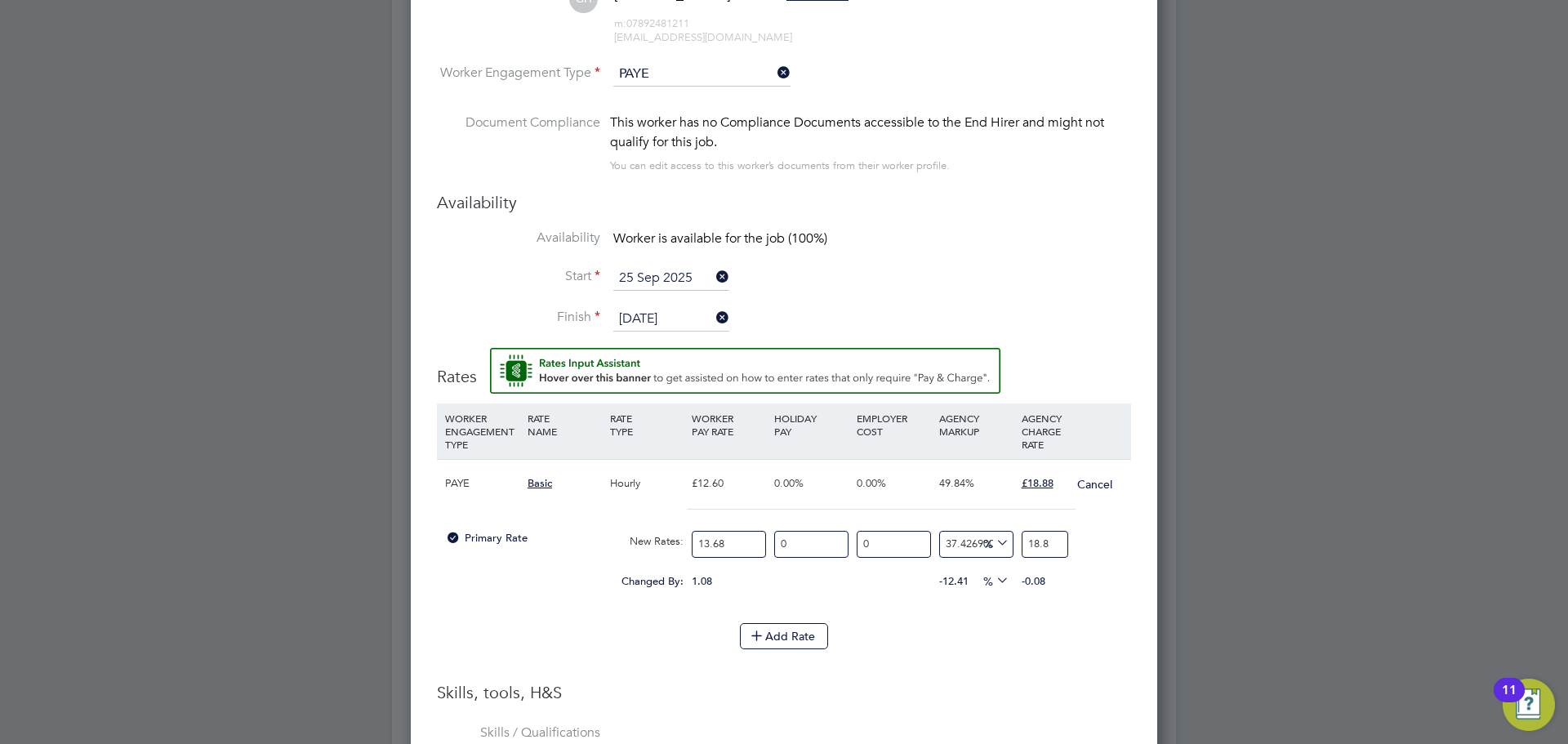
type input "38.01169590643275"
type input "18.88"
click at [1006, 596] on div "-11.83 -1.08 %" at bounding box center [976, 581] width 83 height 31
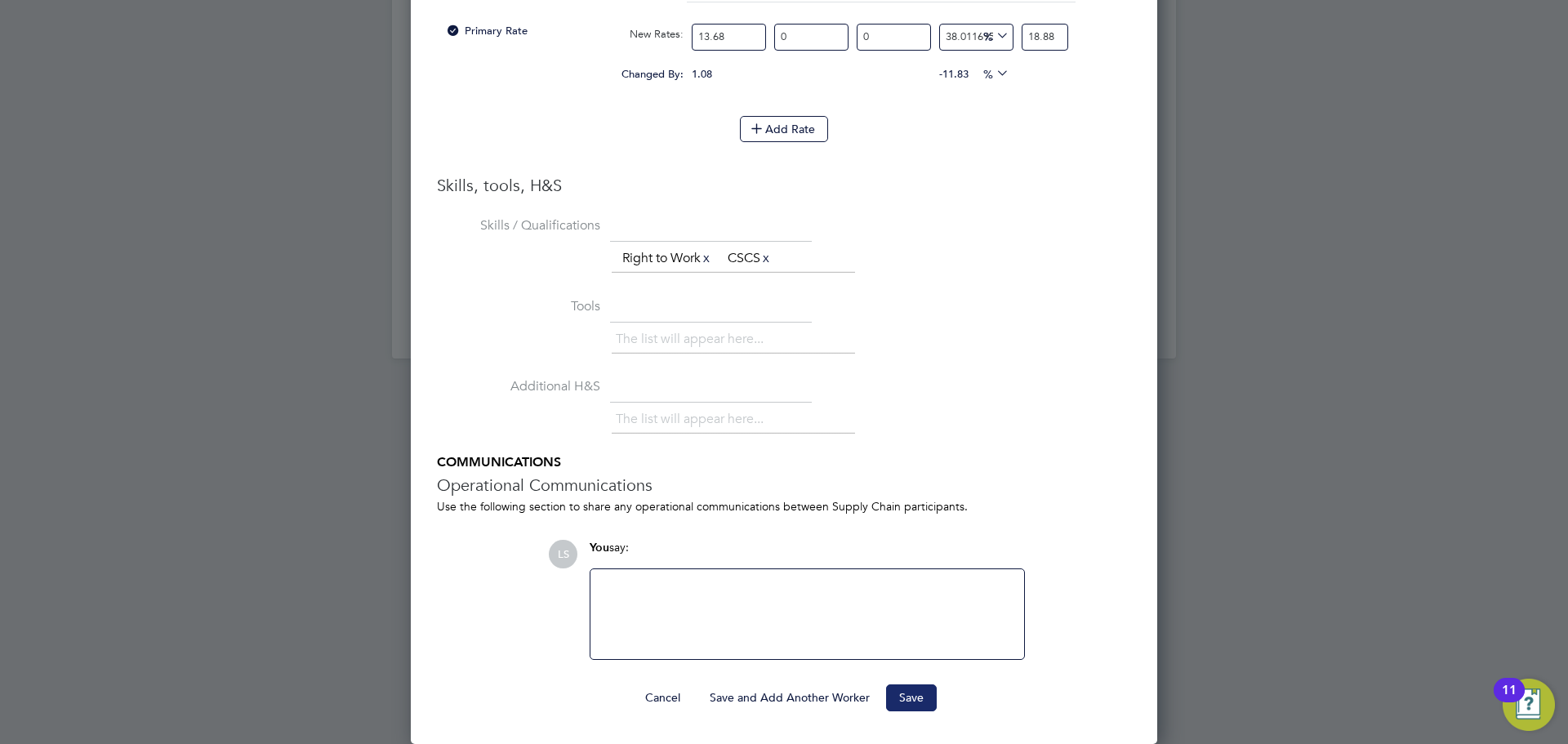
click at [898, 705] on button "Save" at bounding box center [911, 697] width 51 height 26
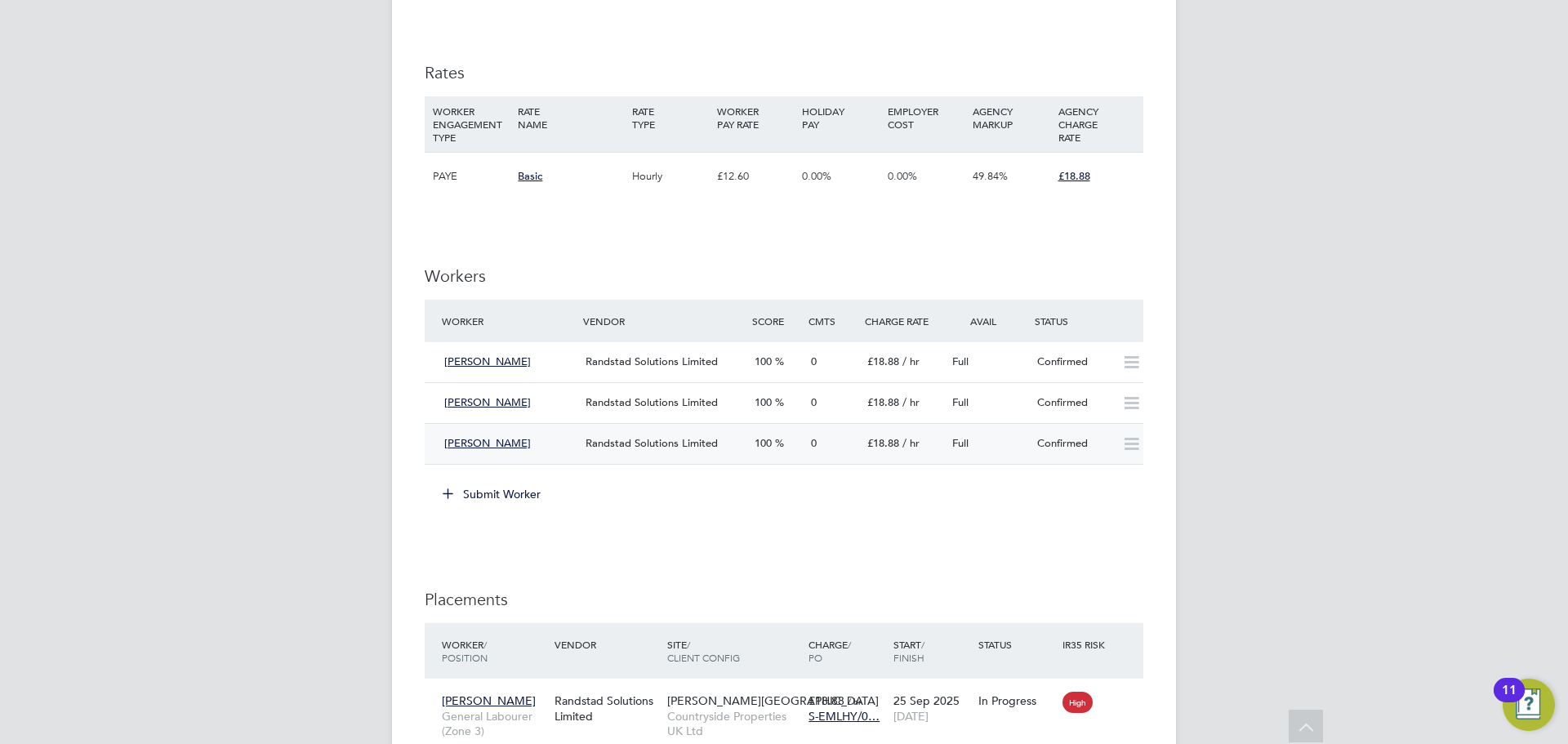
click at [596, 435] on div "Randstad Solutions Limited" at bounding box center [664, 444] width 169 height 27
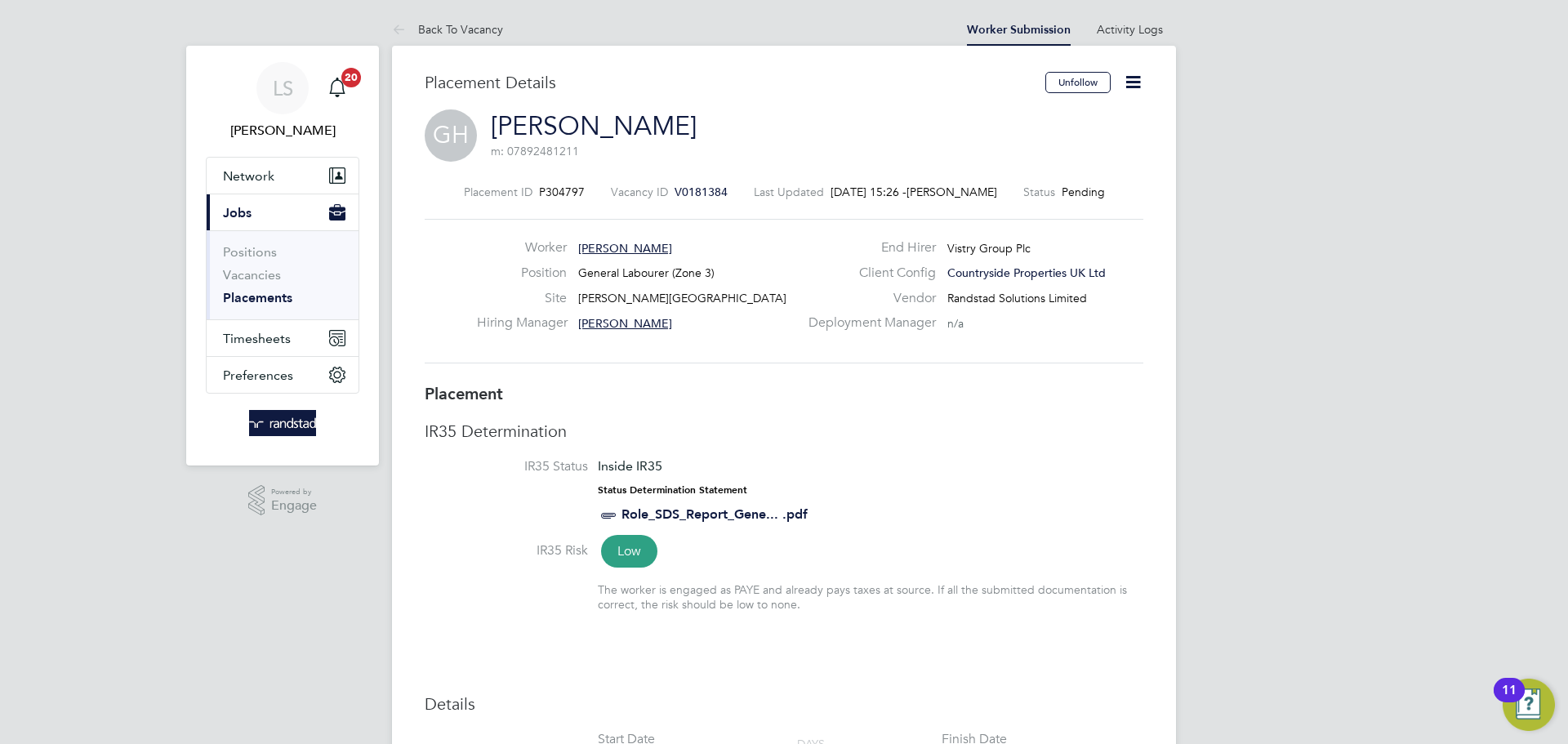
click at [1123, 83] on icon at bounding box center [1133, 82] width 20 height 20
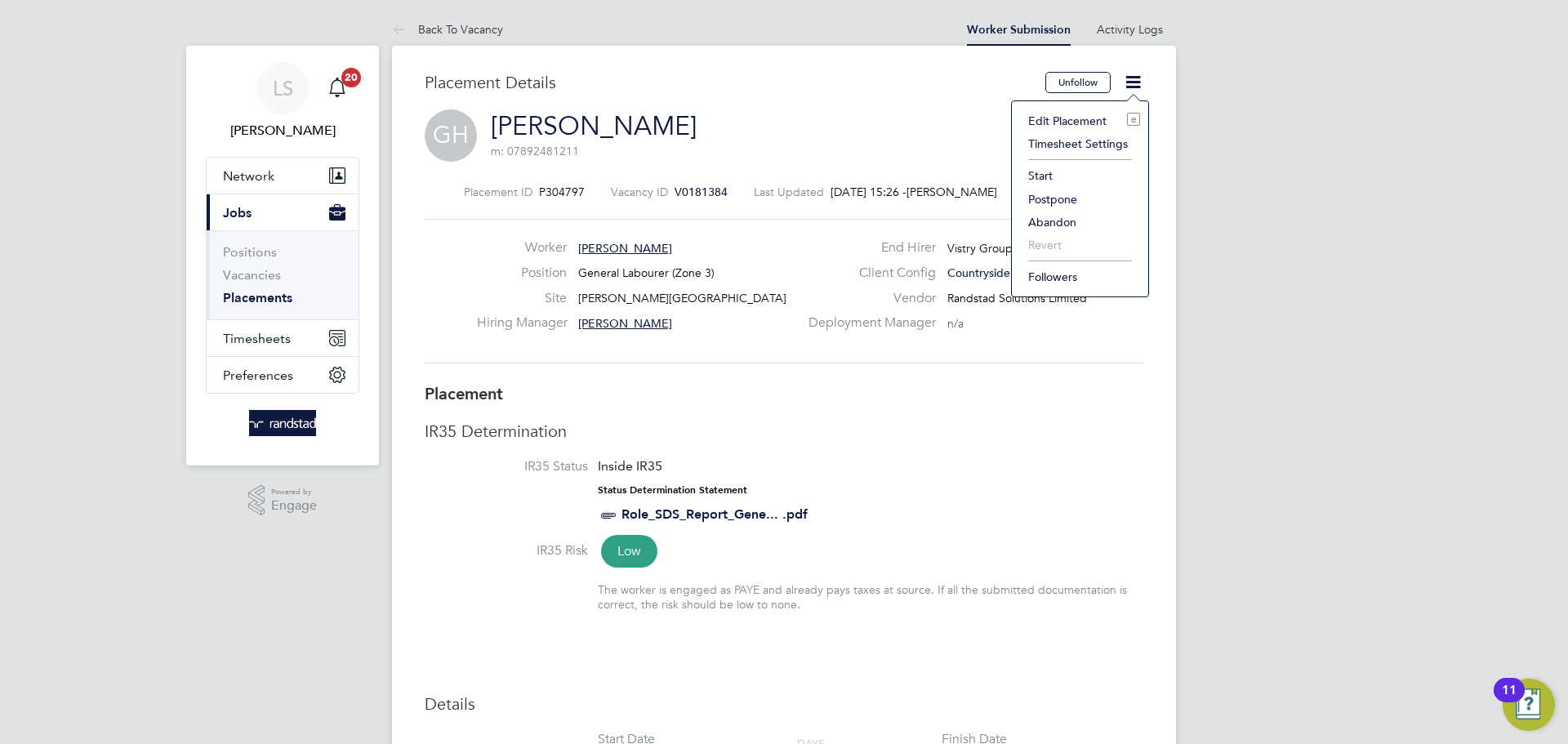
click at [1035, 166] on li "Start" at bounding box center [1080, 175] width 120 height 23
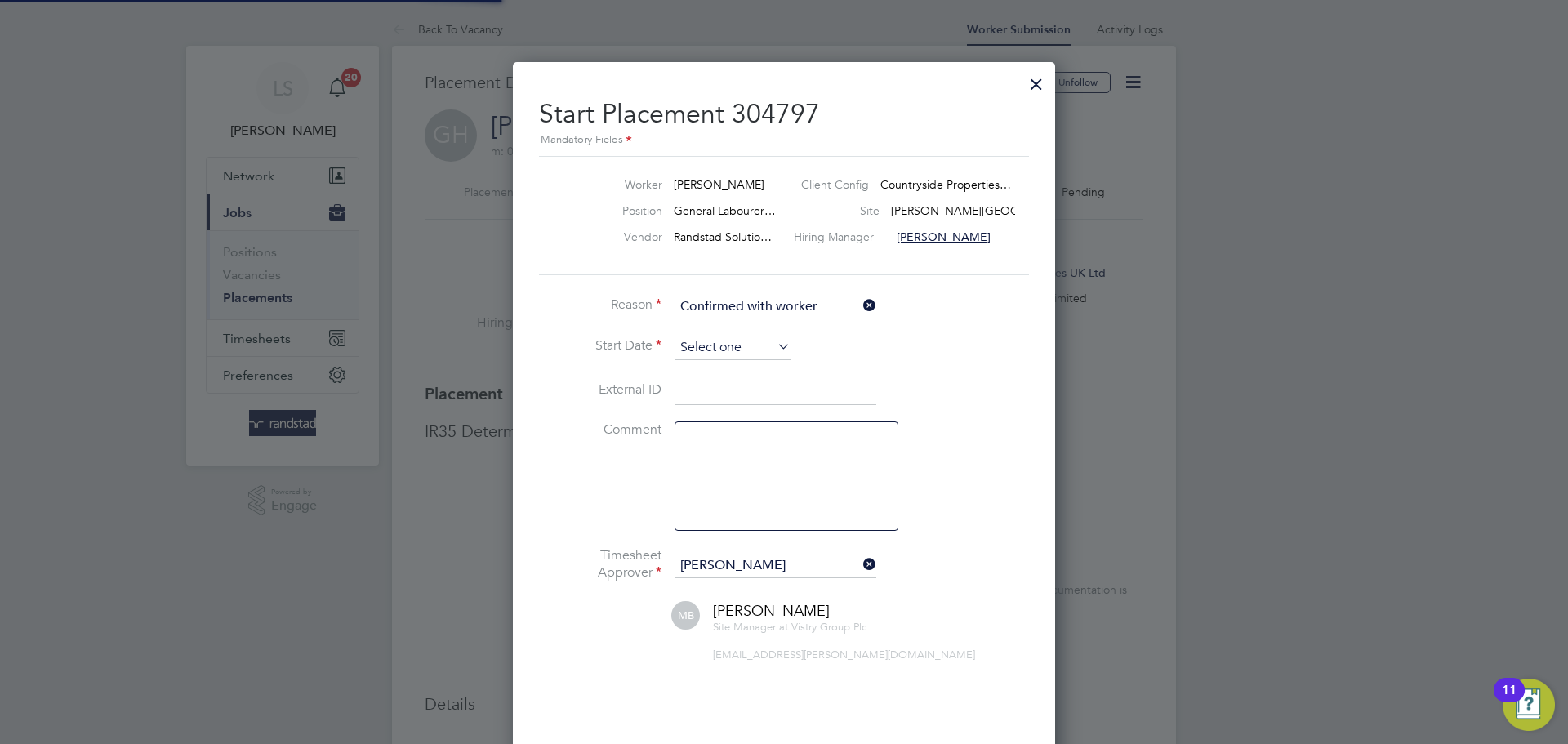
click at [737, 343] on input at bounding box center [733, 347] width 116 height 25
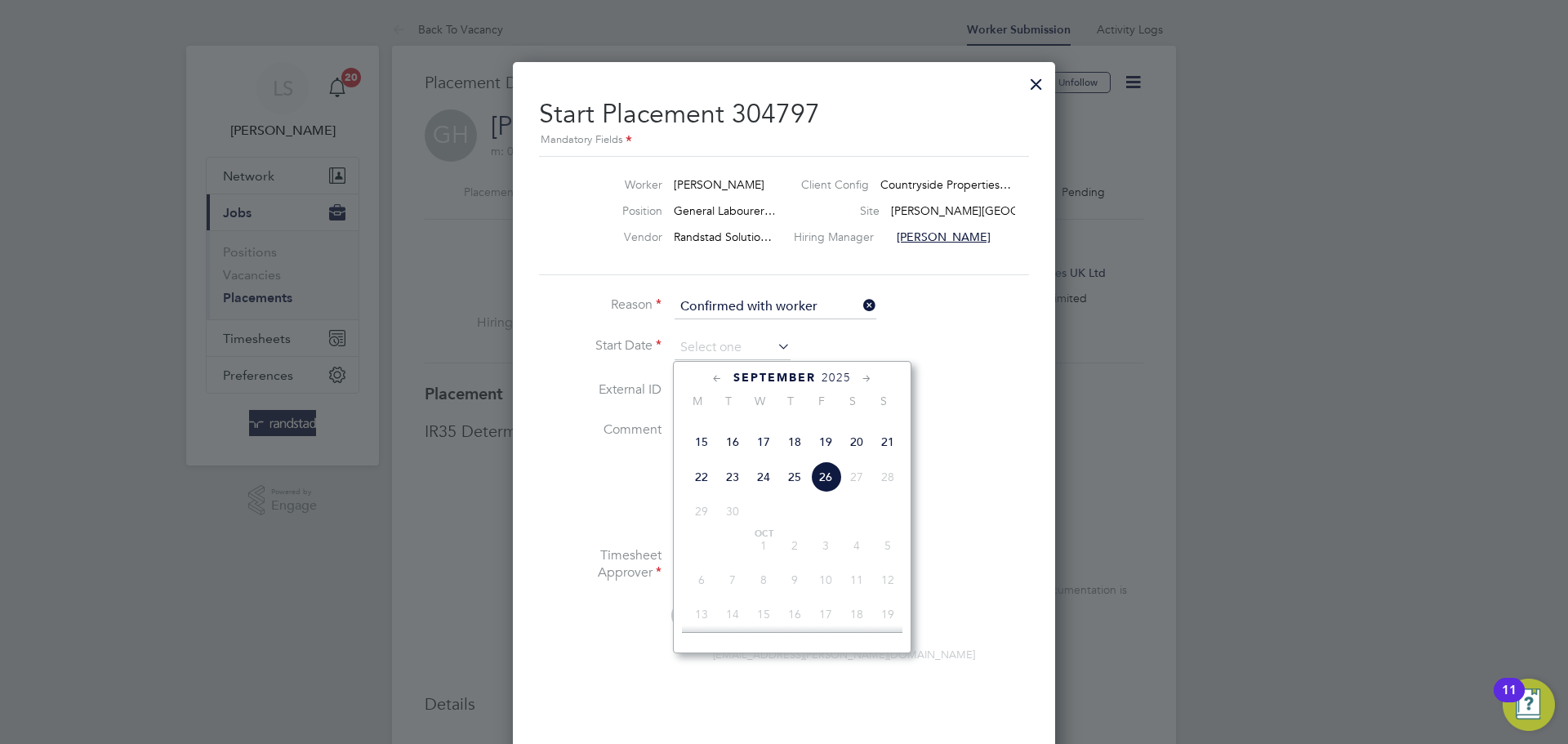
click at [793, 493] on span "25" at bounding box center [795, 477] width 31 height 31
type input "25 Sep 2025"
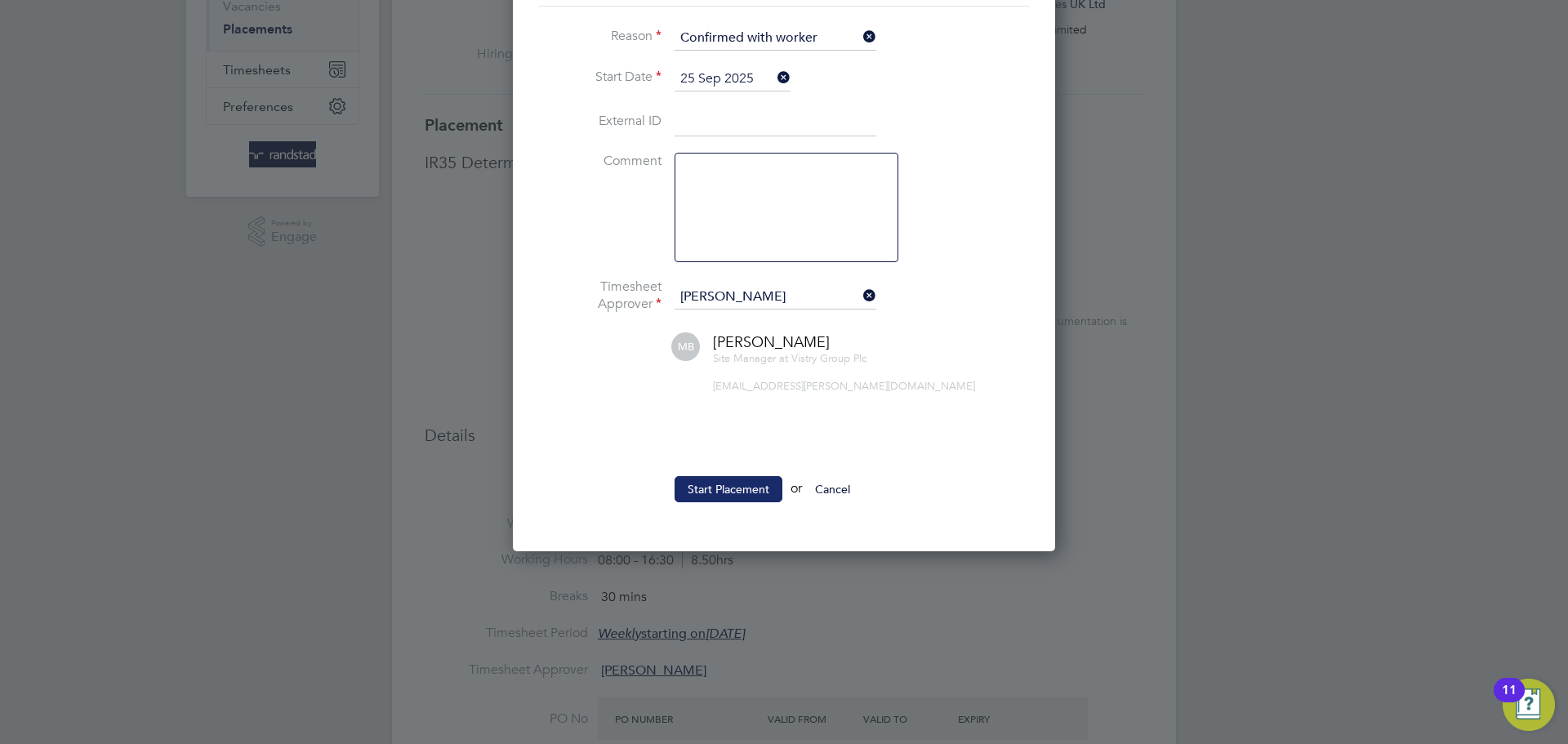
click at [710, 496] on button "Start Placement" at bounding box center [728, 489] width 108 height 26
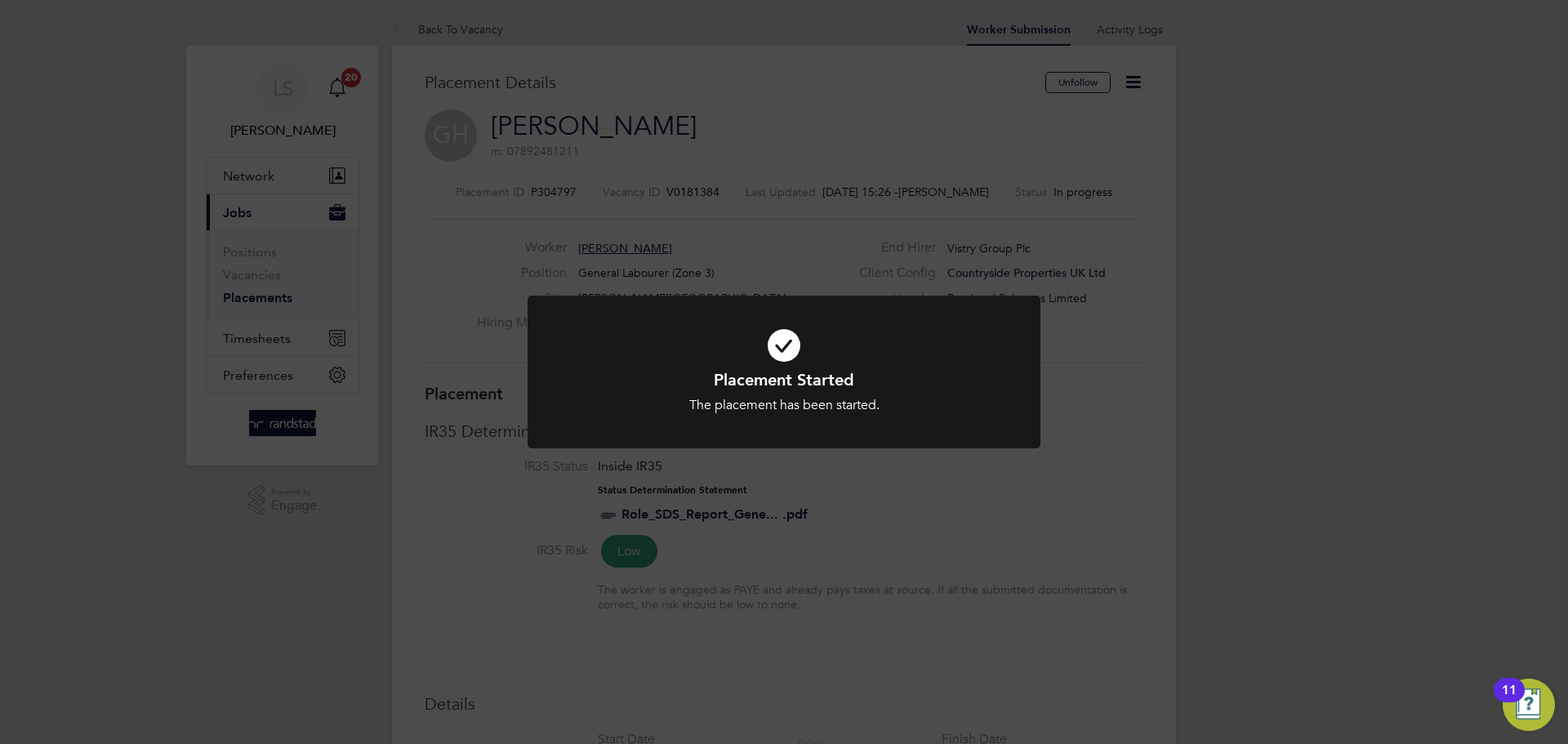
click at [698, 387] on h1 "Placement Started" at bounding box center [784, 380] width 425 height 21
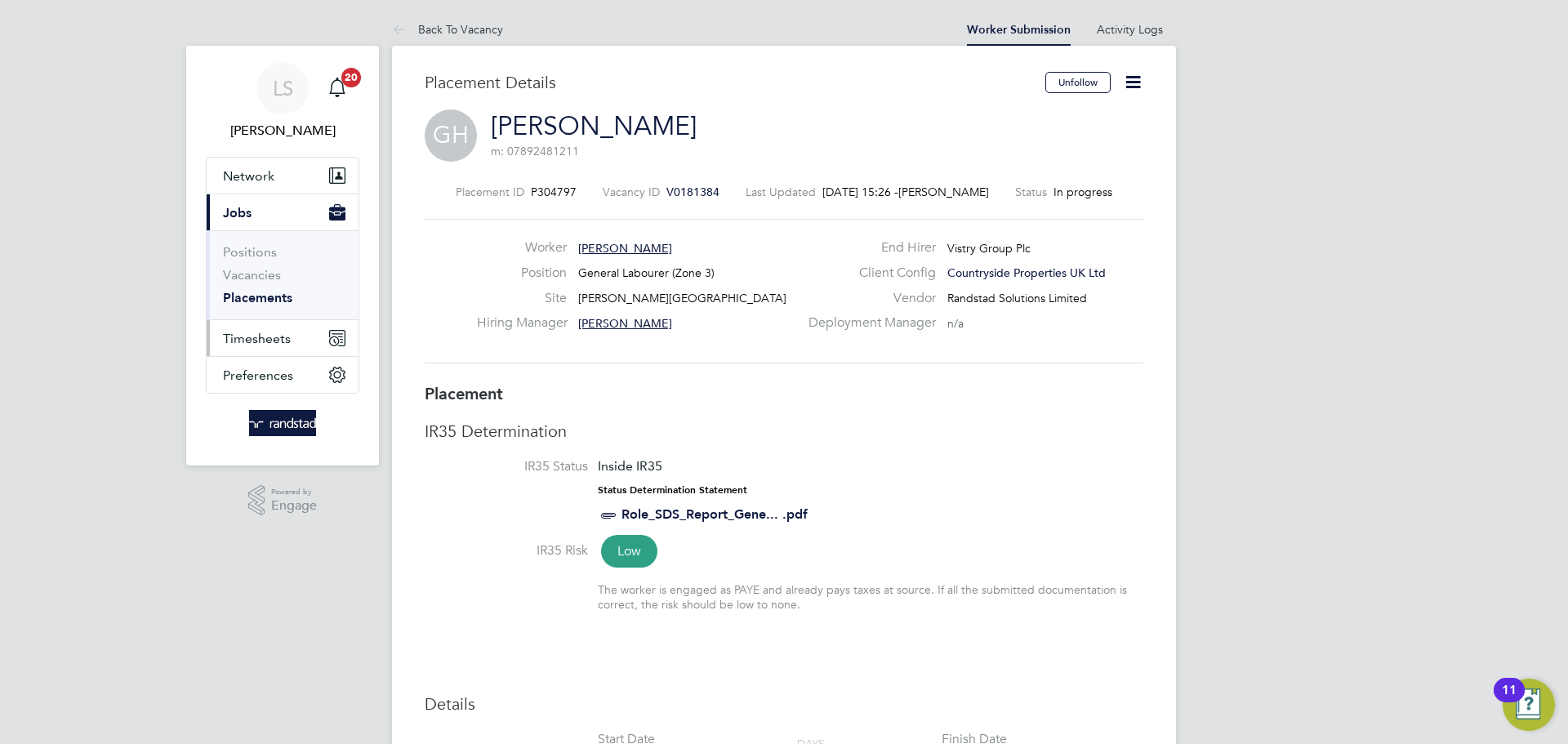
click at [259, 334] on span "Timesheets" at bounding box center [257, 339] width 68 height 15
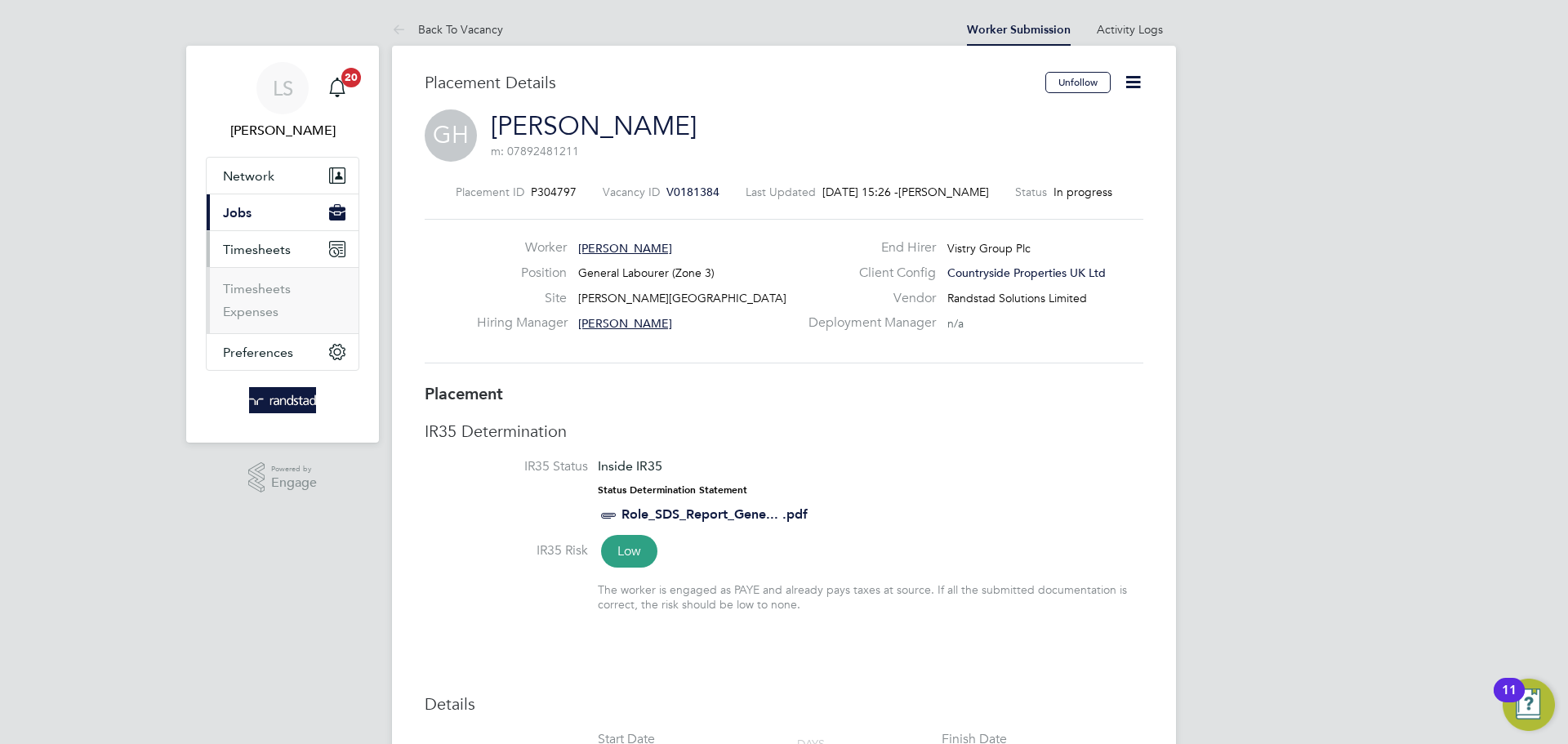
click at [246, 296] on li "Timesheets" at bounding box center [284, 292] width 123 height 23
click at [245, 289] on link "Timesheets" at bounding box center [257, 289] width 68 height 15
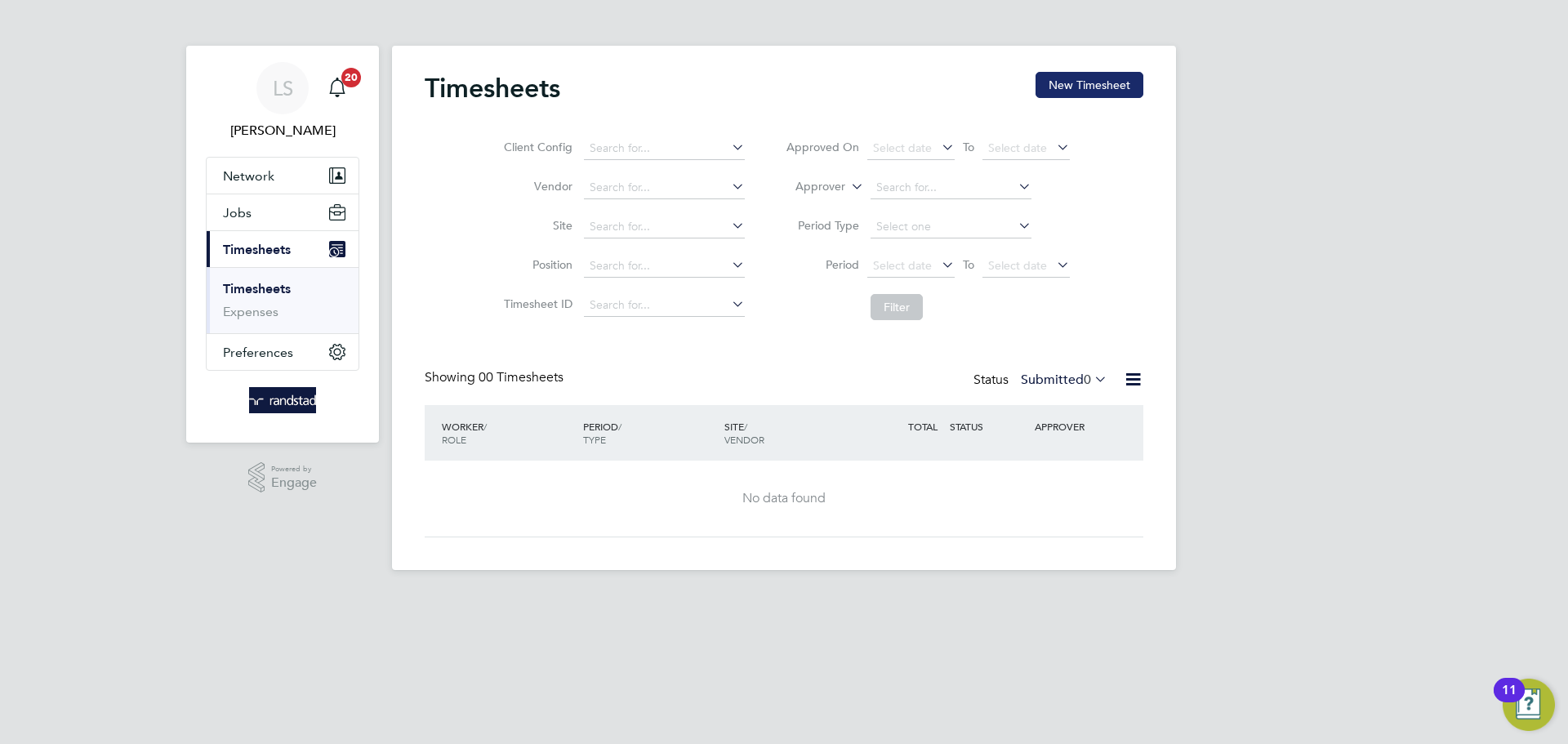
click at [1076, 90] on button "New Timesheet" at bounding box center [1089, 84] width 108 height 26
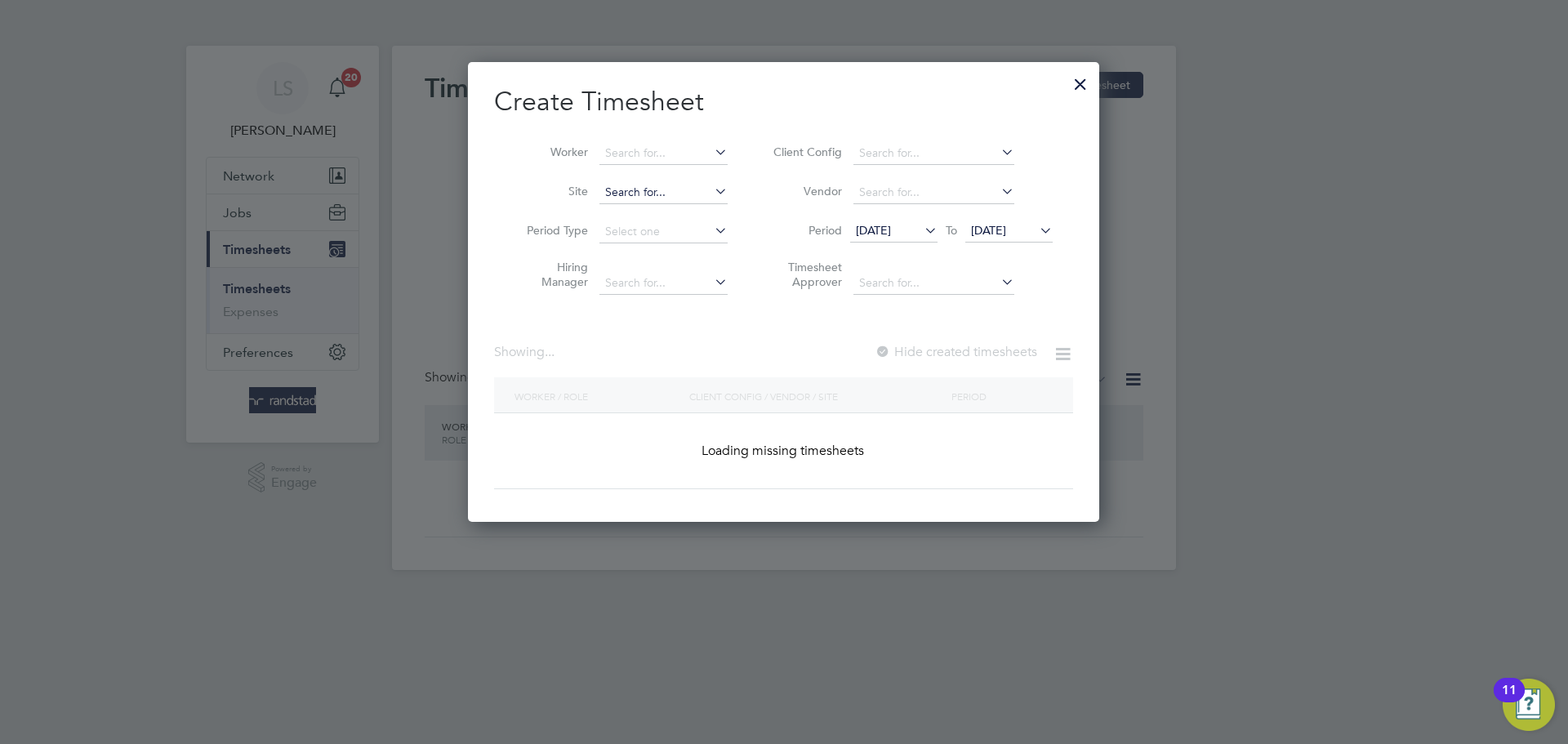
click at [680, 190] on input at bounding box center [663, 192] width 128 height 23
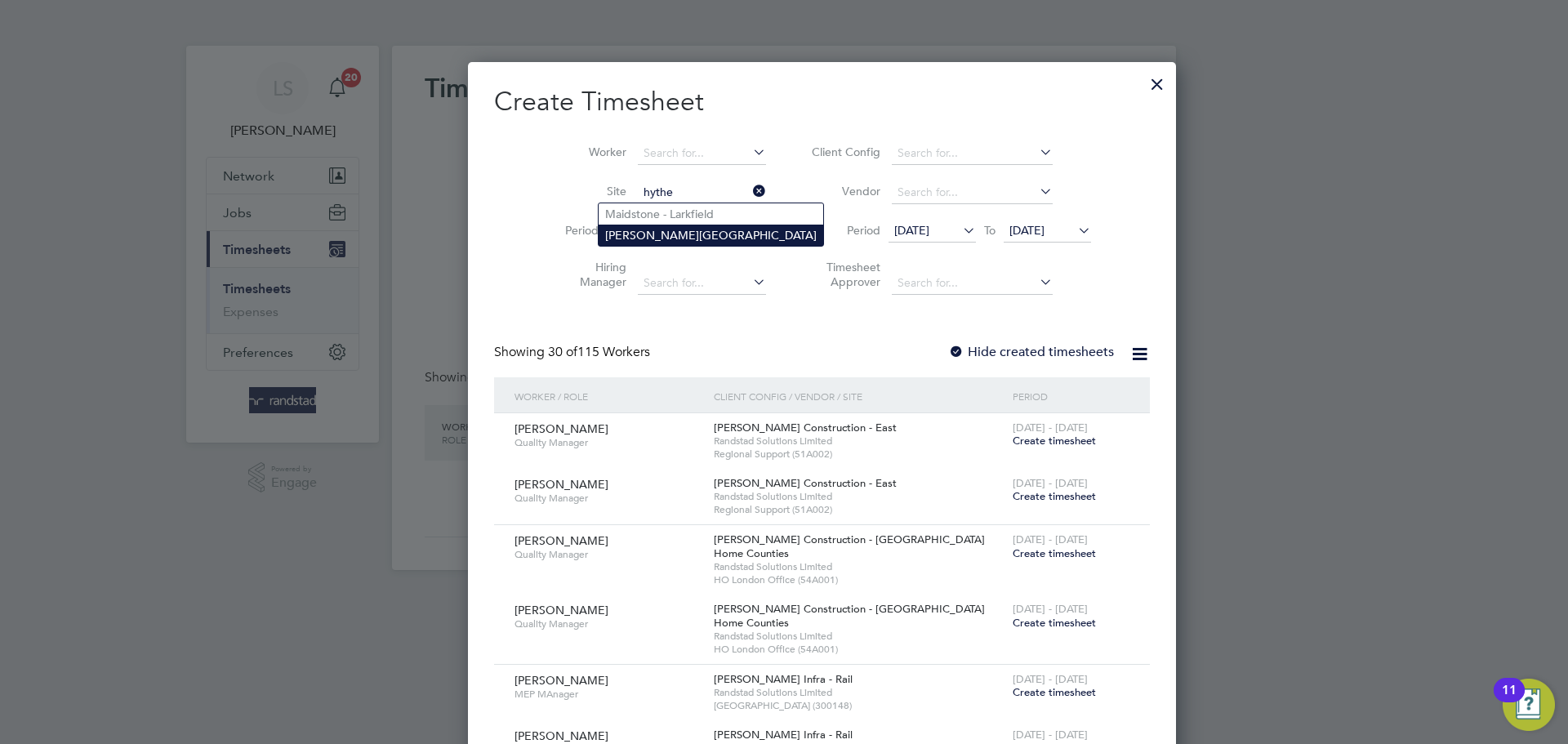
click at [657, 234] on li "Martello Lakes" at bounding box center [711, 235] width 225 height 21
type input "Martello Lakes"
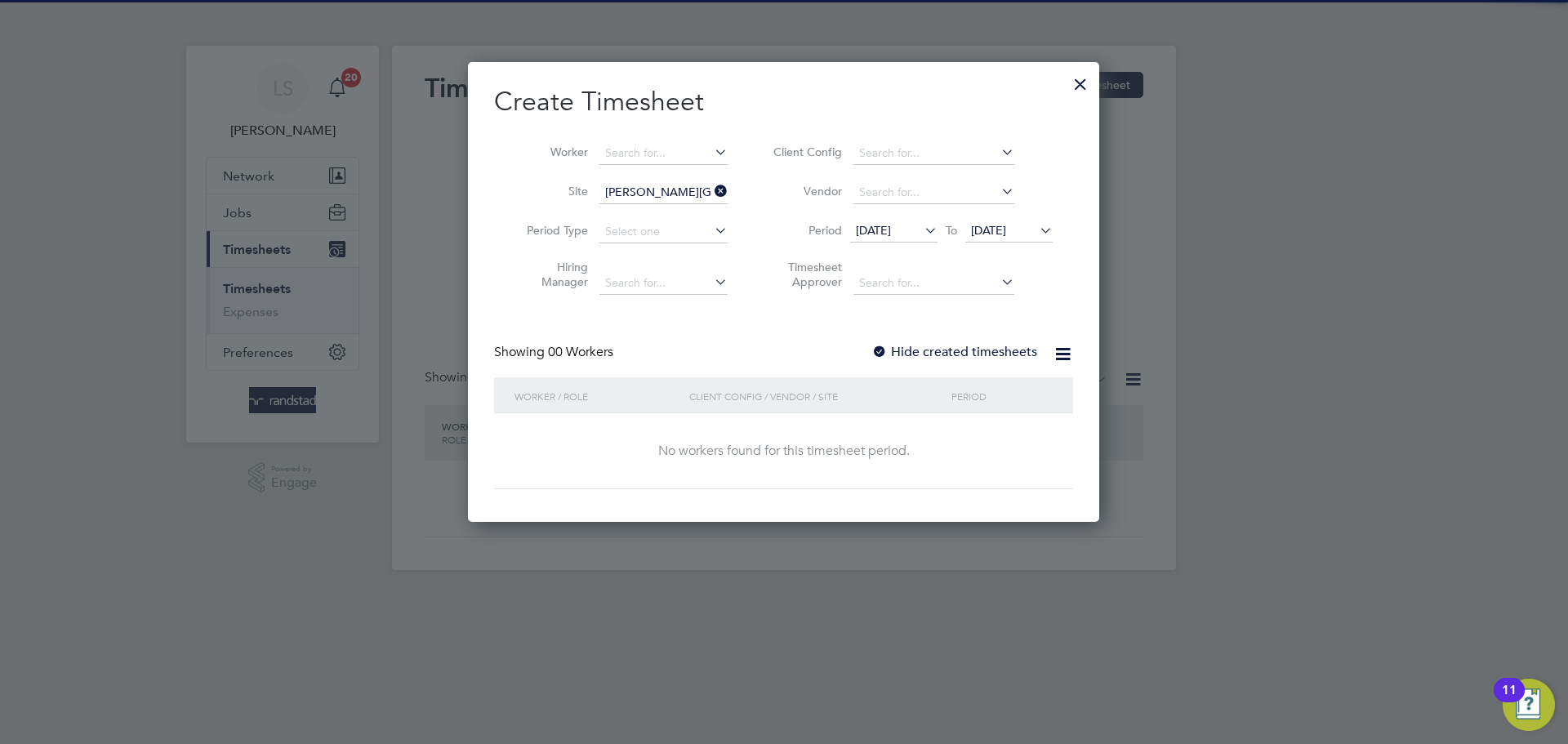
click at [903, 362] on div "Showing 00 Workers Hide created timesheets" at bounding box center [784, 360] width 579 height 33
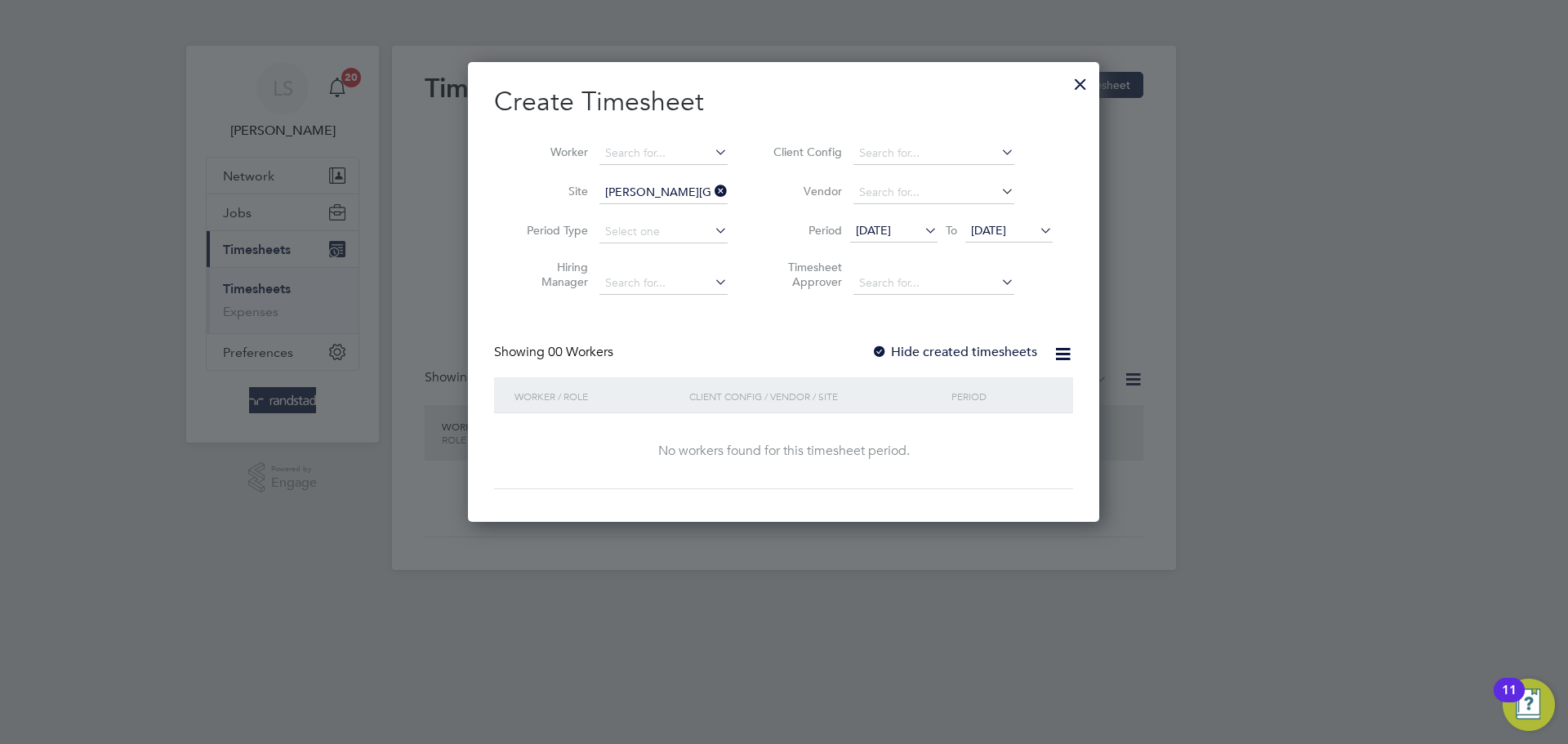
click at [890, 335] on div "Create Timesheet Worker Site Martello Lakes Period Type Hiring Manager Client C…" at bounding box center [784, 287] width 579 height 404
click at [893, 339] on div "Create Timesheet Worker Site Martello Lakes Period Type Hiring Manager Client C…" at bounding box center [784, 287] width 579 height 404
click at [893, 344] on label "Hide created timesheets" at bounding box center [954, 352] width 166 height 16
click at [1006, 233] on span "19 Sep 2025" at bounding box center [988, 230] width 35 height 14
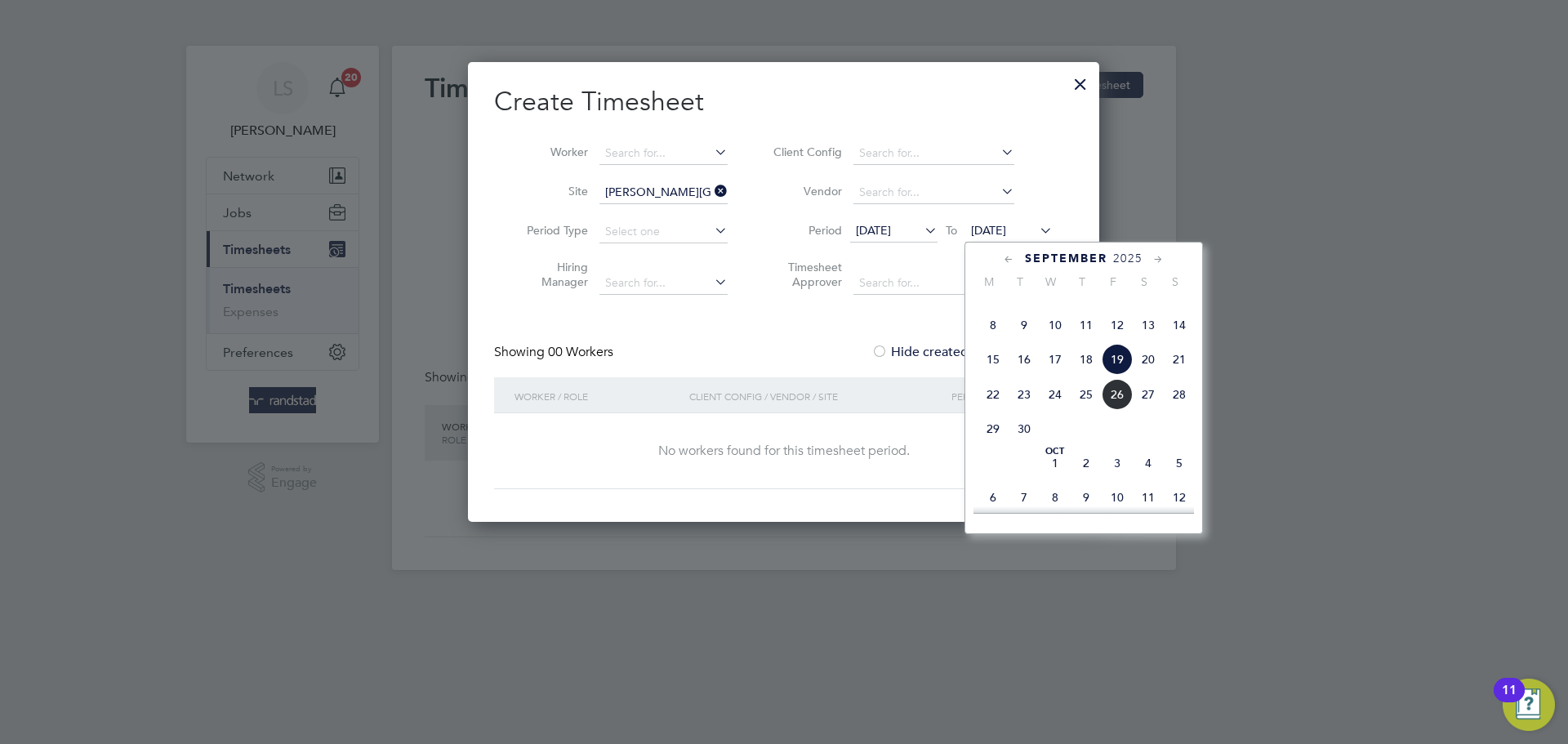
click at [1110, 410] on span "26" at bounding box center [1117, 394] width 31 height 31
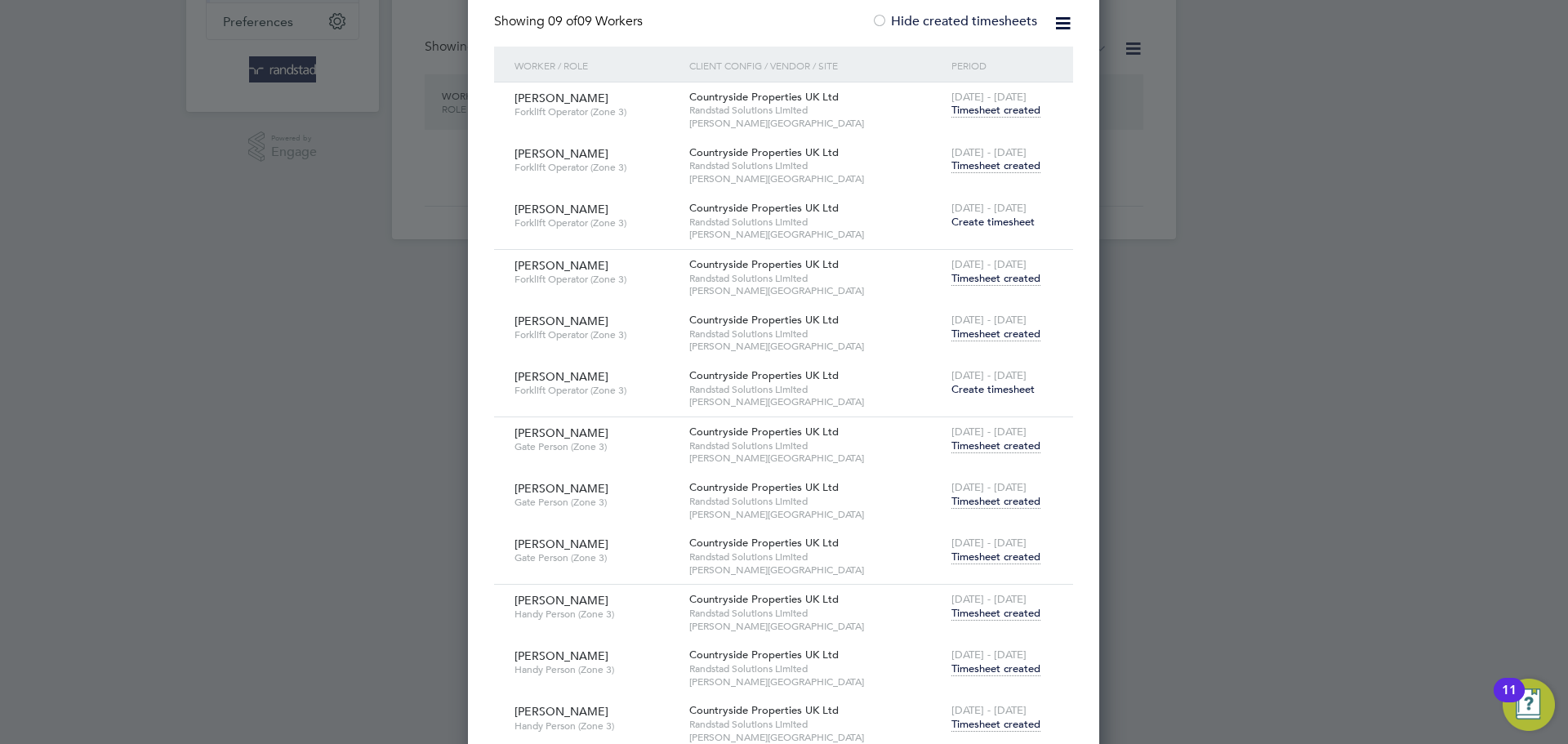
click at [967, 555] on span "Timesheet created" at bounding box center [995, 557] width 89 height 14
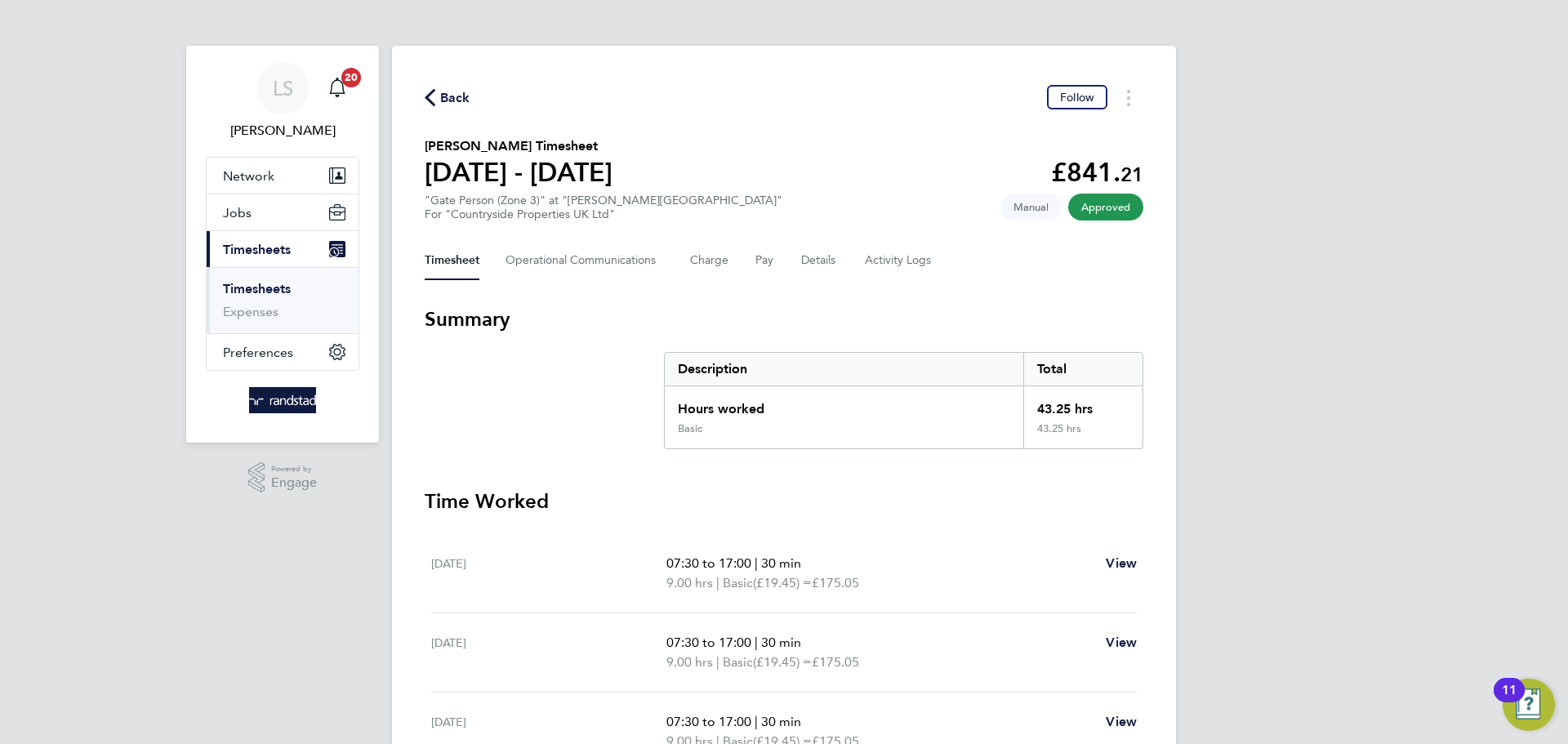
click at [440, 104] on span "Back" at bounding box center [455, 98] width 31 height 20
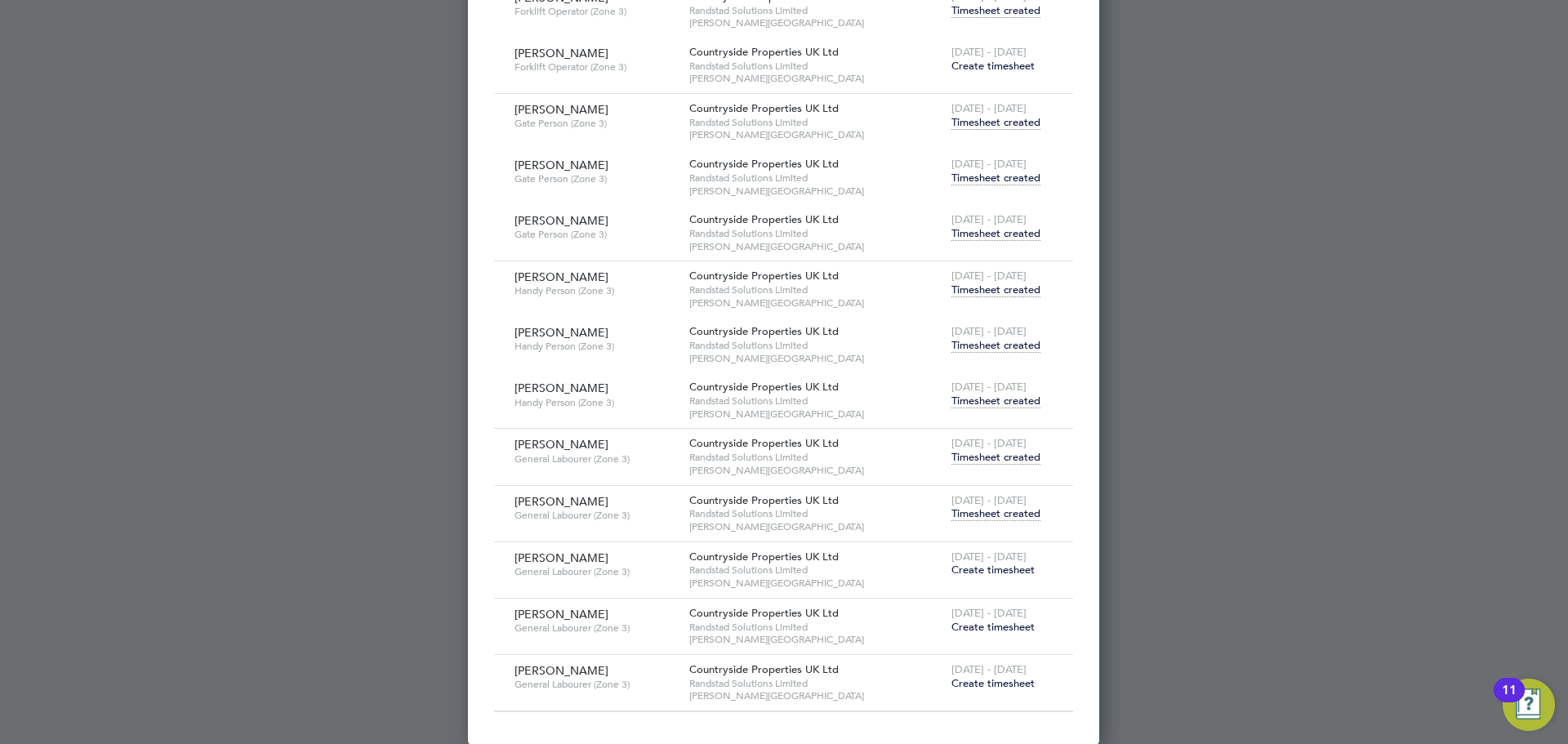
click at [1003, 682] on span "Create timesheet" at bounding box center [993, 684] width 83 height 14
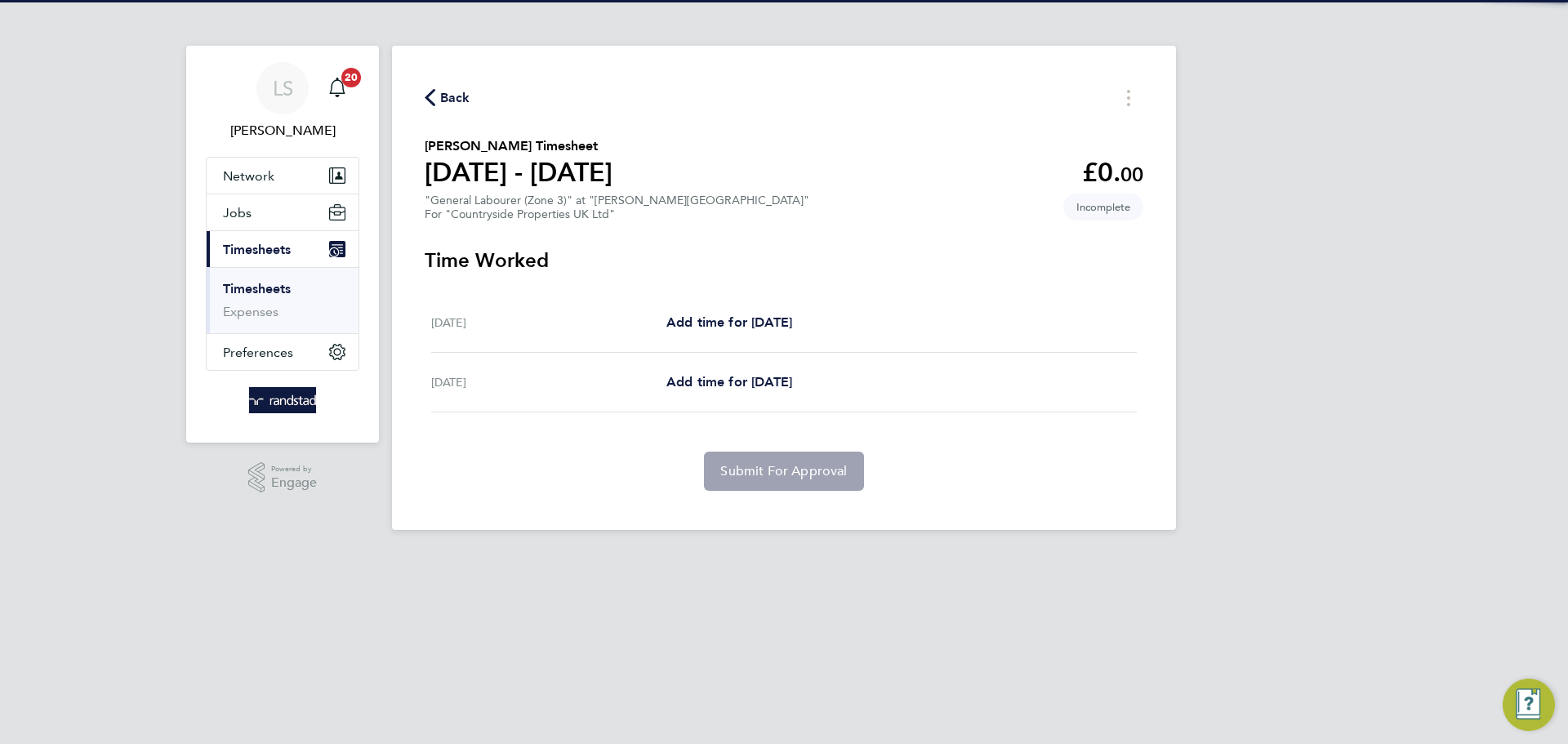
click at [698, 312] on div "Thu 25 Sep Add time for Thu 25 Sep Add time for Thu 25 Sep" at bounding box center [784, 323] width 705 height 60
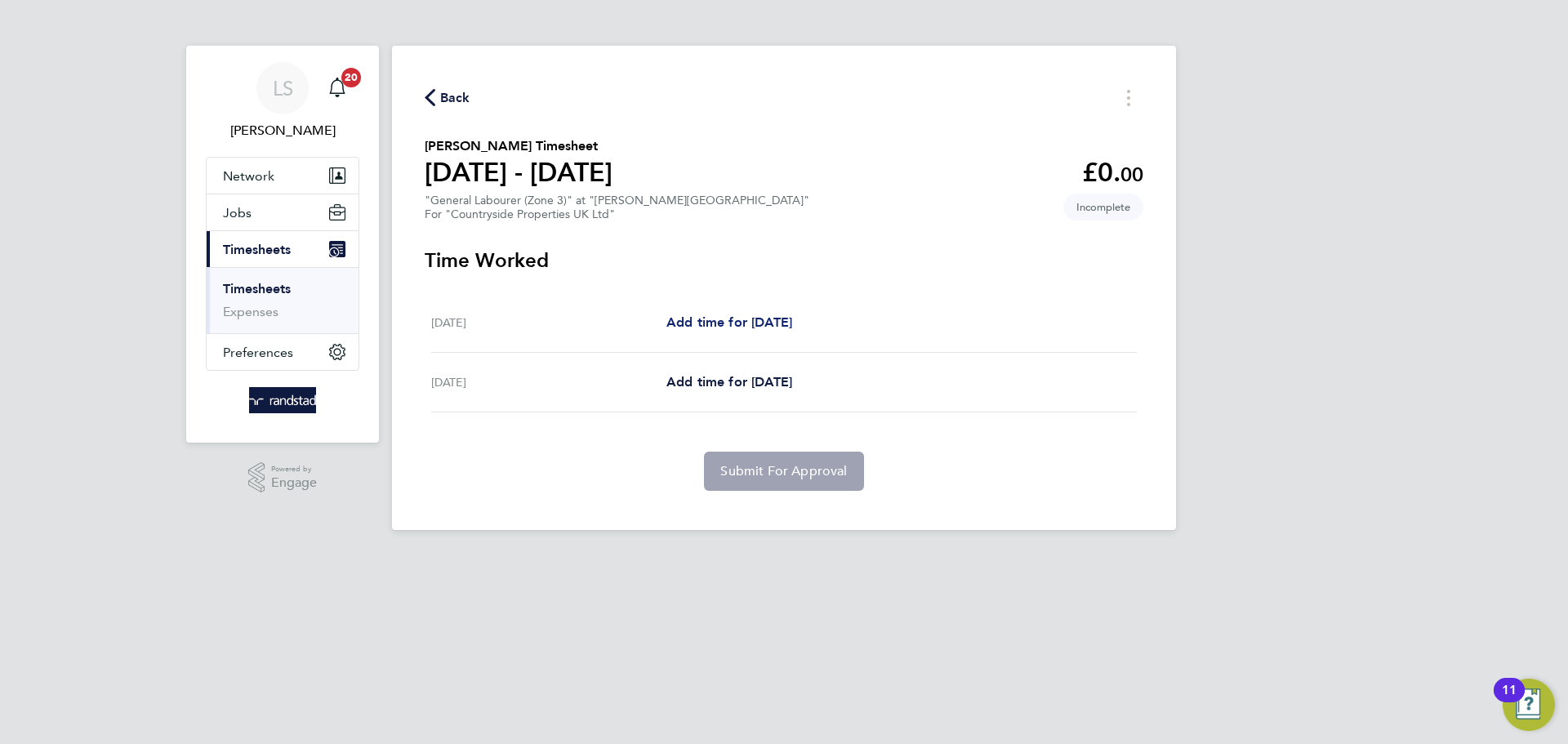
click at [704, 319] on span "Add time for Thu 25 Sep" at bounding box center [729, 323] width 126 height 15
select select "30"
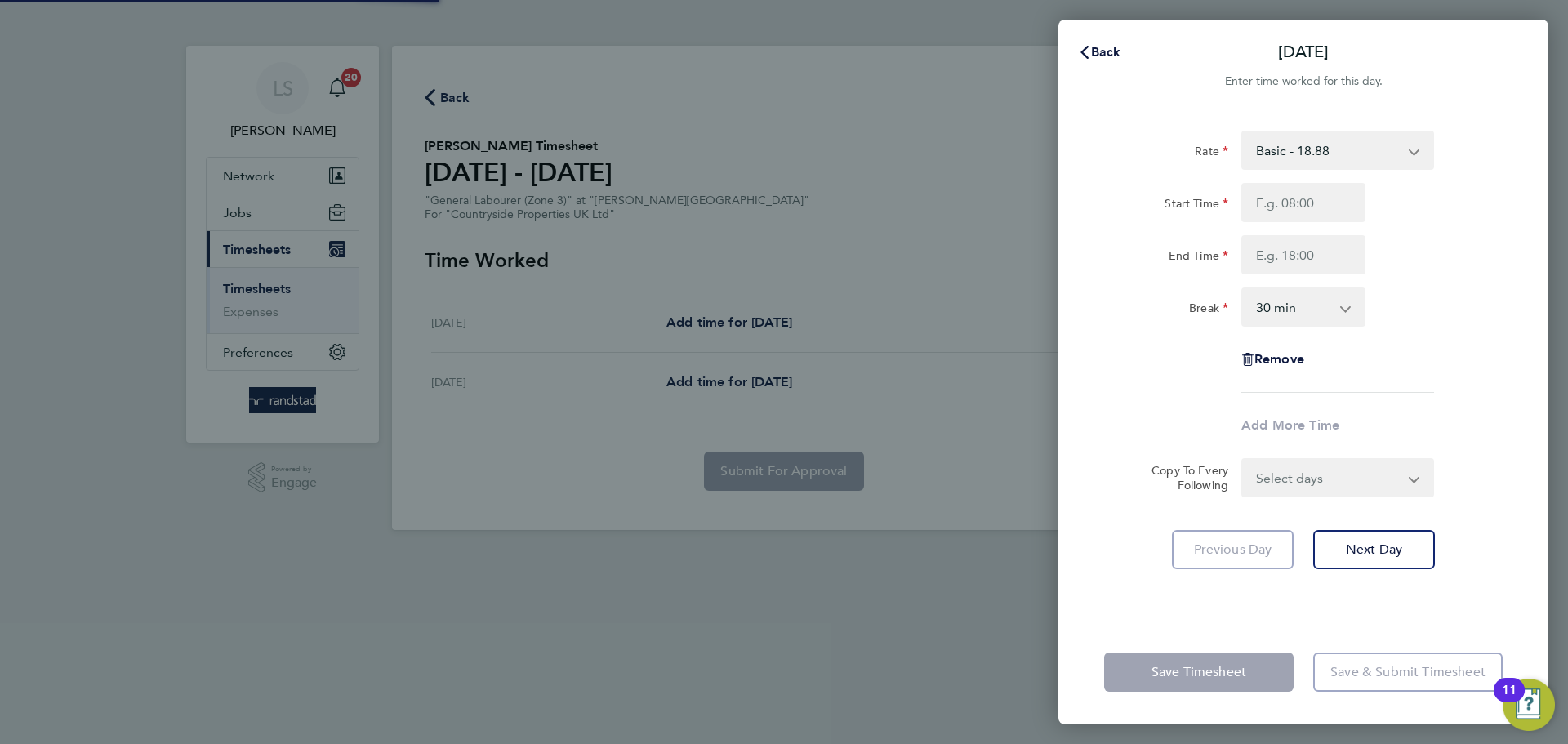
click at [724, 329] on div "Back Thu 25 Sep Enter time worked for this day. Rate Basic - 18.88 Start Time E…" at bounding box center [784, 372] width 1568 height 744
click at [1259, 208] on input "Start Time" at bounding box center [1303, 203] width 124 height 39
type input "07:30"
click at [1287, 272] on input "End Time" at bounding box center [1303, 255] width 124 height 39
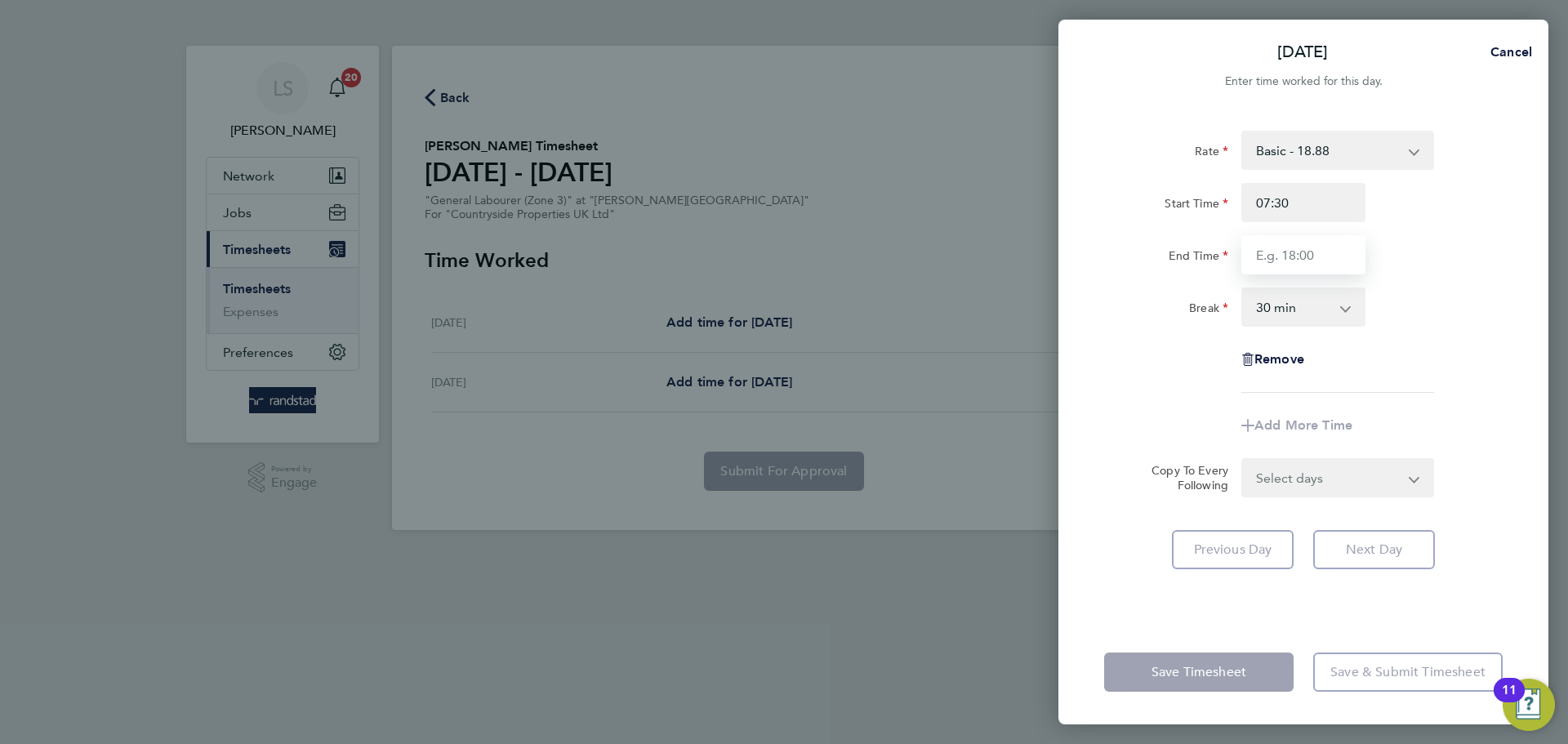
type input "16:30"
click at [1288, 303] on select "0 min 15 min 30 min 45 min 60 min 75 min 90 min" at bounding box center [1293, 307] width 101 height 36
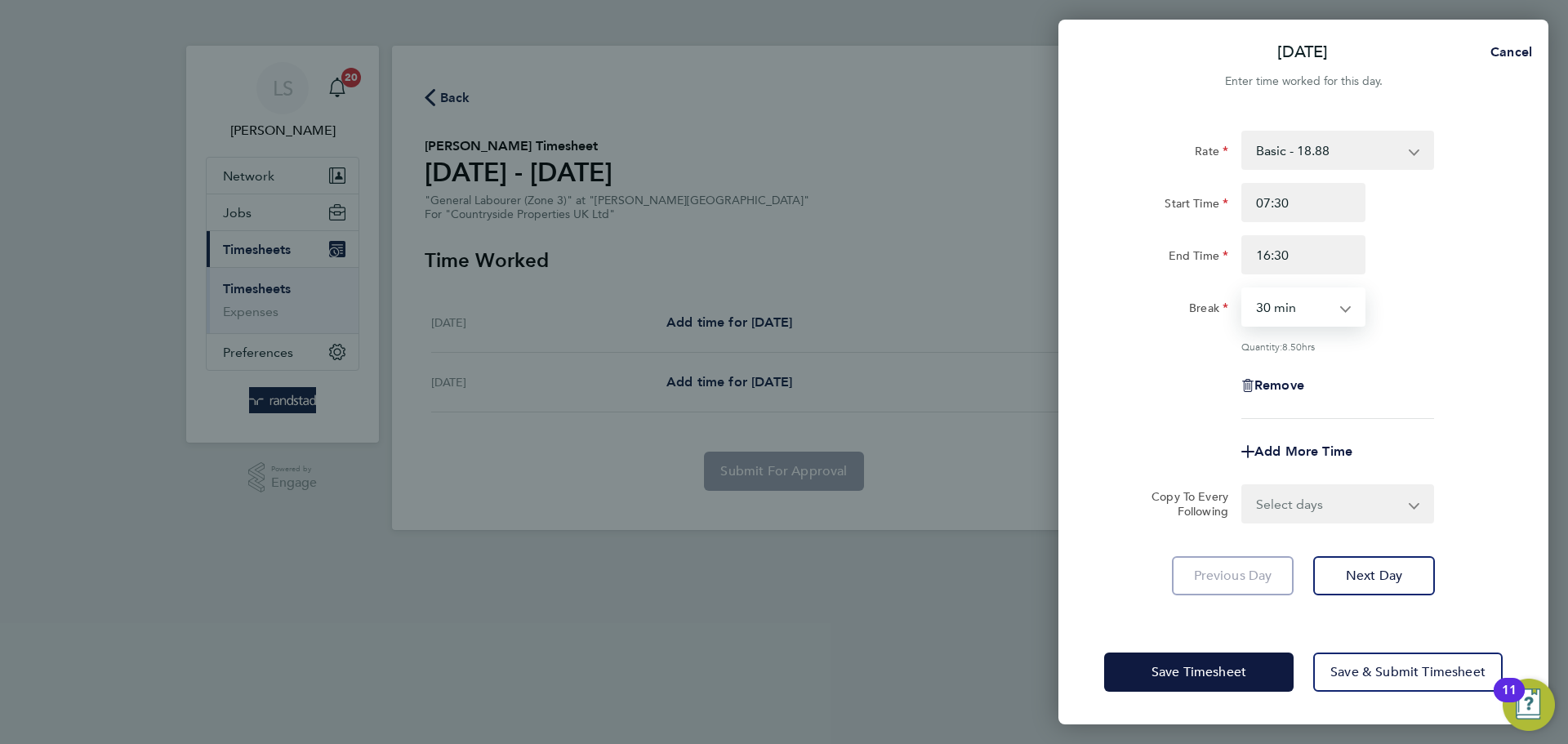
select select "0"
click at [1243, 289] on select "0 min 15 min 30 min 45 min 60 min 75 min 90 min" at bounding box center [1293, 307] width 101 height 36
click at [1309, 510] on select "Select days Friday" at bounding box center [1329, 504] width 172 height 36
select select "FRI"
click at [1243, 486] on select "Select days Friday" at bounding box center [1329, 504] width 172 height 36
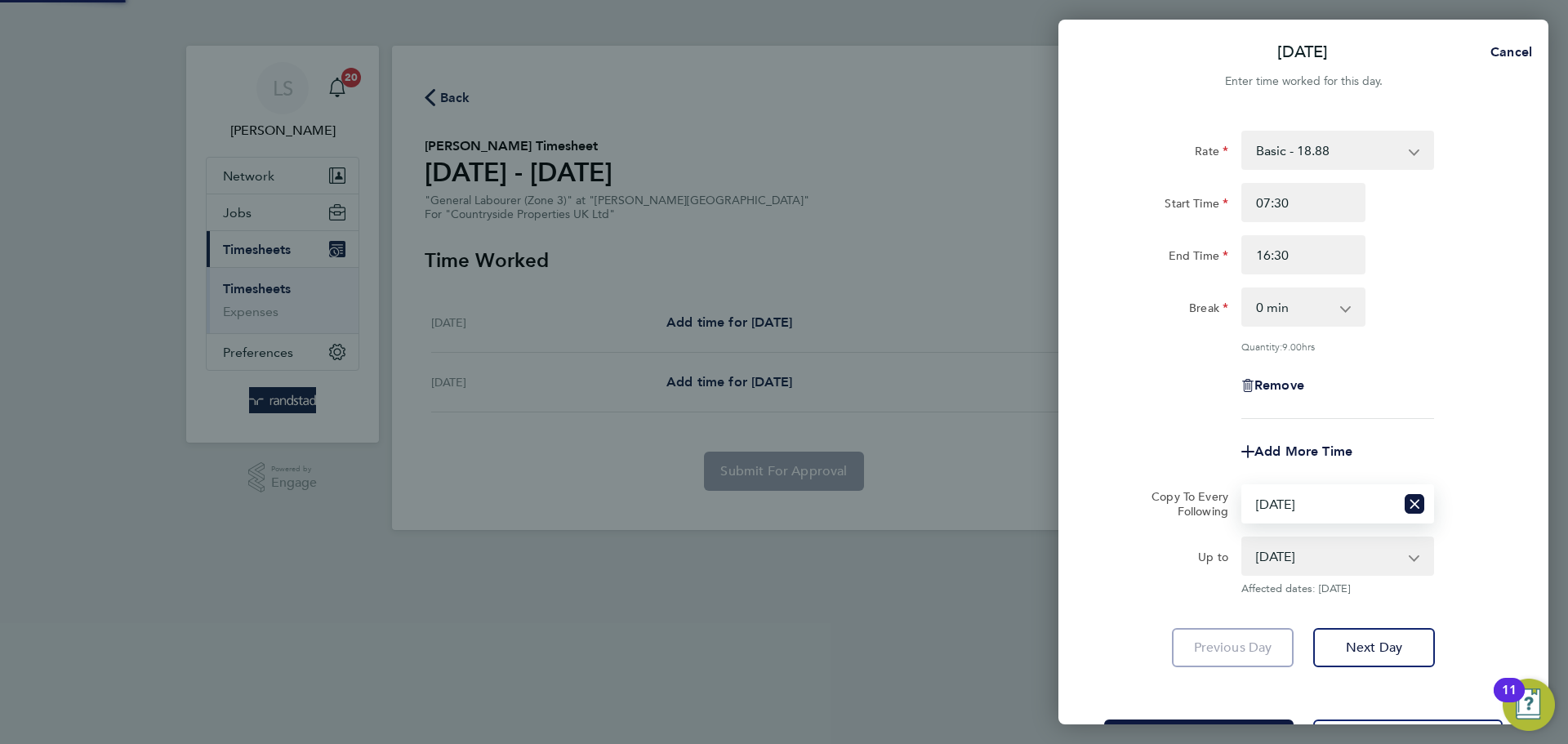
scroll to position [66, 0]
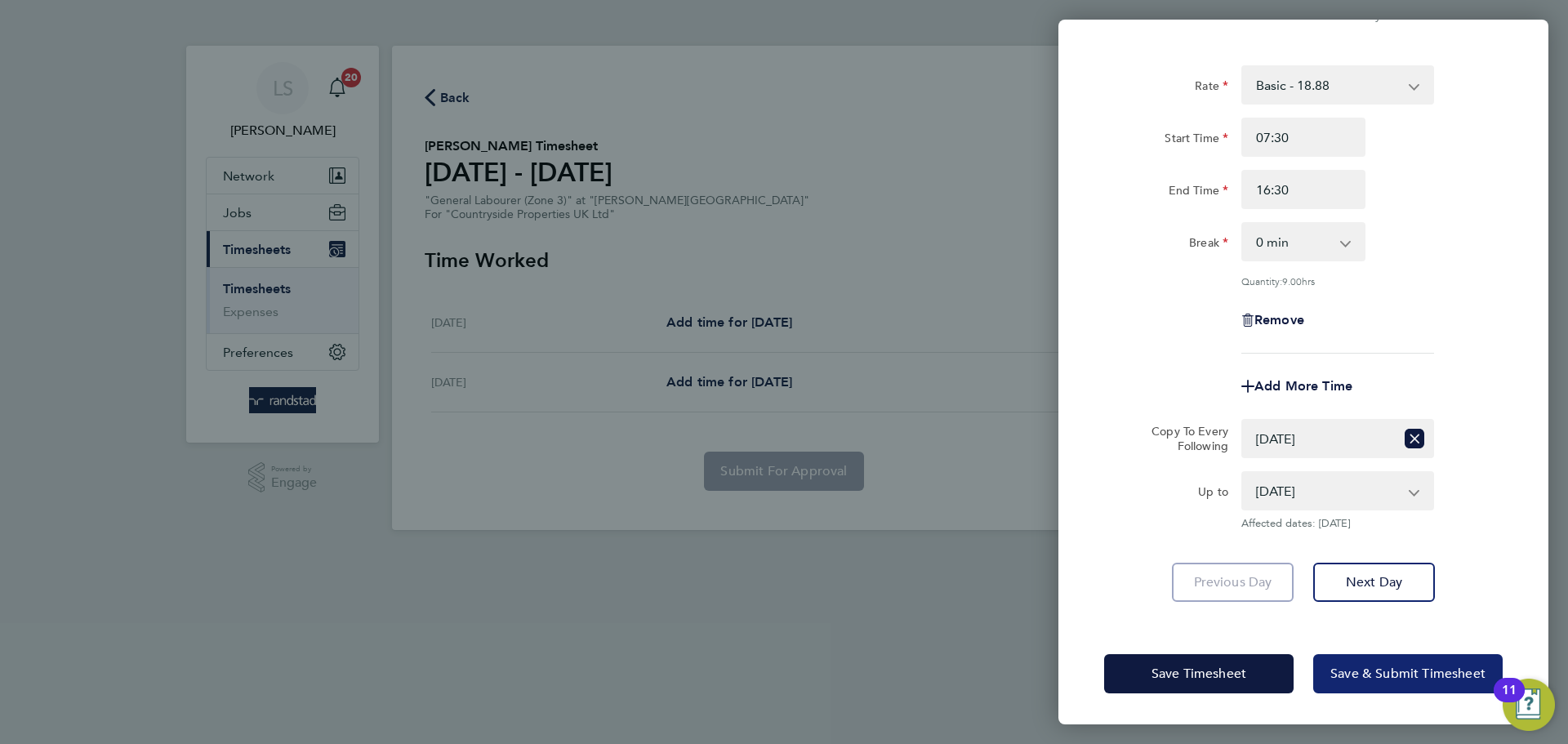
click at [1356, 666] on span "Save & Submit Timesheet" at bounding box center [1408, 673] width 155 height 16
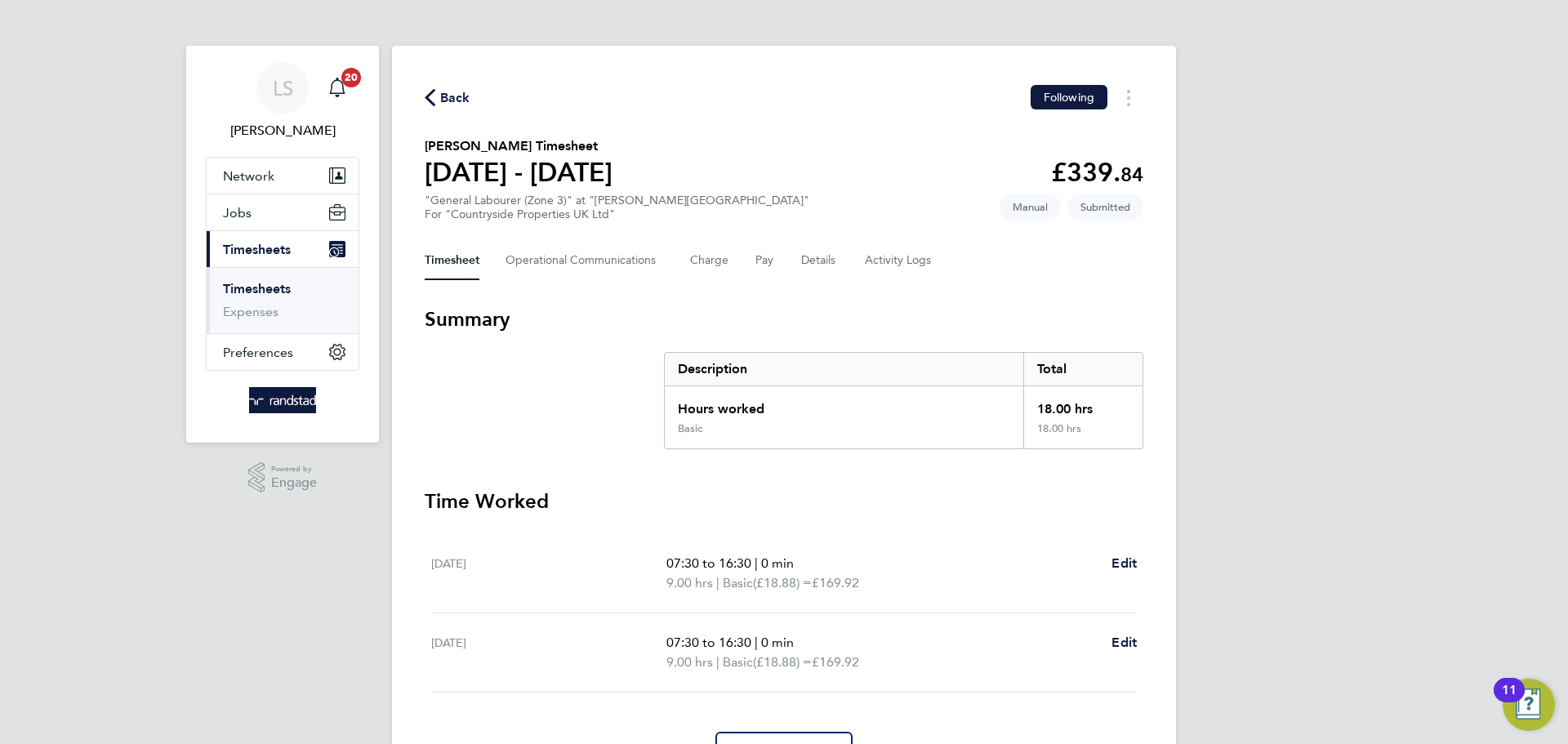
click at [445, 89] on span "Back" at bounding box center [455, 98] width 31 height 20
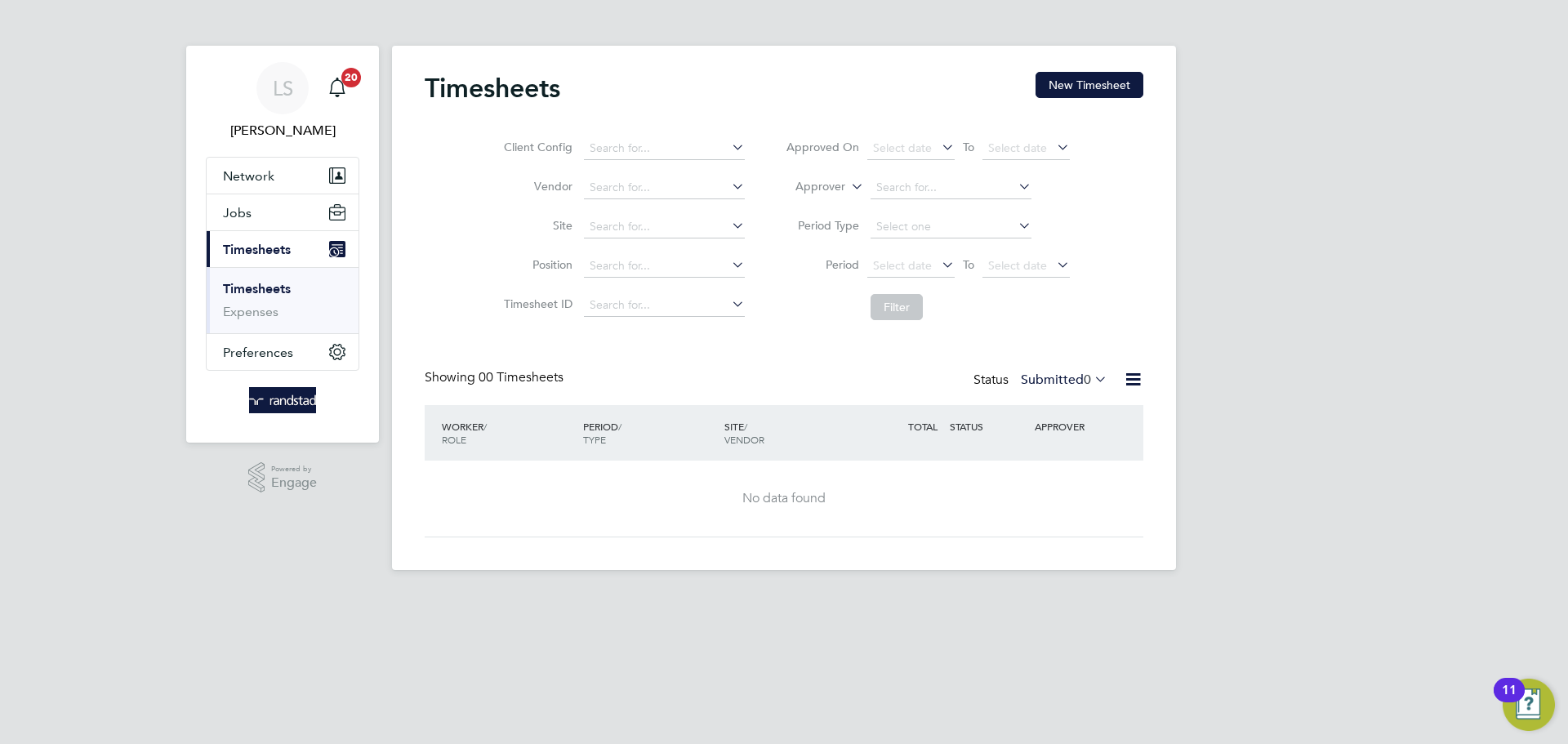
click at [1063, 66] on div "Timesheets New Timesheet Client Config Vendor Site Position Timesheet ID Approv…" at bounding box center [784, 308] width 784 height 524
click at [1066, 79] on button "New Timesheet" at bounding box center [1089, 84] width 108 height 26
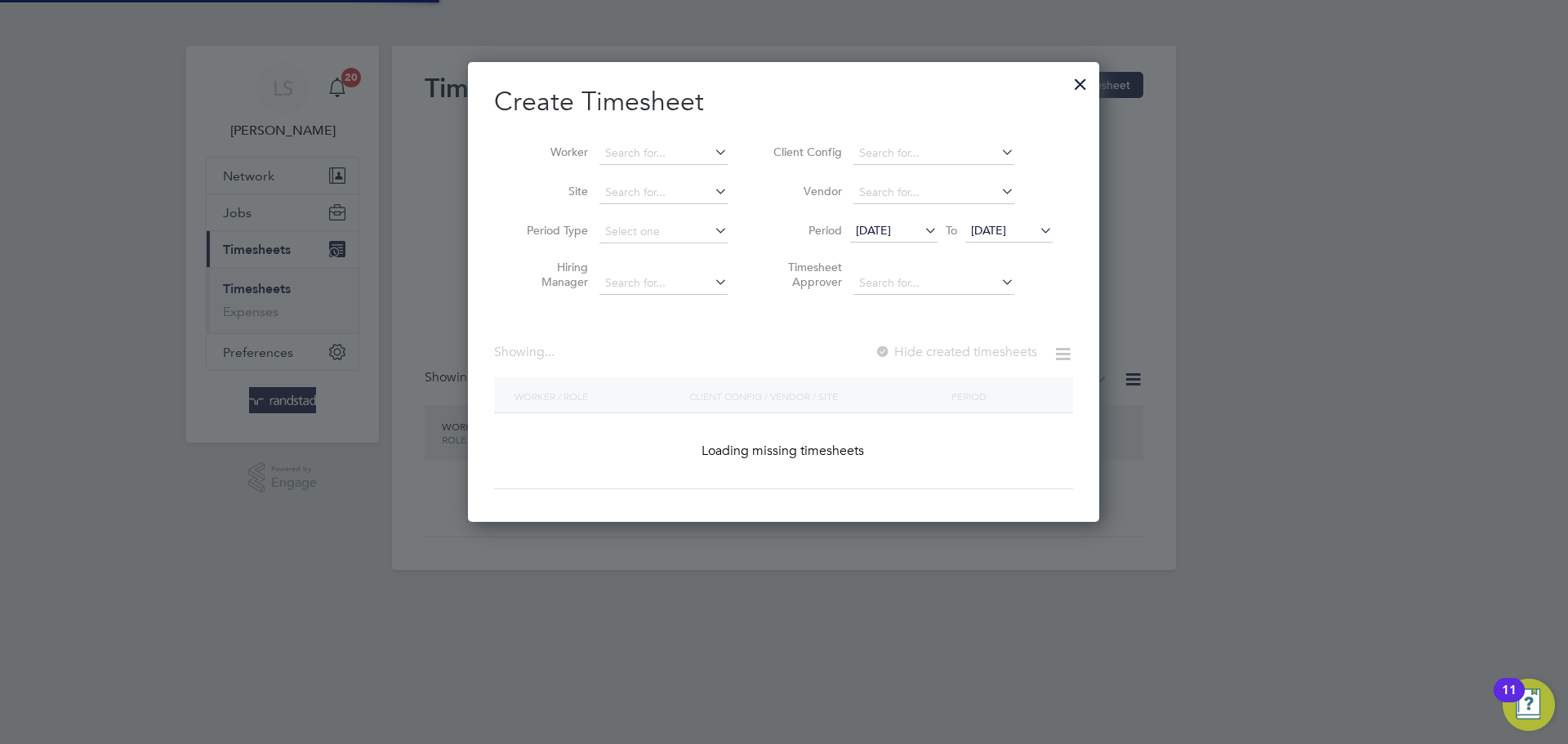
scroll to position [9, 9]
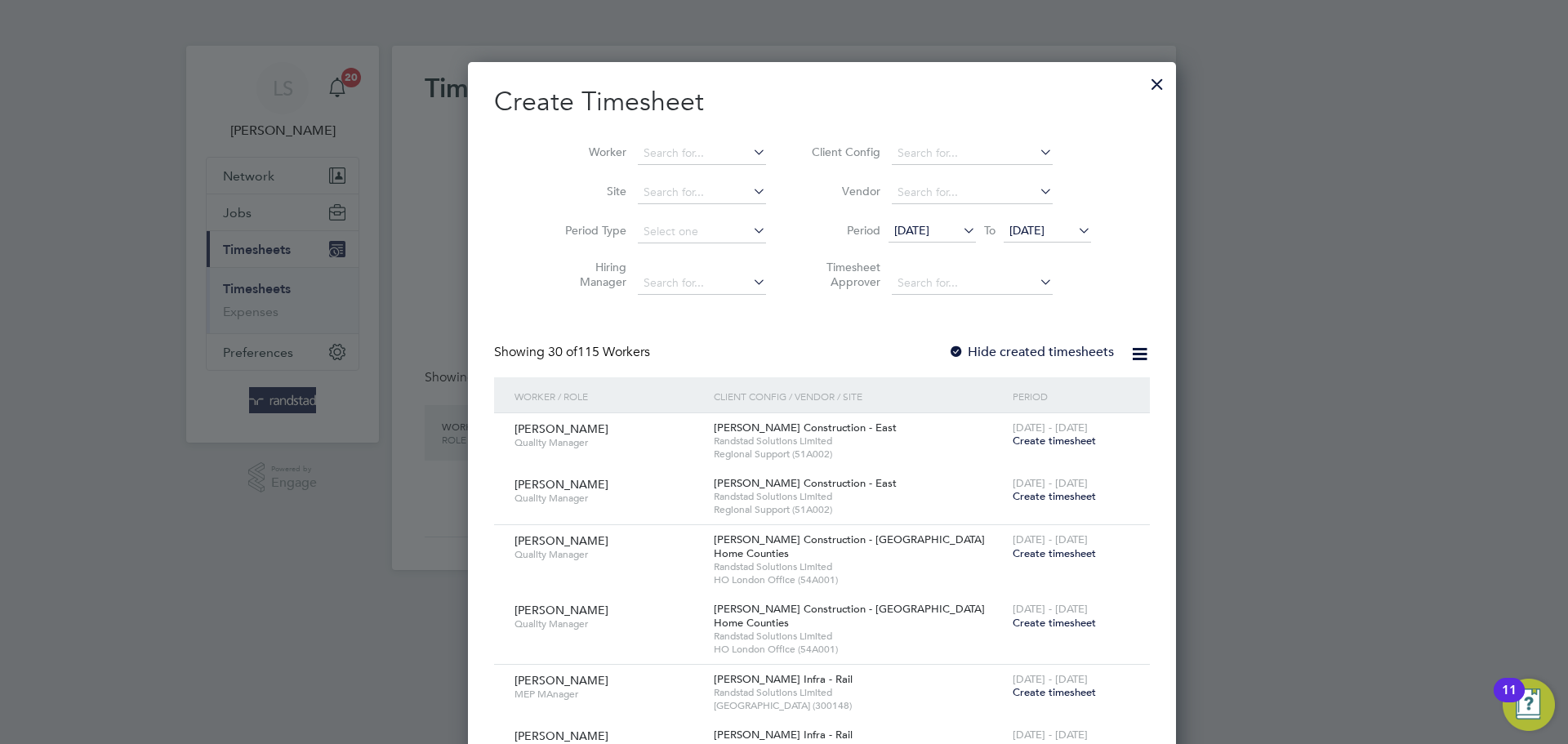
click at [1009, 223] on span "19 Sep 2025" at bounding box center [1026, 230] width 35 height 14
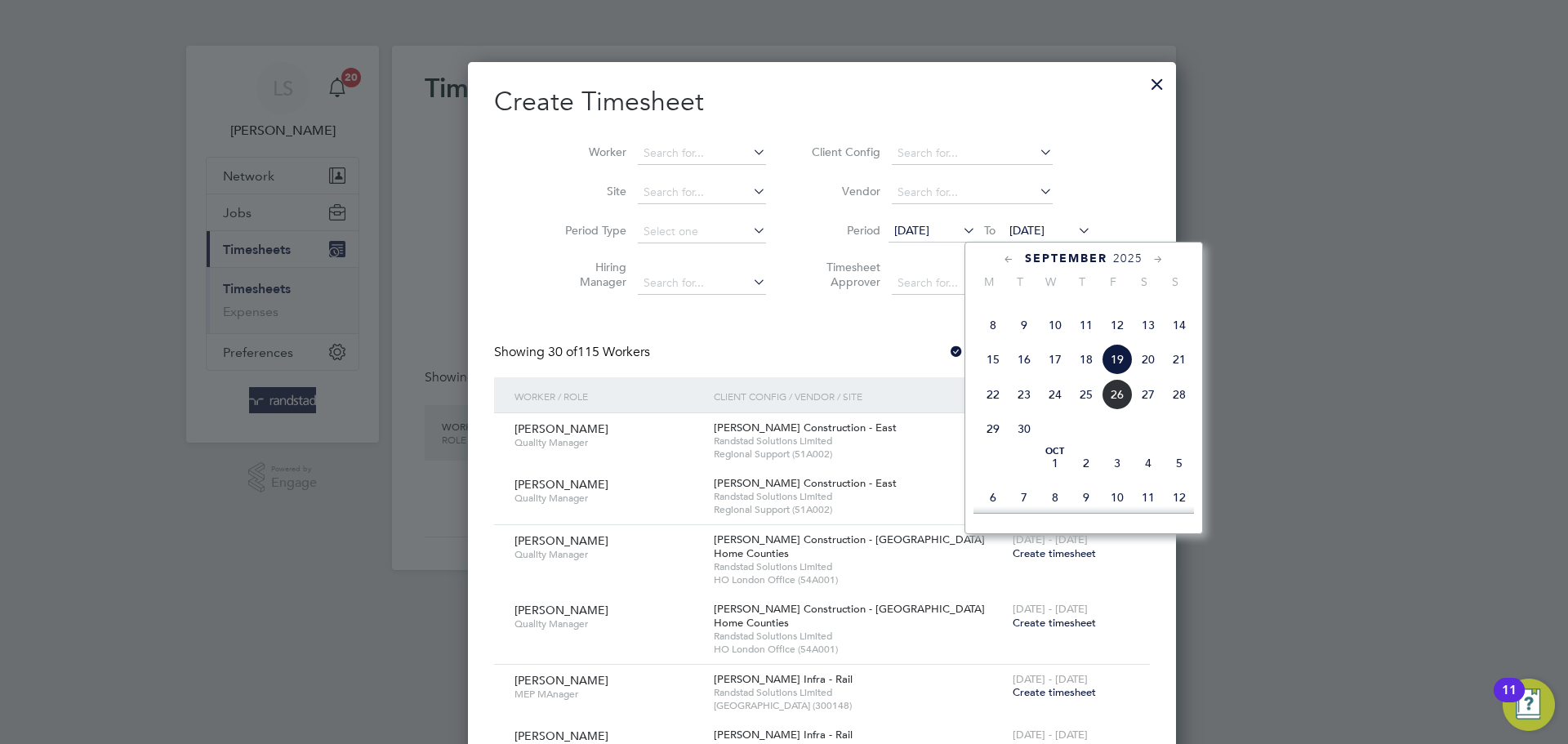
click at [1106, 410] on span "26" at bounding box center [1117, 394] width 31 height 31
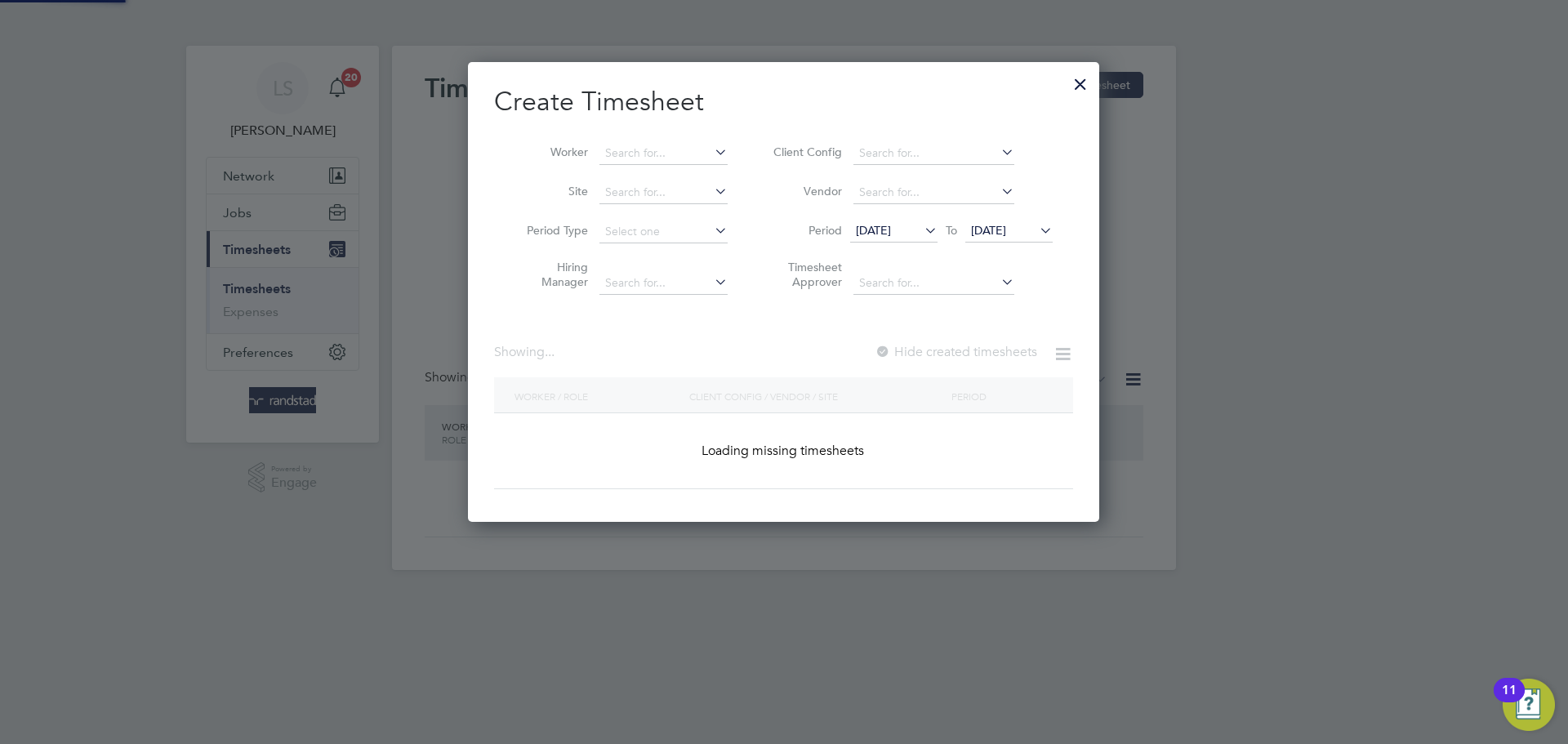
click at [891, 349] on div at bounding box center [882, 352] width 16 height 16
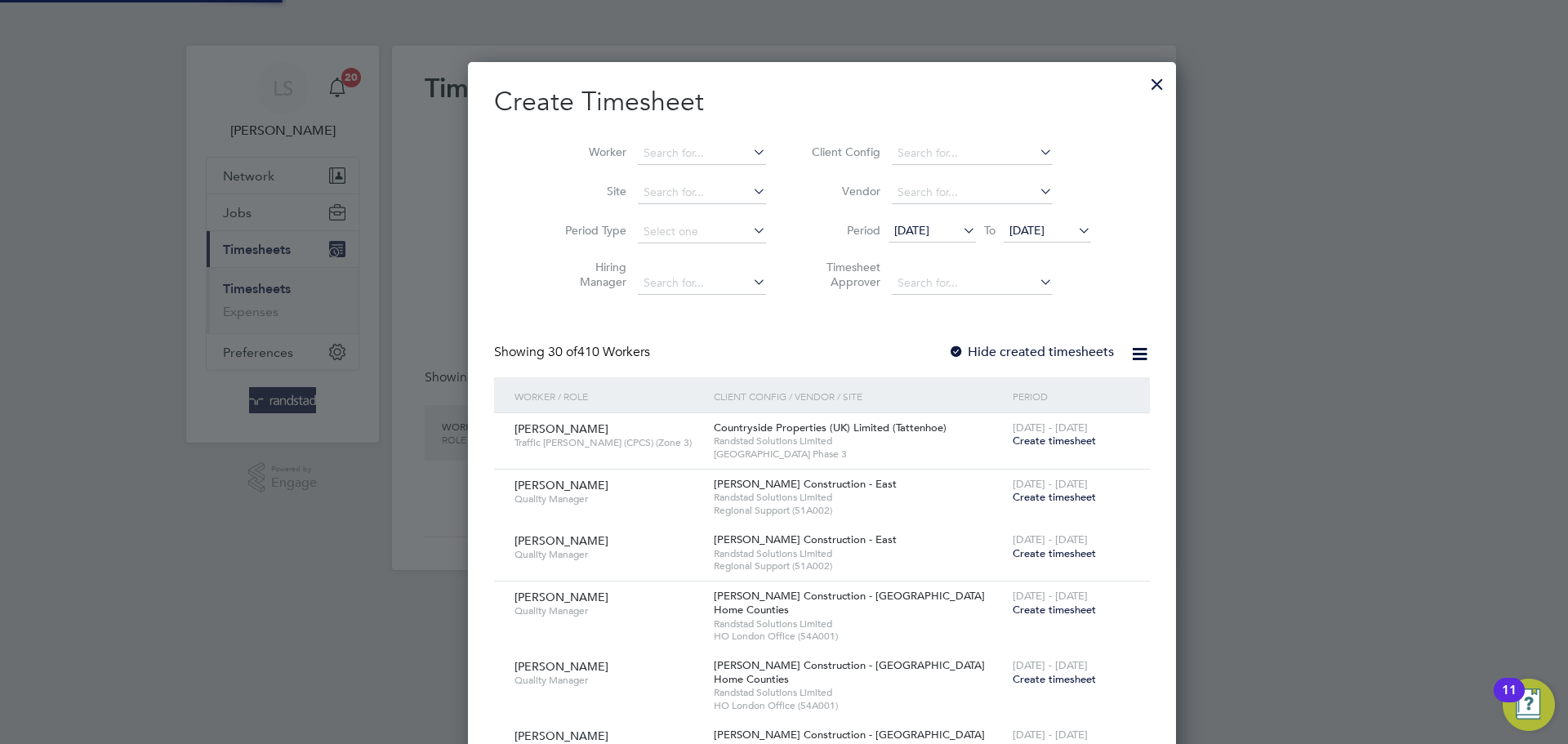
click at [948, 349] on label "Hide created timesheets" at bounding box center [1030, 352] width 166 height 16
click at [646, 187] on input at bounding box center [702, 192] width 128 height 23
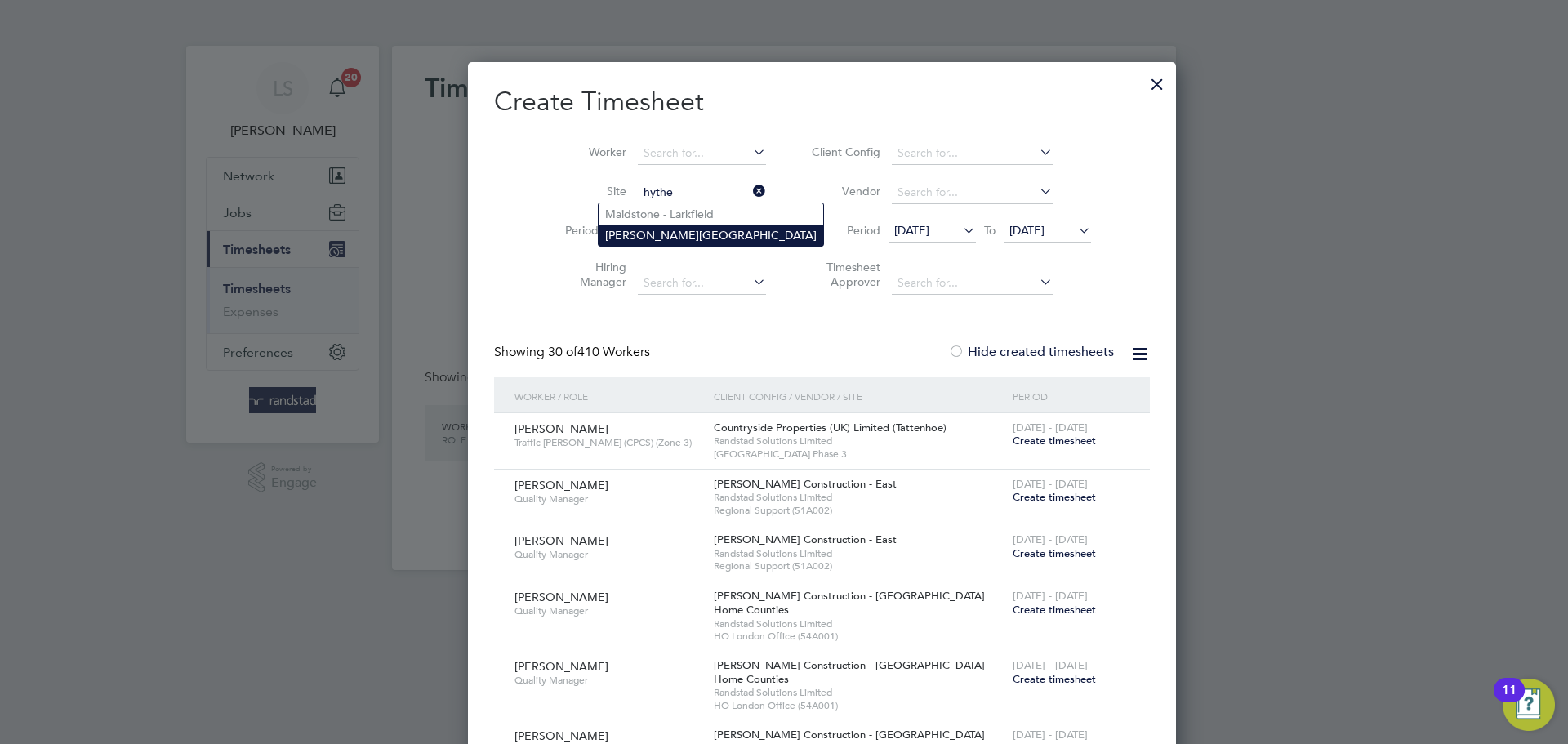
click at [626, 235] on li "Martello Lakes" at bounding box center [711, 235] width 225 height 21
type input "Martello Lakes"
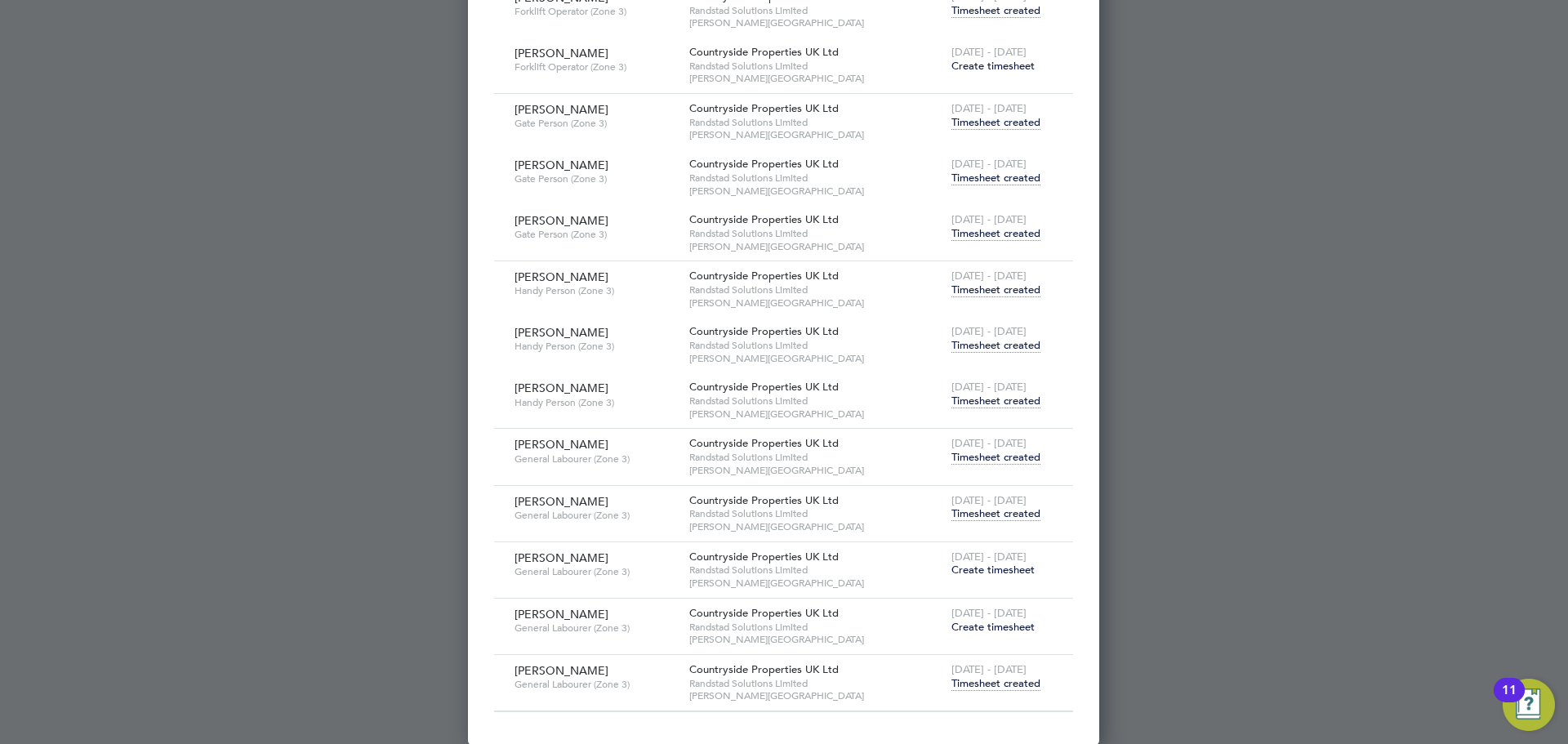
click at [985, 622] on span "Create timesheet" at bounding box center [993, 627] width 83 height 14
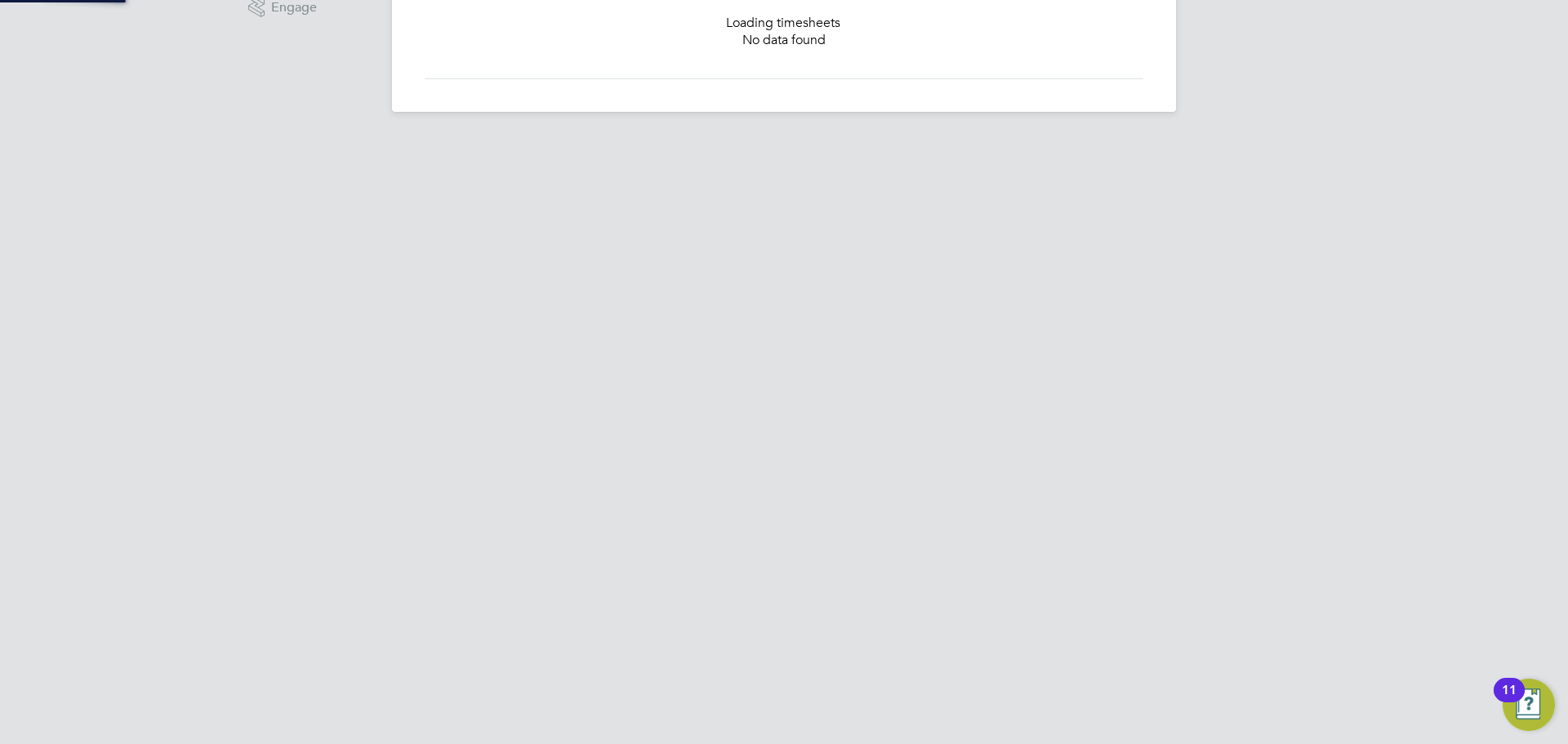
scroll to position [334, 0]
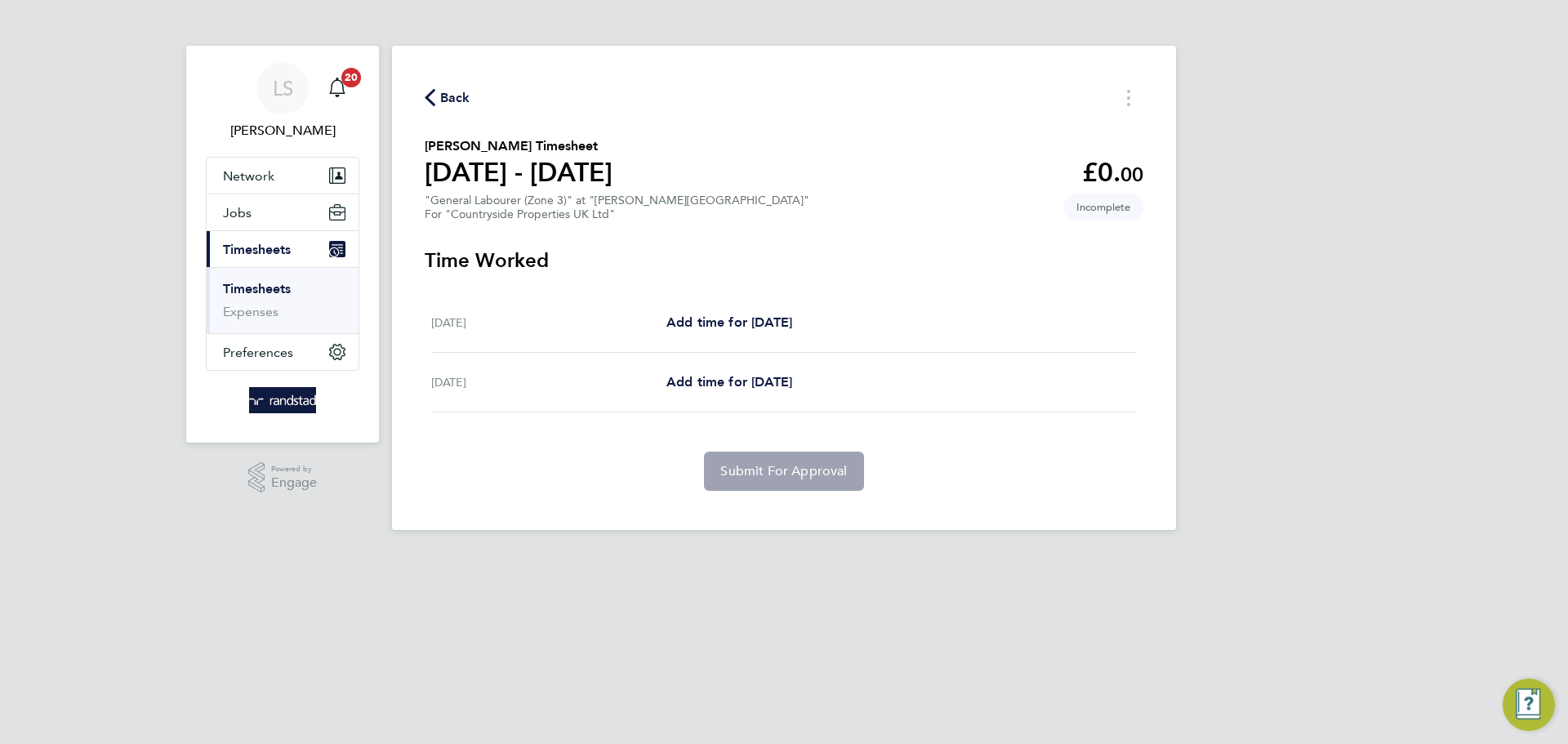
click at [692, 339] on div "Thu 25 Sep Add time for Thu 25 Sep Add time for Thu 25 Sep" at bounding box center [784, 323] width 705 height 60
click at [693, 315] on span "Add time for Thu 25 Sep" at bounding box center [729, 323] width 126 height 15
select select "30"
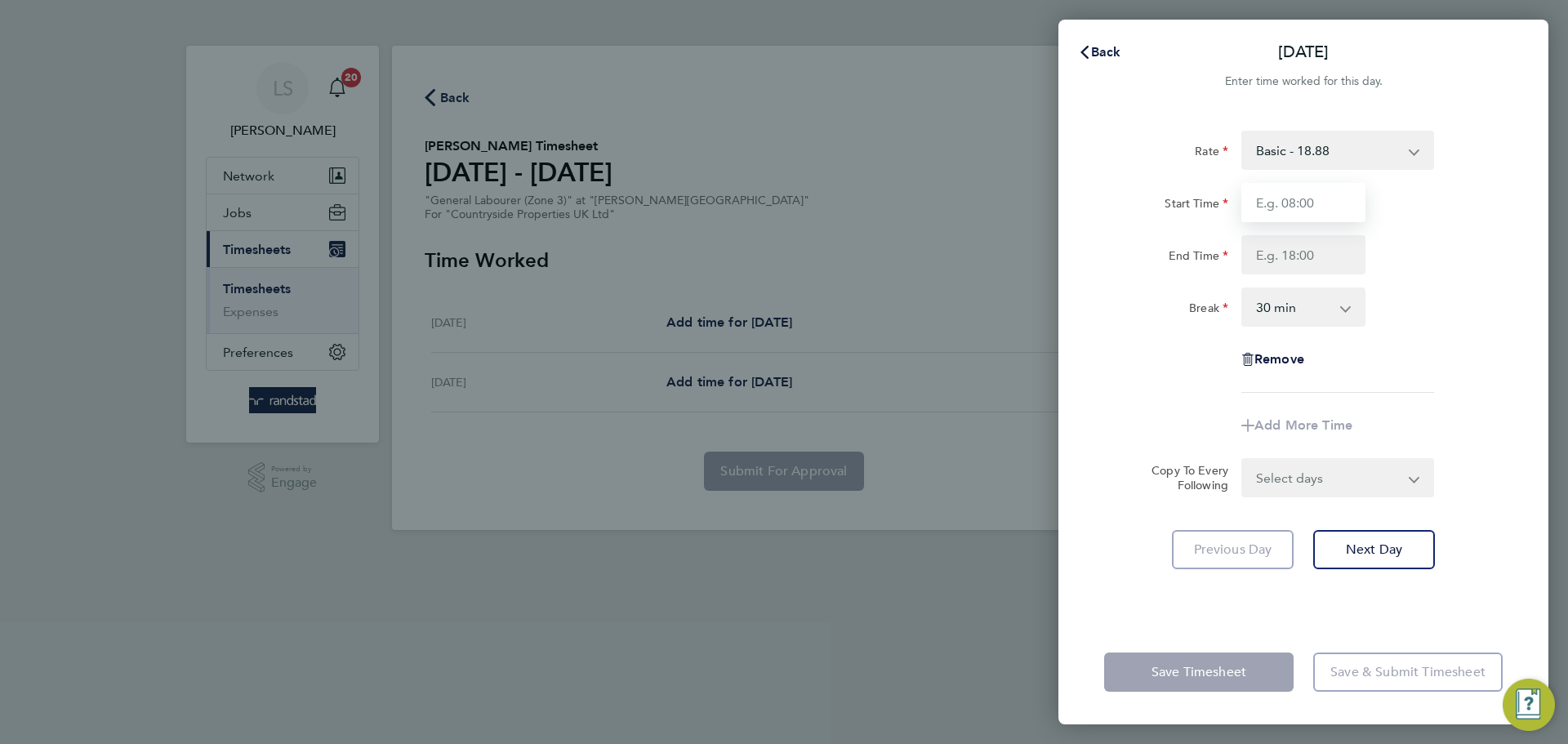
click at [1315, 205] on input "Start Time" at bounding box center [1303, 203] width 124 height 39
type input "07:30"
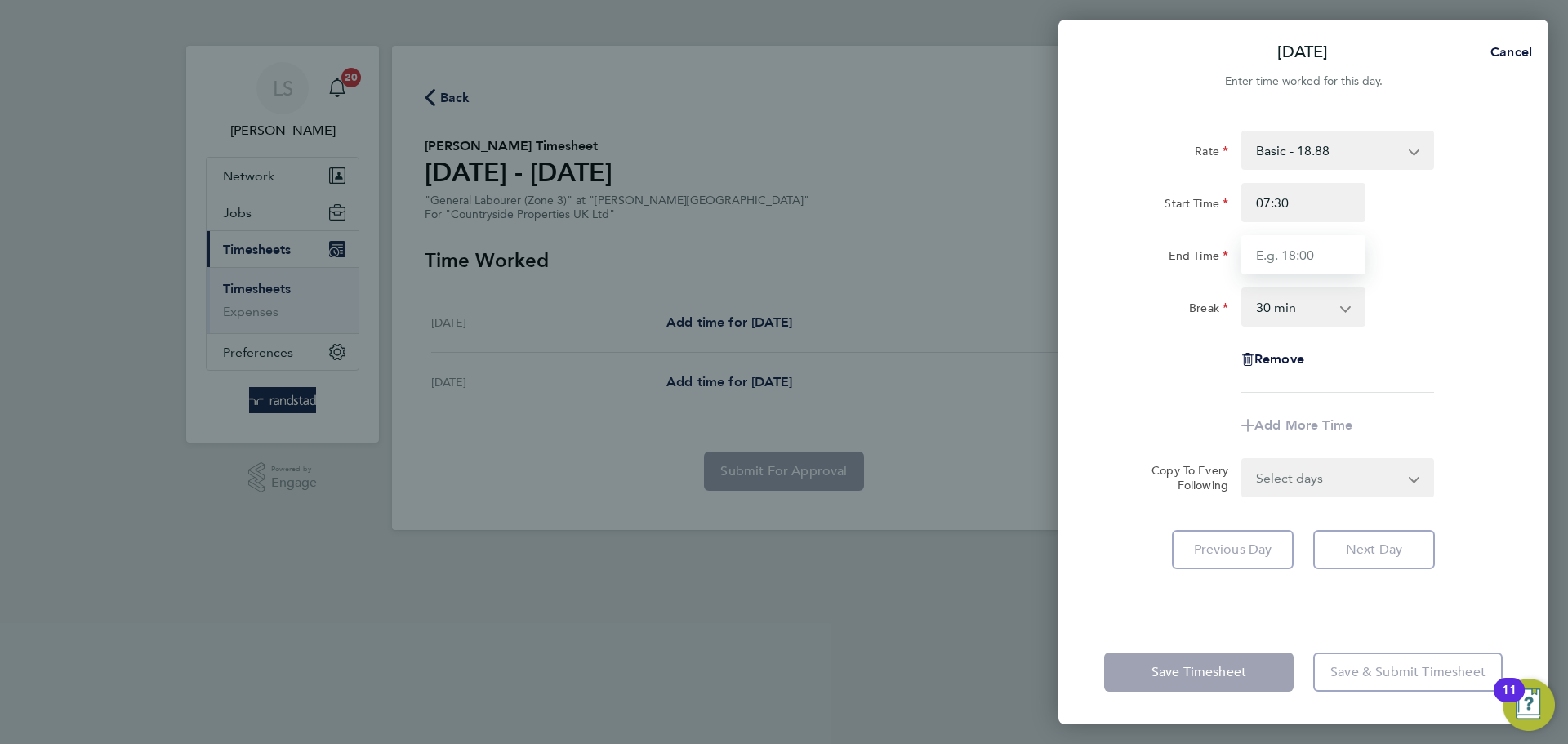
click at [1314, 259] on input "End Time" at bounding box center [1303, 255] width 124 height 39
type input "16:30"
click at [1276, 317] on select "0 min 15 min 30 min 45 min 60 min 75 min 90 min" at bounding box center [1293, 307] width 101 height 36
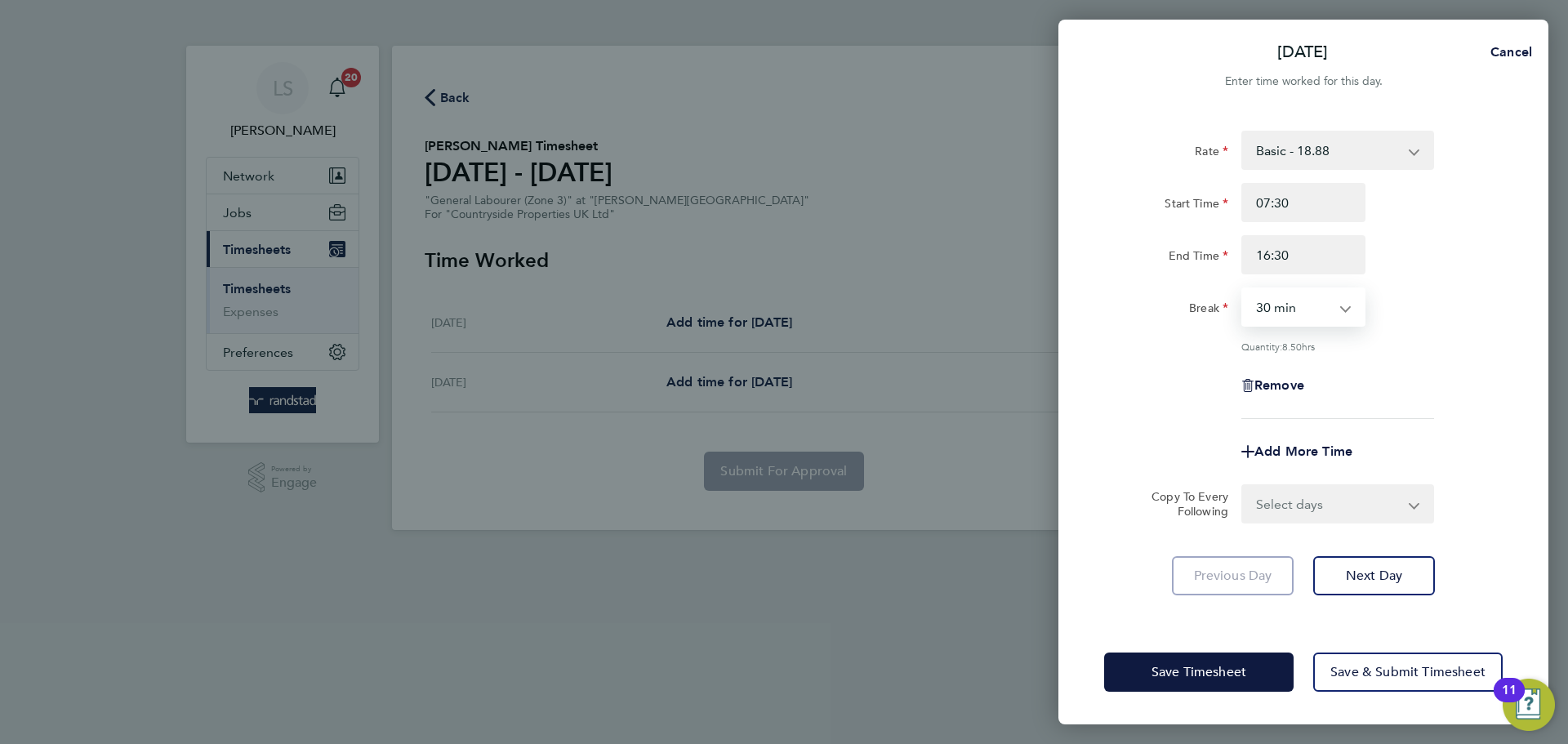
select select "0"
click at [1243, 289] on select "0 min 15 min 30 min 45 min 60 min 75 min 90 min" at bounding box center [1293, 307] width 101 height 36
click at [1291, 495] on select "Select days Friday" at bounding box center [1329, 504] width 172 height 36
select select "FRI"
click at [1243, 486] on select "Select days Friday" at bounding box center [1329, 504] width 172 height 36
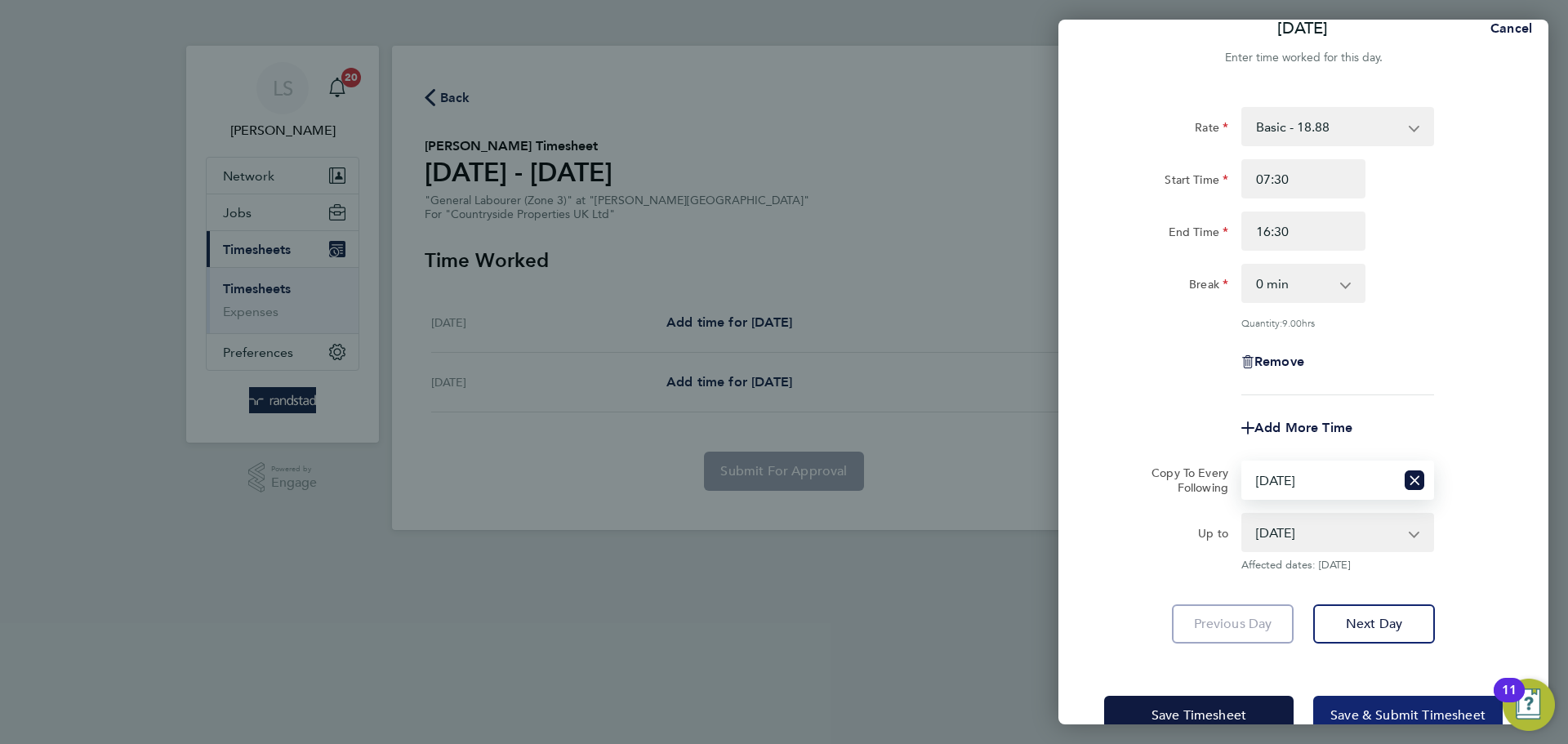
scroll to position [66, 0]
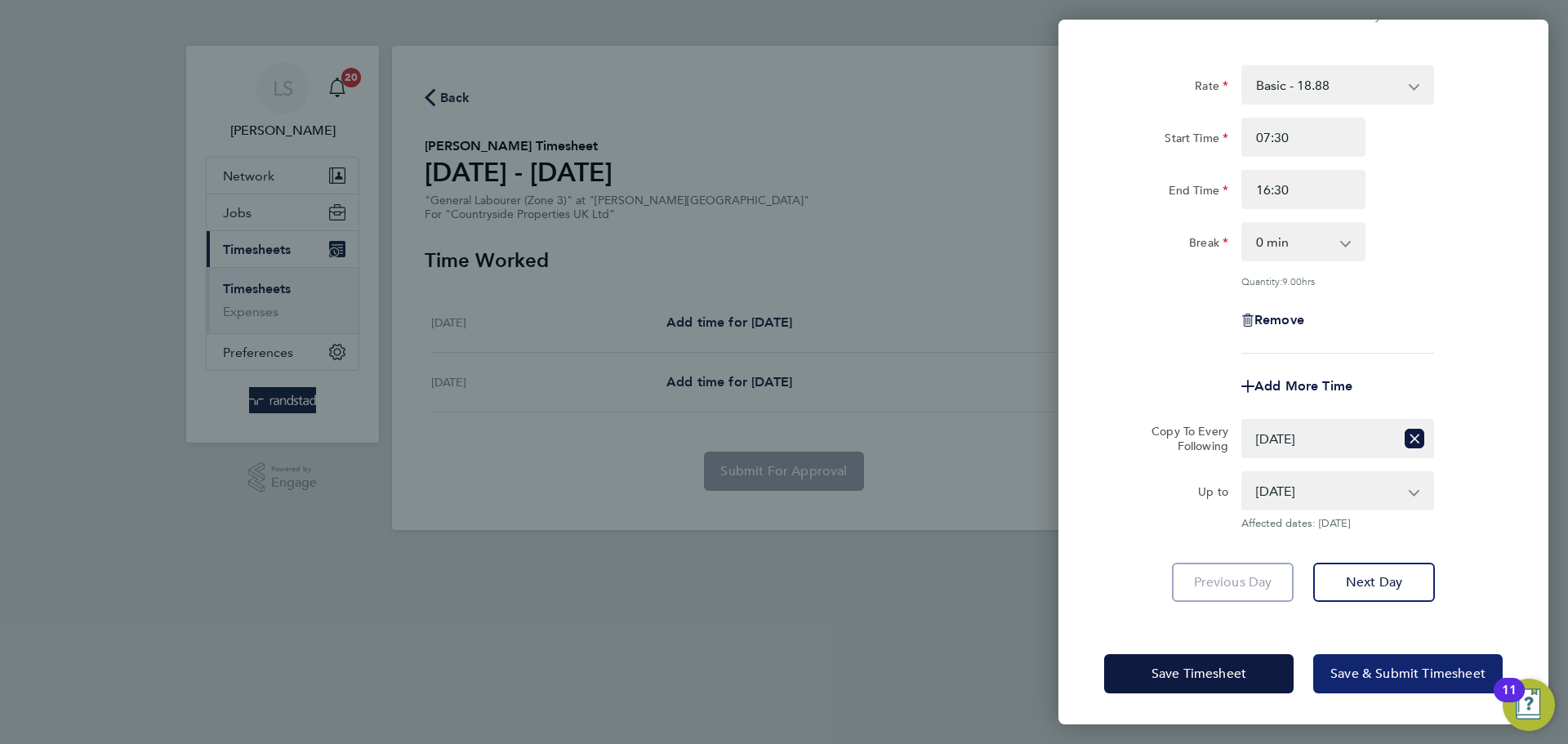
click at [1351, 685] on button "Save & Submit Timesheet" at bounding box center [1407, 674] width 190 height 39
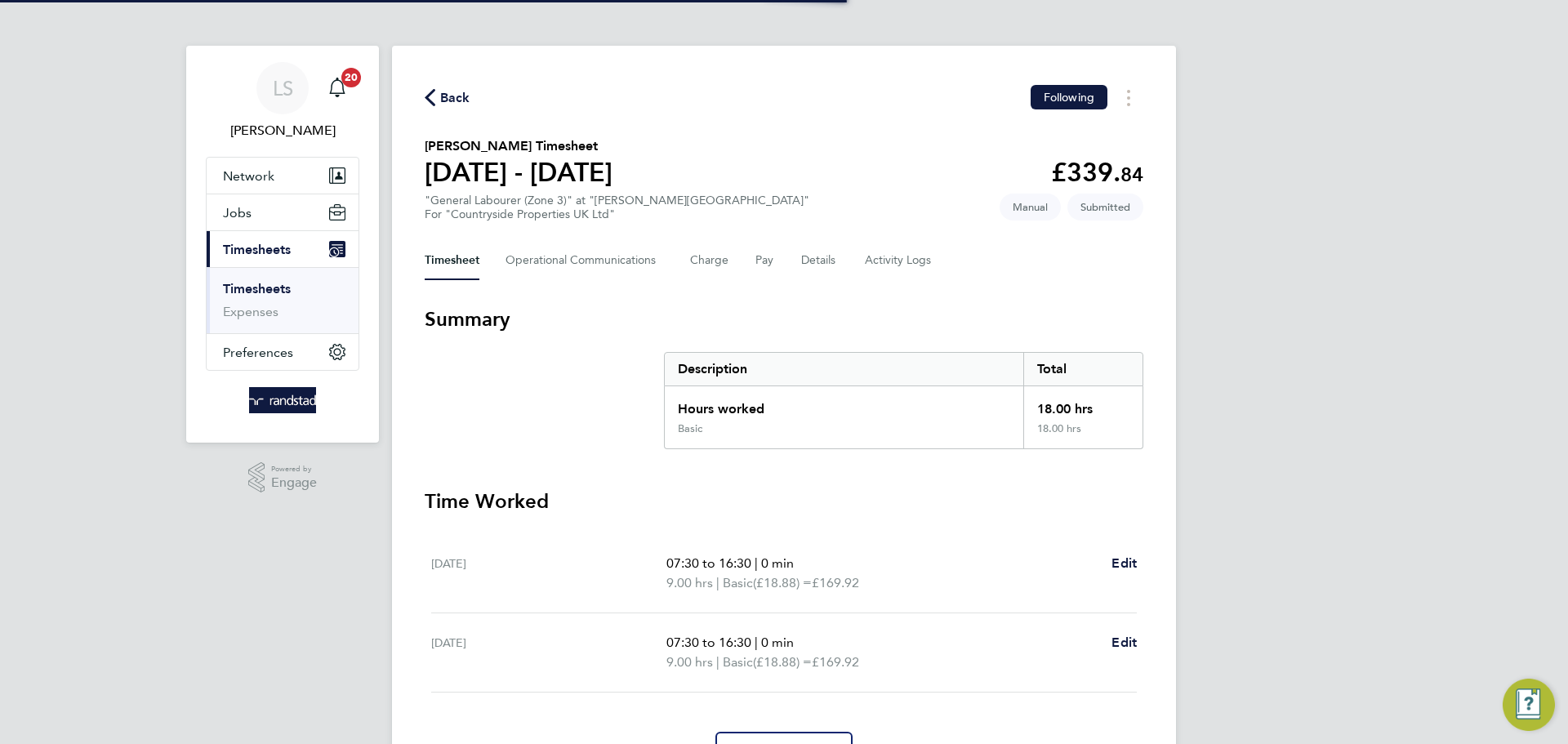
click at [436, 107] on div "Back Following" at bounding box center [784, 98] width 719 height 26
click at [438, 100] on span "Back" at bounding box center [448, 97] width 46 height 15
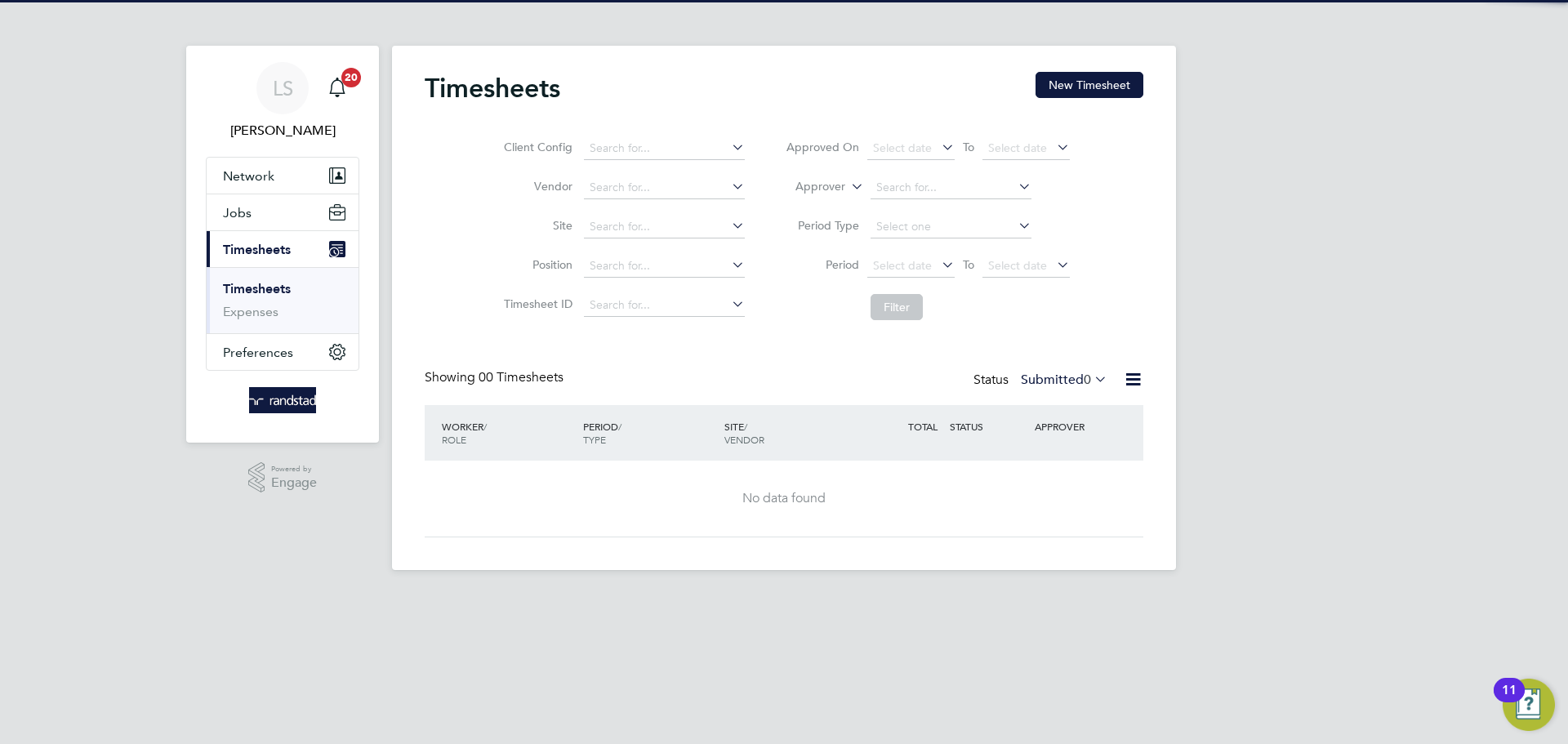
click at [1093, 63] on div "Timesheets New Timesheet Client Config Vendor Site Position Timesheet ID Approv…" at bounding box center [784, 308] width 784 height 524
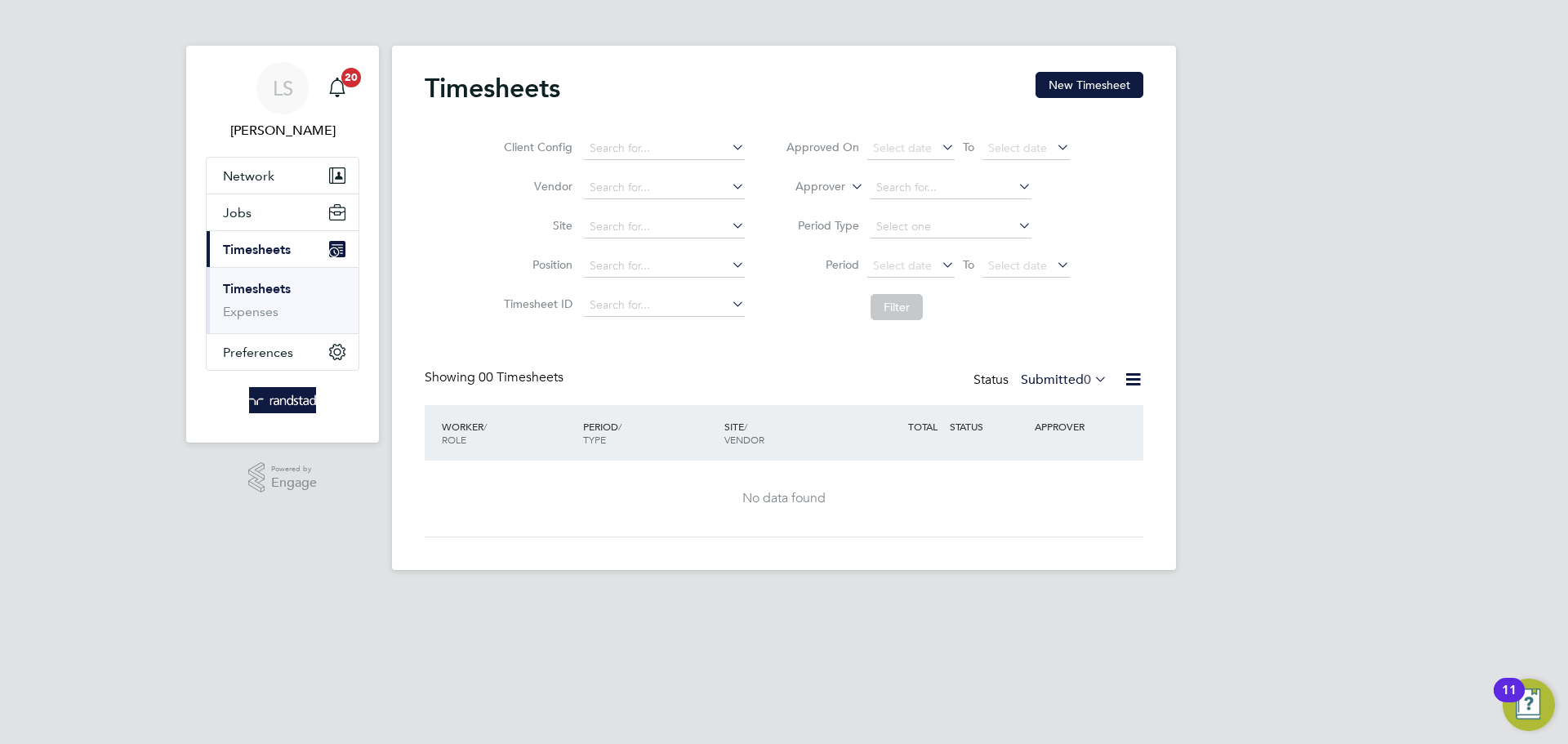
click at [1092, 68] on div "Timesheets New Timesheet Client Config Vendor Site Position Timesheet ID Approv…" at bounding box center [784, 308] width 784 height 524
click at [1092, 75] on button "New Timesheet" at bounding box center [1089, 84] width 108 height 26
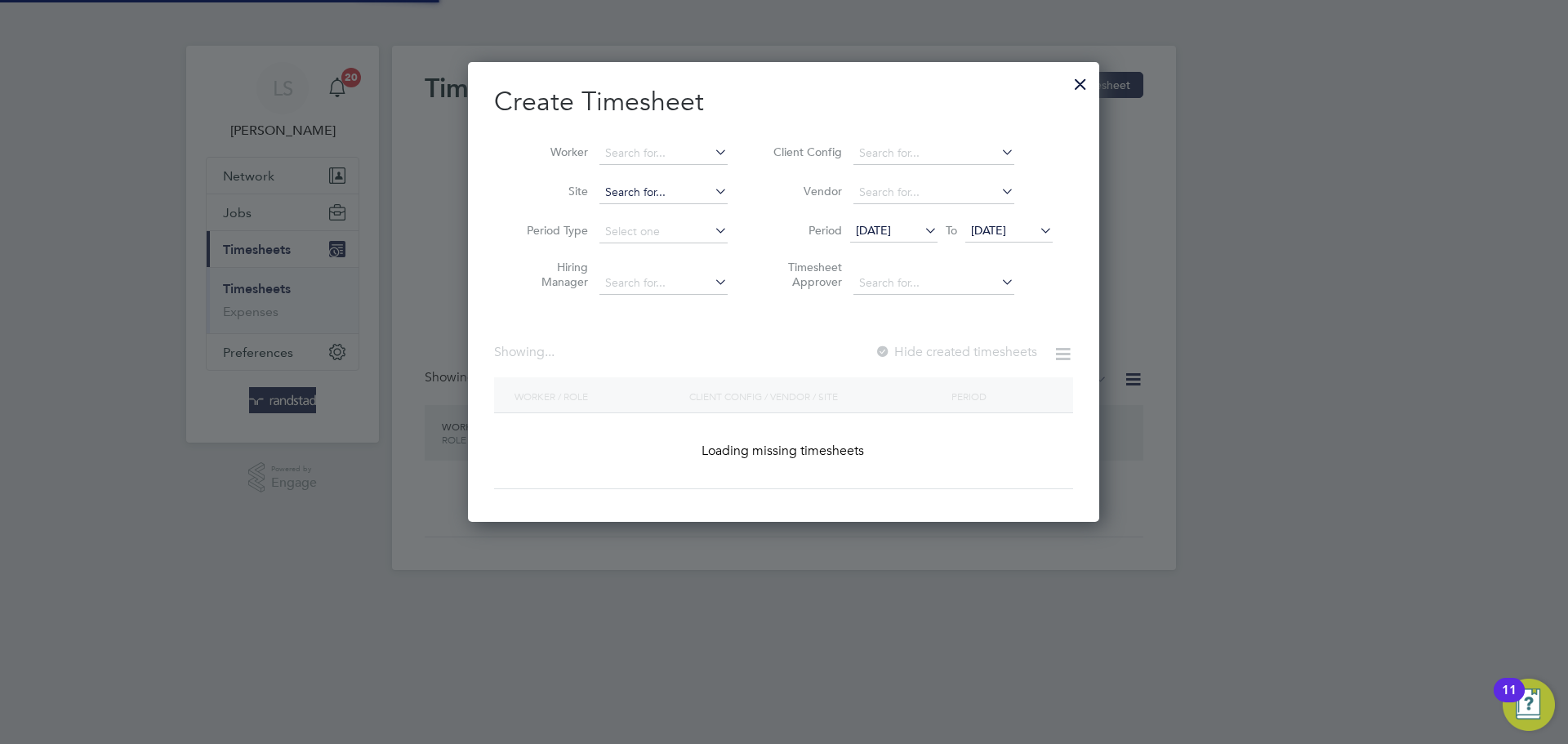
scroll to position [461, 632]
click at [673, 187] on input at bounding box center [663, 192] width 128 height 23
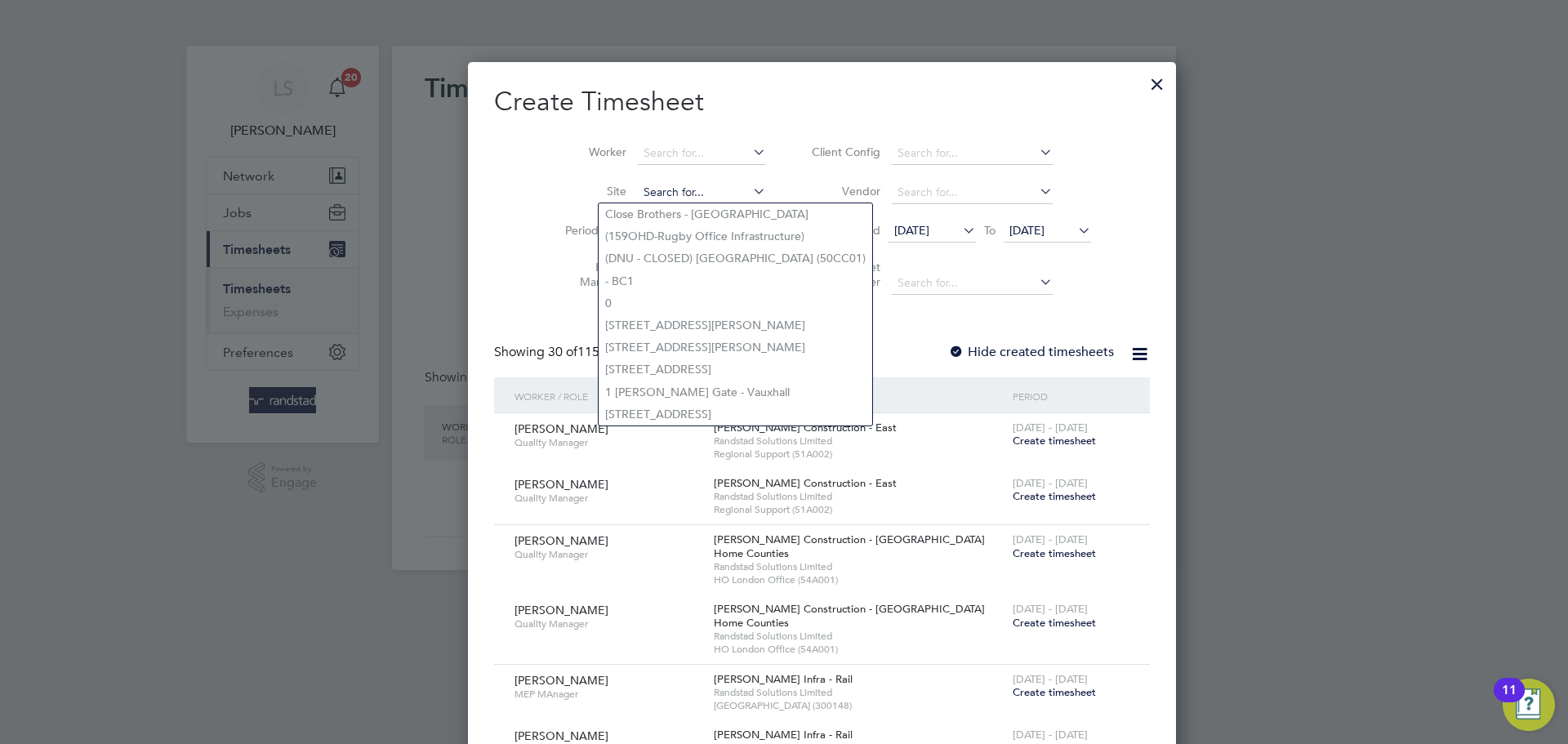
scroll to position [9, 9]
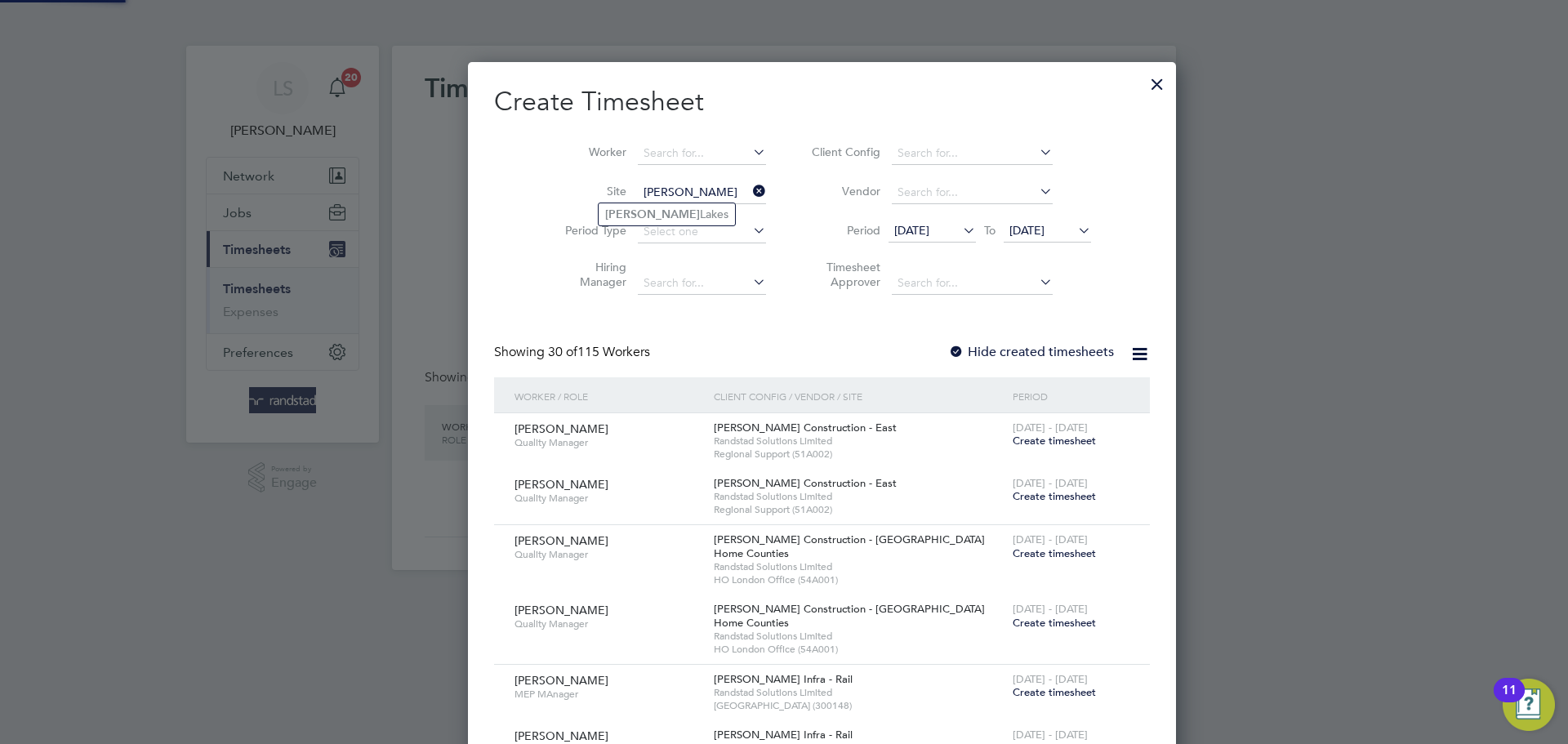
click at [634, 210] on b "Martello" at bounding box center [652, 215] width 94 height 14
type input "Martello Lakes"
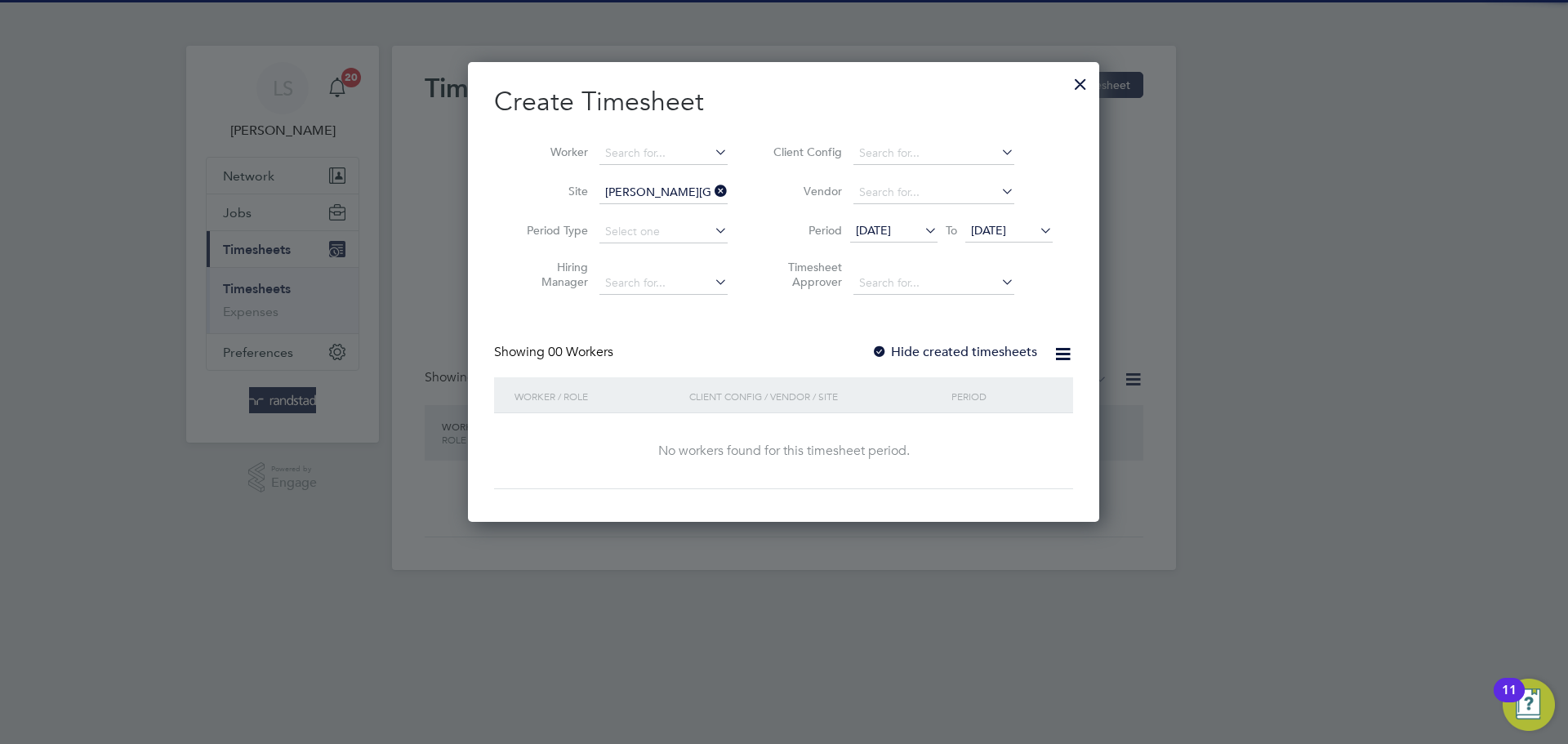
click at [887, 356] on div at bounding box center [879, 352] width 16 height 16
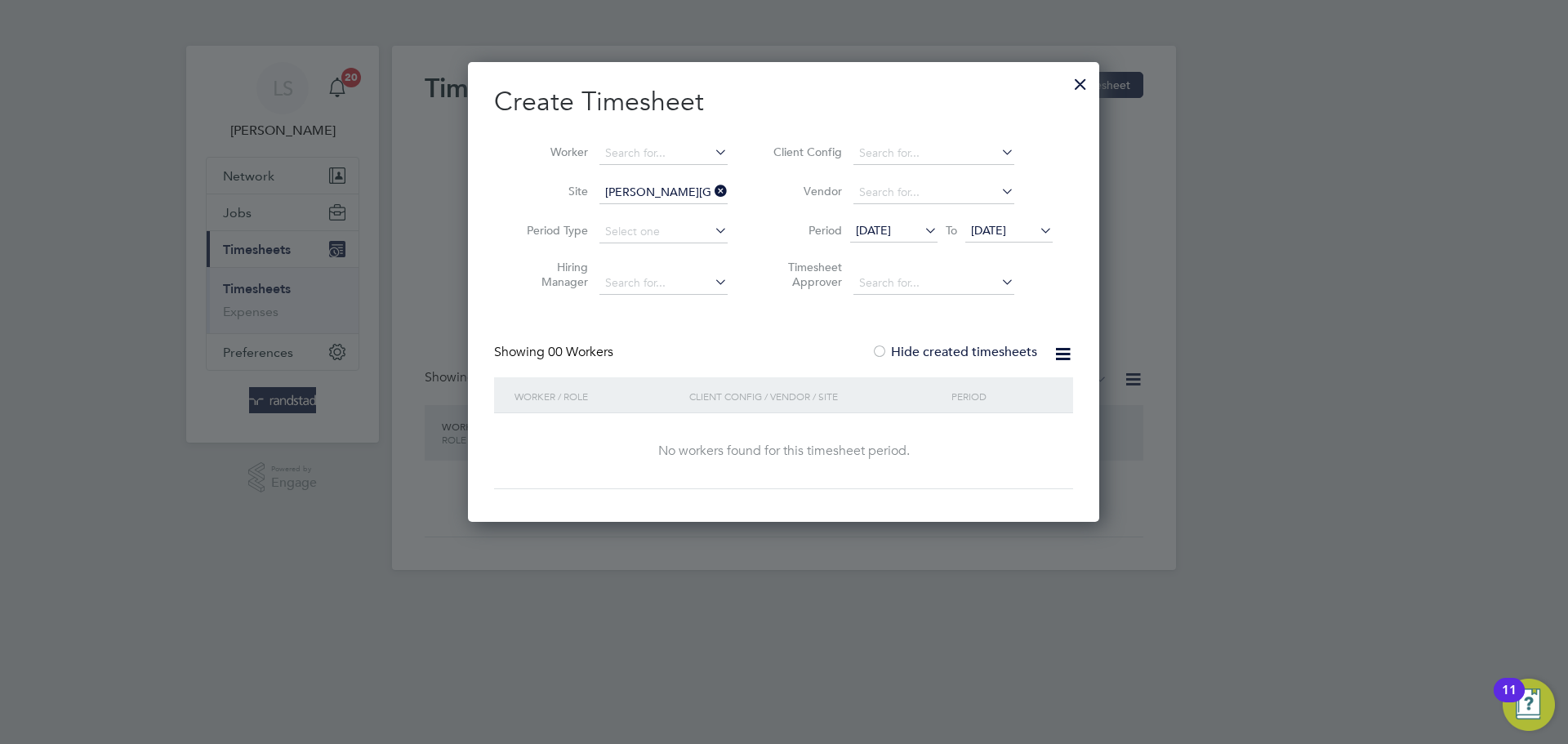
click at [1006, 229] on span "19 Sep 2025" at bounding box center [988, 230] width 35 height 14
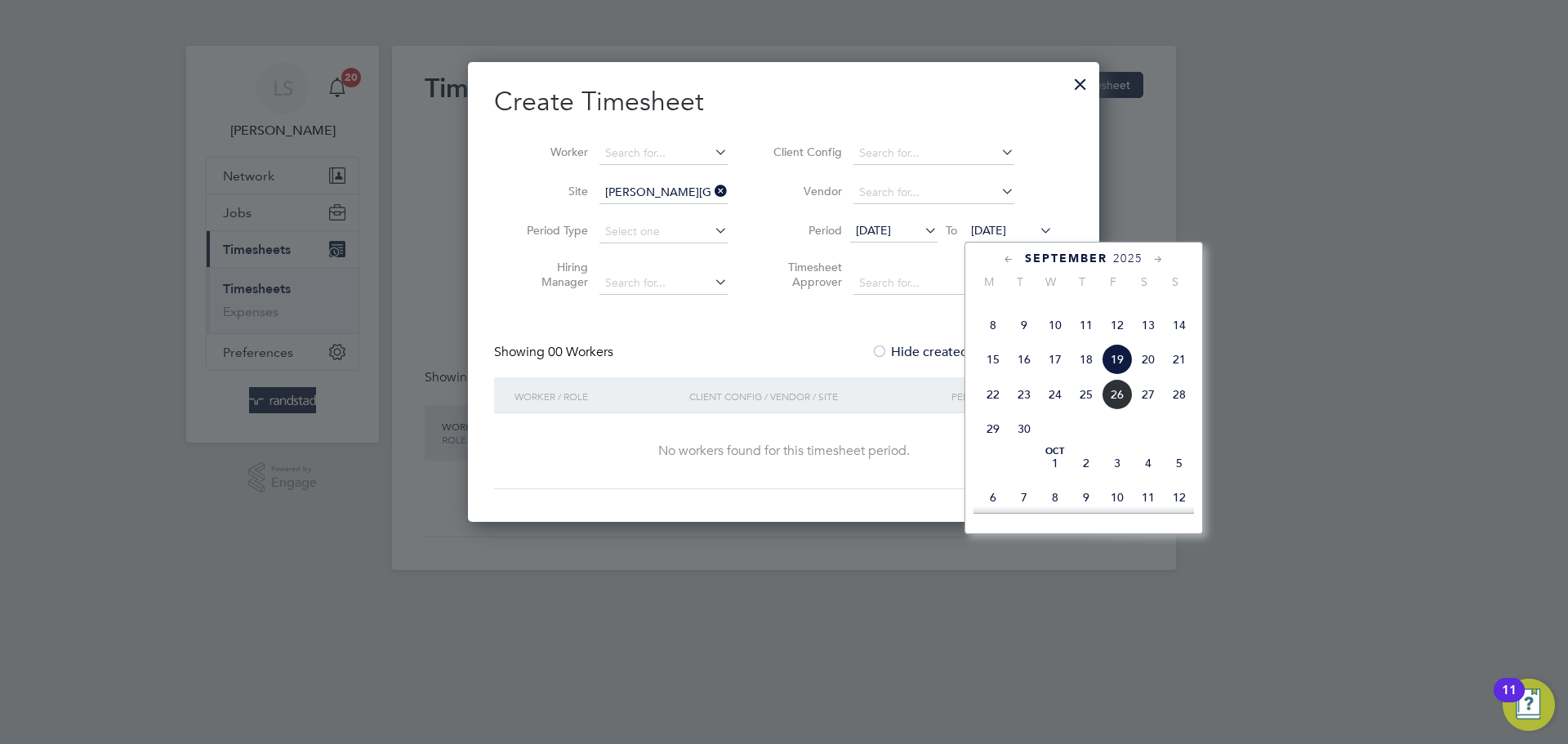
click at [1113, 410] on span "26" at bounding box center [1117, 394] width 31 height 31
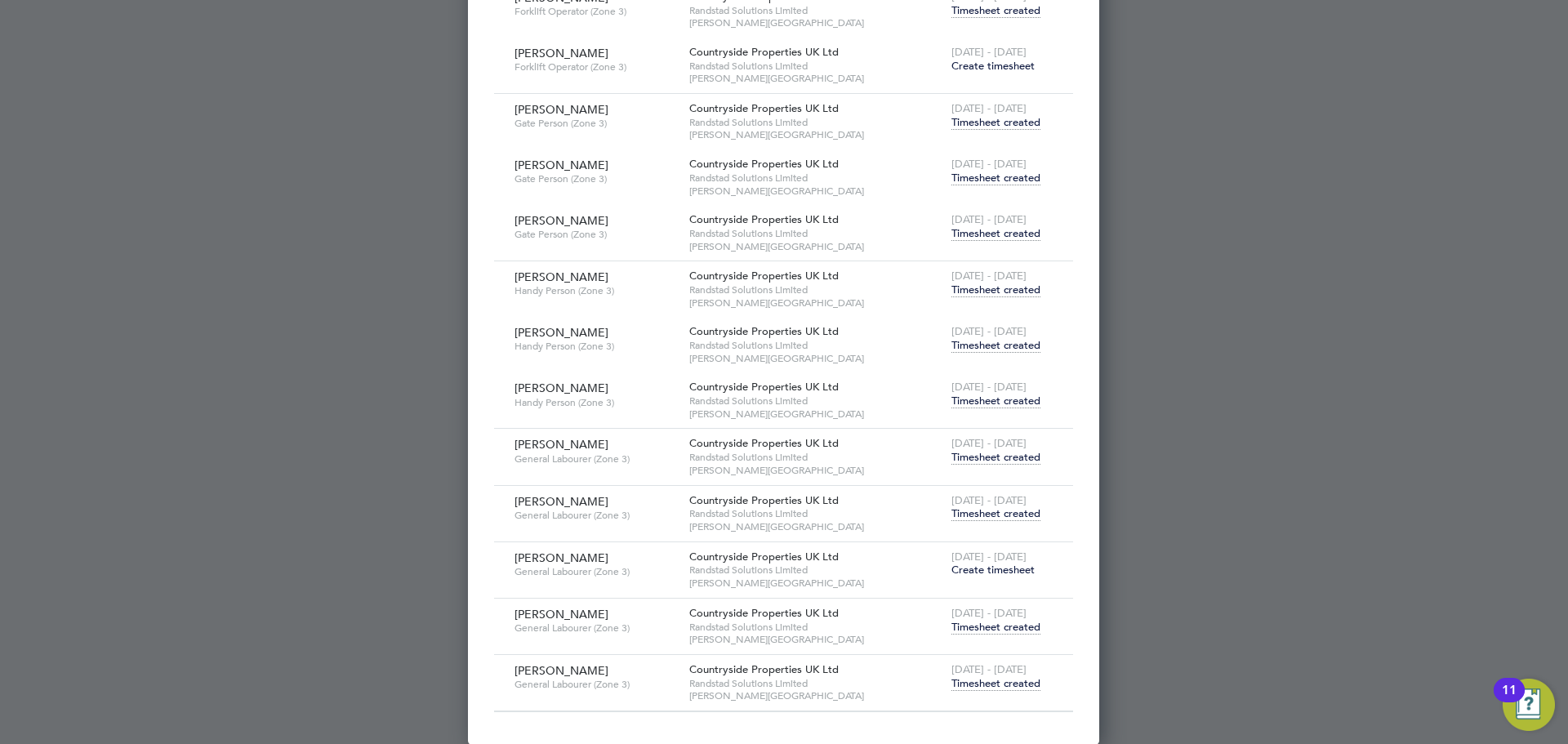
click at [992, 571] on span "Create timesheet" at bounding box center [993, 569] width 83 height 14
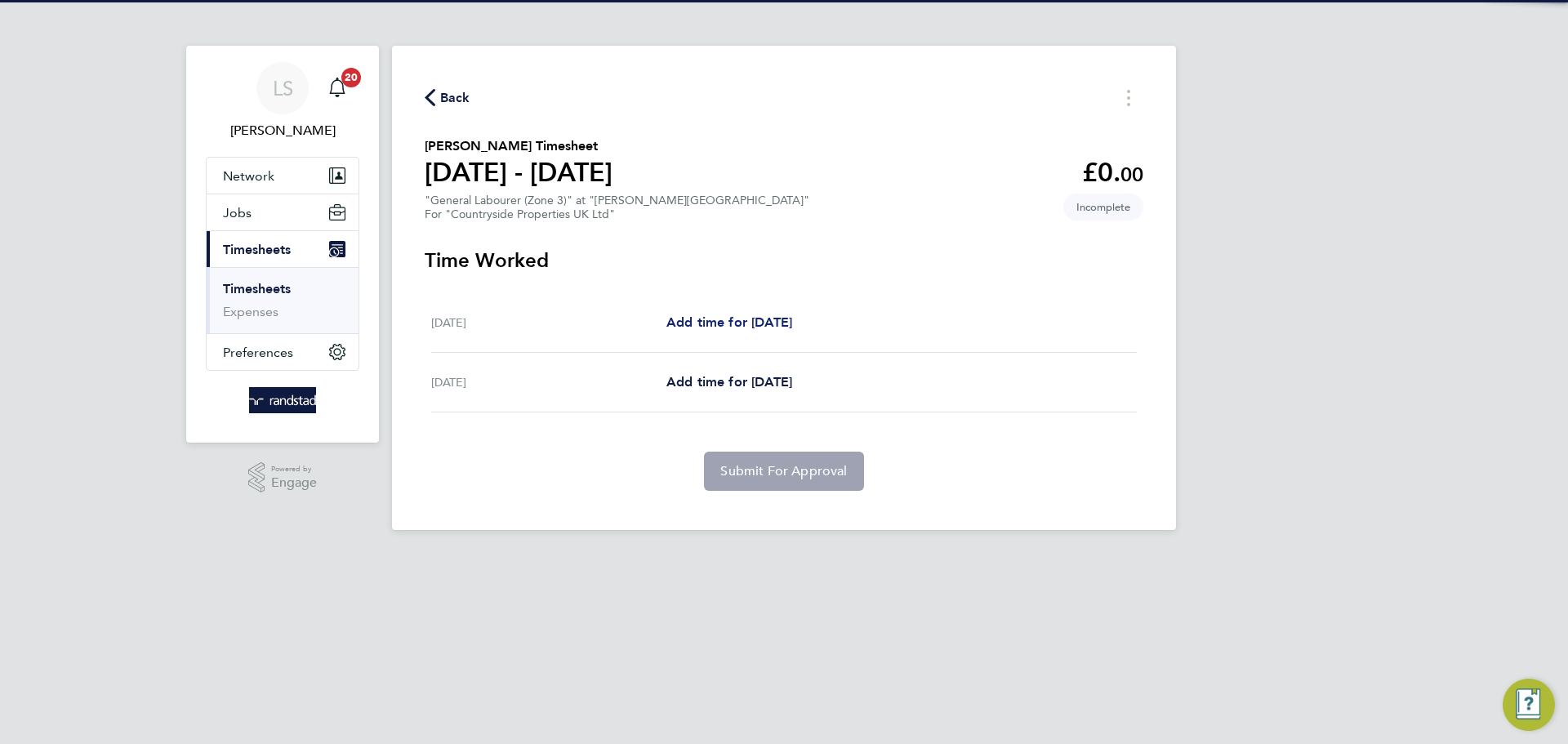
click at [705, 328] on span "Add time for Thu 25 Sep" at bounding box center [729, 323] width 126 height 15
select select "30"
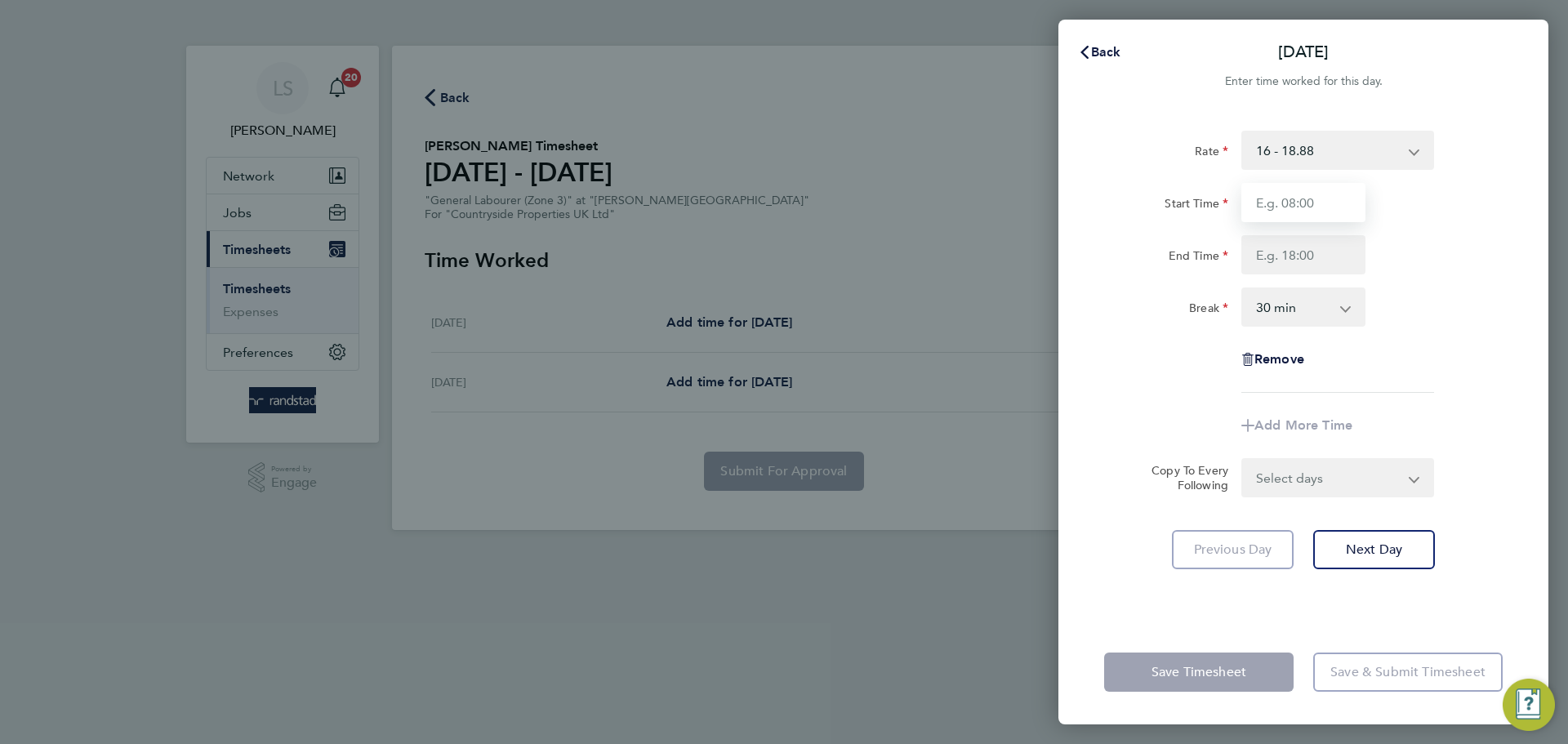
click at [1311, 206] on input "Start Time" at bounding box center [1303, 203] width 124 height 39
type input "07:30"
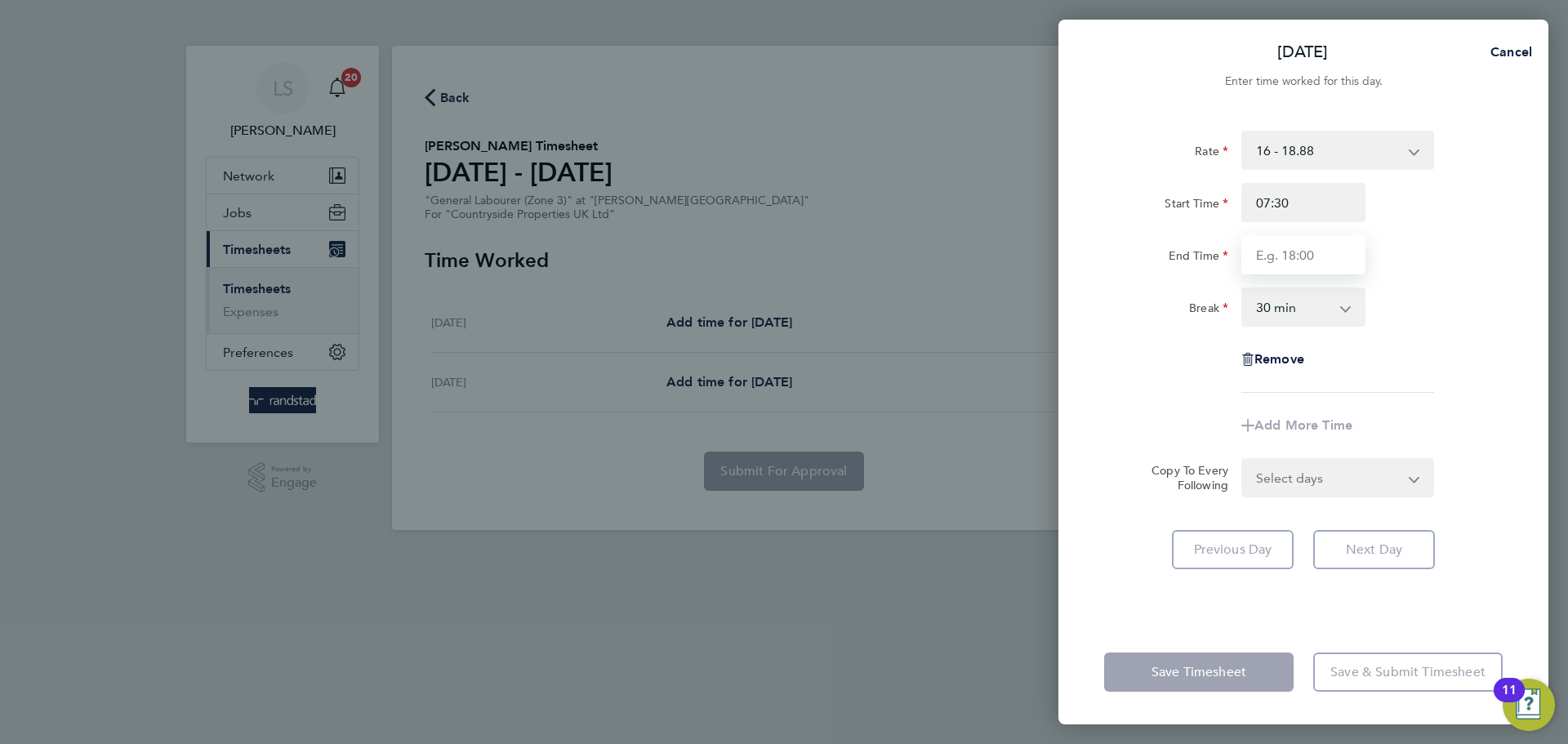
click at [1297, 250] on input "End Time" at bounding box center [1303, 255] width 124 height 39
type input "16:30"
click at [1308, 314] on select "0 min 15 min 30 min 45 min 60 min 75 min 90 min" at bounding box center [1293, 307] width 101 height 36
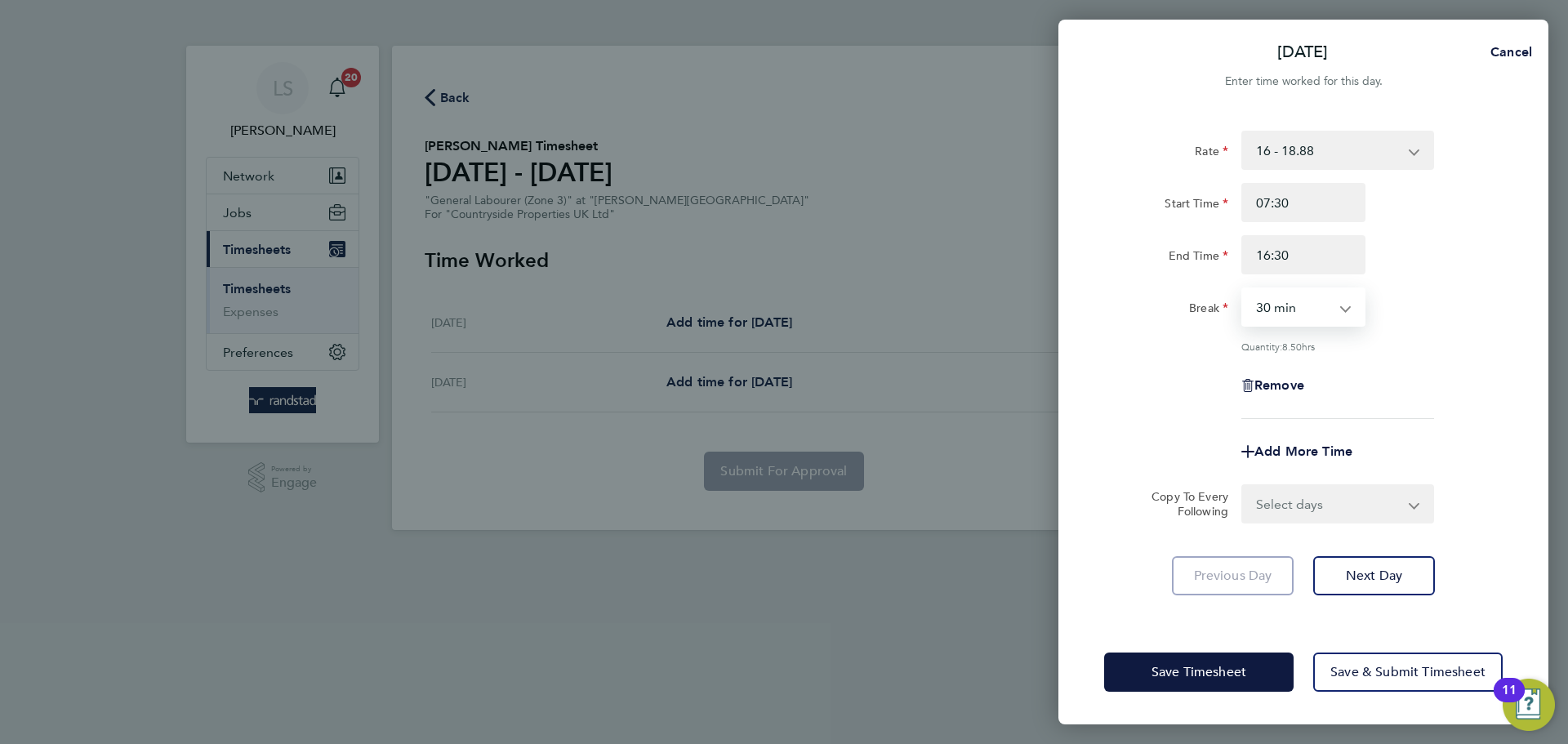
select select "0"
click at [1243, 289] on select "0 min 15 min 30 min 45 min 60 min 75 min 90 min" at bounding box center [1293, 307] width 101 height 36
click at [1310, 510] on select "Select days Friday" at bounding box center [1329, 504] width 172 height 36
select select "FRI"
click at [1243, 486] on select "Select days Friday" at bounding box center [1329, 504] width 172 height 36
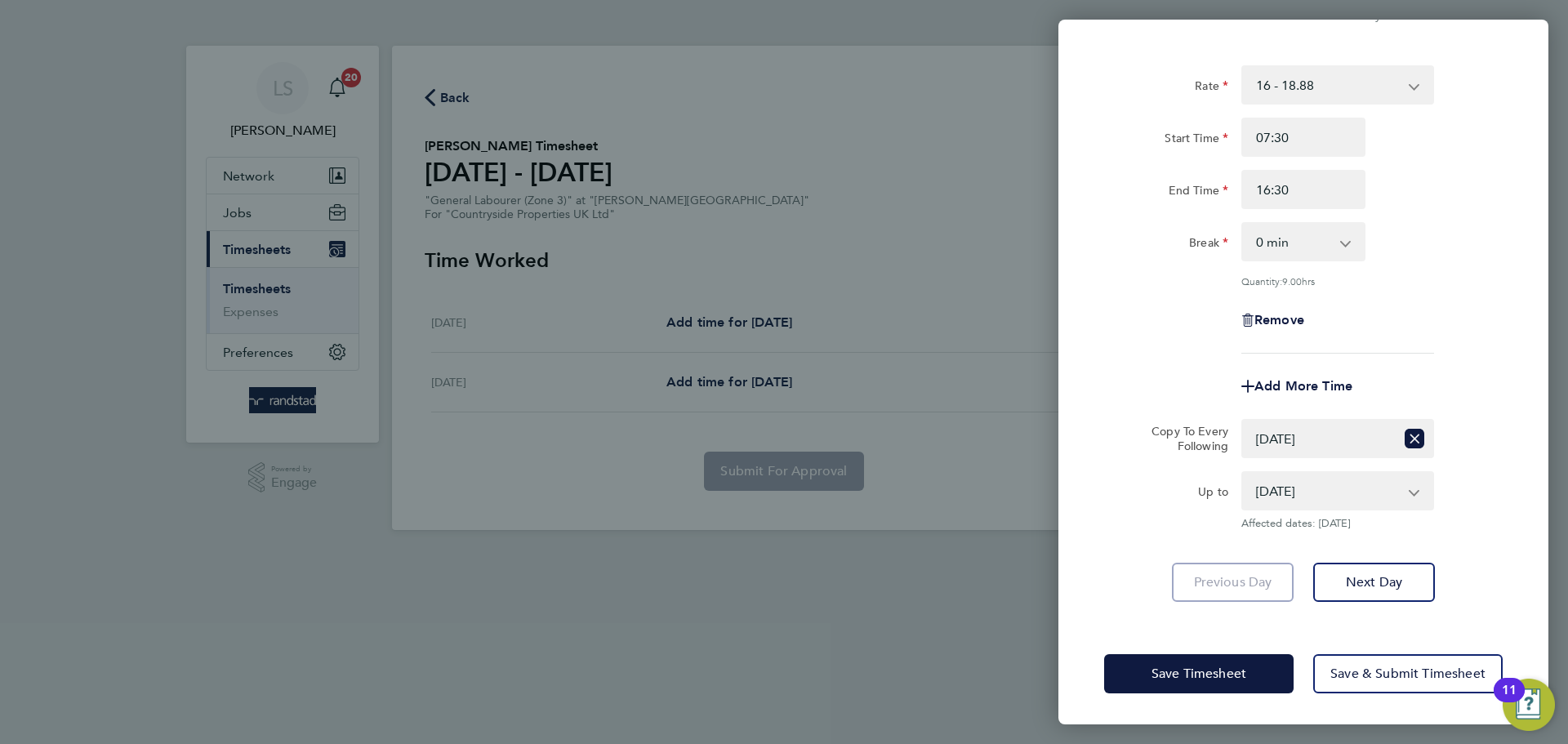
click at [1343, 648] on div "Save Timesheet Save & Submit Timesheet" at bounding box center [1303, 673] width 490 height 105
click at [1348, 661] on button "Save & Submit Timesheet" at bounding box center [1407, 674] width 190 height 39
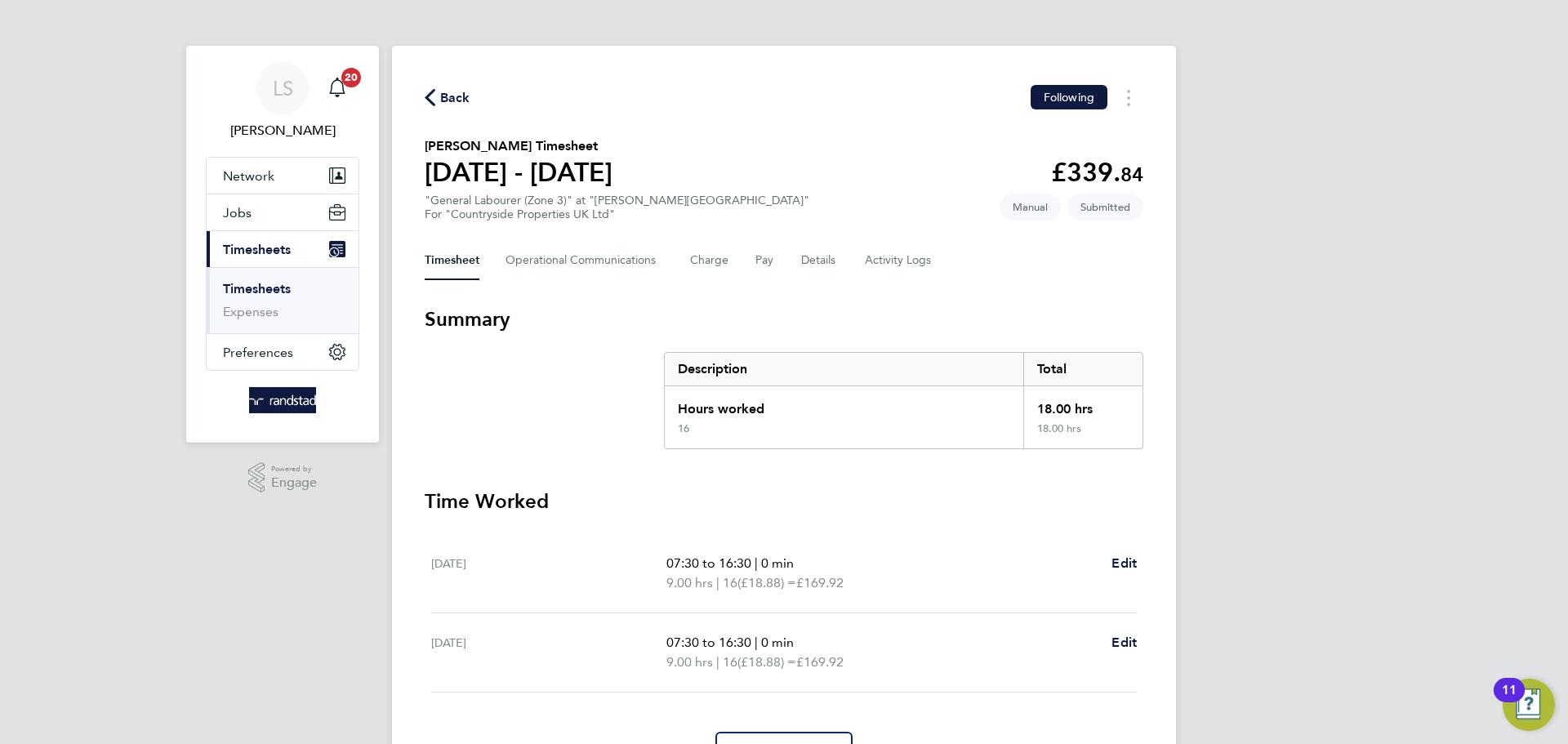
click at [447, 100] on span "Back" at bounding box center [455, 98] width 31 height 20
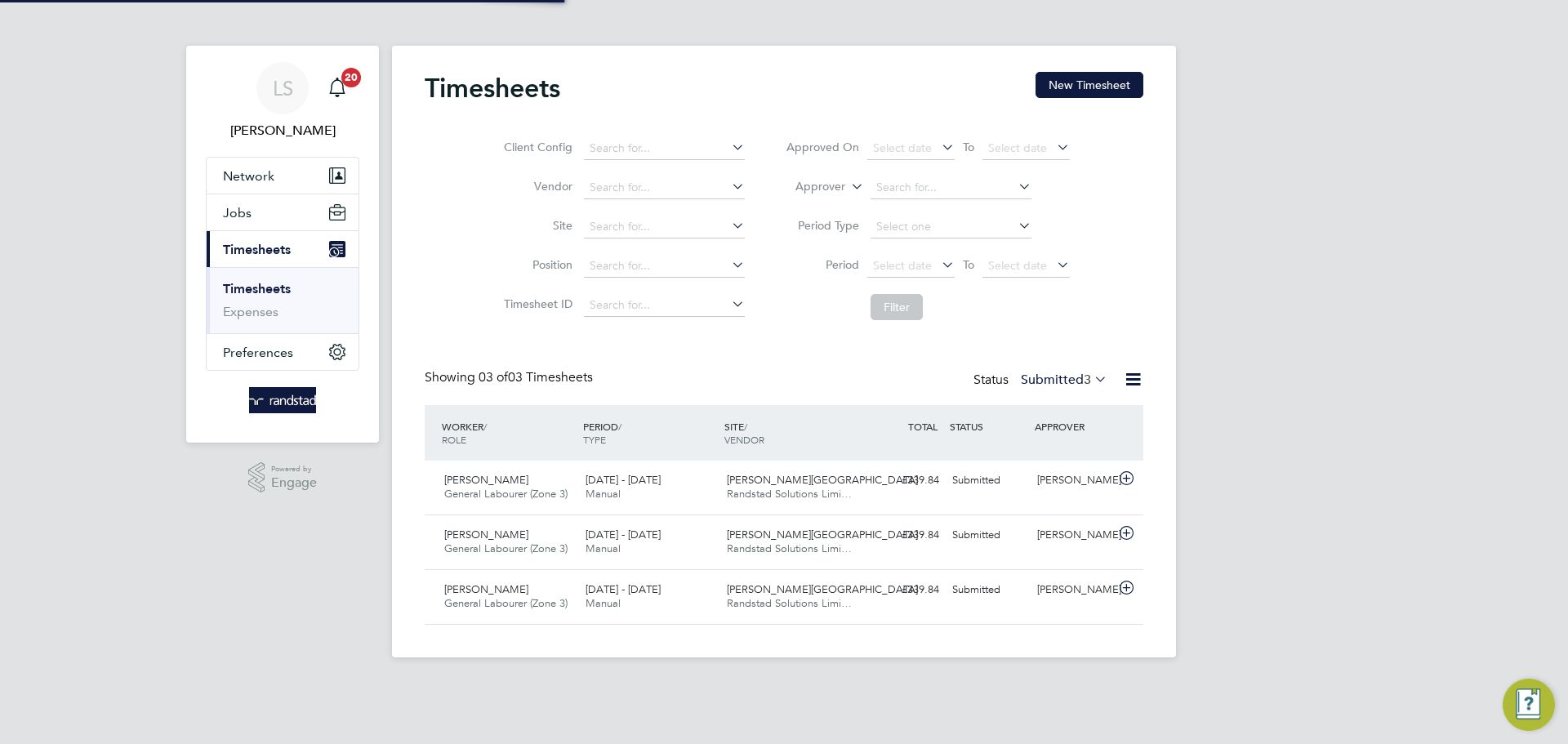
scroll to position [42, 142]
click at [258, 211] on button "Jobs" at bounding box center [282, 212] width 152 height 36
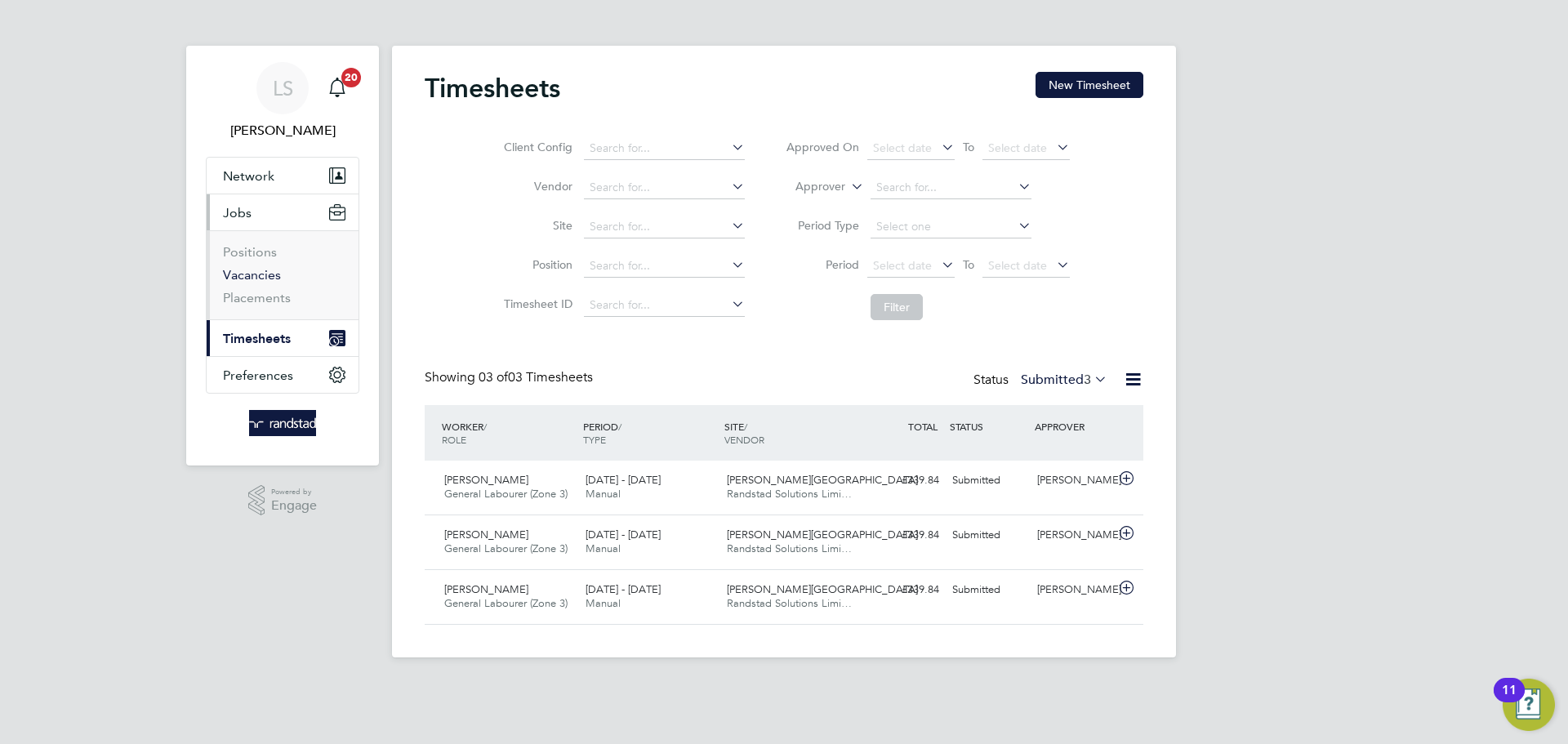
click at [242, 282] on link "Vacancies" at bounding box center [252, 275] width 58 height 15
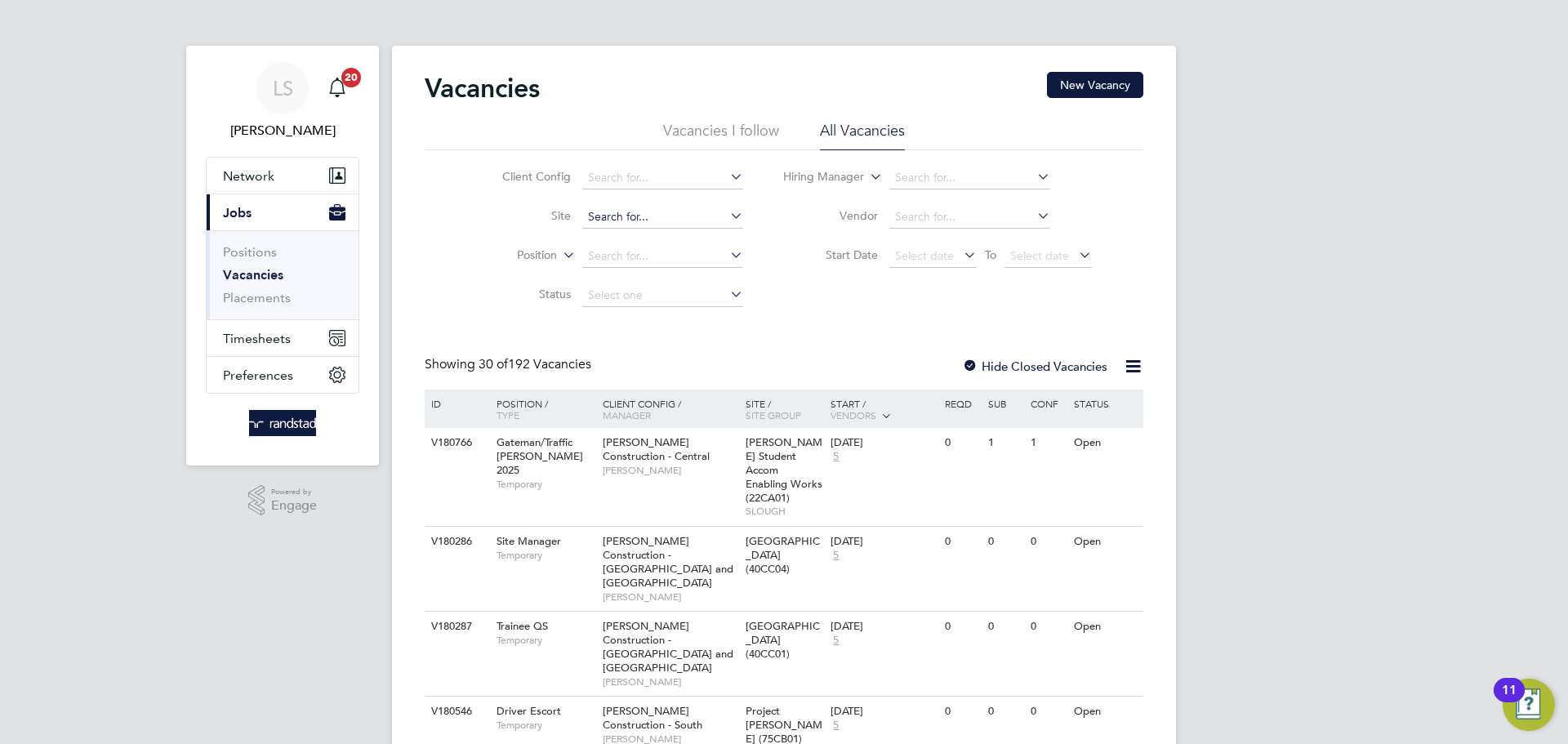
click at [610, 220] on input at bounding box center [662, 217] width 161 height 23
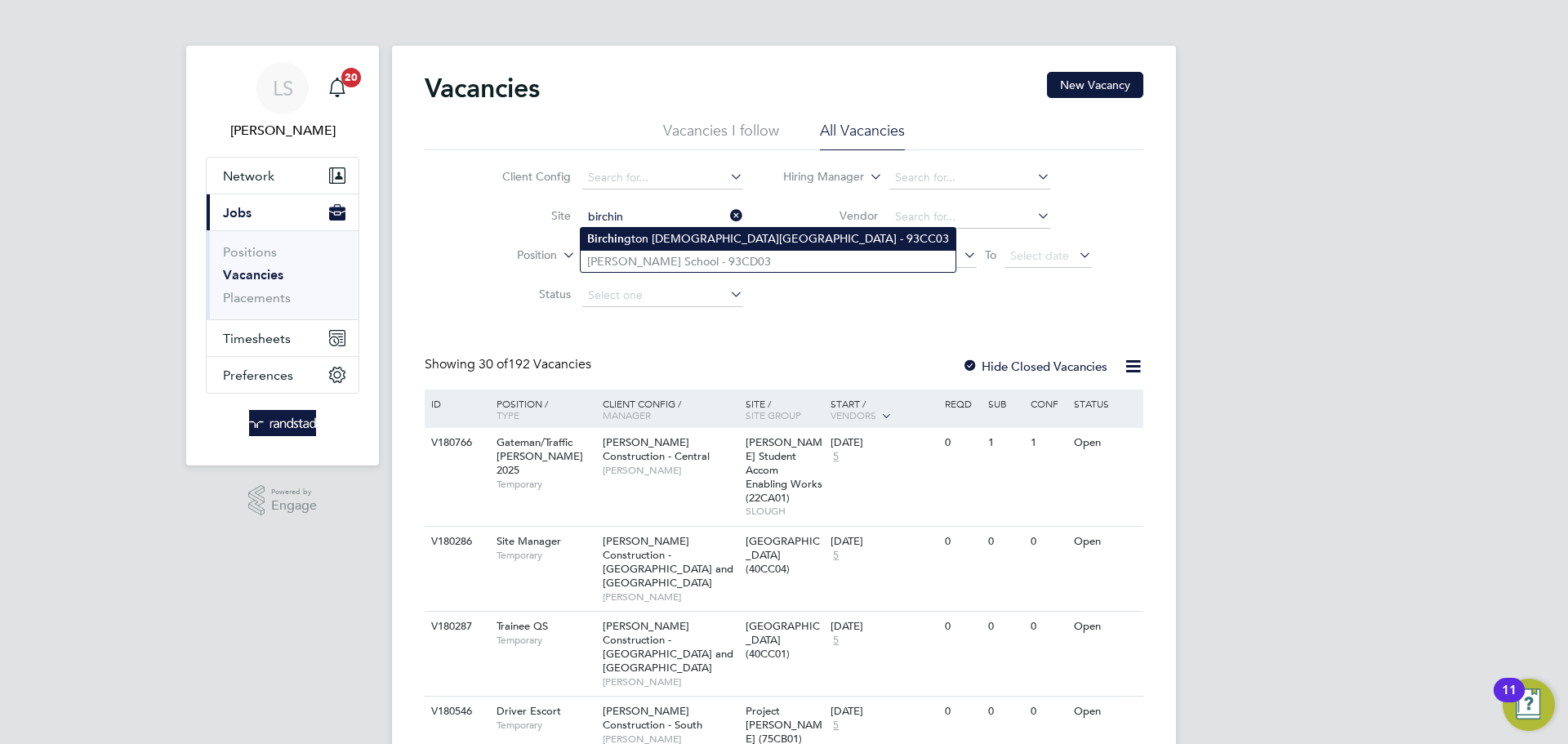
click at [607, 243] on b "Birchin" at bounding box center [605, 239] width 37 height 14
type input "[GEOGRAPHIC_DATA][DEMOGRAPHIC_DATA] - 93CC03"
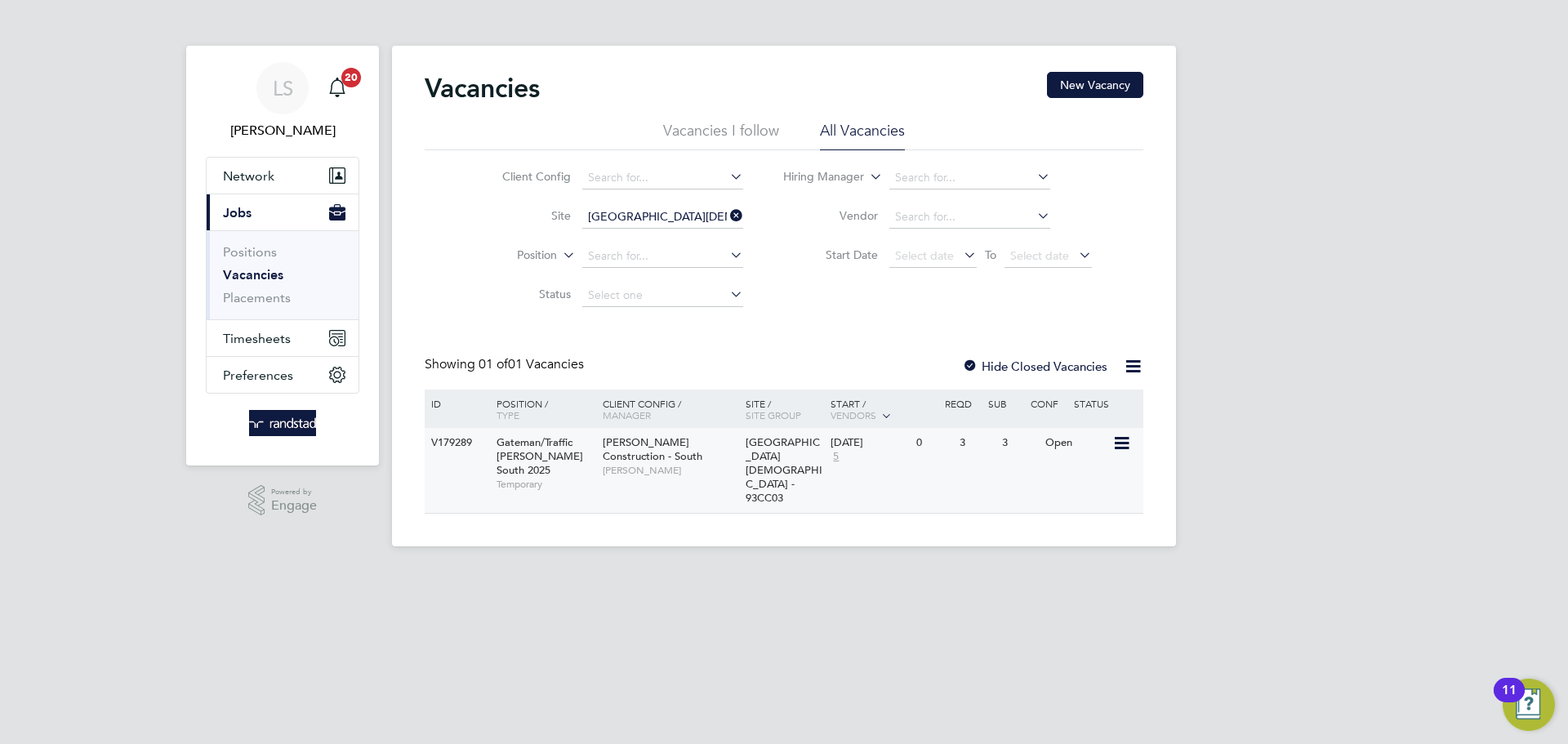
click at [1064, 441] on div "Open" at bounding box center [1077, 444] width 71 height 31
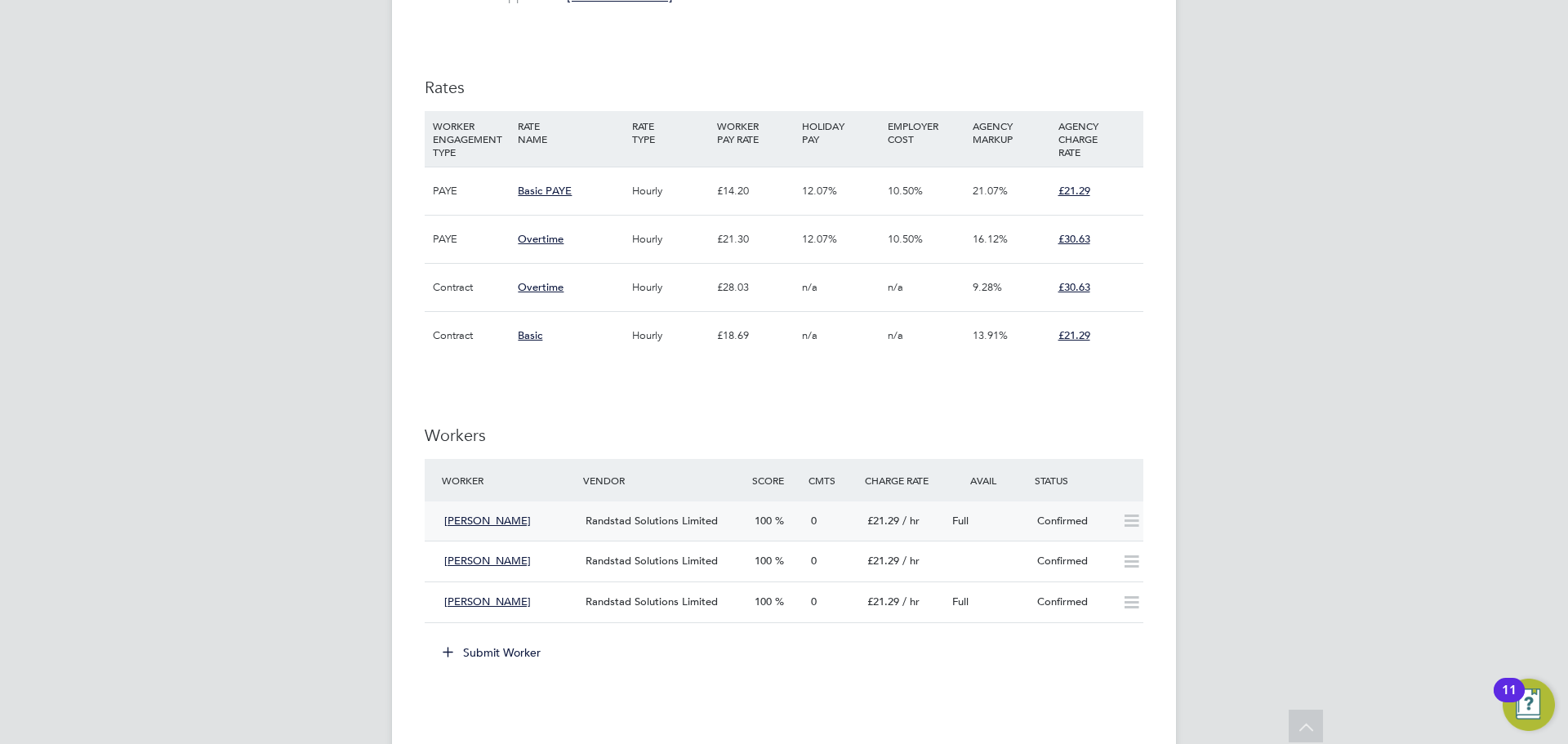
click at [552, 513] on div "[PERSON_NAME]" at bounding box center [508, 522] width 141 height 27
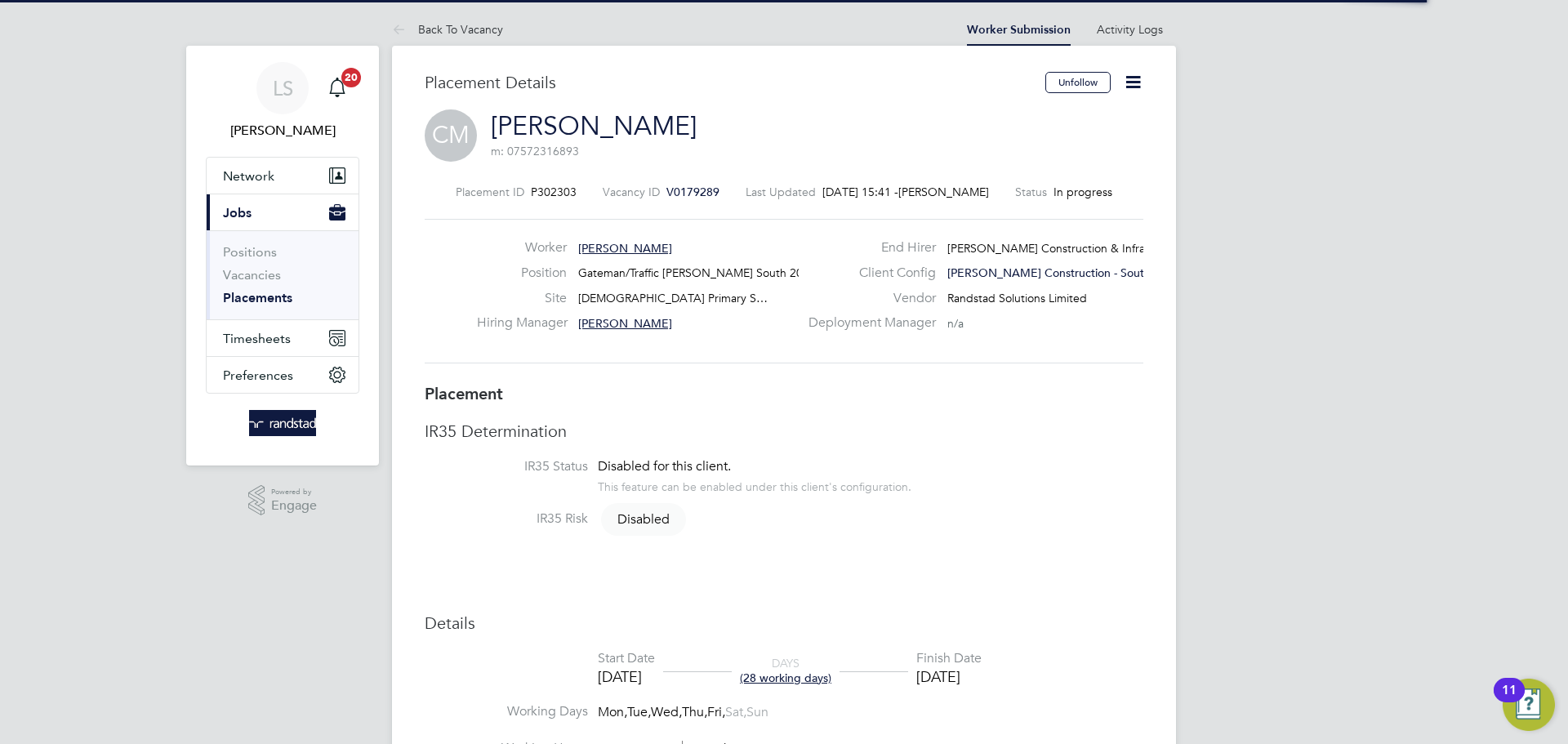
click at [1136, 91] on icon at bounding box center [1133, 82] width 20 height 20
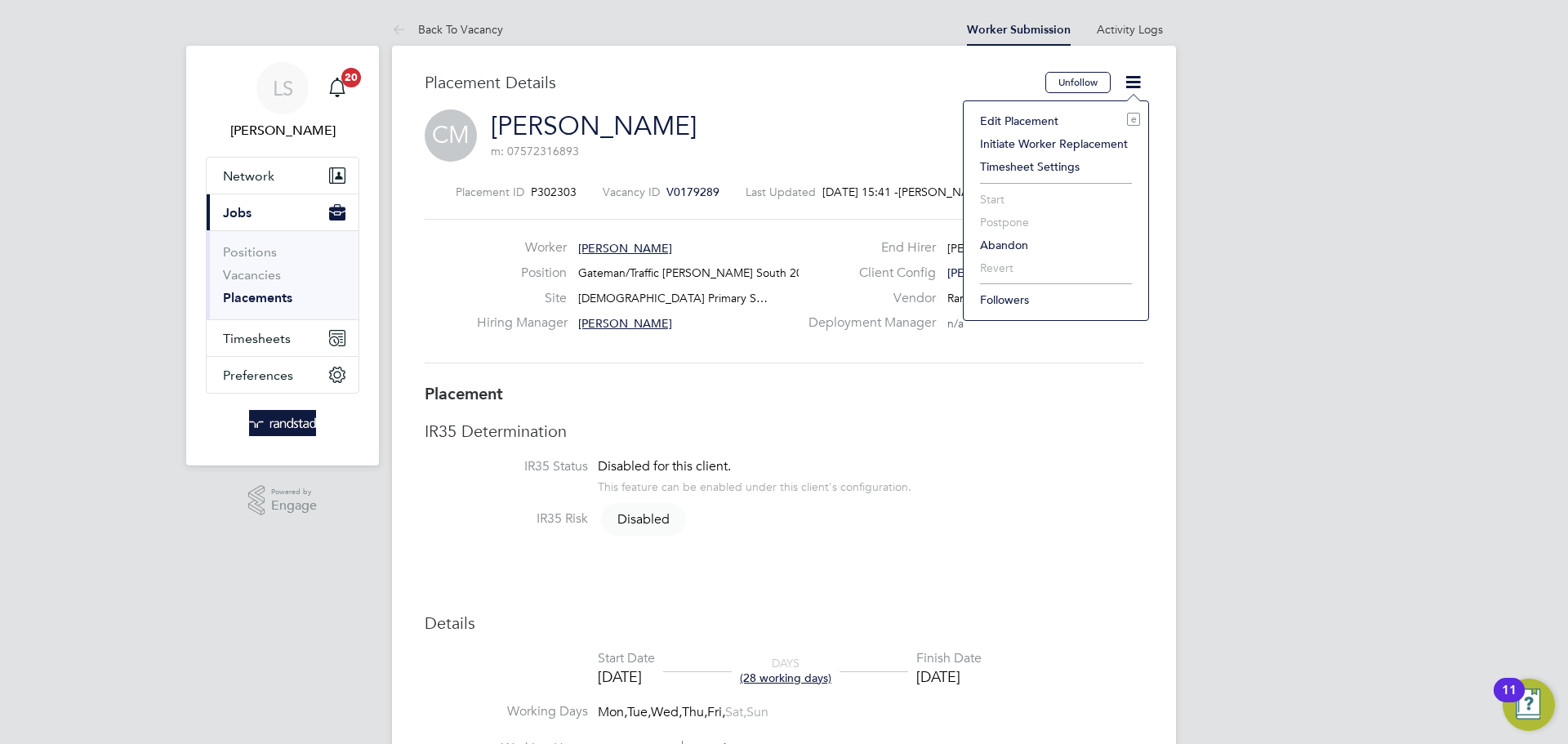
click at [1009, 125] on li "Edit Placement e" at bounding box center [1056, 121] width 168 height 23
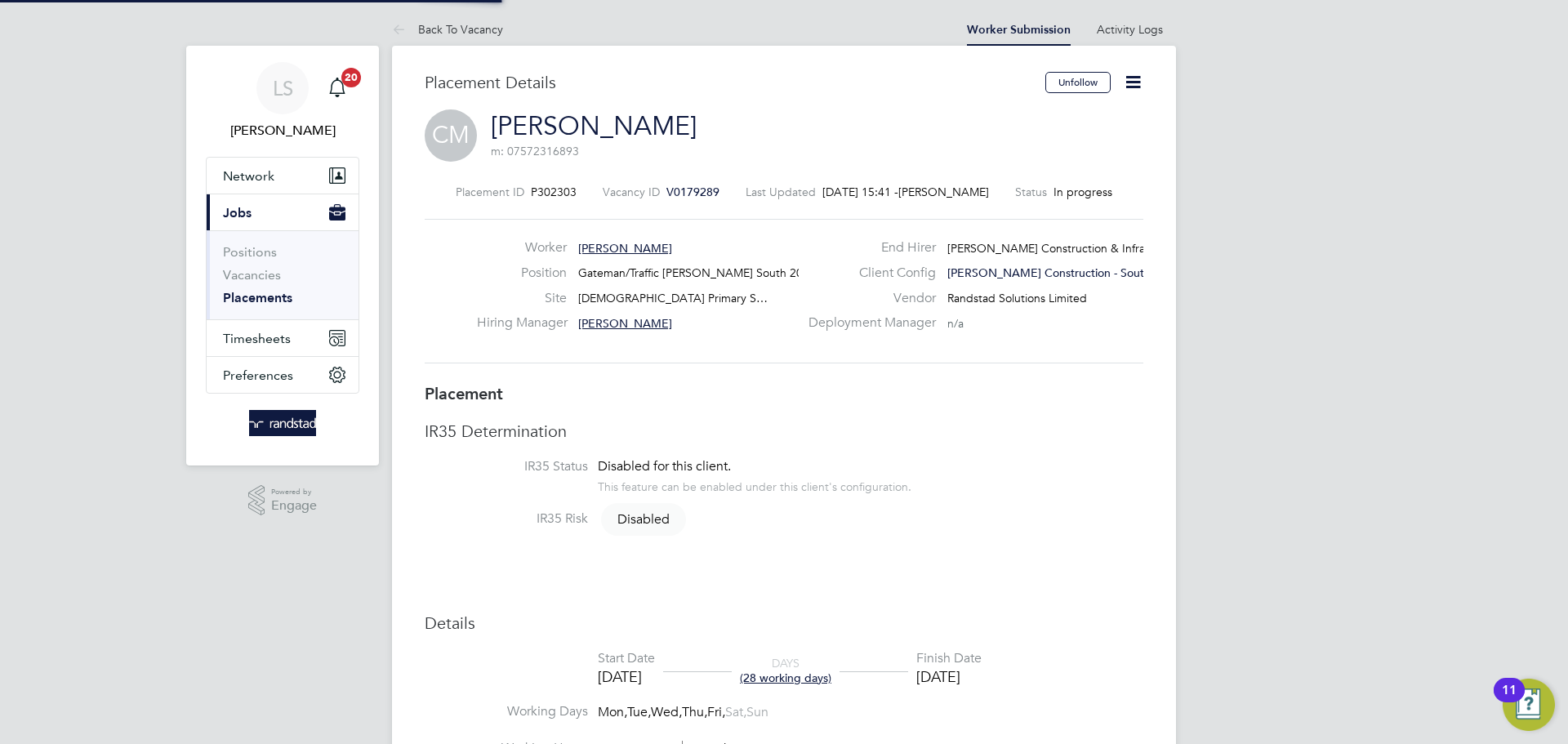
type input "[PERSON_NAME]"
type input "[DATE]"
type input "08:00"
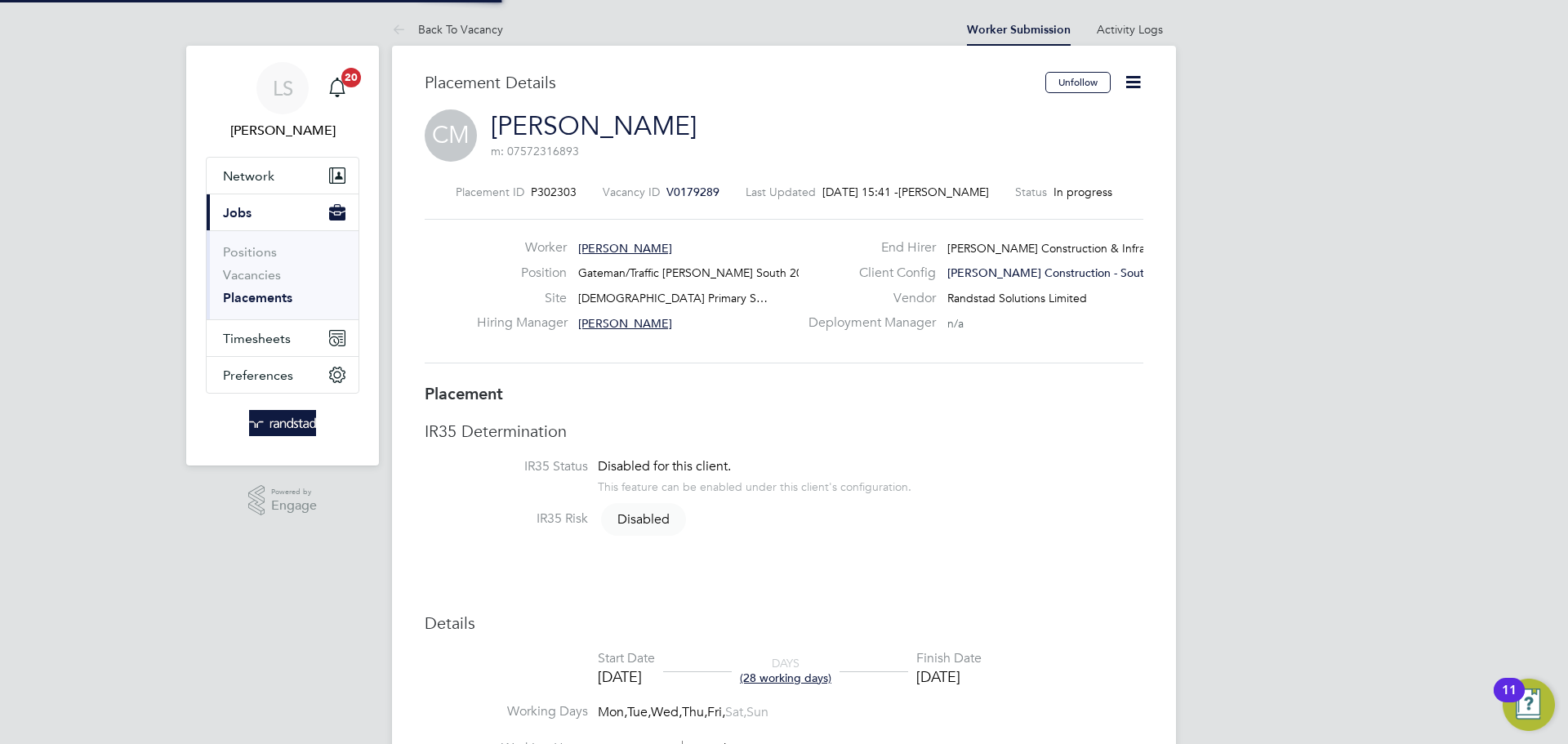
type input "18:00"
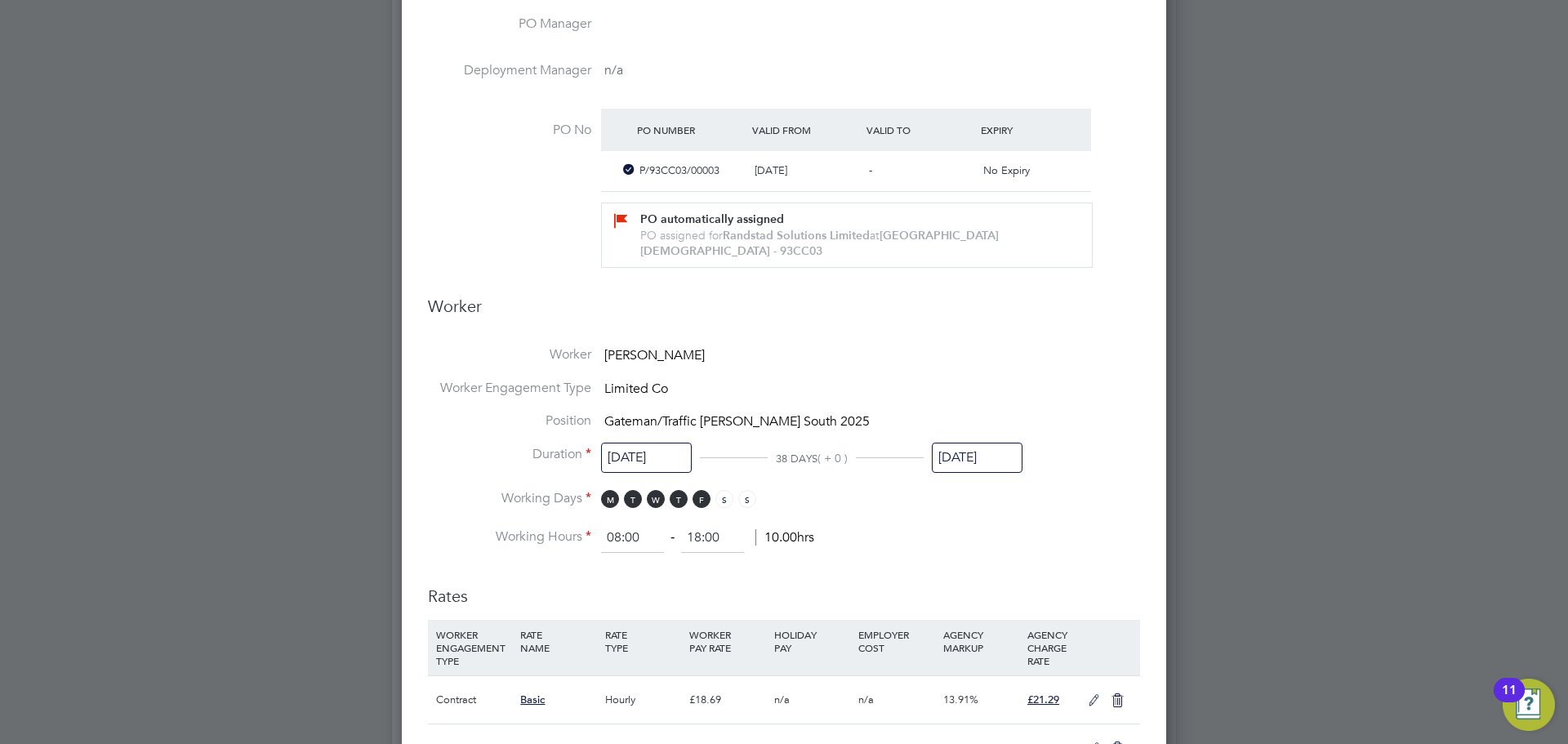
click at [944, 451] on input "[DATE]" at bounding box center [977, 458] width 91 height 31
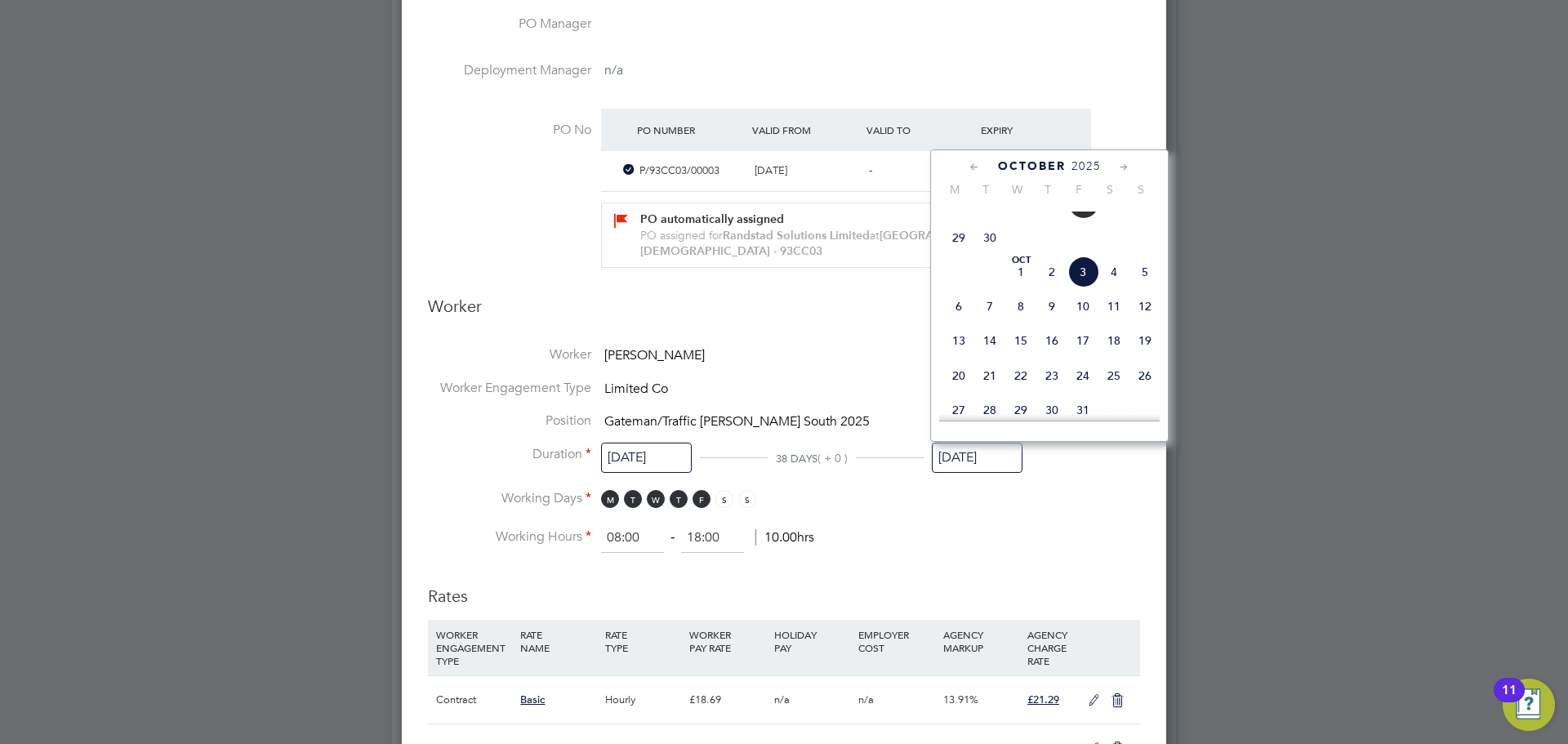
click at [1041, 219] on span "25" at bounding box center [1052, 203] width 31 height 31
type input "25 Sep 2025"
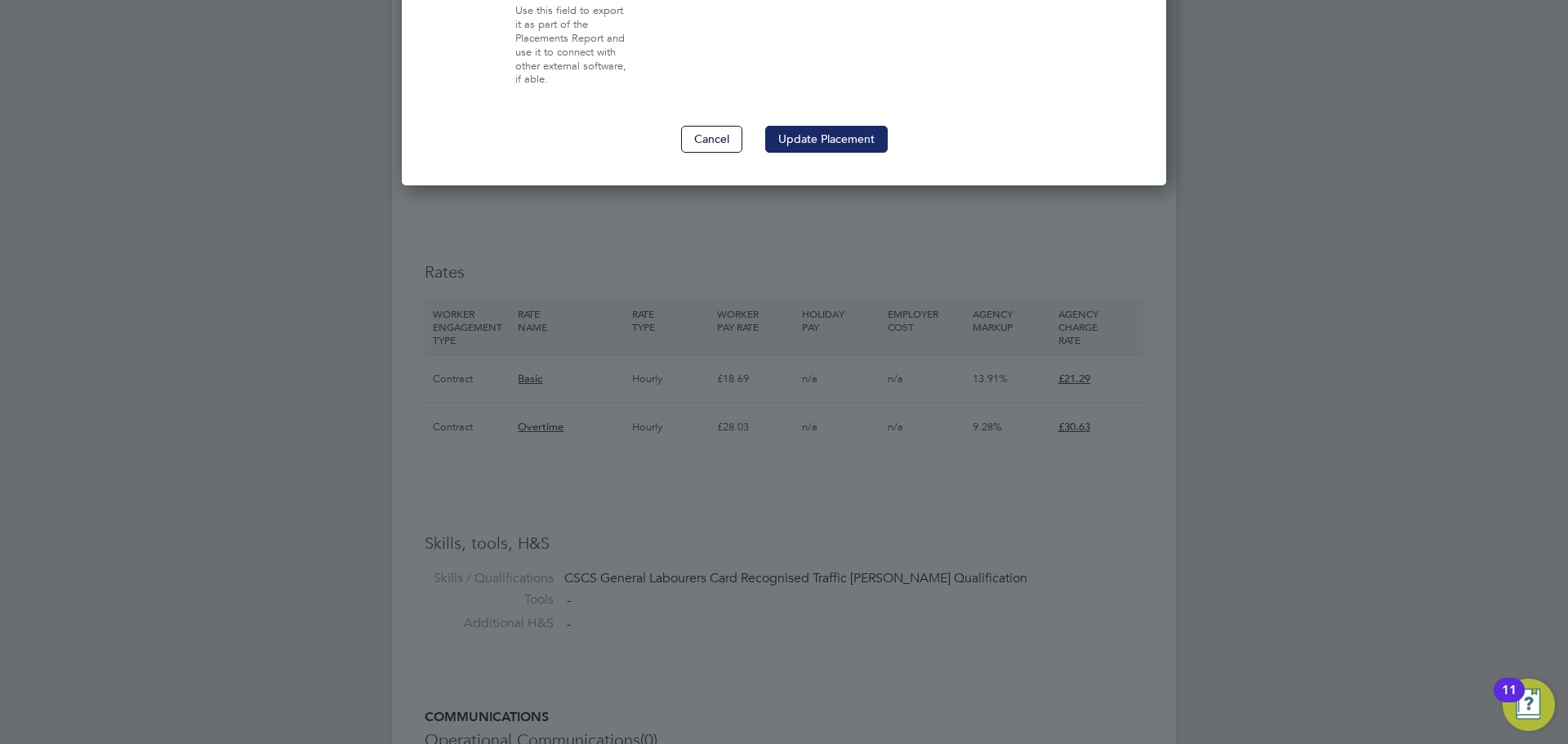
click at [816, 133] on button "Update Placement" at bounding box center [826, 139] width 123 height 26
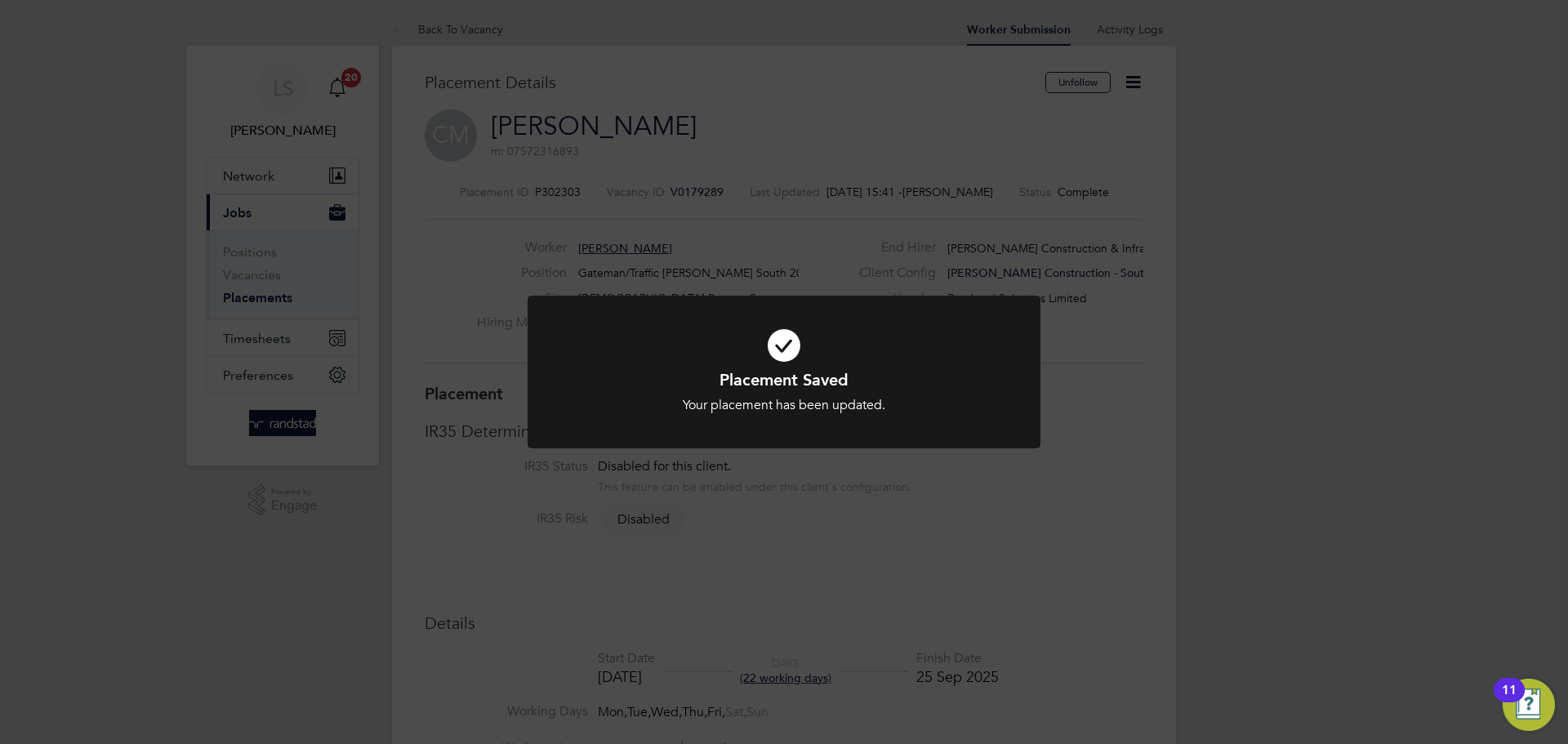
click at [793, 192] on div "Placement Saved Your placement has been updated. Cancel Okay" at bounding box center [784, 372] width 1568 height 744
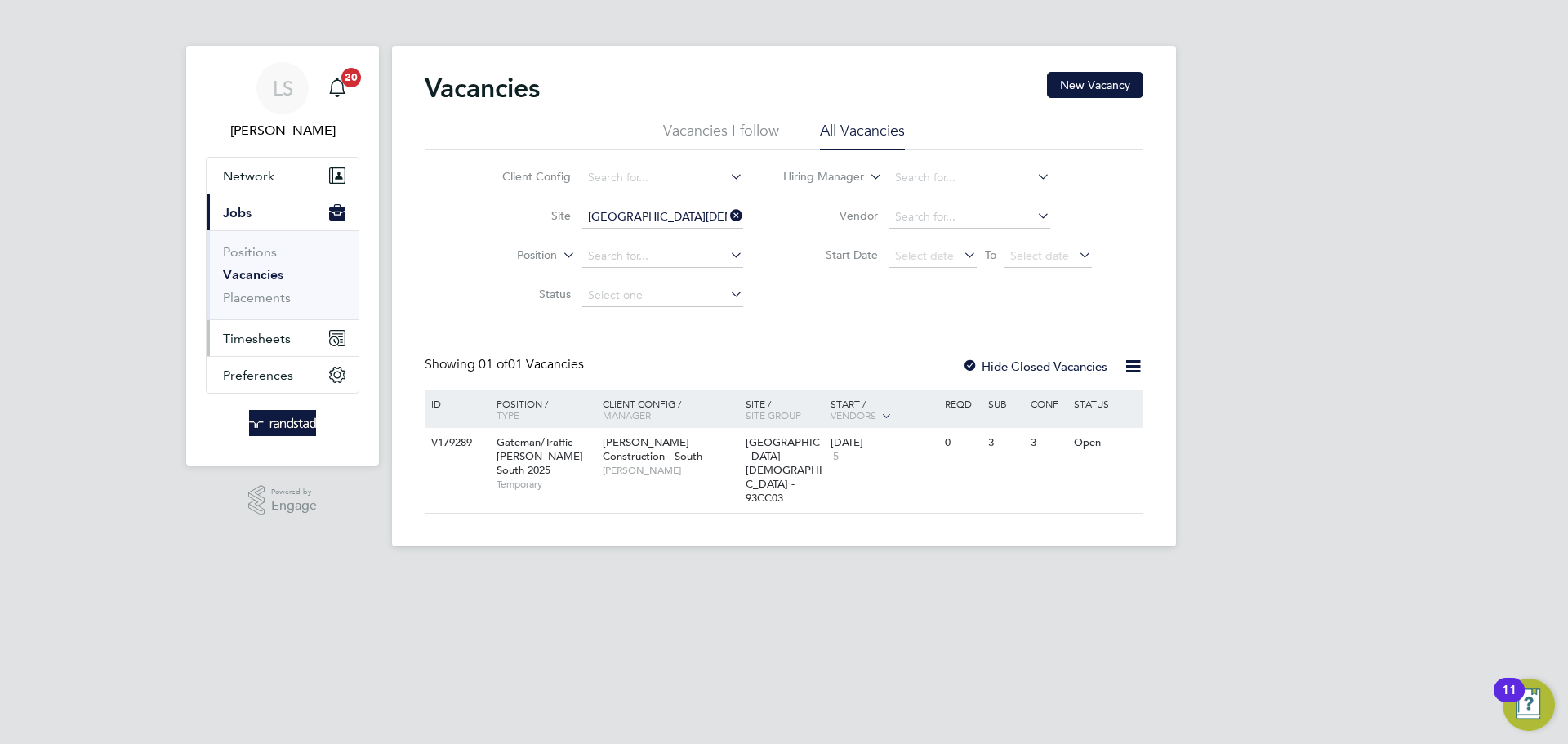
click at [242, 328] on button "Timesheets" at bounding box center [282, 338] width 152 height 36
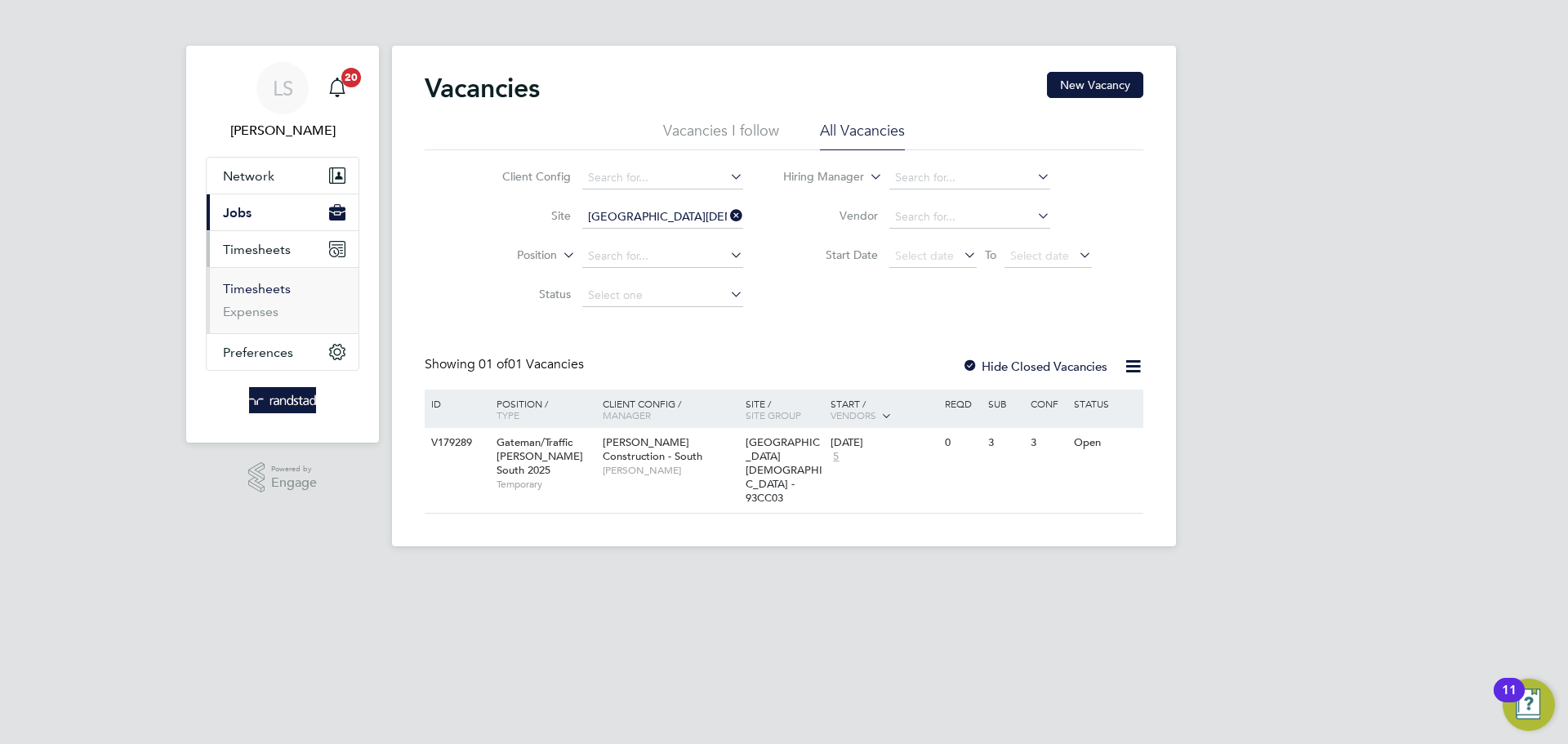
click at [257, 289] on link "Timesheets" at bounding box center [257, 289] width 68 height 15
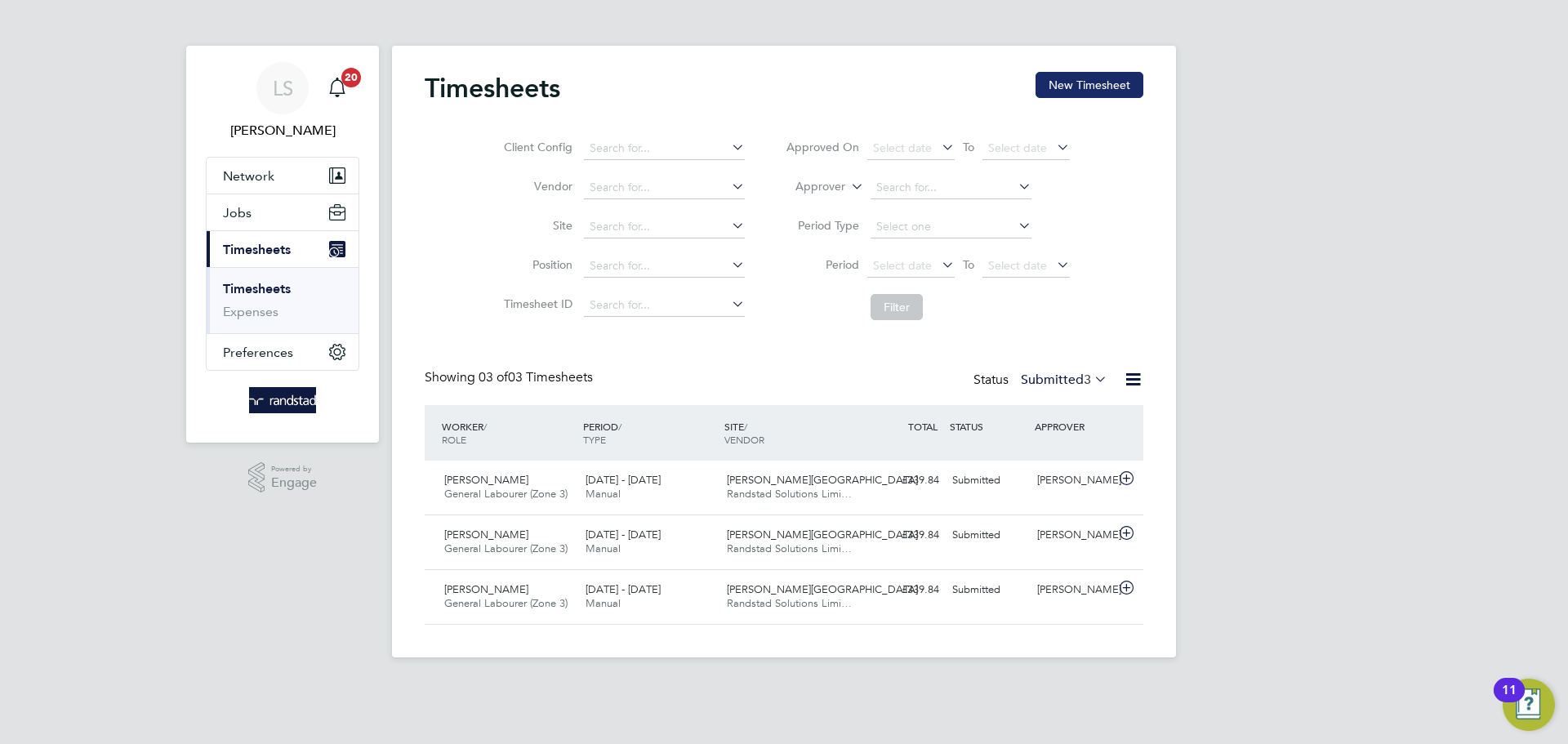
click at [1070, 77] on button "New Timesheet" at bounding box center [1089, 84] width 108 height 26
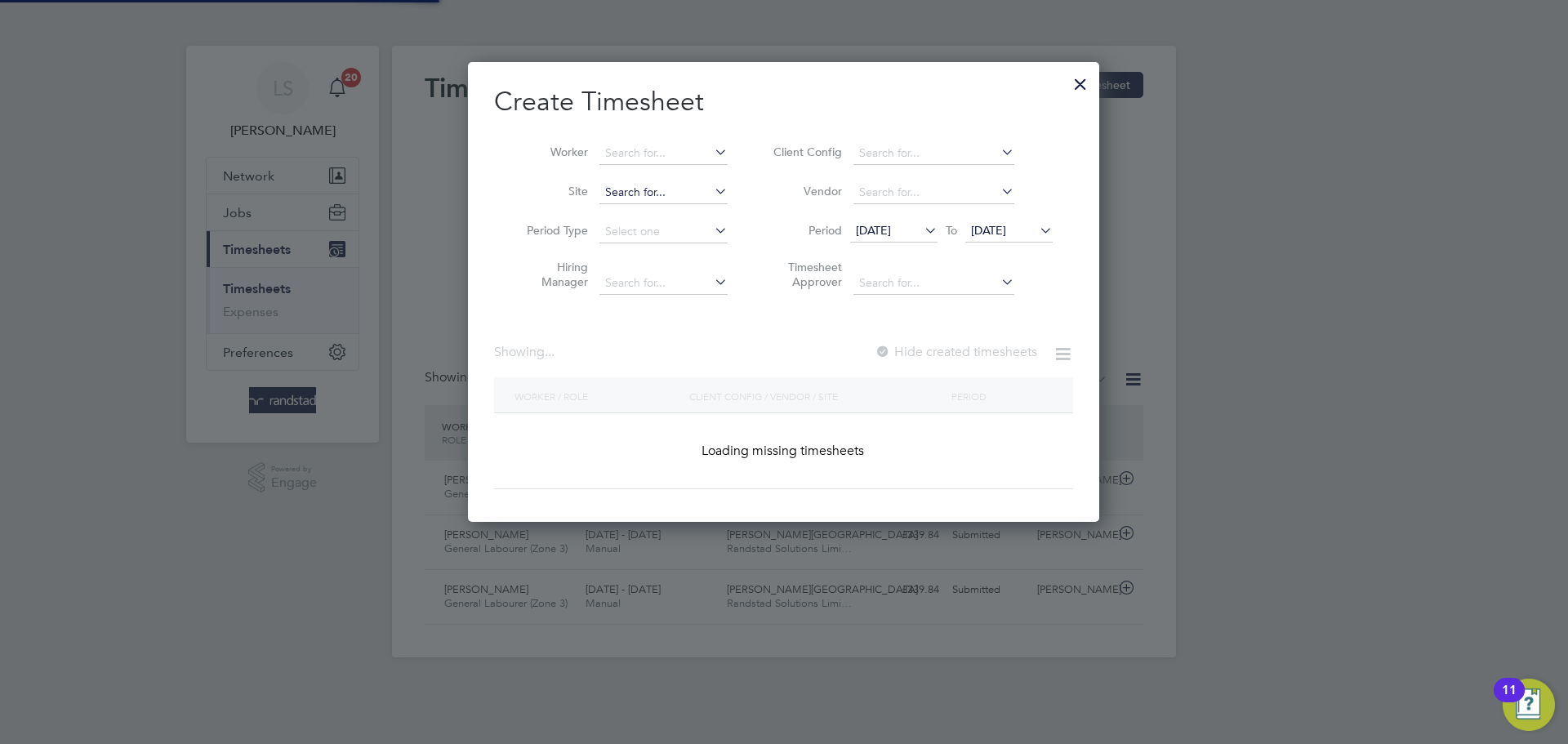
click at [667, 182] on input at bounding box center [663, 192] width 128 height 23
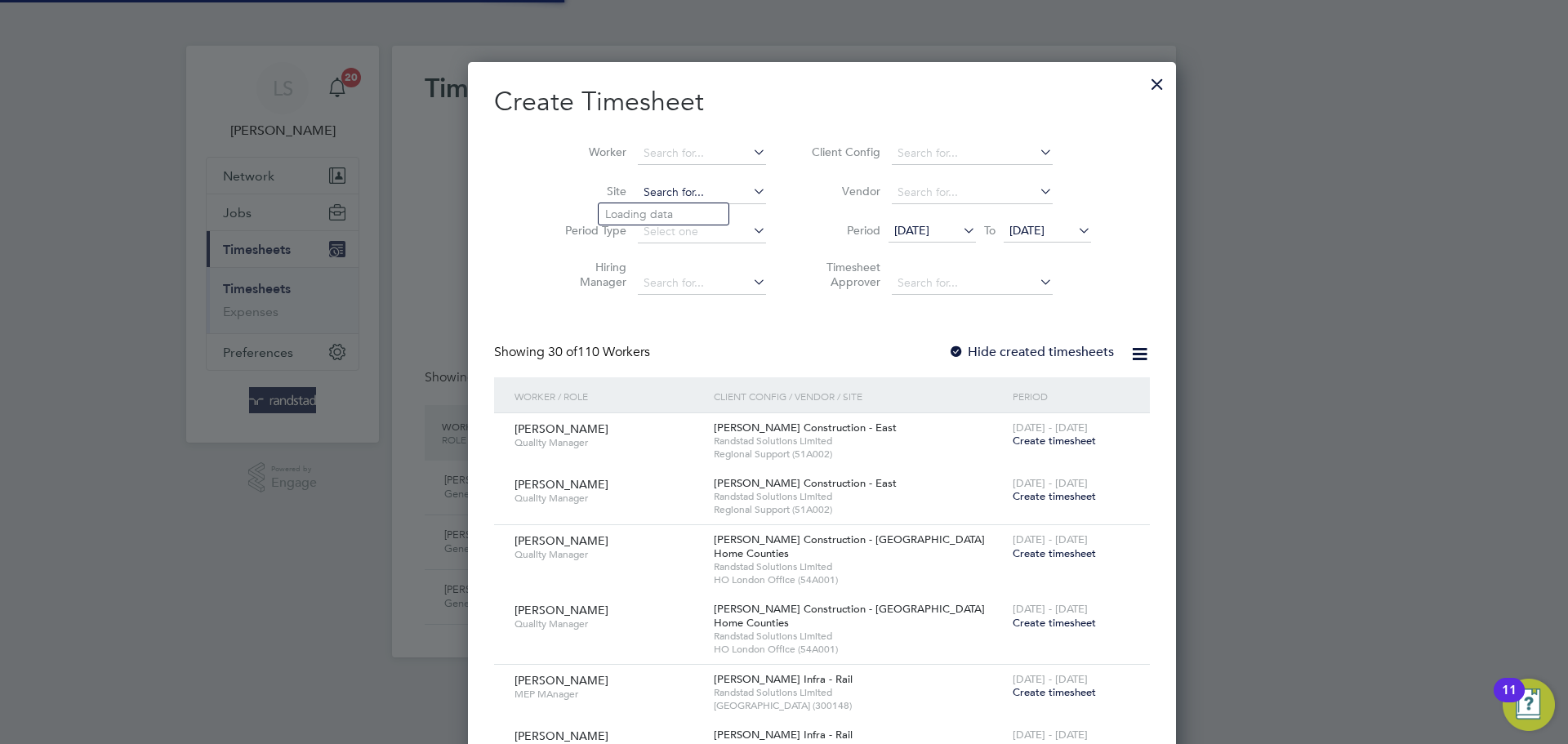
scroll to position [3390, 632]
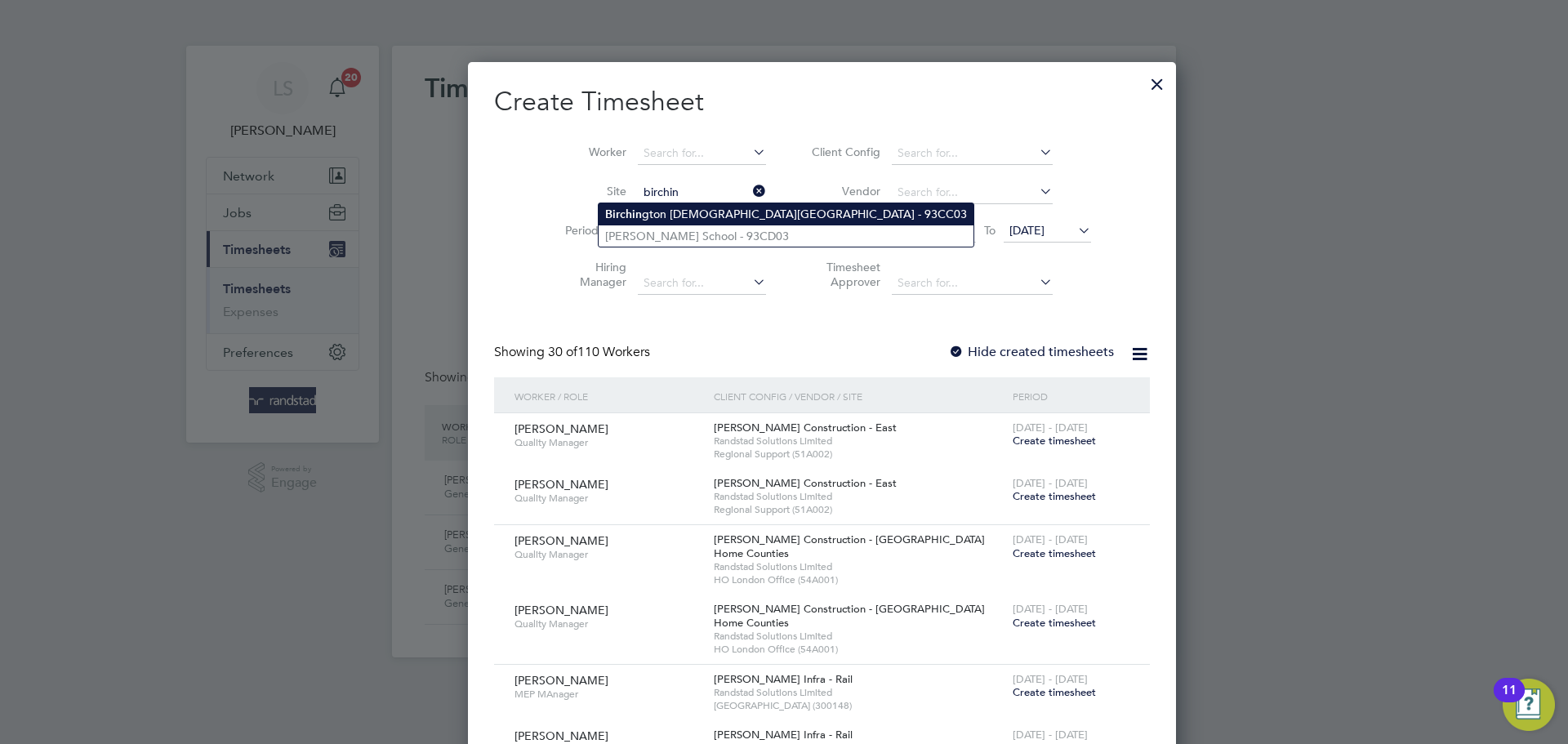
click at [660, 214] on li "Birchin gton Church of England Primary School - 93CC03" at bounding box center [786, 215] width 375 height 22
type input "[GEOGRAPHIC_DATA][DEMOGRAPHIC_DATA] - 93CC03"
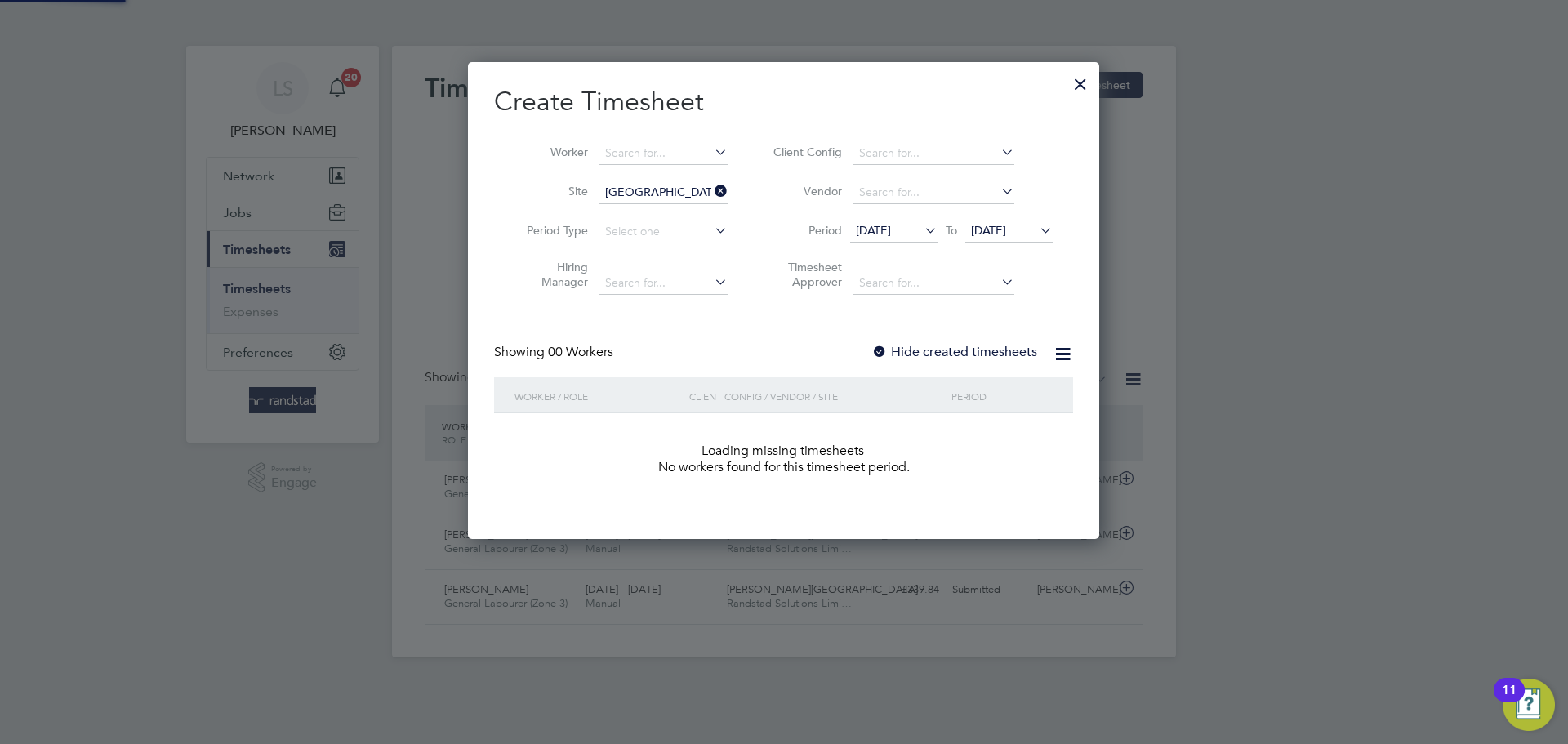
scroll to position [461, 632]
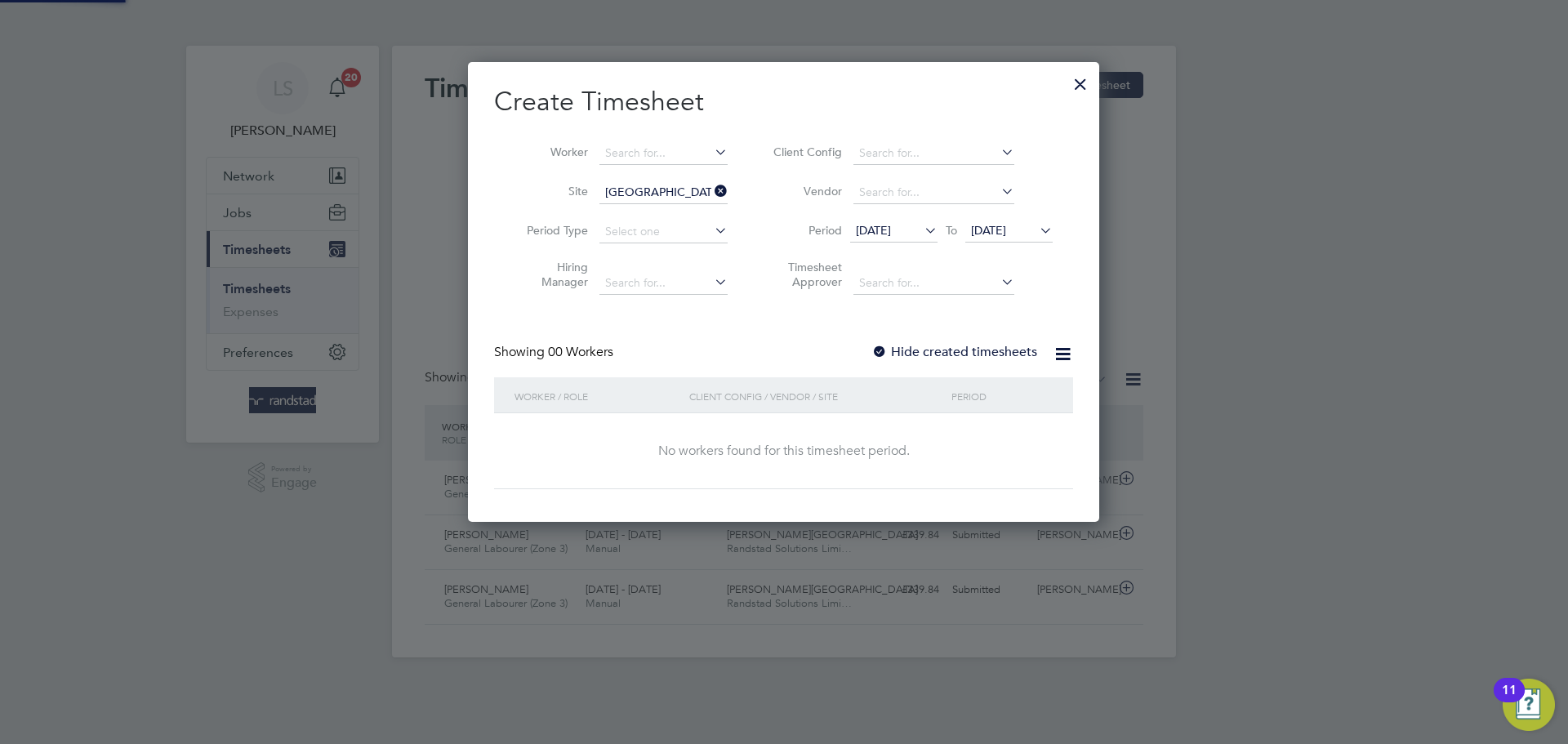
click at [899, 351] on label "Hide created timesheets" at bounding box center [954, 352] width 166 height 16
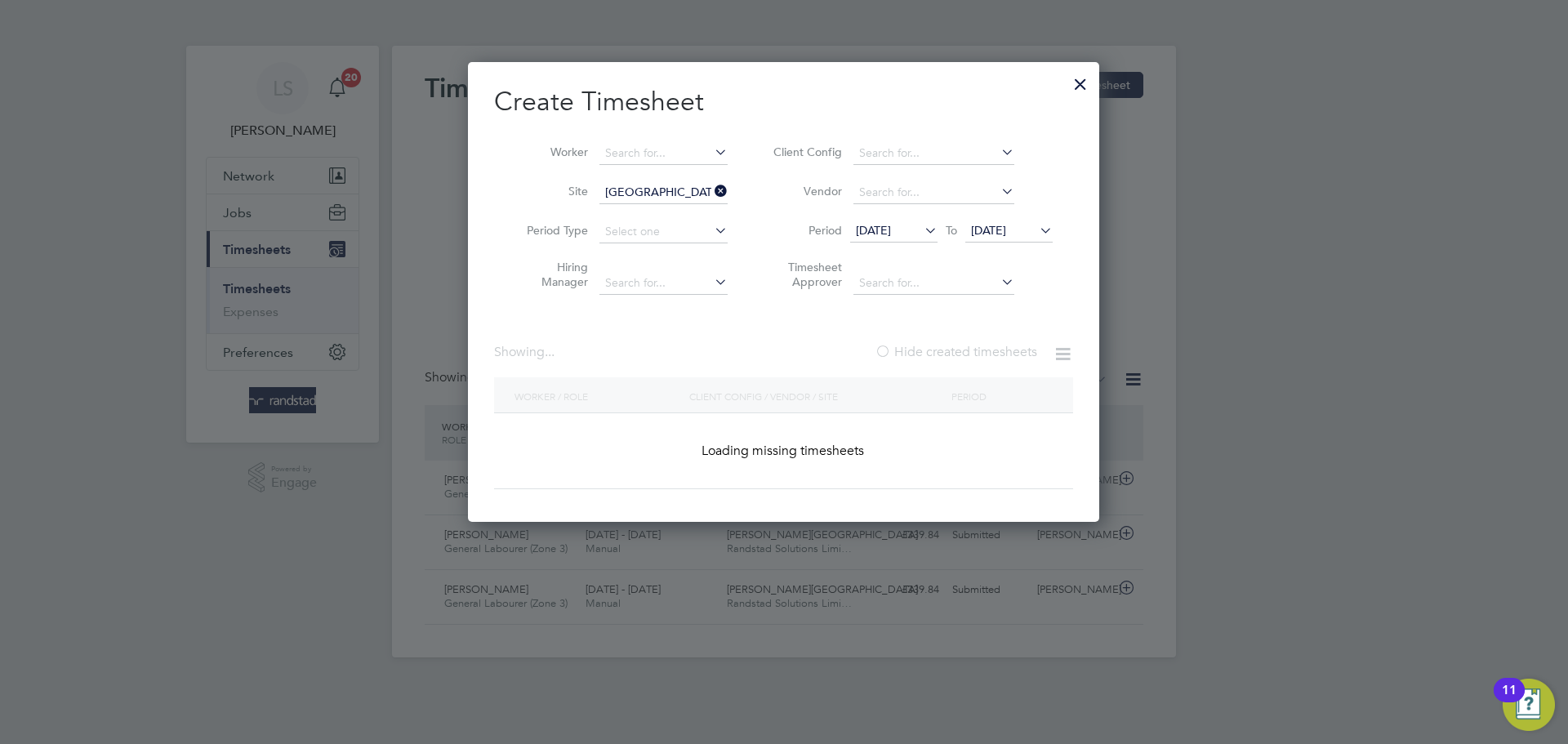
scroll to position [9, 9]
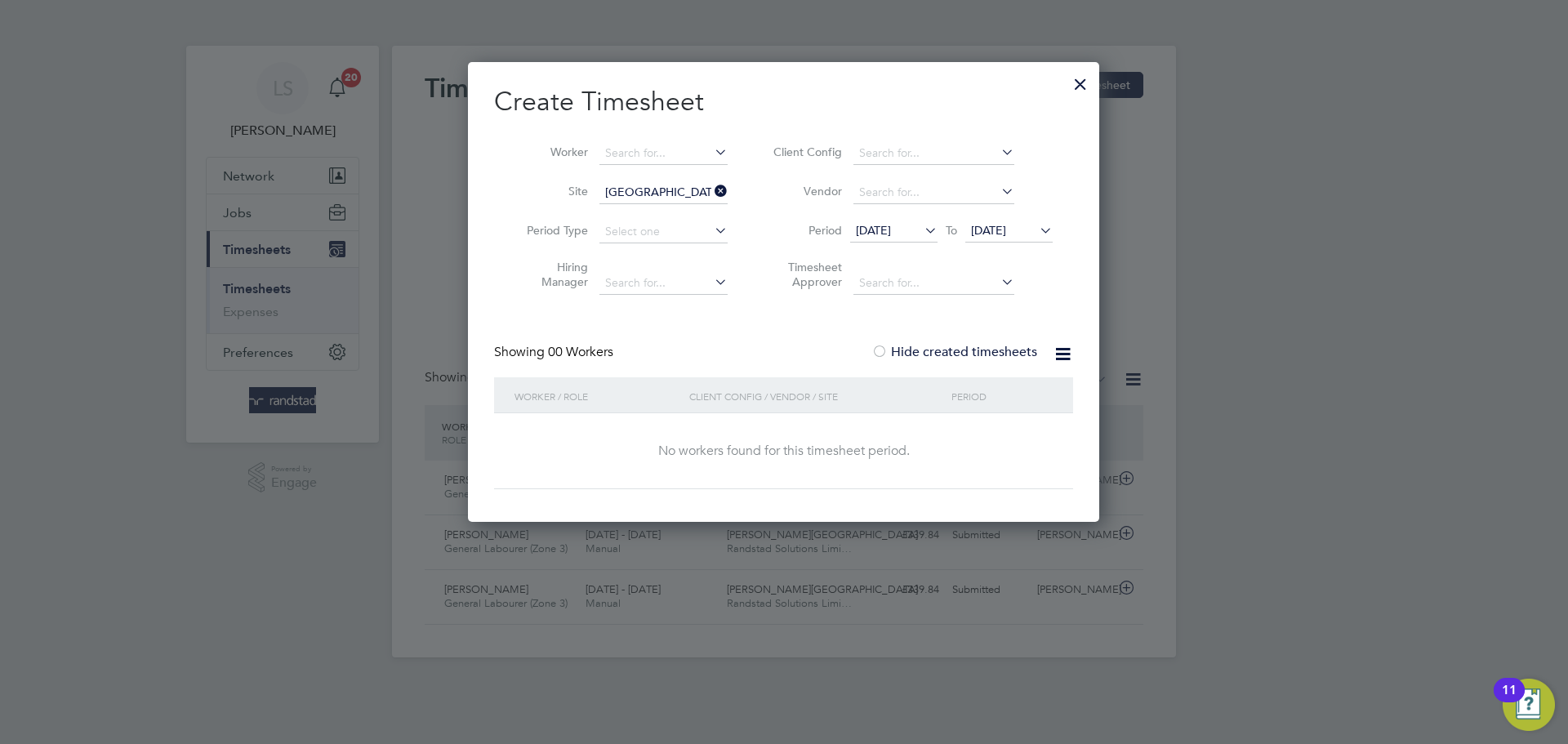
click at [985, 209] on li "Vendor" at bounding box center [910, 192] width 325 height 39
click at [983, 223] on span "19 Sep 2025" at bounding box center [988, 230] width 35 height 14
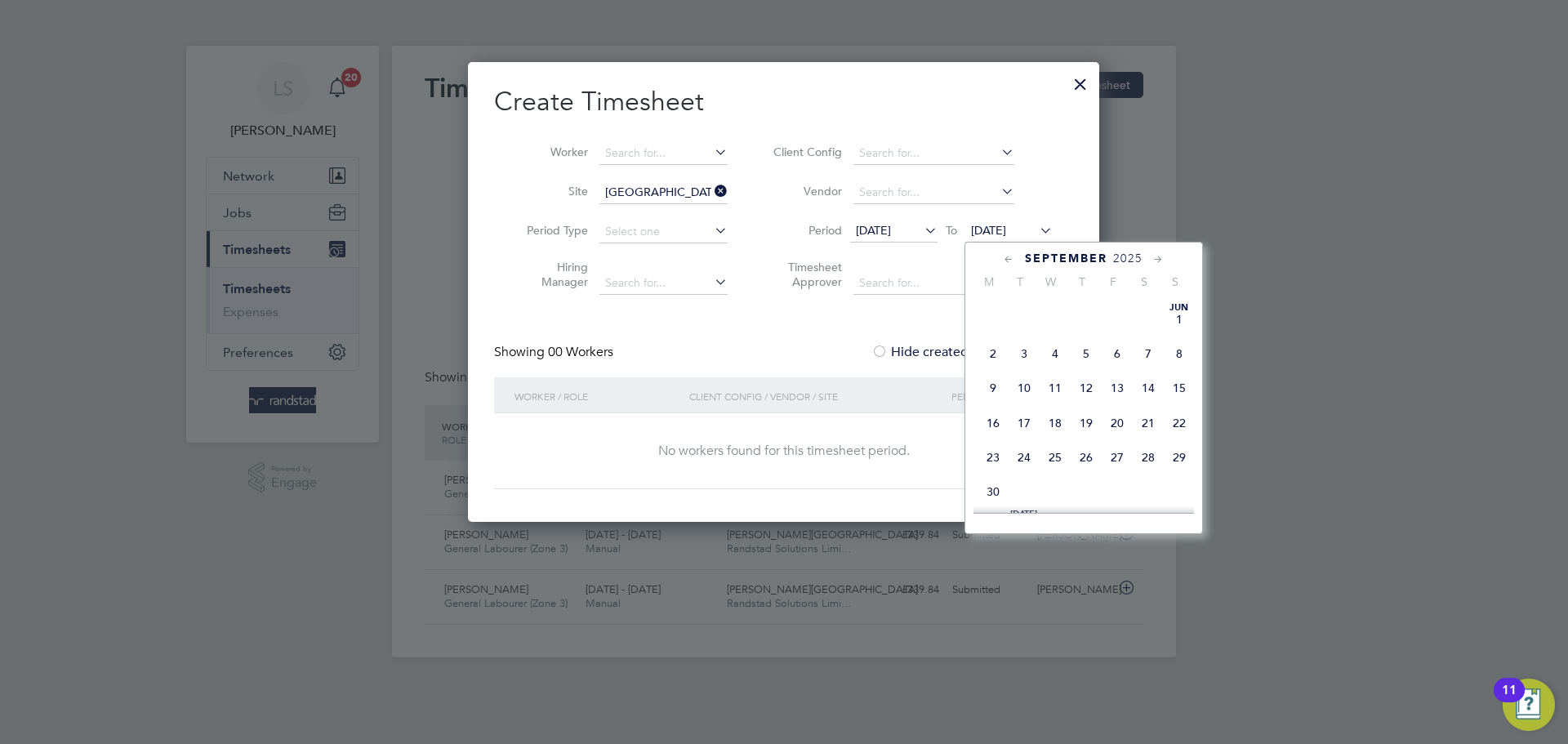
scroll to position [580, 0]
click at [1114, 375] on span "19" at bounding box center [1117, 359] width 31 height 31
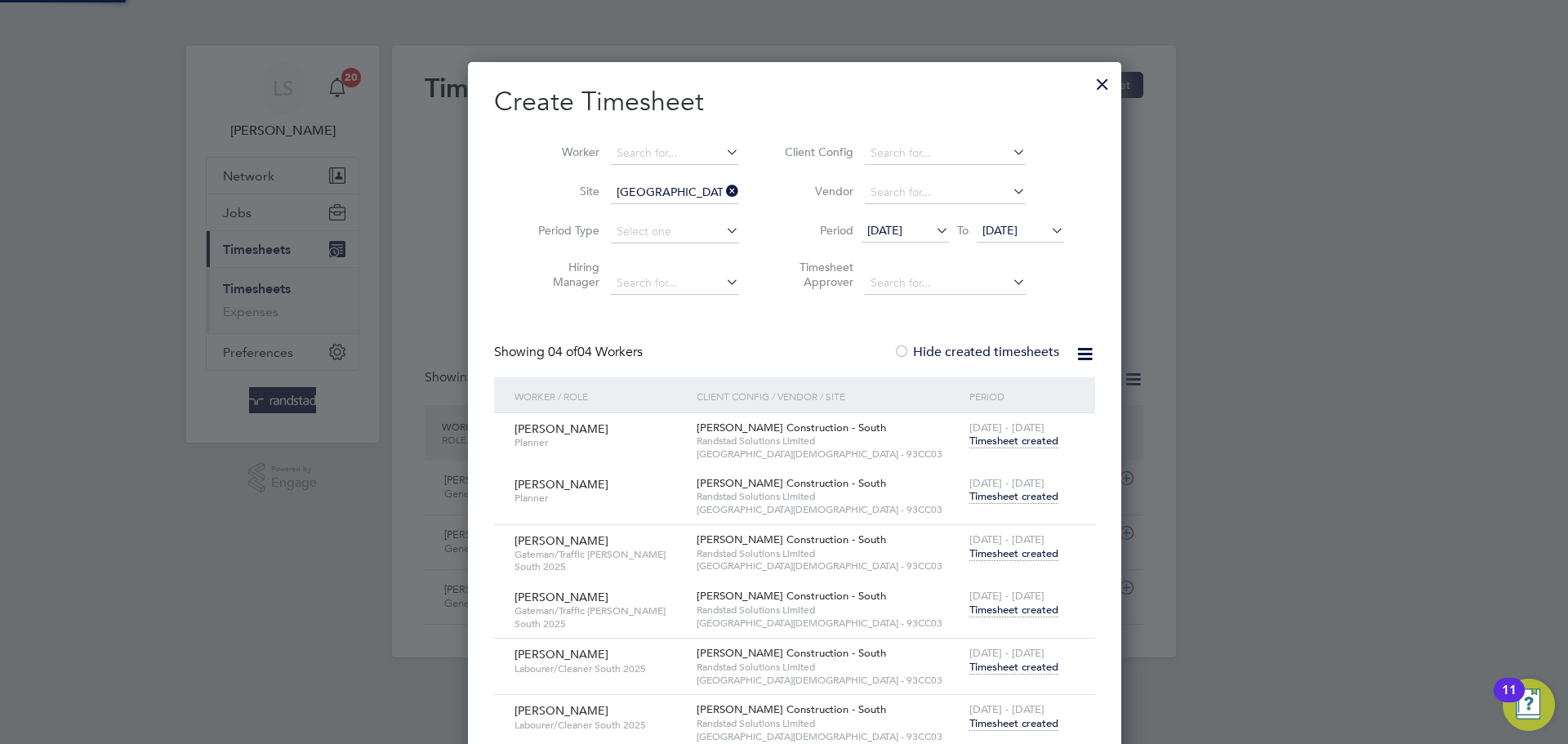
scroll to position [9, 9]
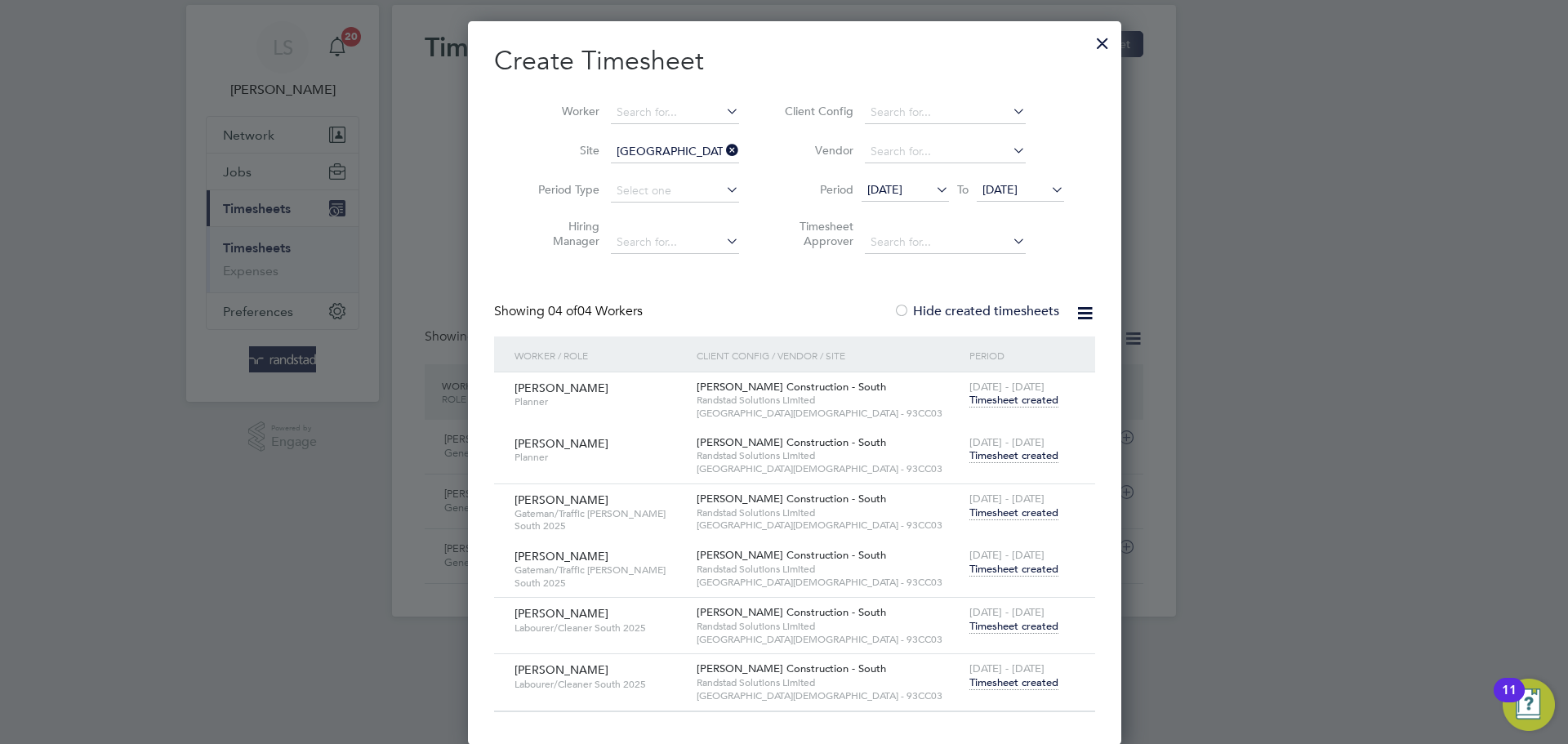
click at [993, 200] on span "19 Sep 2025" at bounding box center [1020, 191] width 88 height 22
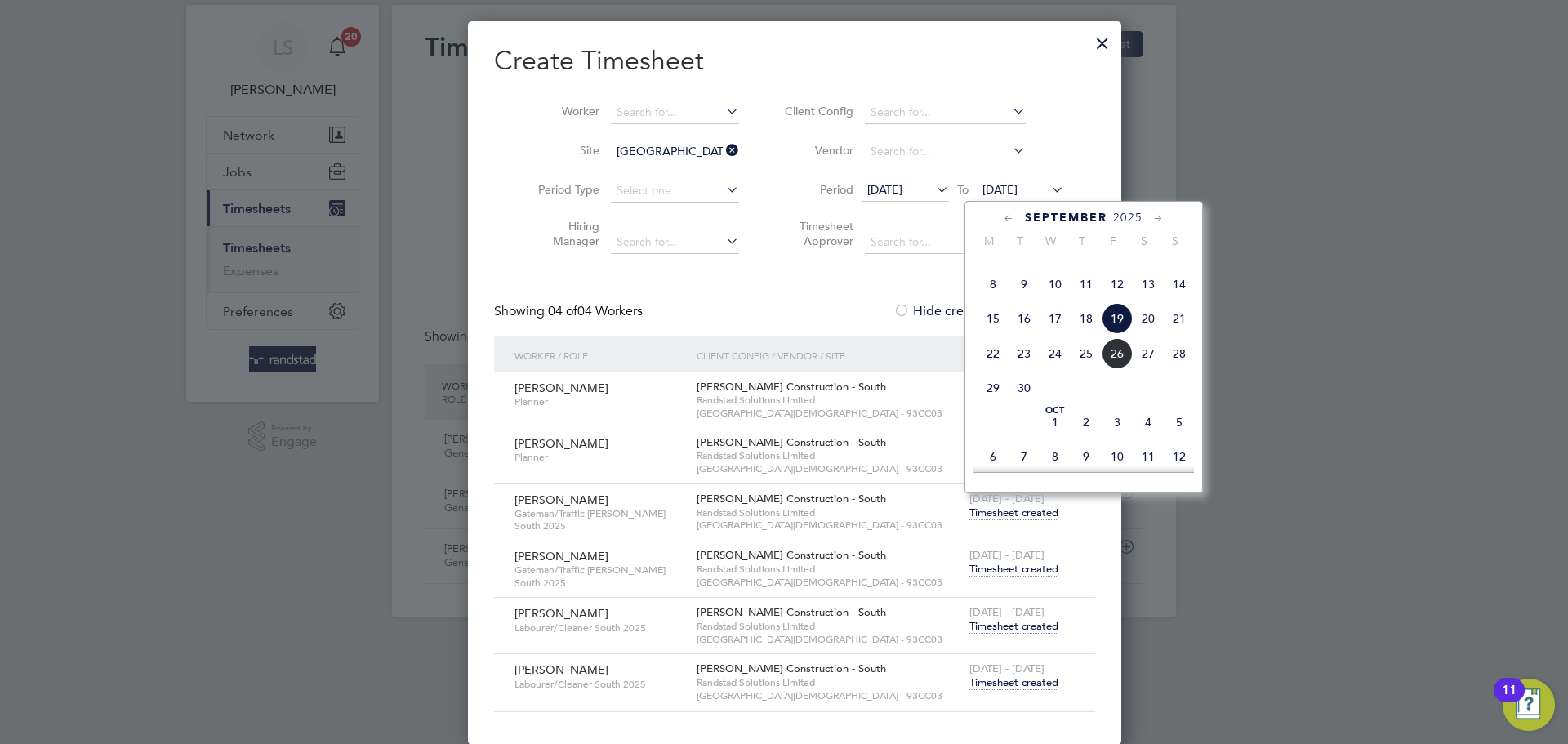
click at [1109, 369] on span "26" at bounding box center [1117, 353] width 31 height 31
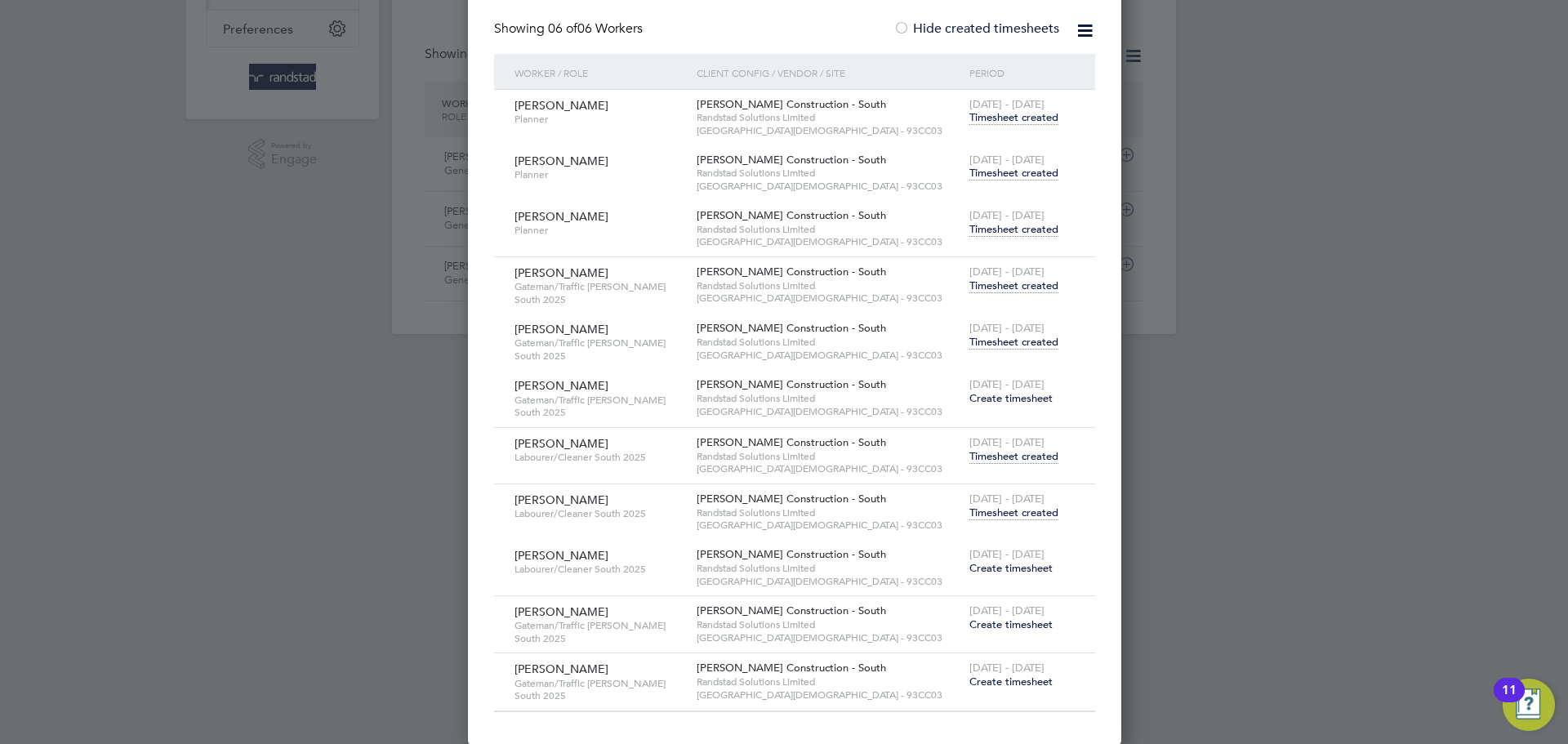
click at [995, 681] on span "Create timesheet" at bounding box center [1011, 682] width 83 height 14
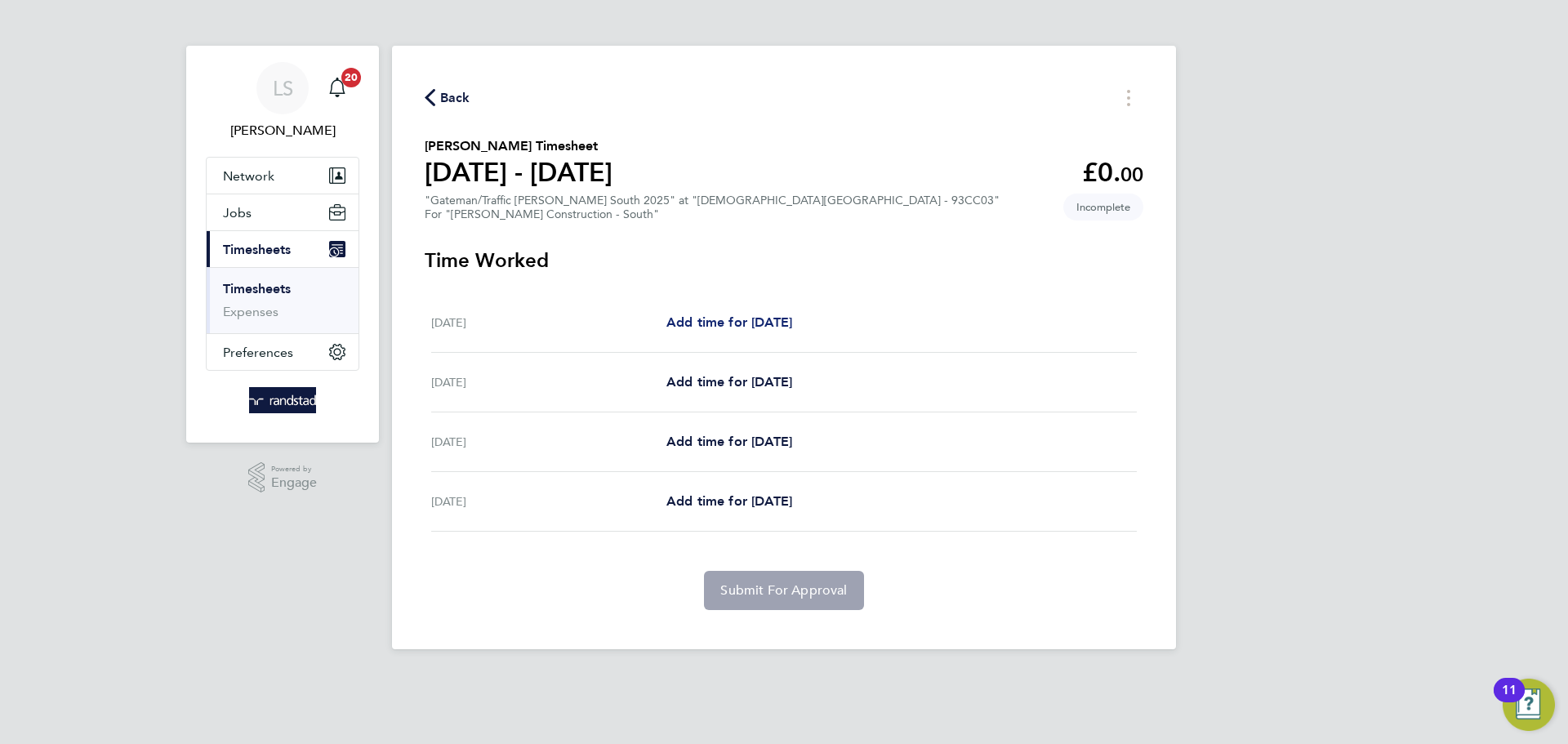
click at [715, 323] on span "Add time for Tue 23 Sep" at bounding box center [729, 323] width 126 height 15
select select "60"
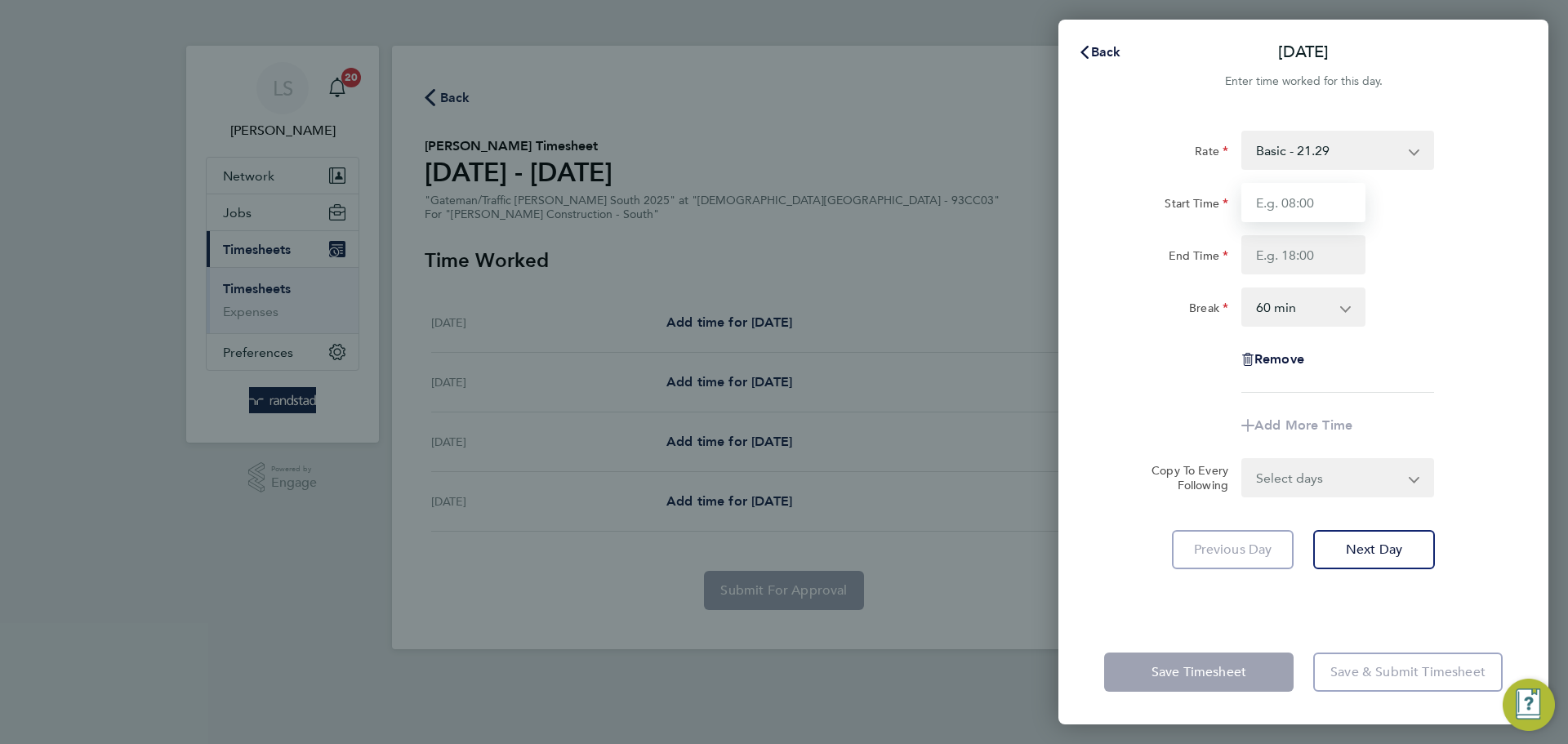
click at [1249, 212] on input "Start Time" at bounding box center [1303, 203] width 124 height 39
type input "07:30"
click at [1299, 263] on input "End Time" at bounding box center [1303, 255] width 124 height 39
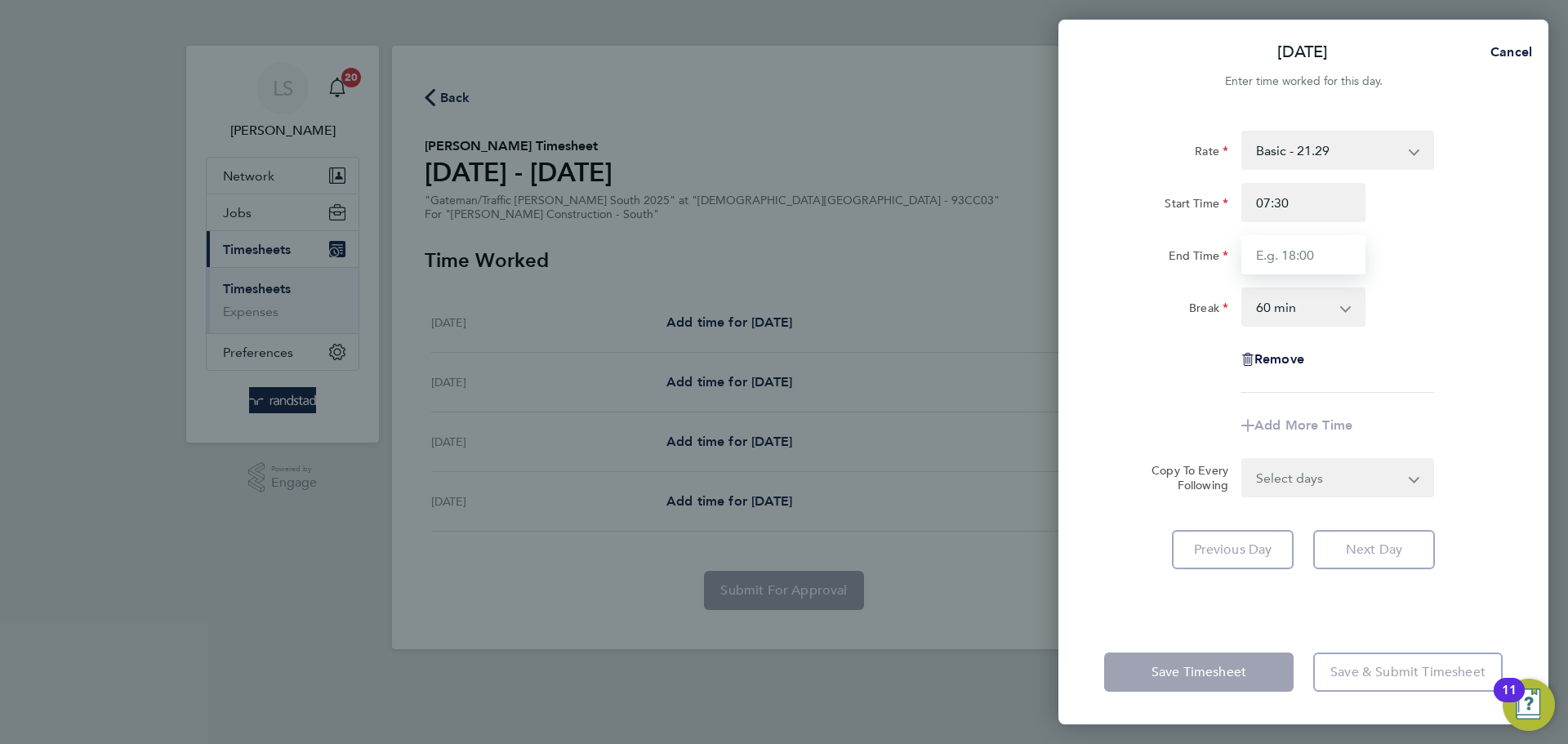
type input "16:30"
click at [1309, 305] on select "0 min 15 min 30 min 45 min 60 min 75 min 90 min" at bounding box center [1293, 307] width 101 height 36
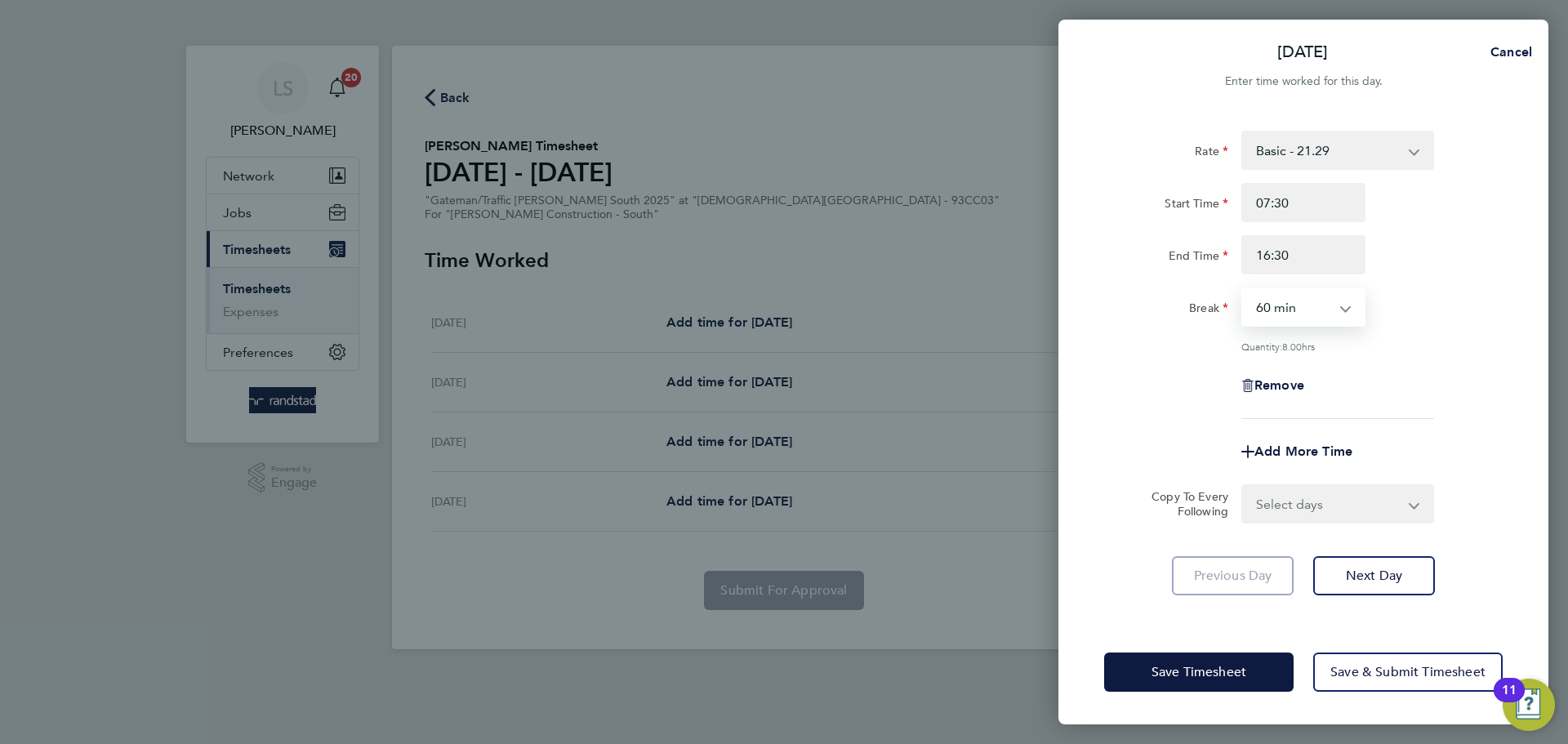
select select "0"
click at [1243, 289] on select "0 min 15 min 30 min 45 min 60 min 75 min 90 min" at bounding box center [1293, 307] width 101 height 36
click at [1270, 499] on select "Select days Day Wednesday Thursday Friday" at bounding box center [1329, 504] width 172 height 36
select select "DAY"
click at [1243, 486] on select "Select days Day Wednesday Thursday Friday" at bounding box center [1329, 504] width 172 height 36
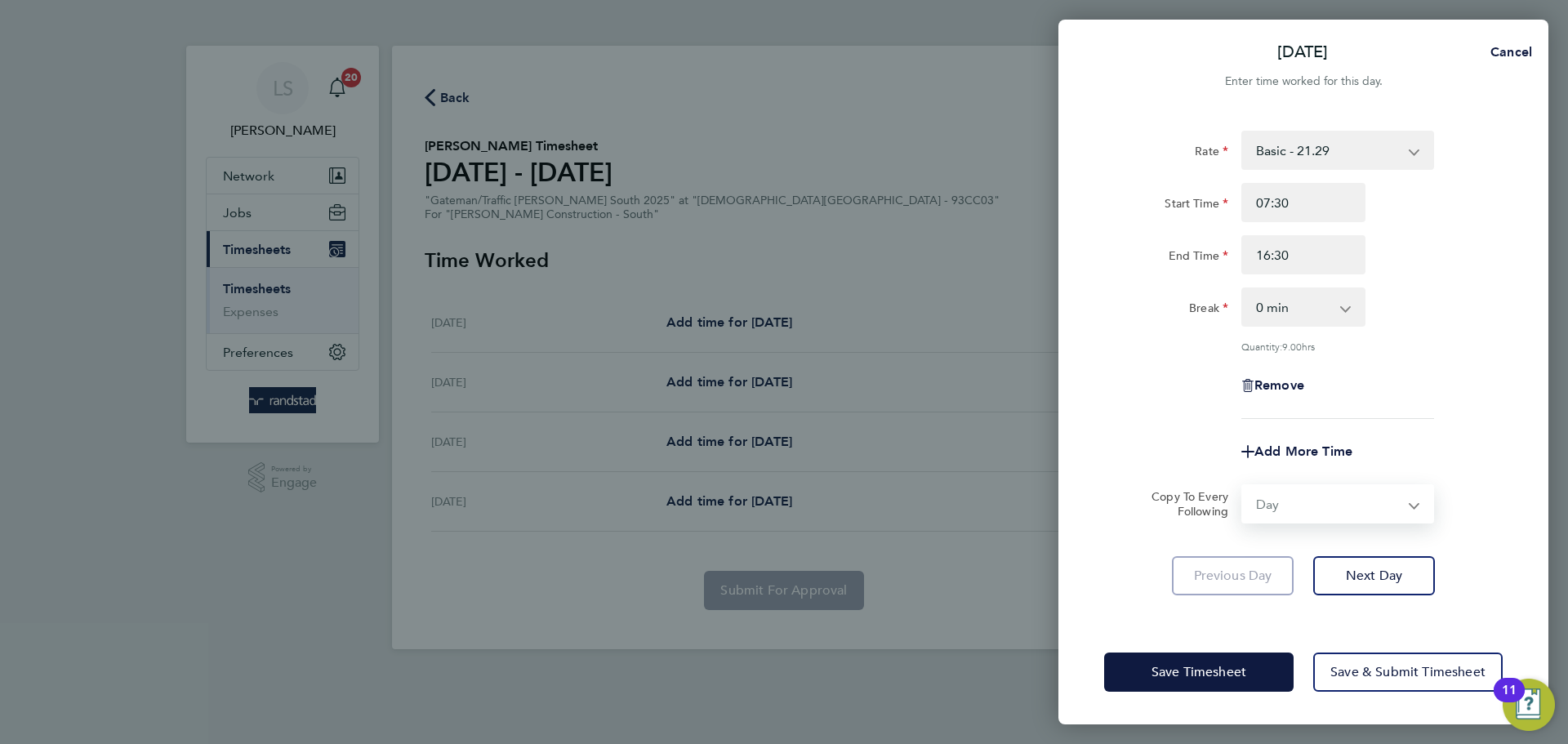
select select "2025-09-26"
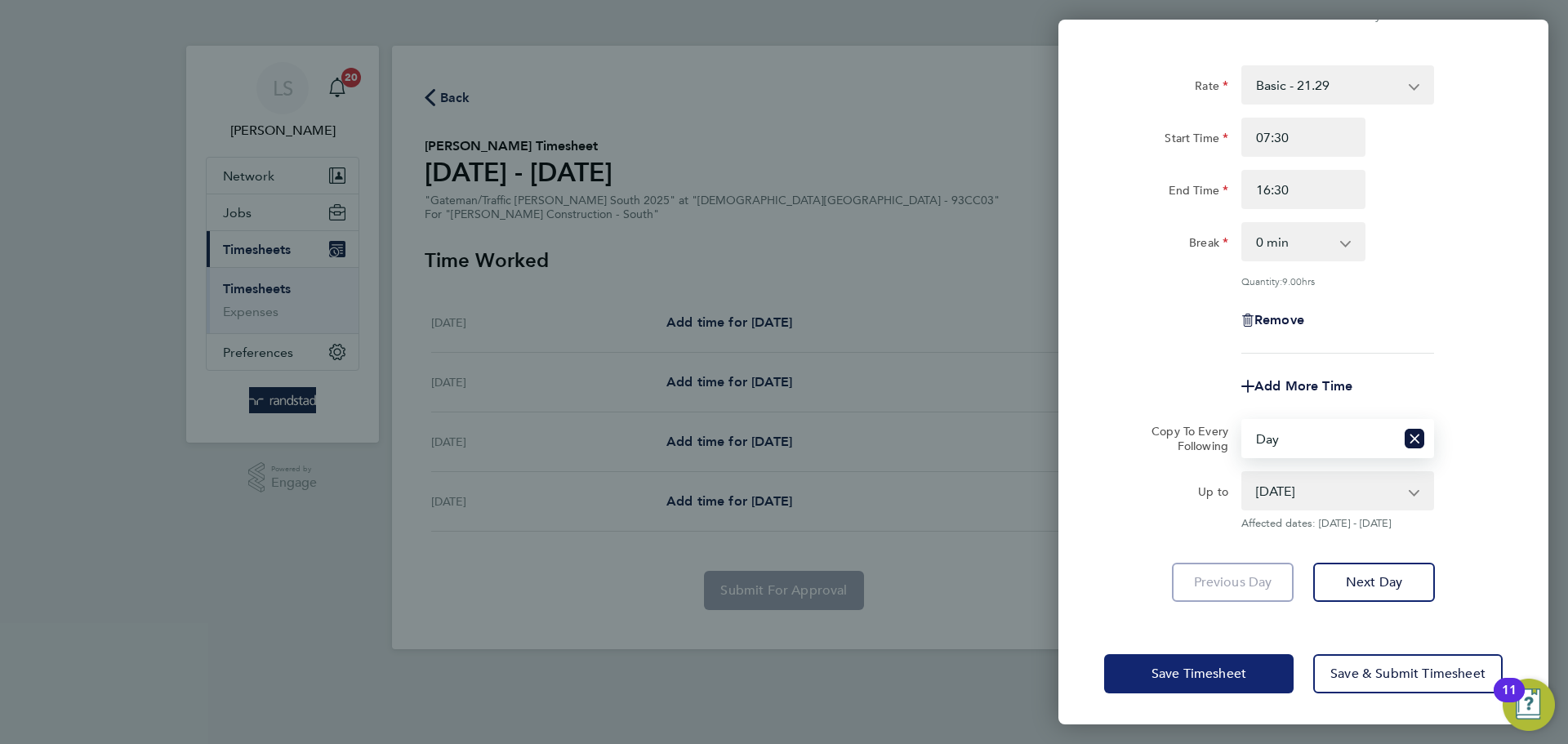
click at [1254, 682] on button "Save Timesheet" at bounding box center [1199, 674] width 190 height 39
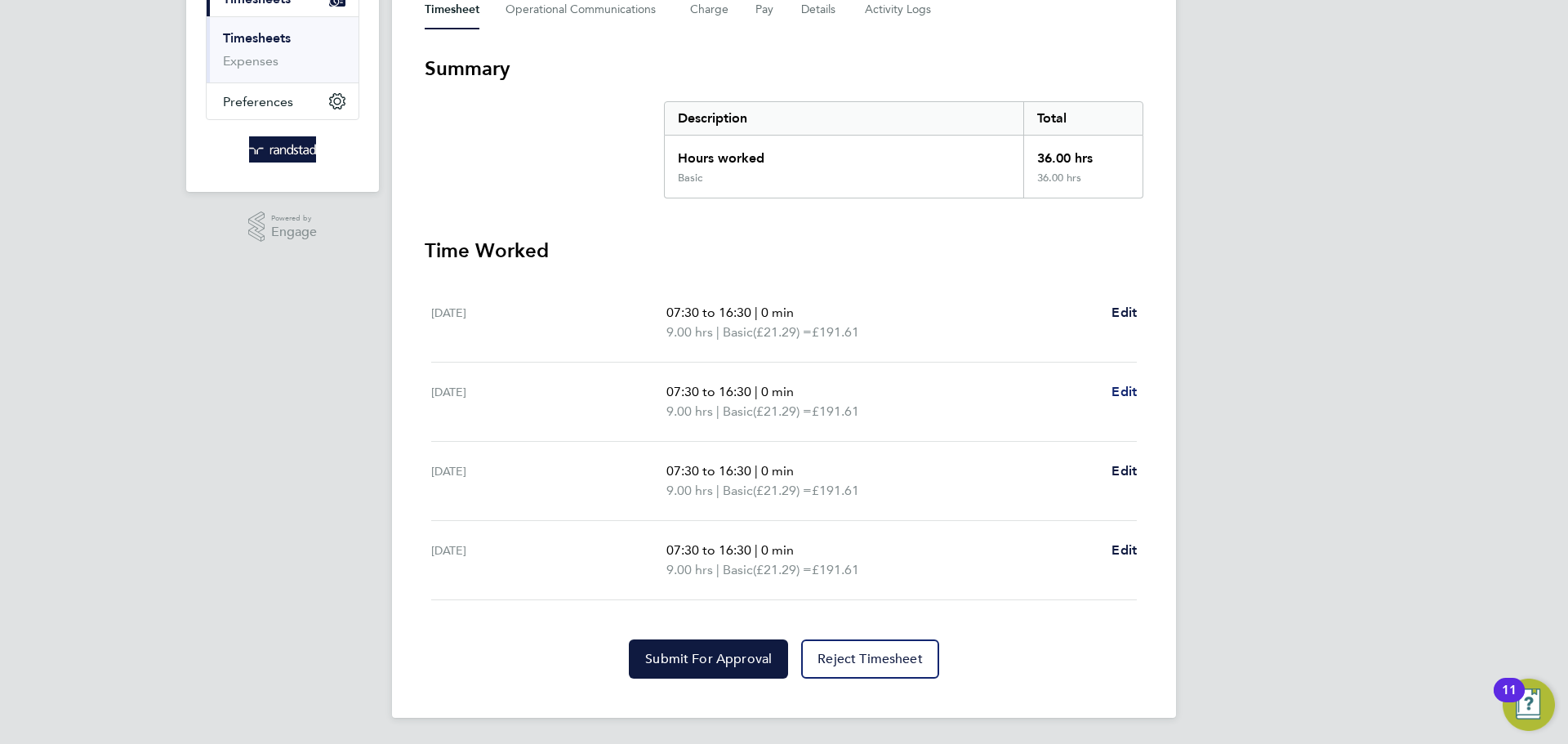
click at [1125, 387] on span "Edit" at bounding box center [1124, 392] width 26 height 15
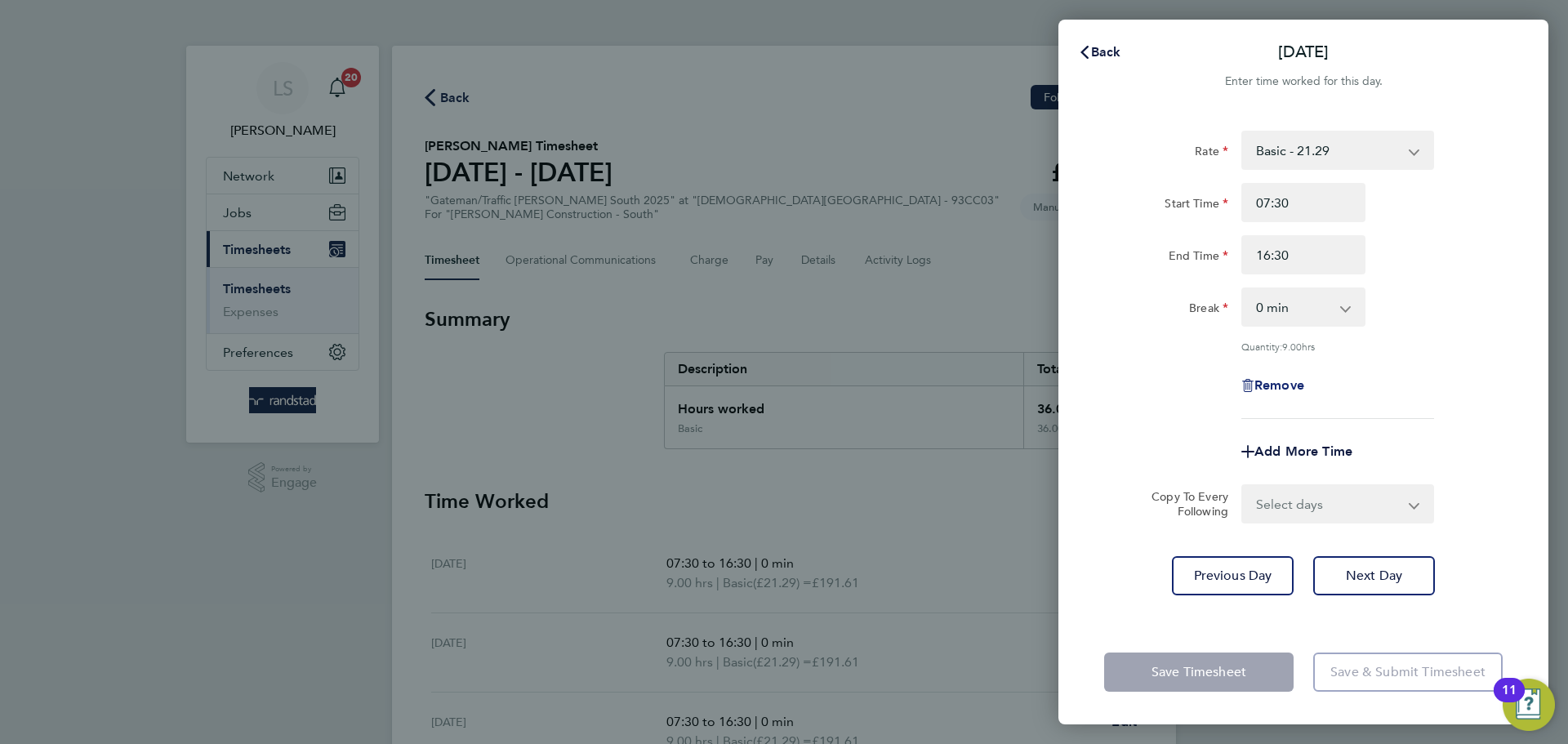
click at [1293, 379] on span "Remove" at bounding box center [1279, 385] width 50 height 15
select select "null"
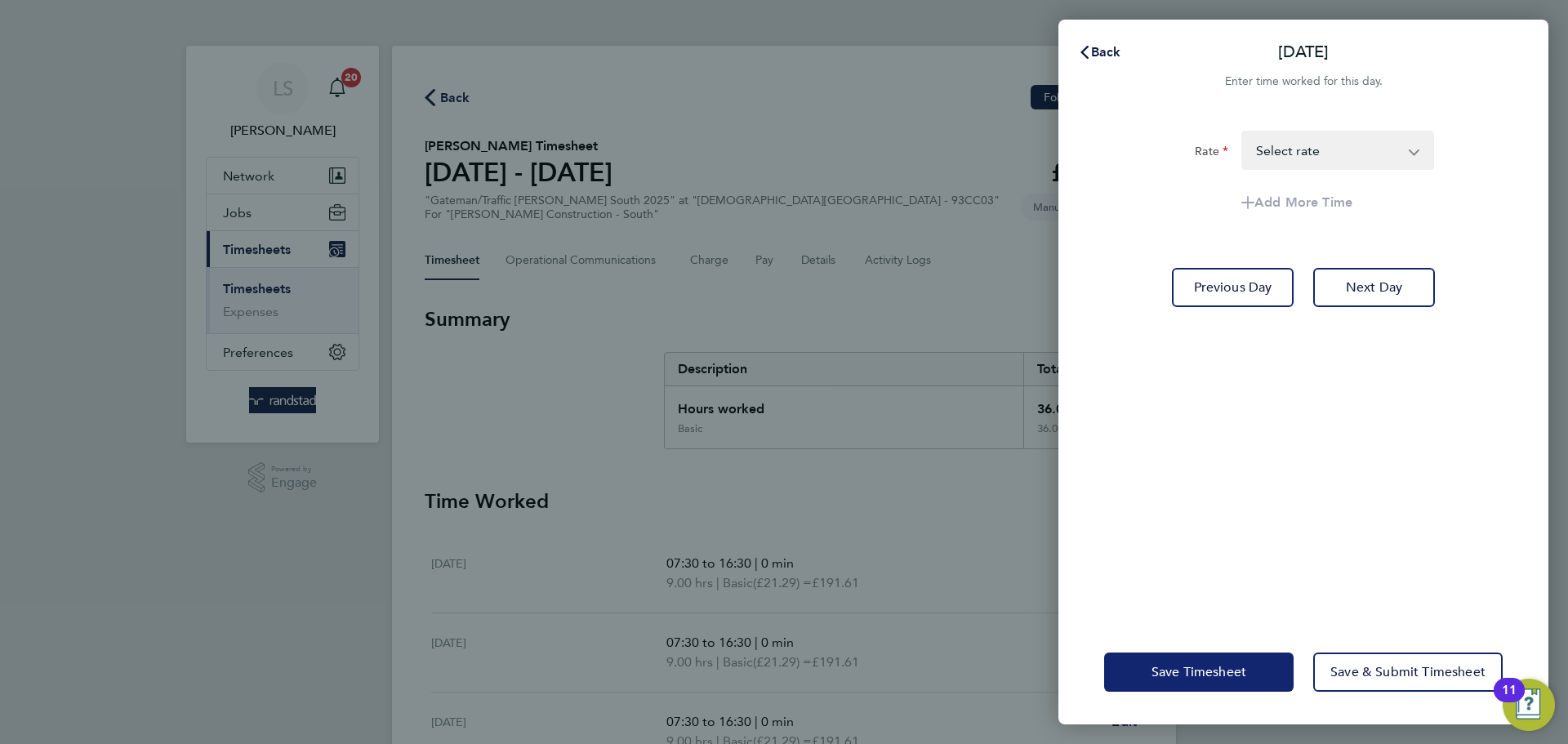
click at [1240, 674] on span "Save Timesheet" at bounding box center [1198, 672] width 94 height 16
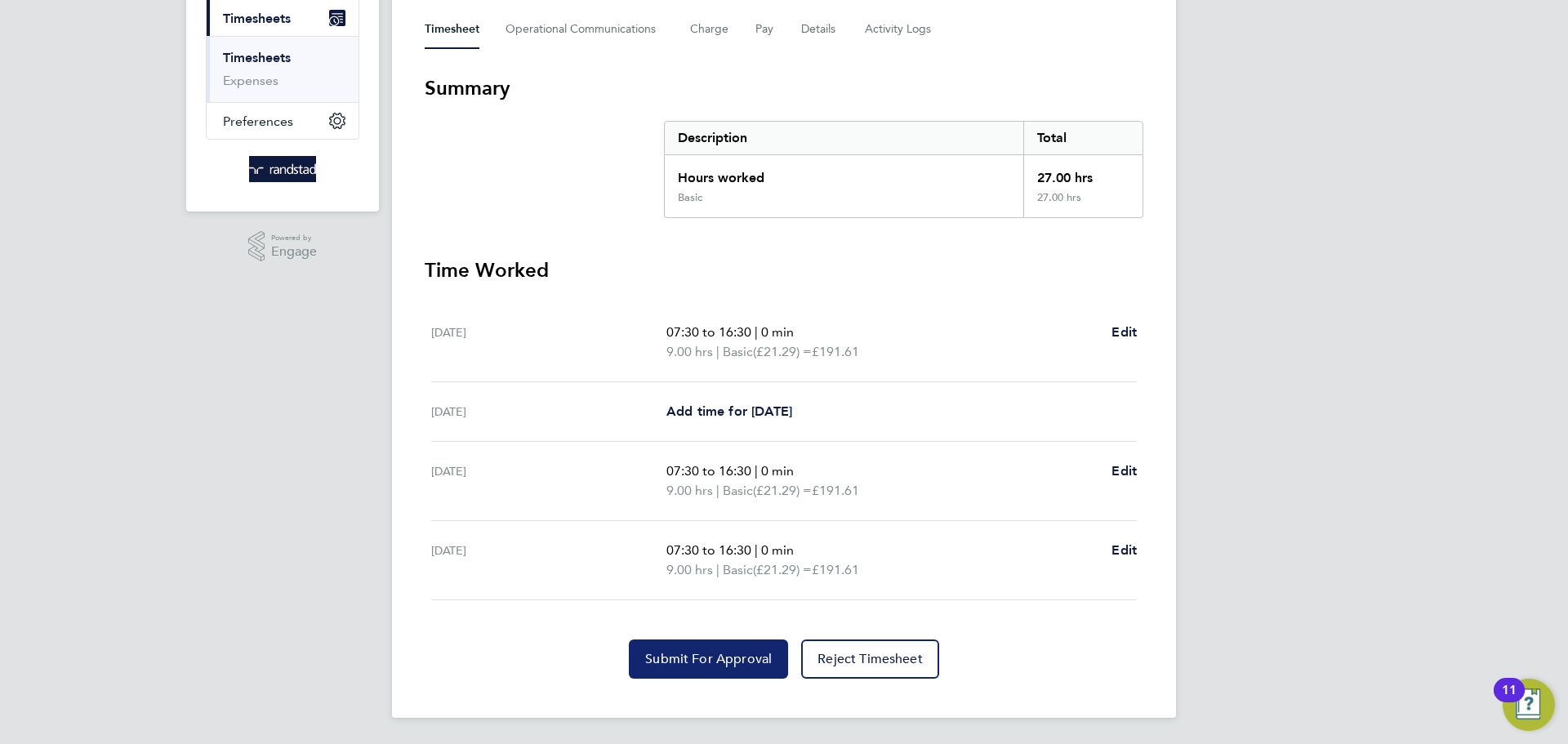
click at [670, 670] on button "Submit For Approval" at bounding box center [708, 660] width 159 height 39
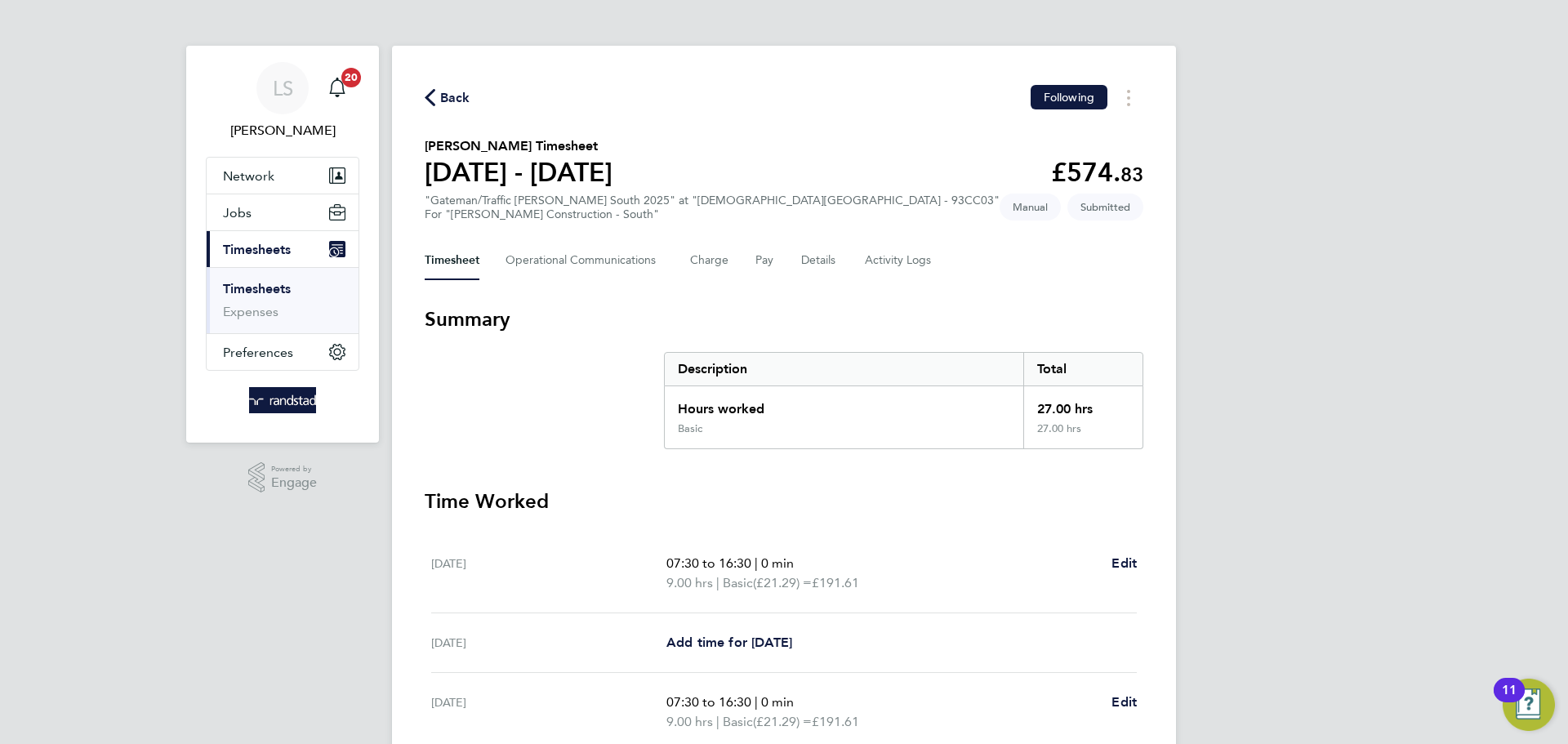
click at [449, 93] on span "Back" at bounding box center [455, 98] width 31 height 20
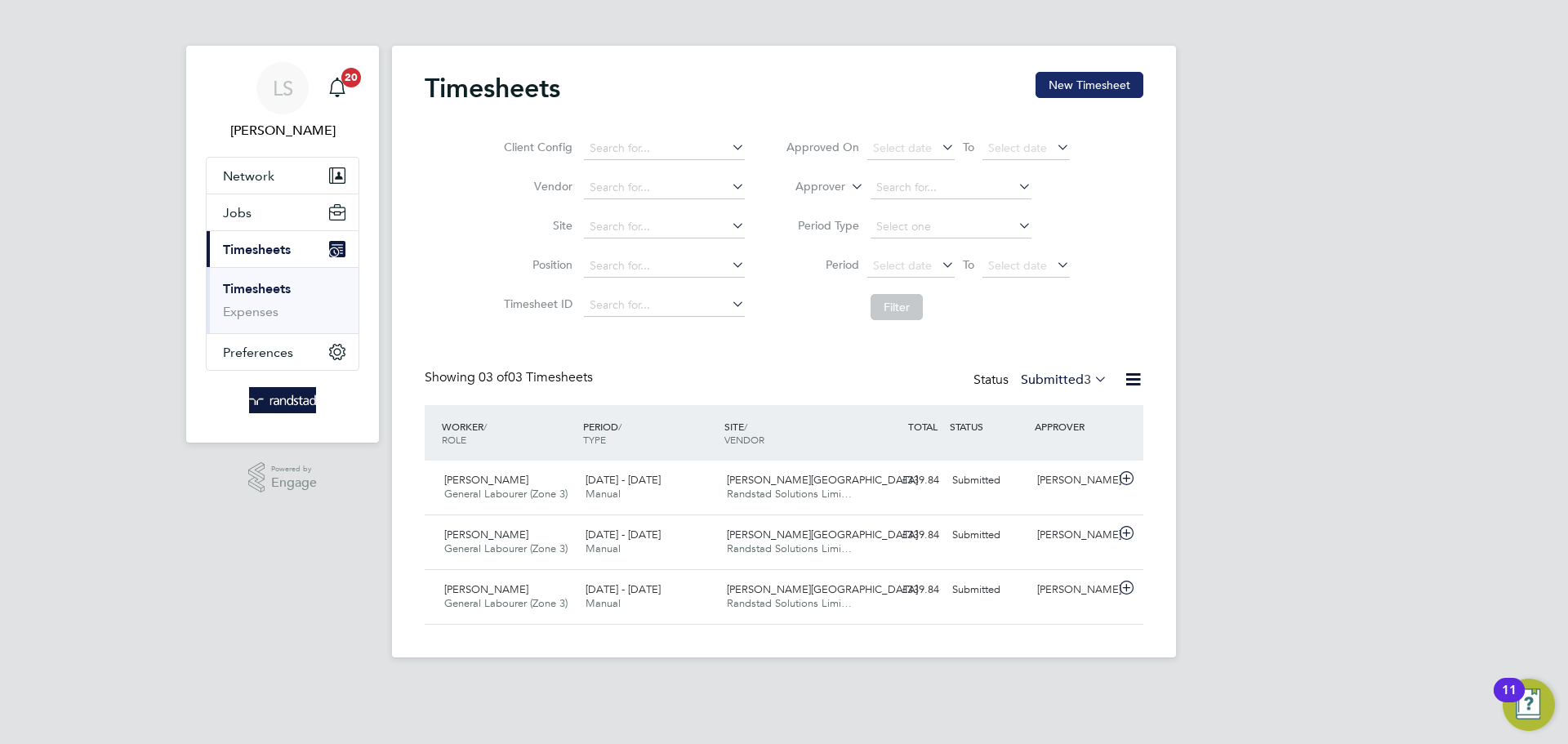
click at [1107, 75] on button "New Timesheet" at bounding box center [1089, 84] width 108 height 26
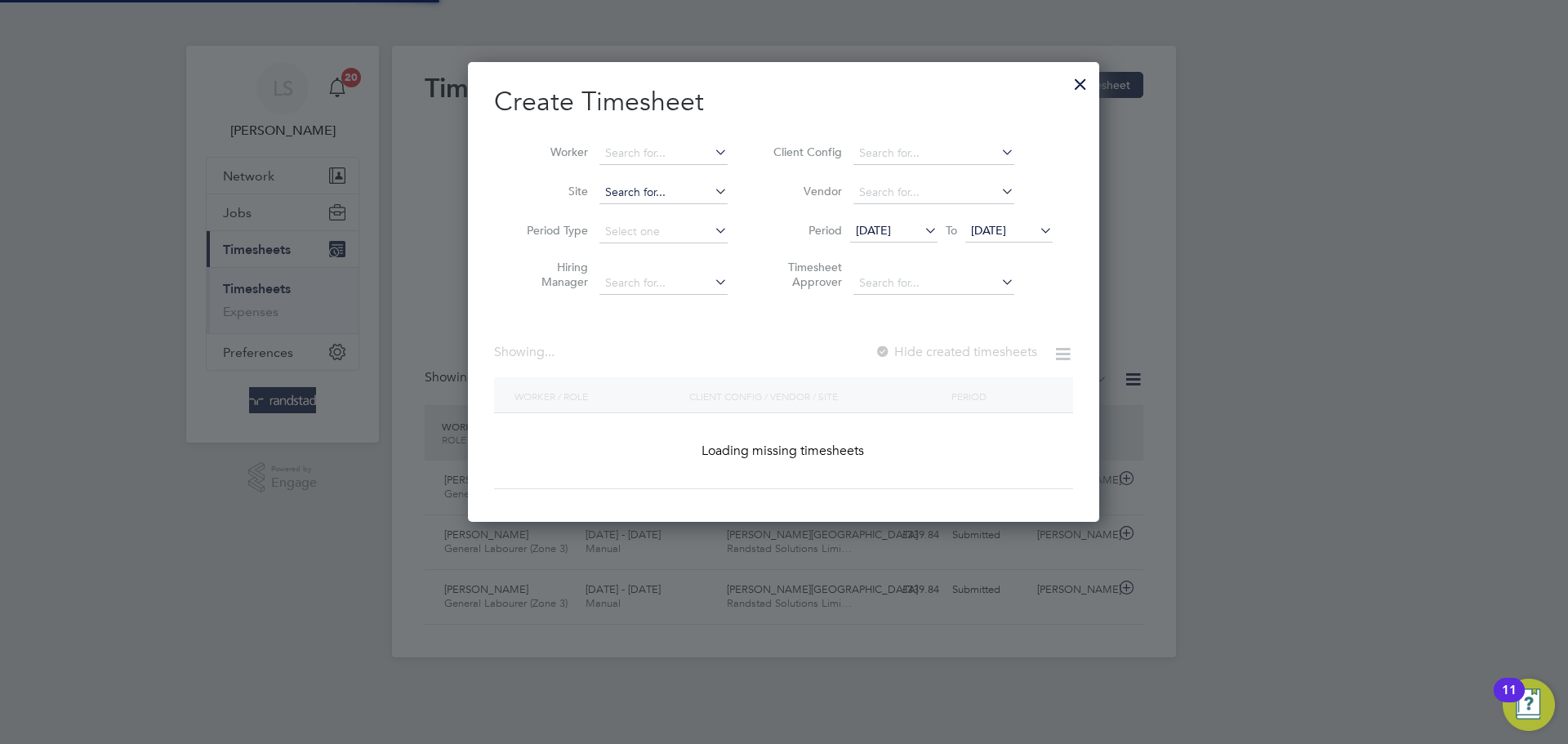
click at [633, 192] on input at bounding box center [663, 192] width 128 height 23
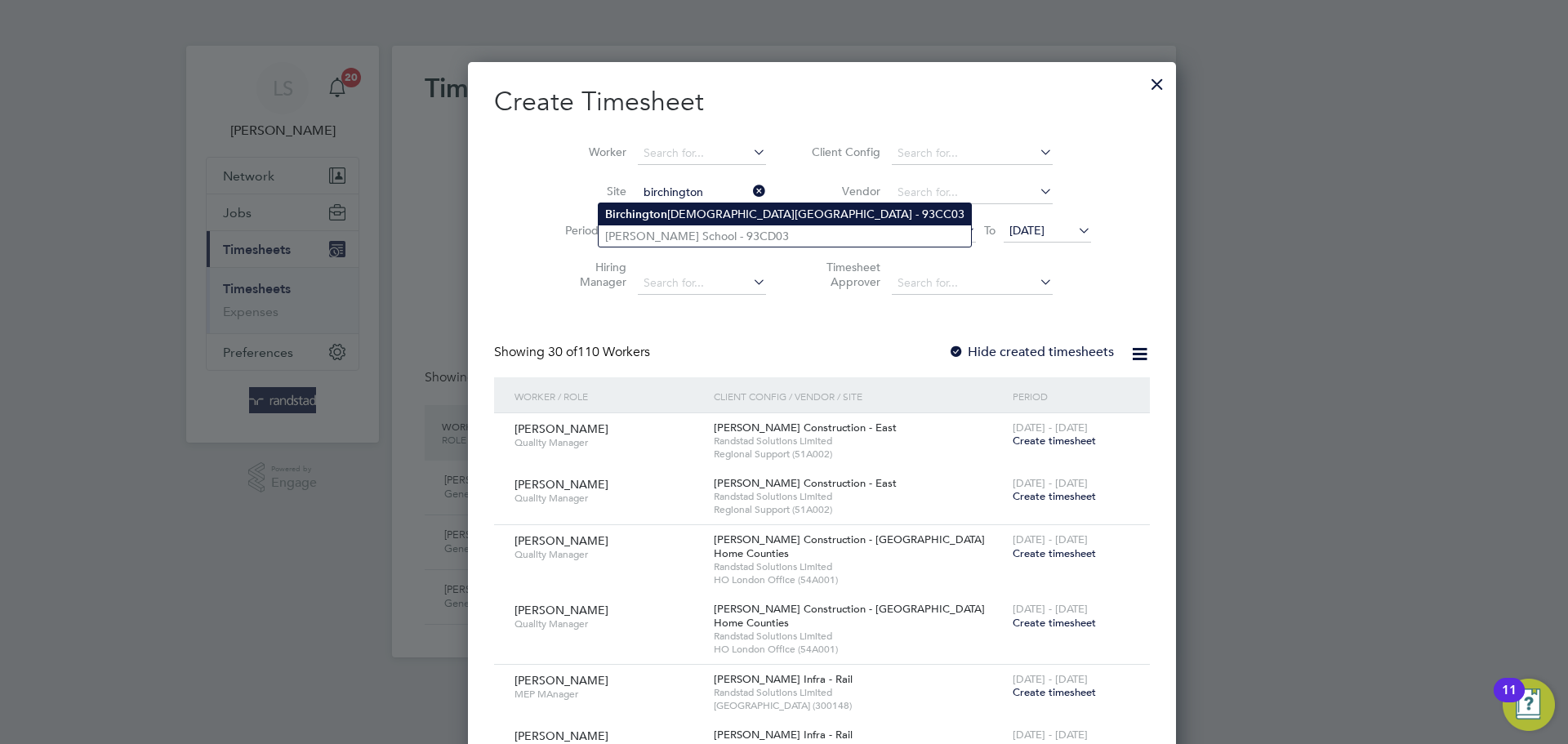
click at [639, 221] on li "Birchington Church of England Primary School - 93CC03" at bounding box center [785, 215] width 373 height 22
type input "[GEOGRAPHIC_DATA][DEMOGRAPHIC_DATA] - 93CC03"
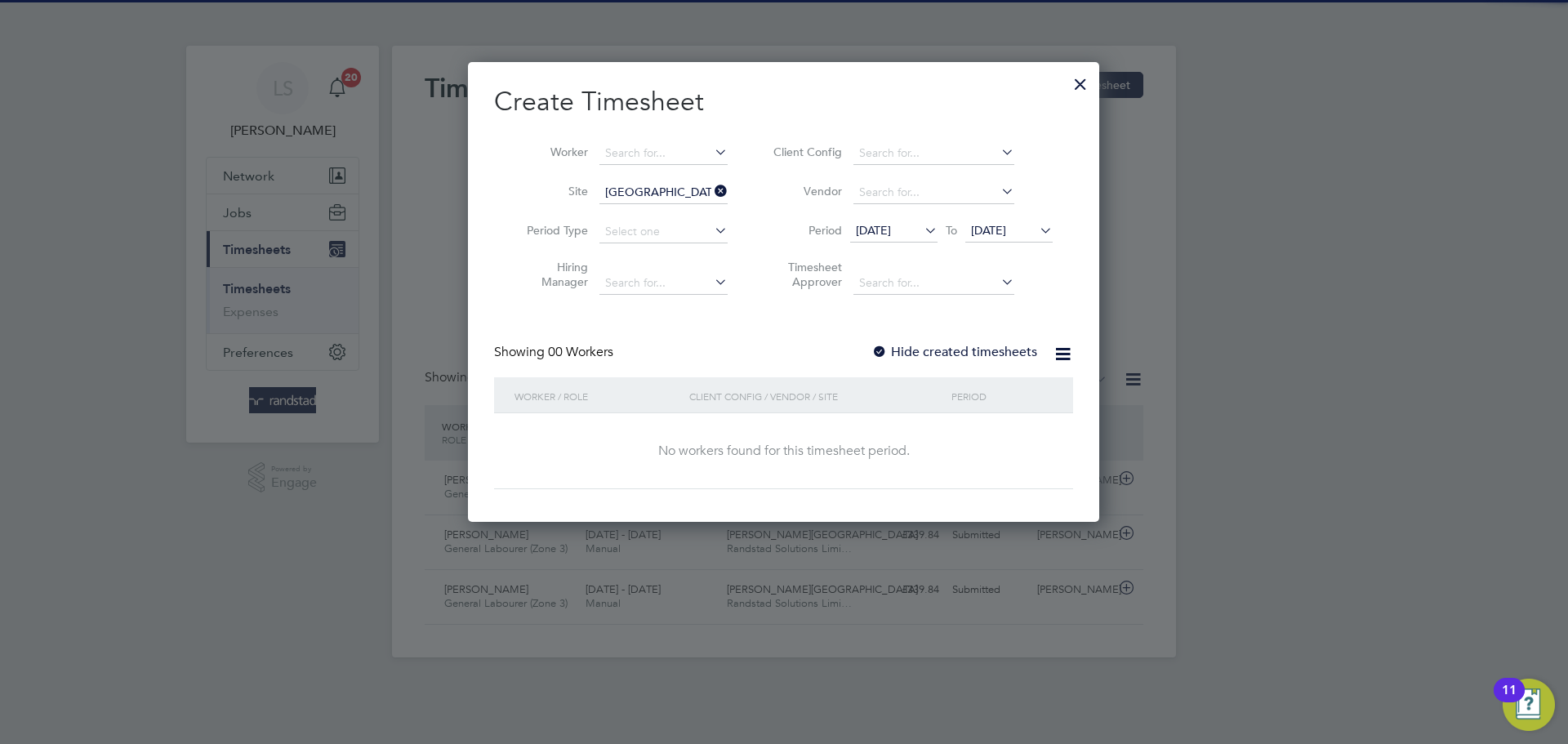
click at [889, 344] on label "Hide created timesheets" at bounding box center [954, 352] width 166 height 16
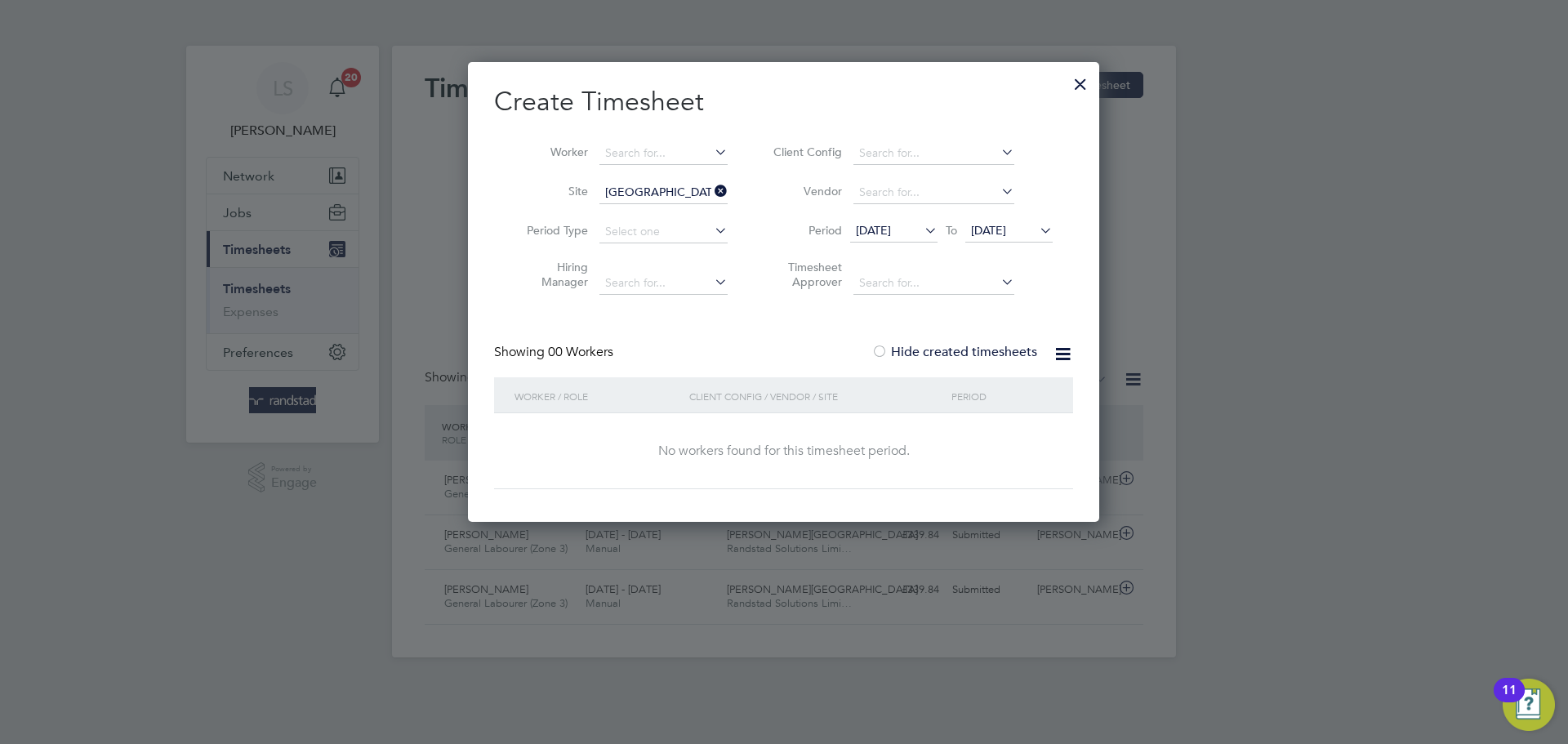
click at [989, 223] on span "19 Sep 2025" at bounding box center [988, 230] width 35 height 14
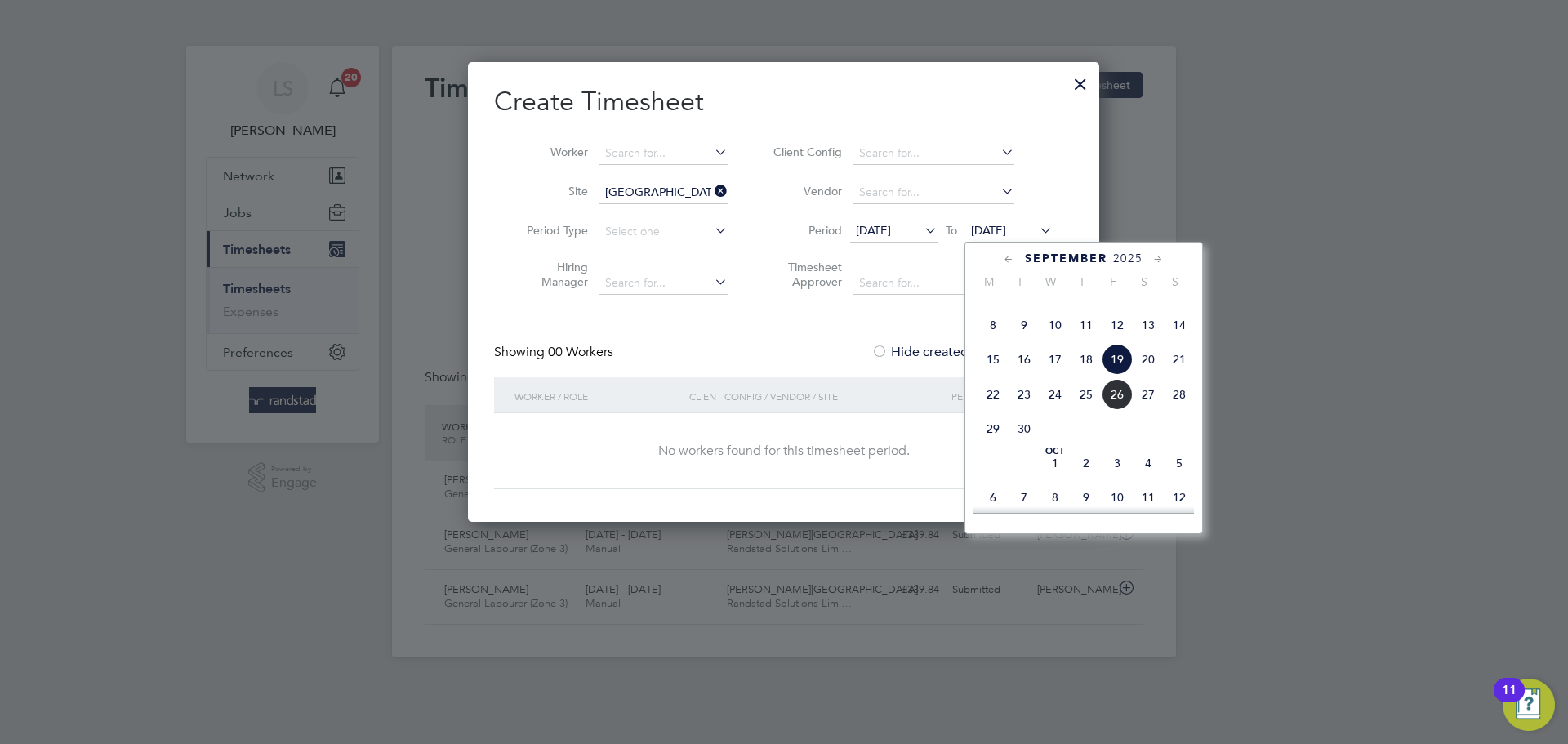
click at [1067, 410] on span "24" at bounding box center [1055, 394] width 31 height 31
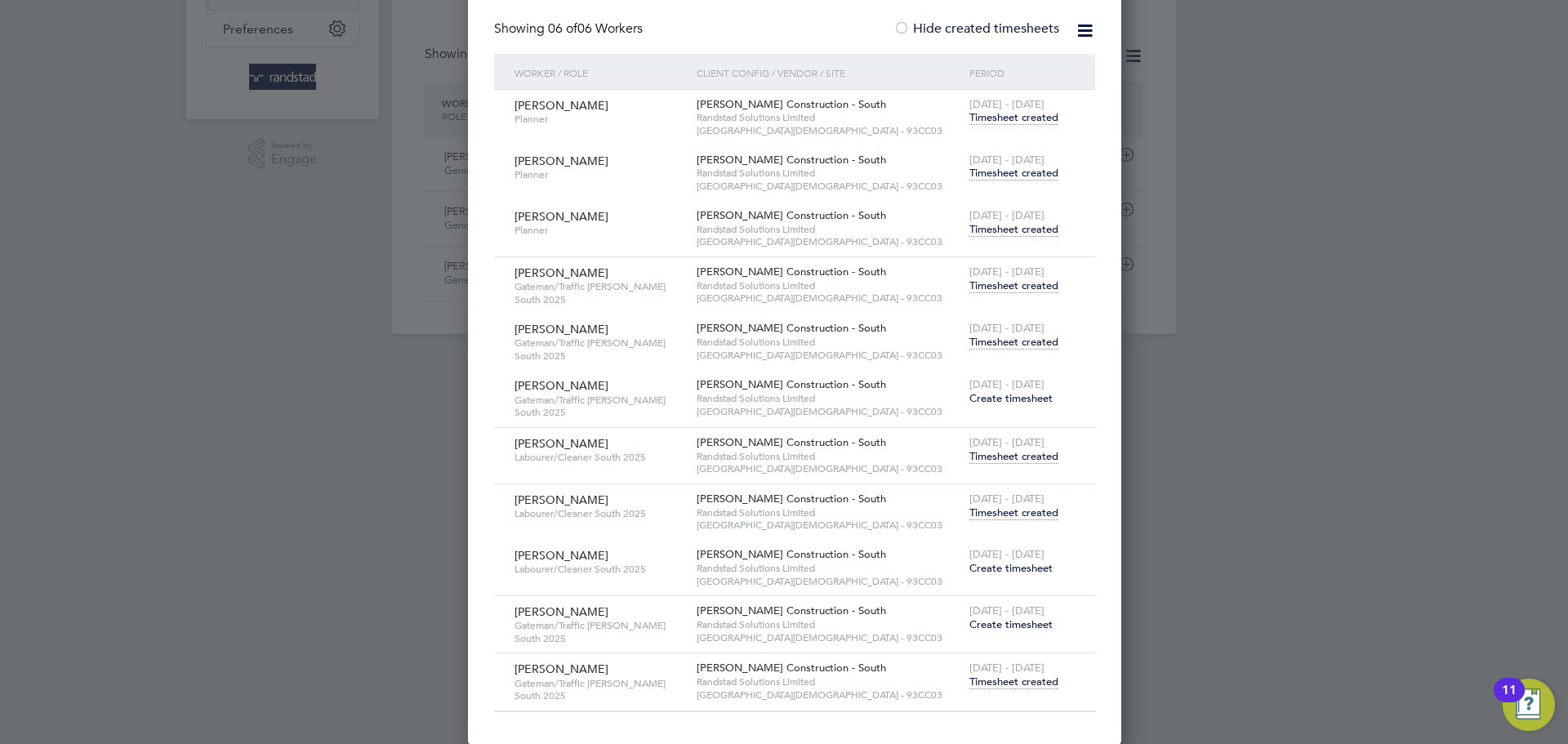
click at [993, 628] on span "Create timesheet" at bounding box center [1011, 625] width 83 height 14
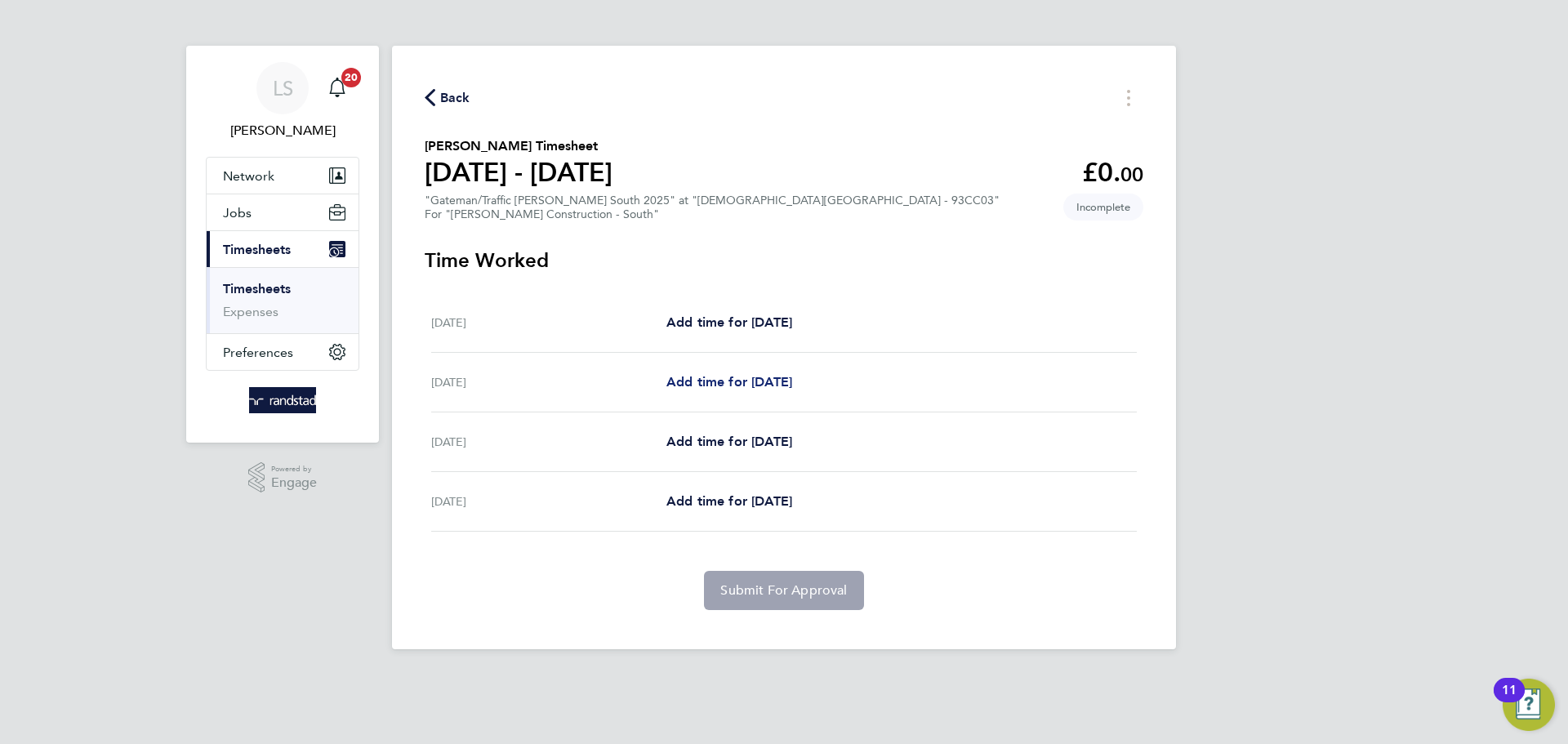
click at [717, 376] on span "Add time for Wed 24 Sep" at bounding box center [729, 382] width 126 height 15
select select "60"
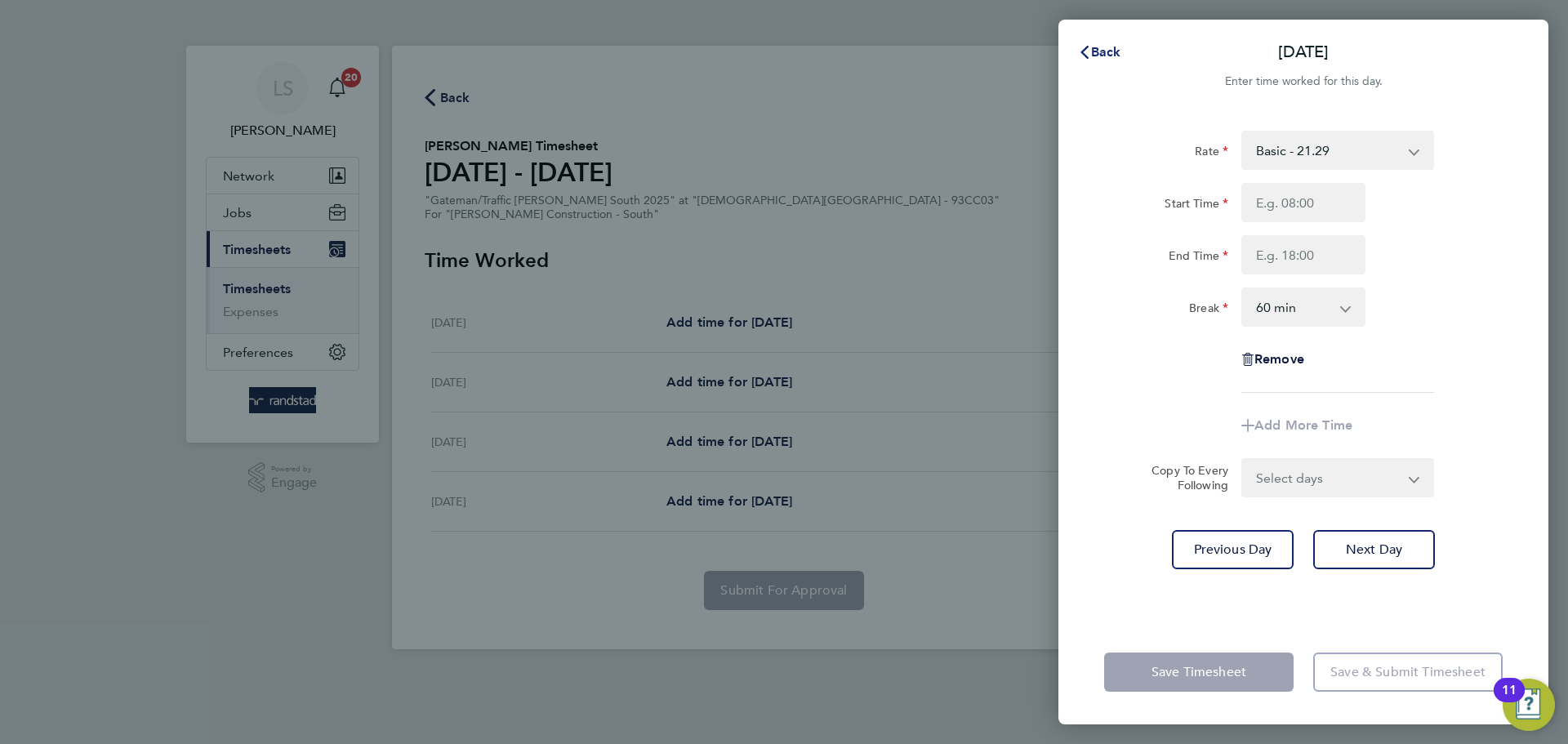
click at [1081, 52] on icon "button" at bounding box center [1085, 52] width 9 height 13
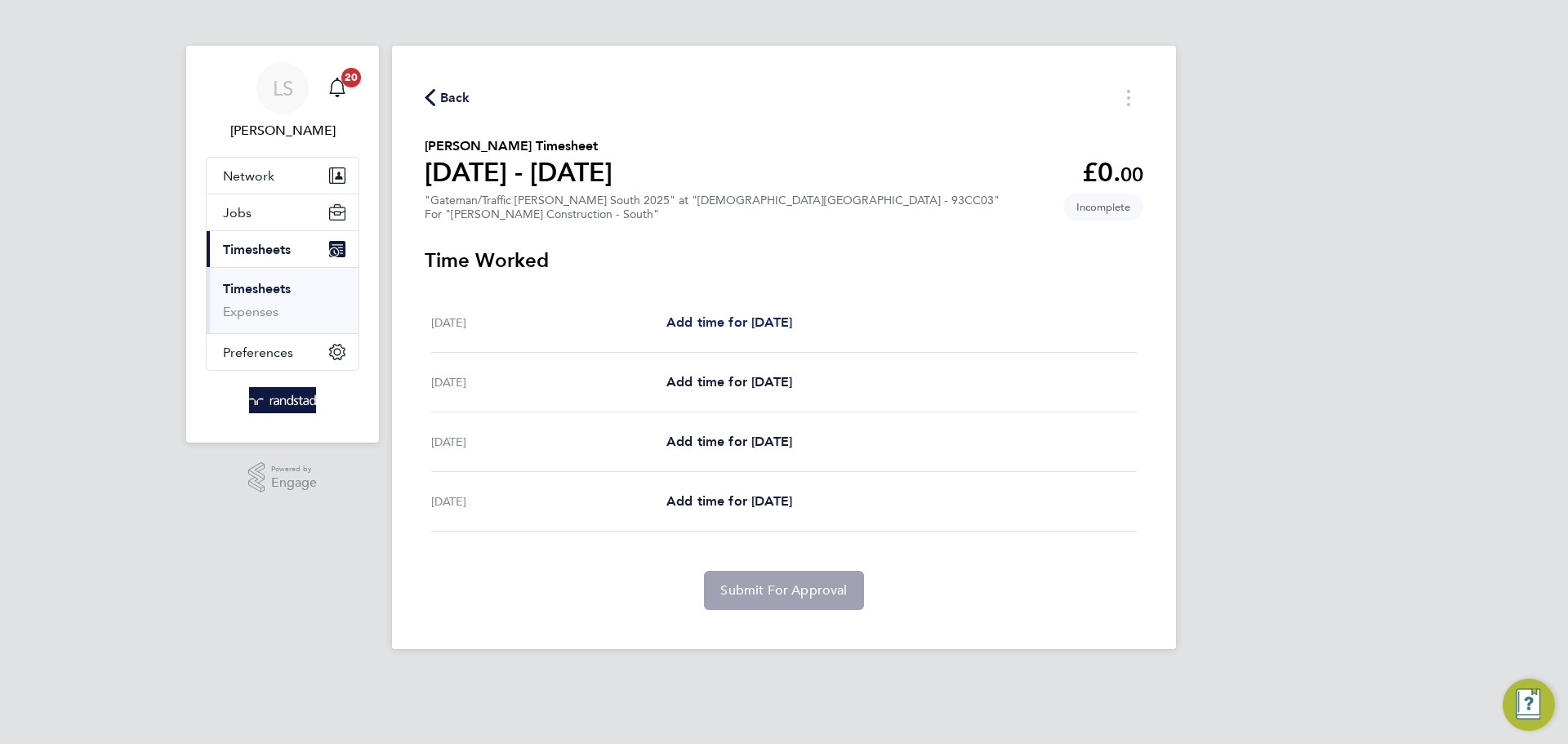
click at [702, 318] on span "Add time for Tue 23 Sep" at bounding box center [729, 323] width 126 height 15
select select "60"
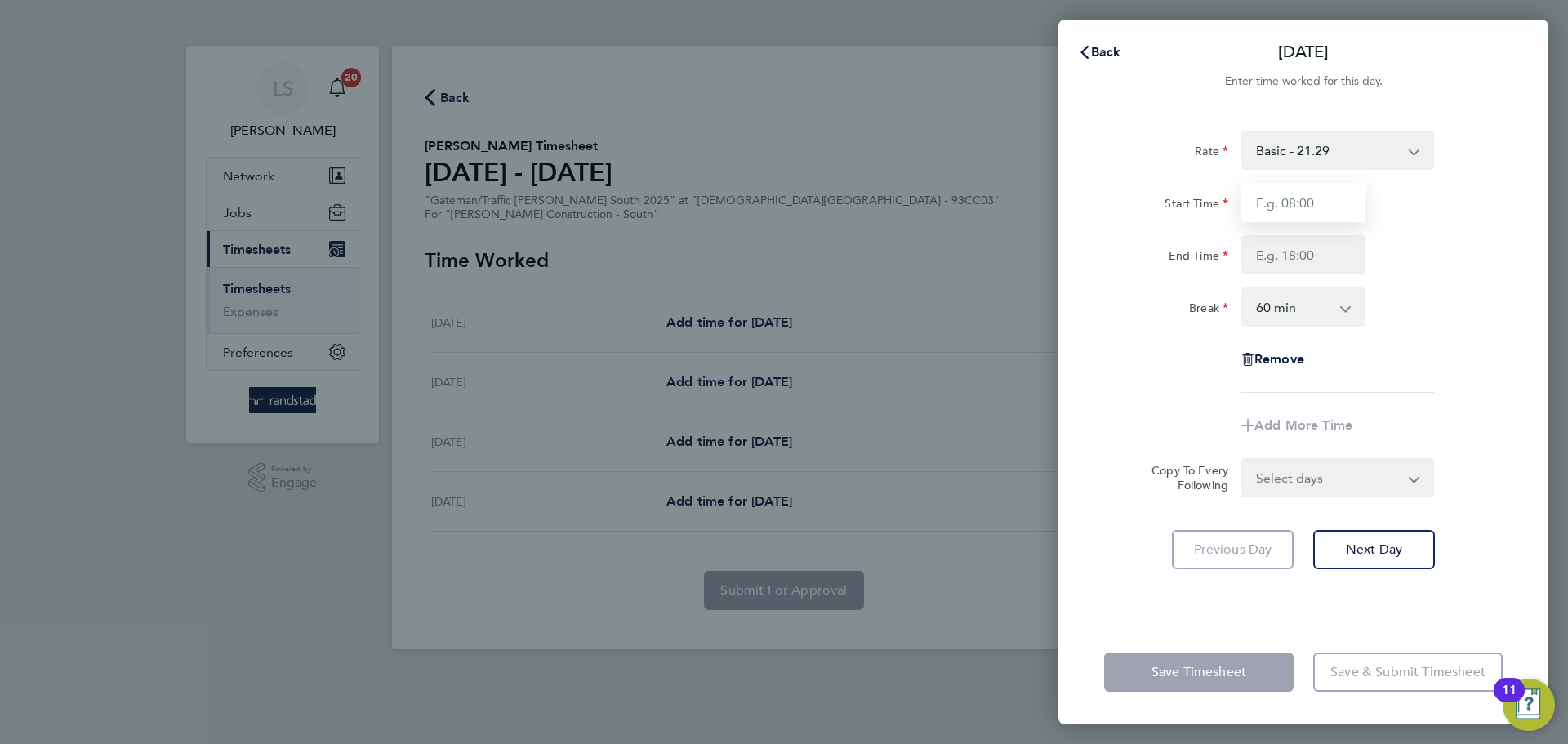
click at [1247, 209] on input "Start Time" at bounding box center [1303, 203] width 124 height 39
type input "07:30"
click at [1291, 254] on input "End Time" at bounding box center [1303, 255] width 124 height 39
type input "16:30"
click at [1310, 308] on select "0 min 15 min 30 min 45 min 60 min 75 min 90 min" at bounding box center [1293, 307] width 101 height 36
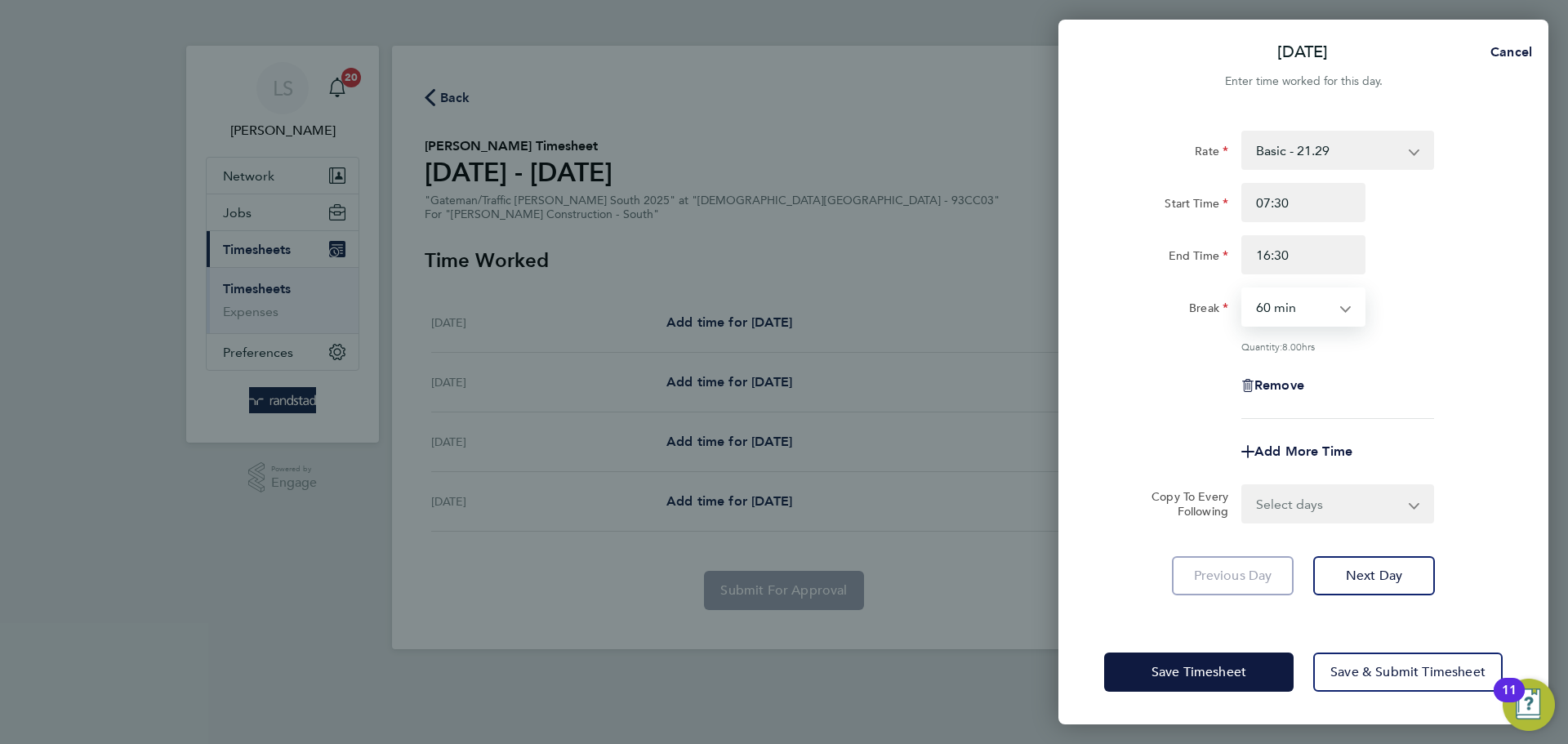
select select "0"
click at [1243, 289] on select "0 min 15 min 30 min 45 min 60 min 75 min 90 min" at bounding box center [1293, 307] width 101 height 36
click at [1298, 506] on select "Select days Day Wednesday Thursday Friday" at bounding box center [1329, 504] width 172 height 36
select select "DAY"
click at [1243, 486] on select "Select days Day Wednesday Thursday Friday" at bounding box center [1329, 504] width 172 height 36
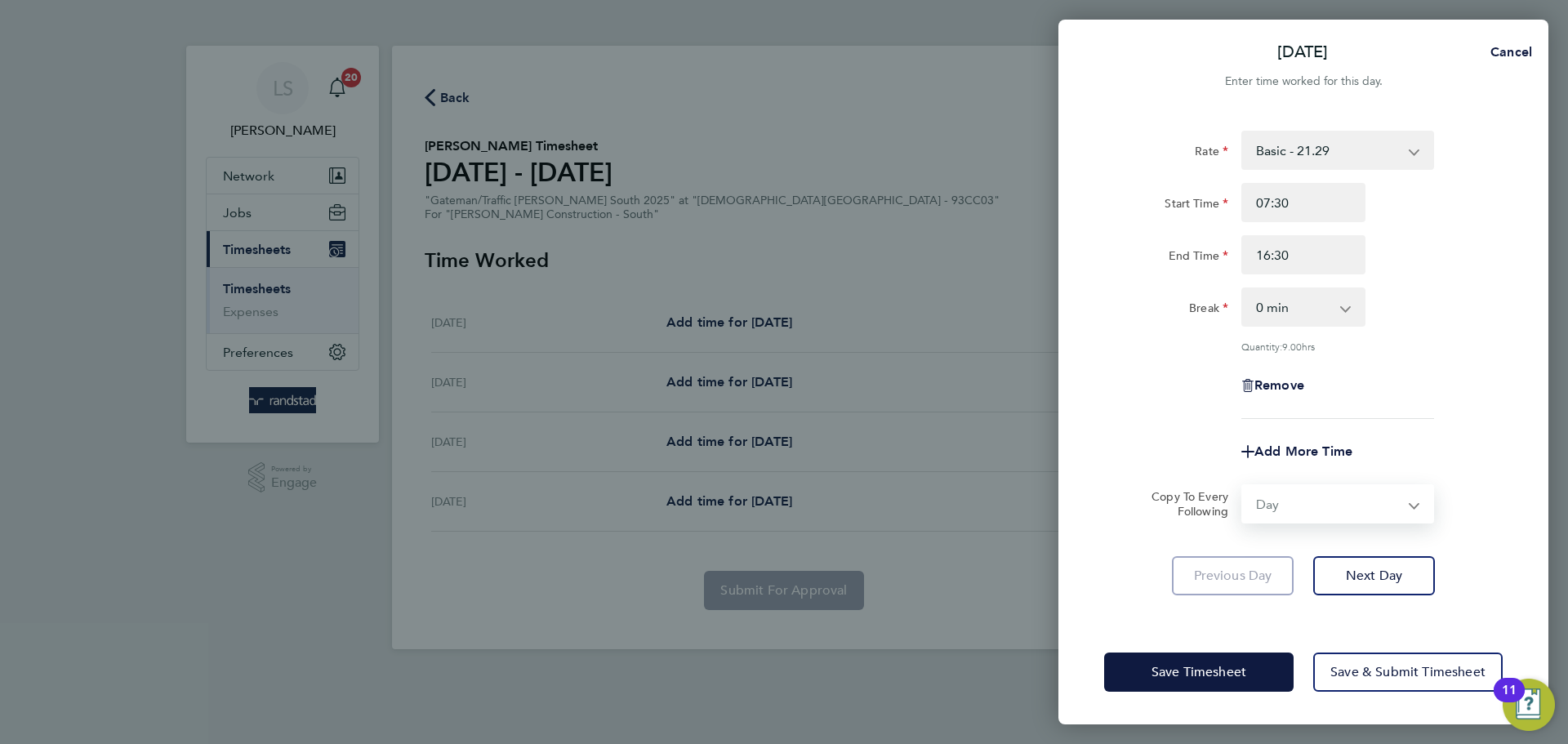
select select "2025-09-26"
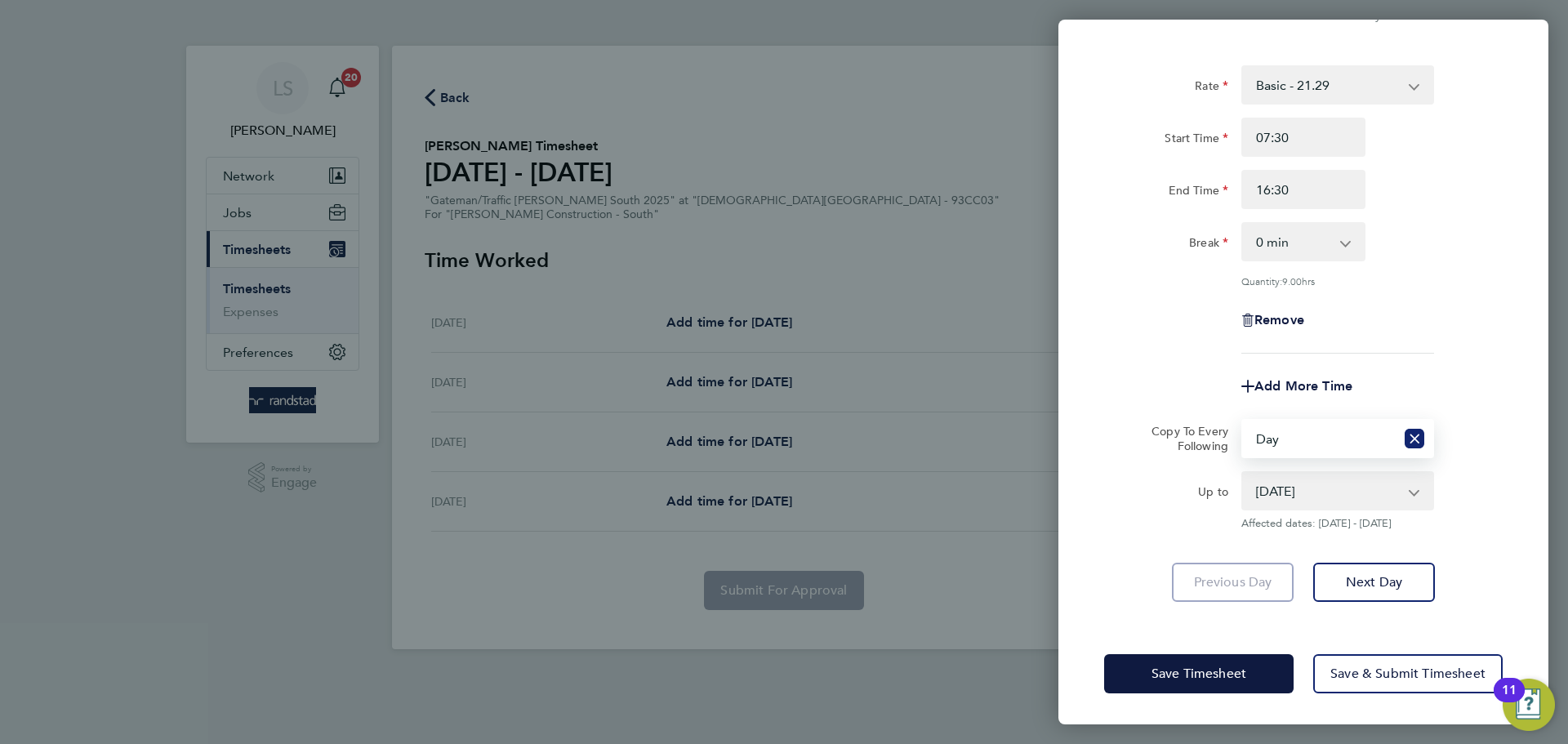
click at [1416, 437] on icon "Reset selection" at bounding box center [1414, 438] width 20 height 20
select select "0: null"
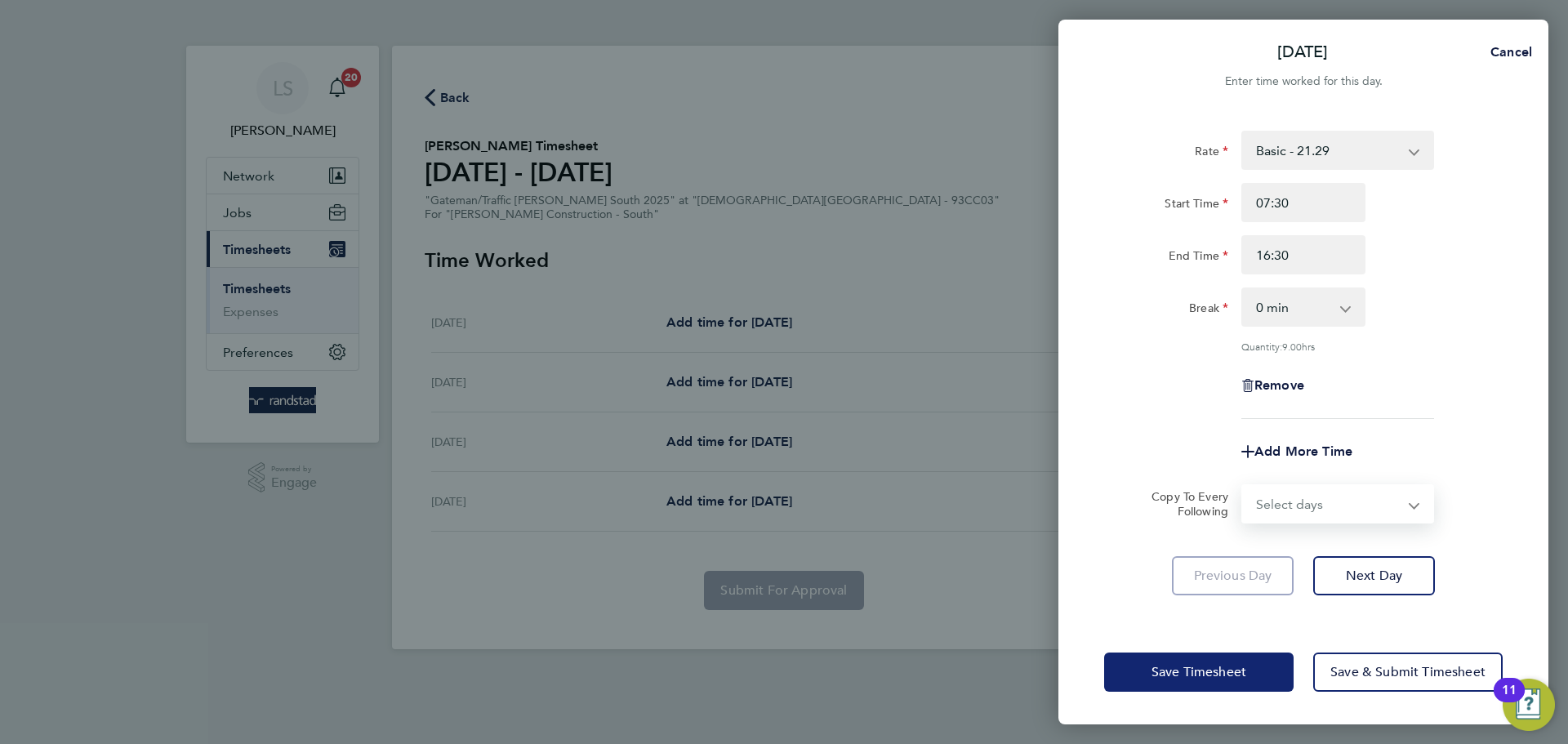
click at [1181, 684] on button "Save Timesheet" at bounding box center [1199, 672] width 190 height 39
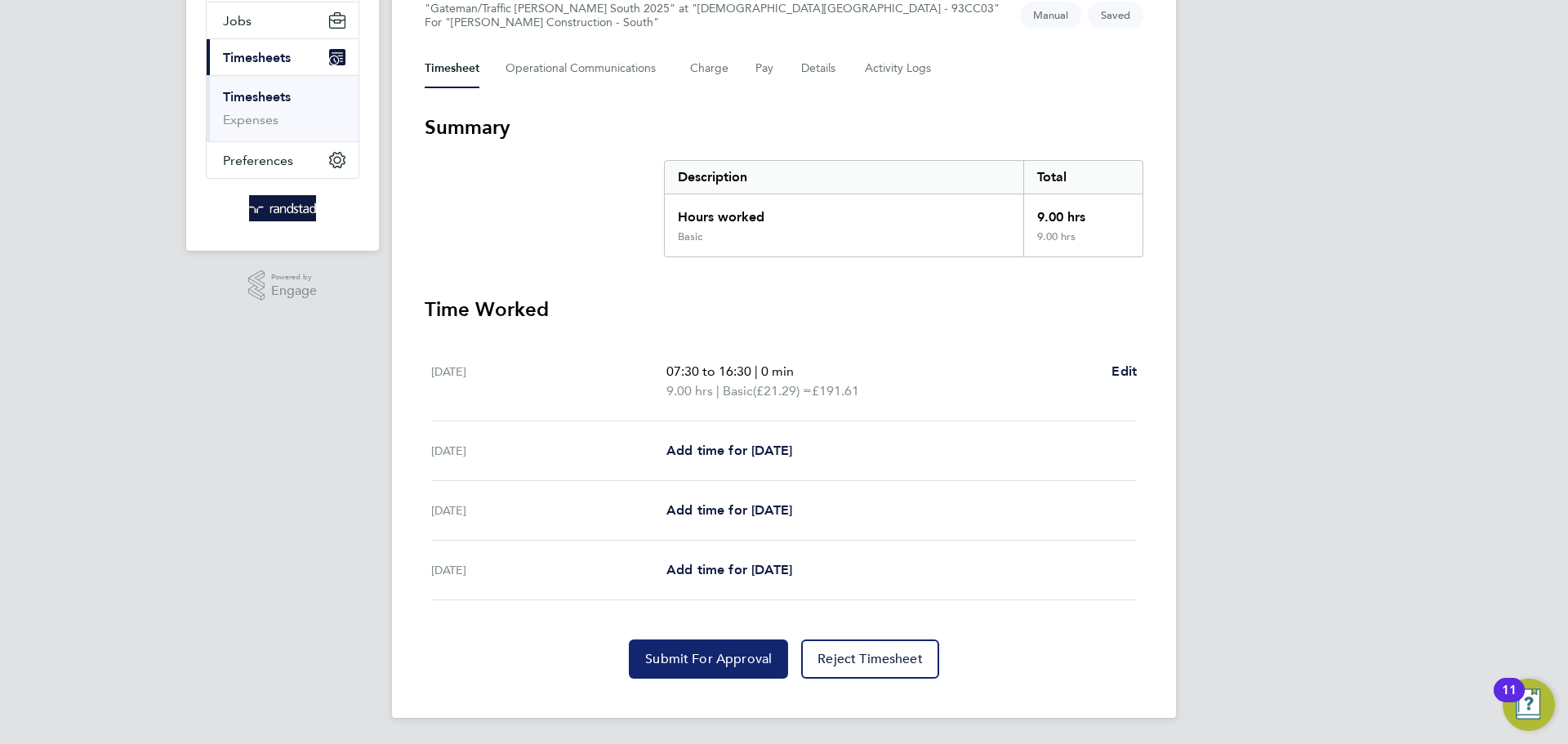
click at [738, 653] on span "Submit For Approval" at bounding box center [708, 659] width 127 height 16
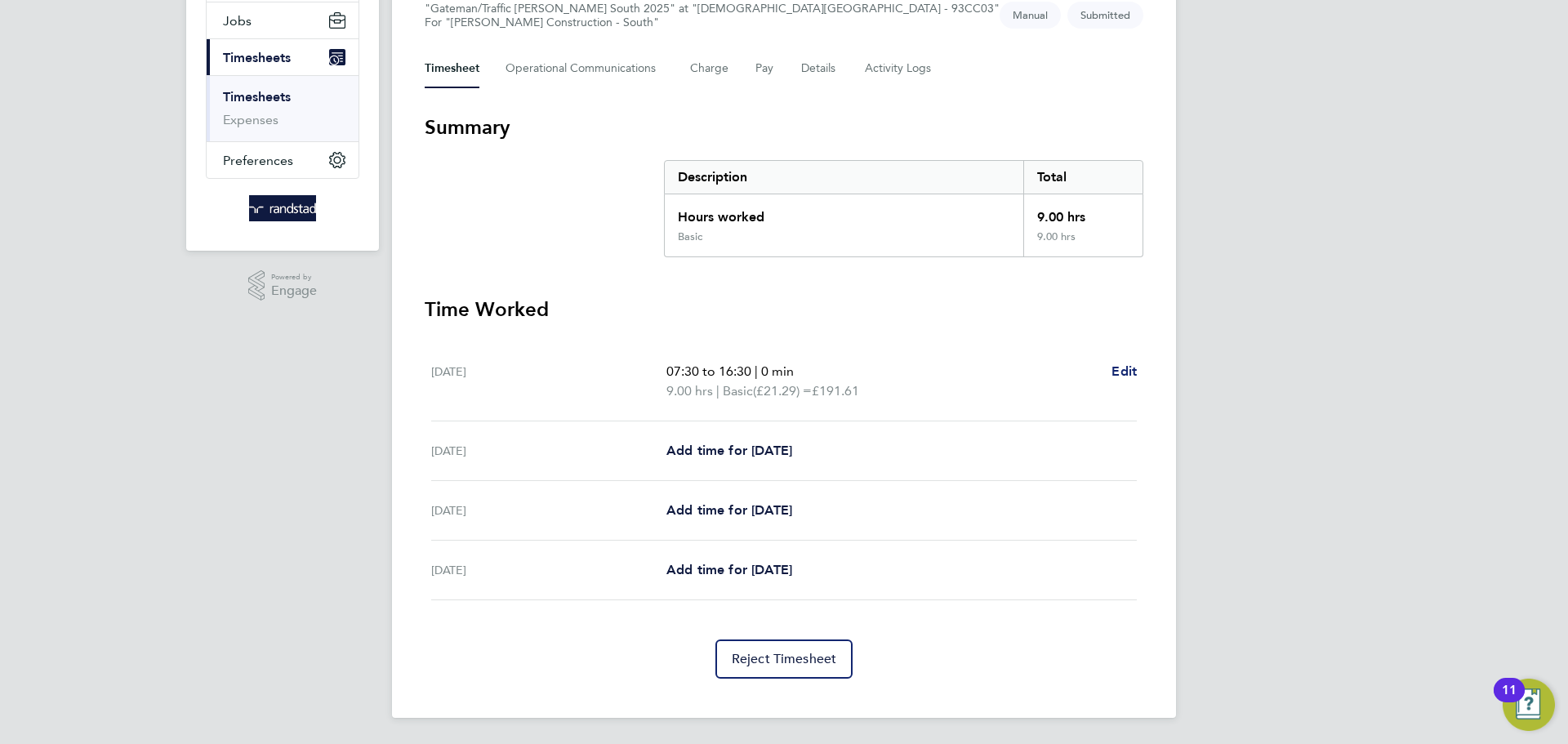
click at [1127, 367] on span "Edit" at bounding box center [1124, 371] width 26 height 15
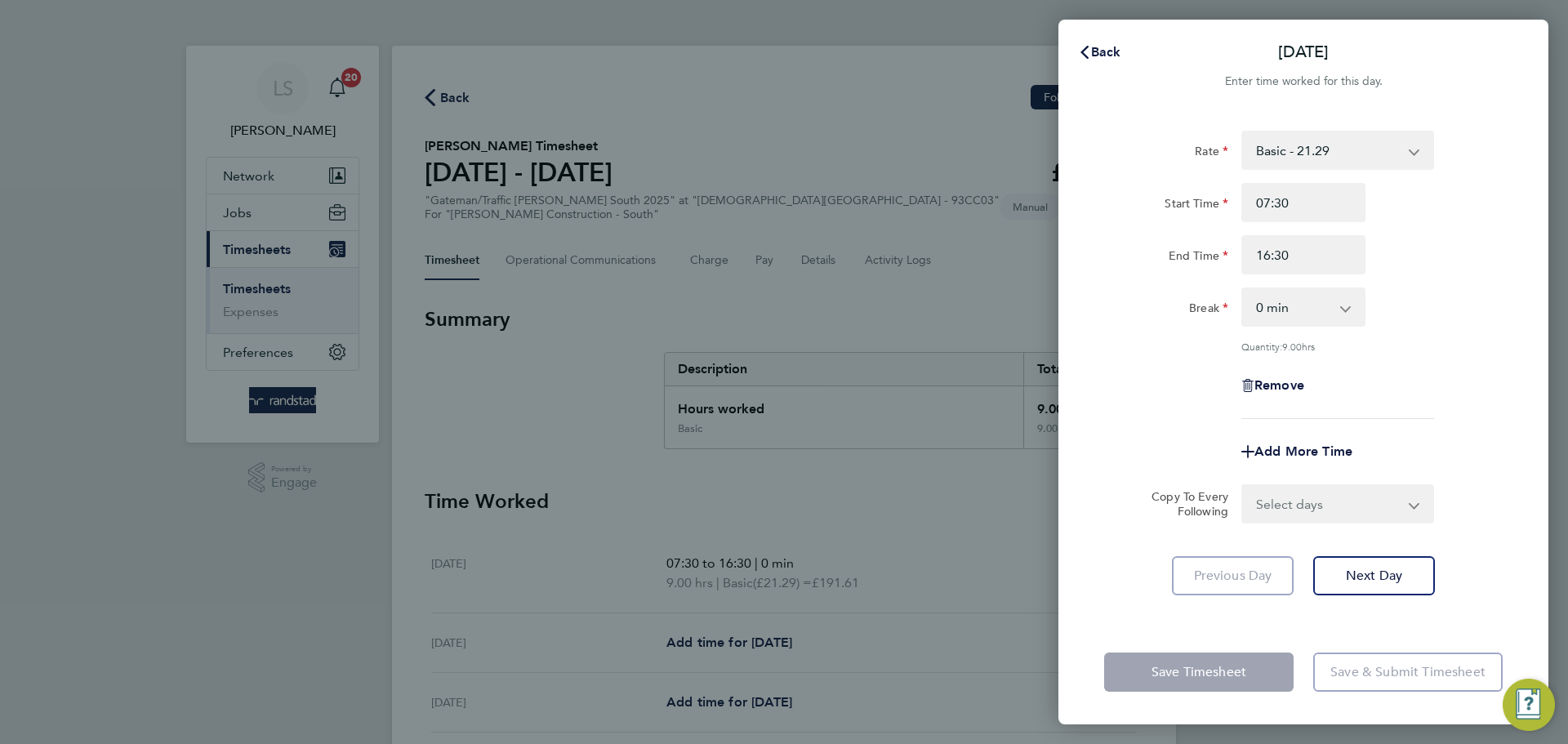
click at [1282, 375] on div "Remove" at bounding box center [1303, 386] width 137 height 39
click at [1277, 386] on span "Remove" at bounding box center [1279, 385] width 50 height 15
select select "null"
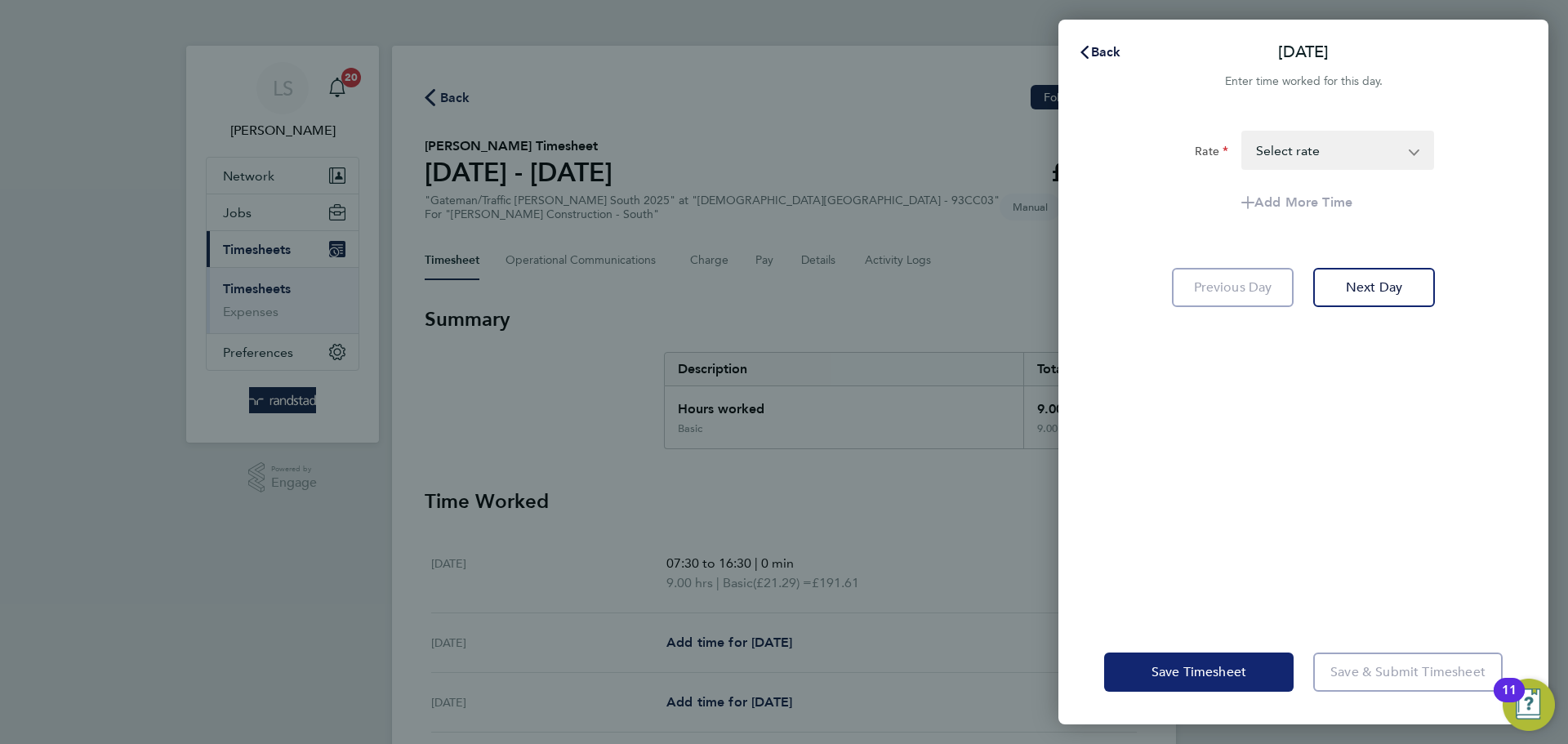
click at [1156, 678] on span "Save Timesheet" at bounding box center [1198, 672] width 94 height 16
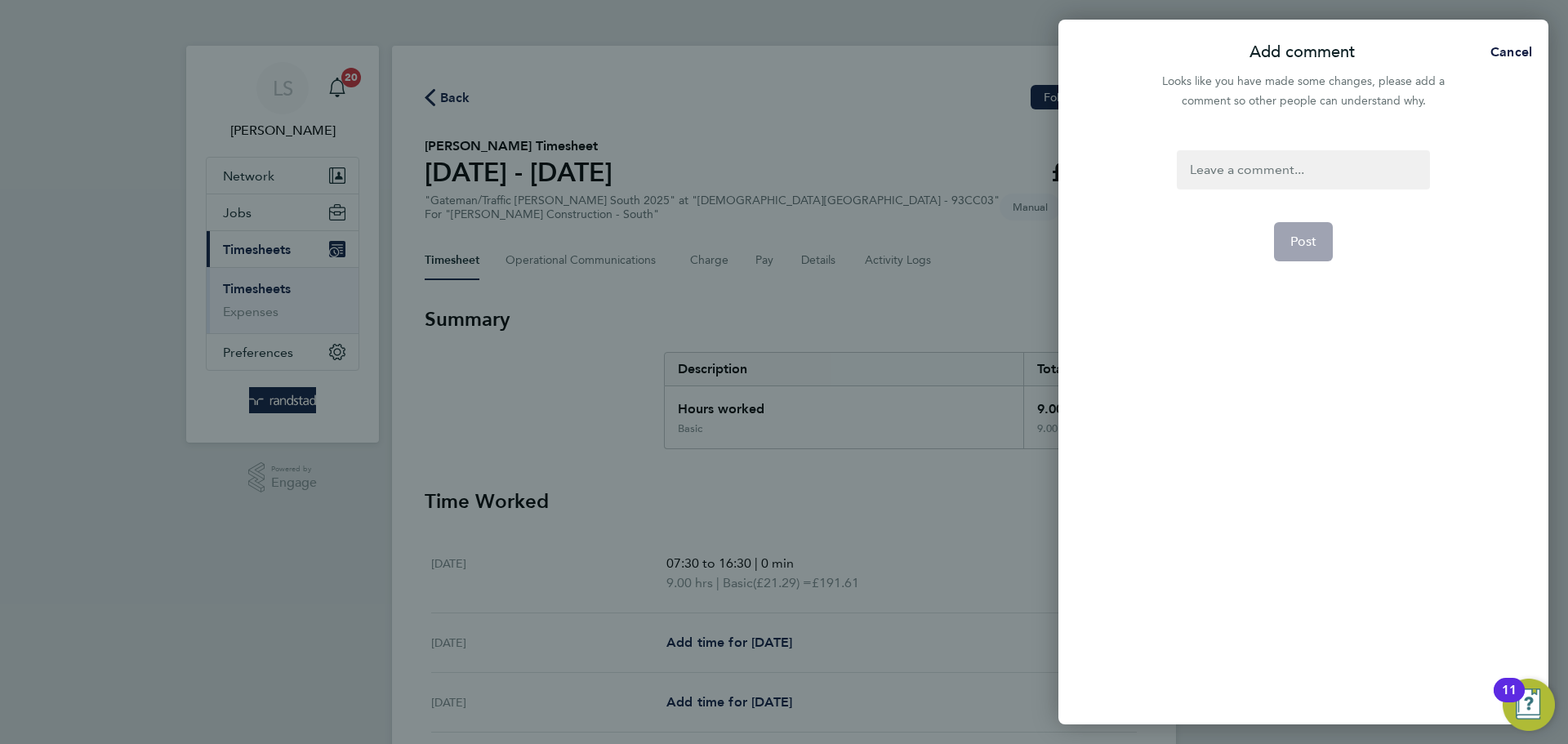
click at [1230, 183] on div at bounding box center [1303, 170] width 253 height 39
click at [1326, 233] on button "Post" at bounding box center [1303, 242] width 60 height 39
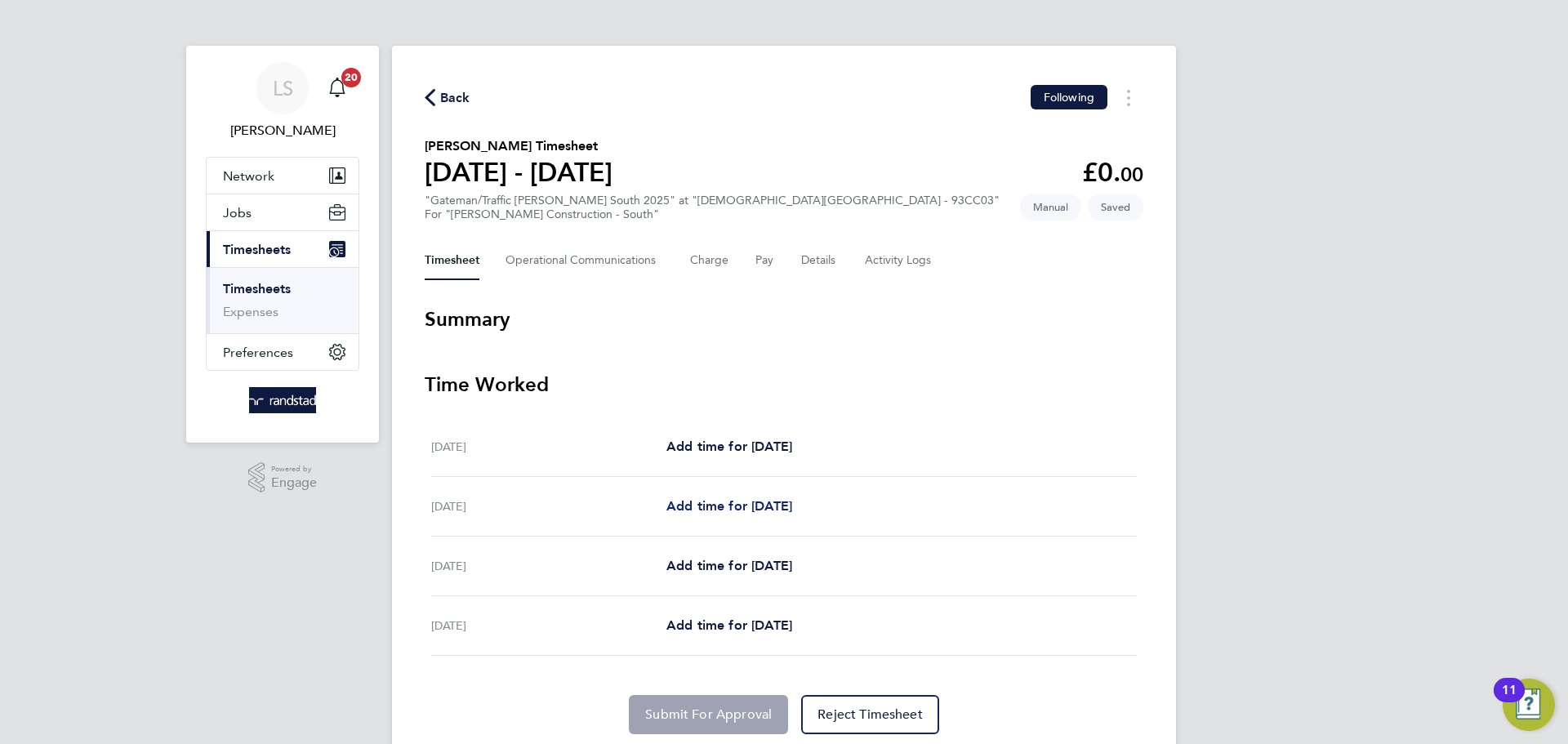
click at [707, 497] on link "Add time for Wed 24 Sep" at bounding box center [729, 506] width 126 height 20
select select "60"
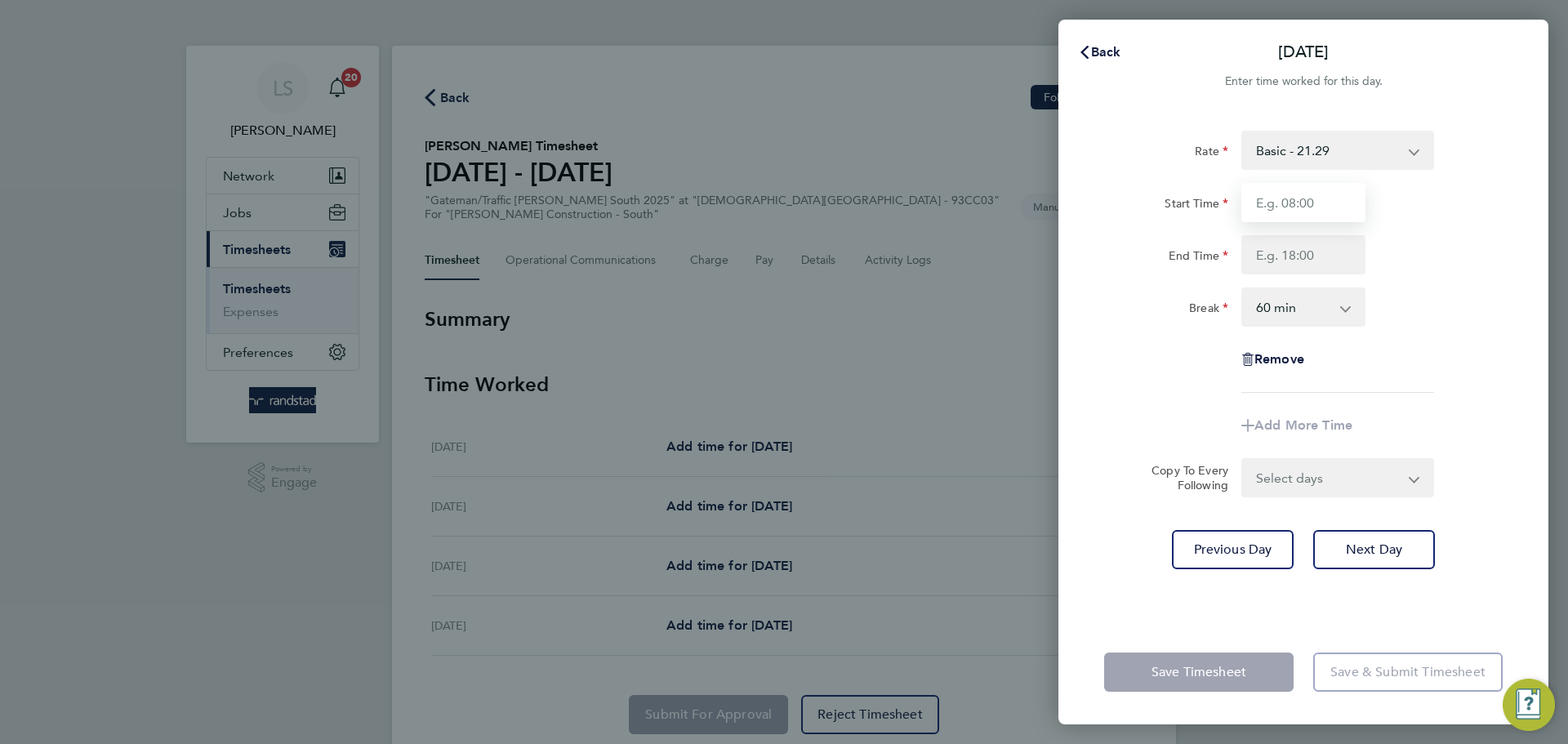
click at [1288, 183] on input "Start Time" at bounding box center [1303, 203] width 124 height 39
type input "07:30"
click at [1307, 266] on input "End Time" at bounding box center [1303, 255] width 124 height 39
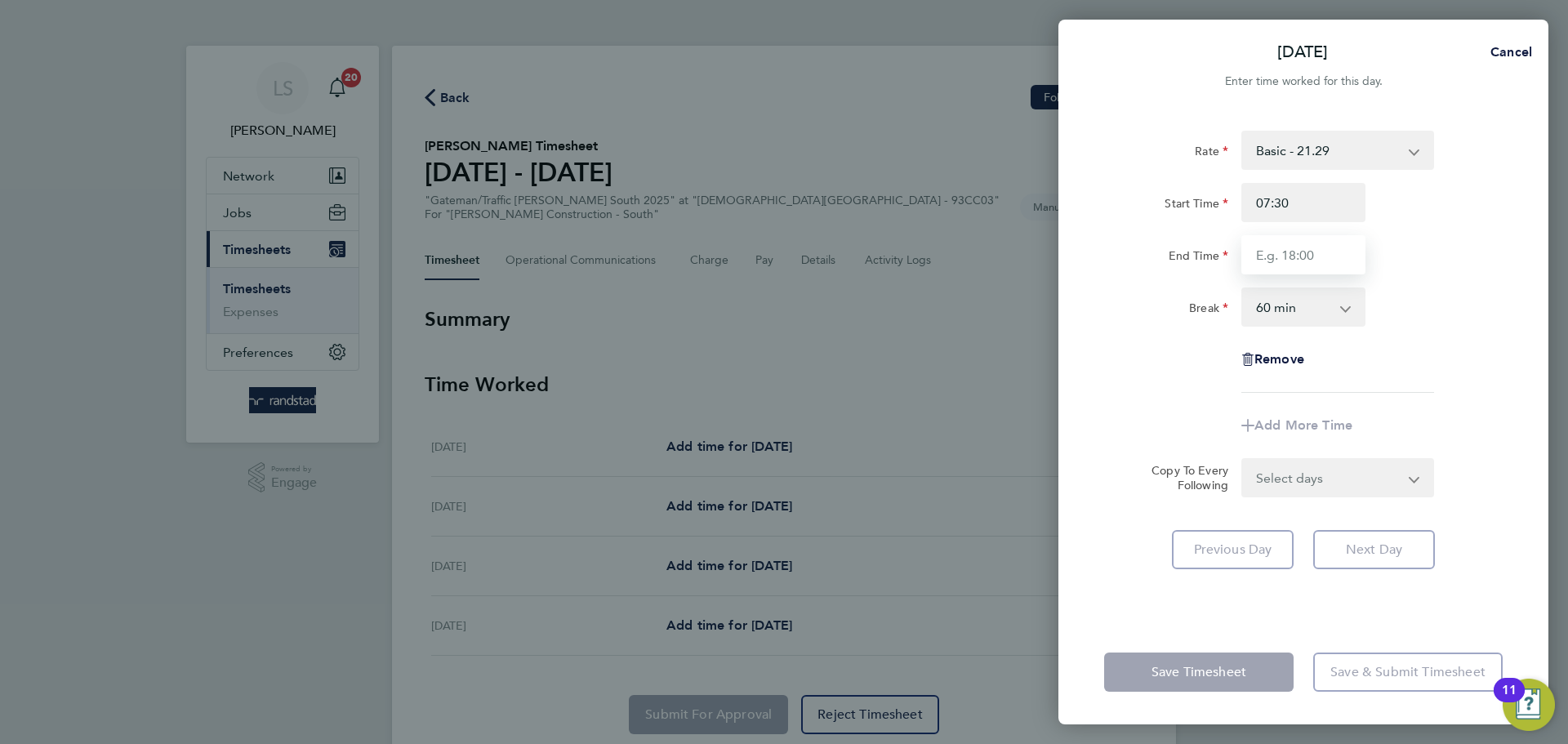
type input "16:30"
click at [1312, 317] on select "0 min 15 min 30 min 45 min 60 min 75 min 90 min" at bounding box center [1293, 307] width 101 height 36
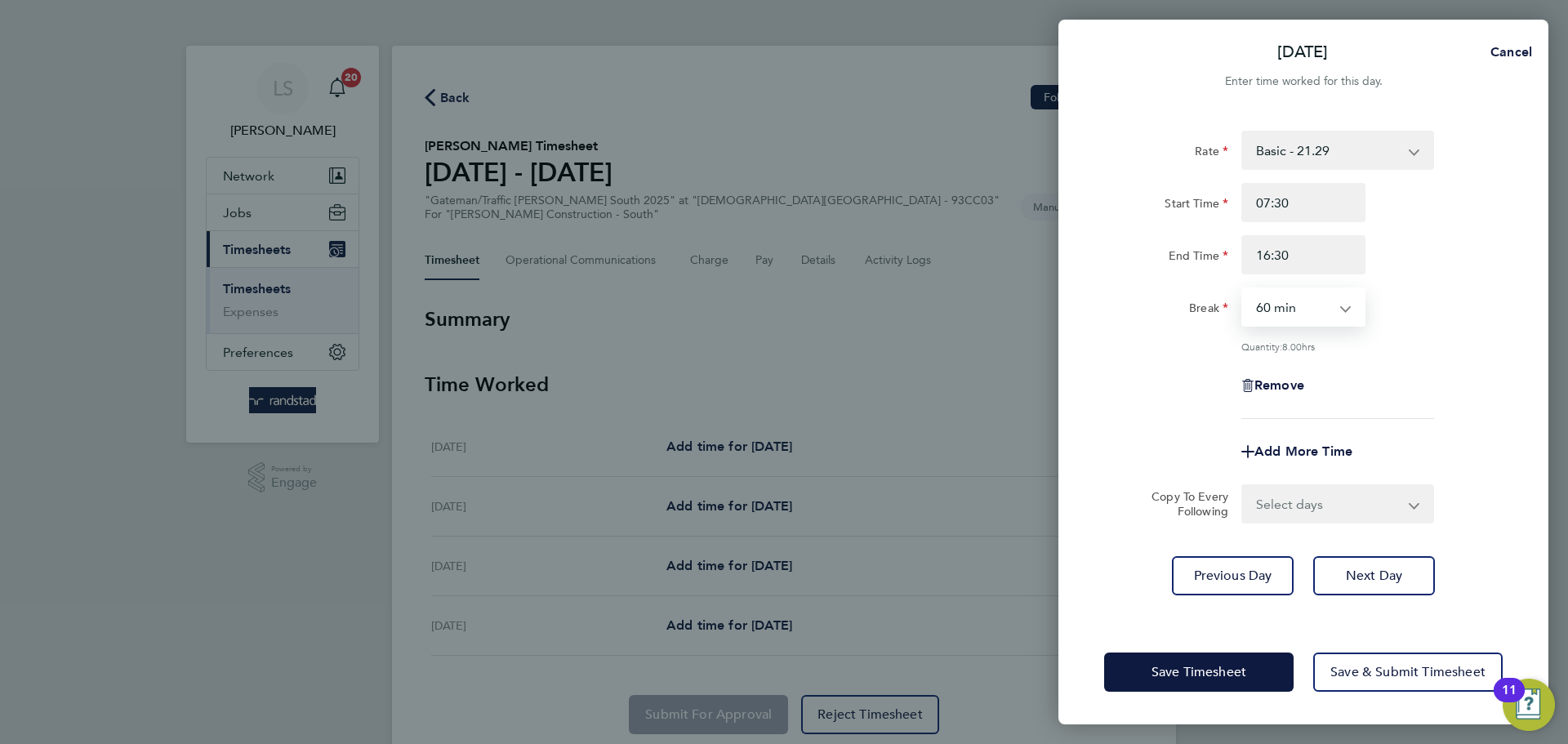
select select "0"
click at [1243, 289] on select "0 min 15 min 30 min 45 min 60 min 75 min 90 min" at bounding box center [1293, 307] width 101 height 36
click at [1281, 488] on select "Select days Day Thursday Friday" at bounding box center [1329, 504] width 172 height 36
click at [1281, 503] on select "Select days Day Thursday Friday" at bounding box center [1329, 504] width 172 height 36
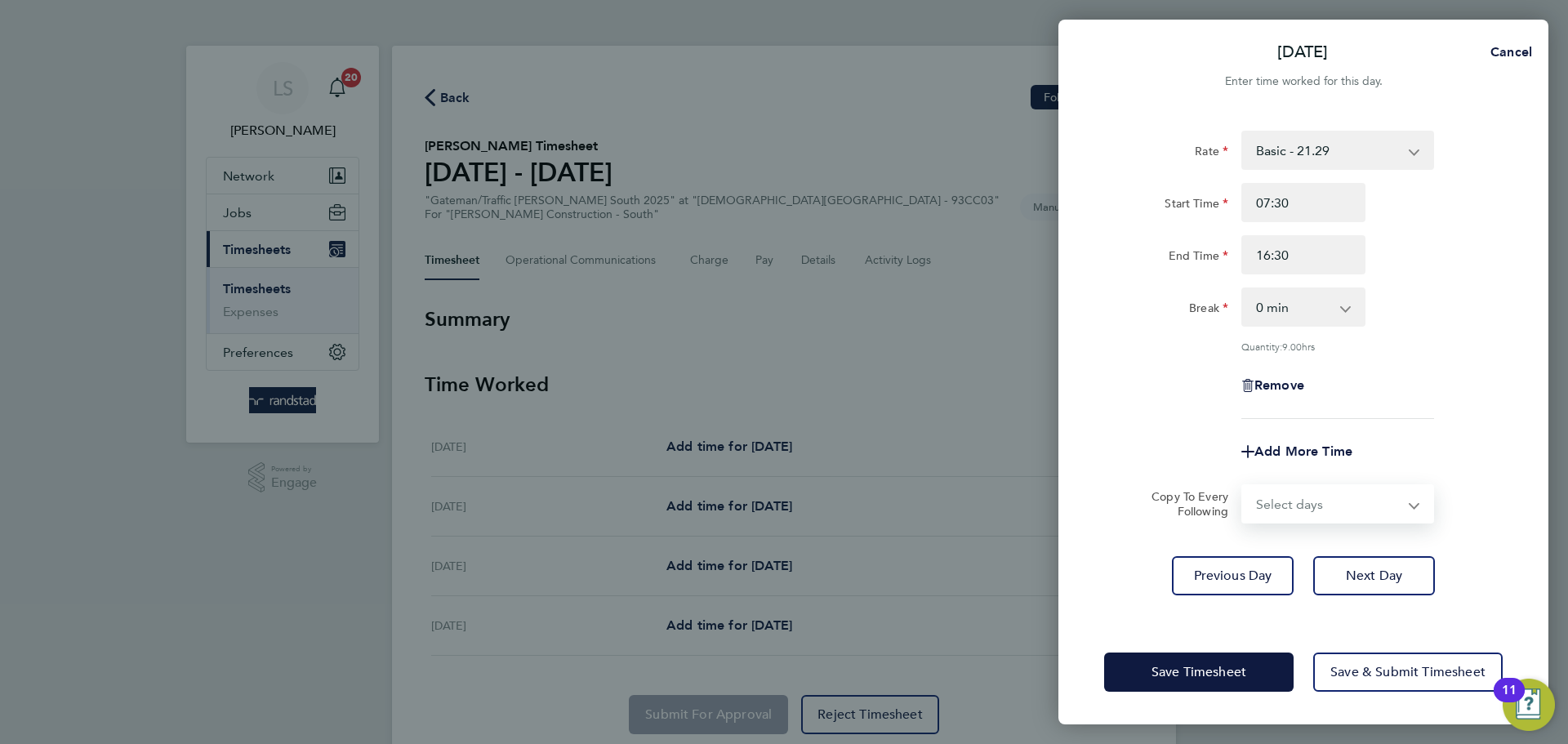
click at [1356, 445] on app-form-button "Add More Time" at bounding box center [1303, 451] width 124 height 13
click at [1223, 690] on button "Save Timesheet" at bounding box center [1199, 672] width 190 height 39
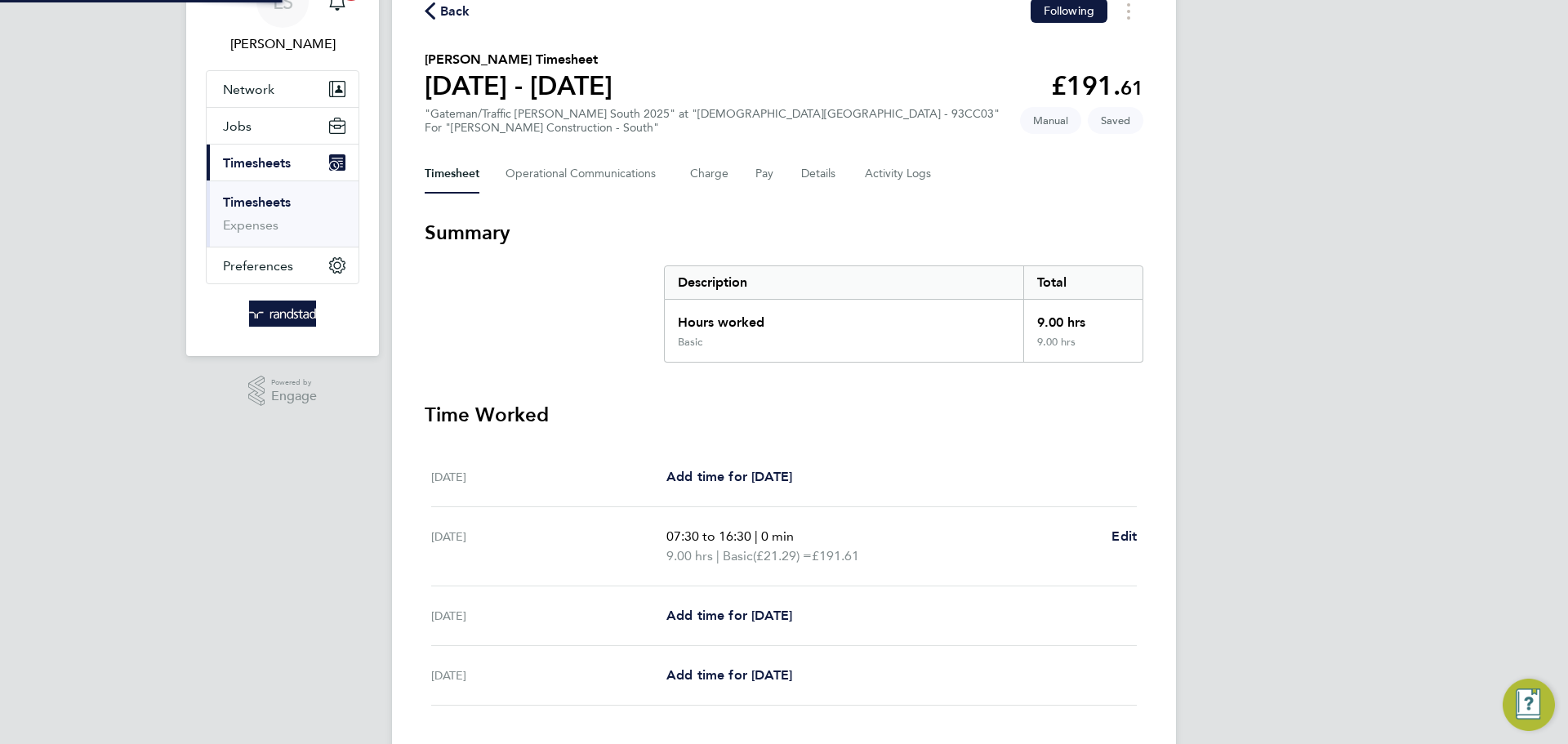
scroll to position [192, 0]
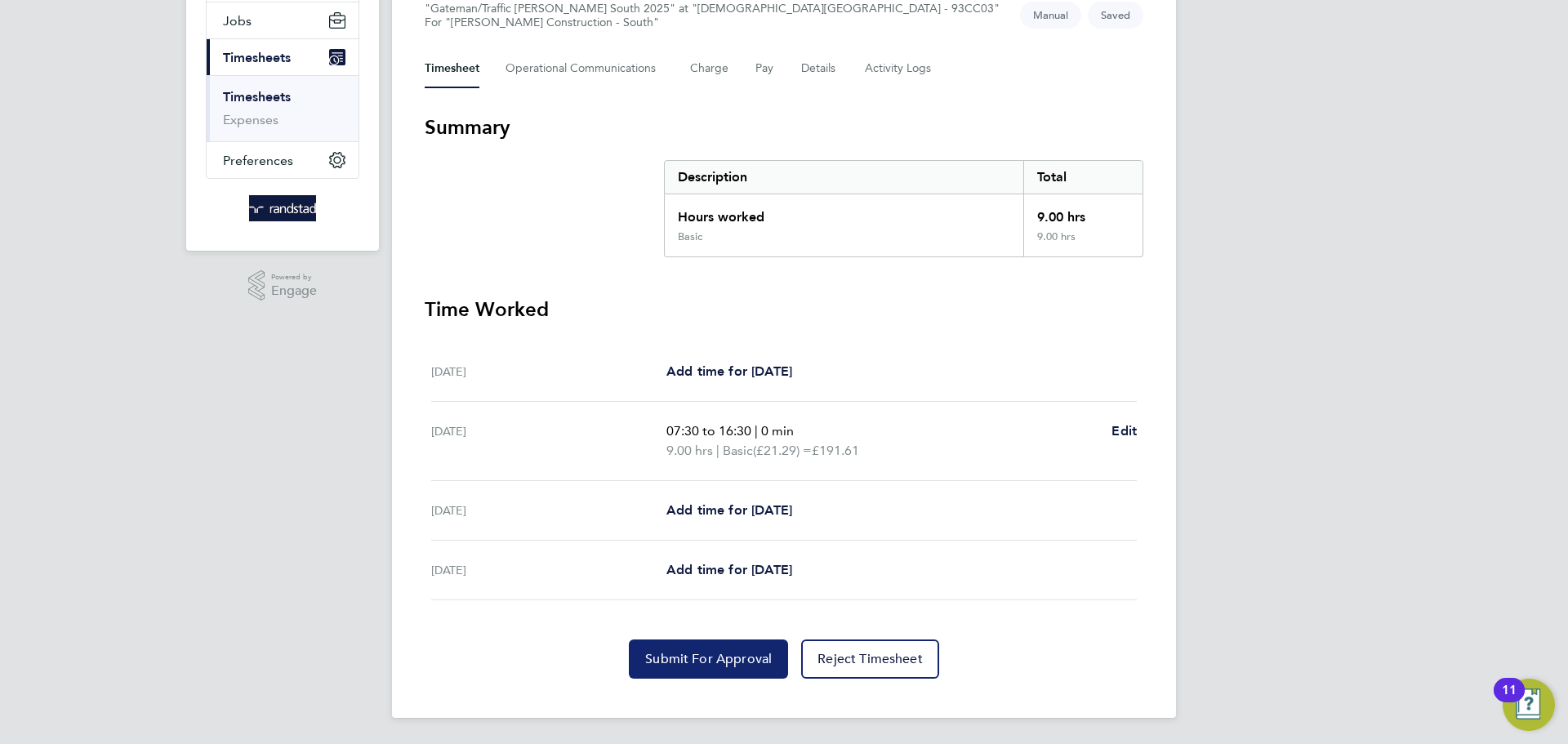
click at [700, 643] on button "Submit For Approval" at bounding box center [708, 660] width 159 height 39
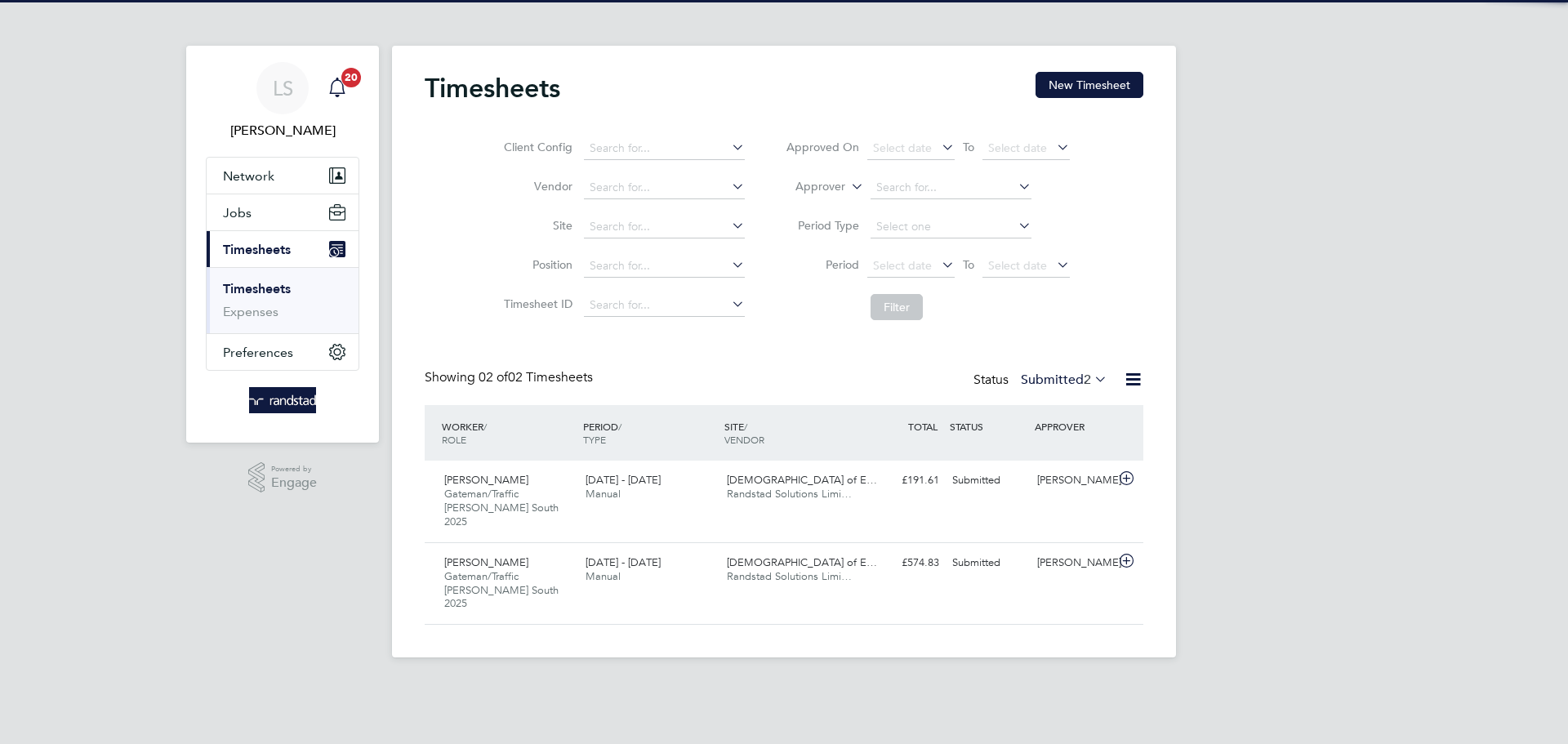
scroll to position [42, 142]
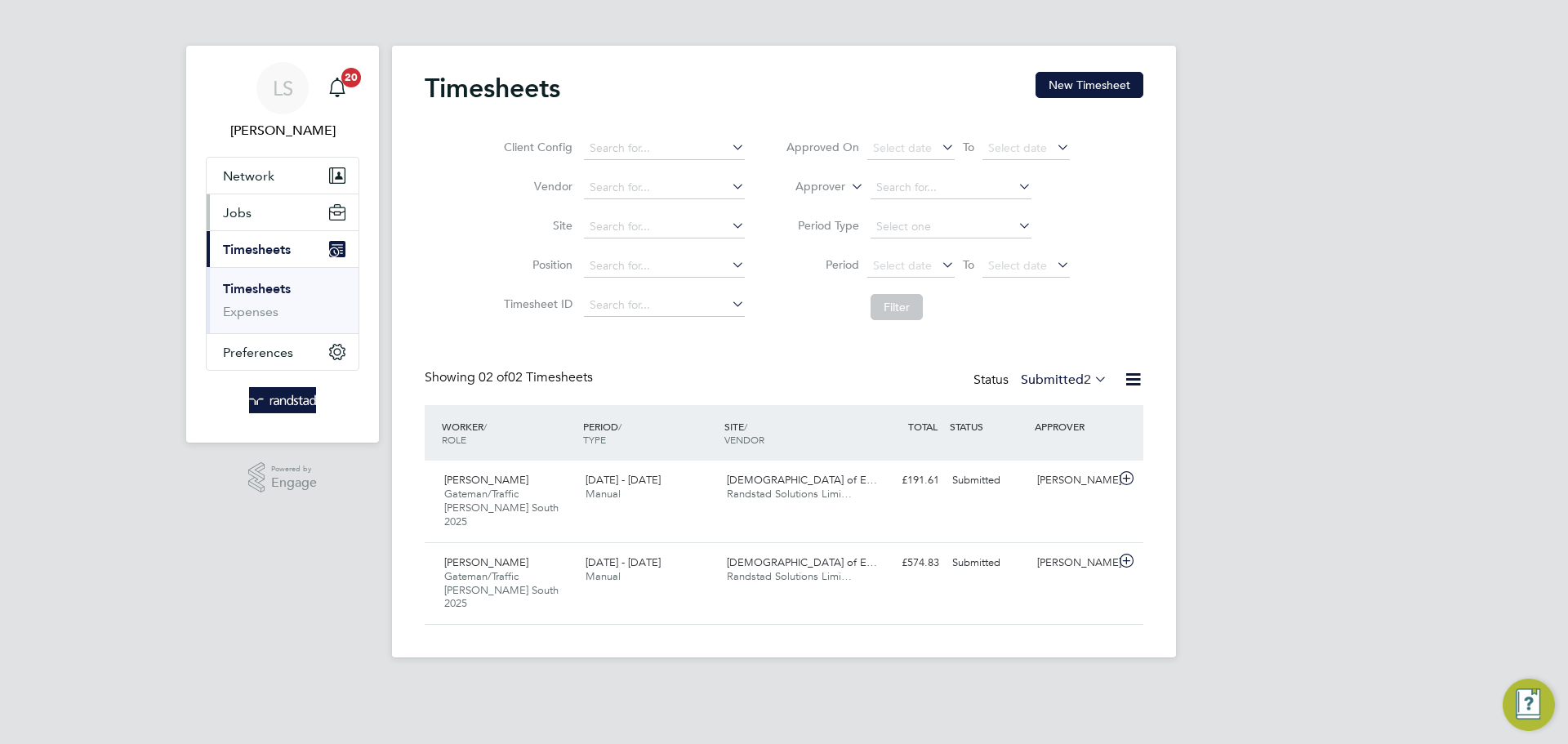
click at [236, 203] on button "Jobs" at bounding box center [282, 212] width 152 height 36
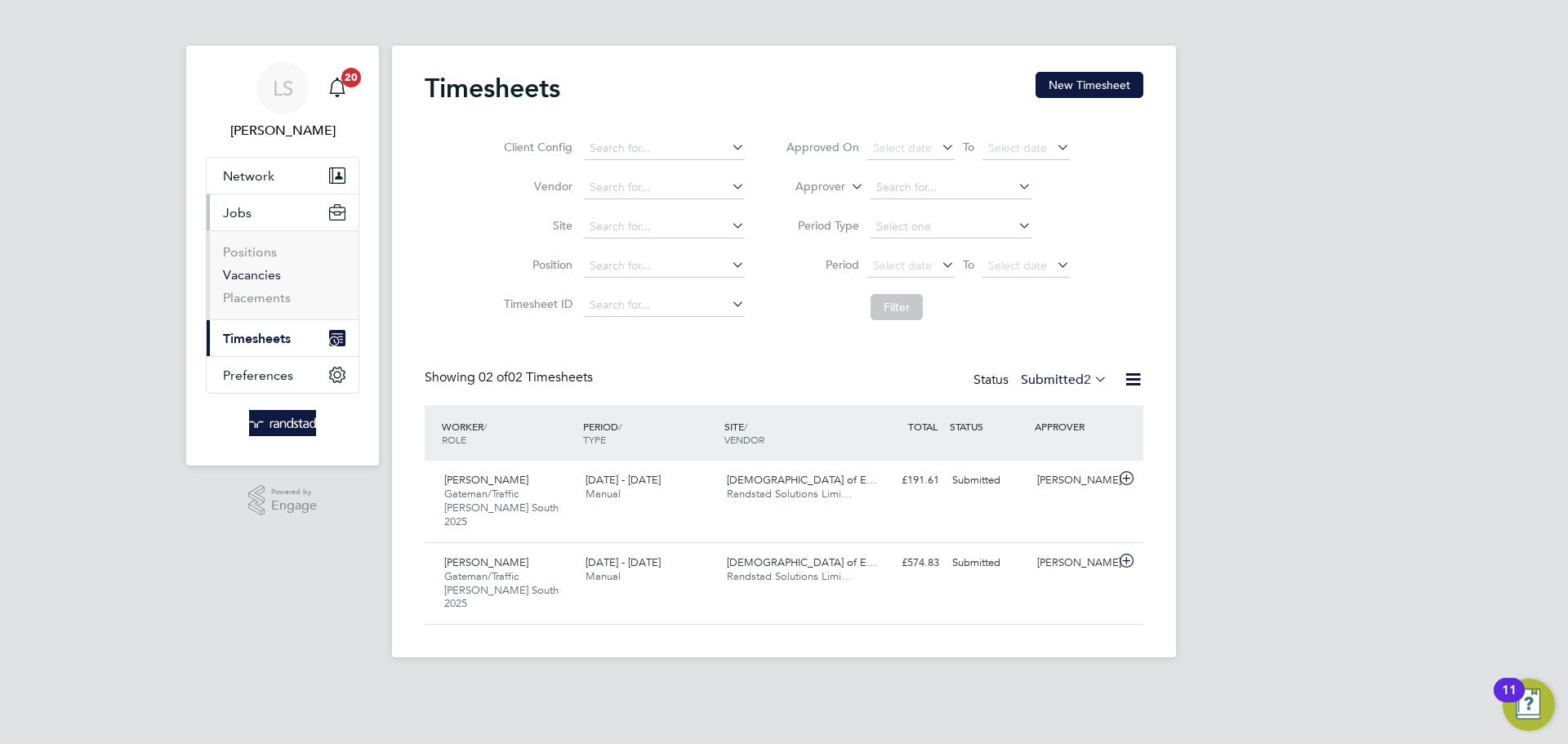
click at [271, 278] on link "Vacancies" at bounding box center [252, 275] width 58 height 15
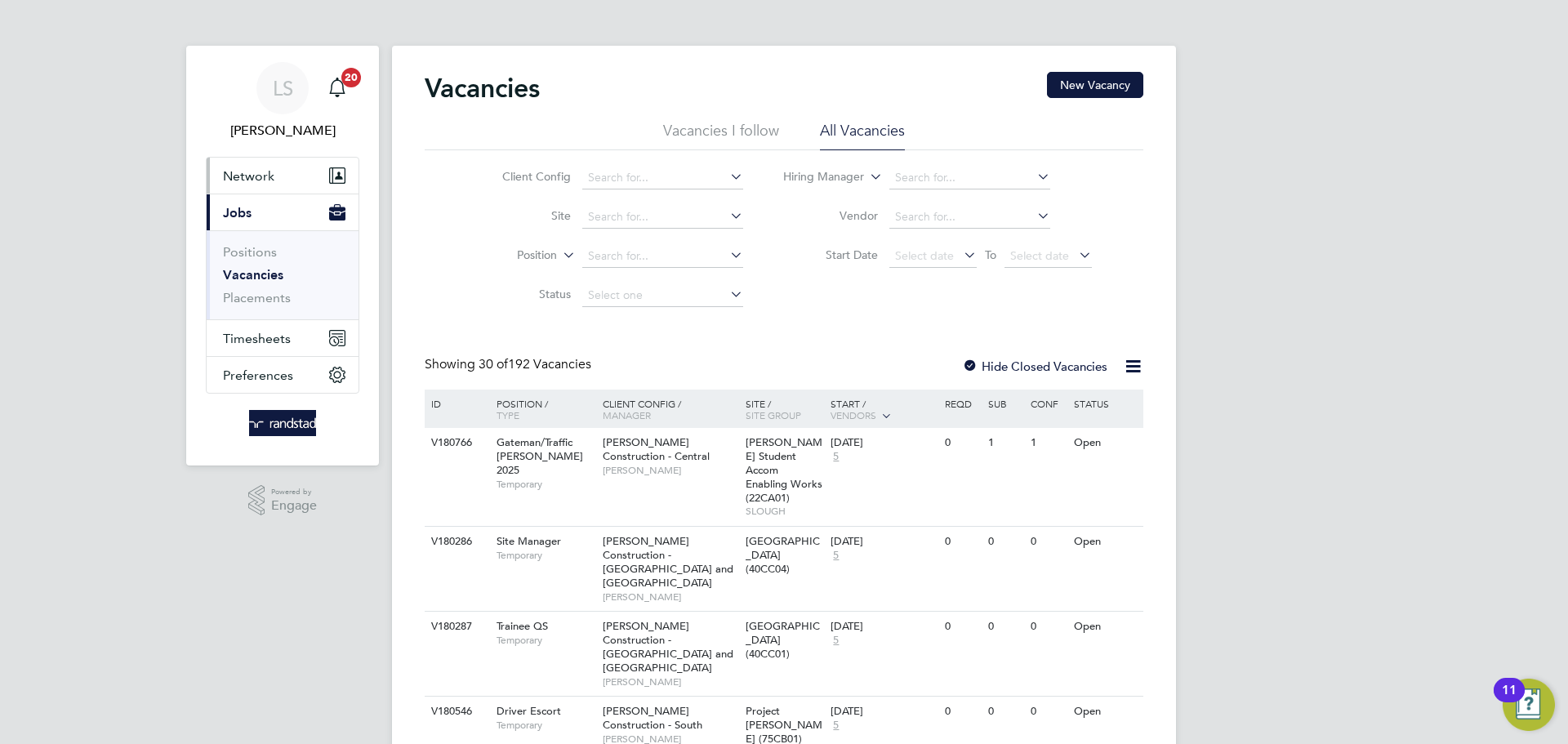
click at [242, 185] on button "Network" at bounding box center [282, 175] width 152 height 36
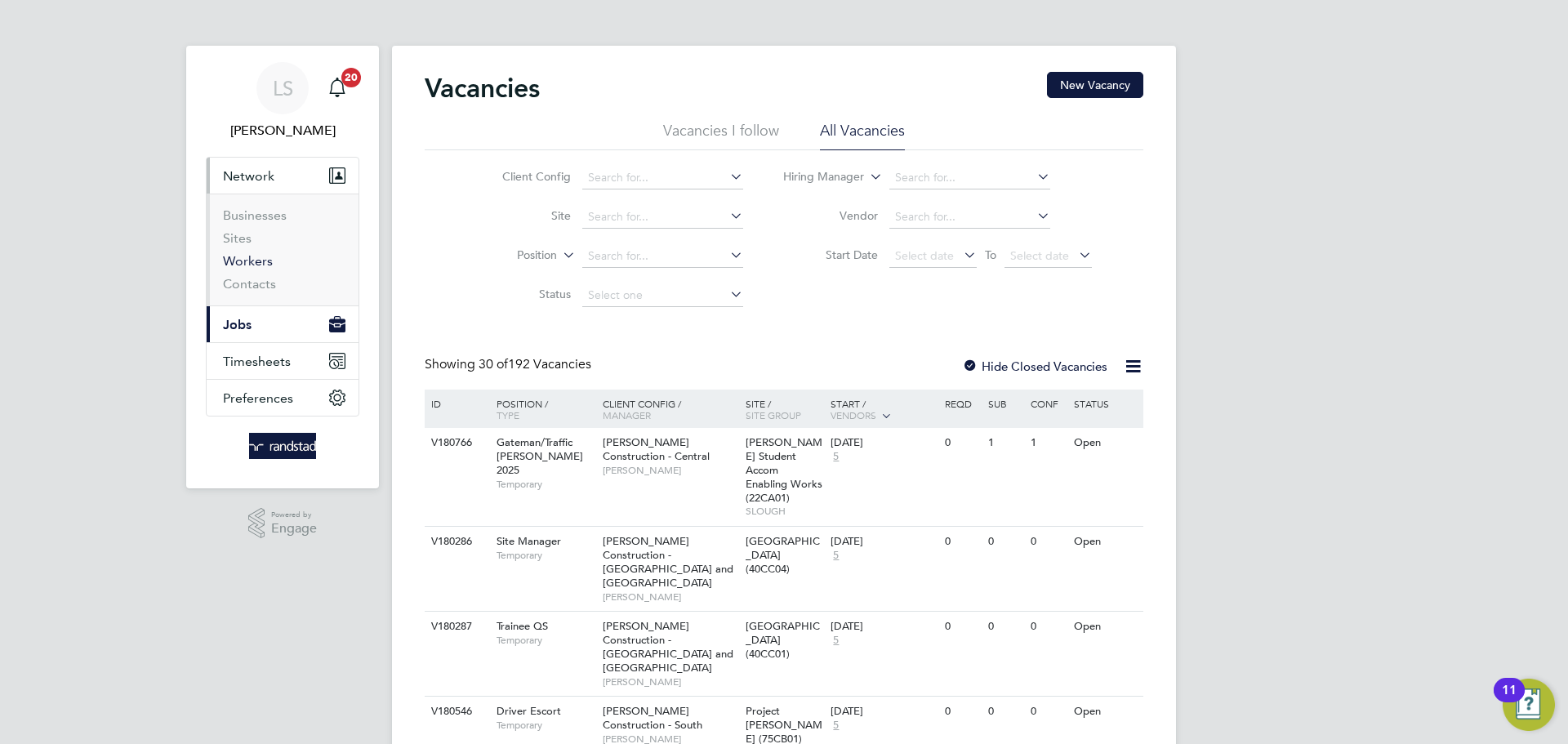
click at [249, 266] on link "Workers" at bounding box center [248, 261] width 50 height 15
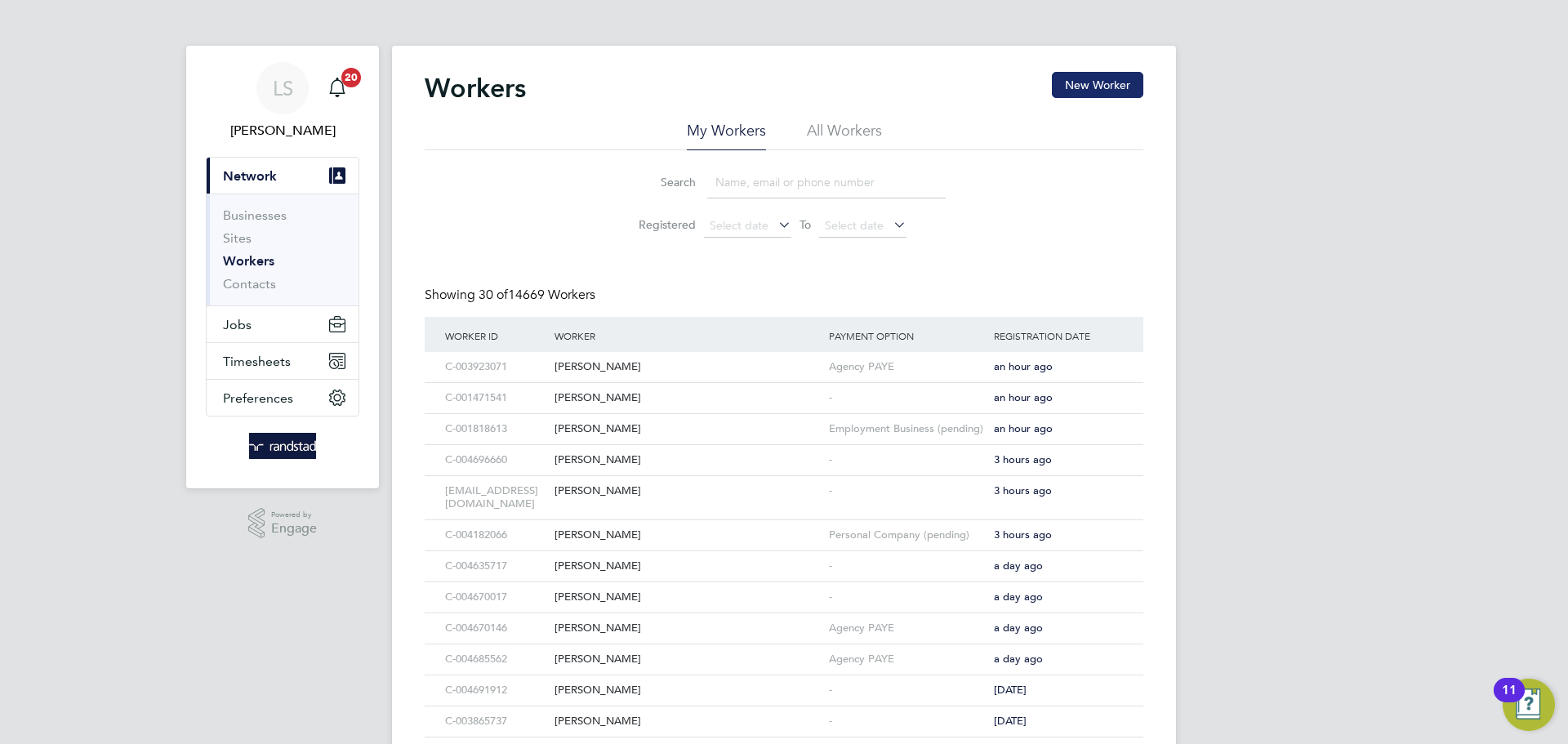
click at [1116, 72] on button "New Worker" at bounding box center [1097, 84] width 91 height 26
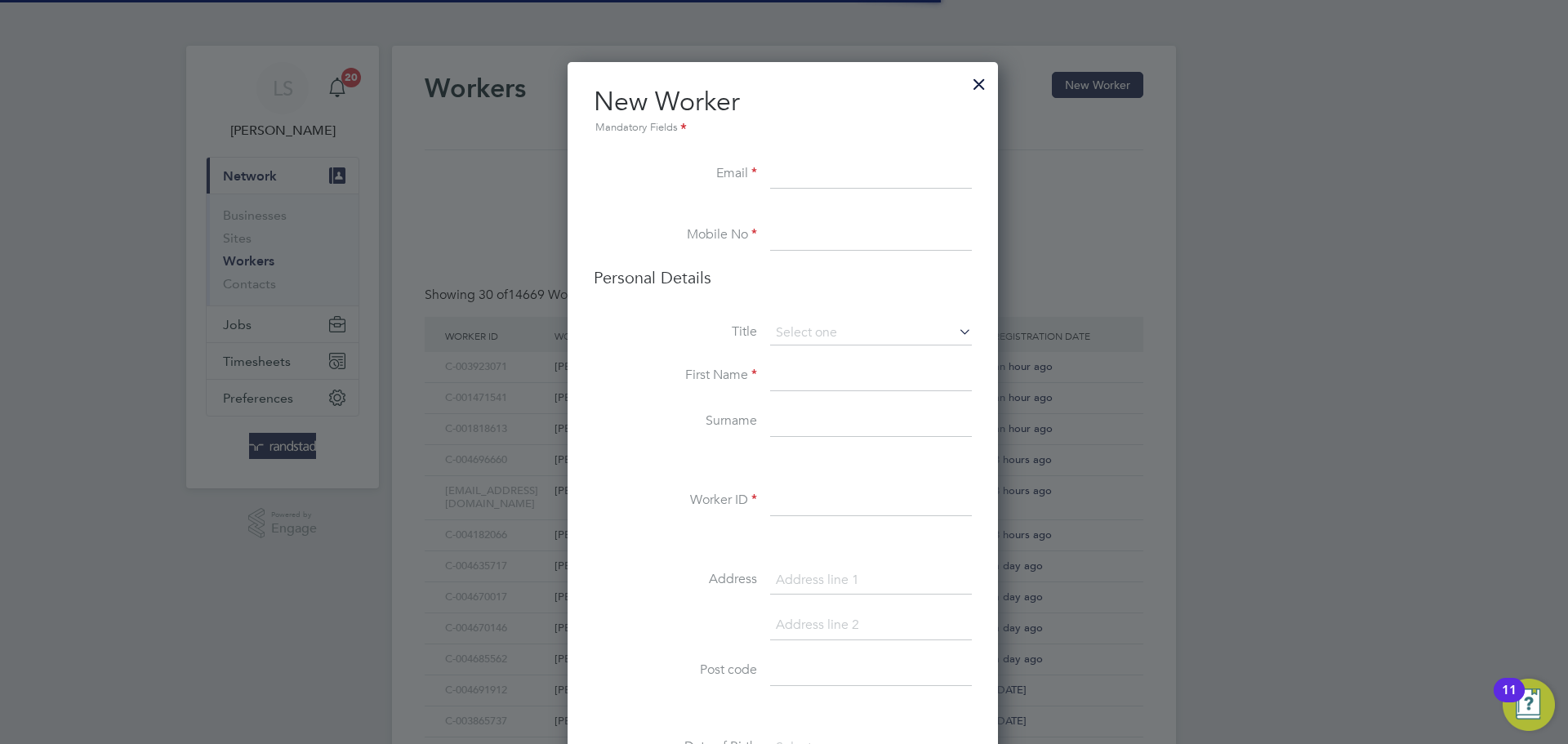
scroll to position [1458, 471]
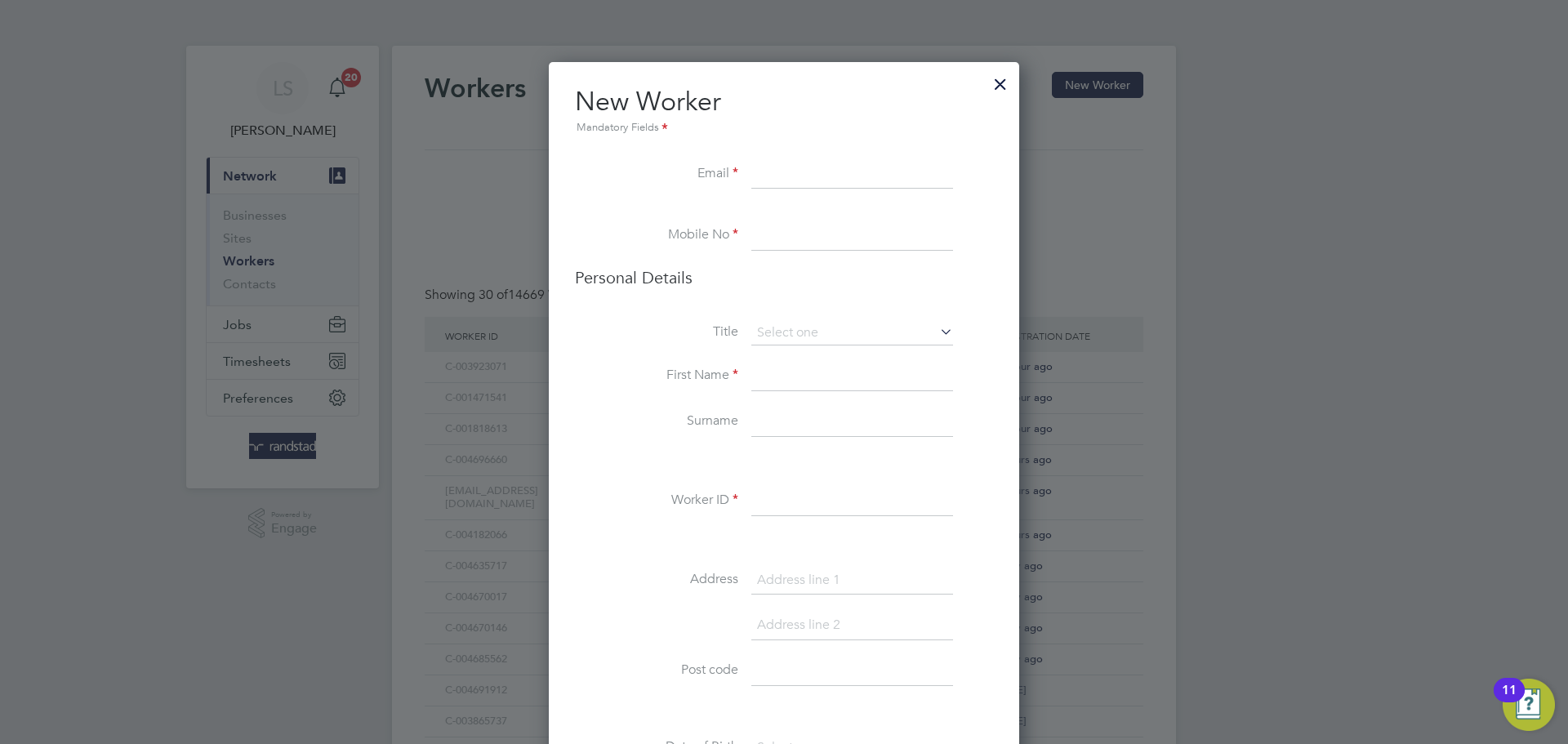
paste input "[EMAIL_ADDRESS][DOMAIN_NAME]"
type input "[EMAIL_ADDRESS][DOMAIN_NAME]"
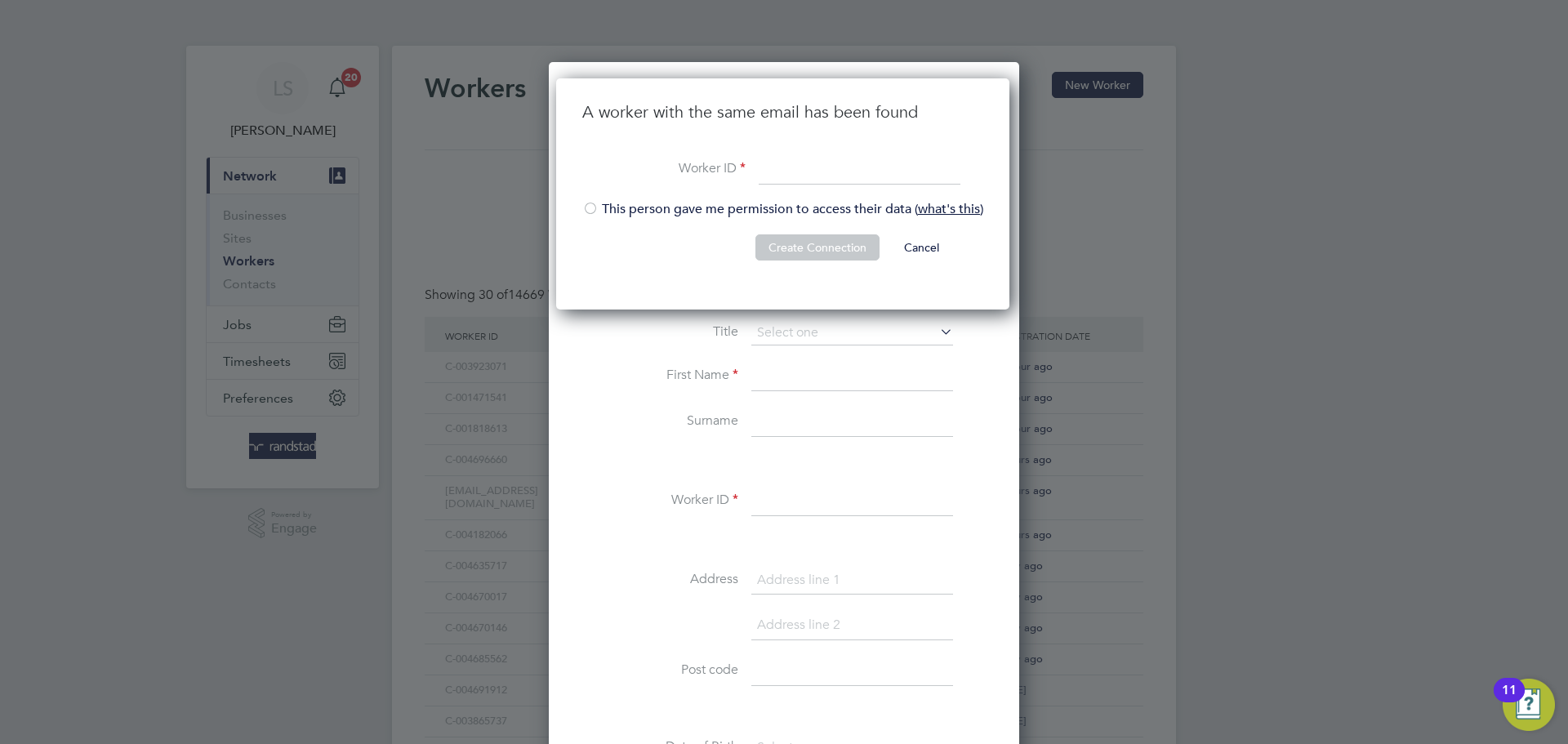
scroll to position [232, 456]
paste input "C-000988612"
type input "C-000988612"
click at [618, 206] on li "This person gave me permission to access their data ( what's this )" at bounding box center [782, 217] width 401 height 33
click at [801, 242] on button "Create Connection" at bounding box center [818, 247] width 124 height 26
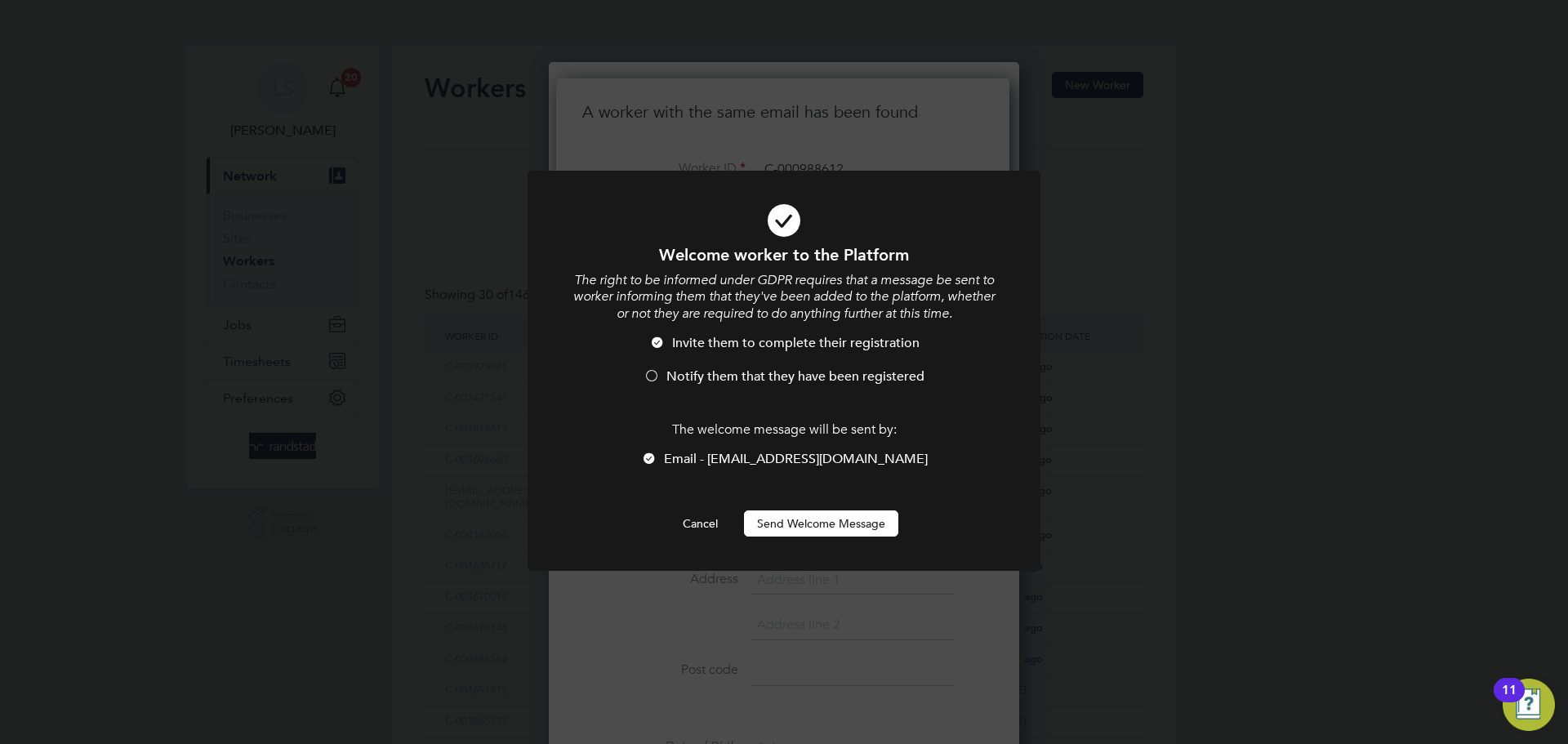
click at [800, 520] on button "Send Welcome Message" at bounding box center [820, 524] width 154 height 26
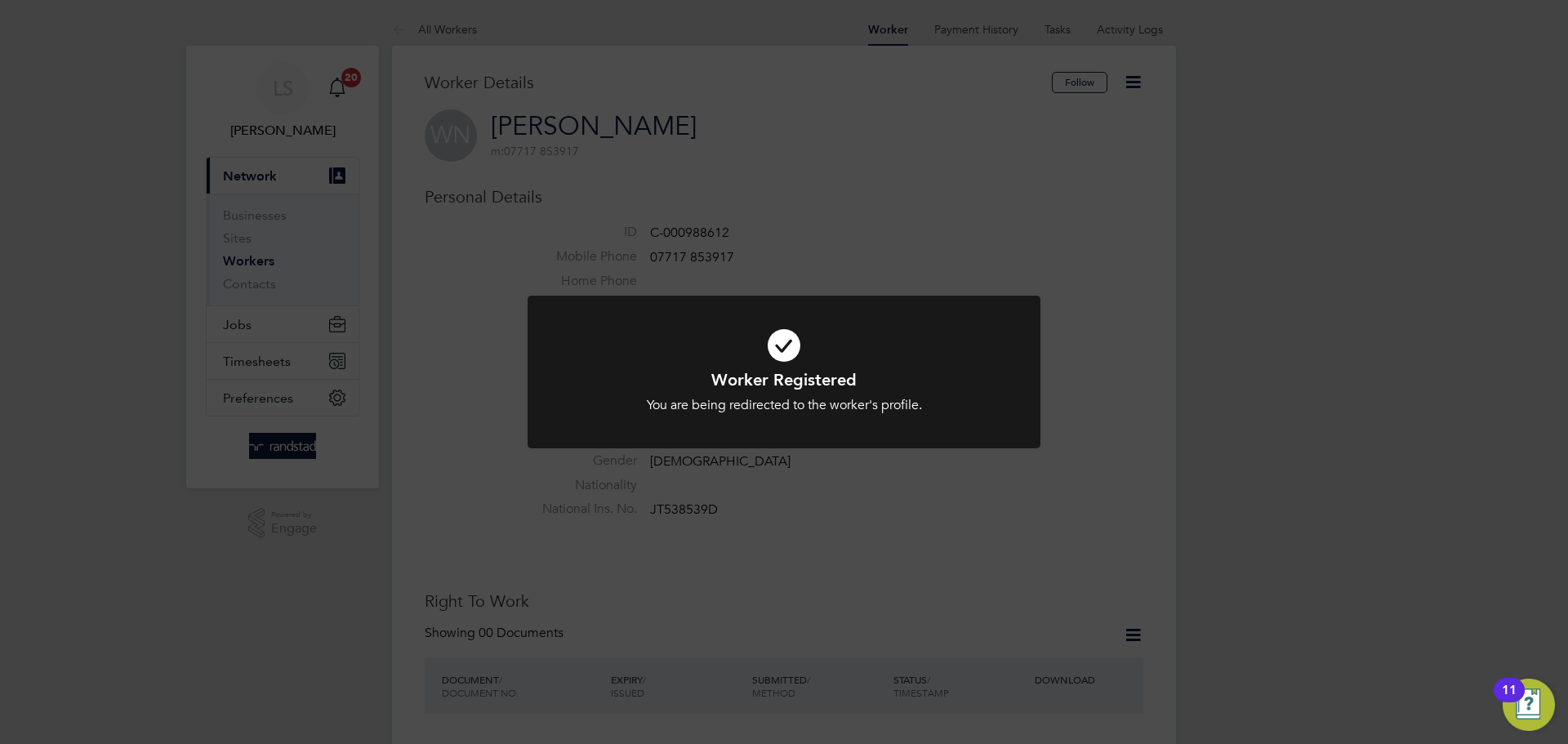
scroll to position [349, 0]
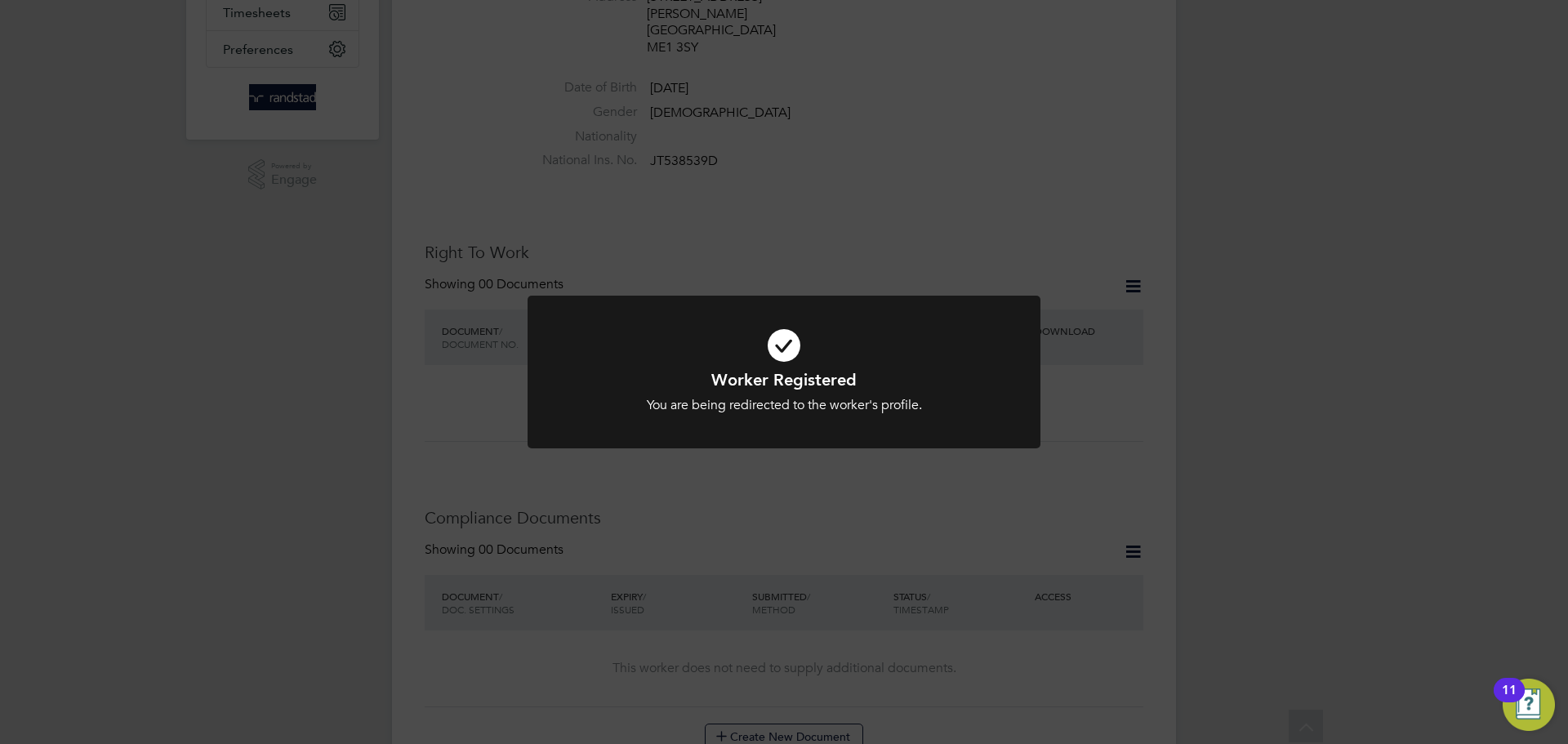
click at [695, 434] on div at bounding box center [784, 371] width 513 height 152
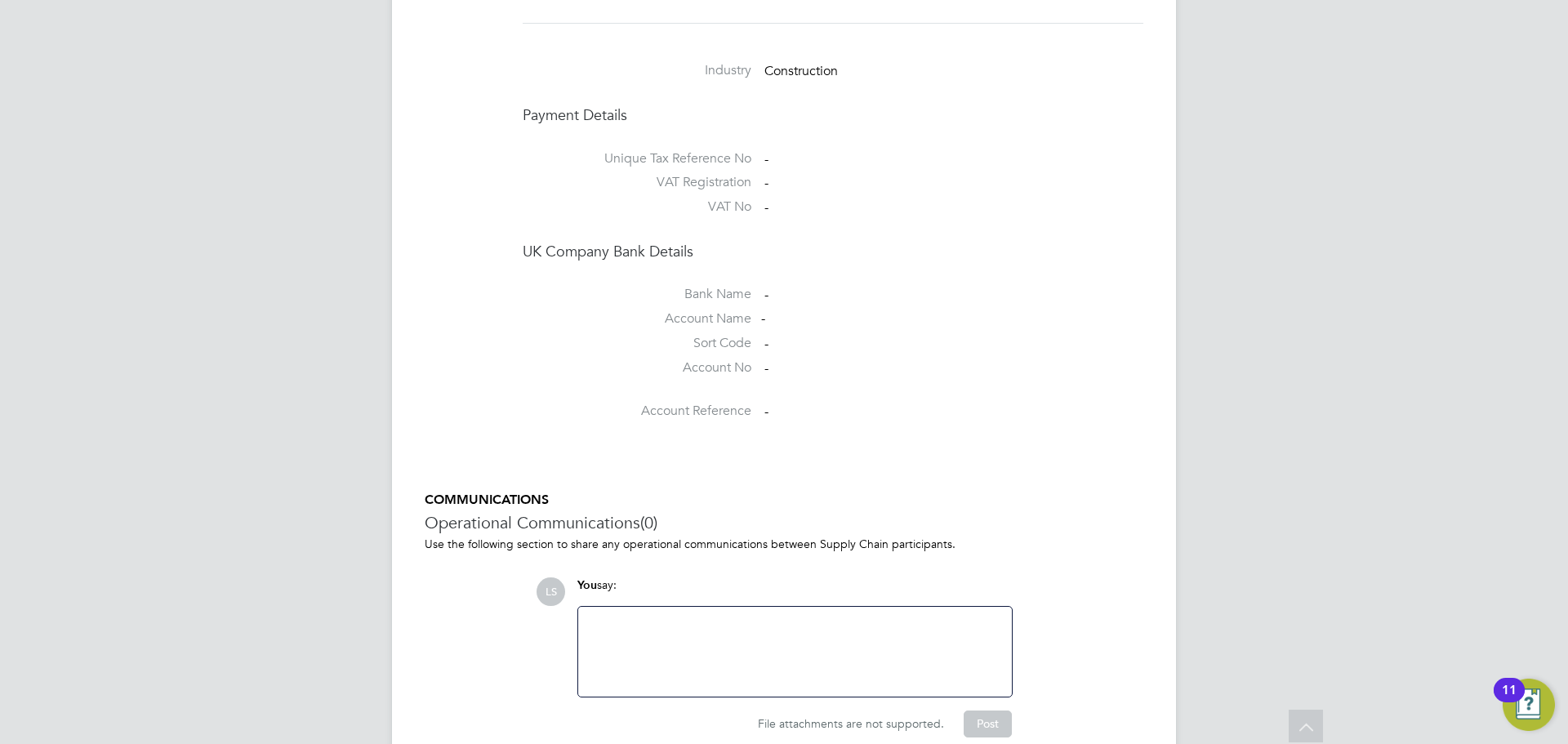
scroll to position [0, 0]
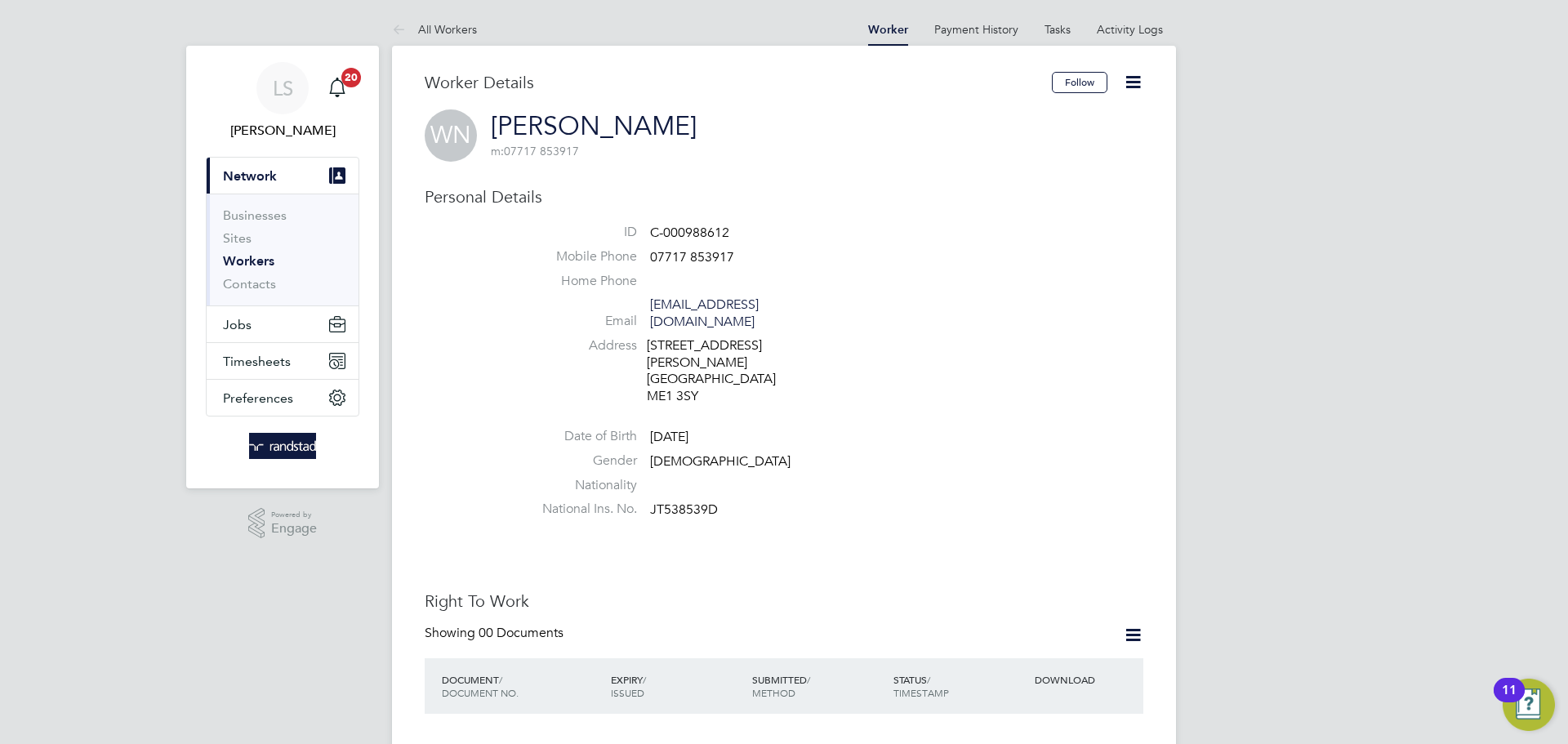
click at [1123, 84] on icon at bounding box center [1133, 82] width 20 height 20
